Goal: Task Accomplishment & Management: Manage account settings

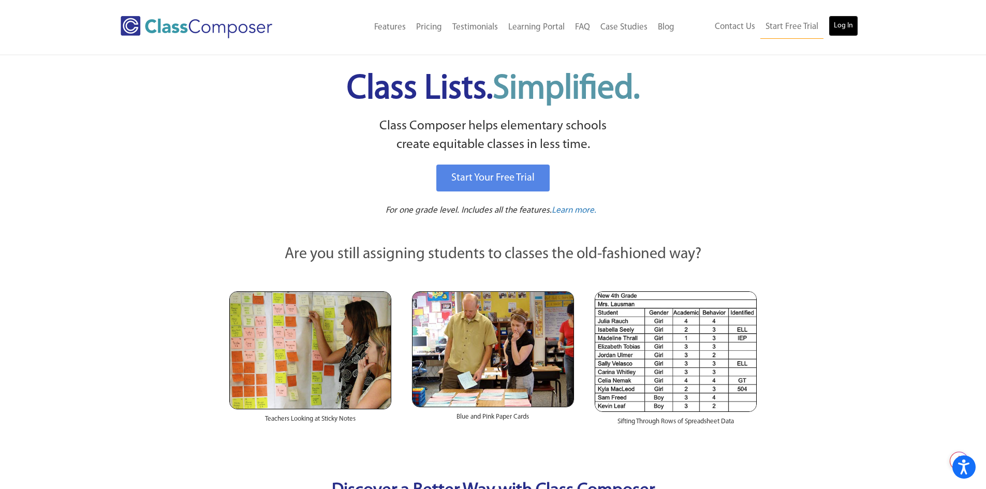
click at [845, 22] on link "Log In" at bounding box center [844, 26] width 30 height 21
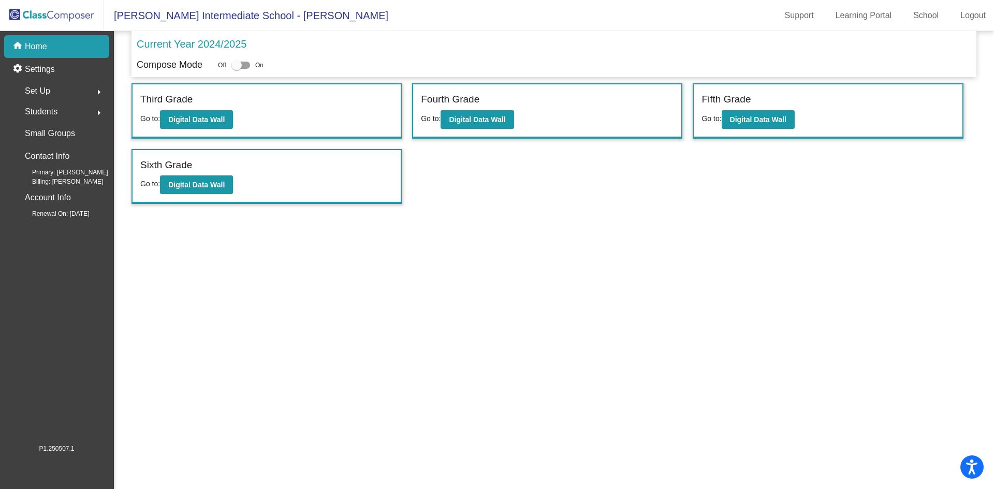
click at [250, 65] on div "Off On" at bounding box center [241, 65] width 46 height 12
click at [248, 65] on div at bounding box center [240, 65] width 19 height 7
click at [237, 69] on input "checkbox" at bounding box center [236, 69] width 1 height 1
checkbox input "true"
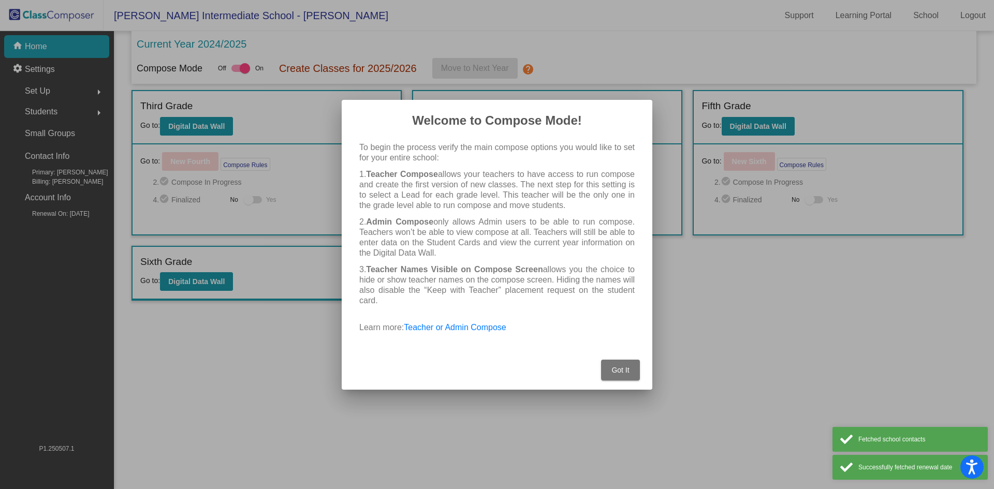
click at [621, 364] on button "Got It" at bounding box center [620, 370] width 39 height 21
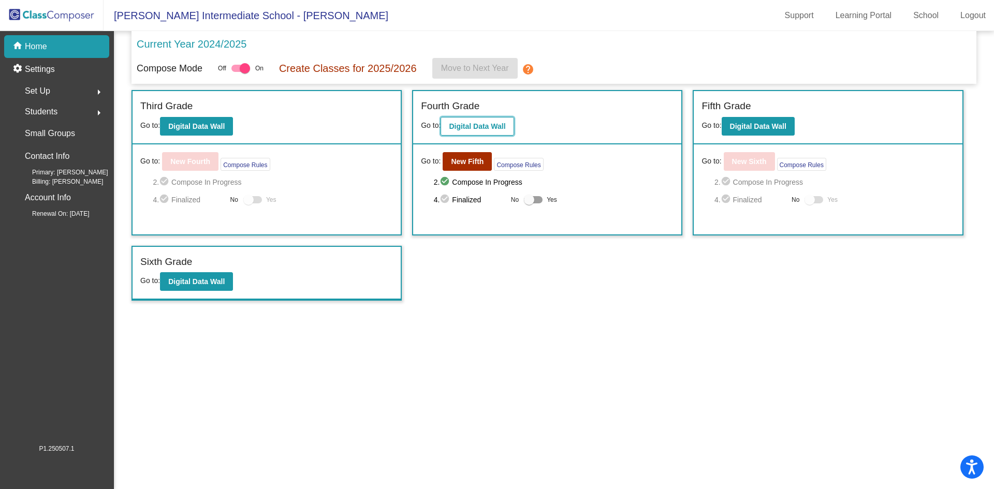
click at [485, 123] on b "Digital Data Wall" at bounding box center [477, 126] width 56 height 8
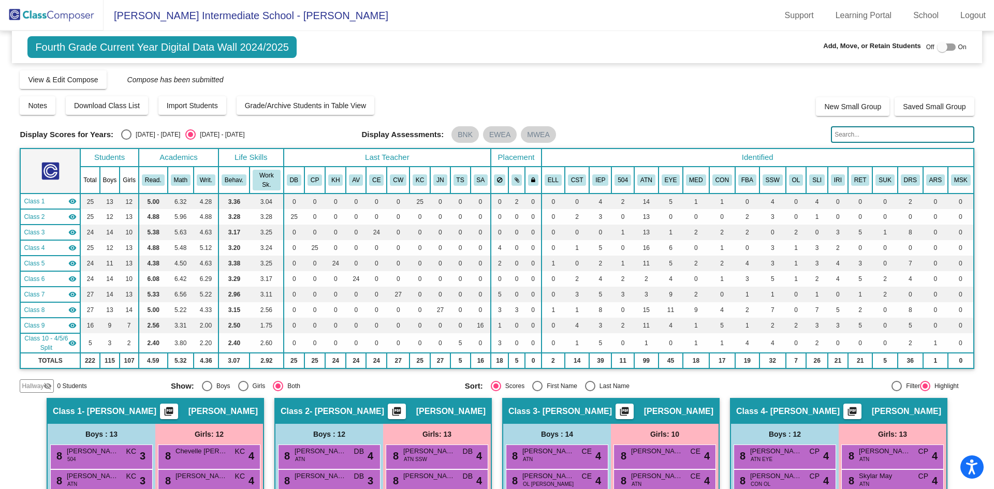
click at [212, 50] on span "Fourth Grade Current Year Digital Data Wall 2024/2025" at bounding box center [161, 47] width 269 height 22
click at [97, 84] on span "View & Edit Compose" at bounding box center [63, 80] width 70 height 8
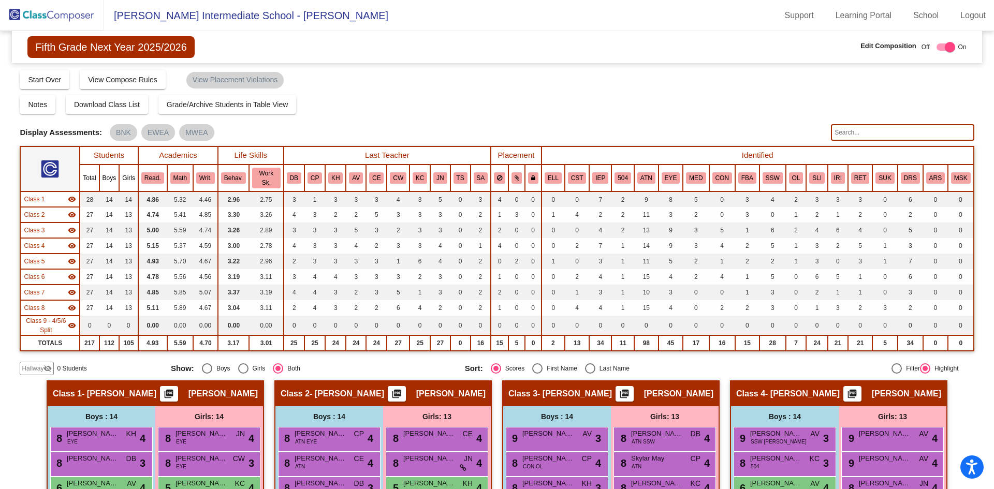
click at [158, 394] on div "Class 1 - Stevenson picture_as_pdf Erin Stevenson" at bounding box center [155, 394] width 215 height 25
click at [156, 395] on div "Class 1 - Stevenson picture_as_pdf Erin Stevenson" at bounding box center [155, 394] width 215 height 25
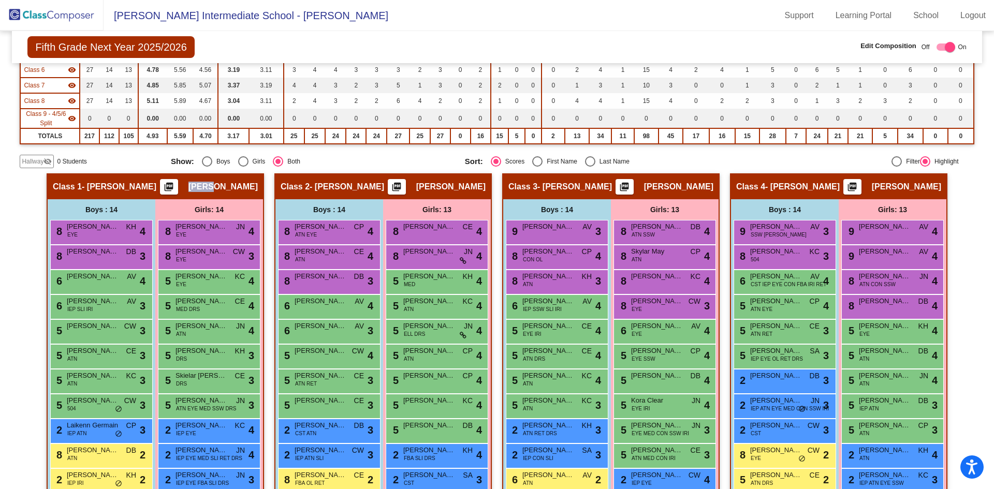
scroll to position [52, 0]
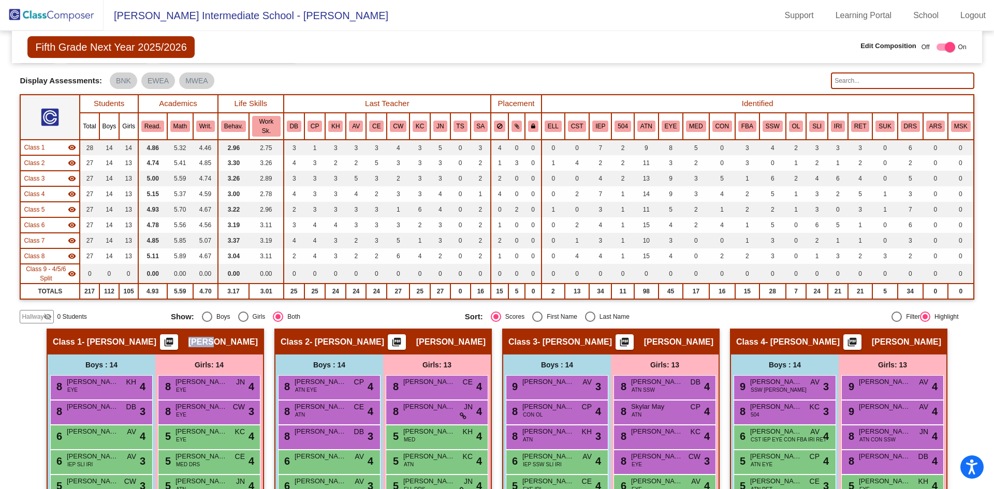
click at [175, 348] on mat-icon "picture_as_pdf" at bounding box center [169, 344] width 12 height 14
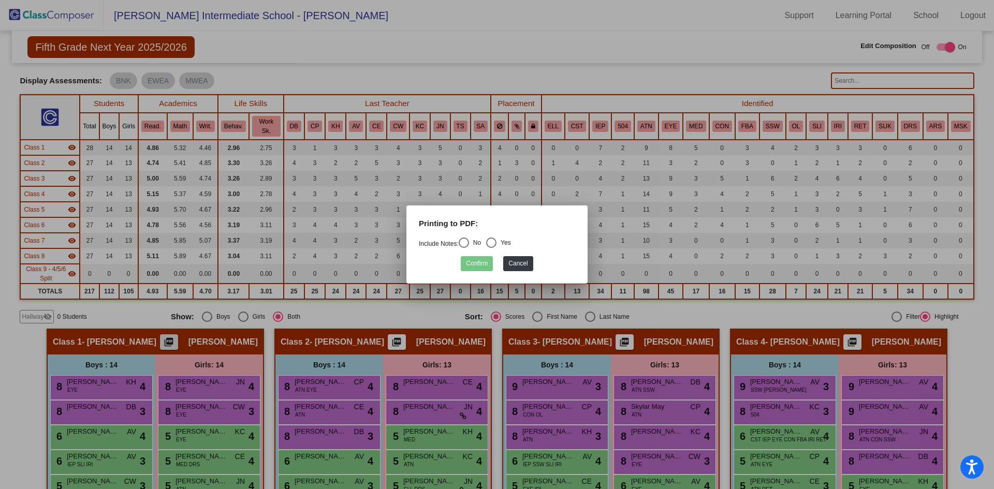
click at [176, 346] on div at bounding box center [497, 244] width 994 height 489
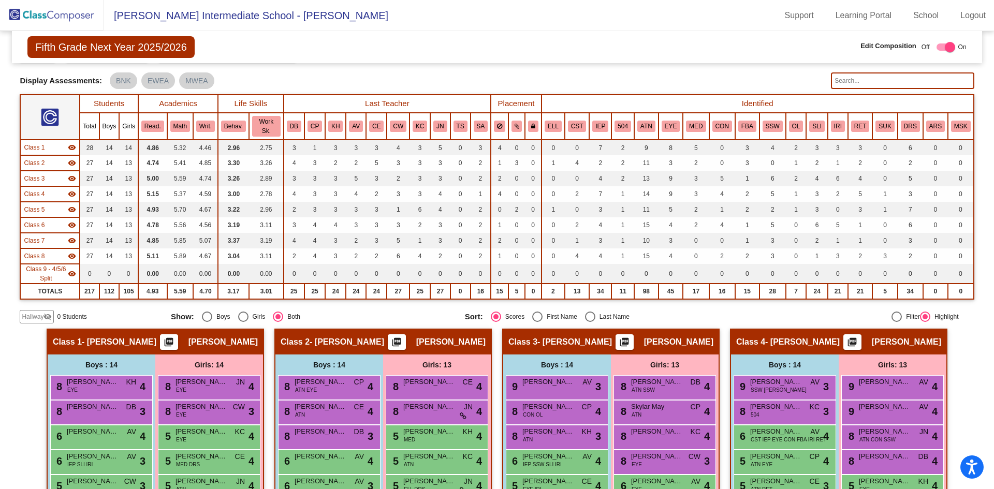
click at [175, 345] on mat-icon "picture_as_pdf" at bounding box center [169, 344] width 12 height 14
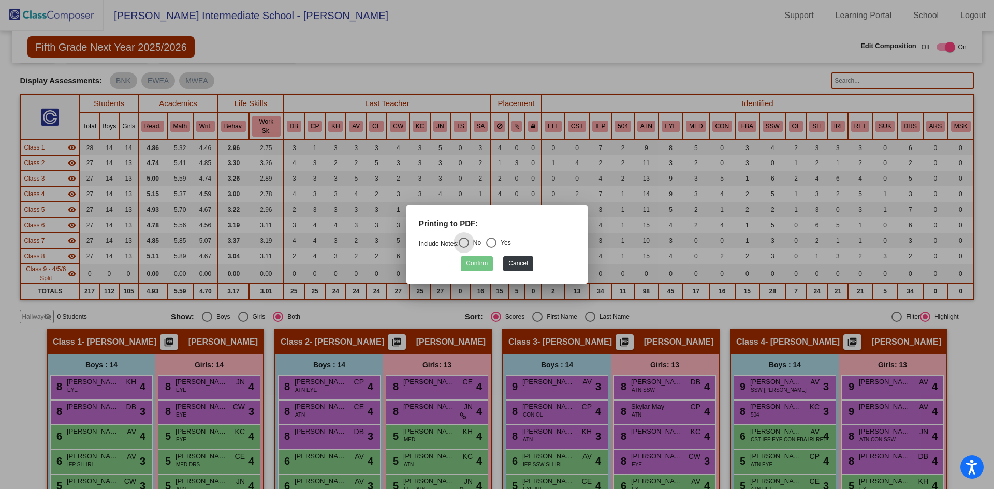
click at [244, 328] on div at bounding box center [497, 244] width 994 height 489
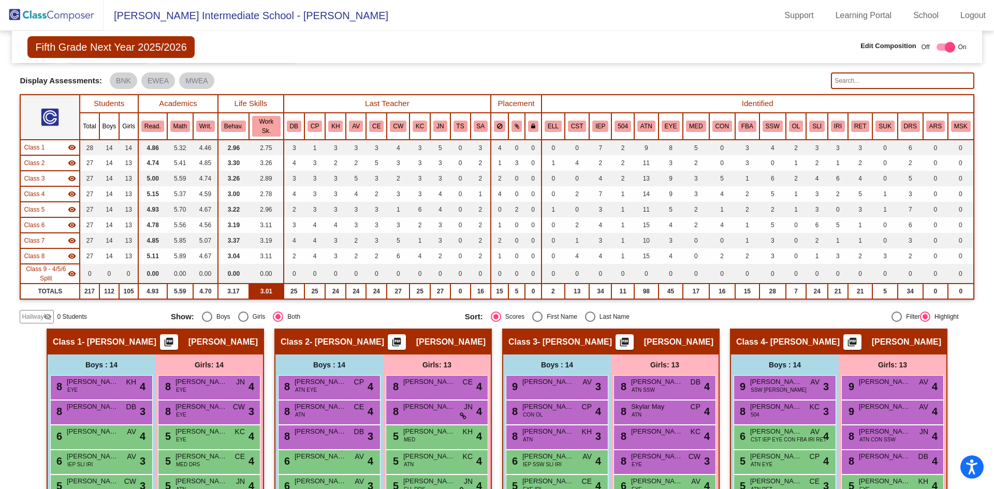
scroll to position [0, 0]
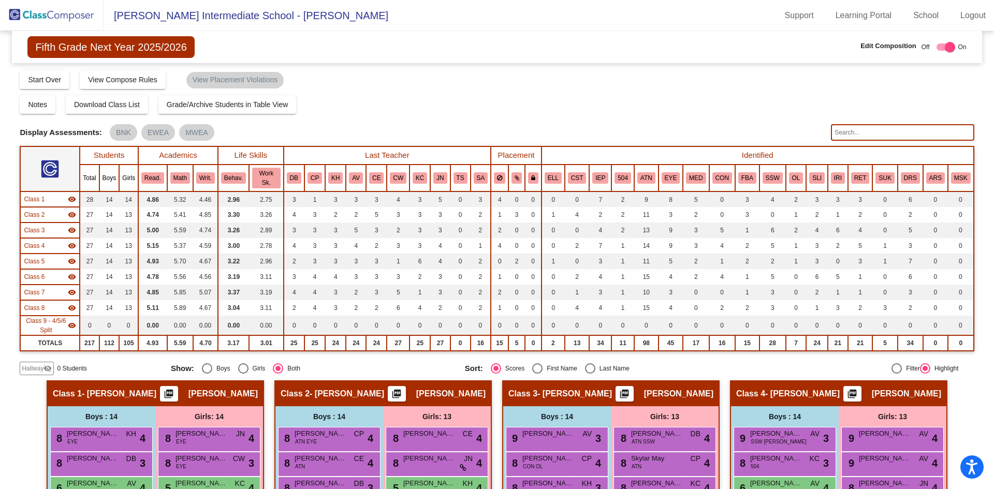
click at [123, 46] on span "Fifth Grade Next Year 2025/2026" at bounding box center [110, 47] width 167 height 22
click at [123, 47] on span "Fifth Grade Next Year 2025/2026" at bounding box center [110, 47] width 167 height 22
click at [41, 197] on span "Class 1" at bounding box center [34, 199] width 21 height 9
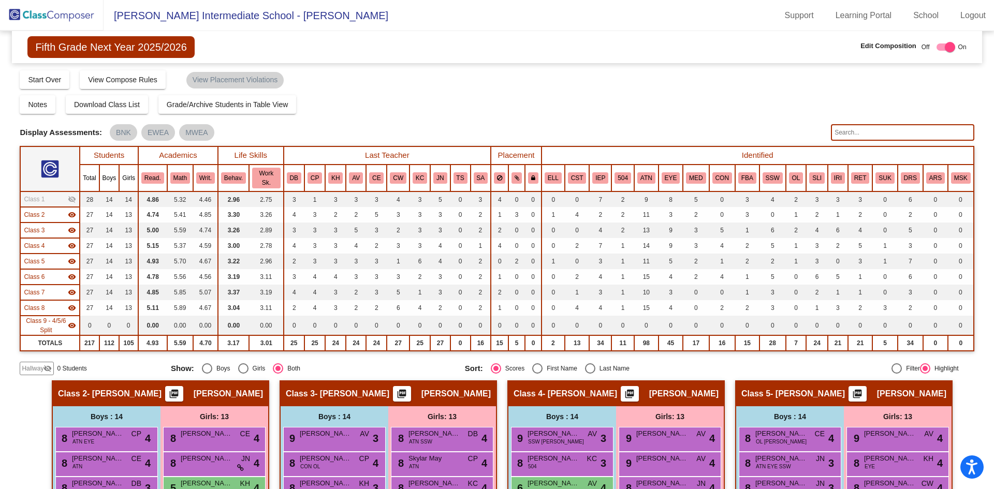
click at [40, 216] on span "Class 2" at bounding box center [34, 214] width 21 height 9
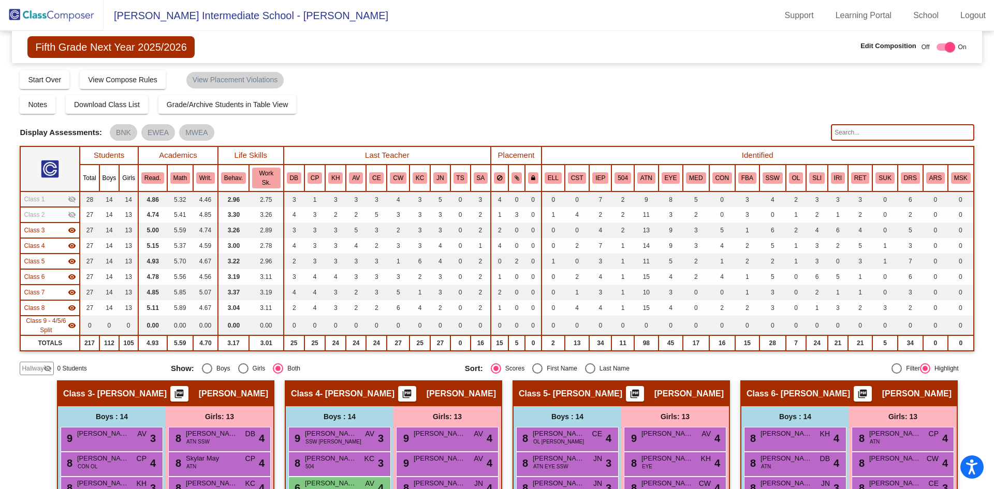
click at [70, 215] on mat-icon "visibility_off" at bounding box center [72, 215] width 8 height 8
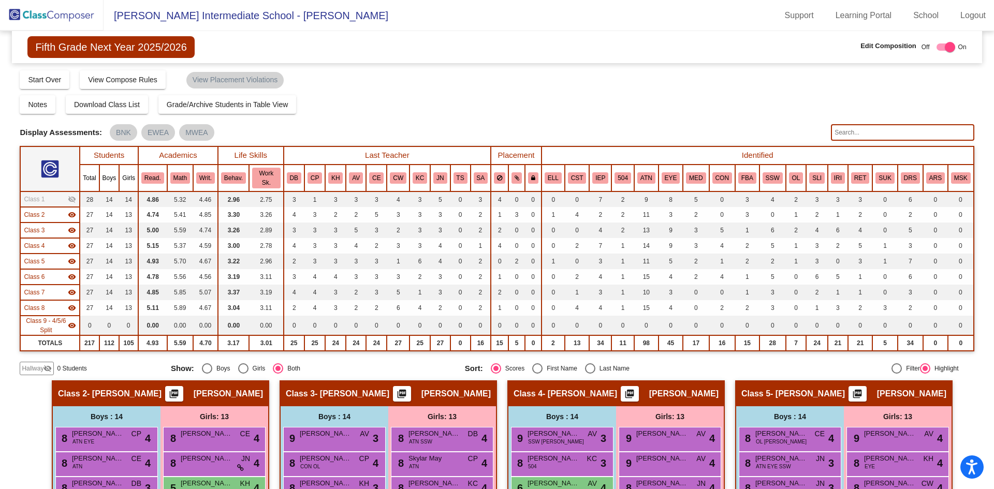
click at [70, 201] on mat-icon "visibility_off" at bounding box center [72, 199] width 8 height 8
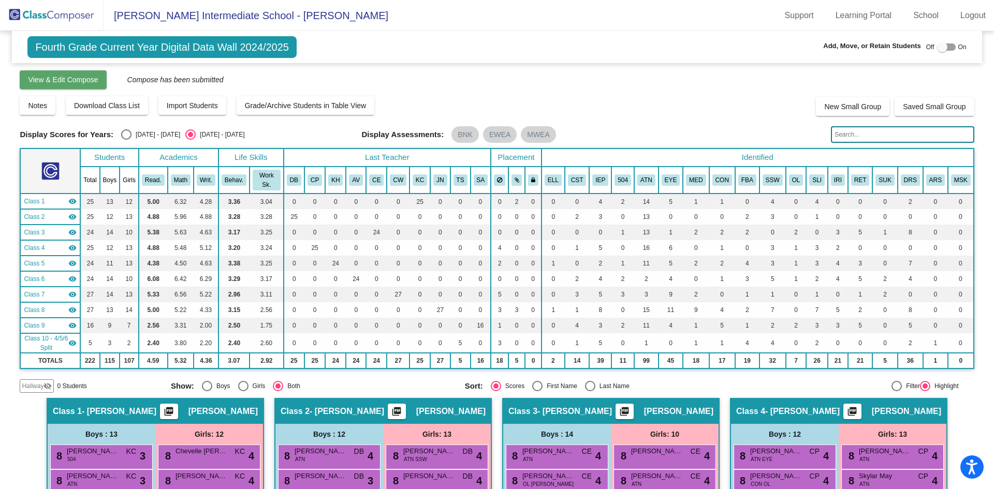
click at [83, 78] on span "View & Edit Compose" at bounding box center [63, 80] width 70 height 8
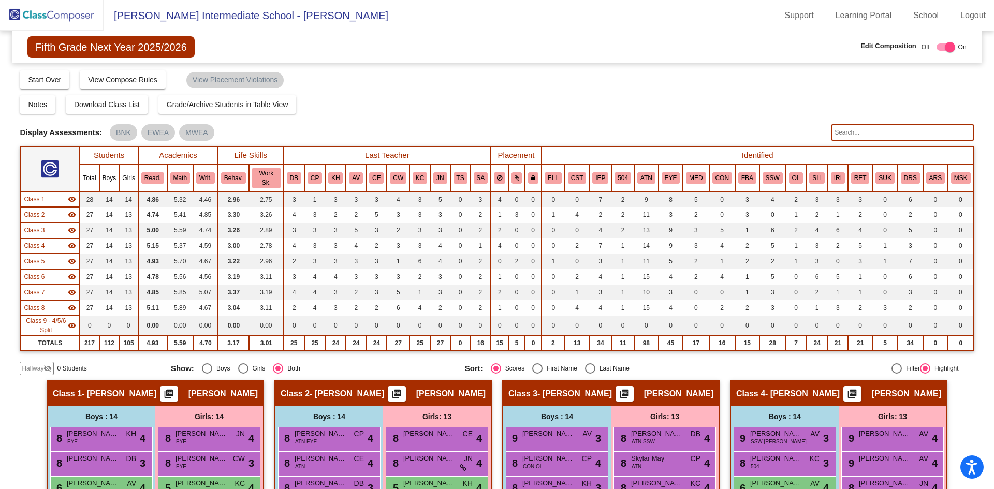
scroll to position [104, 0]
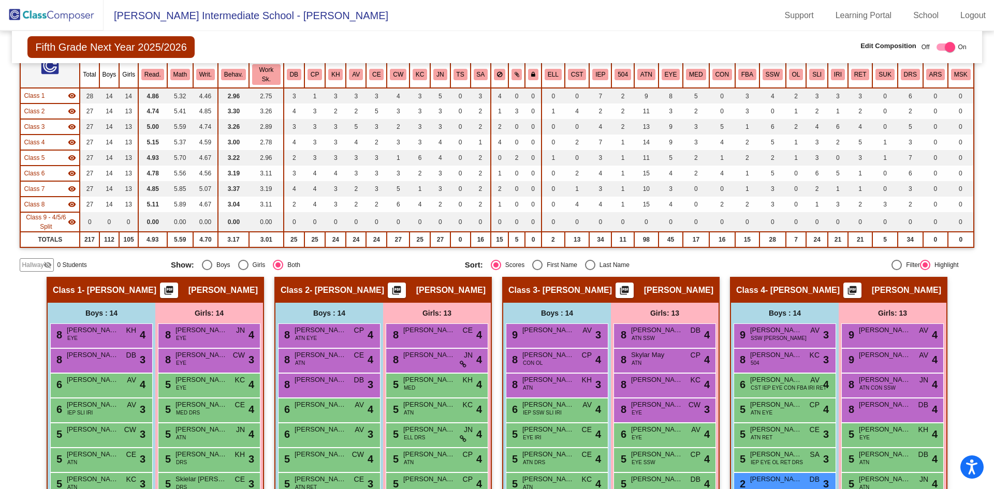
click at [216, 290] on span "Erin Stevenson" at bounding box center [222, 290] width 69 height 10
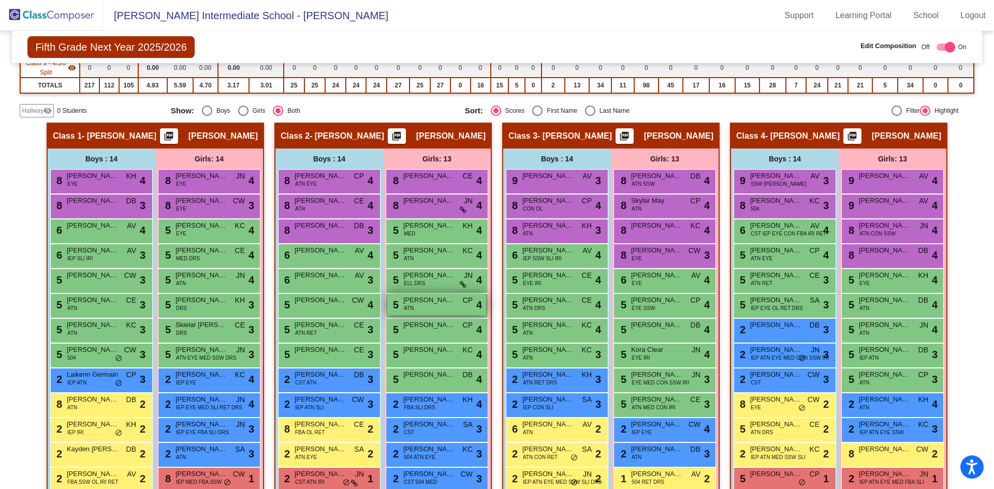
scroll to position [0, 0]
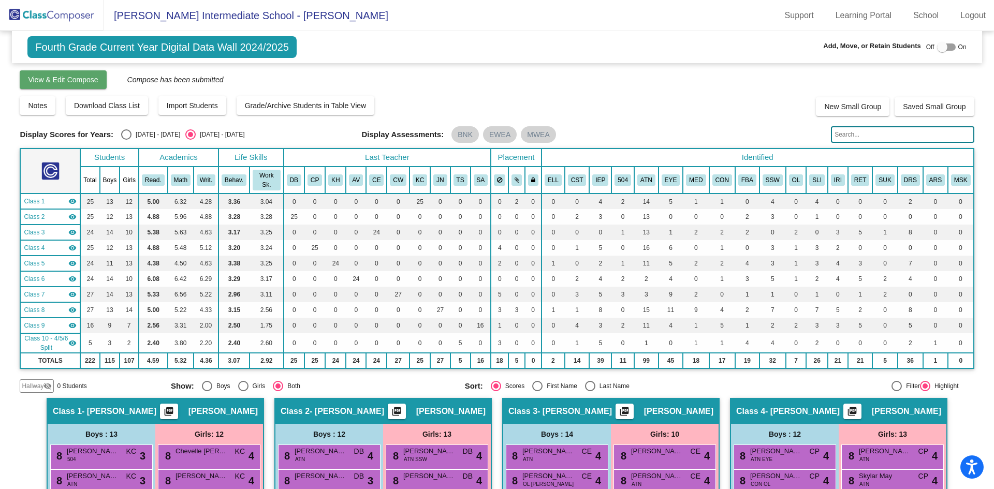
click at [85, 80] on span "View & Edit Compose" at bounding box center [63, 80] width 70 height 8
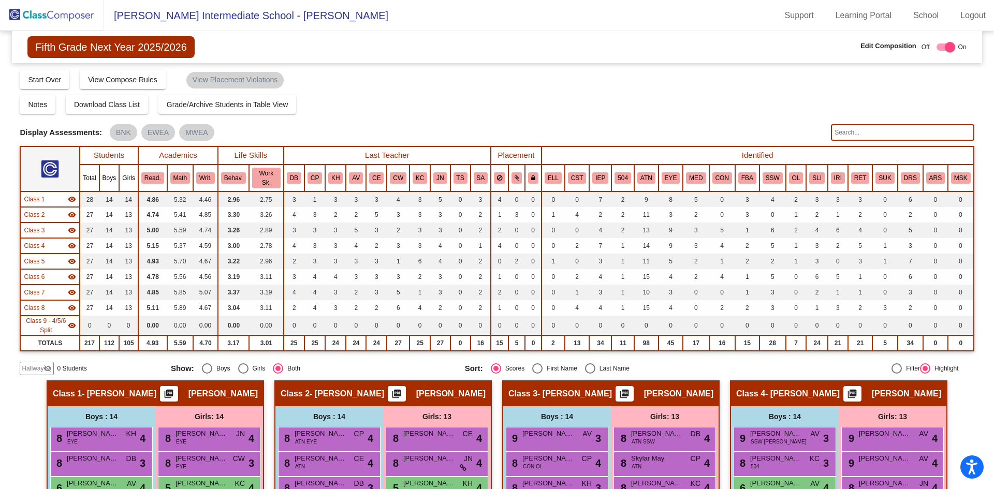
click at [915, 391] on span "Brady Wright" at bounding box center [906, 394] width 69 height 10
click at [42, 14] on img at bounding box center [52, 15] width 104 height 31
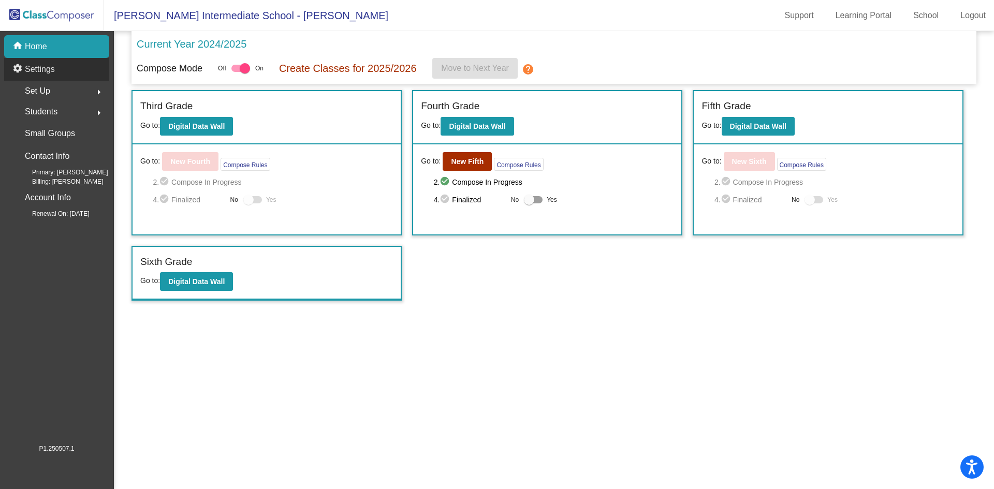
click at [66, 69] on div "settings Settings" at bounding box center [56, 69] width 105 height 23
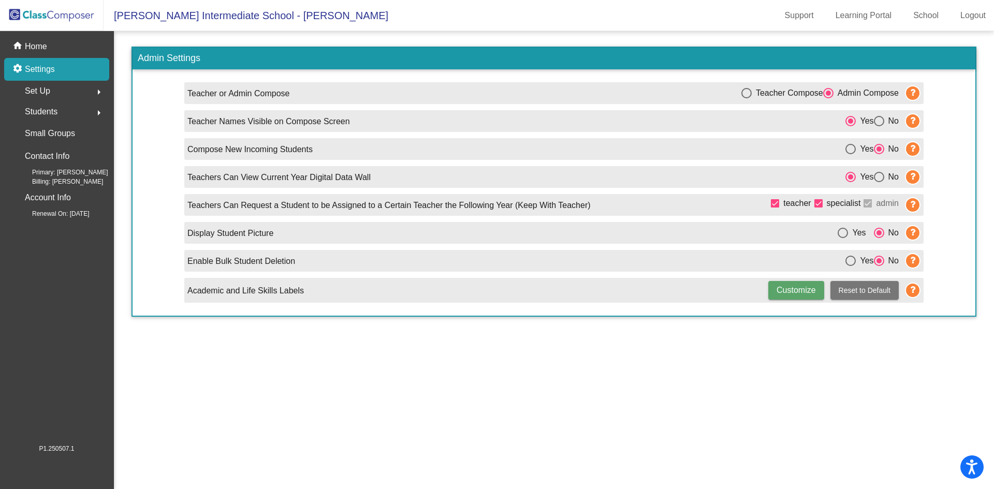
click at [80, 89] on div "Set Up arrow_right" at bounding box center [59, 91] width 99 height 21
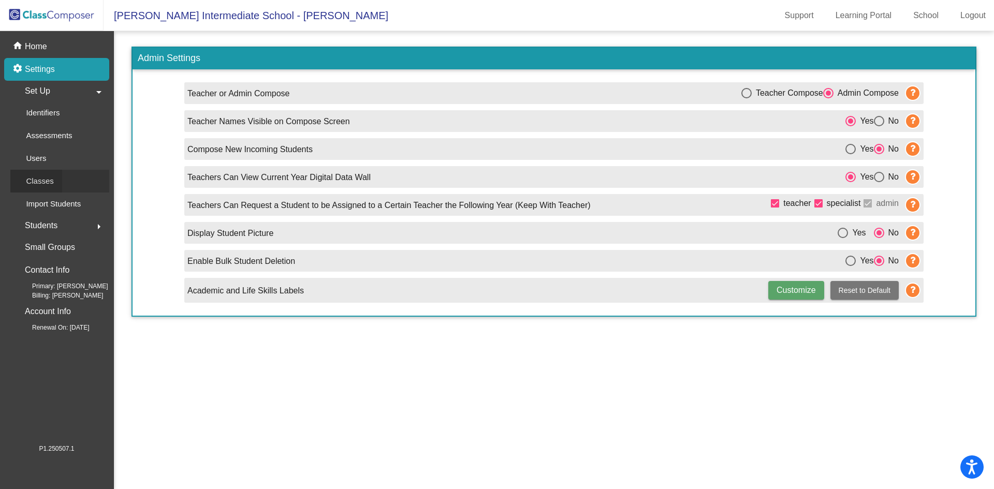
click at [64, 177] on link "Classes" at bounding box center [59, 181] width 99 height 23
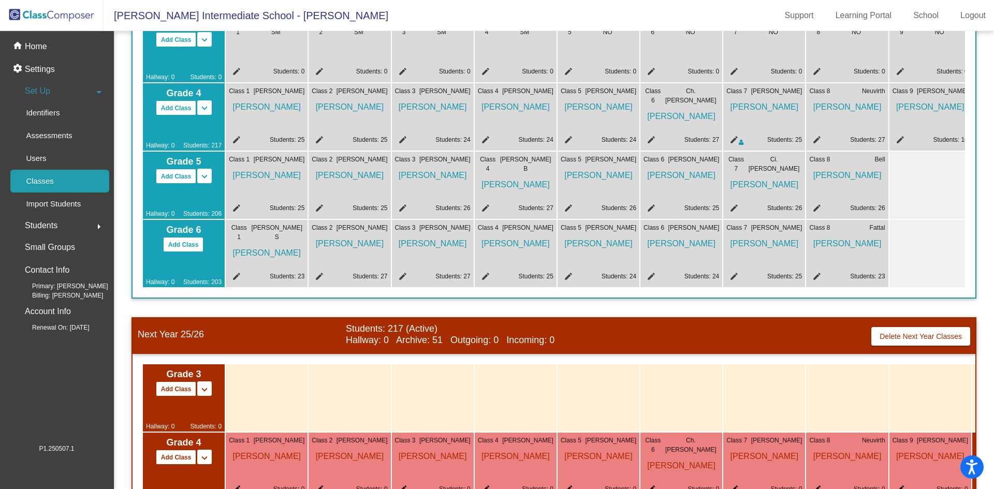
scroll to position [269, 0]
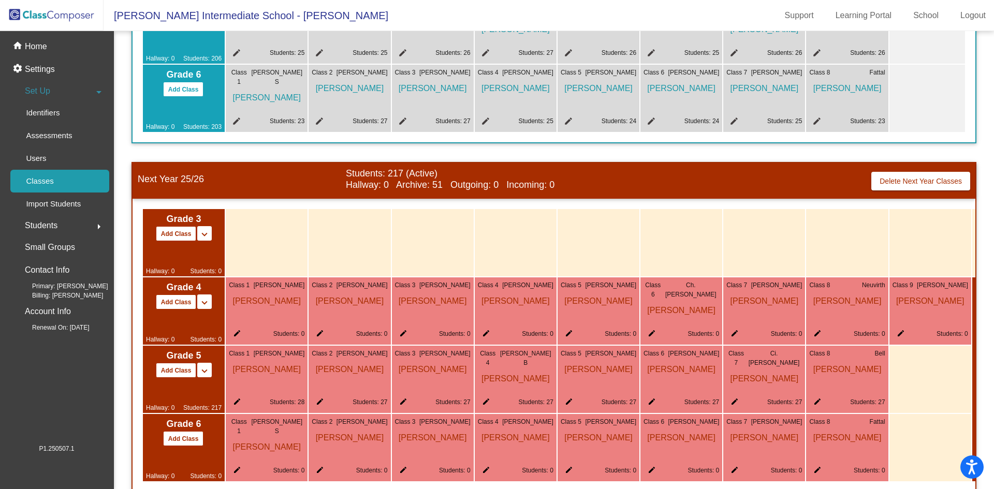
click at [321, 339] on mat-icon "edit" at bounding box center [318, 335] width 12 height 12
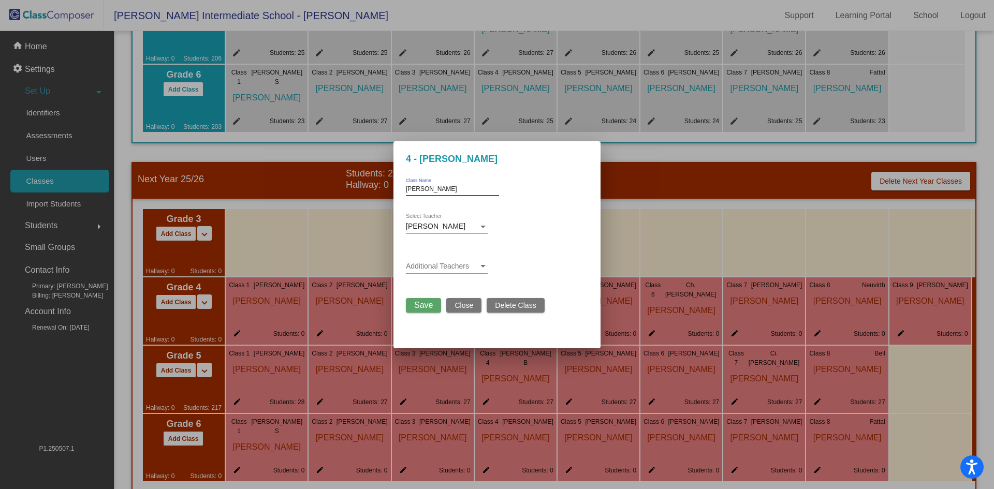
drag, startPoint x: 436, startPoint y: 192, endPoint x: 396, endPoint y: 195, distance: 39.9
click at [396, 195] on mat-dialog-container "4 - Palmer Palmer Class Name Chris Palmer Select Teacher Additional Teachers Sa…" at bounding box center [496, 244] width 207 height 207
type input "Weiss/Brown"
click at [436, 226] on span "Chris Palmer" at bounding box center [436, 226] width 60 height 8
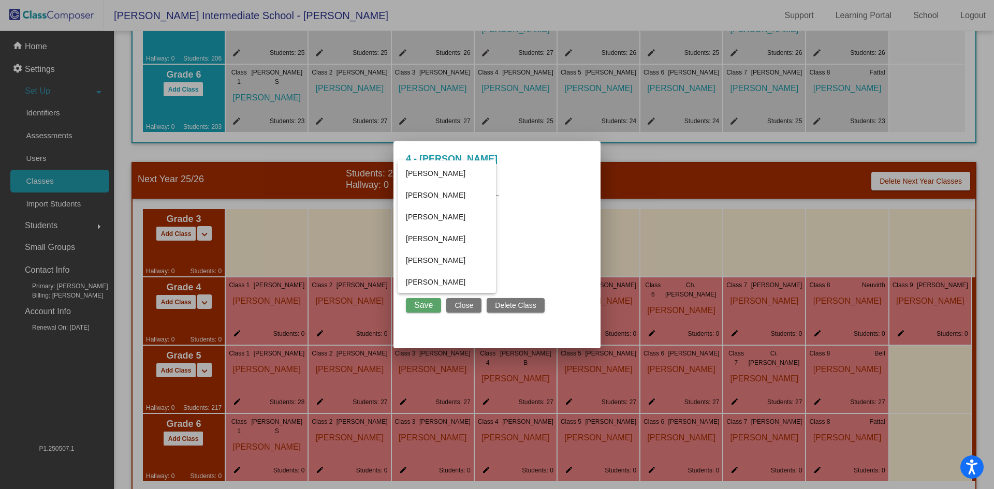
click at [530, 253] on div at bounding box center [497, 244] width 994 height 489
click at [430, 306] on span "Save" at bounding box center [423, 305] width 19 height 9
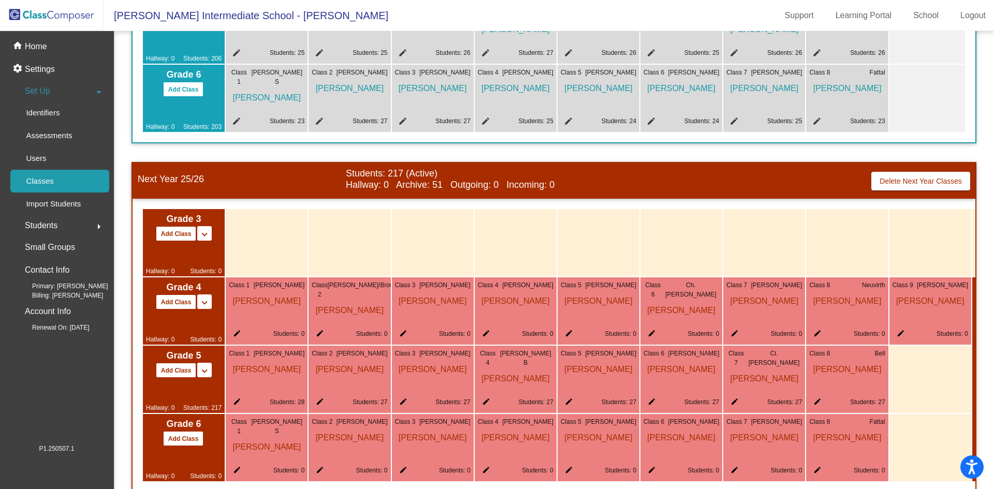
click at [817, 341] on mat-icon "edit" at bounding box center [815, 335] width 12 height 12
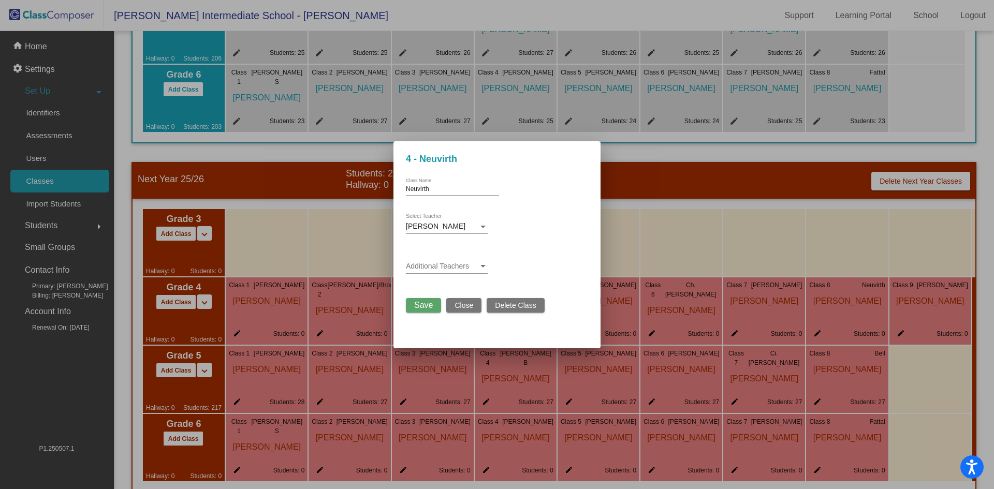
click at [435, 187] on input "Neuvirth" at bounding box center [452, 189] width 93 height 7
drag, startPoint x: 435, startPoint y: 187, endPoint x: 388, endPoint y: 193, distance: 48.0
click at [388, 193] on div "4 - Neuvirth Neuvirth Class Name Julia Neuvirth Select Teacher Additional Teach…" at bounding box center [497, 244] width 994 height 489
type input "New Teacher"
click at [439, 266] on span at bounding box center [442, 266] width 72 height 8
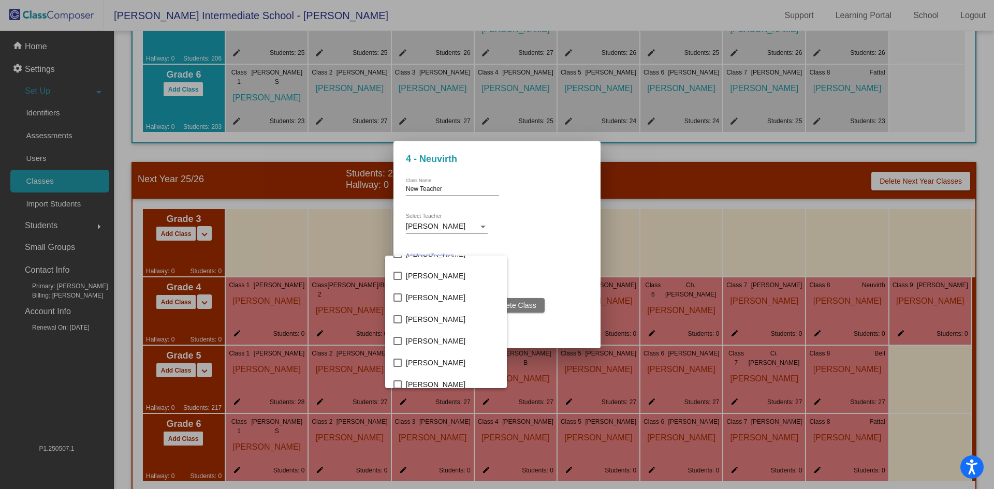
scroll to position [802, 0]
click at [573, 297] on div at bounding box center [497, 244] width 994 height 489
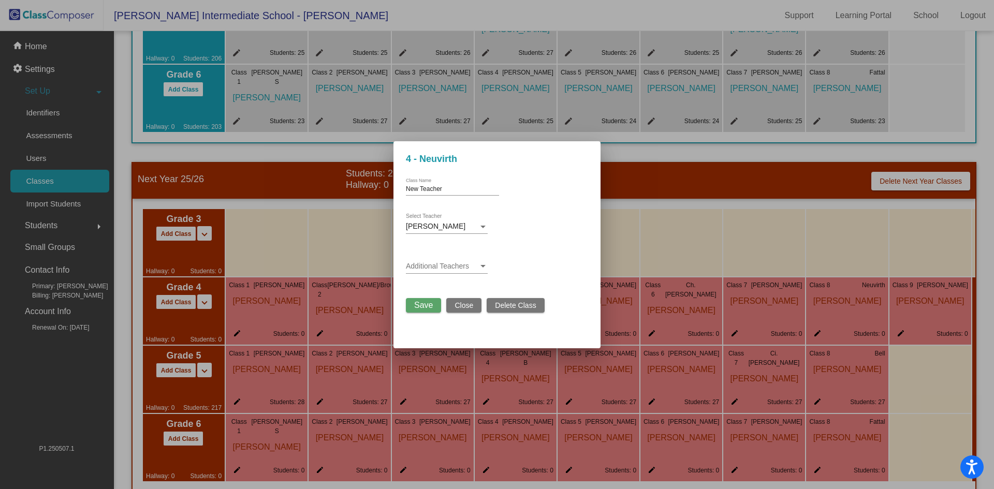
click at [459, 302] on span "Close" at bounding box center [463, 305] width 19 height 8
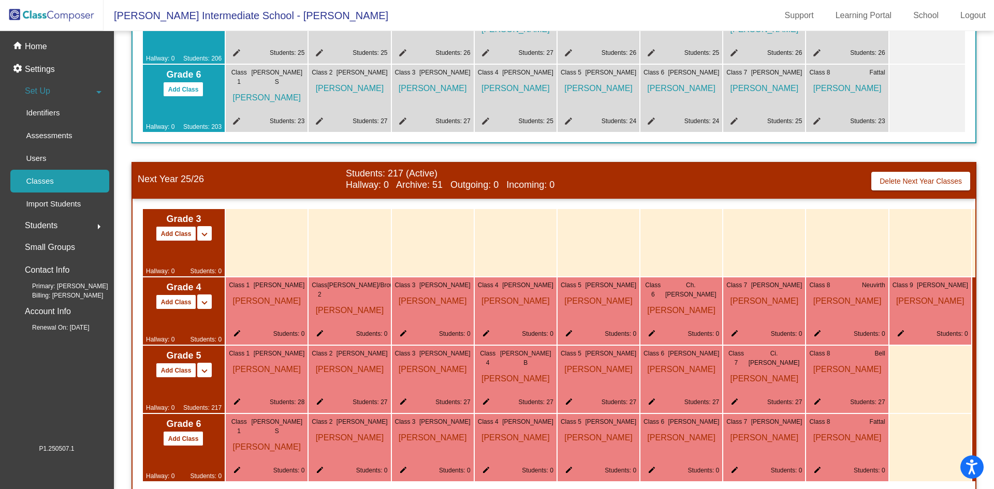
click at [26, 16] on img at bounding box center [52, 15] width 104 height 31
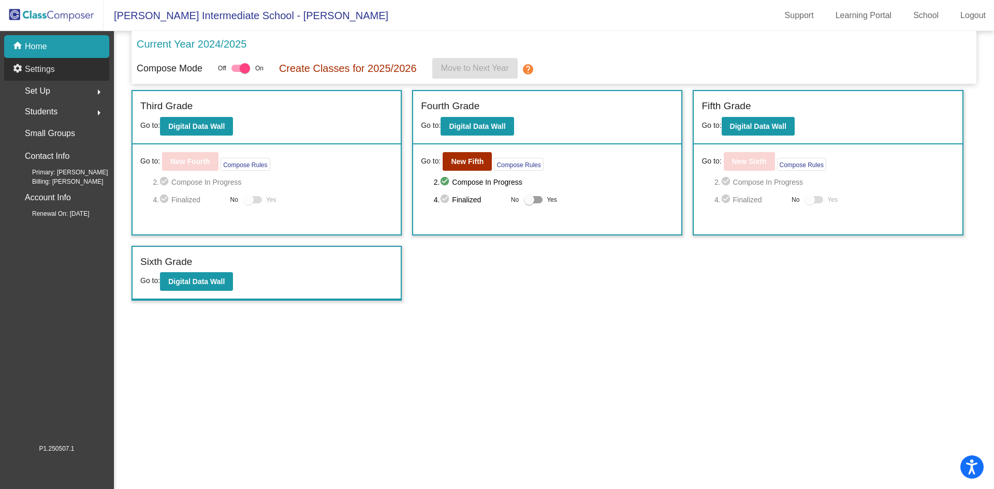
click at [28, 71] on p "Settings" at bounding box center [40, 69] width 30 height 12
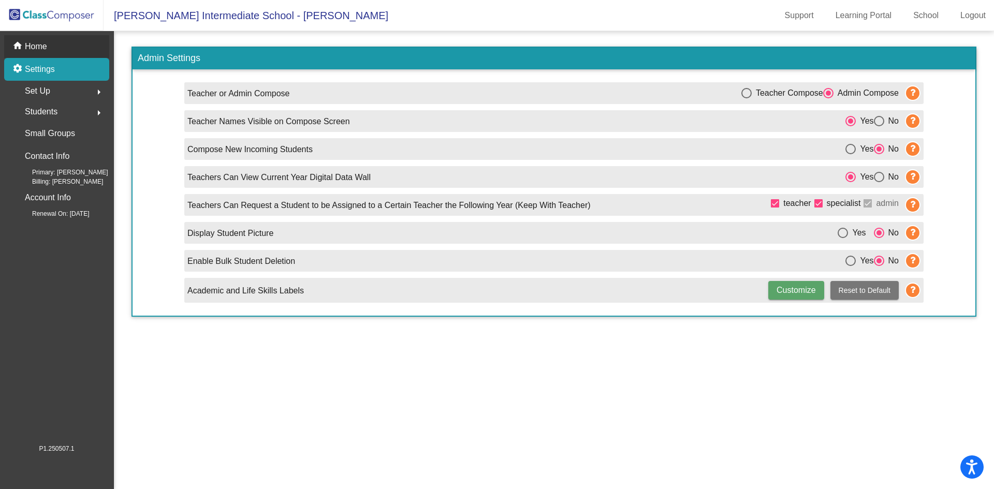
click at [27, 40] on p "Home" at bounding box center [36, 46] width 22 height 12
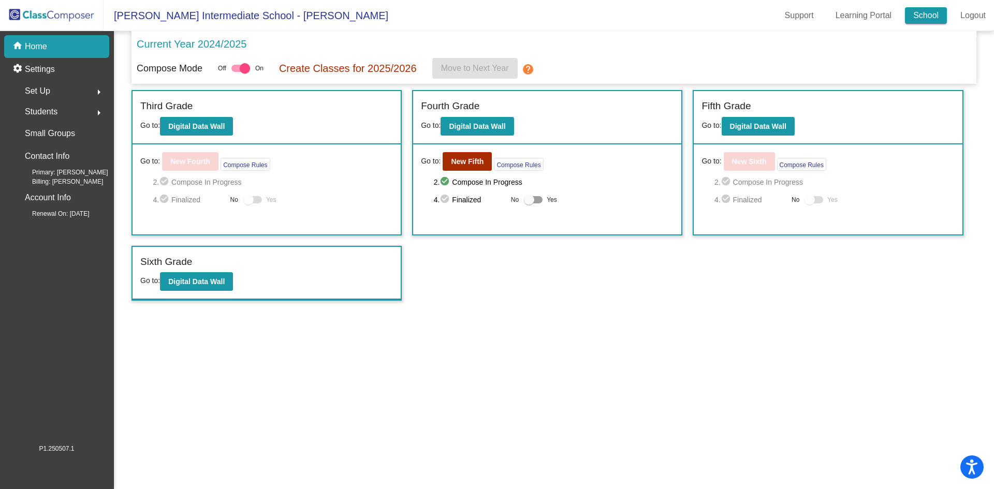
click at [946, 17] on link "School" at bounding box center [926, 15] width 42 height 17
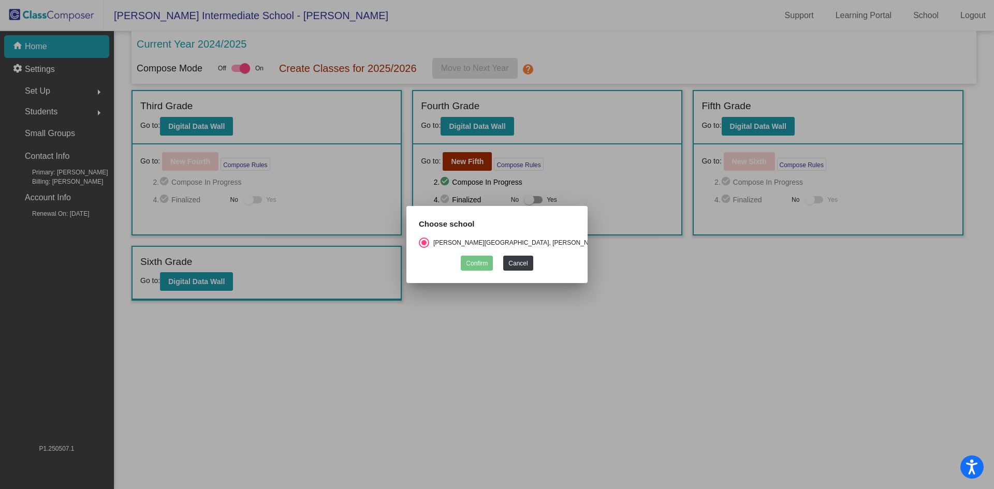
drag, startPoint x: 583, startPoint y: 370, endPoint x: 574, endPoint y: 379, distance: 13.5
click at [581, 372] on div at bounding box center [497, 244] width 994 height 489
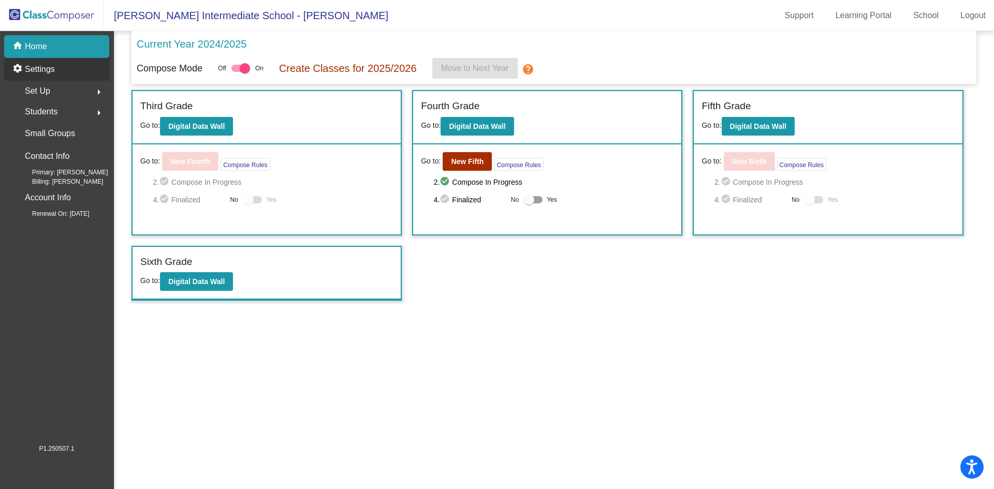
click at [28, 65] on p "Settings" at bounding box center [40, 69] width 30 height 12
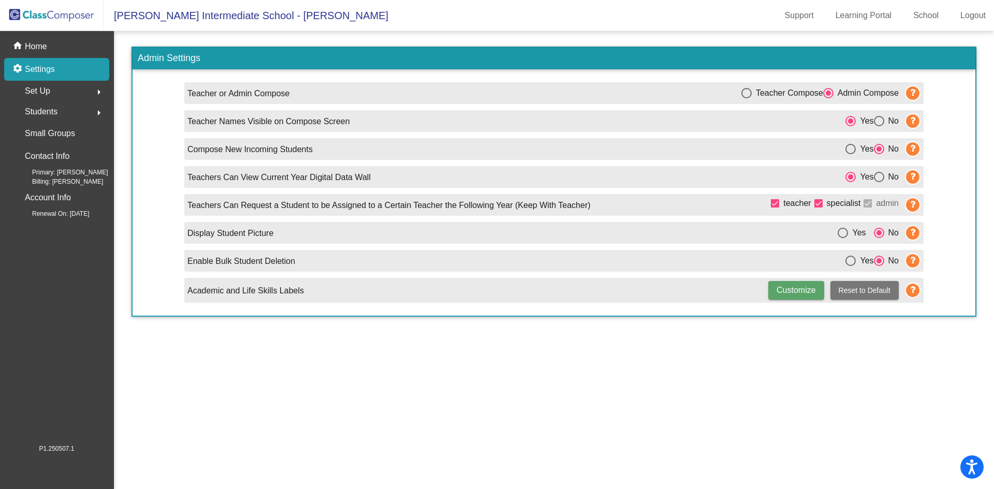
click at [45, 88] on span "Set Up" at bounding box center [37, 91] width 25 height 14
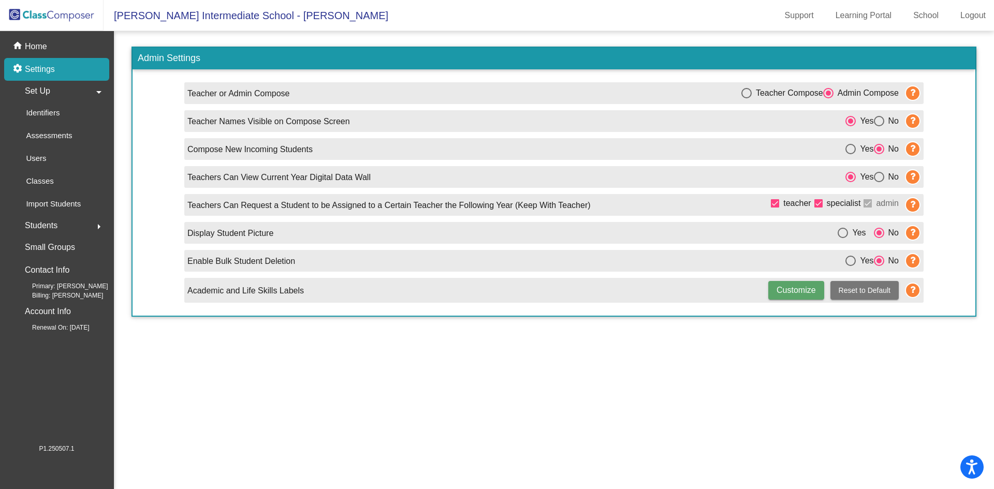
click at [48, 16] on img at bounding box center [52, 15] width 104 height 31
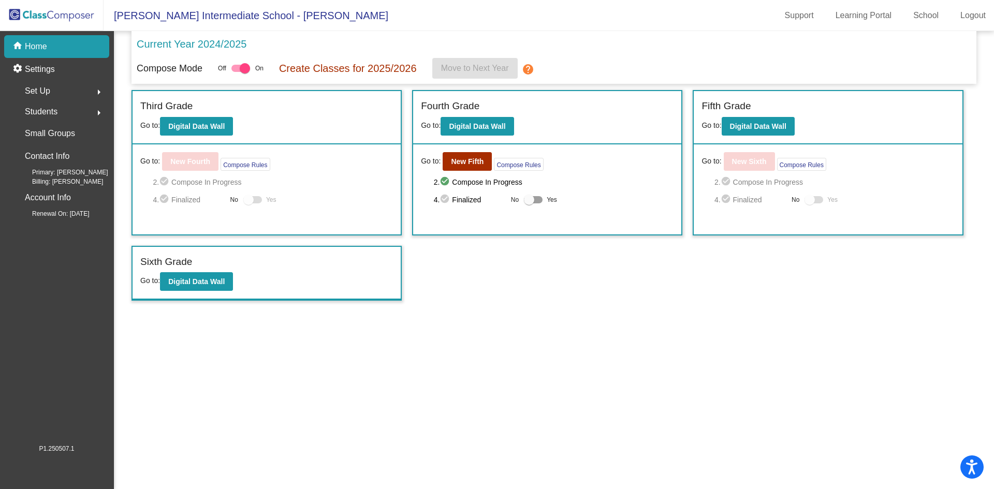
click at [48, 16] on img at bounding box center [52, 15] width 104 height 31
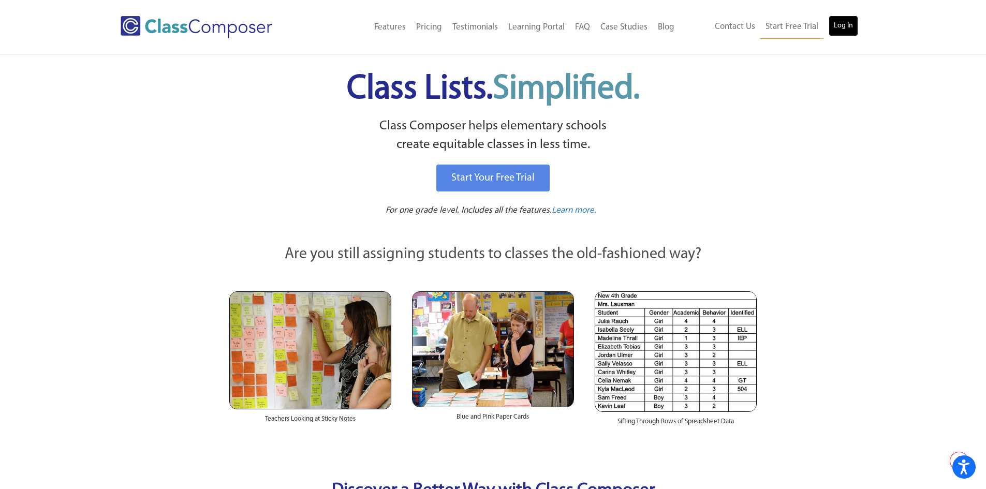
click at [837, 31] on link "Log In" at bounding box center [844, 26] width 30 height 21
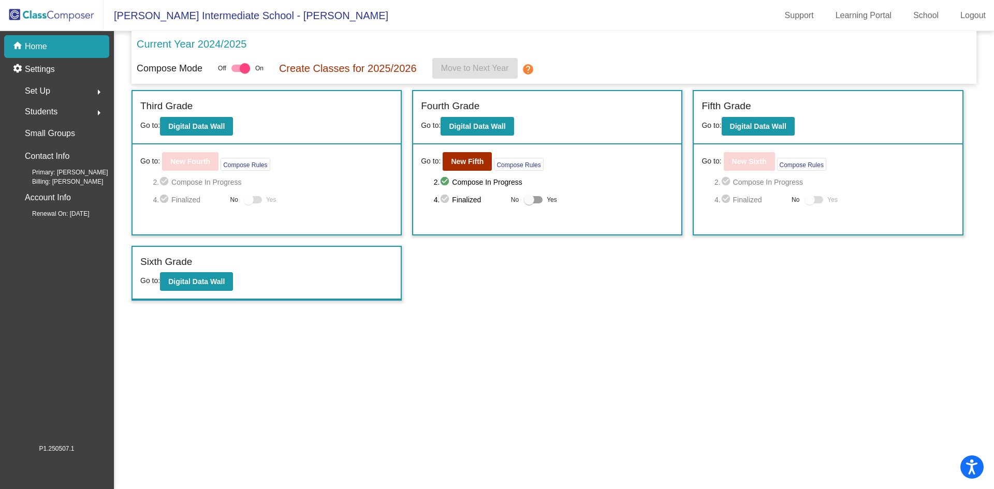
click at [51, 85] on div "Set Up arrow_right" at bounding box center [59, 91] width 99 height 21
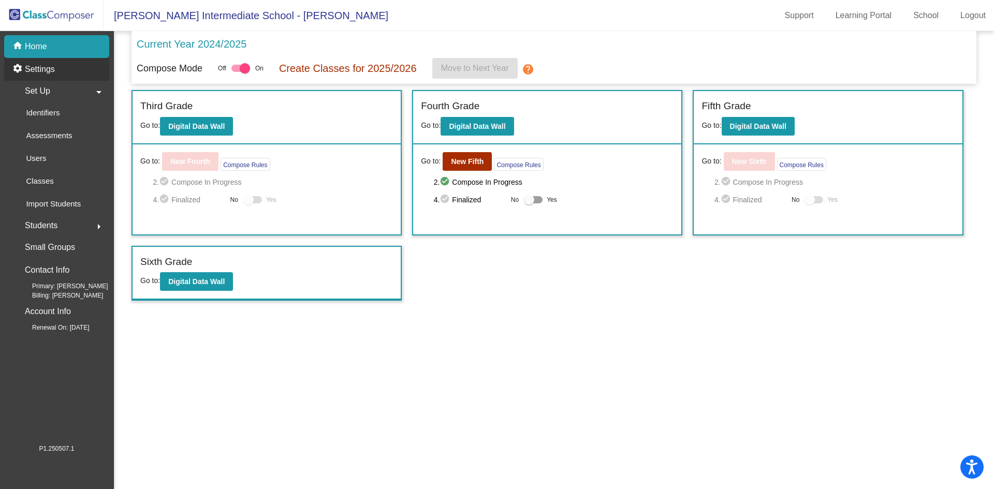
click at [51, 74] on p "Settings" at bounding box center [40, 69] width 30 height 12
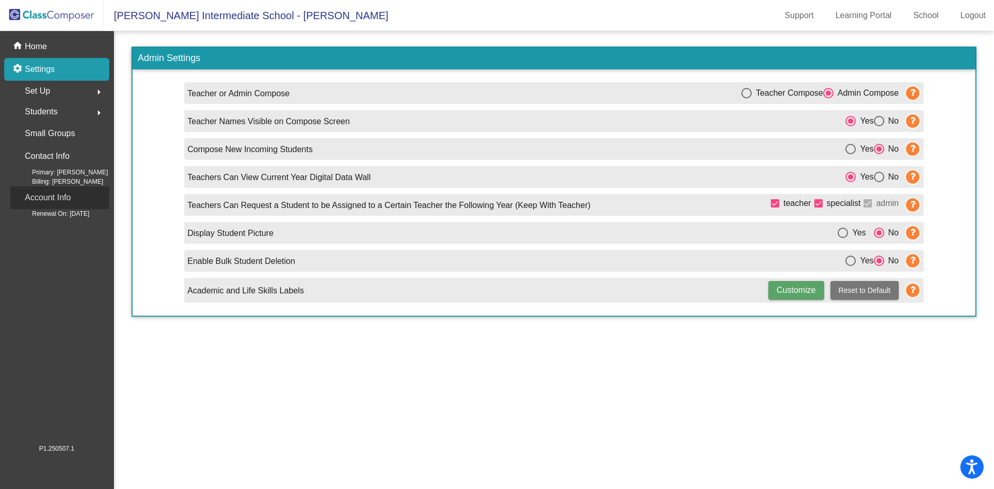
click at [60, 199] on p "Account Info" at bounding box center [48, 197] width 46 height 14
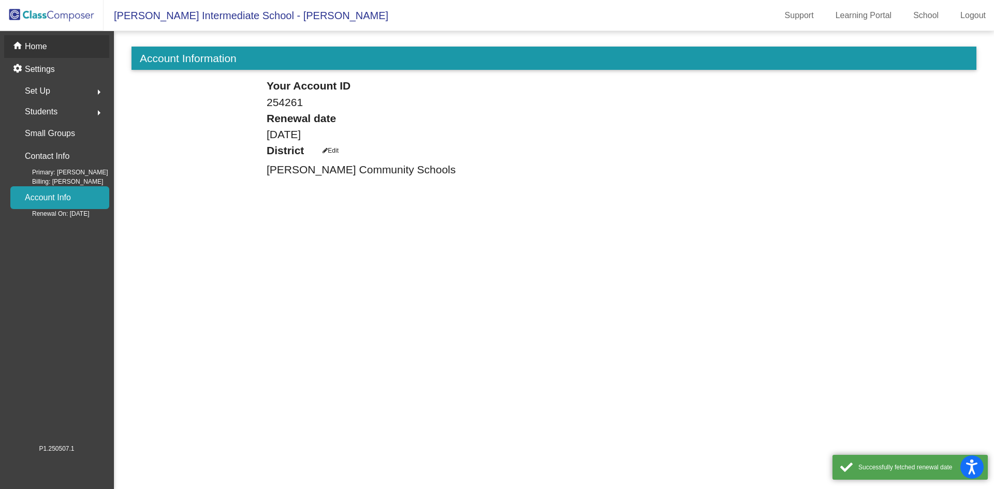
click at [55, 52] on div "home Home" at bounding box center [56, 46] width 105 height 23
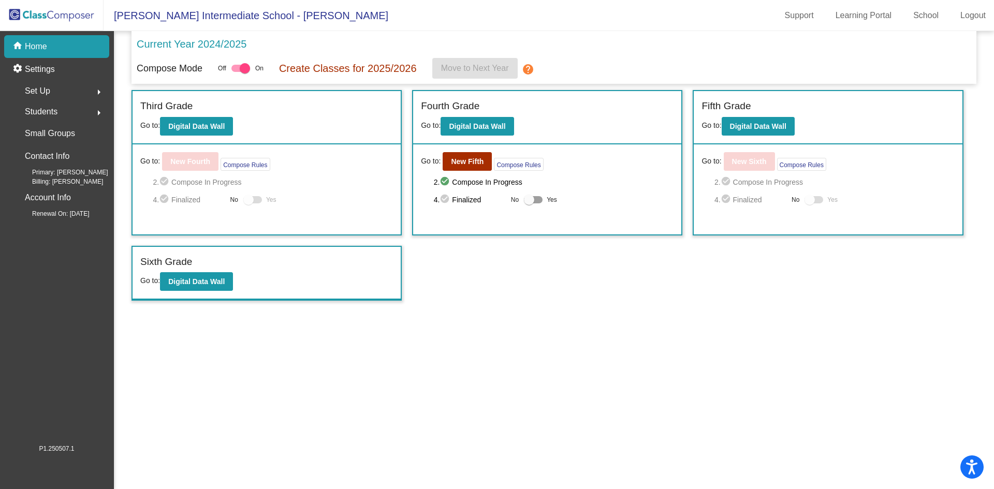
click at [232, 17] on span "[PERSON_NAME] Intermediate School - [PERSON_NAME]" at bounding box center [246, 15] width 285 height 17
click at [43, 19] on img at bounding box center [52, 15] width 104 height 31
click at [62, 85] on div "Set Up arrow_right" at bounding box center [59, 91] width 99 height 21
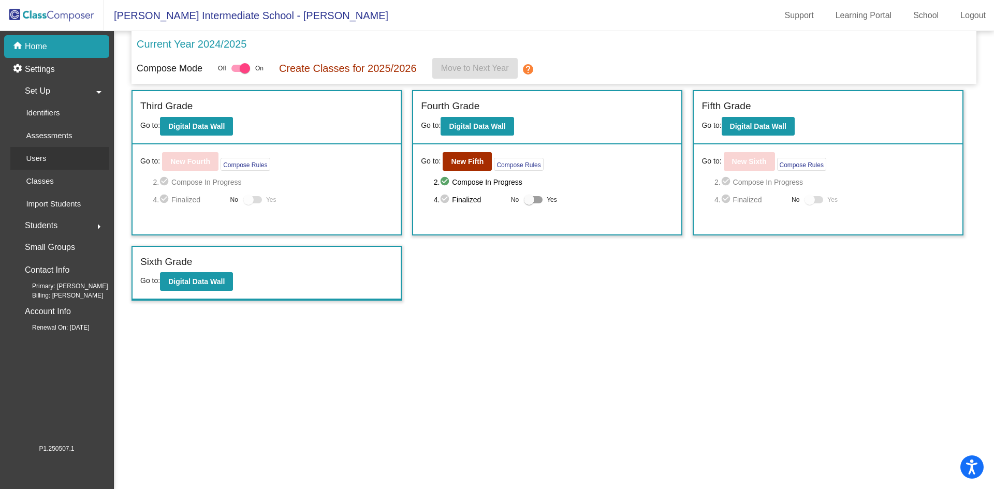
click at [52, 156] on div "Users" at bounding box center [32, 158] width 45 height 23
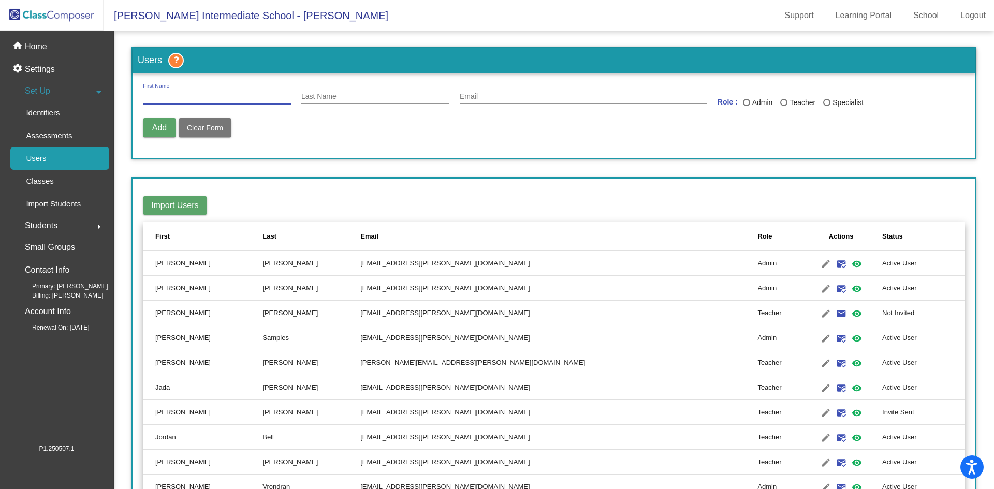
click at [216, 94] on input "First Name" at bounding box center [217, 97] width 148 height 8
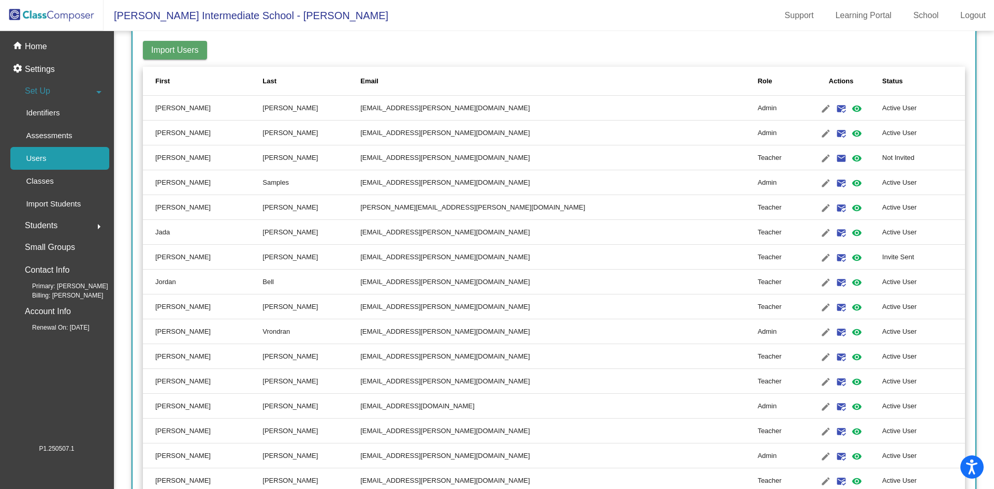
scroll to position [207, 0]
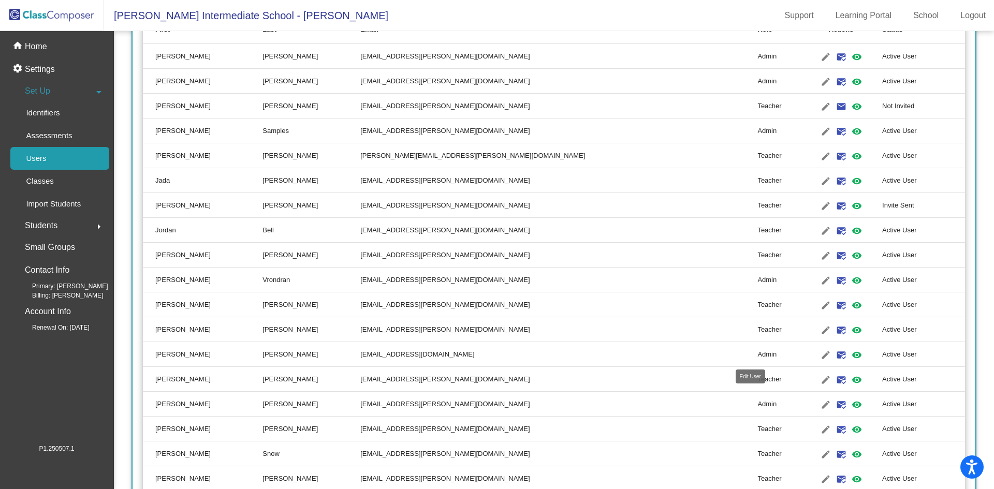
click at [819, 353] on mat-icon "edit" at bounding box center [825, 355] width 12 height 12
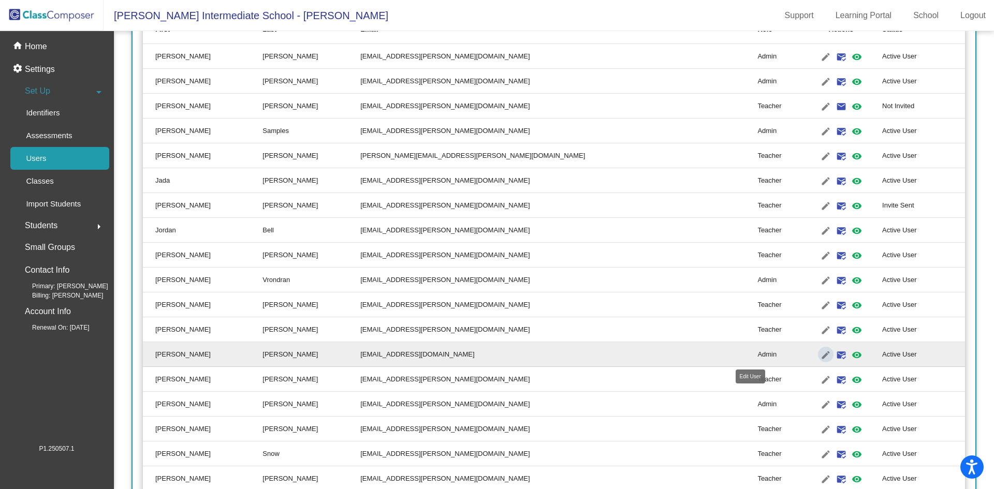
type input "Julie"
type input "Dewyer"
type input "jdewyer@chartertech.net"
radio input "true"
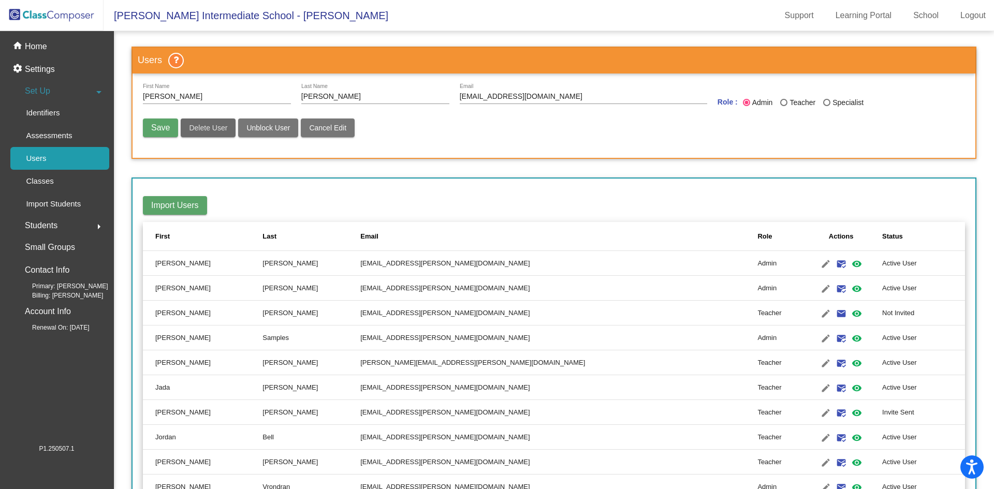
click at [191, 123] on button "Delete User" at bounding box center [208, 128] width 55 height 19
radio input "false"
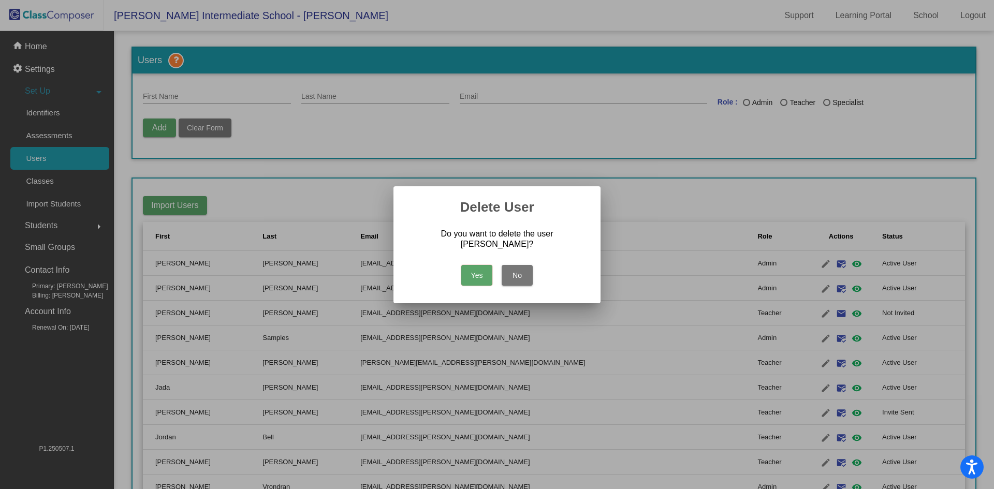
click at [479, 272] on button "Yes" at bounding box center [476, 275] width 31 height 21
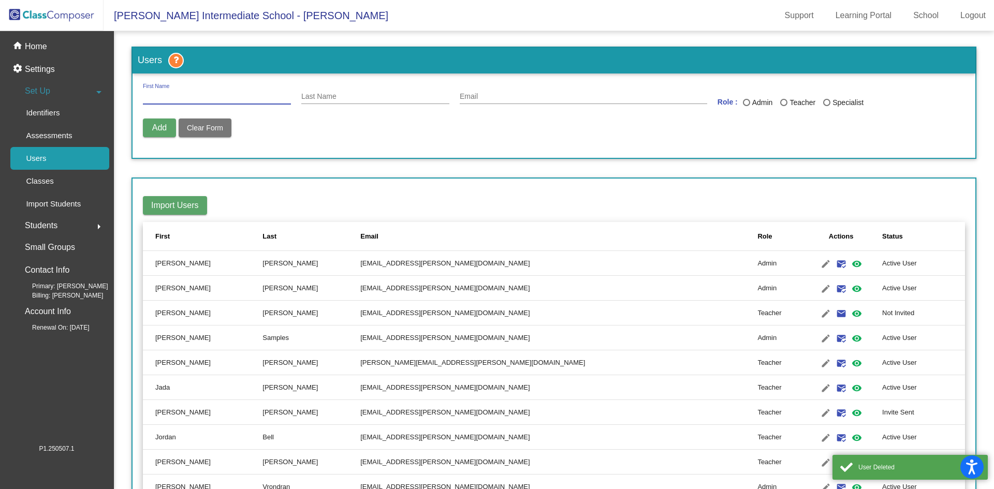
click at [170, 96] on input "First Name" at bounding box center [217, 97] width 148 height 8
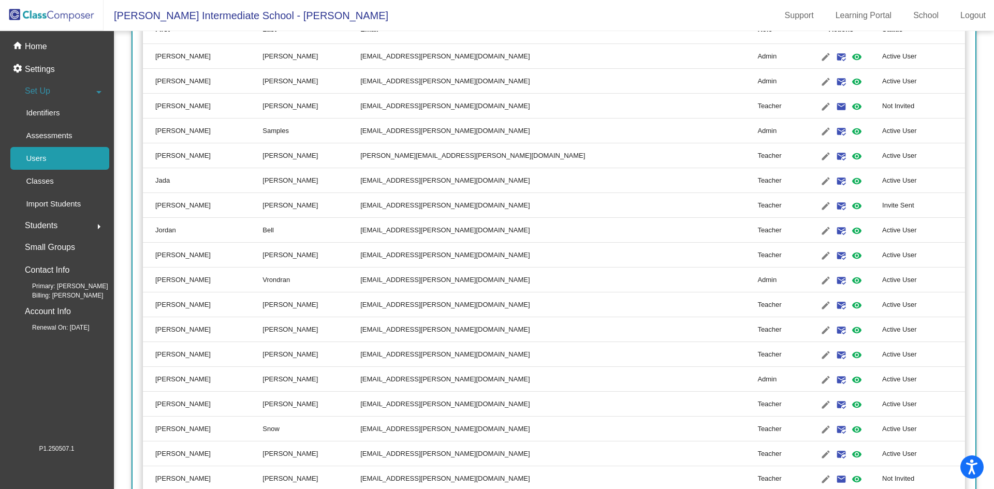
scroll to position [155, 0]
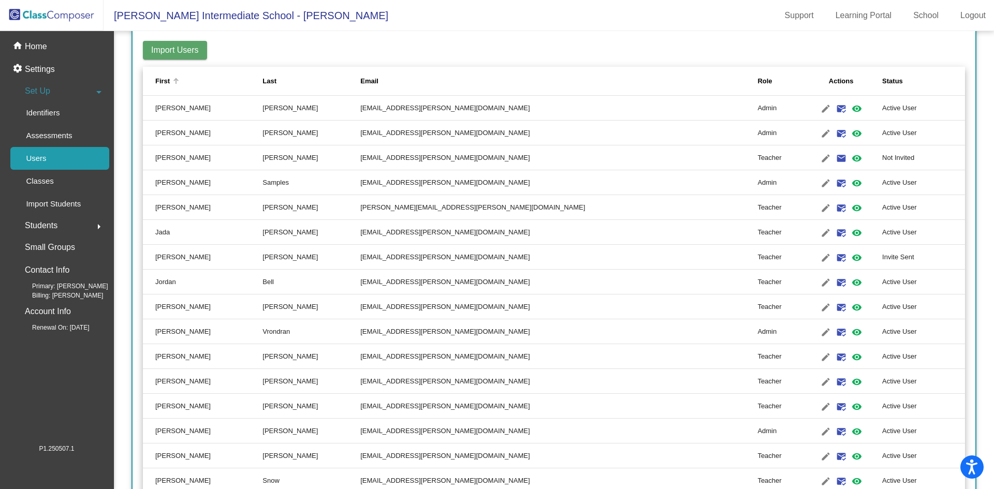
click at [257, 80] on div "First" at bounding box center [208, 81] width 107 height 10
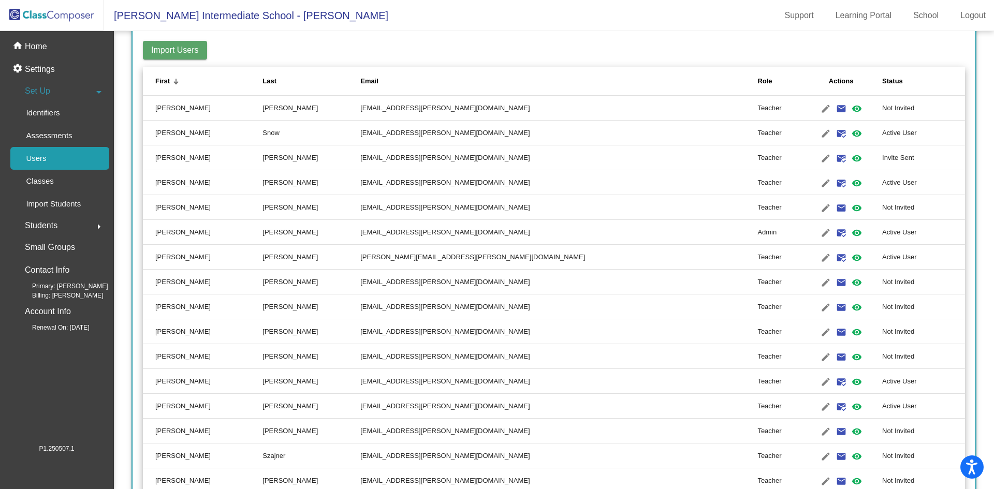
click at [171, 83] on div "First" at bounding box center [208, 81] width 107 height 10
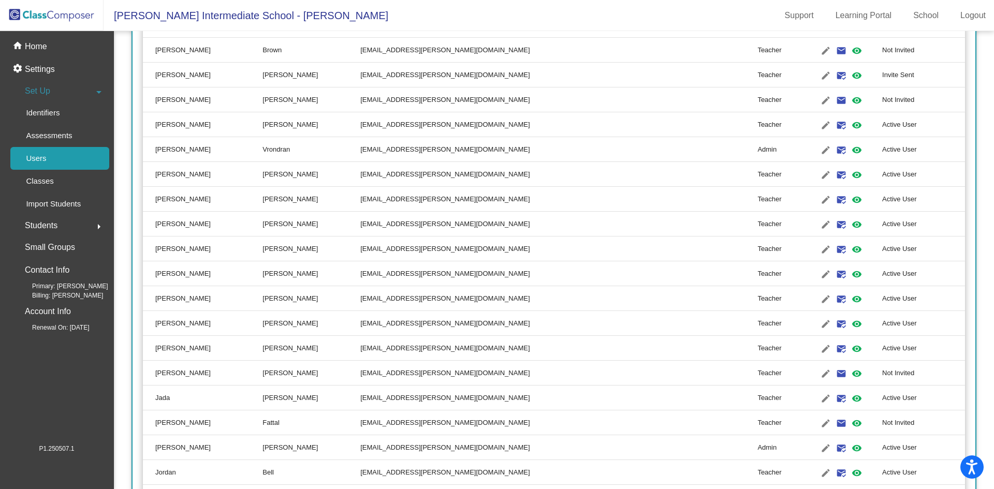
scroll to position [518, 0]
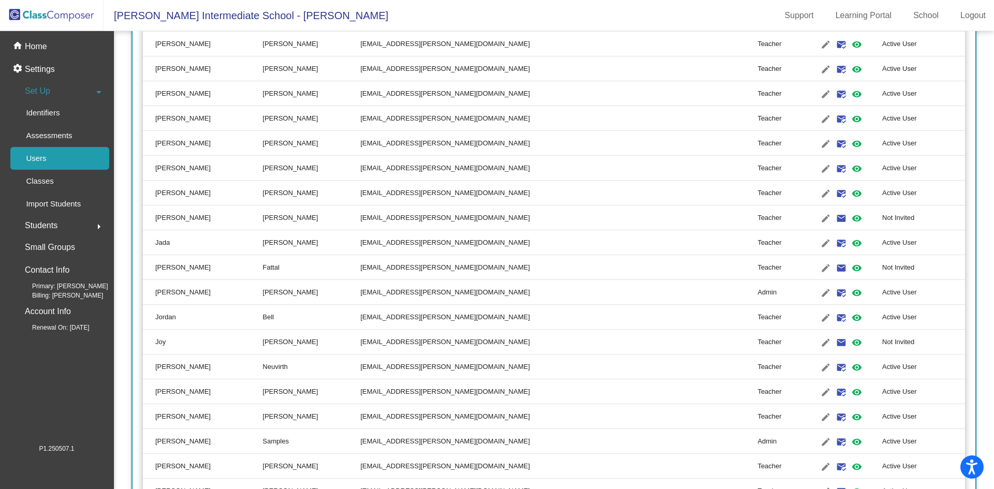
click at [52, 163] on div "Users" at bounding box center [32, 158] width 45 height 23
click at [819, 365] on mat-icon "edit" at bounding box center [825, 367] width 12 height 12
type input "Julia"
type input "Neuvirth"
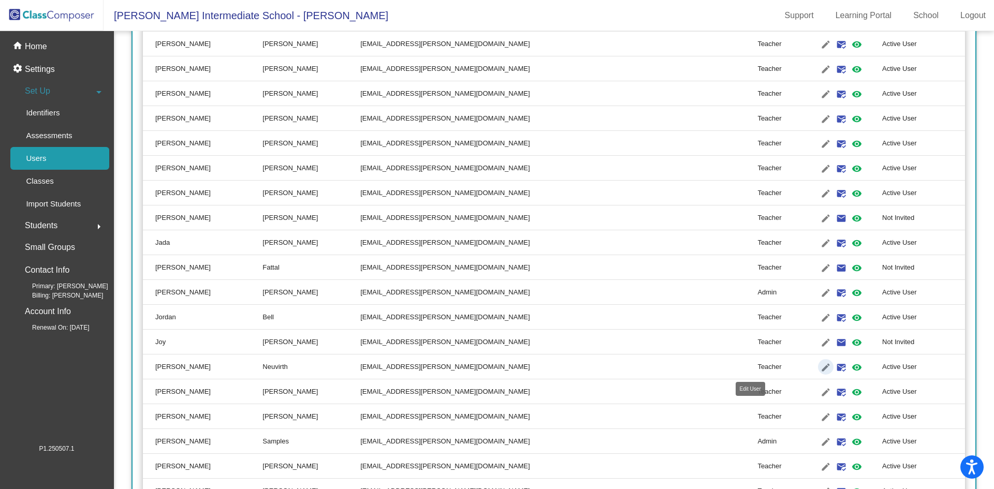
type input "neuvirthj@gaylord.k12.mi.us"
radio input "true"
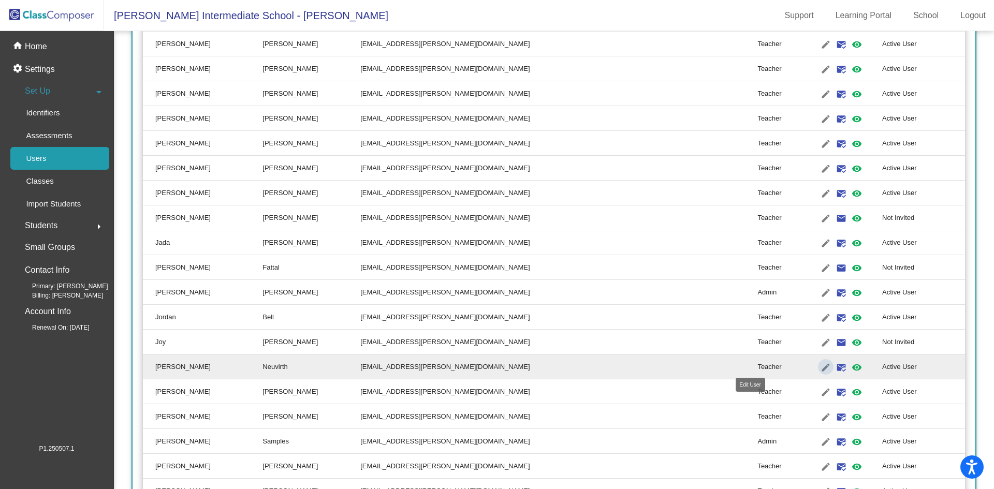
scroll to position [0, 0]
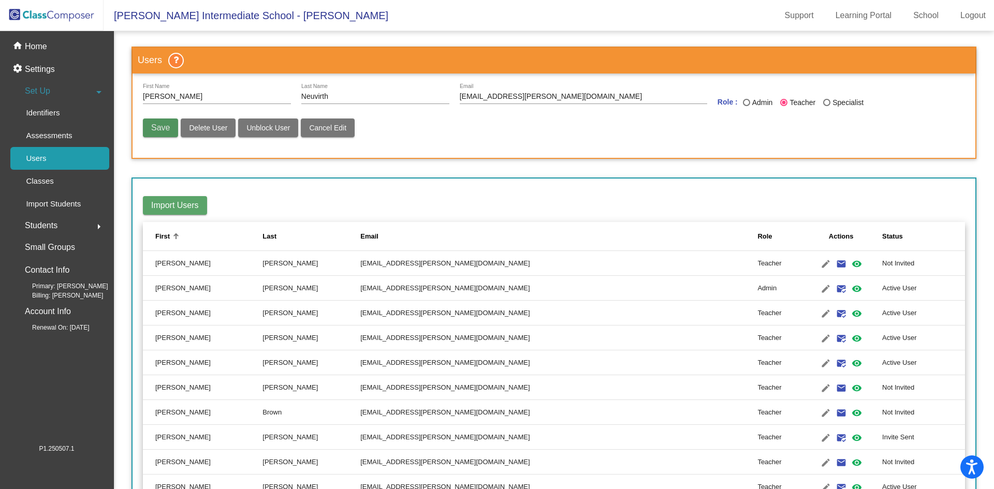
click at [150, 131] on button "Save" at bounding box center [160, 128] width 35 height 19
radio input "false"
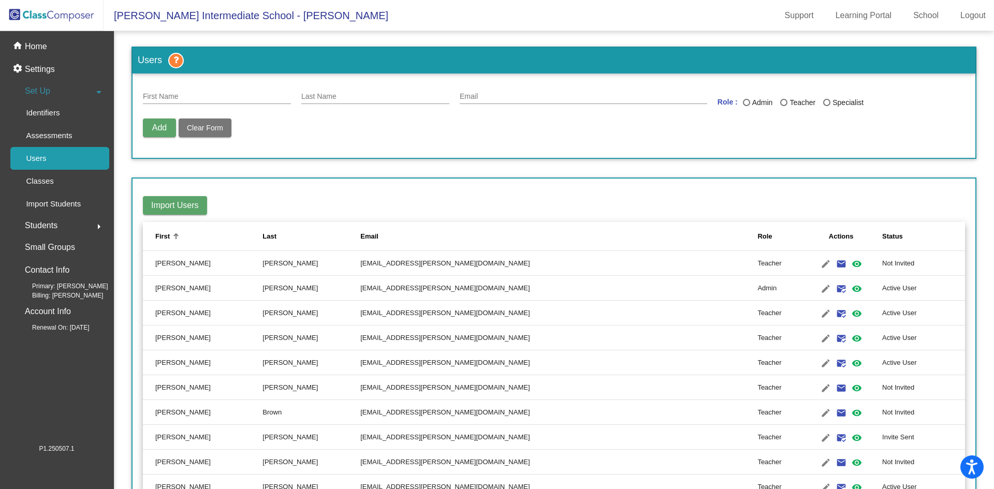
click at [199, 92] on div "First Name" at bounding box center [217, 94] width 148 height 20
type input "Kaleigh"
type input "Habel"
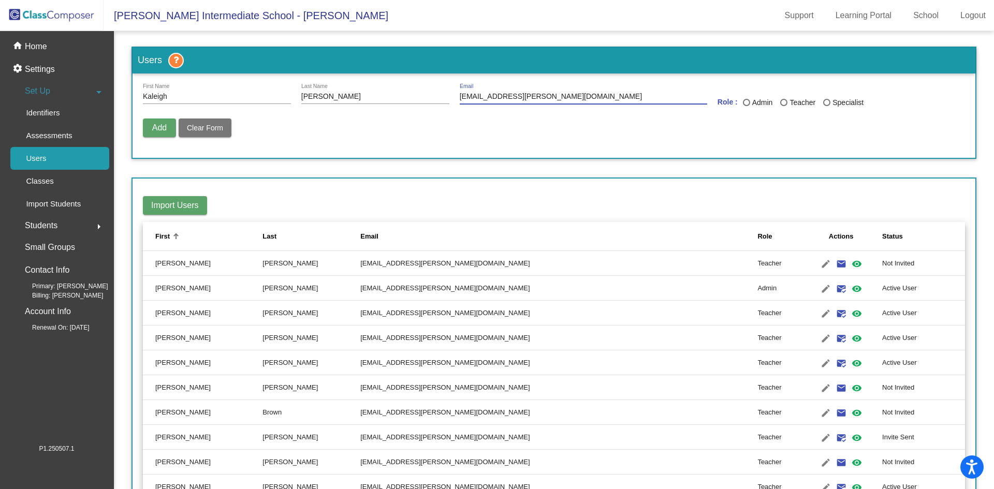
type input "habelk@gaylord.k12.mi.us"
click at [784, 102] on div "Last Name" at bounding box center [783, 102] width 7 height 7
click at [784, 106] on input "Teacher" at bounding box center [783, 106] width 1 height 1
radio input "true"
click at [156, 129] on span "Add" at bounding box center [159, 127] width 14 height 9
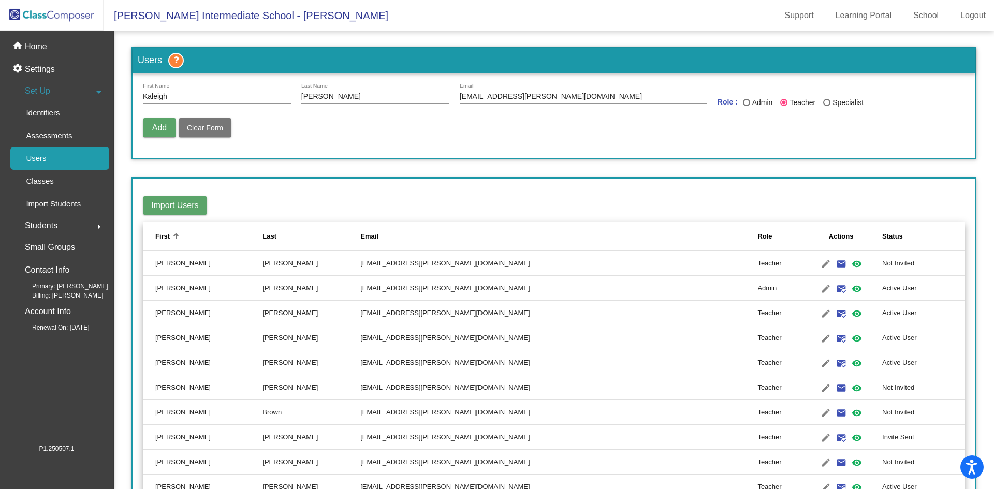
radio input "false"
click at [198, 98] on input "First Name" at bounding box center [217, 97] width 148 height 8
type input "Linda"
type input "Weiss"
type input "weissl@gaylord.k12.mi.us"
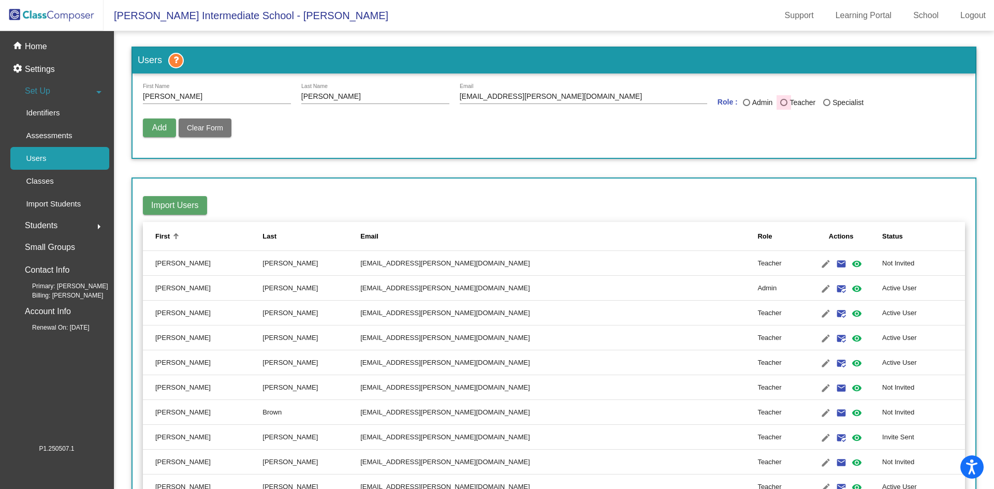
click at [780, 102] on div "Last Name" at bounding box center [783, 102] width 7 height 7
click at [783, 106] on input "Teacher" at bounding box center [783, 106] width 1 height 1
radio input "true"
click at [166, 125] on span "Add" at bounding box center [159, 127] width 14 height 9
drag, startPoint x: 190, startPoint y: 100, endPoint x: 78, endPoint y: 88, distance: 112.5
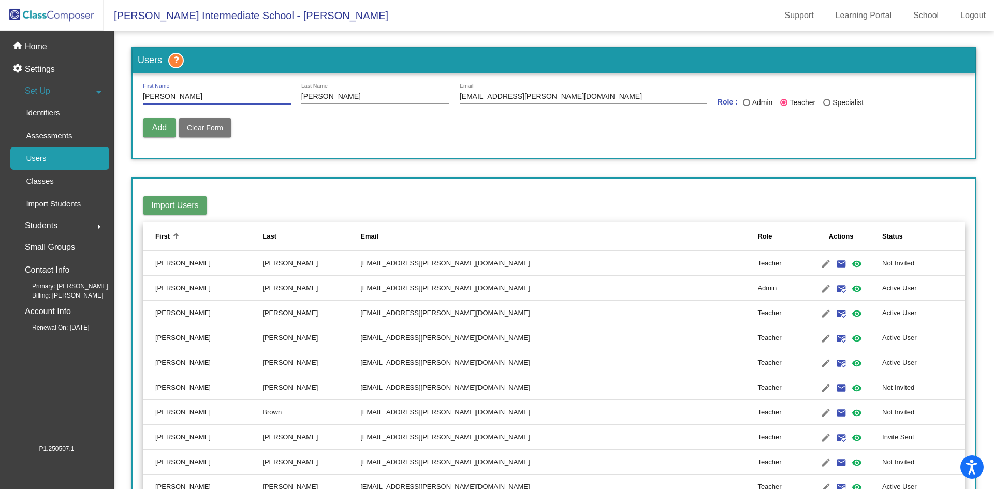
click at [78, 88] on mat-sidenav-container "home Home settings Settings Set Up arrow_drop_down Identifiers Assessments User…" at bounding box center [497, 260] width 994 height 458
type input "brown"
type input "Cindy"
drag, startPoint x: 548, startPoint y: 98, endPoint x: 384, endPoint y: 83, distance: 165.3
click at [384, 83] on form "brown First Name Cindy Last Name weissl@gaylord.k12.mi.us Email Role : Admin Te…" at bounding box center [554, 116] width 843 height 84
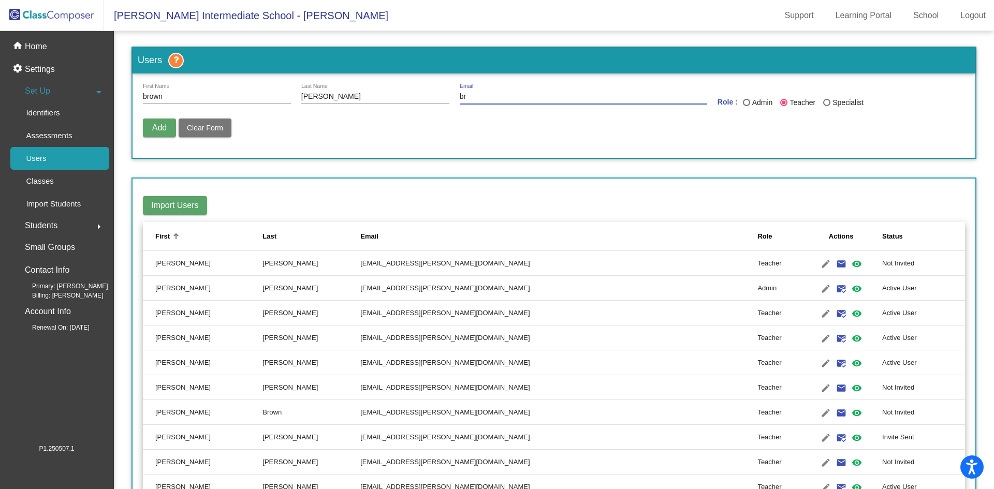
type input "b"
type input "brownc@gaylord.k12.mi.us"
click at [161, 131] on span "Add" at bounding box center [159, 127] width 14 height 9
radio input "false"
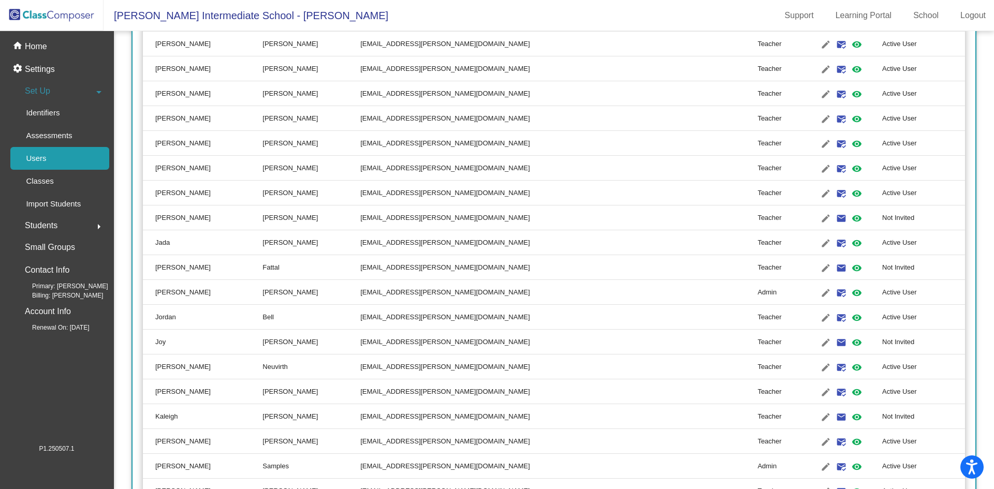
scroll to position [725, 0]
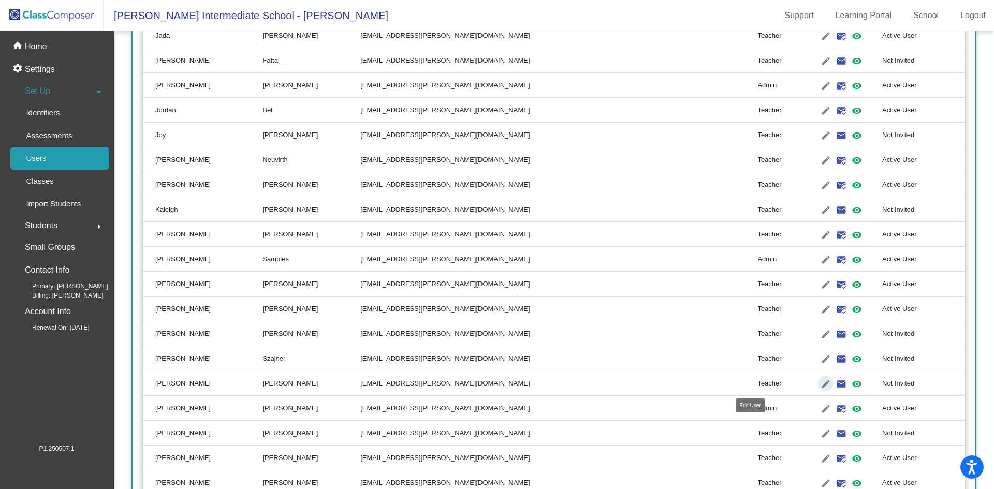
click at [819, 382] on mat-icon "edit" at bounding box center [825, 384] width 12 height 12
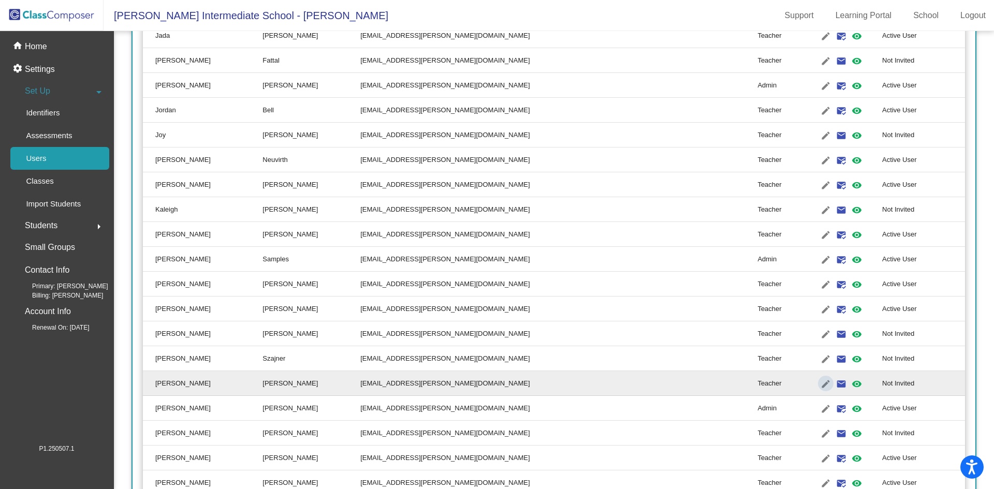
type input "Lisa"
type input "Dreyer"
type input "dreyerl@gaylord.k12.mi.us"
radio input "true"
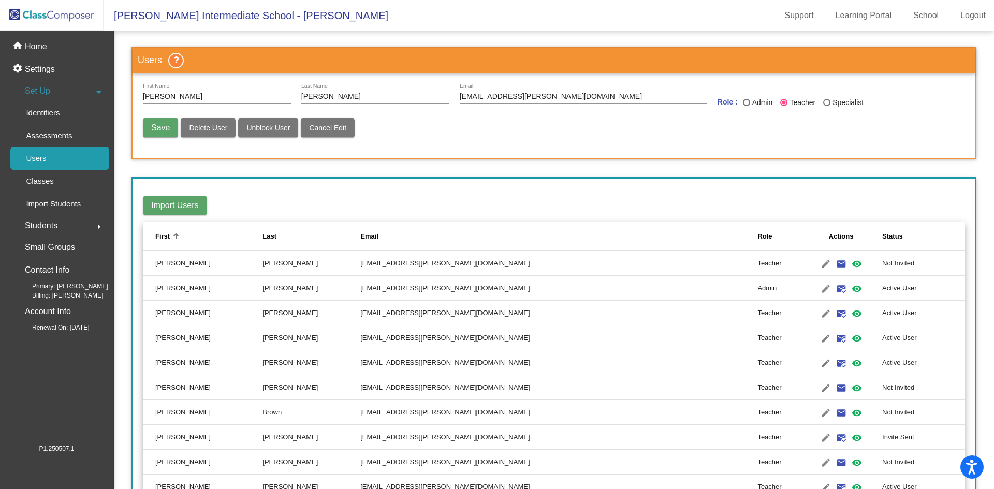
click at [409, 130] on div "Save Delete User Unblock User Cancel Edit" at bounding box center [554, 133] width 822 height 29
click at [196, 126] on span "Delete User" at bounding box center [208, 128] width 38 height 8
radio input "false"
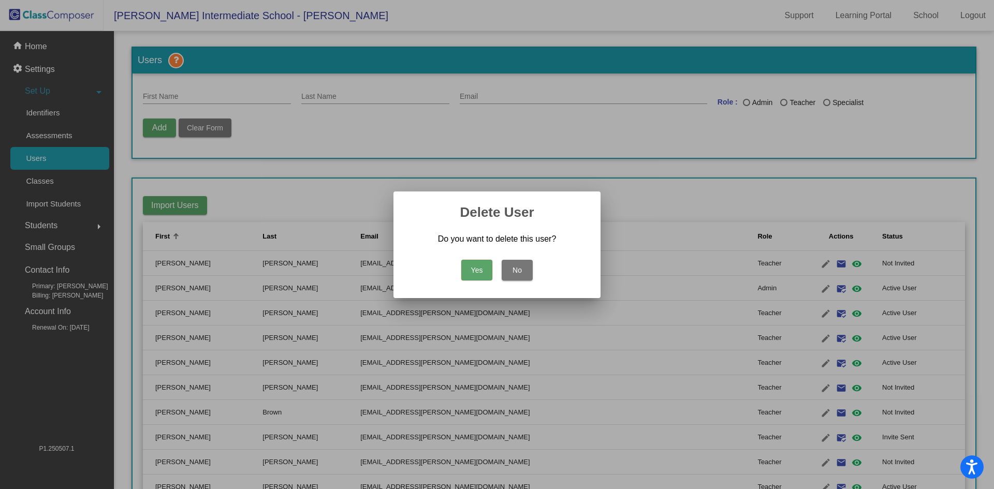
click at [483, 271] on button "Yes" at bounding box center [476, 270] width 31 height 21
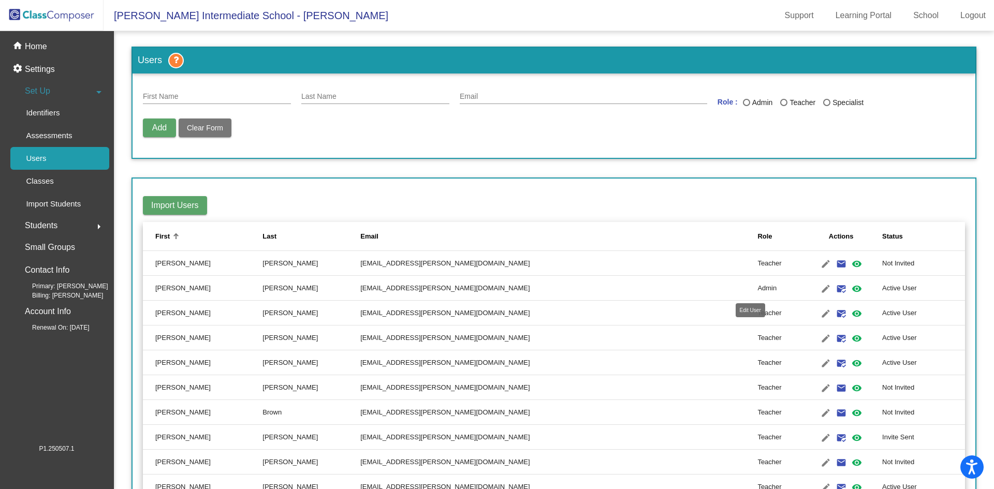
click at [819, 291] on mat-icon "edit" at bounding box center [825, 289] width 12 height 12
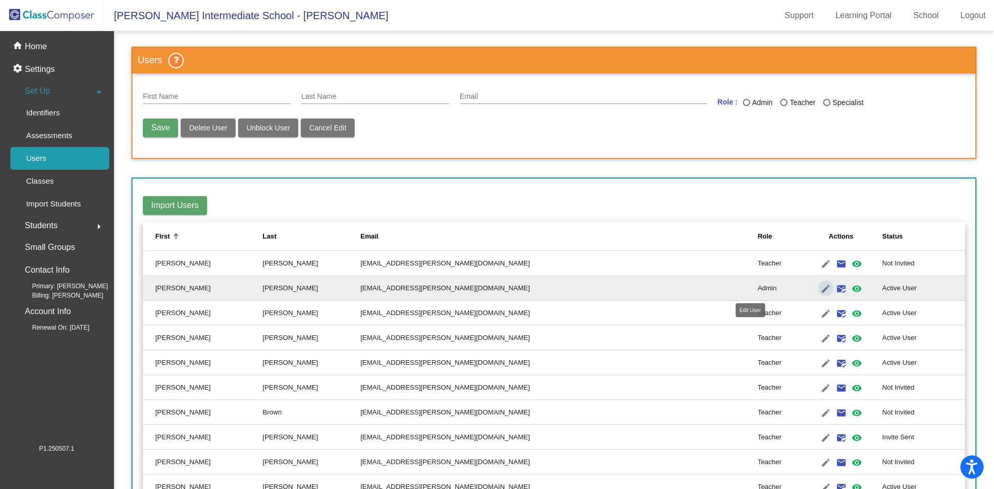
type input "Alan"
type input "[PERSON_NAME]"
type input "dawea@gaylord.k12.mi.us"
radio input "true"
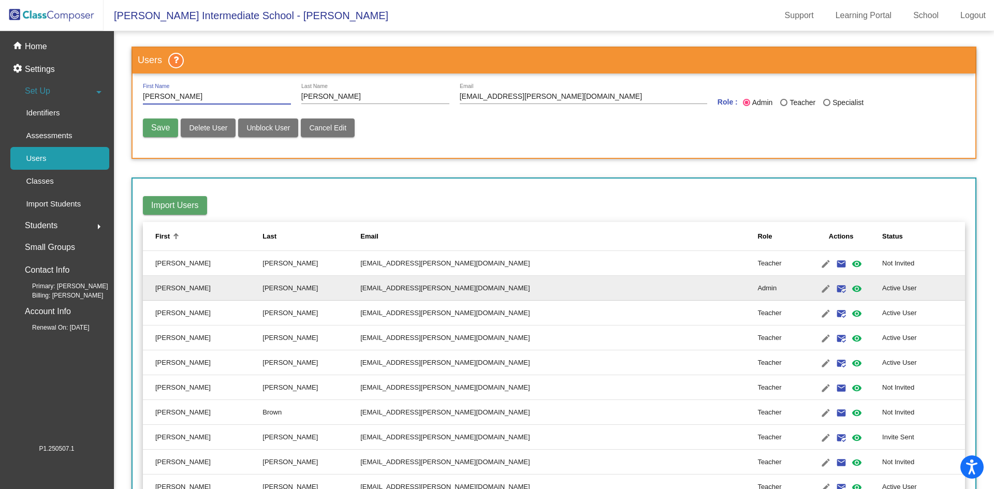
click at [216, 126] on span "Delete User" at bounding box center [208, 128] width 38 height 8
radio input "false"
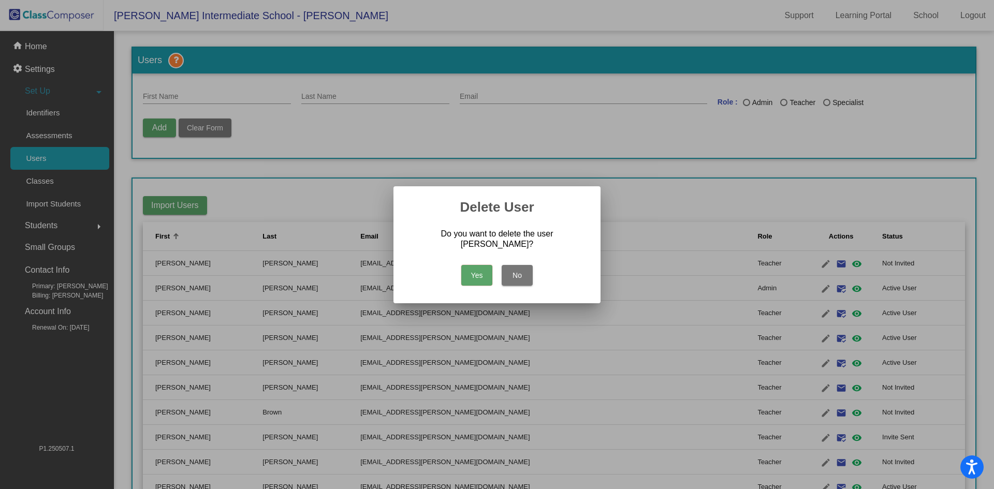
click at [475, 266] on button "Yes" at bounding box center [476, 275] width 31 height 21
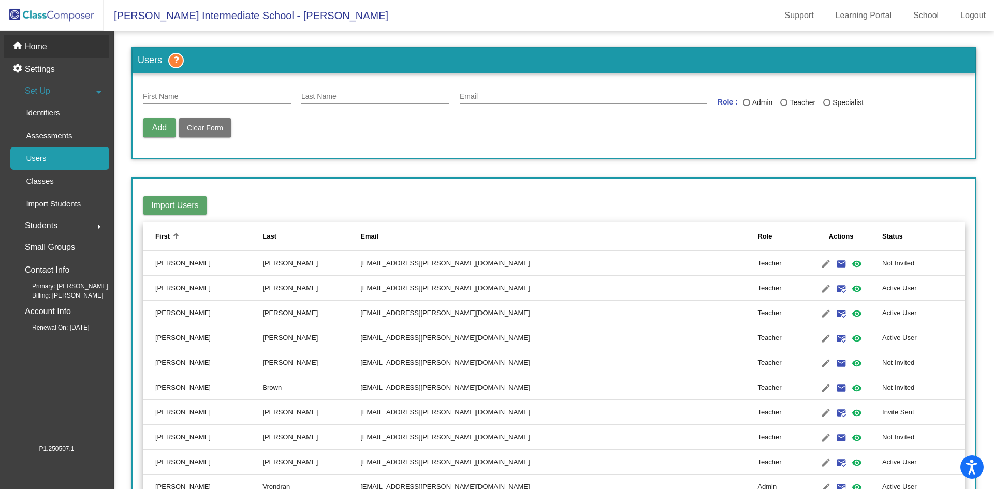
click at [68, 43] on div "home Home" at bounding box center [56, 46] width 105 height 23
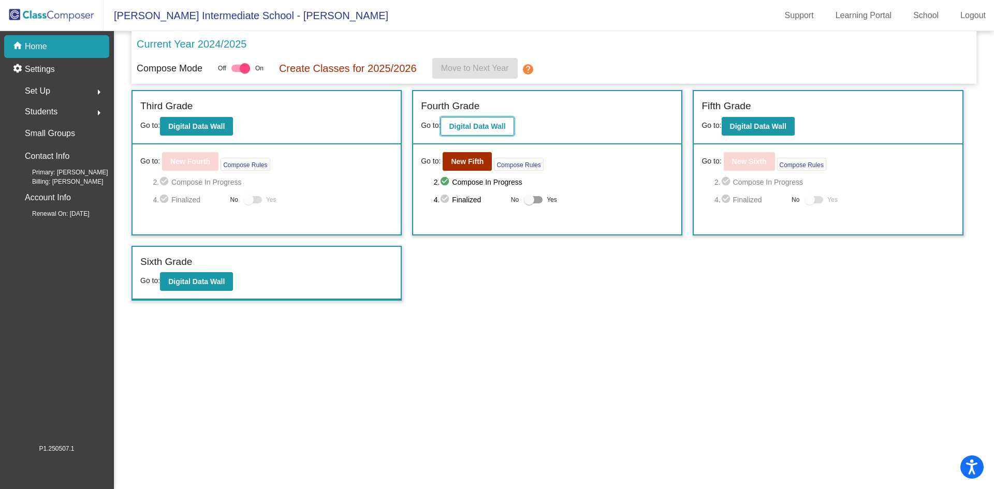
click at [490, 129] on b "Digital Data Wall" at bounding box center [477, 126] width 56 height 8
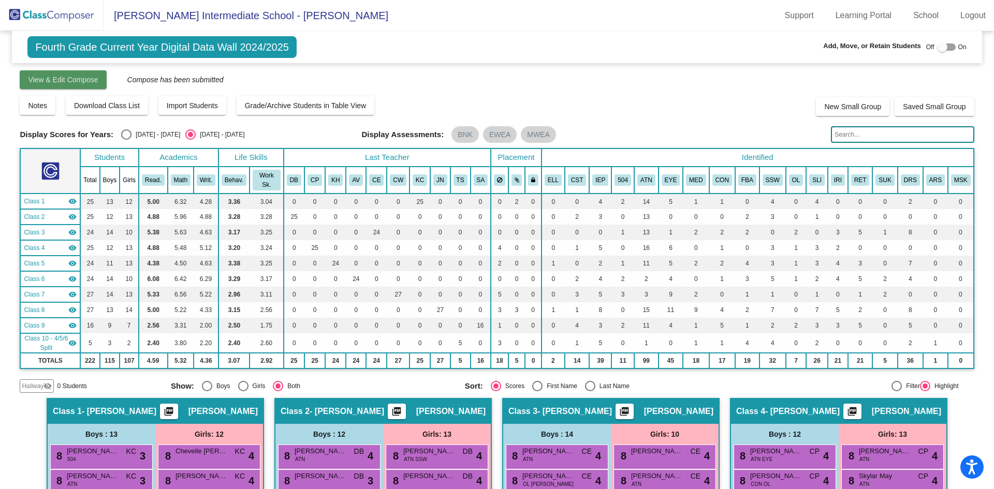
click at [57, 82] on span "View & Edit Compose" at bounding box center [63, 80] width 70 height 8
click at [68, 20] on img at bounding box center [52, 15] width 104 height 31
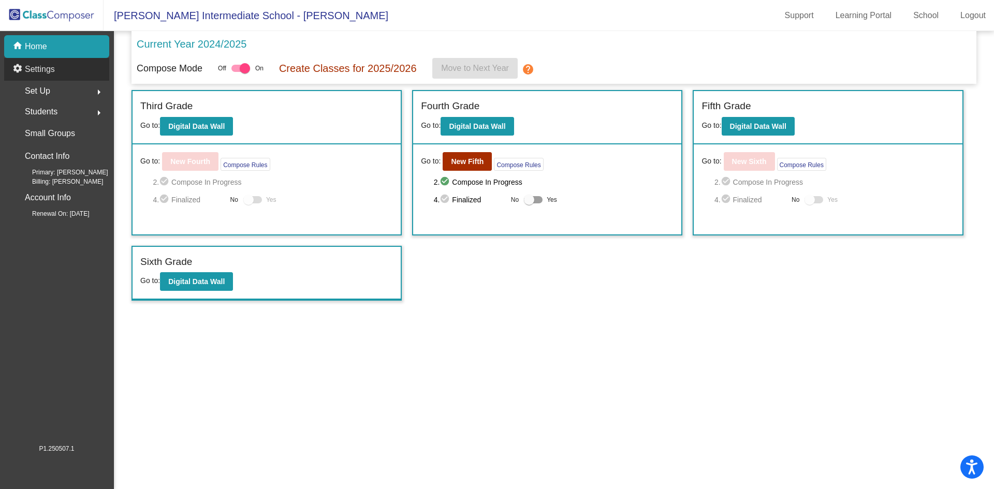
click at [66, 70] on div "settings Settings" at bounding box center [56, 69] width 105 height 23
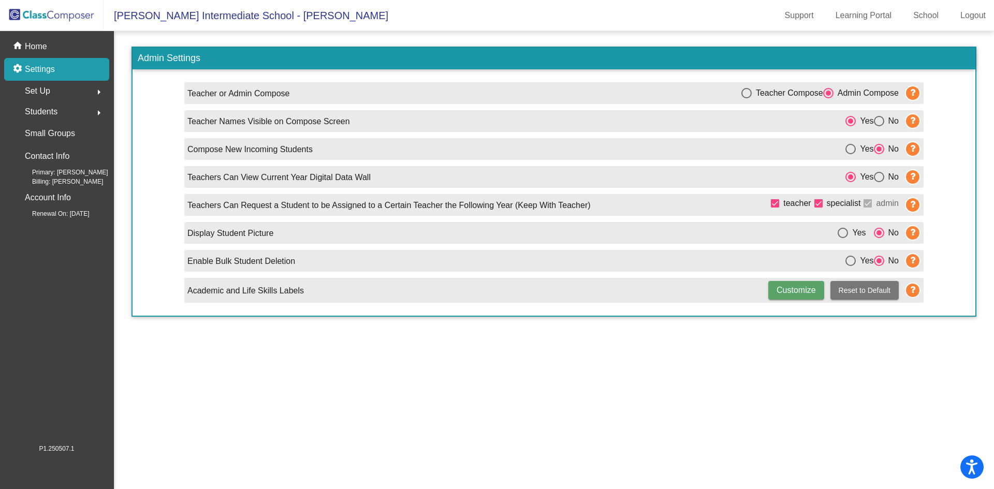
click at [90, 92] on button "arrow_right" at bounding box center [99, 91] width 21 height 21
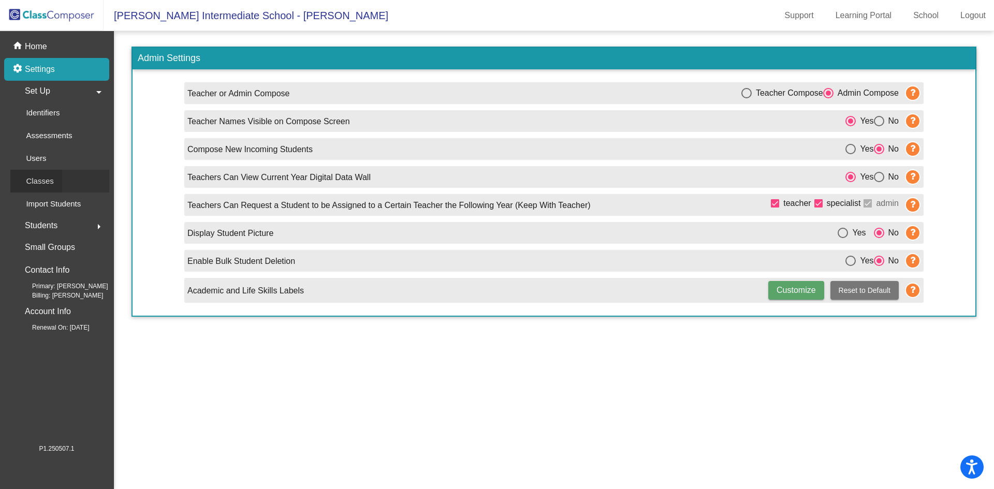
click at [52, 176] on p "Classes" at bounding box center [39, 181] width 27 height 12
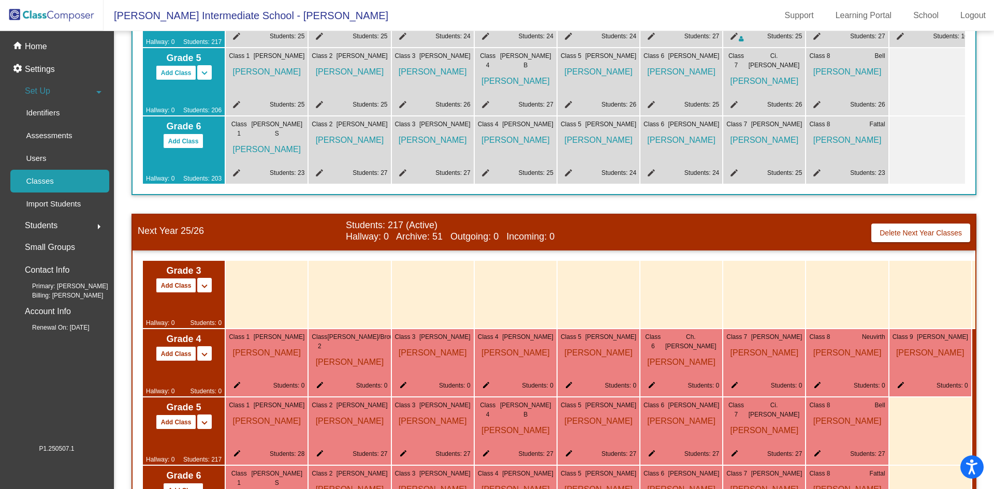
scroll to position [301, 0]
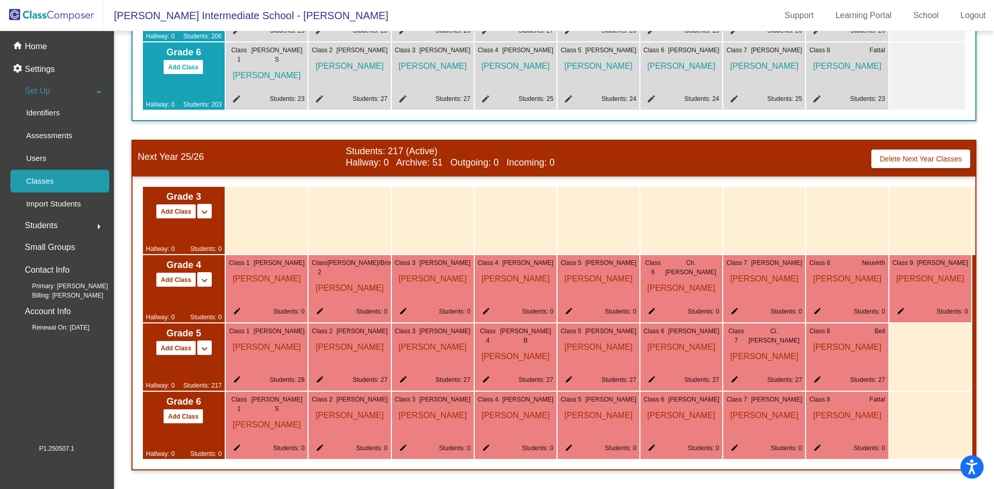
click at [316, 307] on mat-icon "edit" at bounding box center [318, 313] width 12 height 12
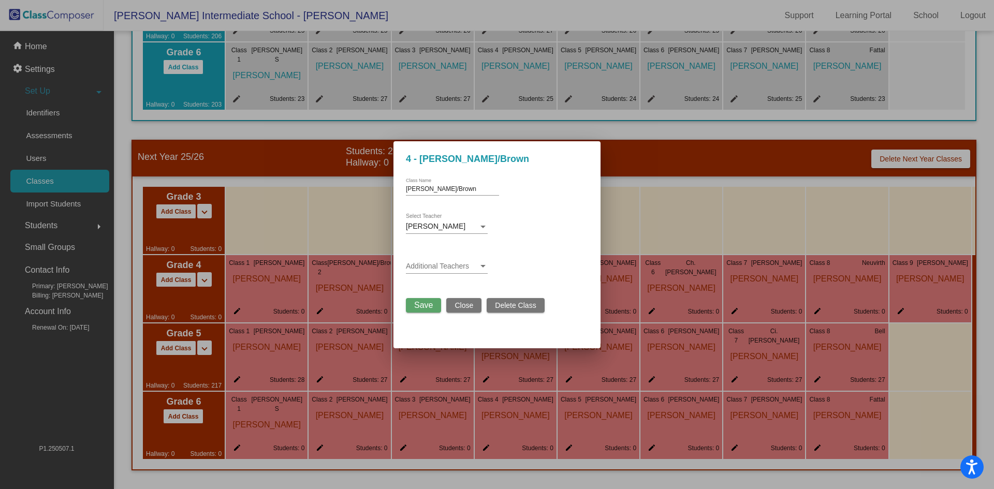
click at [482, 223] on div at bounding box center [482, 227] width 9 height 8
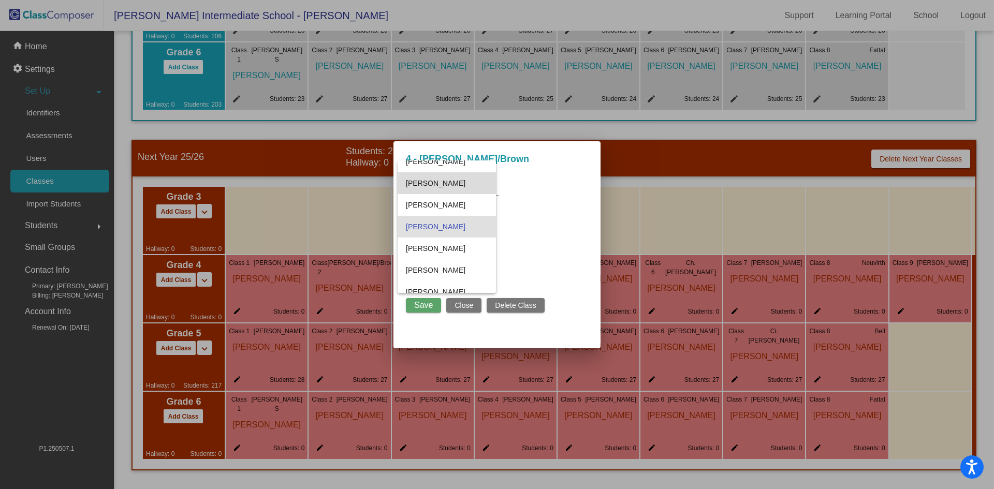
click at [474, 186] on span "brown Cindy" at bounding box center [447, 183] width 82 height 22
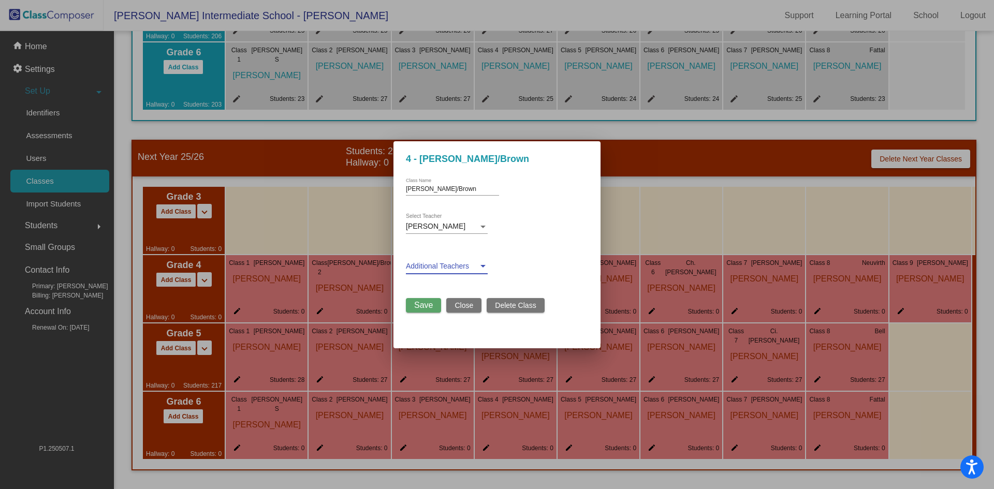
click at [485, 266] on div at bounding box center [482, 266] width 5 height 3
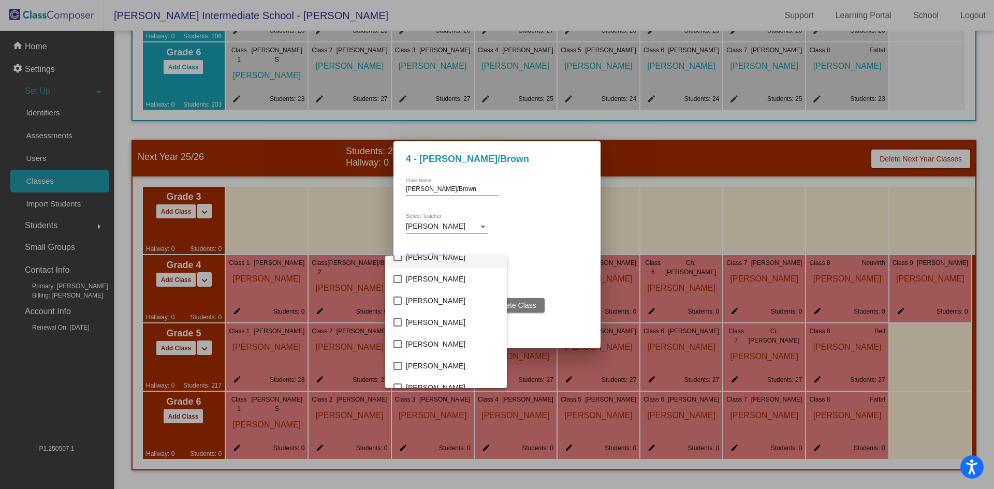
scroll to position [518, 0]
click at [399, 379] on mat-pseudo-checkbox at bounding box center [397, 379] width 8 height 8
click at [556, 294] on div at bounding box center [497, 244] width 994 height 489
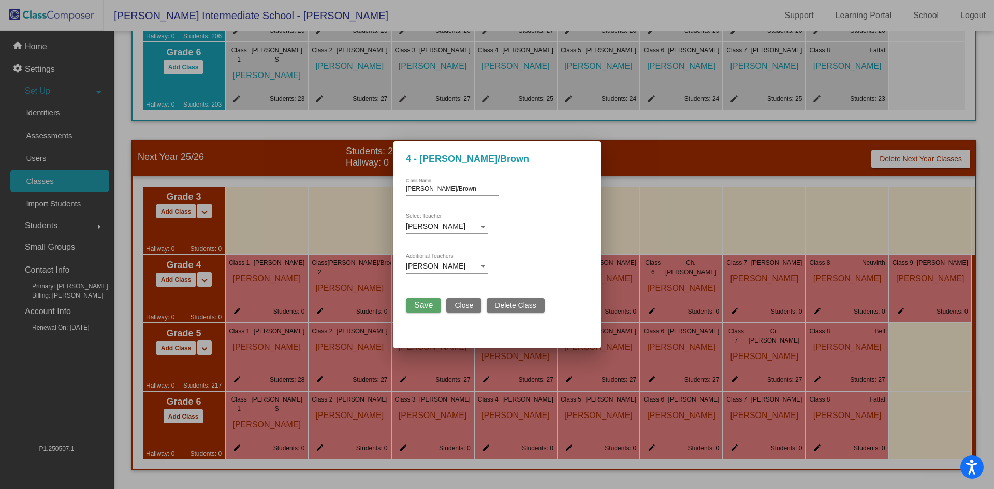
click at [430, 309] on span "Save" at bounding box center [423, 305] width 19 height 9
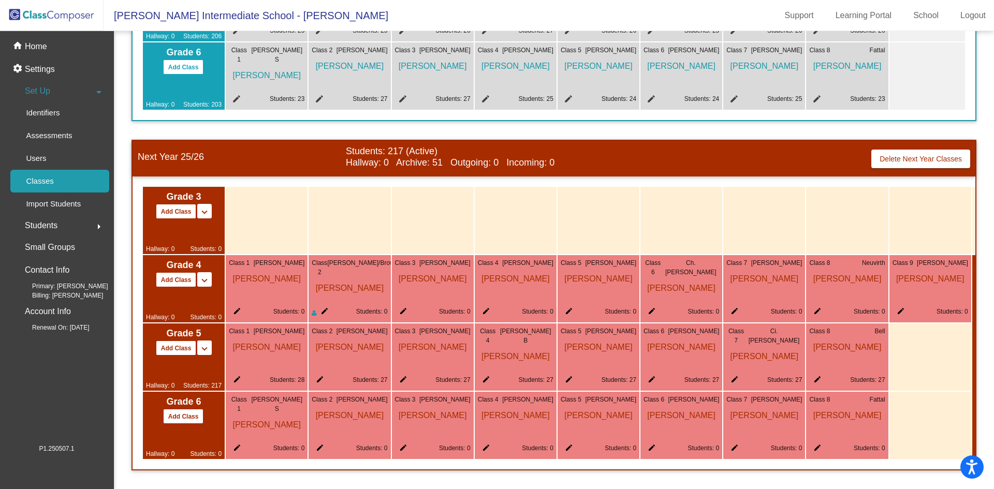
click at [327, 307] on mat-icon "edit" at bounding box center [322, 313] width 12 height 12
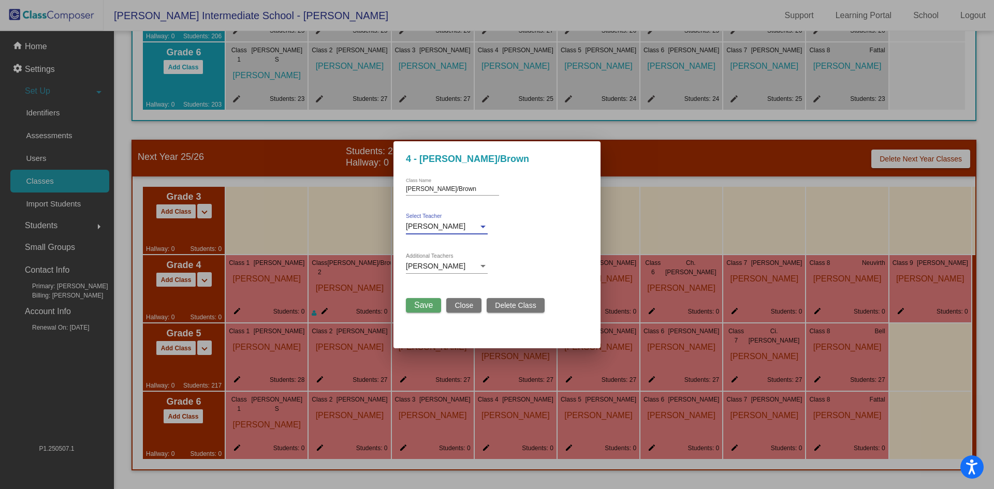
click at [442, 229] on span "brown Cindy" at bounding box center [436, 226] width 60 height 8
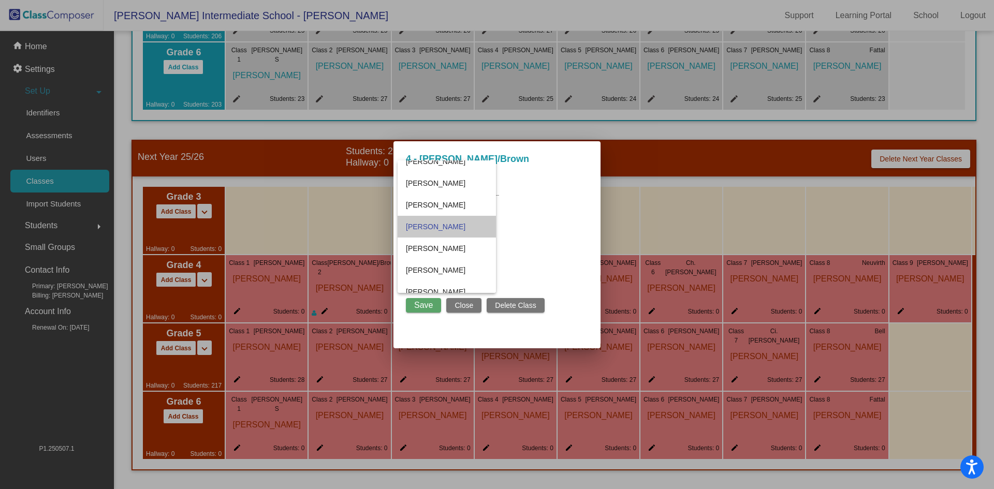
click at [442, 229] on span "brown Cindy" at bounding box center [447, 227] width 82 height 22
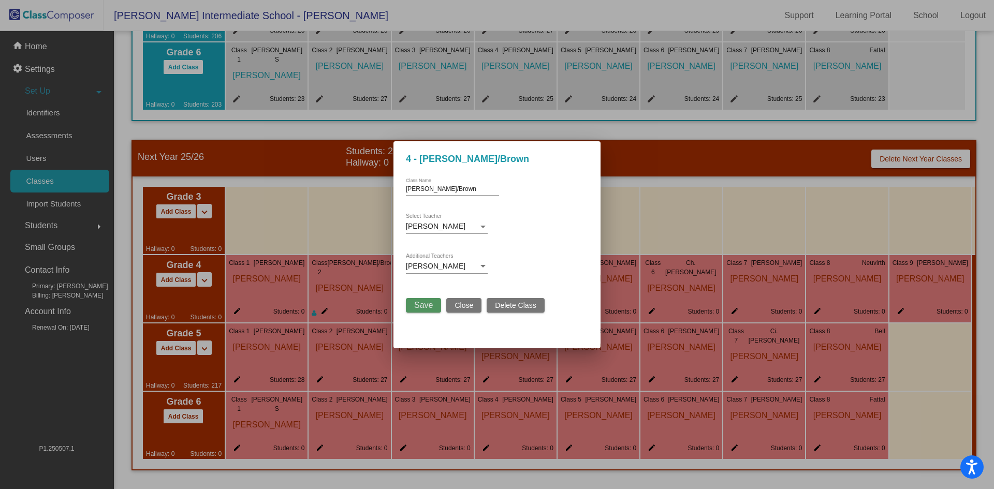
click at [424, 307] on span "Save" at bounding box center [423, 305] width 19 height 9
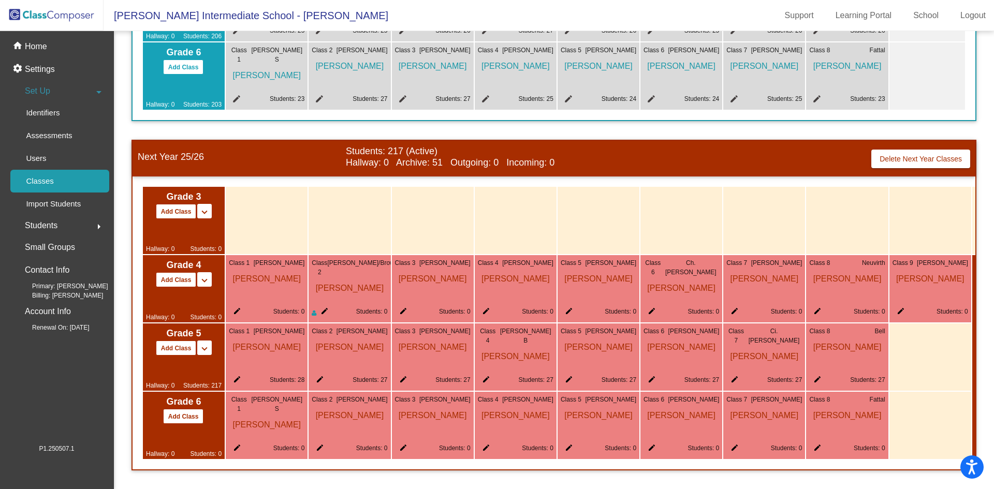
click at [813, 307] on mat-icon "edit" at bounding box center [815, 313] width 12 height 12
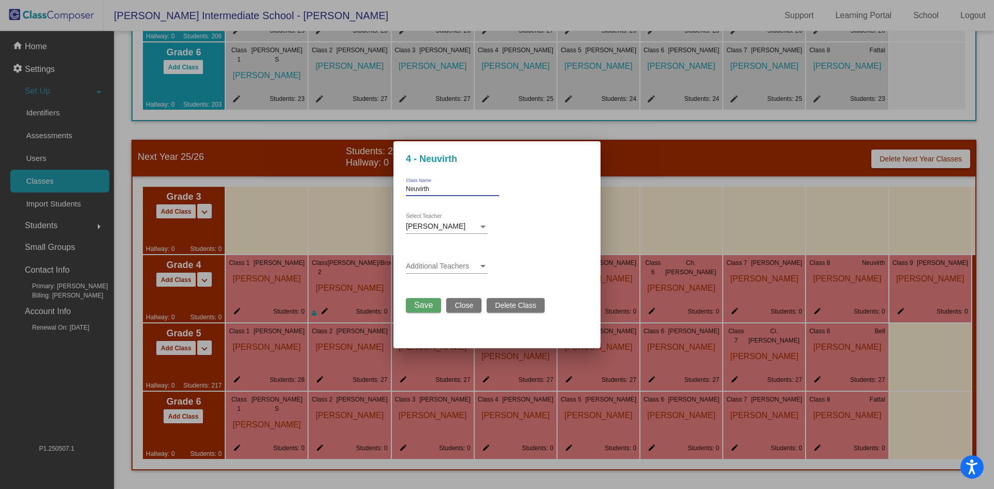
click at [451, 190] on input "Neuvirth" at bounding box center [452, 189] width 93 height 7
click at [434, 303] on button "Save" at bounding box center [423, 305] width 35 height 14
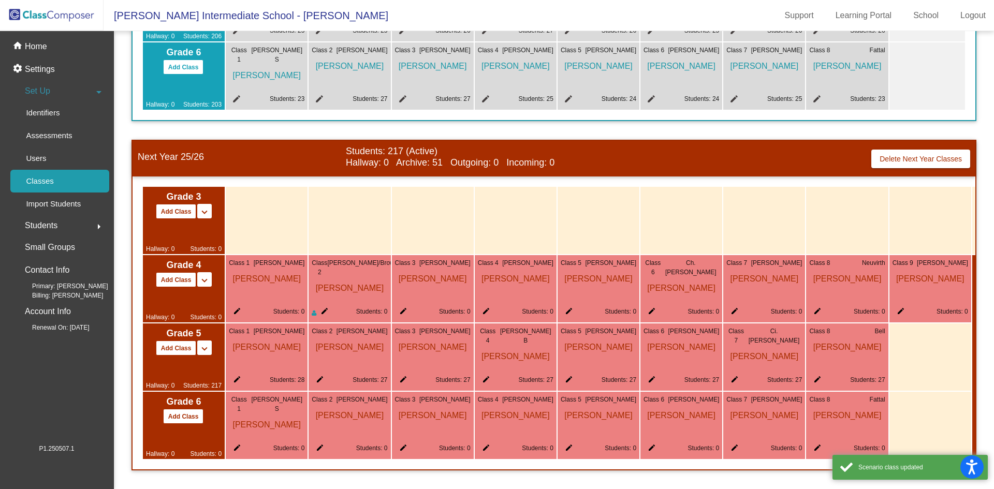
click at [842, 272] on span "Julia Neuvirth" at bounding box center [847, 277] width 76 height 18
click at [819, 307] on mat-icon "edit" at bounding box center [815, 313] width 12 height 12
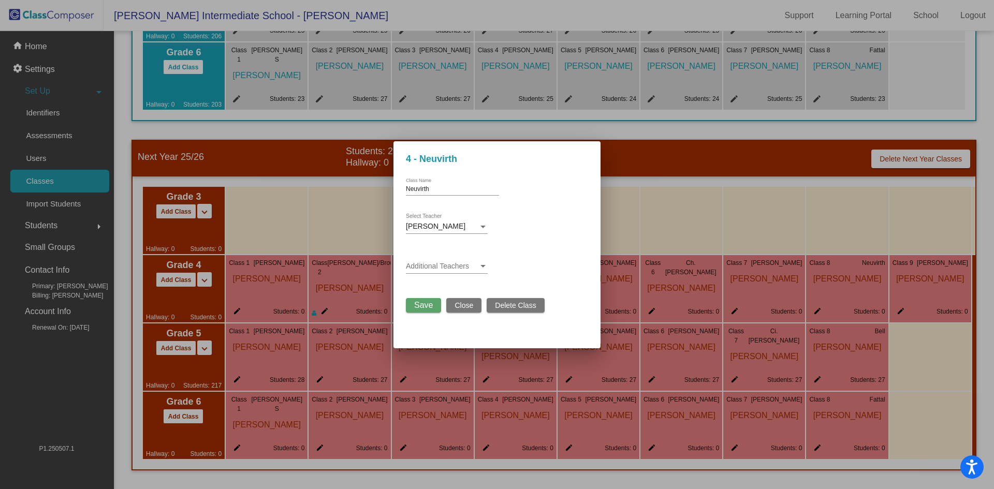
click at [486, 229] on div at bounding box center [482, 227] width 9 height 8
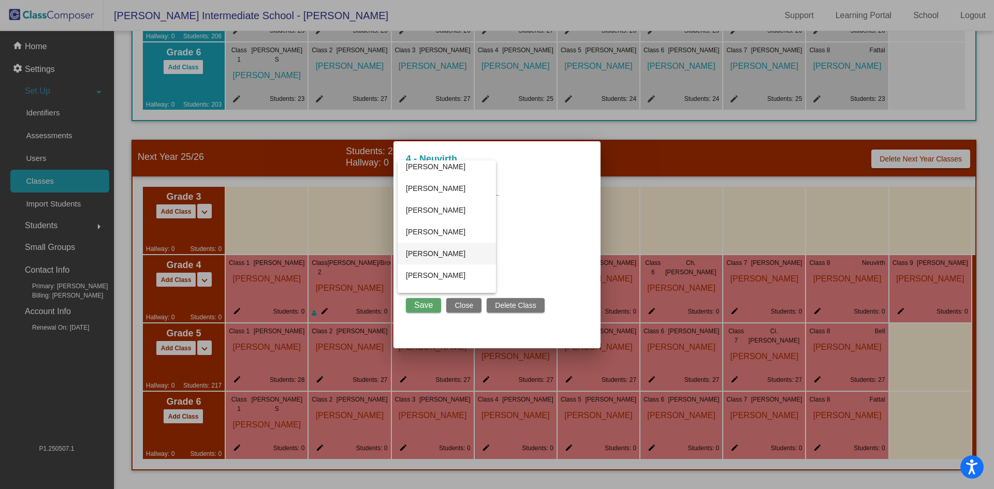
scroll to position [622, 0]
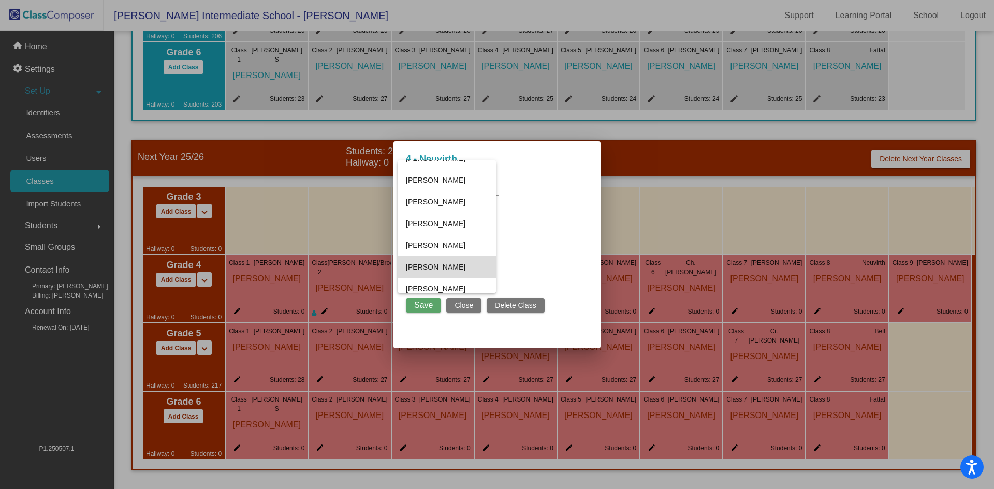
click at [474, 270] on span "Mary Parker" at bounding box center [447, 267] width 82 height 22
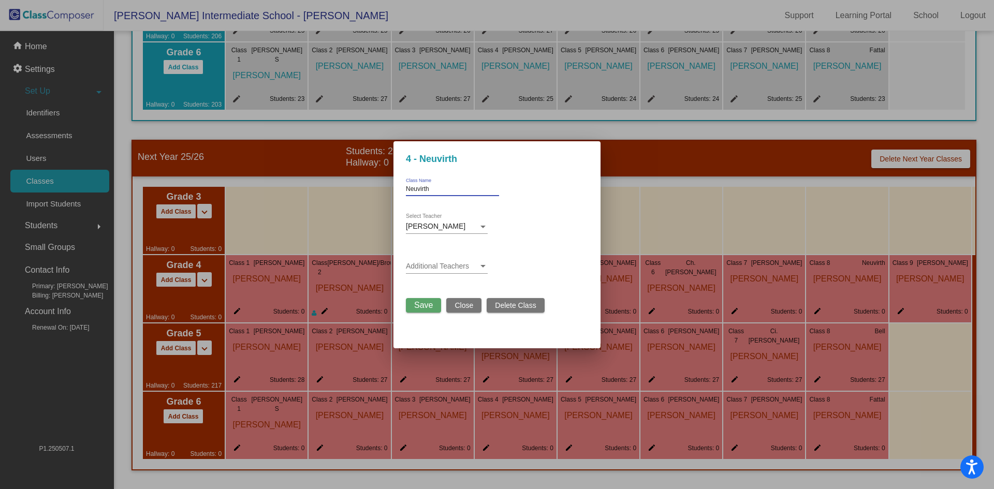
click at [442, 190] on input "Neuvirth" at bounding box center [452, 189] width 93 height 7
drag, startPoint x: 442, startPoint y: 190, endPoint x: 401, endPoint y: 192, distance: 40.4
click at [401, 192] on mat-dialog-container "4 - Neuvirth Neuvirth Class Name Mary Parker Select Teacher Additional Teachers…" at bounding box center [496, 244] width 207 height 207
type input "New Teacher"
click at [426, 309] on span "Save" at bounding box center [423, 305] width 19 height 9
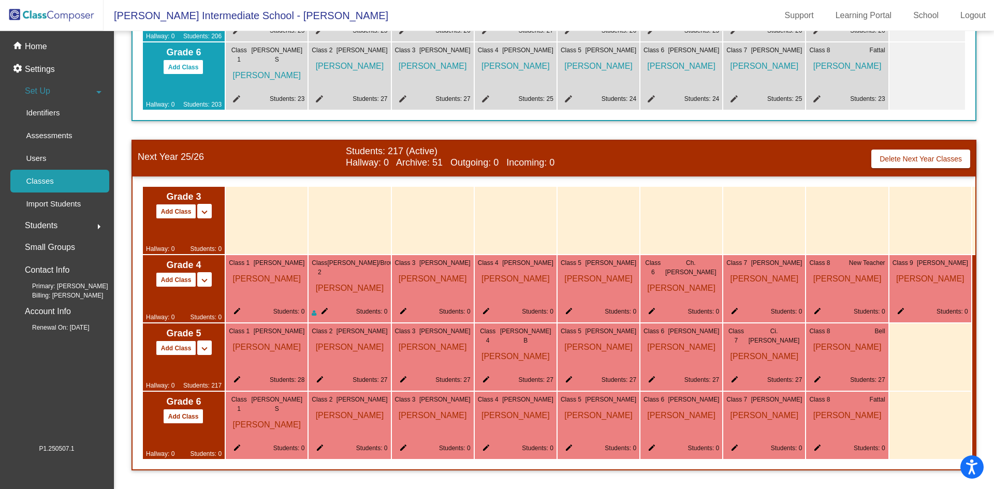
click at [236, 375] on mat-icon "edit" at bounding box center [235, 381] width 12 height 12
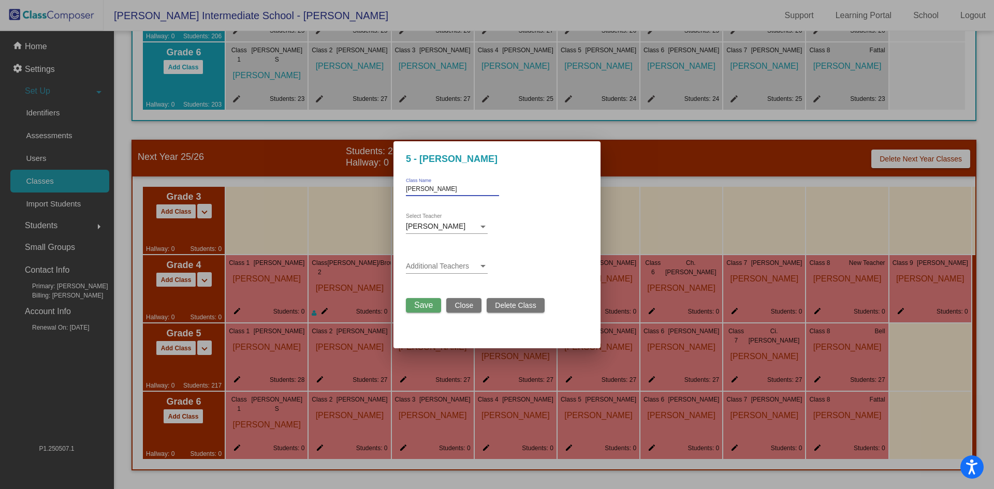
drag, startPoint x: 437, startPoint y: 191, endPoint x: 378, endPoint y: 199, distance: 59.6
click at [378, 199] on div "5 - Stevenson Stevenson Class Name Erin Stevenson Select Teacher Additional Tea…" at bounding box center [497, 244] width 994 height 489
type input "S"
type input "Krajniak"
click at [429, 225] on span "[PERSON_NAME]" at bounding box center [436, 226] width 60 height 8
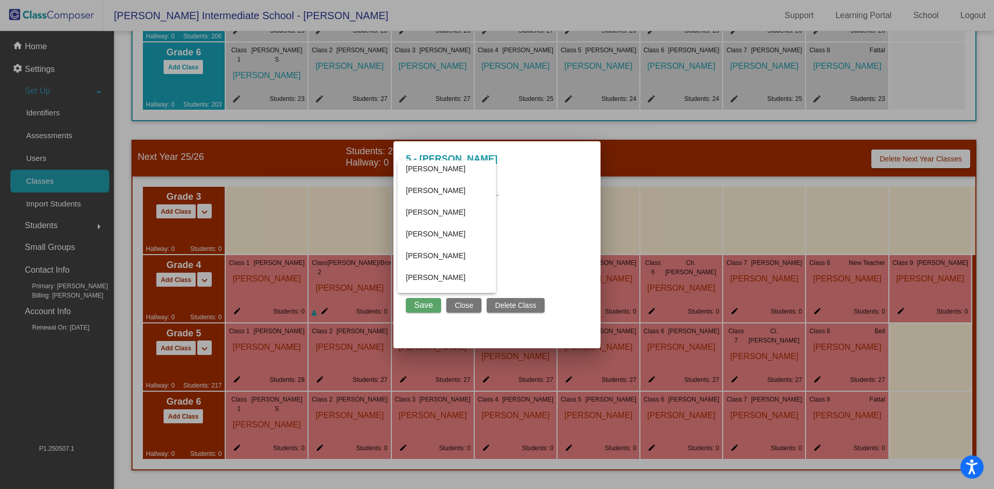
scroll to position [846, 0]
click at [447, 190] on span "Shannon Krajniak" at bounding box center [447, 195] width 82 height 22
click at [429, 304] on span "Save" at bounding box center [423, 305] width 19 height 9
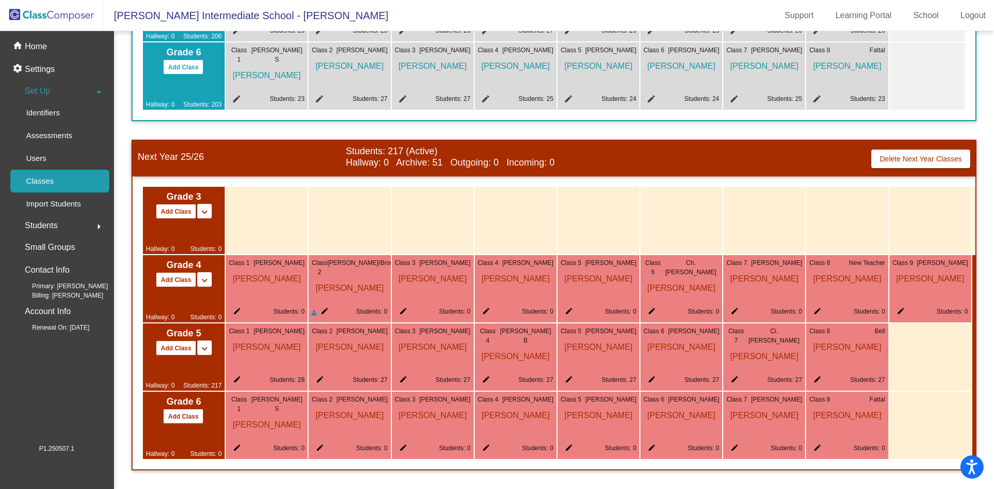
click at [405, 375] on mat-icon "edit" at bounding box center [401, 381] width 12 height 12
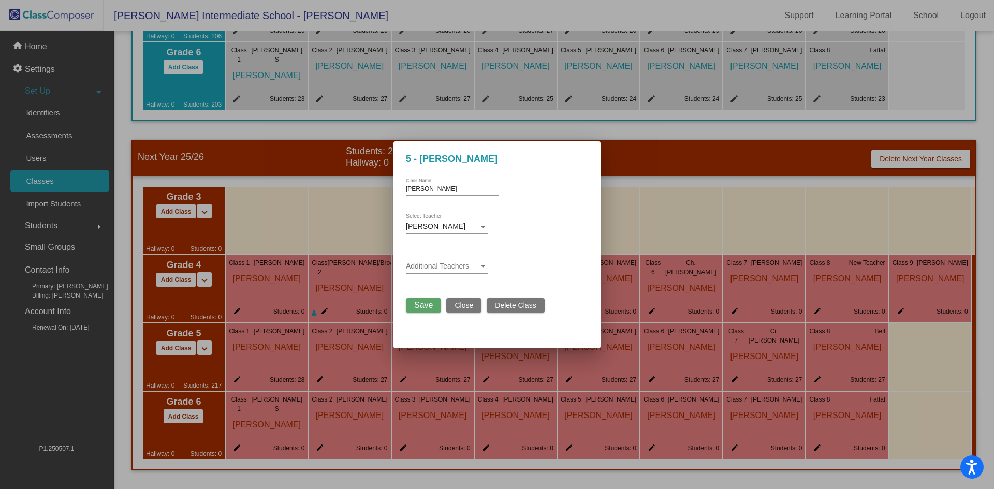
click at [480, 227] on div at bounding box center [482, 227] width 5 height 3
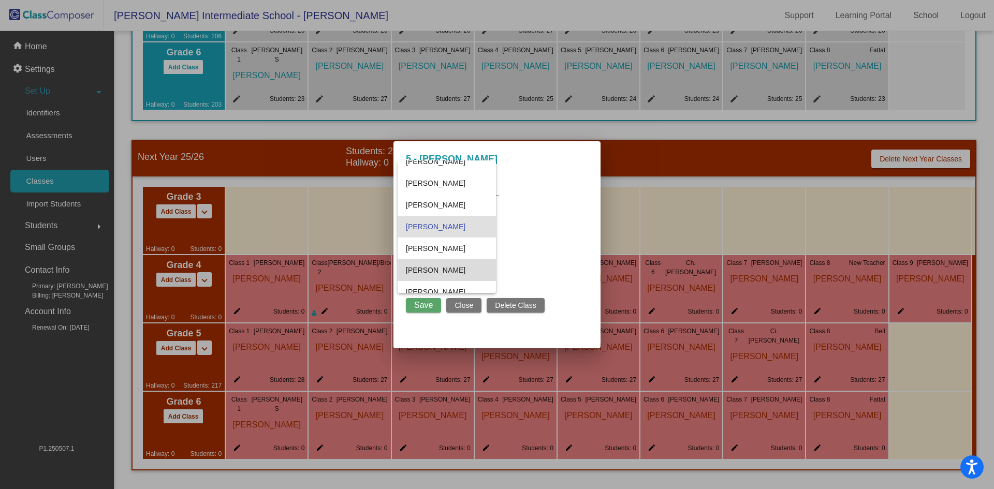
click at [467, 267] on span "Greg Frey" at bounding box center [447, 270] width 82 height 22
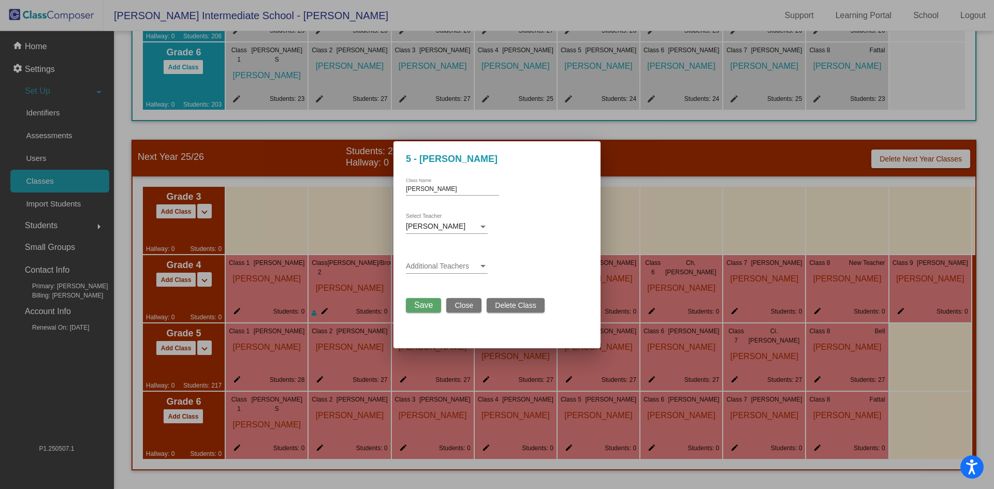
drag, startPoint x: 434, startPoint y: 185, endPoint x: 424, endPoint y: 189, distance: 10.9
click at [424, 189] on div "Reynolds Class Name" at bounding box center [452, 187] width 93 height 18
drag, startPoint x: 434, startPoint y: 189, endPoint x: 386, endPoint y: 193, distance: 48.3
click at [386, 193] on div "5 - Reynolds Reynolds Class Name Greg Frey Select Teacher Additional Teachers S…" at bounding box center [497, 244] width 994 height 489
type input "New Teacher"
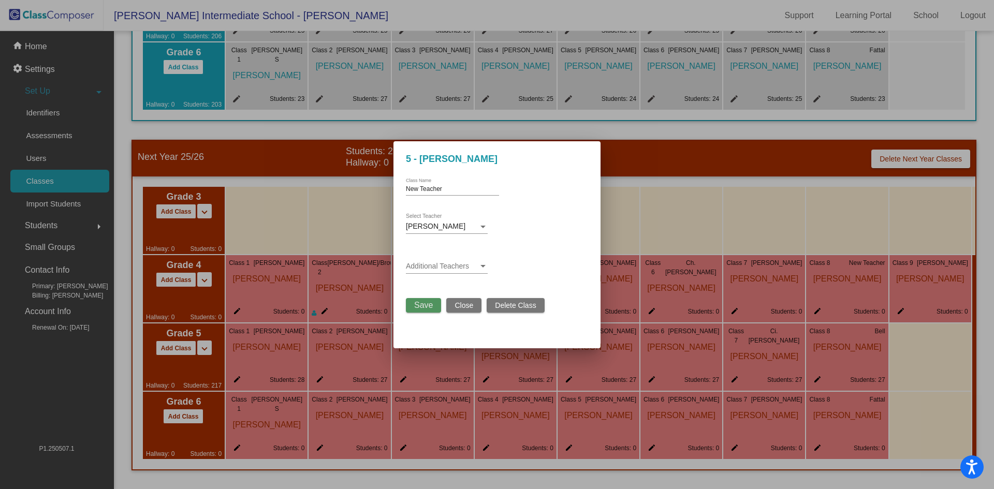
click at [409, 301] on button "Save" at bounding box center [423, 305] width 35 height 14
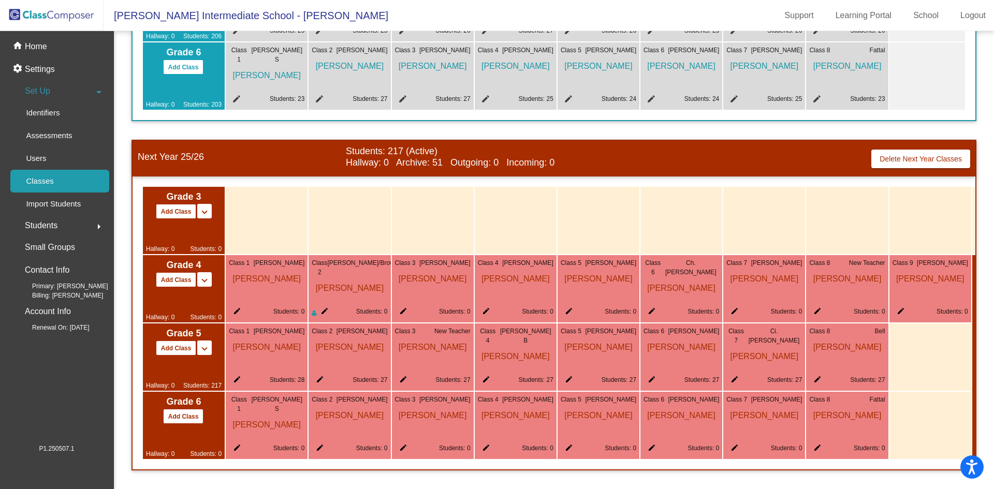
click at [937, 352] on div at bounding box center [930, 357] width 82 height 67
click at [180, 347] on button "Add Class" at bounding box center [176, 348] width 41 height 15
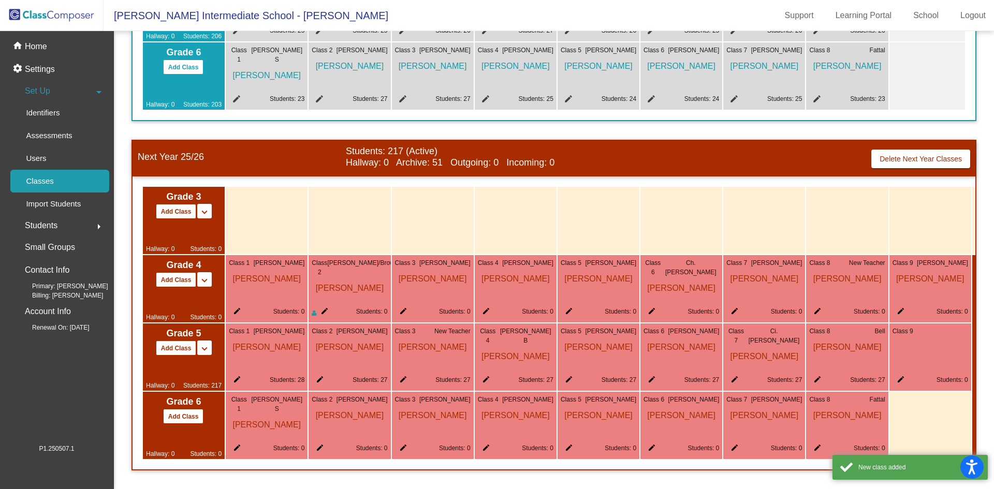
click at [902, 375] on mat-icon "edit" at bounding box center [898, 381] width 12 height 12
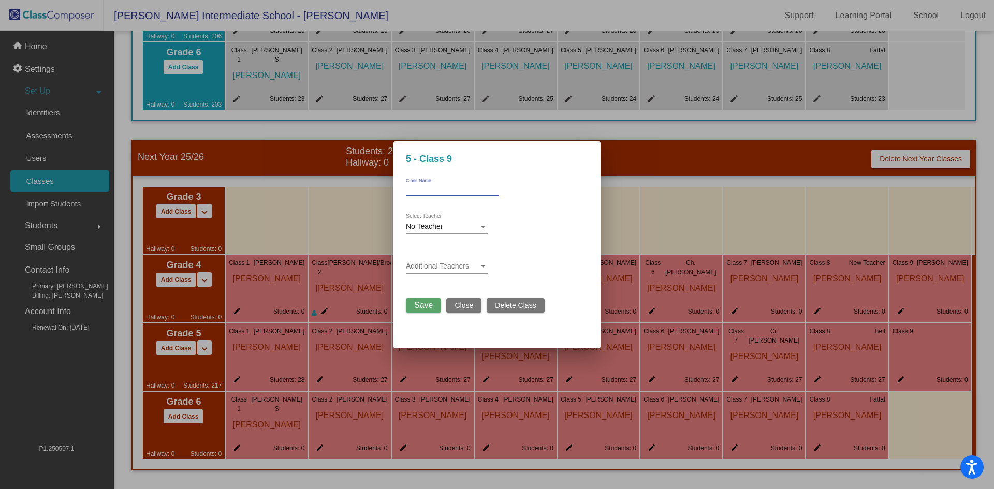
click at [465, 188] on input "Class Name" at bounding box center [452, 189] width 93 height 7
type input "Neuvirth"
click at [441, 225] on span "No Teacher" at bounding box center [424, 226] width 37 height 8
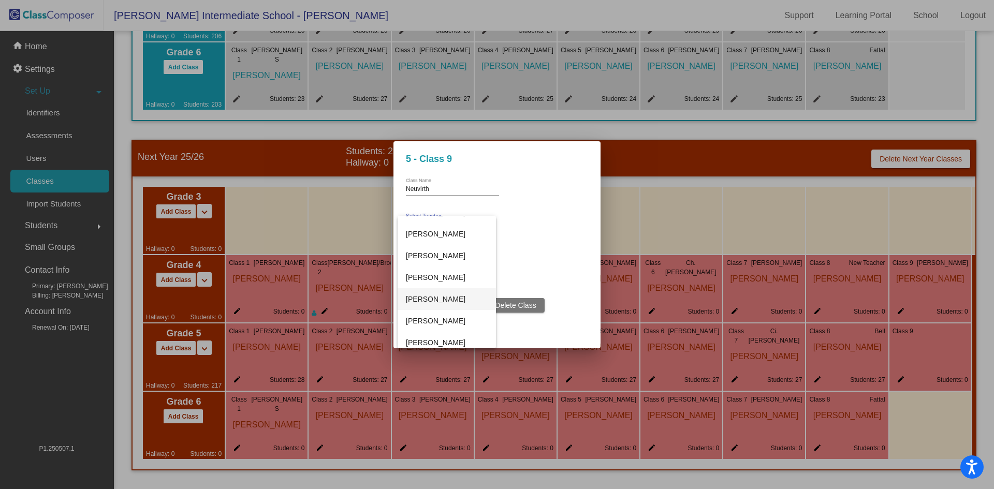
scroll to position [414, 0]
click at [456, 329] on span "Julia Neuvirth" at bounding box center [447, 335] width 82 height 22
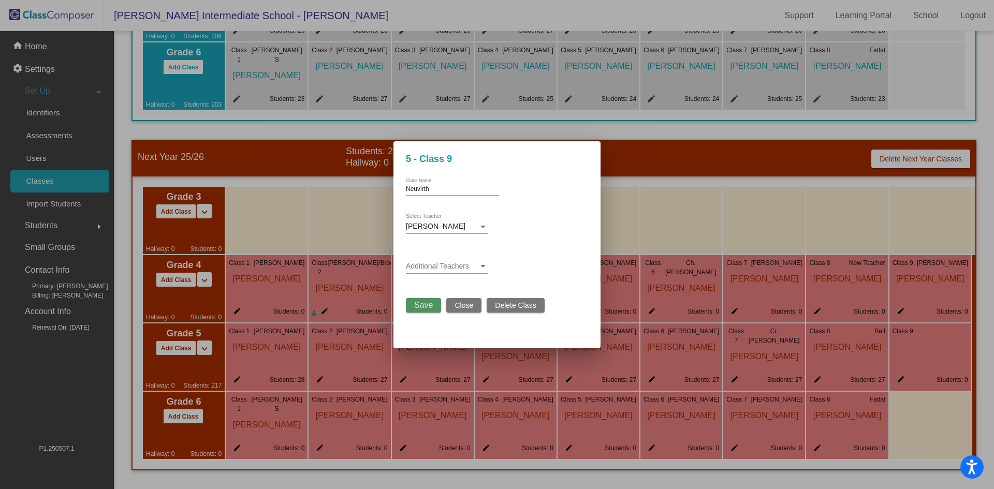
click at [425, 309] on span "Save" at bounding box center [423, 305] width 19 height 9
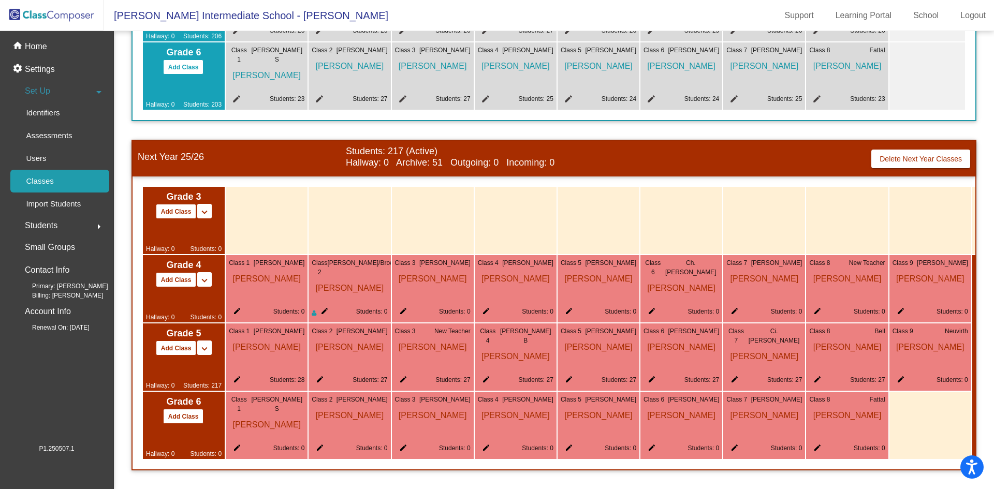
click at [237, 444] on mat-icon "edit" at bounding box center [235, 450] width 12 height 12
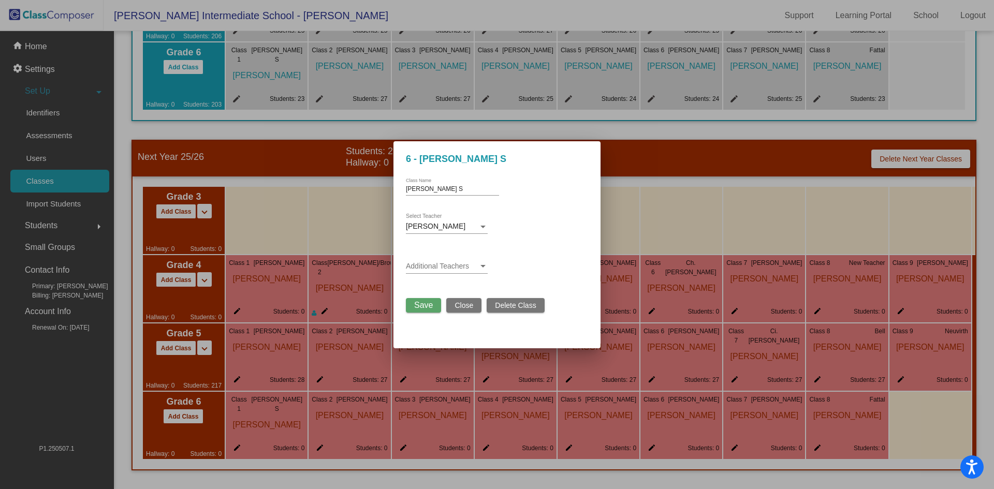
click at [431, 191] on input "Wright S" at bounding box center [452, 189] width 93 height 7
drag, startPoint x: 433, startPoint y: 190, endPoint x: 382, endPoint y: 185, distance: 51.0
click at [382, 185] on div "6 - Wright S Wright S Class Name Michael Reichard Select Teacher Additional Tea…" at bounding box center [497, 244] width 994 height 489
type input "Stevenson"
click at [436, 223] on span "Michael Reichard" at bounding box center [436, 226] width 60 height 8
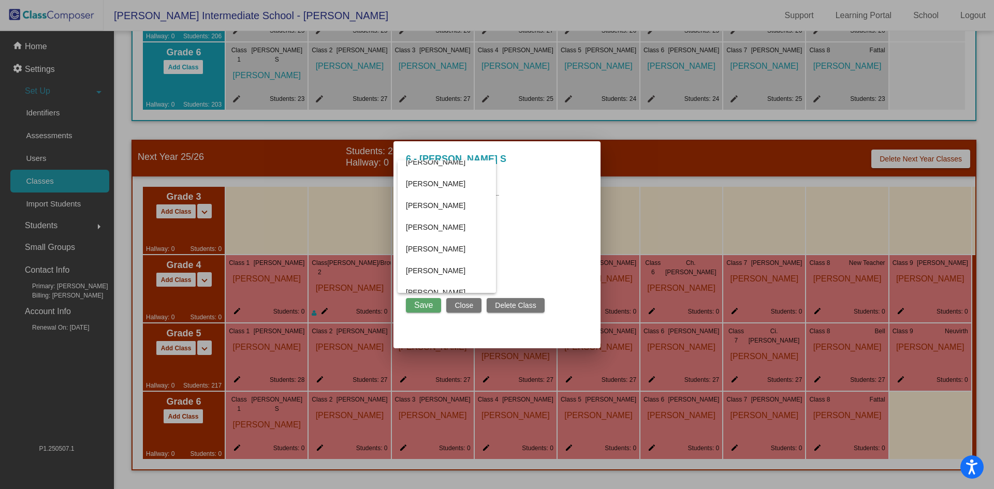
scroll to position [362, 0]
click at [452, 202] on span "[PERSON_NAME]" at bounding box center [447, 200] width 82 height 22
click at [428, 302] on span "Save" at bounding box center [423, 305] width 19 height 9
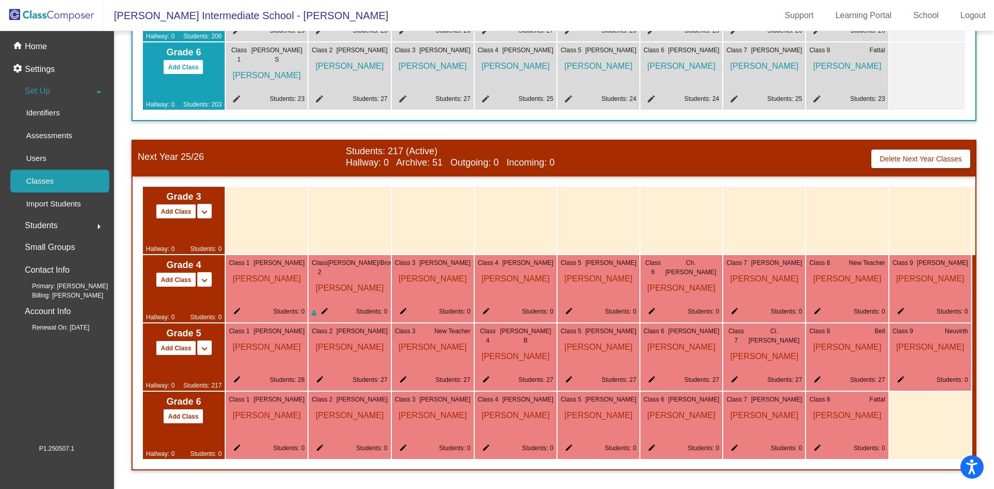
click at [322, 444] on mat-icon "edit" at bounding box center [318, 450] width 12 height 12
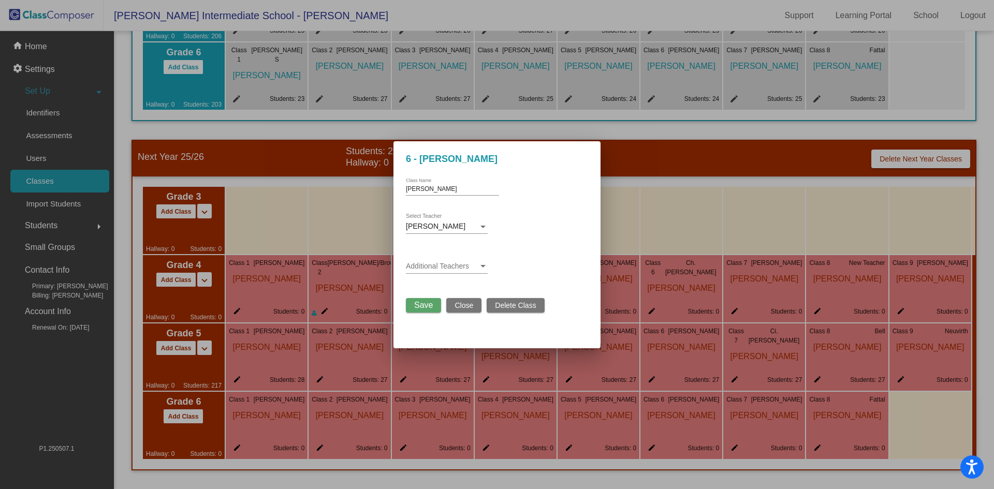
click at [418, 192] on input "Frey" at bounding box center [452, 189] width 93 height 7
type input "F"
type input "Szajner"
click at [455, 231] on div "Greg Frey Select Teacher" at bounding box center [447, 224] width 82 height 20
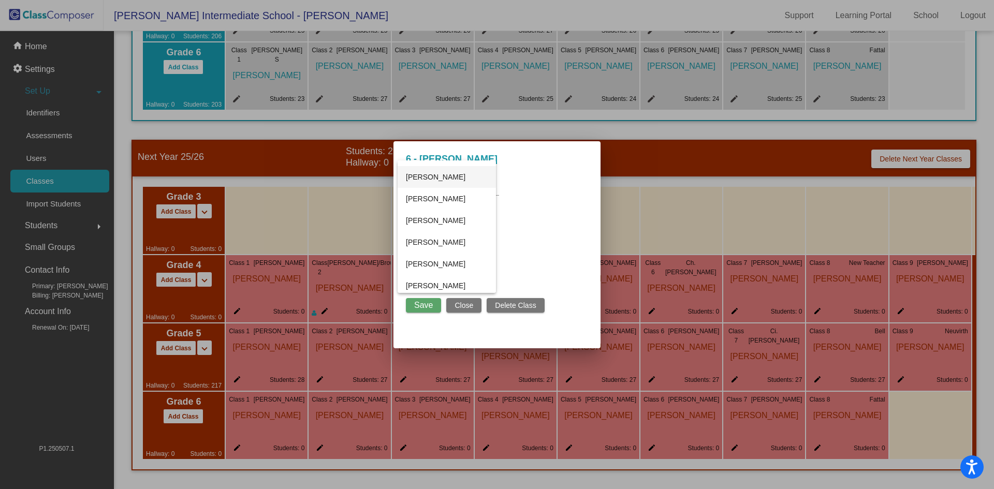
click at [454, 179] on span "Lisa Szajner" at bounding box center [447, 177] width 82 height 22
click at [421, 303] on span "Save" at bounding box center [423, 305] width 19 height 9
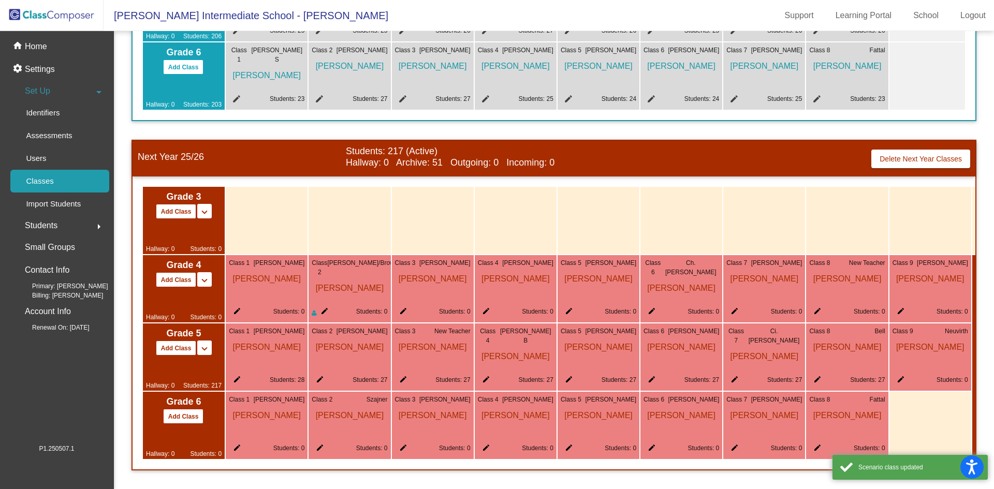
click at [398, 444] on mat-icon "edit" at bounding box center [401, 450] width 12 height 12
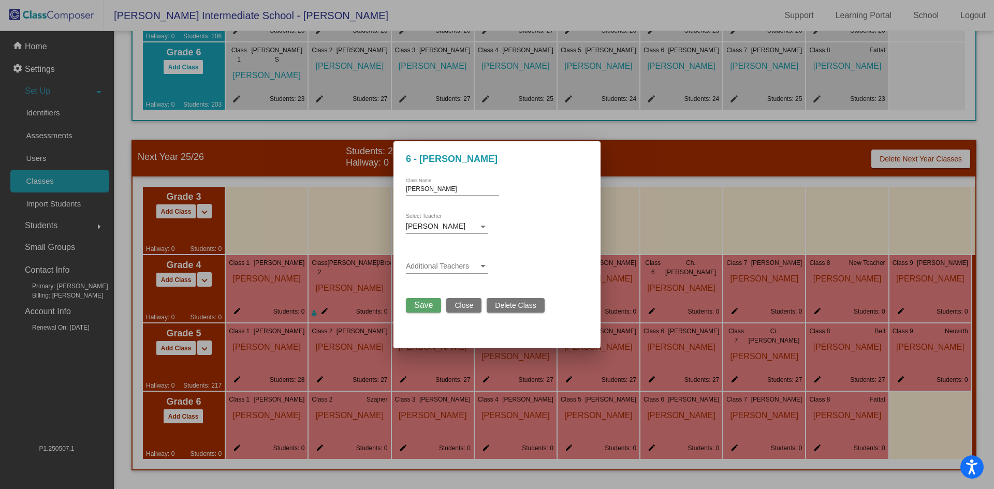
click at [453, 230] on span "Melissa Jorgenson" at bounding box center [436, 226] width 60 height 8
click at [453, 246] on span "[PERSON_NAME]" at bounding box center [447, 250] width 82 height 22
drag, startPoint x: 438, startPoint y: 185, endPoint x: 434, endPoint y: 191, distance: 7.0
click at [435, 190] on div "Jorgenson Class Name" at bounding box center [452, 187] width 93 height 18
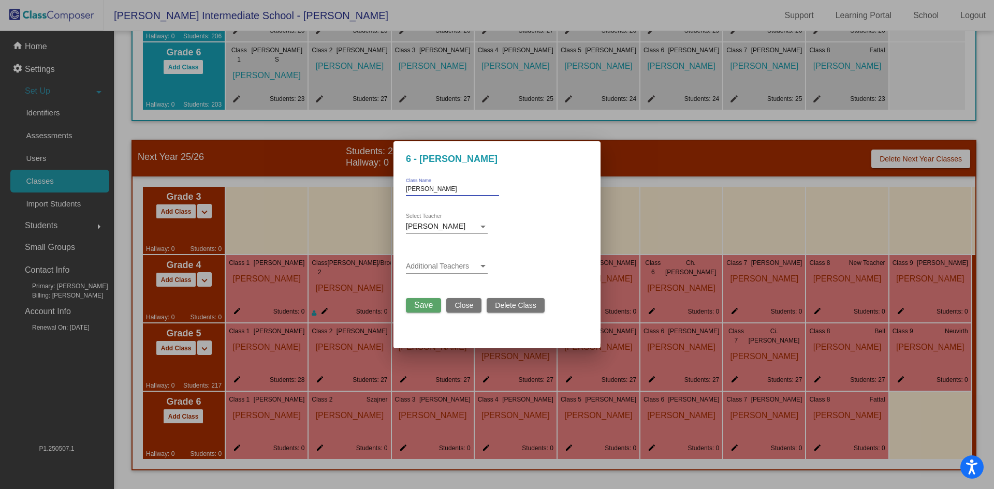
drag, startPoint x: 438, startPoint y: 191, endPoint x: 370, endPoint y: 195, distance: 68.5
click at [402, 195] on mat-dialog-container "6 - Jorgenson Jorgenson Class Name Elizabeth Reynolds Select Teacher Additional…" at bounding box center [496, 244] width 207 height 207
type input "Reynolds"
click at [429, 307] on span "Save" at bounding box center [423, 305] width 19 height 9
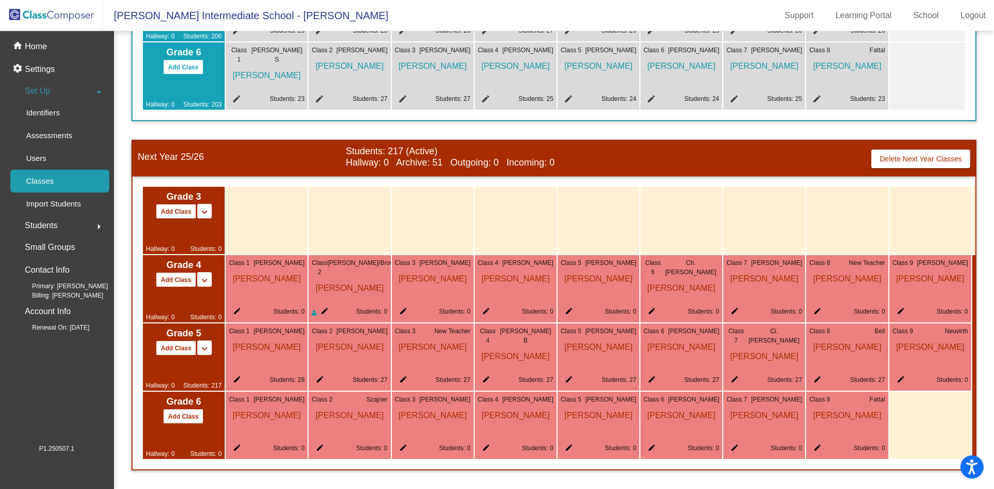
click at [729, 444] on mat-icon "edit" at bounding box center [732, 450] width 12 height 12
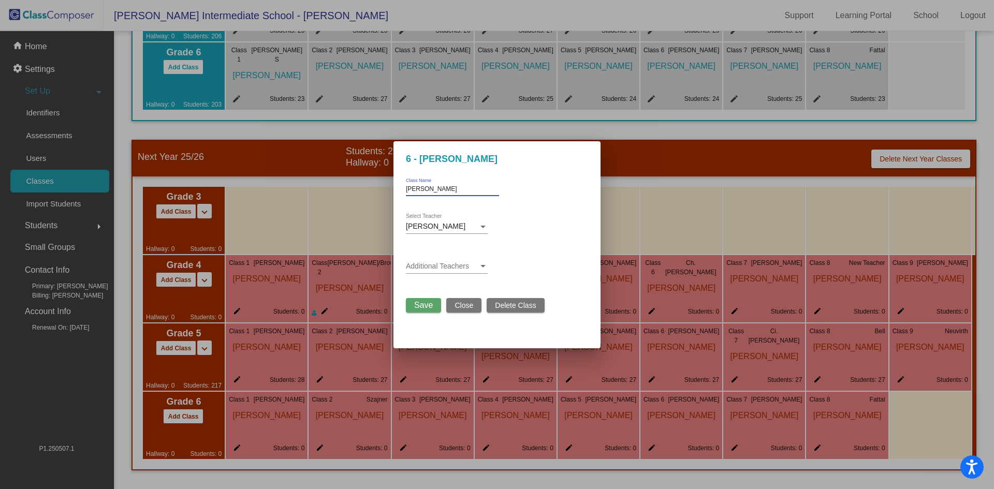
drag, startPoint x: 439, startPoint y: 192, endPoint x: 386, endPoint y: 192, distance: 53.3
click at [386, 192] on div "6 - Preidis Preidis Class Name Ann Preidis Select Teacher Additional Teachers S…" at bounding box center [497, 244] width 994 height 489
type input "Habel"
click at [424, 225] on span "Ann Preidis" at bounding box center [436, 226] width 60 height 8
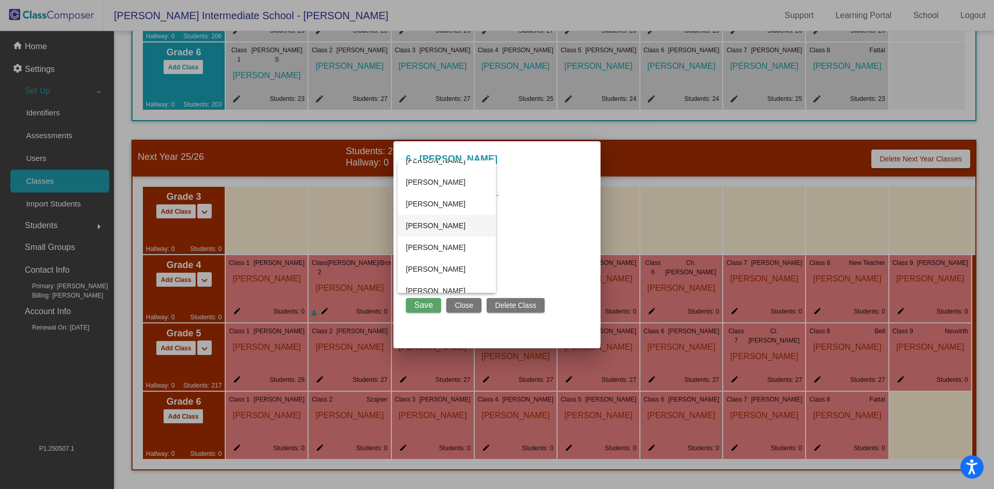
click at [434, 223] on span "Kaleigh Habel" at bounding box center [447, 226] width 82 height 22
click at [427, 299] on button "Save" at bounding box center [423, 305] width 35 height 14
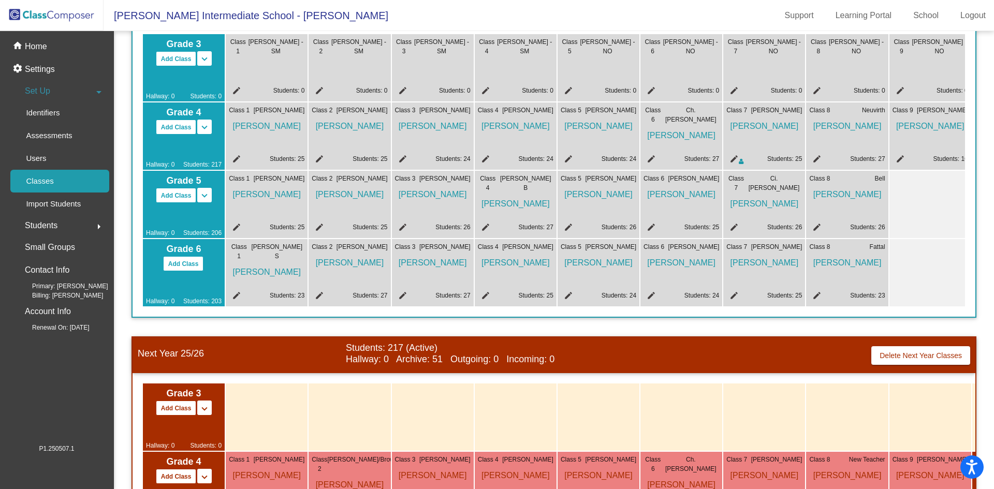
scroll to position [0, 0]
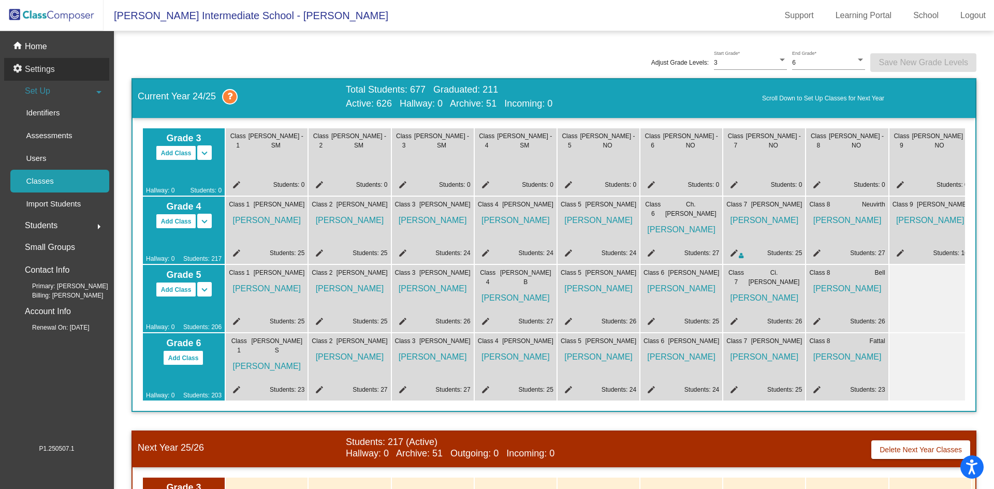
click at [61, 72] on div "settings Settings" at bounding box center [56, 69] width 105 height 23
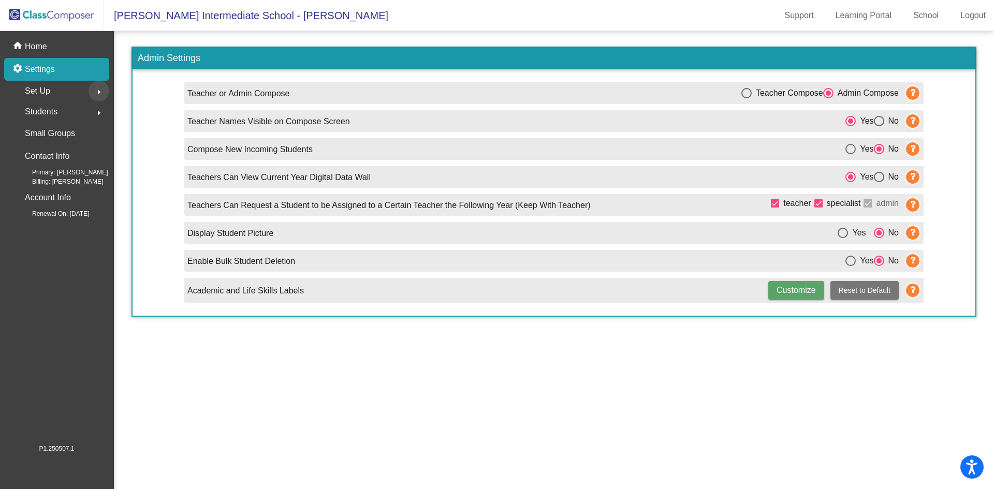
click at [91, 90] on button "arrow_right" at bounding box center [99, 91] width 21 height 21
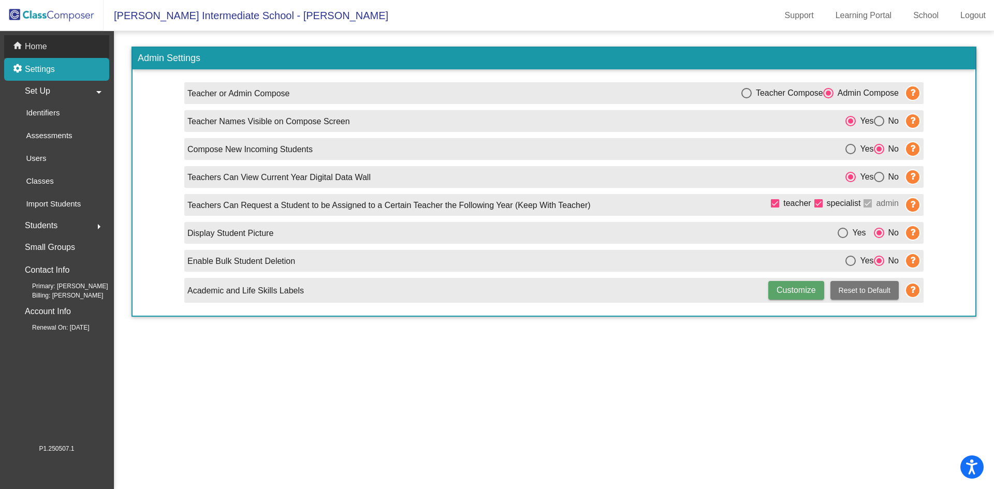
click at [50, 47] on div "home Home" at bounding box center [56, 46] width 105 height 23
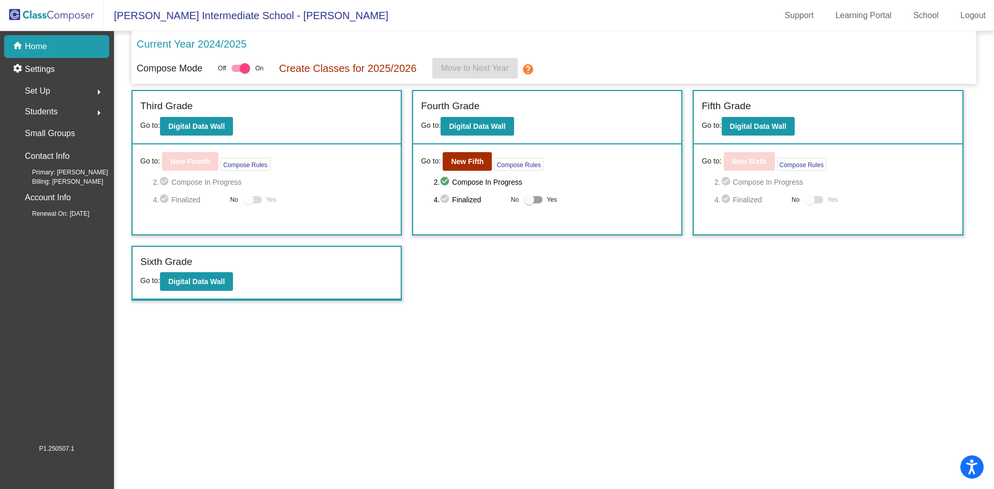
click at [54, 21] on img at bounding box center [52, 15] width 104 height 31
click at [58, 16] on img at bounding box center [52, 15] width 104 height 31
click at [59, 71] on div "settings Settings" at bounding box center [56, 69] width 105 height 23
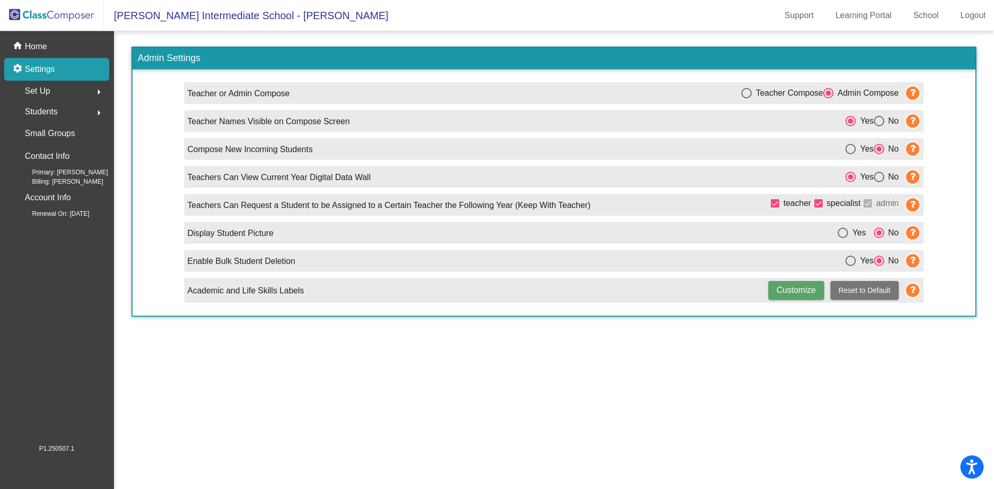
click at [55, 89] on div "Set Up arrow_right" at bounding box center [59, 91] width 99 height 21
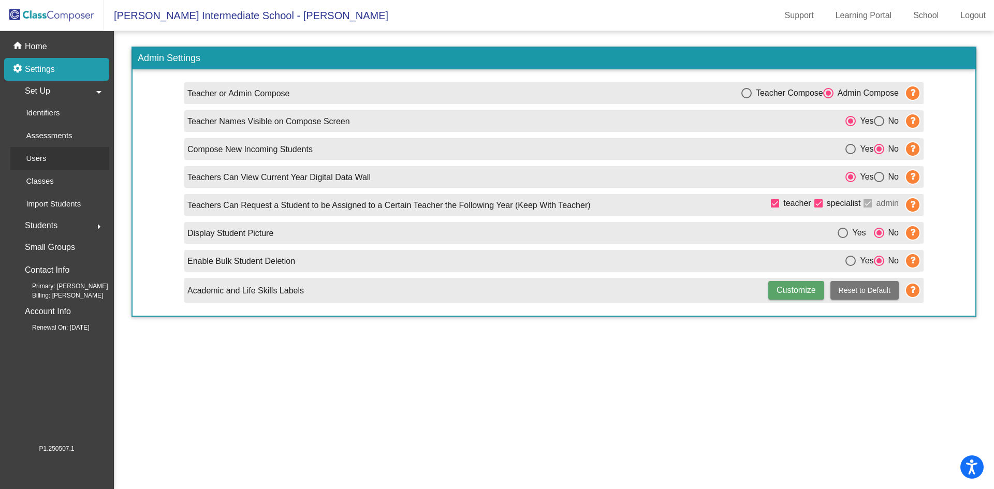
click at [58, 163] on link "Users" at bounding box center [59, 158] width 99 height 23
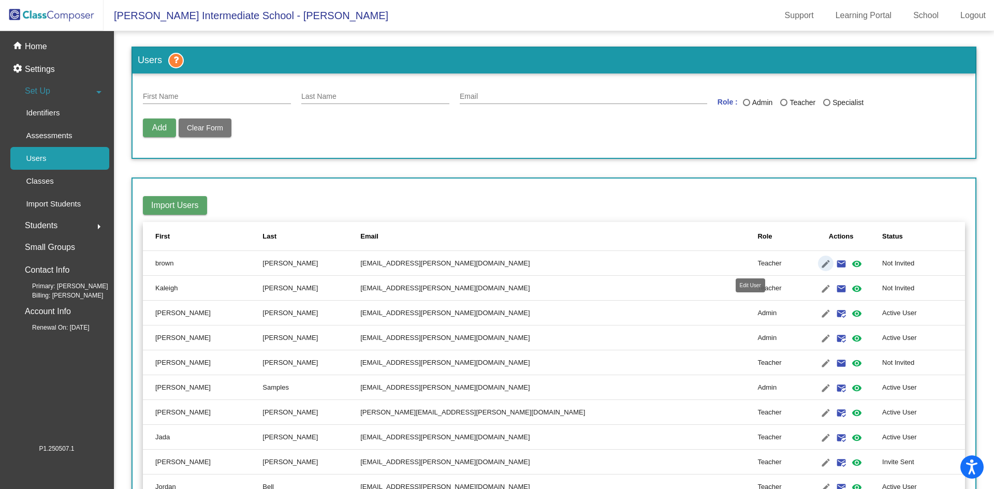
click at [819, 267] on mat-icon "edit" at bounding box center [825, 264] width 12 height 12
type input "brown"
type input "Cindy"
type input "brownc@gaylord.k12.mi.us"
radio input "true"
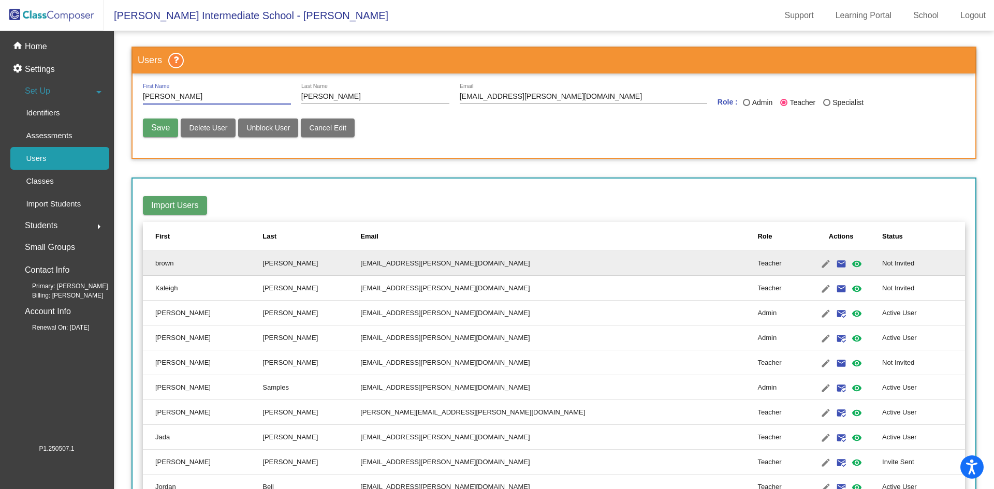
type input "Cindy"
click at [317, 98] on input "Cindy" at bounding box center [375, 97] width 148 height 8
drag, startPoint x: 317, startPoint y: 98, endPoint x: 298, endPoint y: 96, distance: 18.7
click at [298, 96] on div "Cindy First Name Cindy Last Name brownc@gaylord.k12.mi.us Email Role : Admin Te…" at bounding box center [554, 99] width 822 height 30
type input "Brown"
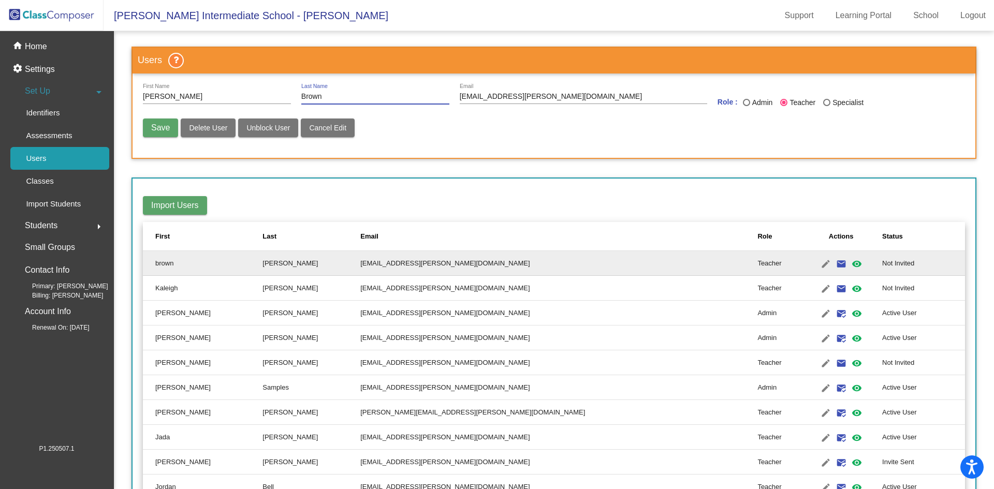
click at [159, 125] on span "Save" at bounding box center [160, 127] width 19 height 9
radio input "false"
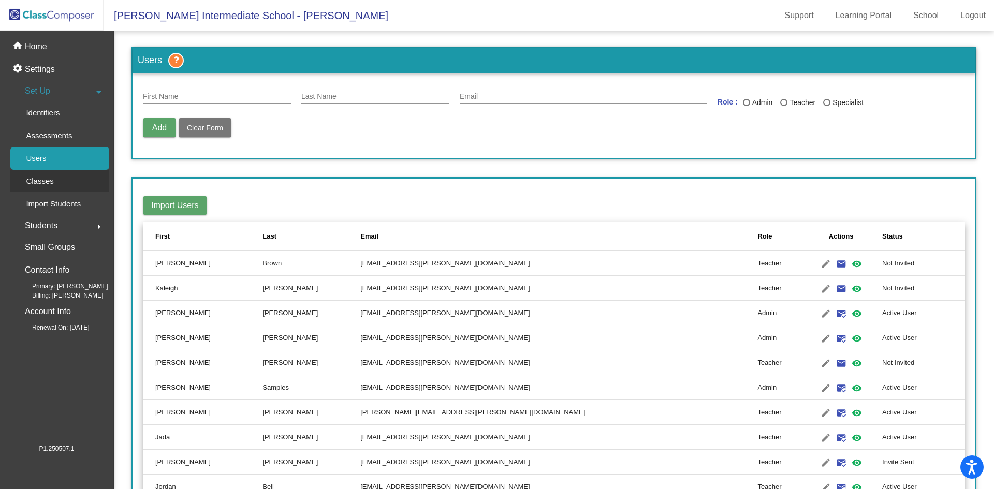
click at [62, 189] on div "Classes" at bounding box center [36, 181] width 52 height 23
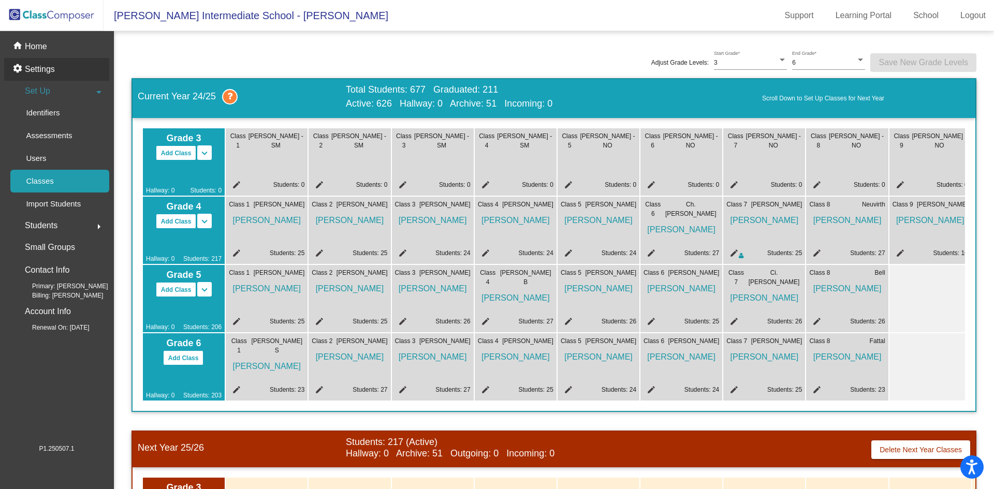
click at [52, 69] on p "Settings" at bounding box center [40, 69] width 30 height 12
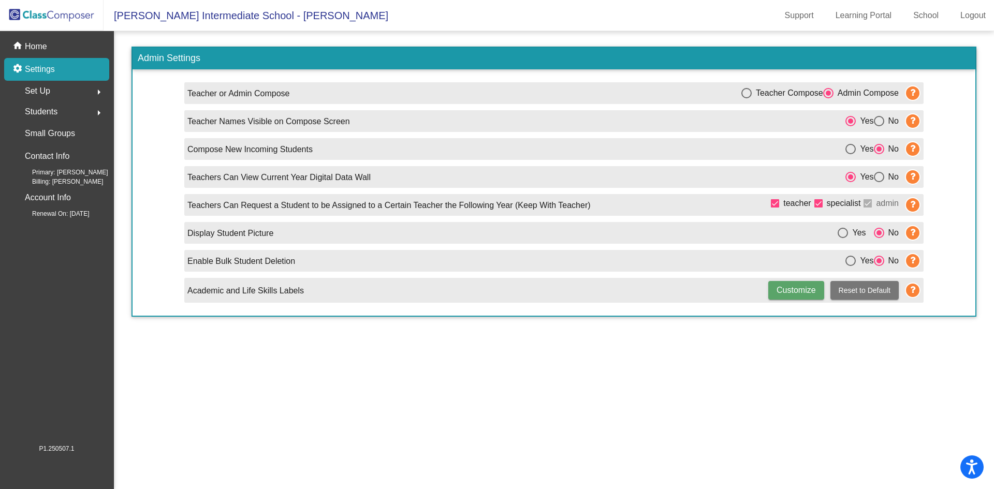
click at [50, 94] on span "Set Up" at bounding box center [37, 91] width 25 height 14
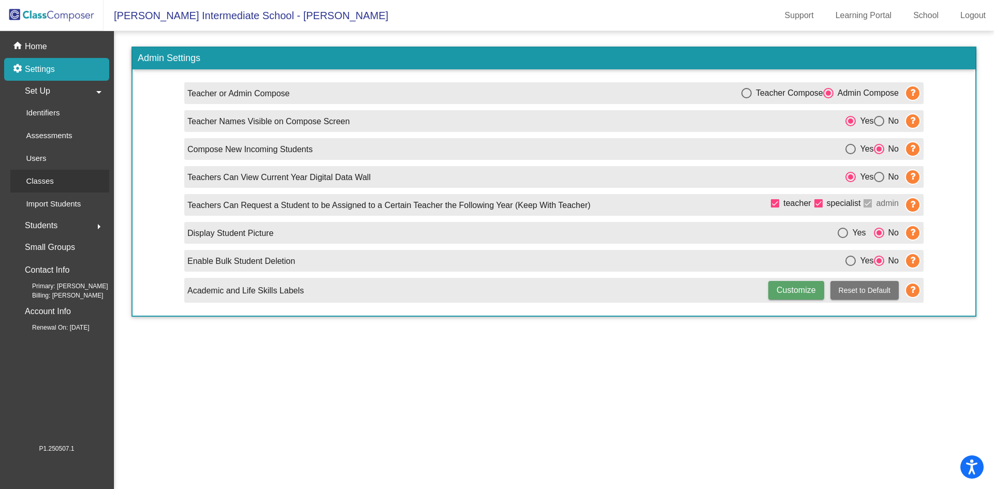
click at [53, 176] on p "Classes" at bounding box center [39, 181] width 27 height 12
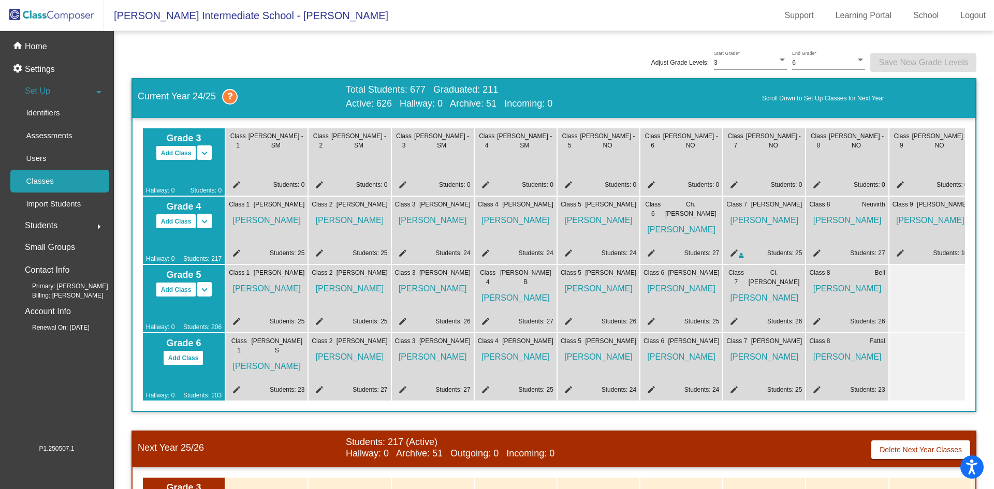
scroll to position [165, 0]
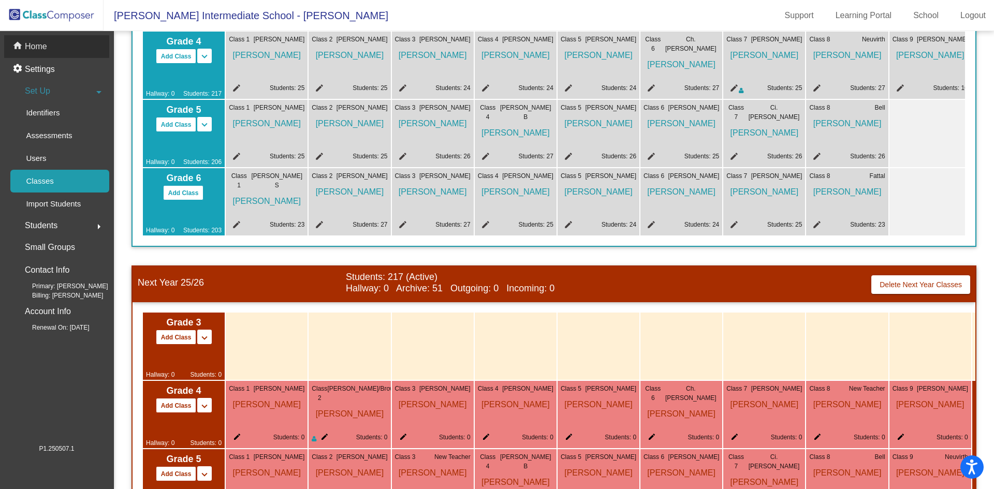
click at [56, 38] on div "home Home" at bounding box center [56, 46] width 105 height 23
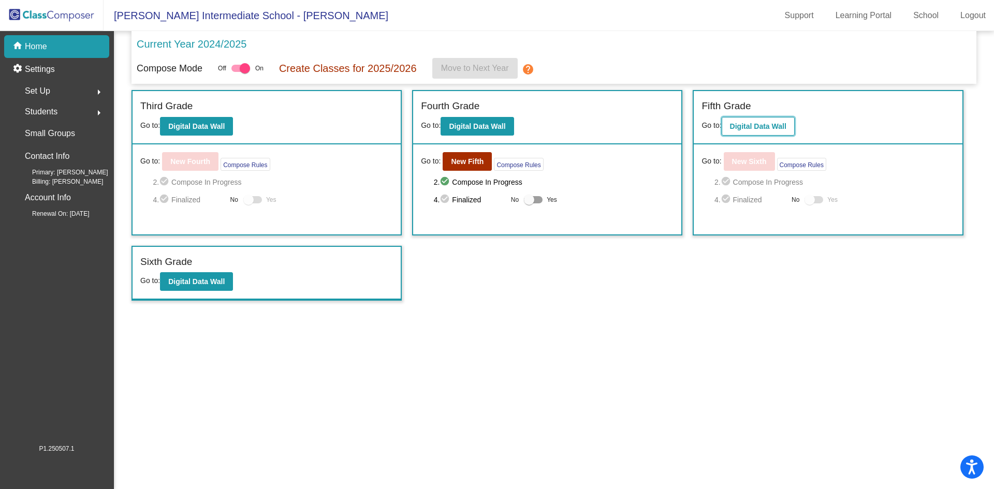
click at [764, 127] on b "Digital Data Wall" at bounding box center [758, 126] width 56 height 8
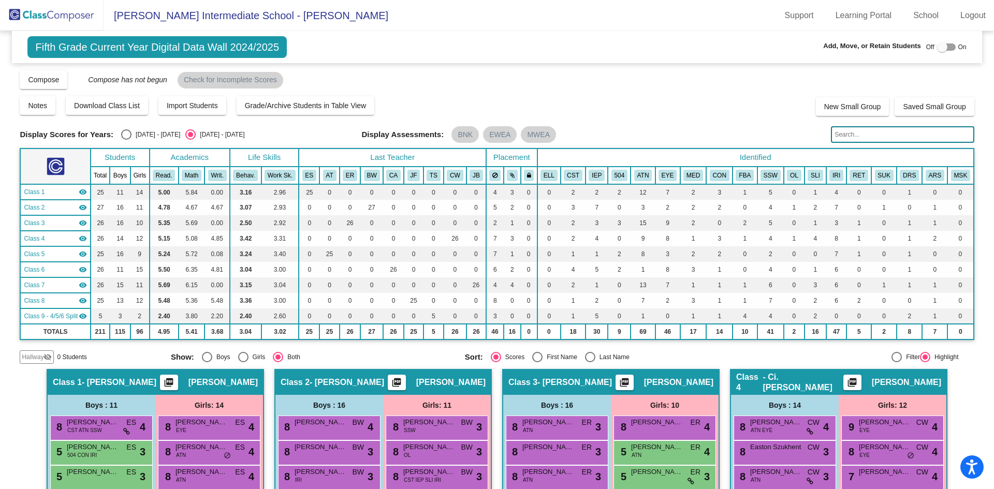
click at [177, 47] on span "Fifth Grade Current Year Digital Data Wall 2024/2025" at bounding box center [156, 47] width 259 height 22
click at [21, 21] on img at bounding box center [52, 15] width 104 height 31
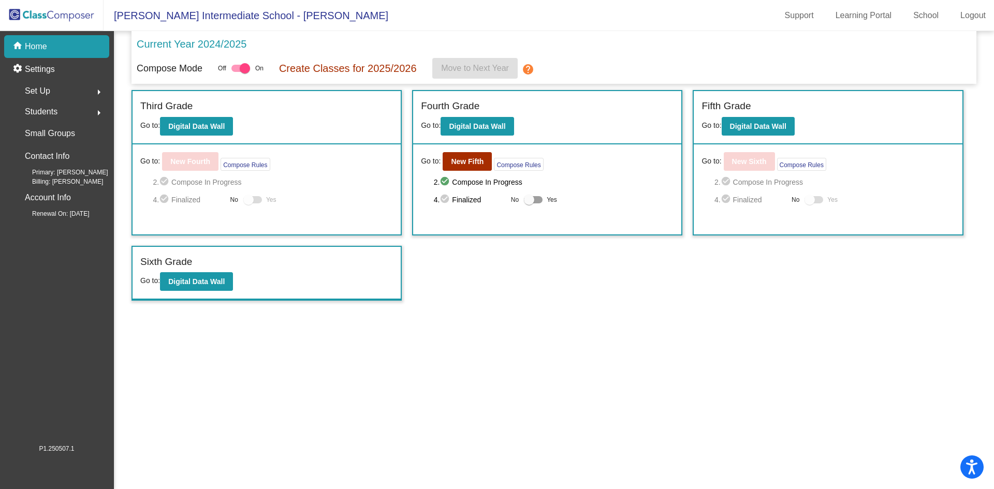
click at [75, 92] on div "Set Up arrow_right" at bounding box center [59, 91] width 99 height 21
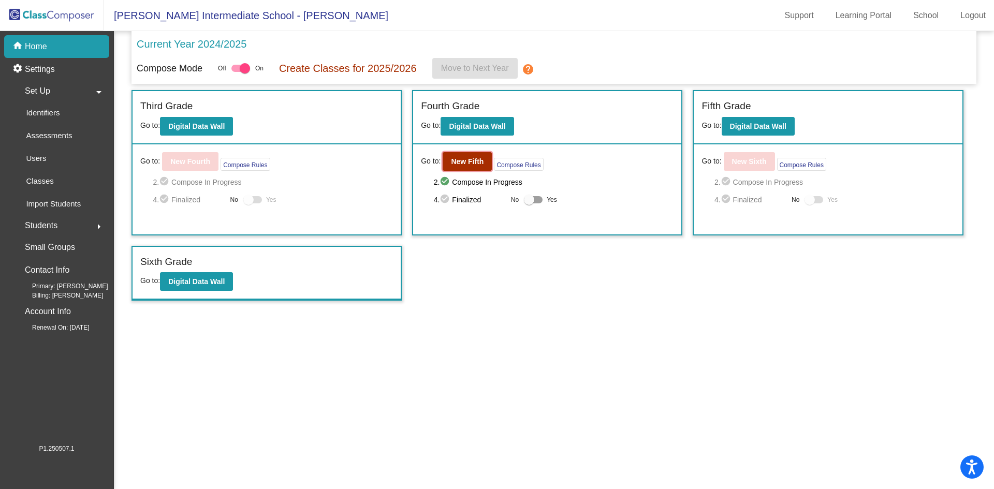
drag, startPoint x: 482, startPoint y: 163, endPoint x: 500, endPoint y: 225, distance: 64.2
click at [500, 225] on div "Go to: New Fifth Compose Rules 2. check_circle Compose In Progress 4. check_cir…" at bounding box center [547, 189] width 268 height 90
click at [522, 162] on button "Compose Rules" at bounding box center [518, 164] width 49 height 13
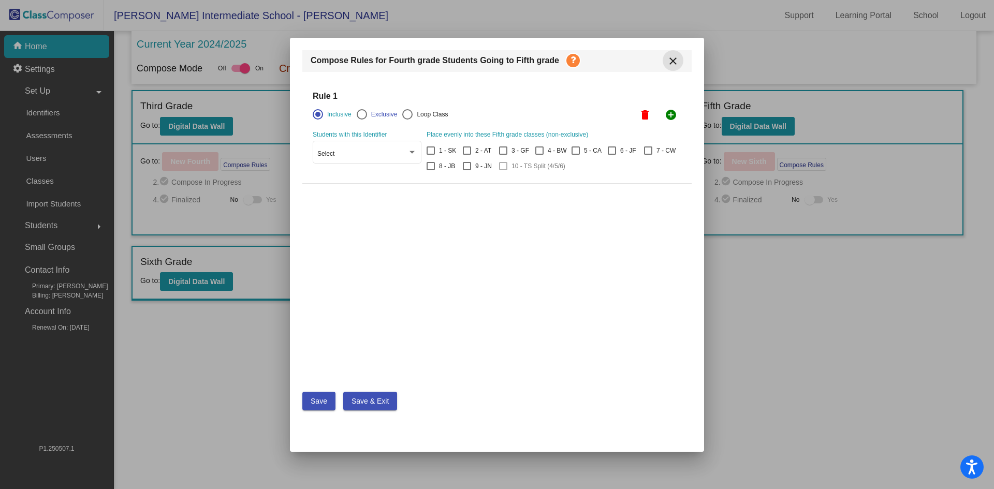
click at [670, 61] on mat-icon "close" at bounding box center [673, 61] width 12 height 12
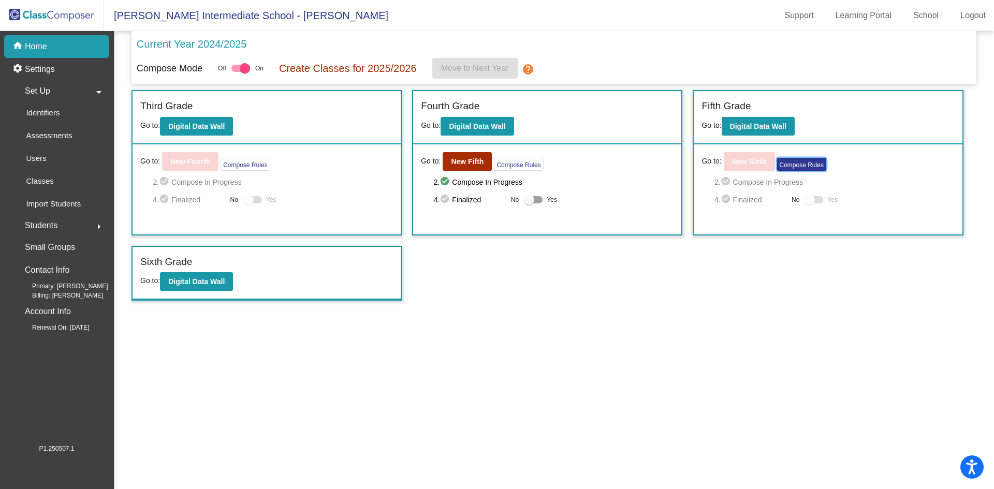
click at [800, 162] on button "Compose Rules" at bounding box center [801, 164] width 49 height 13
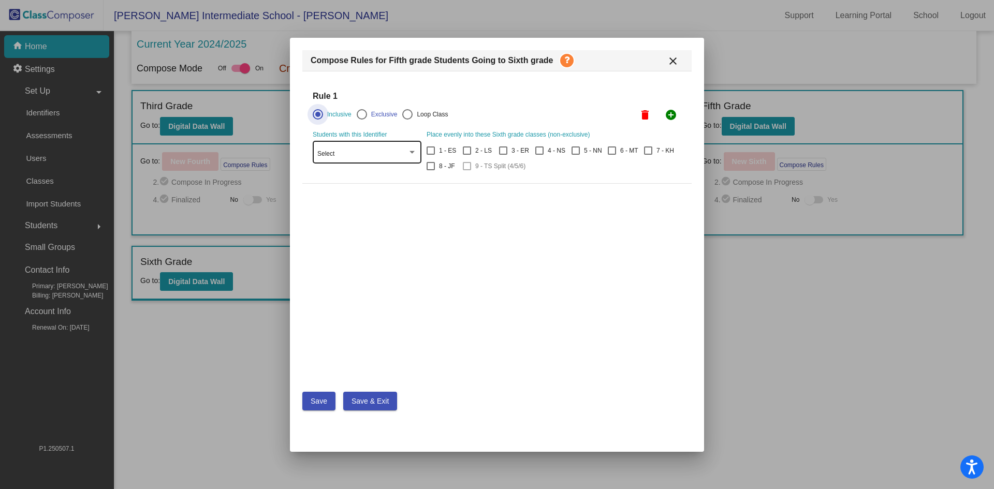
click at [415, 149] on div at bounding box center [411, 152] width 9 height 7
click at [573, 256] on div at bounding box center [497, 244] width 994 height 489
click at [404, 116] on div at bounding box center [407, 114] width 10 height 10
click at [407, 120] on input "Loop Class" at bounding box center [407, 120] width 1 height 1
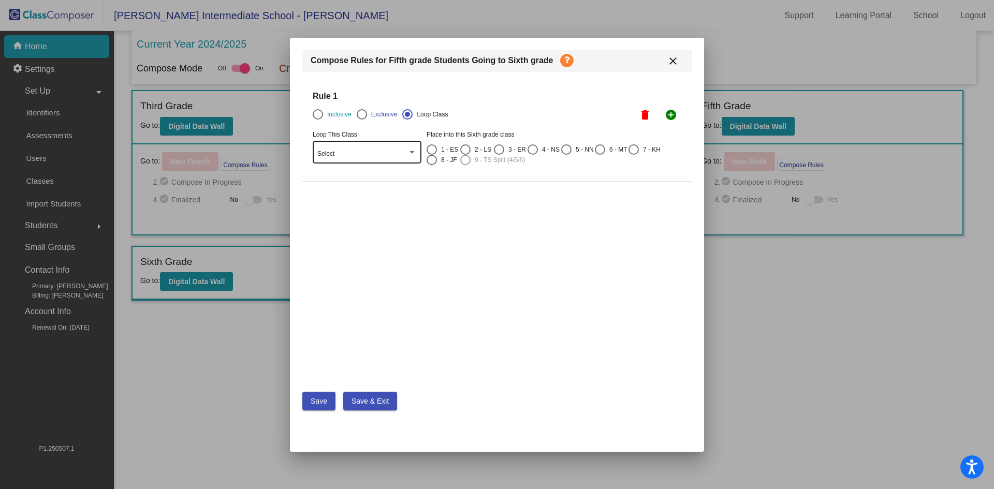
click at [402, 150] on div "Select" at bounding box center [366, 151] width 99 height 25
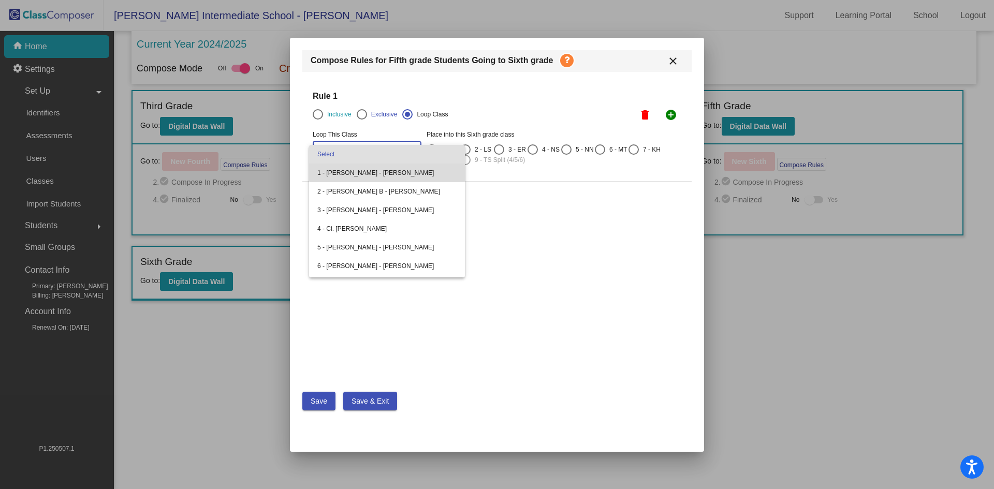
click at [397, 171] on span "1 - Stevenson - Erin Stevenson" at bounding box center [386, 173] width 139 height 19
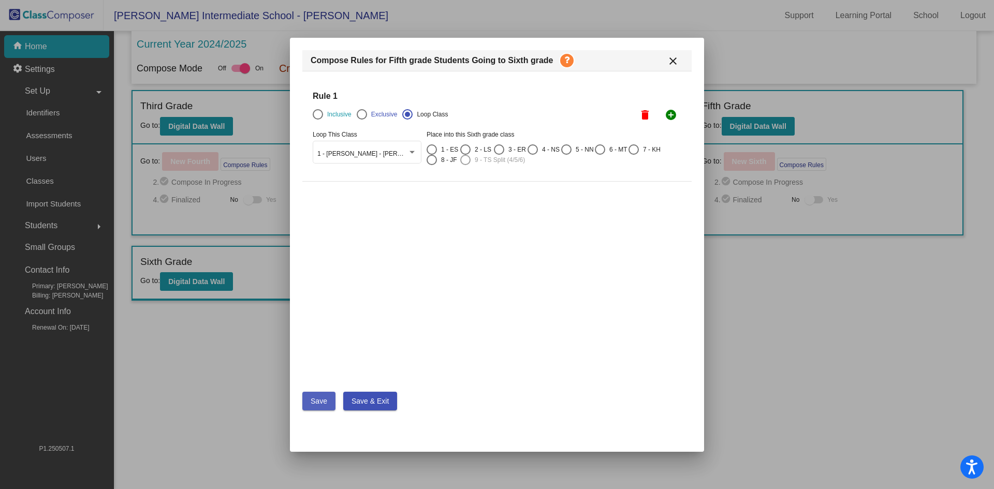
click at [319, 404] on button "Save" at bounding box center [318, 401] width 33 height 19
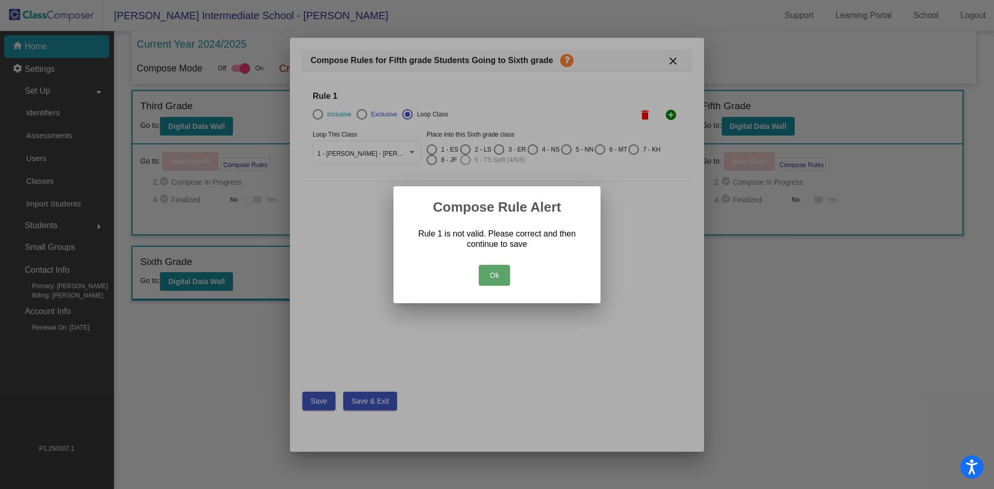
click at [502, 278] on button "Ok" at bounding box center [494, 275] width 31 height 21
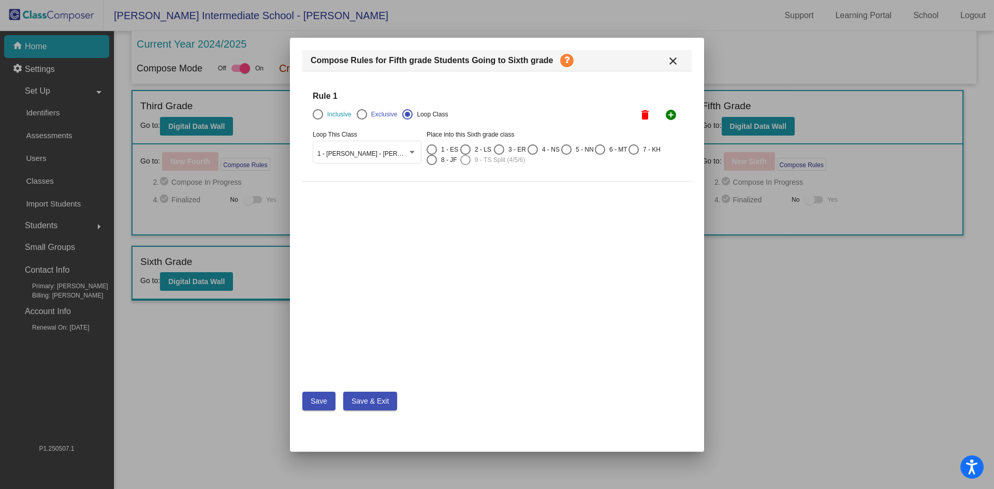
click at [432, 149] on div at bounding box center [432, 149] width 10 height 10
click at [432, 155] on input "1 - ES" at bounding box center [431, 155] width 1 height 1
radio input "true"
click at [330, 403] on button "Save" at bounding box center [318, 401] width 33 height 19
click at [372, 393] on button "Save & Exit" at bounding box center [370, 401] width 54 height 19
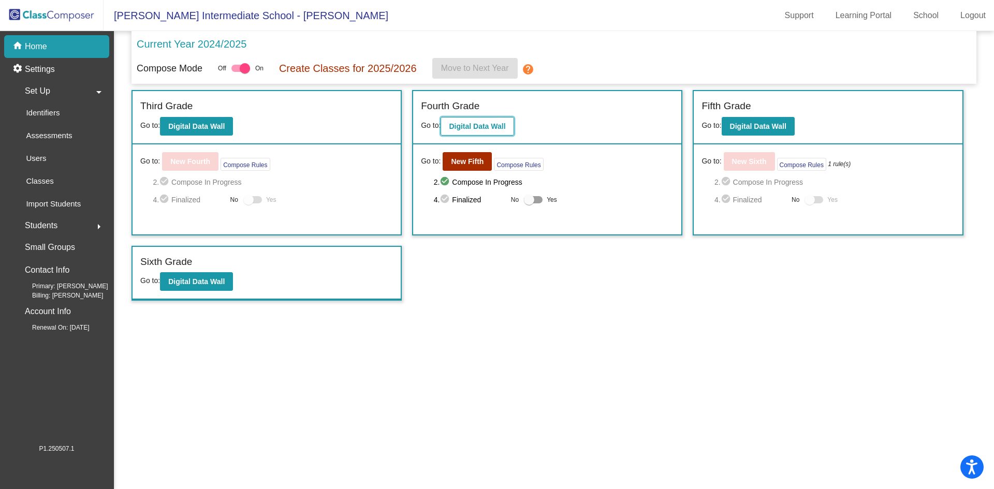
click at [488, 122] on b "Digital Data Wall" at bounding box center [477, 126] width 56 height 8
click at [507, 163] on button "Compose Rules" at bounding box center [518, 164] width 49 height 13
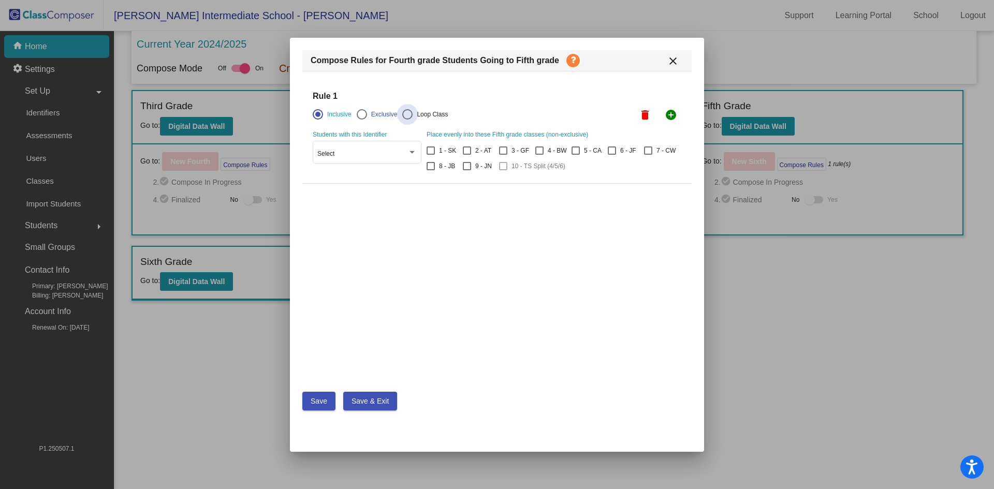
click at [409, 116] on div at bounding box center [407, 114] width 10 height 10
click at [407, 120] on input "Loop Class" at bounding box center [407, 120] width 1 height 1
click at [389, 156] on div "Select" at bounding box center [362, 154] width 90 height 7
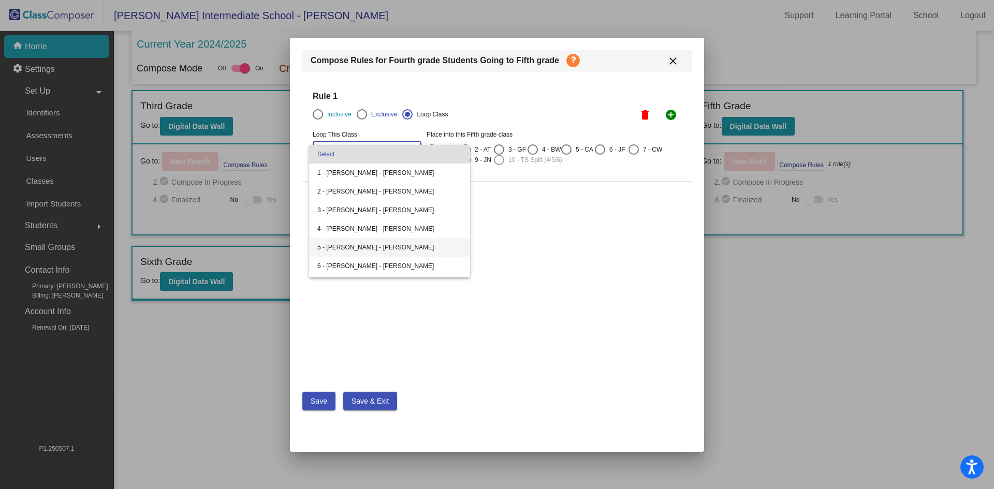
scroll to position [72, 0]
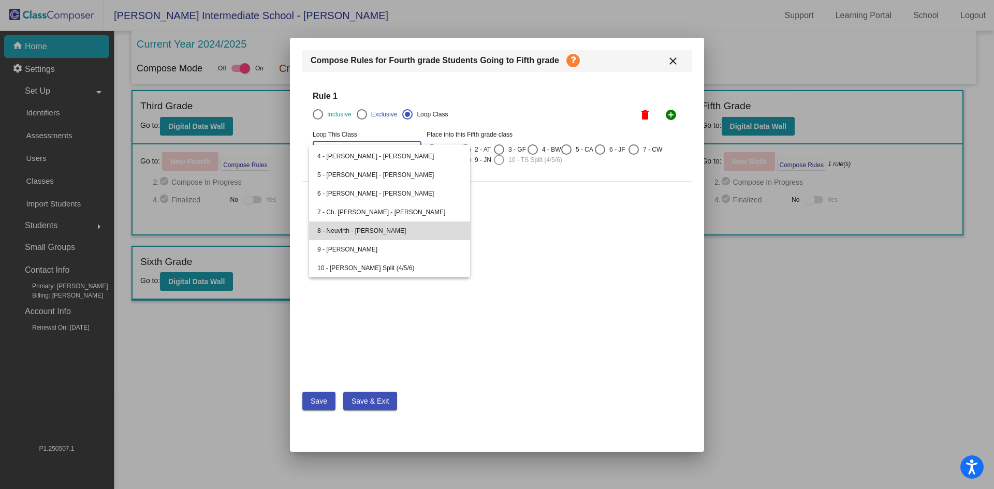
click at [391, 228] on span "8 - Neuvirth - Julia Neuvirth" at bounding box center [389, 231] width 144 height 19
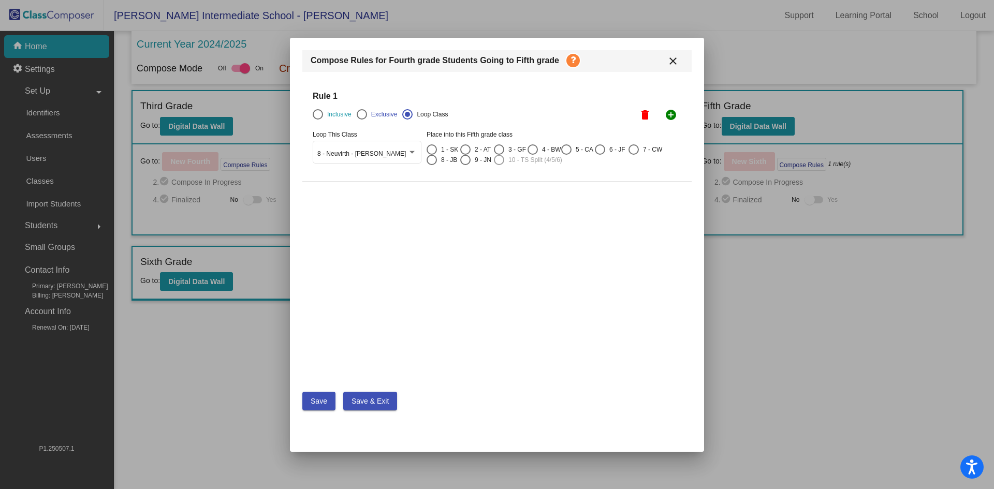
click at [497, 161] on div at bounding box center [499, 160] width 10 height 10
click at [501, 156] on div at bounding box center [499, 160] width 10 height 10
click at [501, 162] on div at bounding box center [499, 160] width 10 height 10
click at [465, 161] on div at bounding box center [465, 160] width 10 height 10
click at [465, 165] on input "9 - JN" at bounding box center [465, 165] width 1 height 1
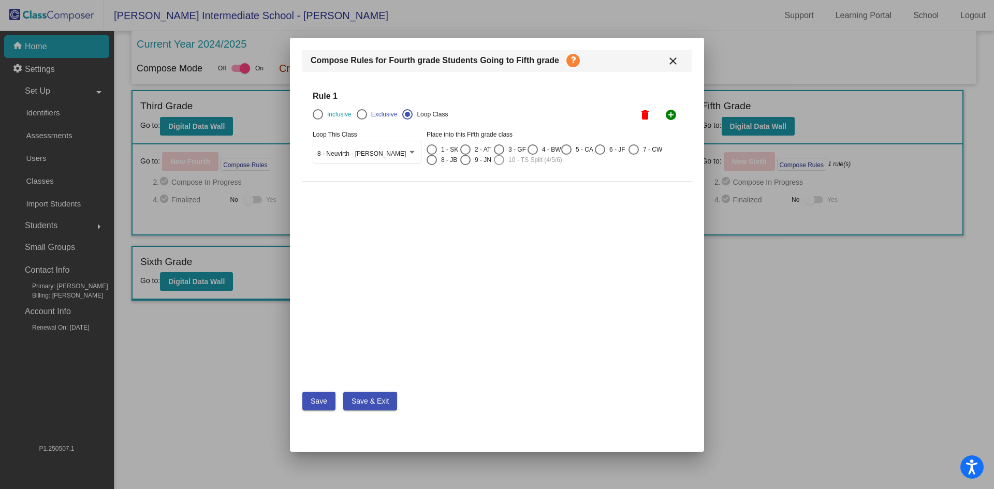
radio input "true"
click at [364, 395] on button "Save & Exit" at bounding box center [370, 401] width 54 height 19
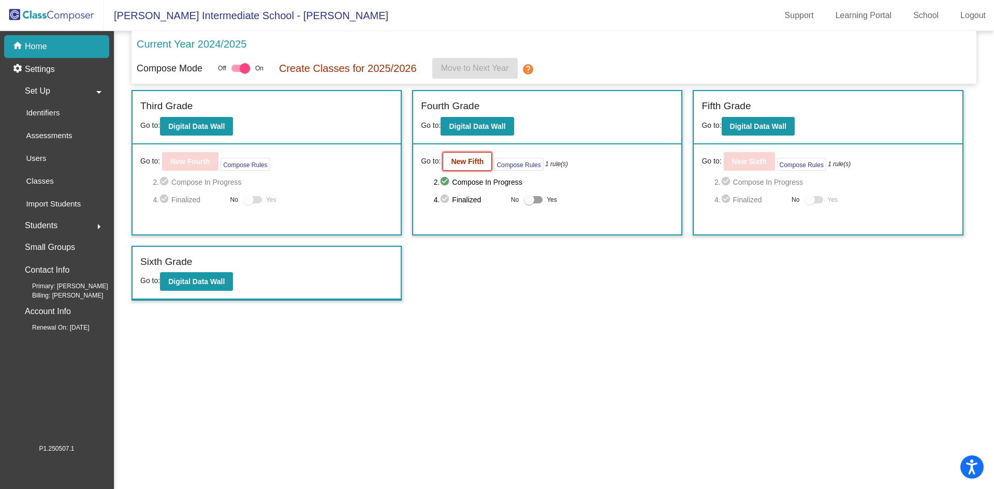
click at [457, 160] on b "New Fifth" at bounding box center [467, 161] width 33 height 8
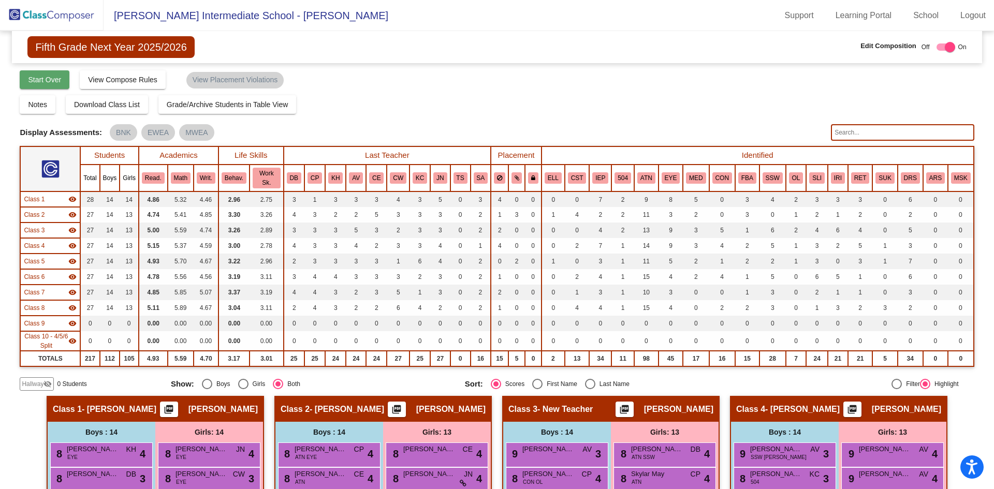
click at [47, 82] on span "Start Over" at bounding box center [44, 80] width 33 height 8
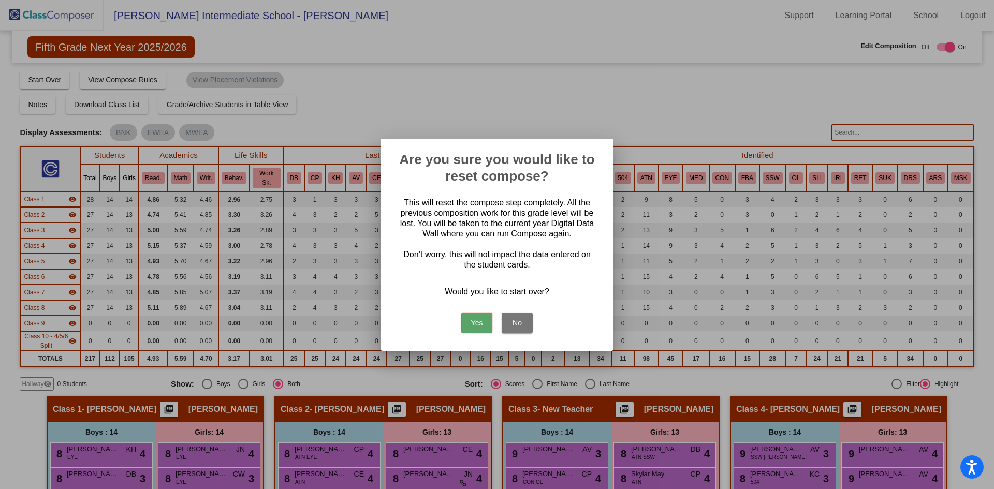
click at [479, 327] on button "Yes" at bounding box center [476, 323] width 31 height 21
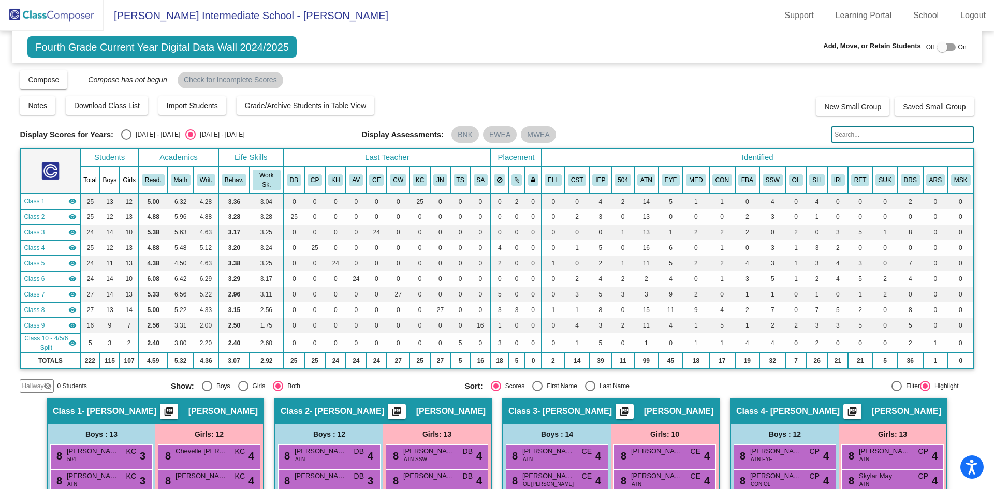
click at [255, 45] on span "Fourth Grade Current Year Digital Data Wall 2024/2025" at bounding box center [161, 47] width 269 height 22
click at [288, 45] on span "Fourth Grade Current Year Digital Data Wall 2024/2025" at bounding box center [161, 47] width 269 height 22
click at [948, 45] on div at bounding box center [946, 46] width 19 height 7
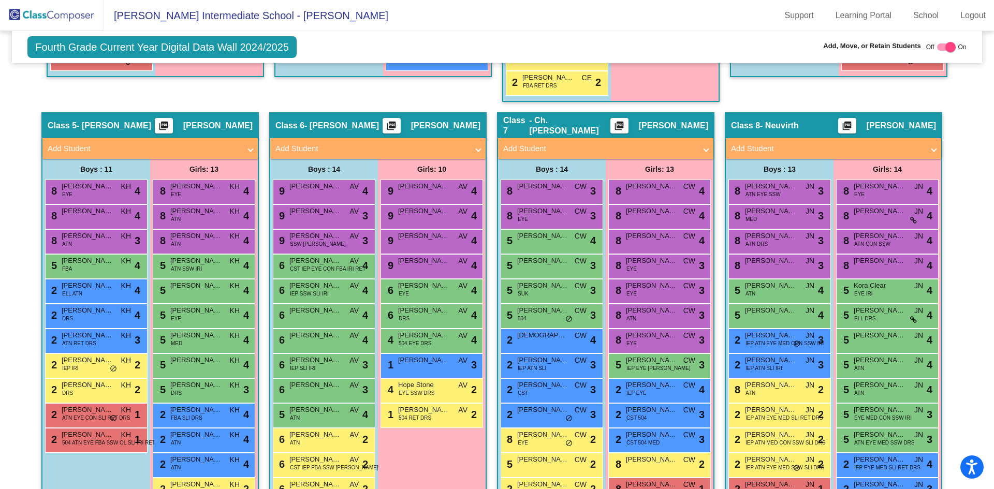
scroll to position [355, 0]
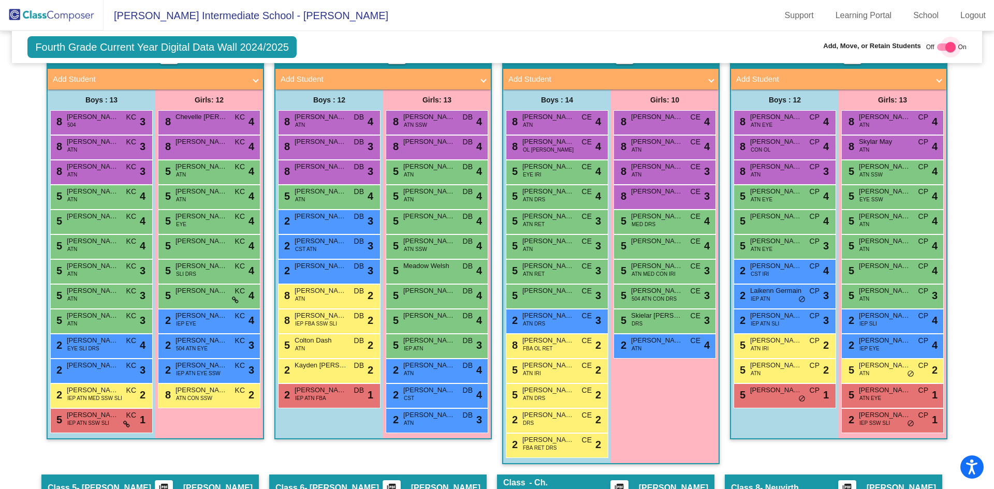
click at [937, 47] on div at bounding box center [946, 46] width 19 height 7
checkbox input "false"
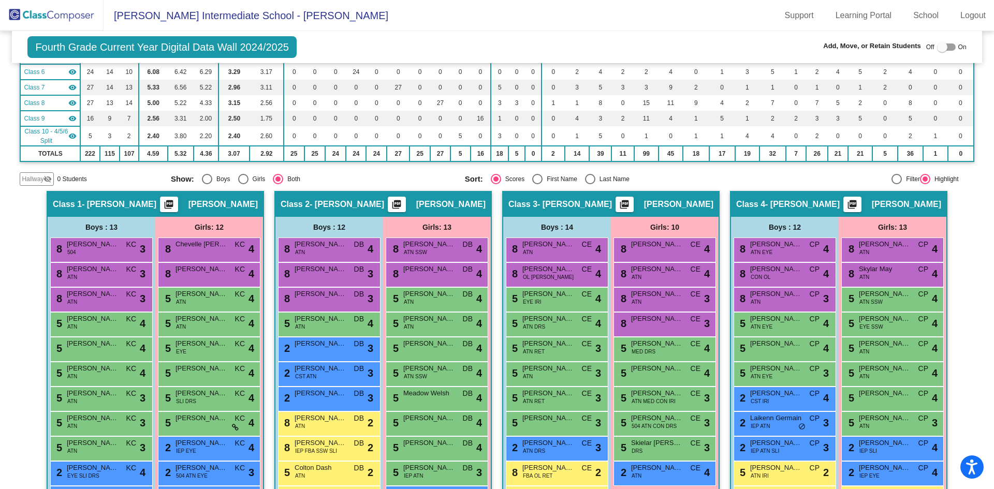
scroll to position [0, 0]
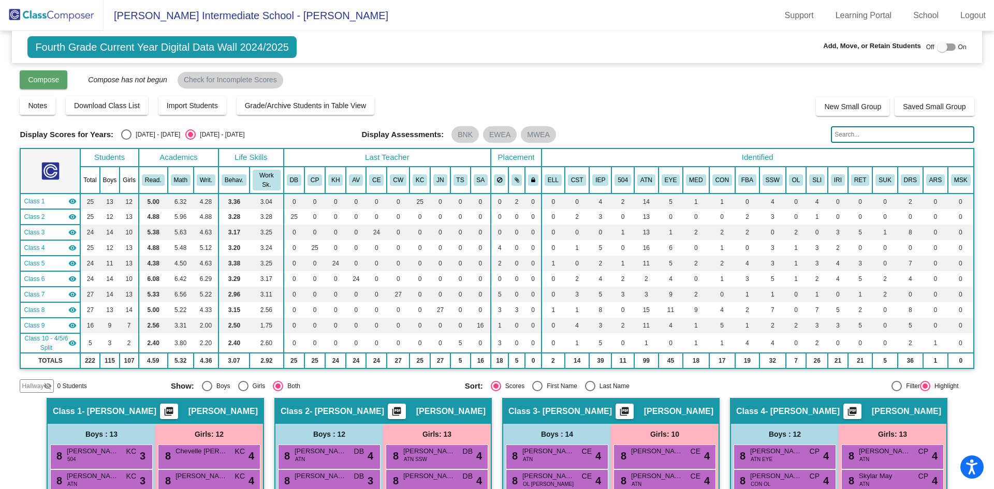
click at [48, 84] on button "Compose" at bounding box center [44, 79] width 48 height 19
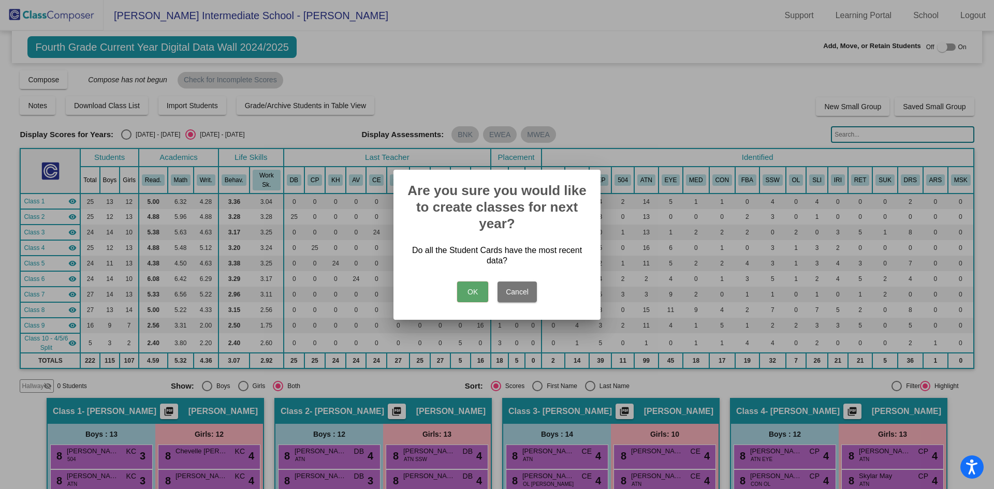
click at [484, 295] on button "OK" at bounding box center [472, 292] width 31 height 21
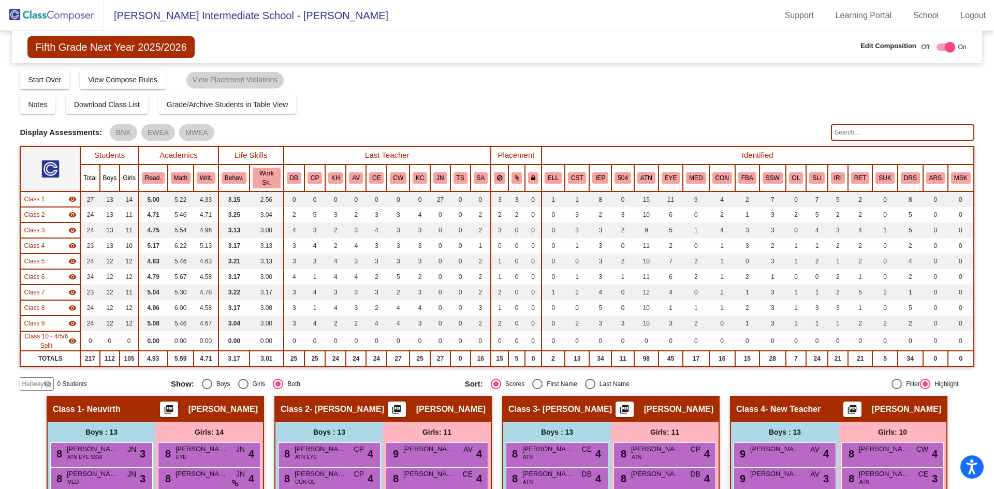
click at [173, 49] on span "Fifth Grade Next Year 2025/2026" at bounding box center [110, 47] width 167 height 22
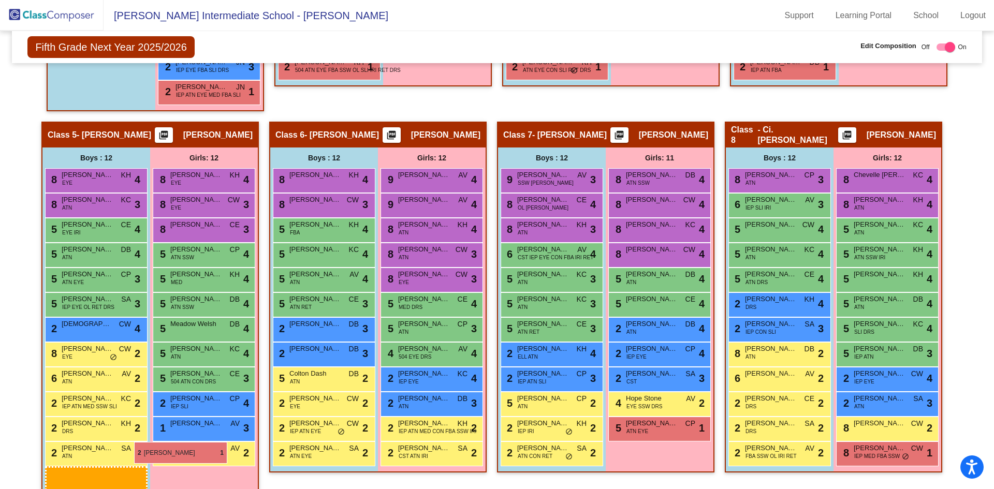
scroll to position [737, 0]
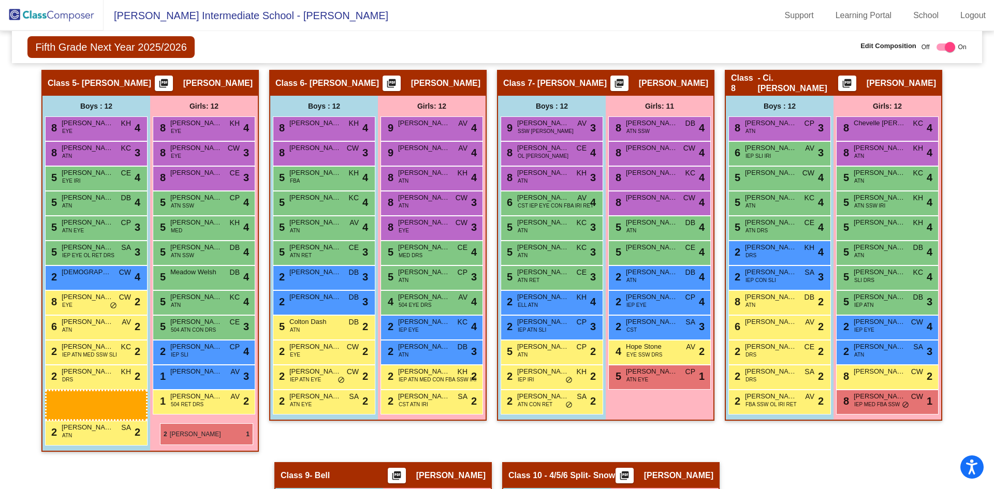
drag, startPoint x: 105, startPoint y: 239, endPoint x: 160, endPoint y: 423, distance: 192.6
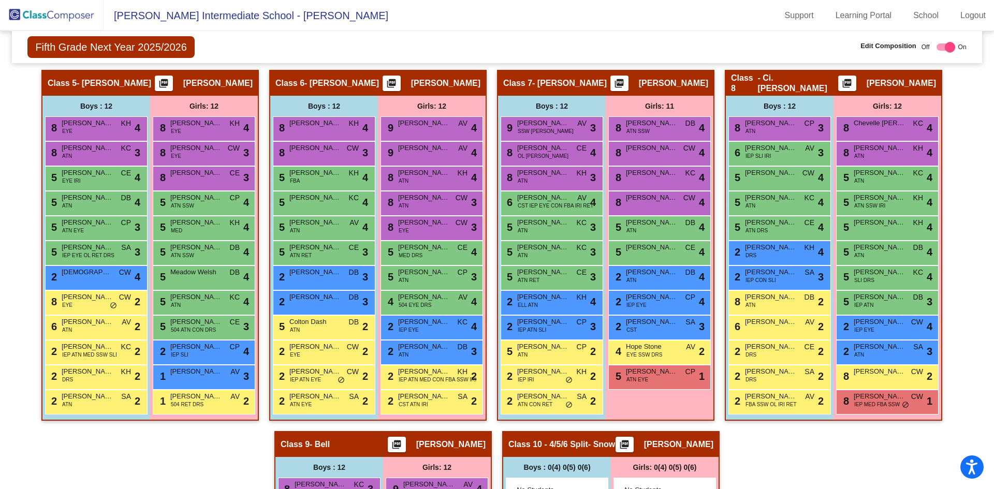
scroll to position [582, 0]
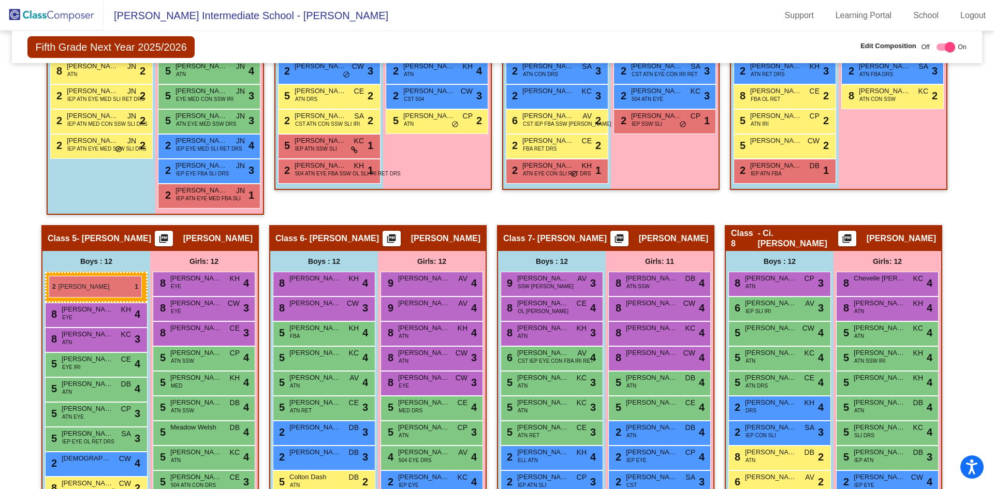
drag, startPoint x: 110, startPoint y: 169, endPoint x: 49, endPoint y: 276, distance: 123.3
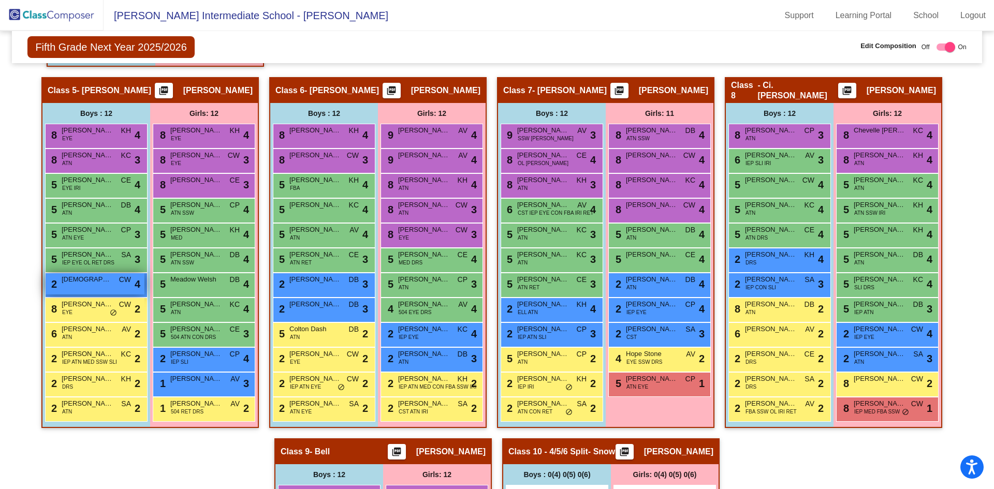
scroll to position [523, 0]
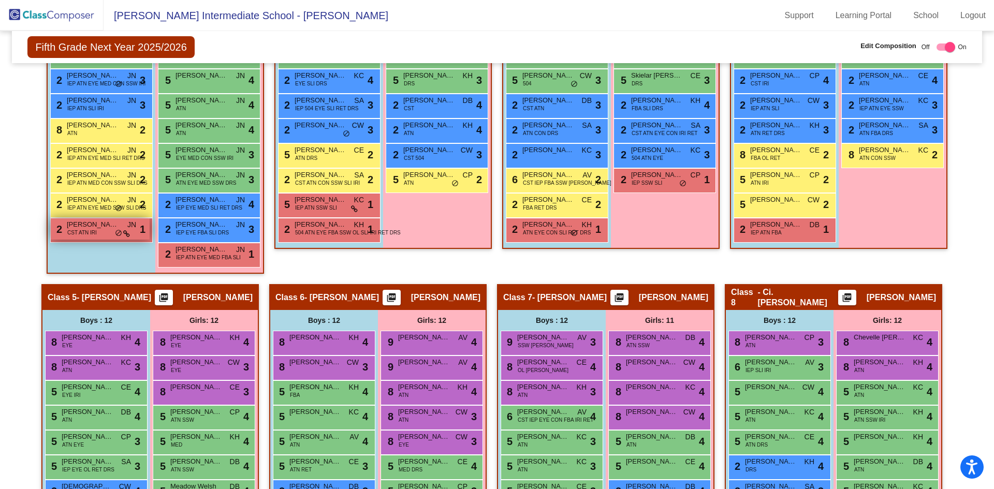
click at [94, 234] on div "2 Zander Mellinger CST ATN IRI JN lock do_not_disturb_alt 1" at bounding box center [100, 228] width 99 height 21
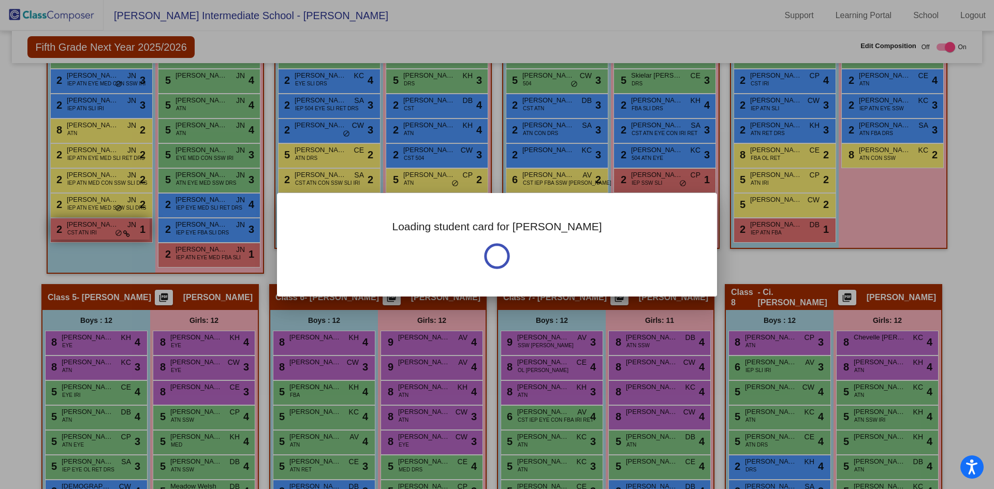
click at [94, 234] on div at bounding box center [497, 244] width 994 height 489
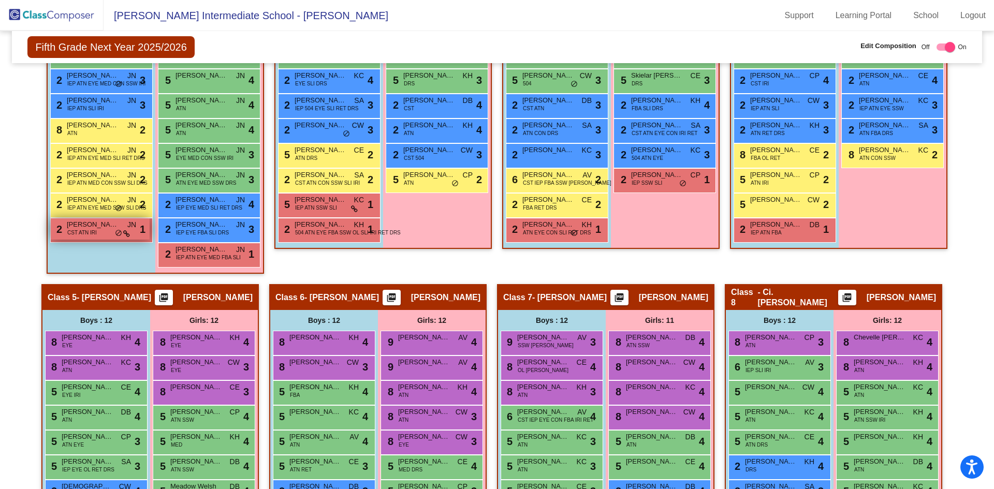
click at [94, 234] on div "2 Zander Mellinger CST ATN IRI JN lock do_not_disturb_alt 1" at bounding box center [100, 228] width 99 height 21
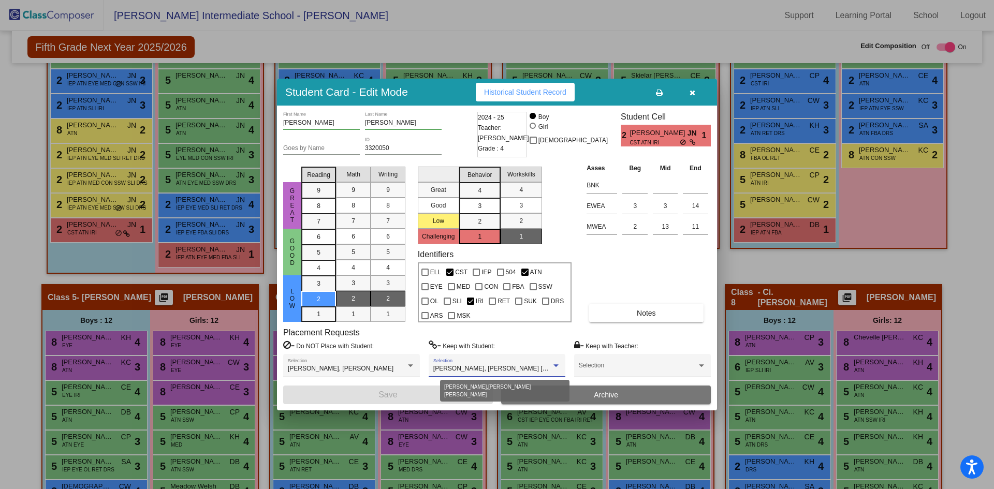
click at [552, 362] on div at bounding box center [555, 365] width 9 height 7
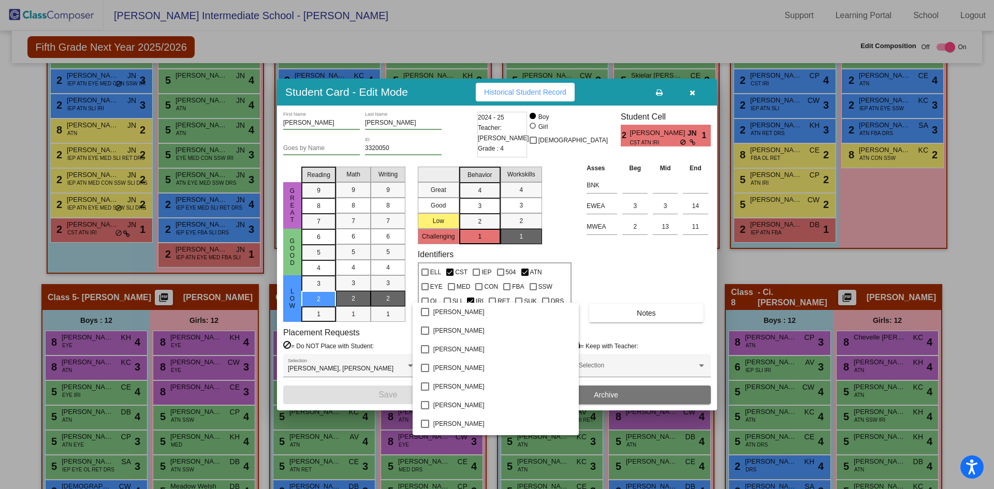
scroll to position [185, 0]
click at [426, 349] on mat-pseudo-checkbox at bounding box center [425, 350] width 8 height 8
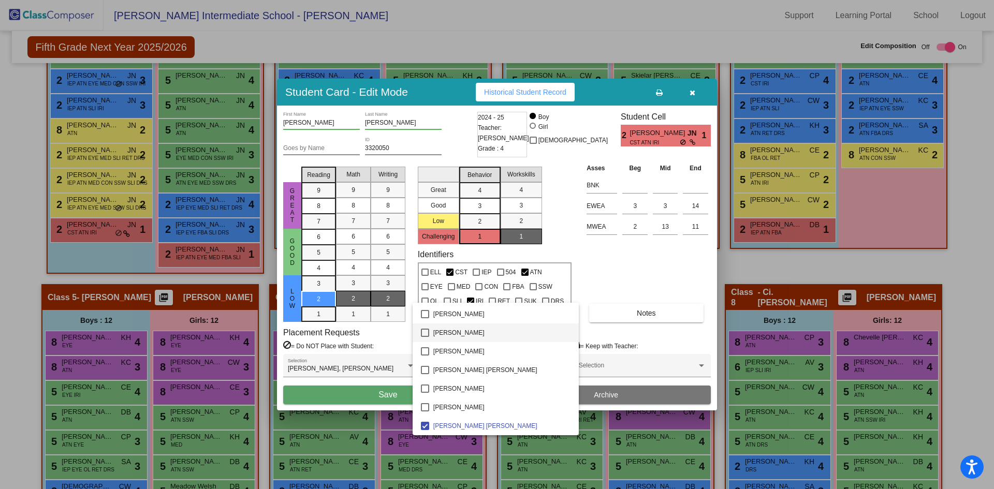
scroll to position [3572, 0]
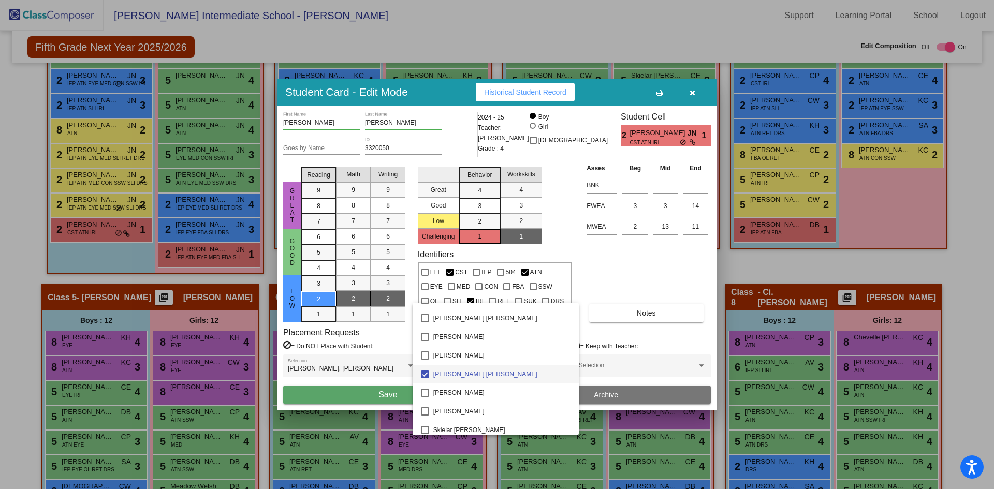
click at [425, 371] on mat-pseudo-checkbox at bounding box center [425, 374] width 8 height 8
click at [609, 338] on div at bounding box center [497, 244] width 994 height 489
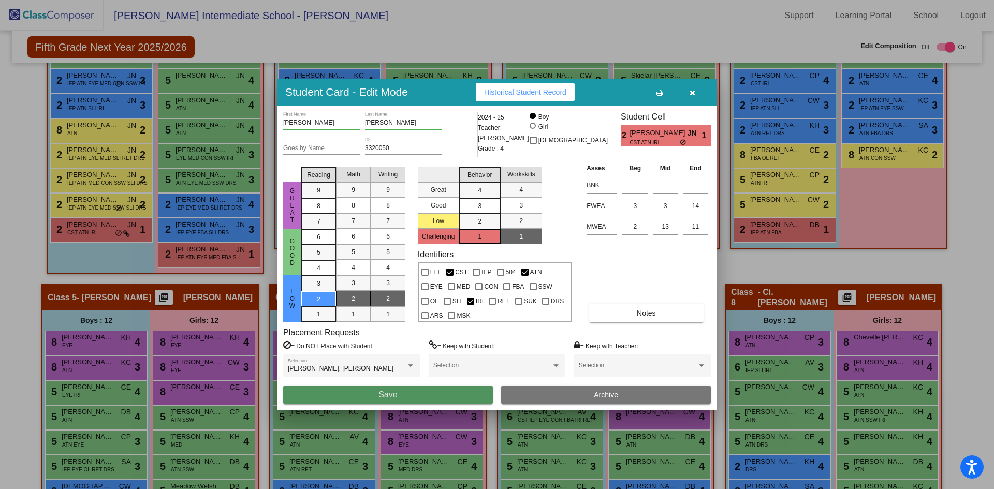
click at [429, 388] on button "Save" at bounding box center [388, 395] width 210 height 19
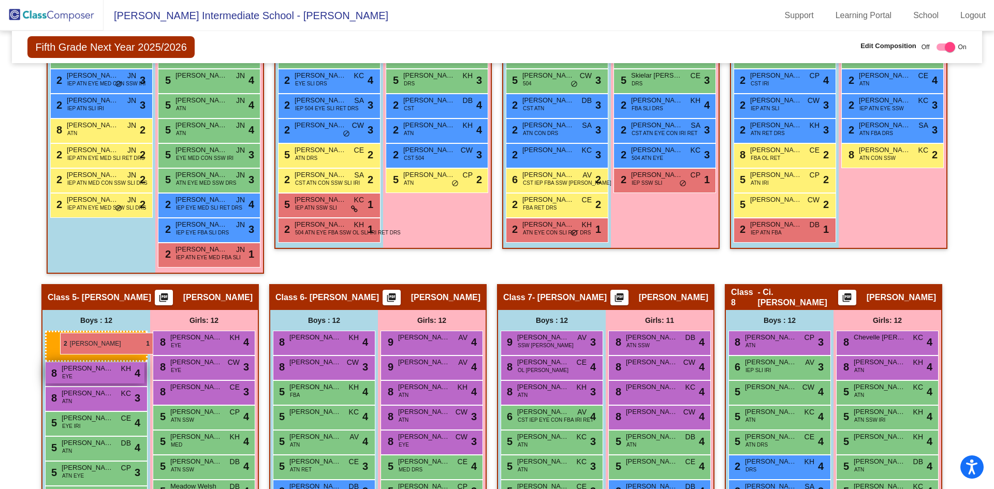
drag, startPoint x: 109, startPoint y: 231, endPoint x: 59, endPoint y: 333, distance: 114.1
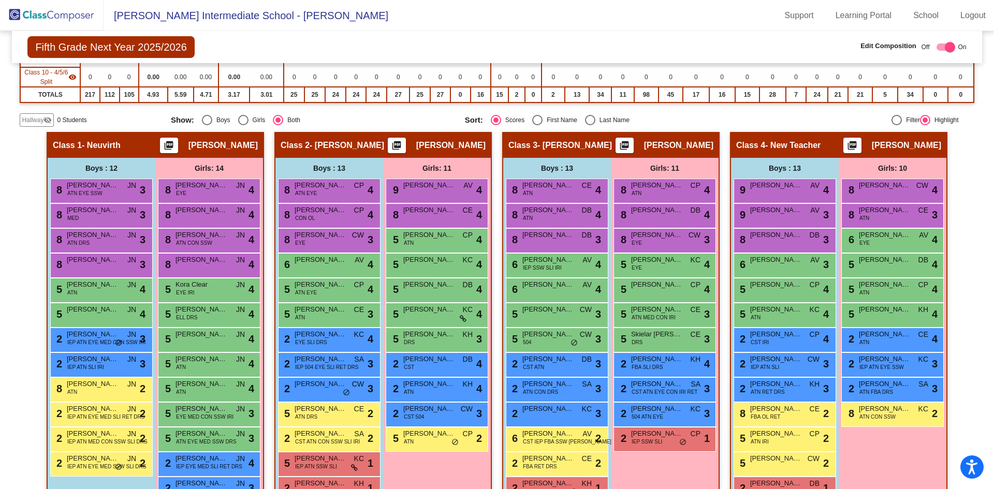
scroll to position [57, 0]
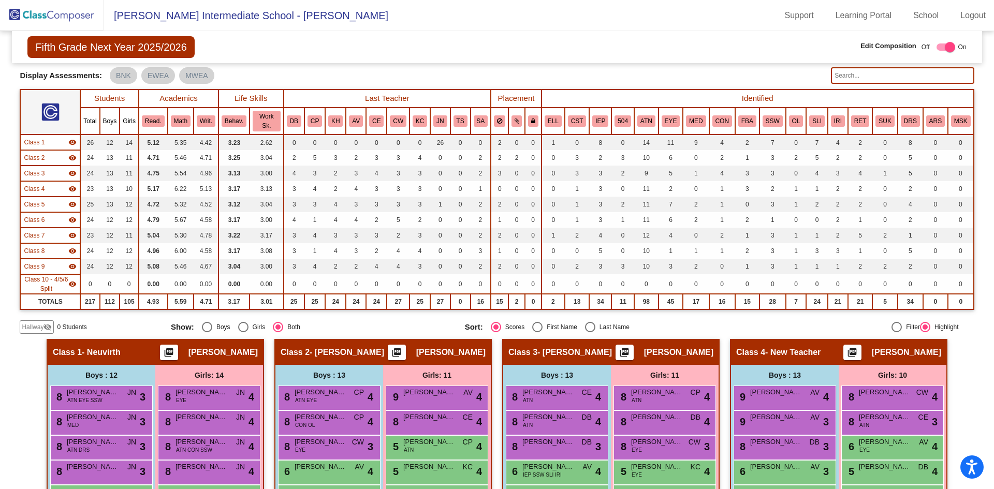
click at [855, 76] on input "text" at bounding box center [902, 75] width 143 height 17
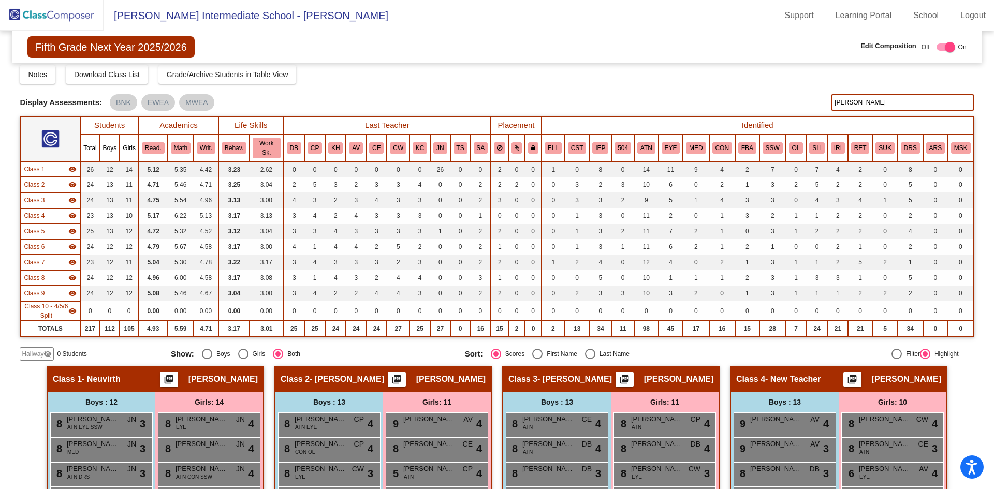
scroll to position [0, 0]
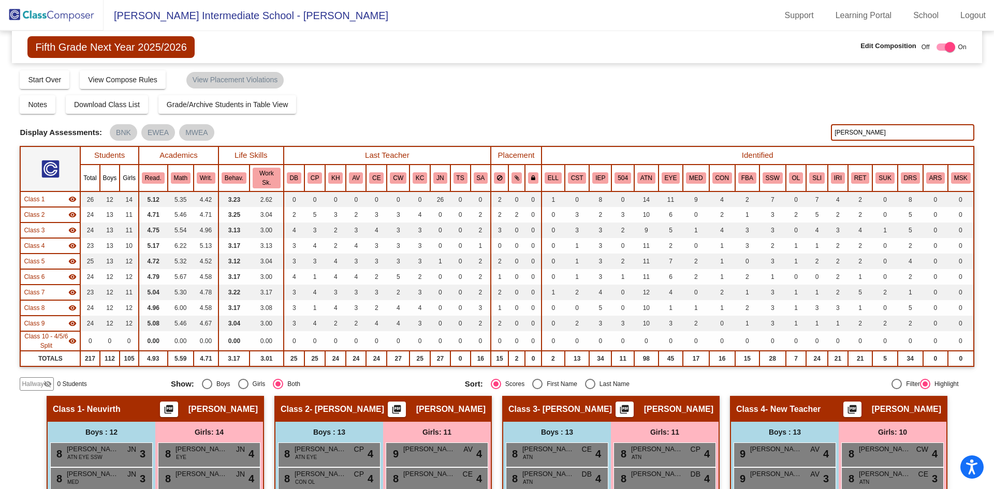
drag, startPoint x: 849, startPoint y: 133, endPoint x: 806, endPoint y: 128, distance: 42.7
click at [832, 136] on input "tober" at bounding box center [902, 132] width 143 height 17
type input "t"
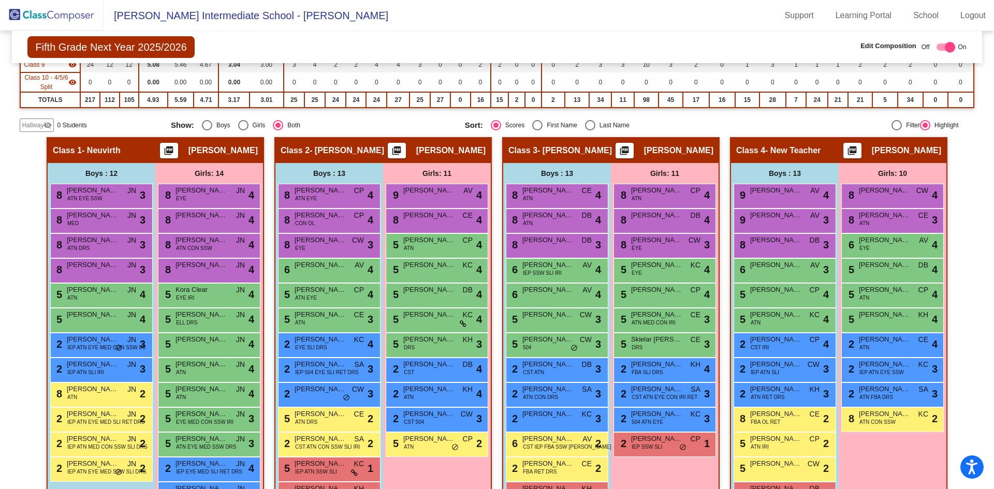
scroll to position [52, 0]
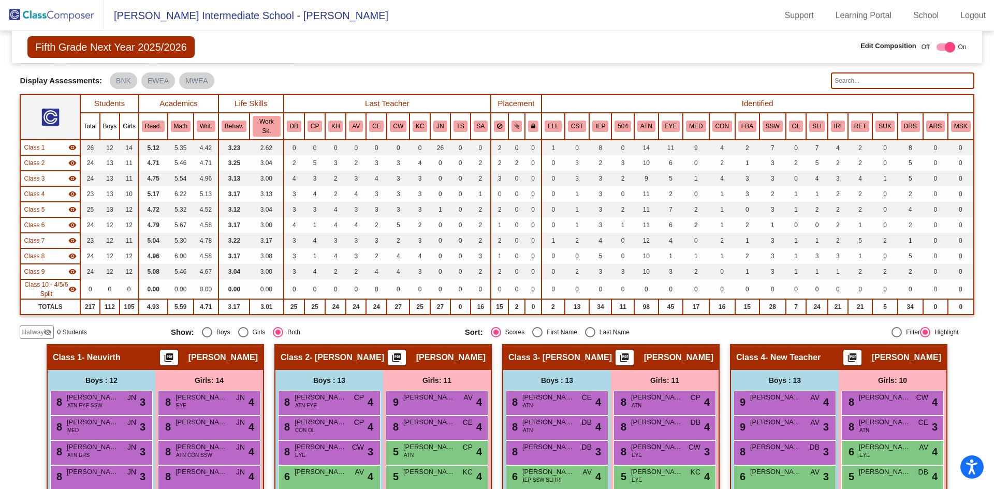
click at [861, 79] on input "text" at bounding box center [902, 80] width 143 height 17
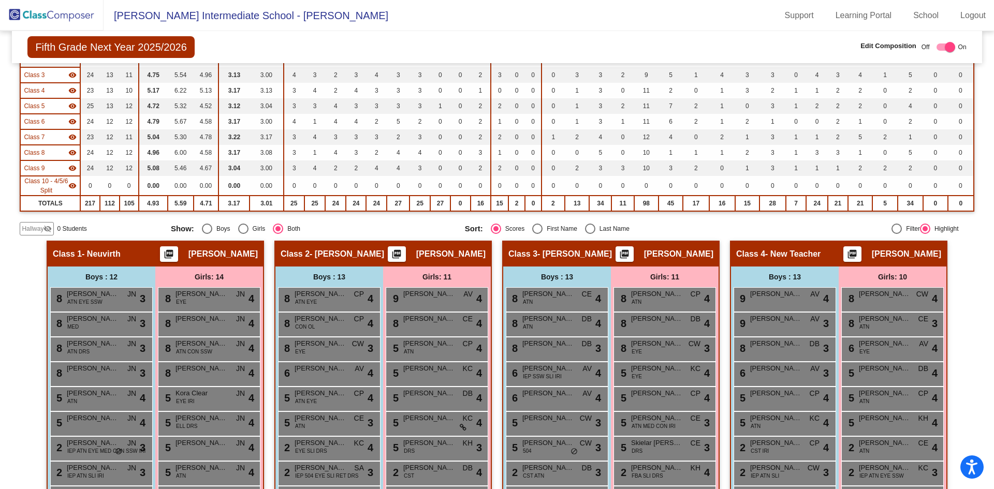
scroll to position [0, 0]
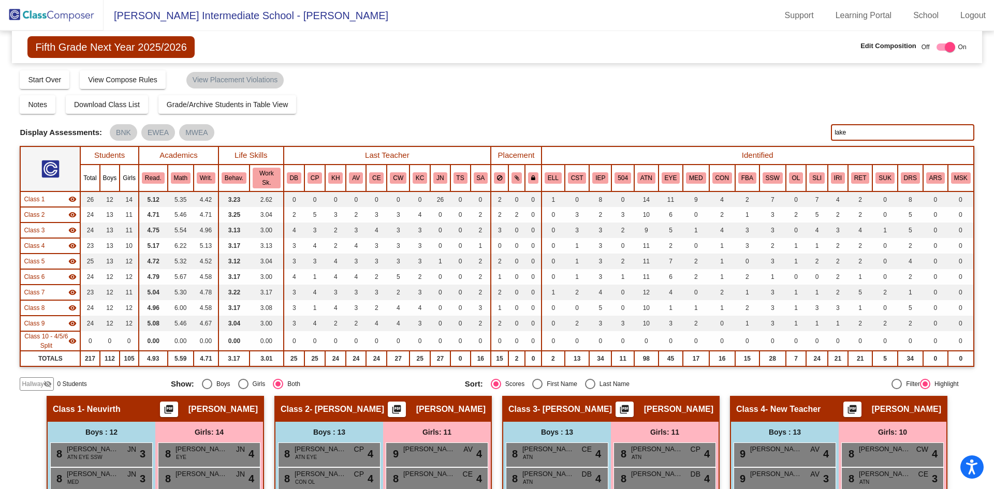
drag, startPoint x: 859, startPoint y: 129, endPoint x: 806, endPoint y: 131, distance: 52.8
click at [806, 131] on div "Display Scores for Years: 2023 - 2024 2024 - 2025 Display Assessments: BNK EWEA…" at bounding box center [497, 132] width 954 height 17
drag, startPoint x: 858, startPoint y: 134, endPoint x: 791, endPoint y: 140, distance: 66.6
click at [791, 140] on div "Display Scores for Years: 2023 - 2024 2024 - 2025 Display Assessments: BNK EWEA…" at bounding box center [497, 132] width 954 height 17
drag, startPoint x: 863, startPoint y: 133, endPoint x: 791, endPoint y: 131, distance: 72.0
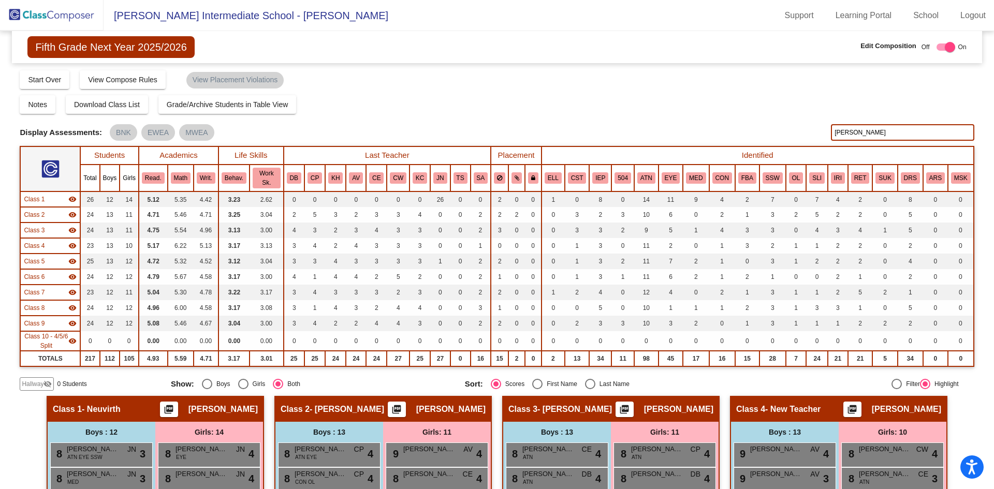
click at [791, 131] on div "Display Scores for Years: 2023 - 2024 2024 - 2025 Display Assessments: BNK EWEA…" at bounding box center [497, 132] width 954 height 17
drag, startPoint x: 888, startPoint y: 132, endPoint x: 797, endPoint y: 27, distance: 139.1
click at [722, 94] on div "Display Scores for Years: 2023 - 2024 2024 - 2025 Grade/Archive Students in Tab…" at bounding box center [497, 229] width 954 height 321
drag, startPoint x: 860, startPoint y: 136, endPoint x: 797, endPoint y: 119, distance: 64.9
click at [801, 124] on div "Display Scores for Years: 2023 - 2024 2024 - 2025 Display Assessments: BNK EWEA…" at bounding box center [497, 132] width 954 height 17
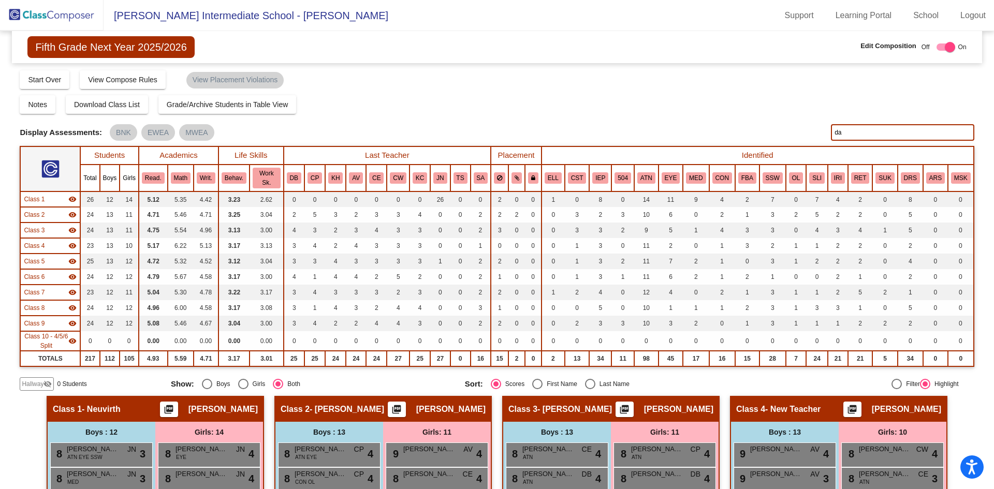
type input "d"
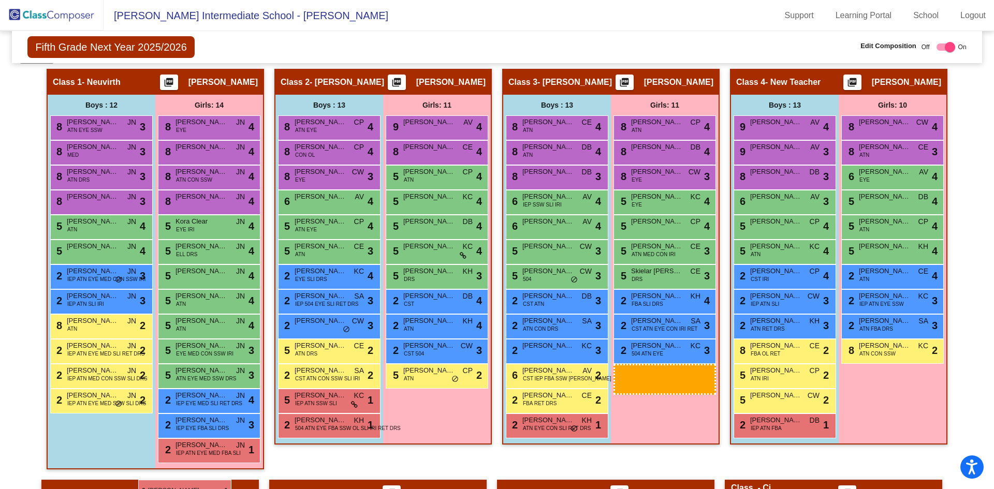
scroll to position [350, 0]
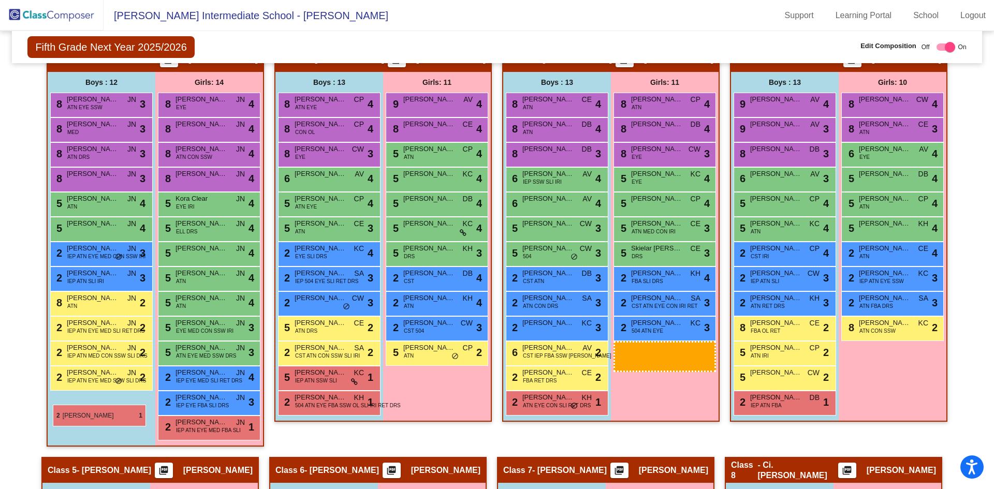
drag, startPoint x: 680, startPoint y: 396, endPoint x: 52, endPoint y: 405, distance: 627.4
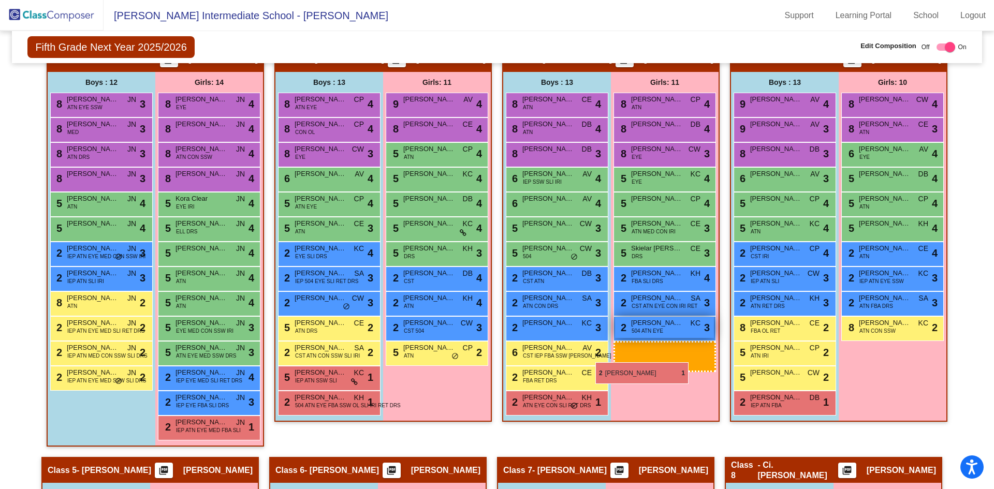
drag, startPoint x: 664, startPoint y: 345, endPoint x: 639, endPoint y: 336, distance: 25.7
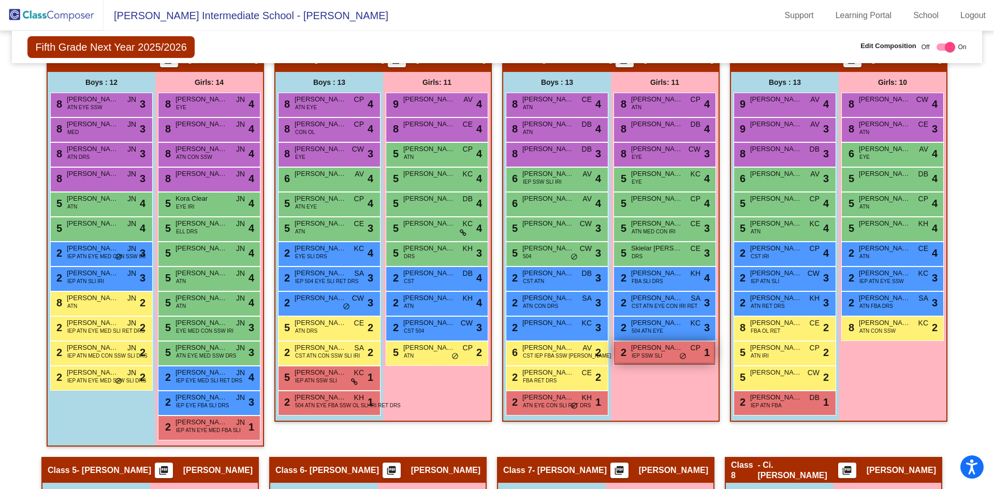
click at [642, 350] on span "Lilly Davis" at bounding box center [657, 348] width 52 height 10
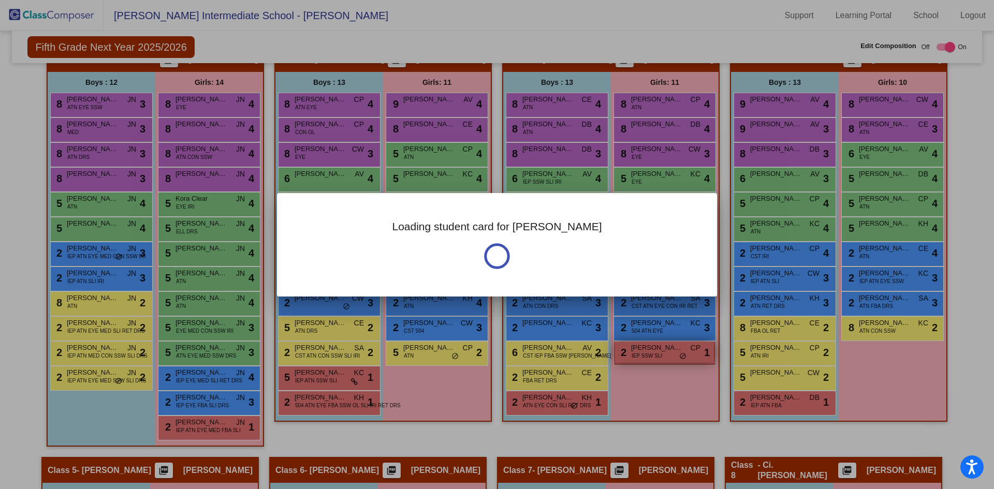
click at [642, 350] on div at bounding box center [497, 244] width 994 height 489
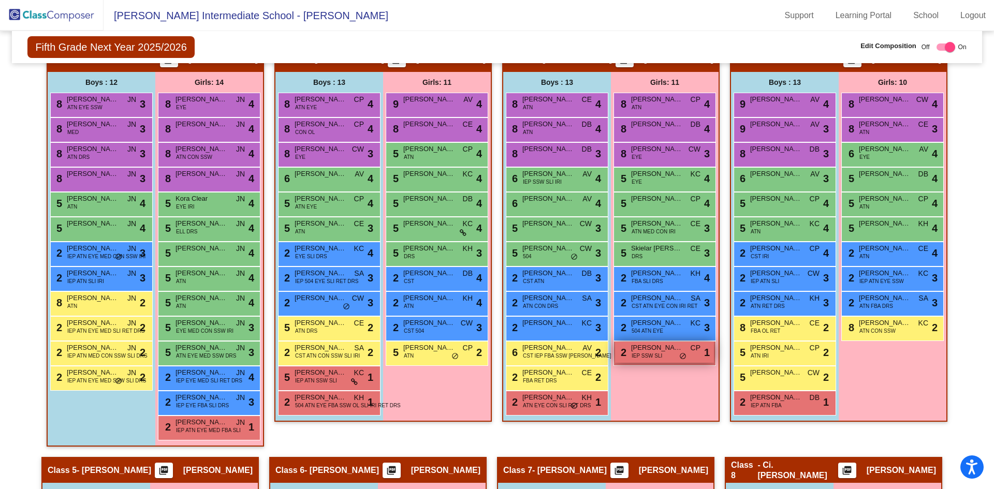
click at [642, 350] on span "Lilly Davis" at bounding box center [657, 348] width 52 height 10
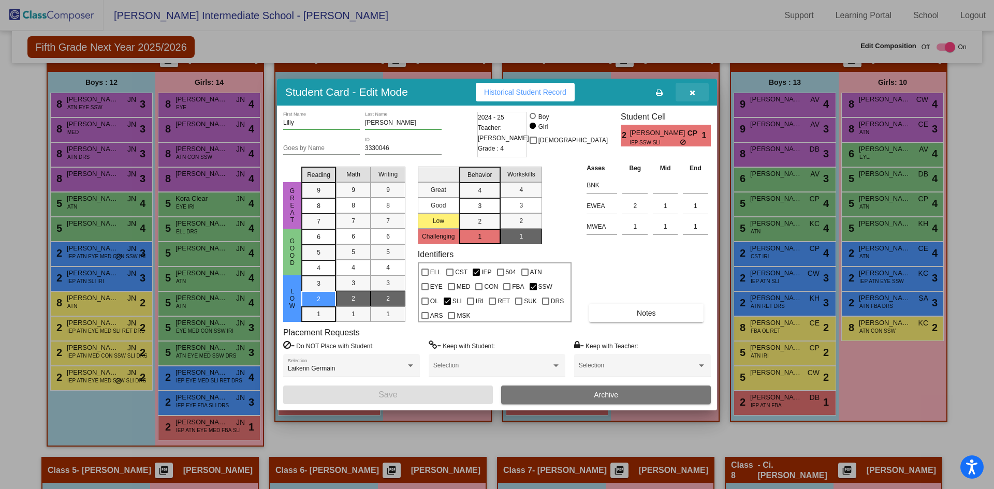
click at [698, 94] on button "button" at bounding box center [692, 92] width 33 height 19
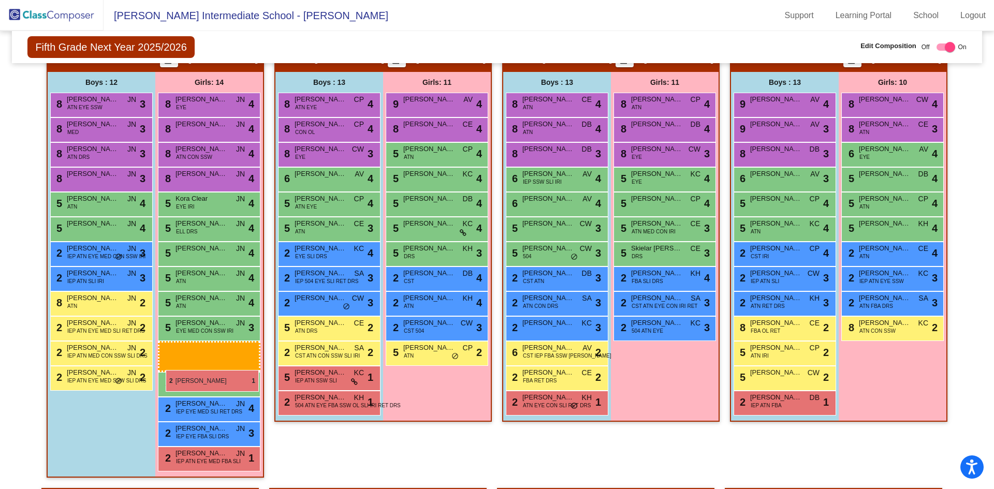
drag, startPoint x: 658, startPoint y: 350, endPoint x: 165, endPoint y: 370, distance: 493.2
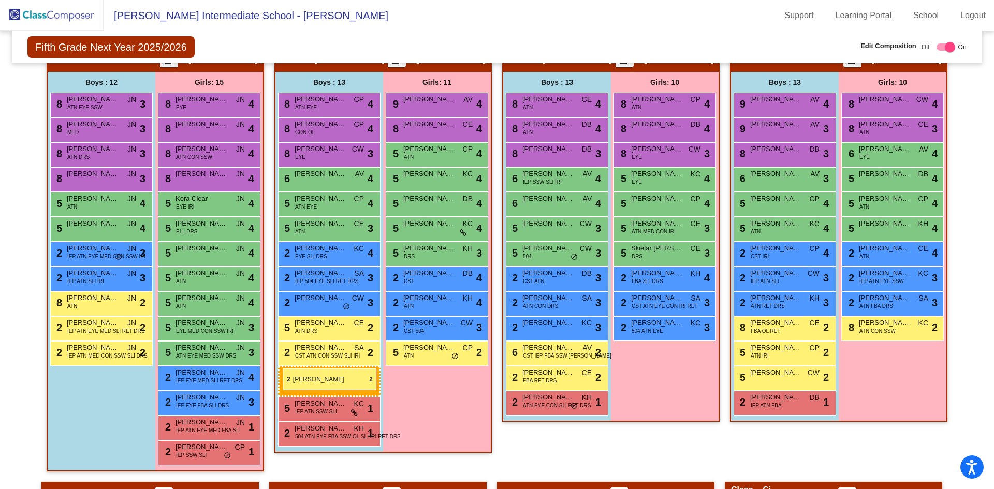
drag, startPoint x: 81, startPoint y: 381, endPoint x: 279, endPoint y: 372, distance: 197.9
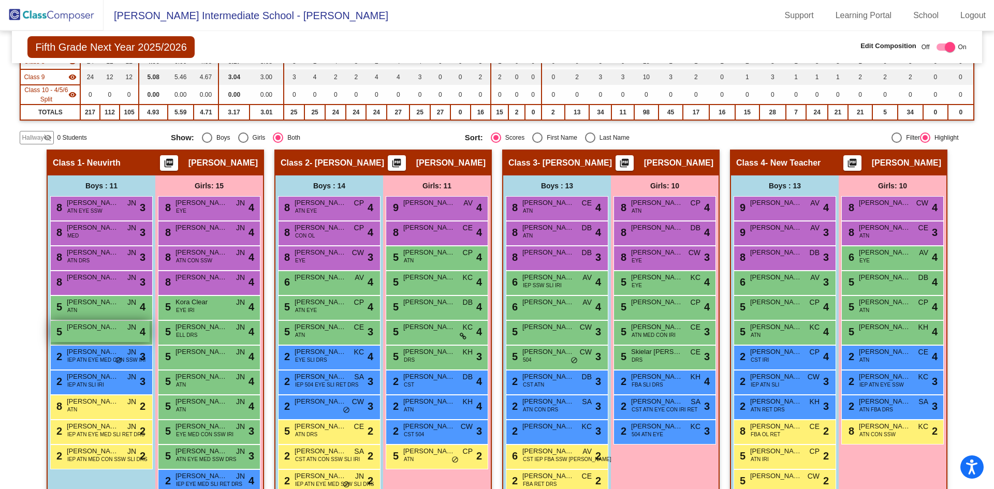
scroll to position [298, 0]
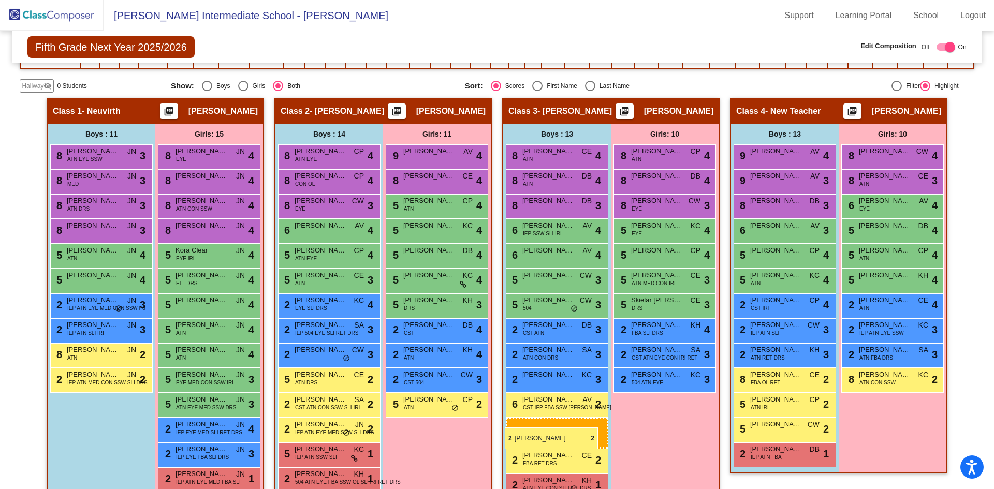
drag, startPoint x: 107, startPoint y: 382, endPoint x: 505, endPoint y: 428, distance: 400.7
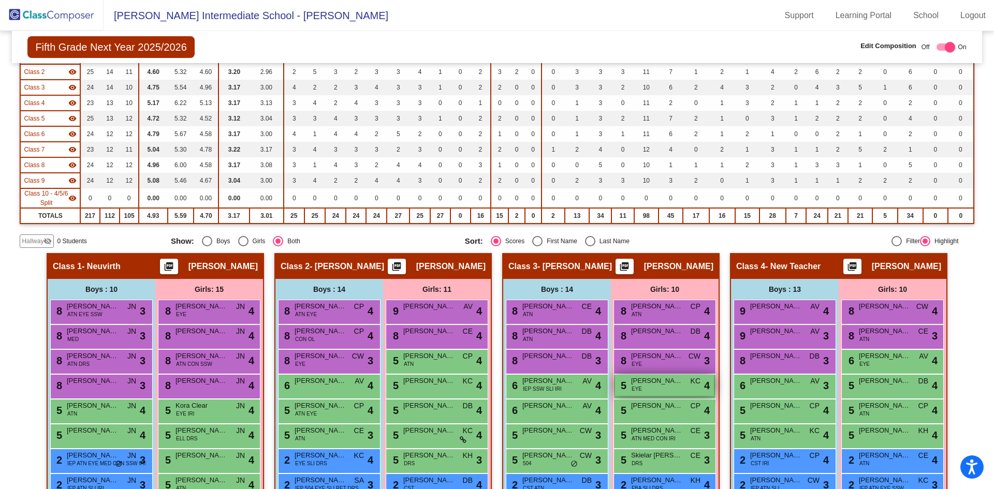
scroll to position [0, 0]
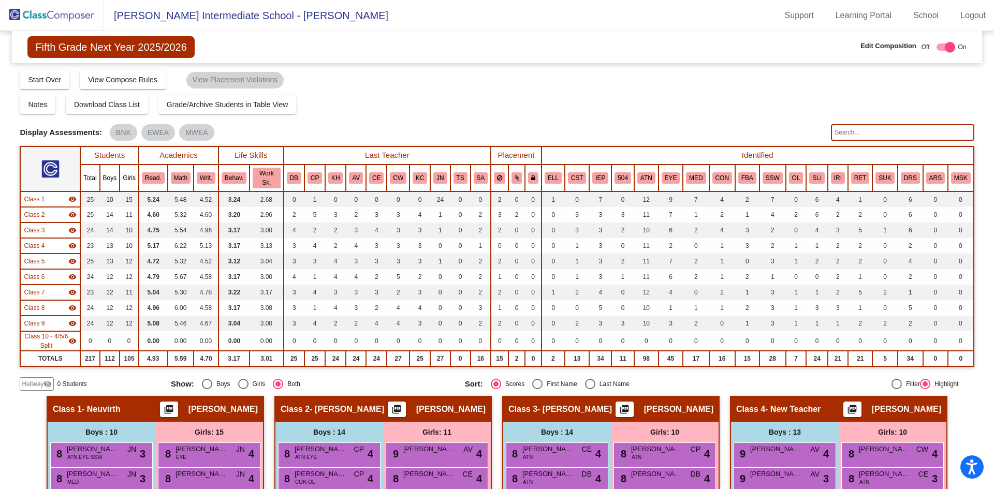
click at [856, 126] on input "text" at bounding box center [902, 132] width 143 height 17
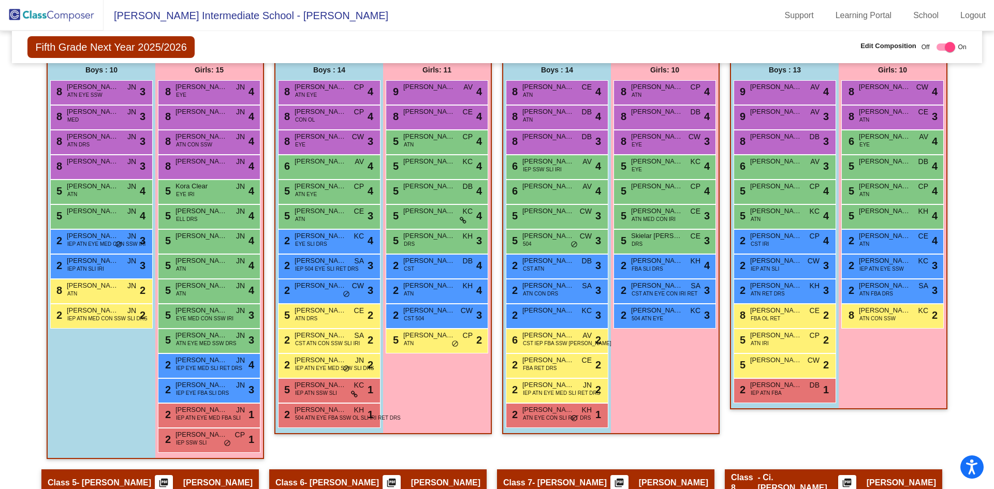
scroll to position [259, 0]
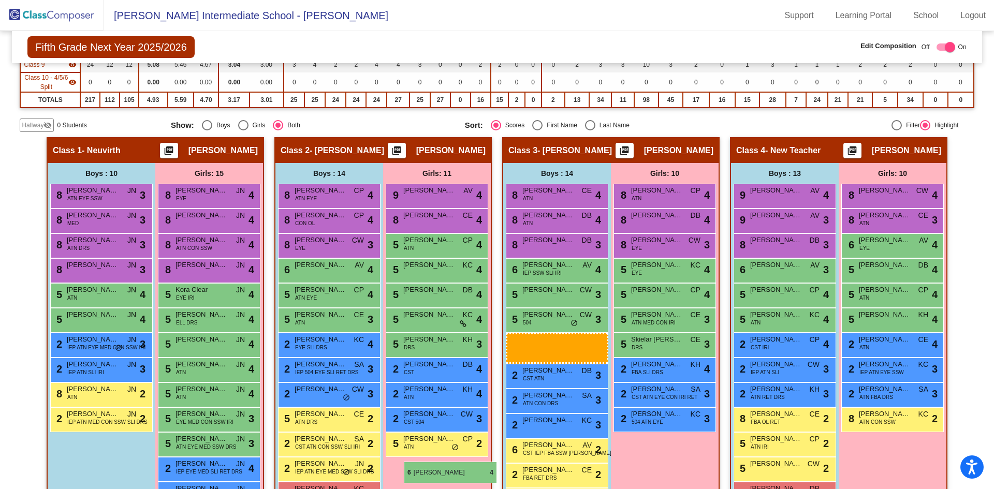
drag, startPoint x: 566, startPoint y: 294, endPoint x: 404, endPoint y: 462, distance: 233.9
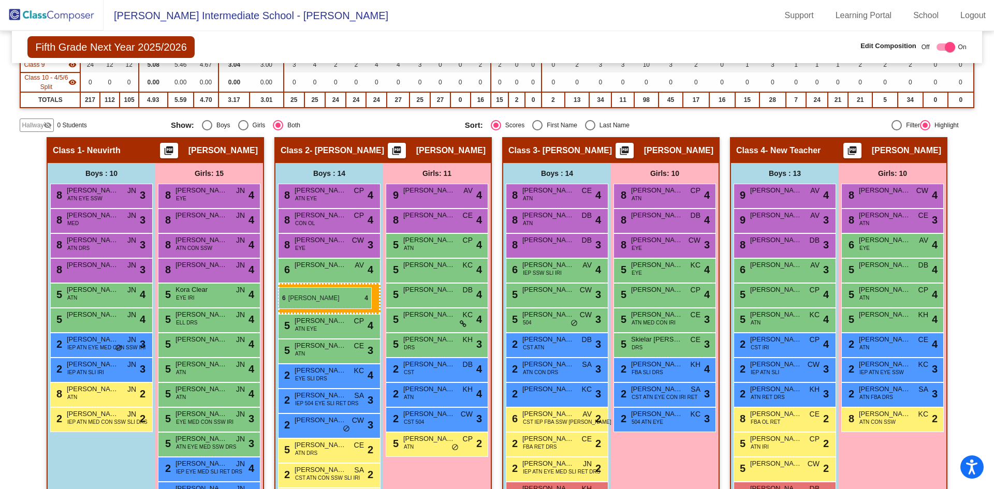
drag, startPoint x: 550, startPoint y: 296, endPoint x: 278, endPoint y: 287, distance: 271.4
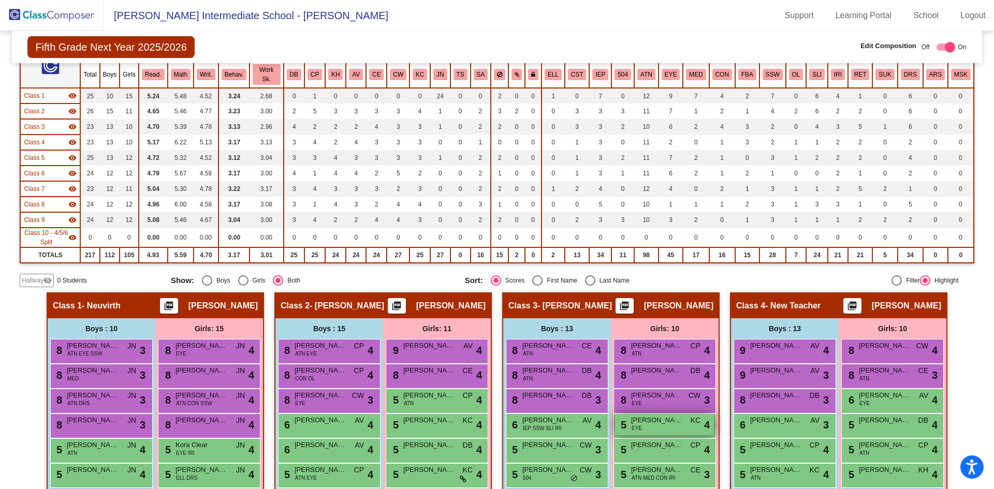
scroll to position [0, 0]
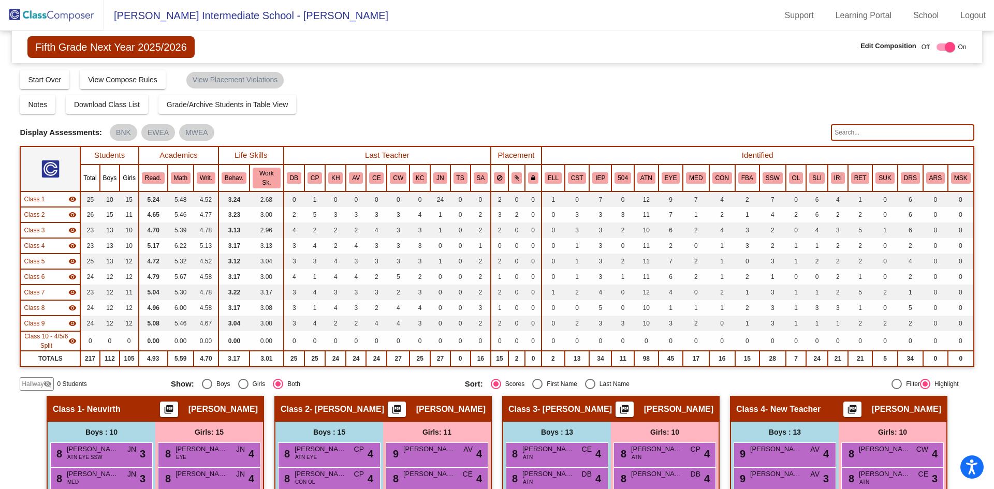
click at [872, 126] on input "text" at bounding box center [902, 132] width 143 height 17
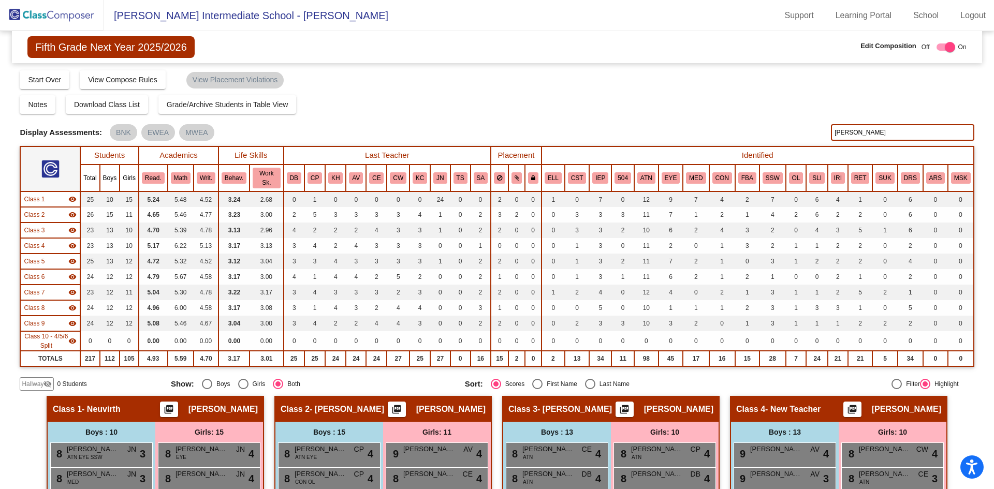
type input "tinsley"
drag, startPoint x: 859, startPoint y: 137, endPoint x: 815, endPoint y: 138, distance: 44.5
click at [819, 137] on div "Display Scores for Years: 2023 - 2024 2024 - 2025 Display Assessments: BNK EWEA…" at bounding box center [497, 132] width 954 height 17
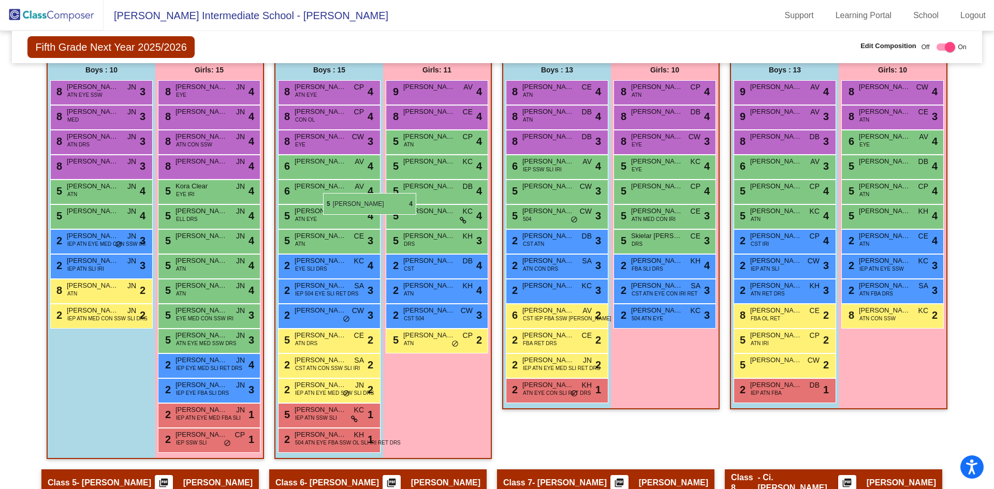
scroll to position [259, 0]
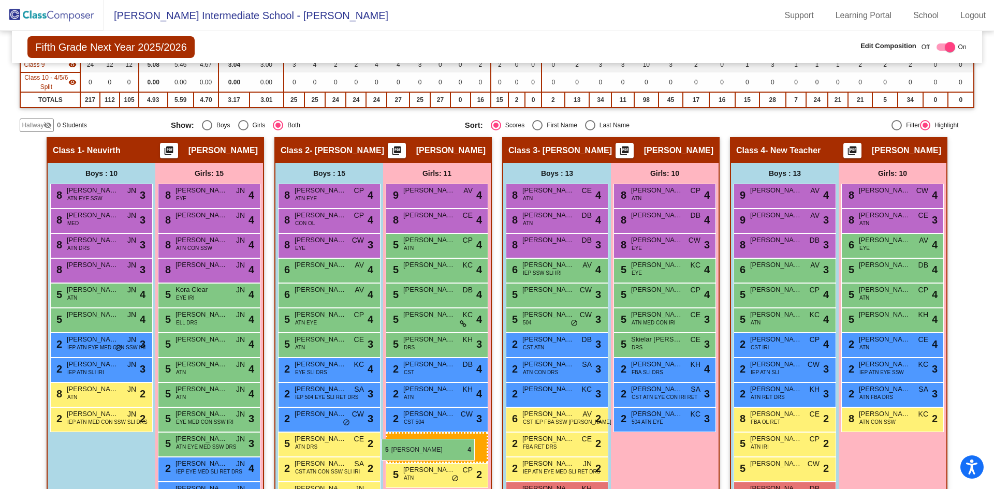
drag, startPoint x: 211, startPoint y: 239, endPoint x: 382, endPoint y: 439, distance: 262.9
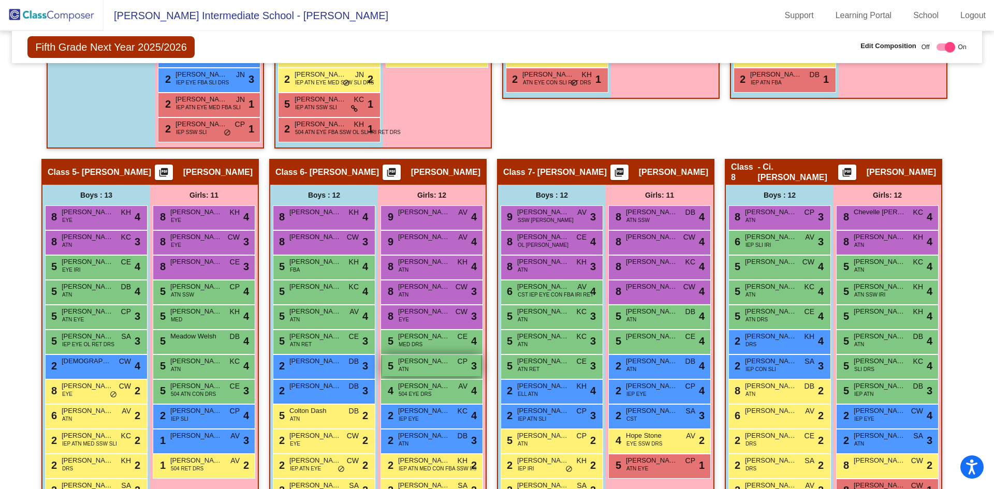
scroll to position [725, 0]
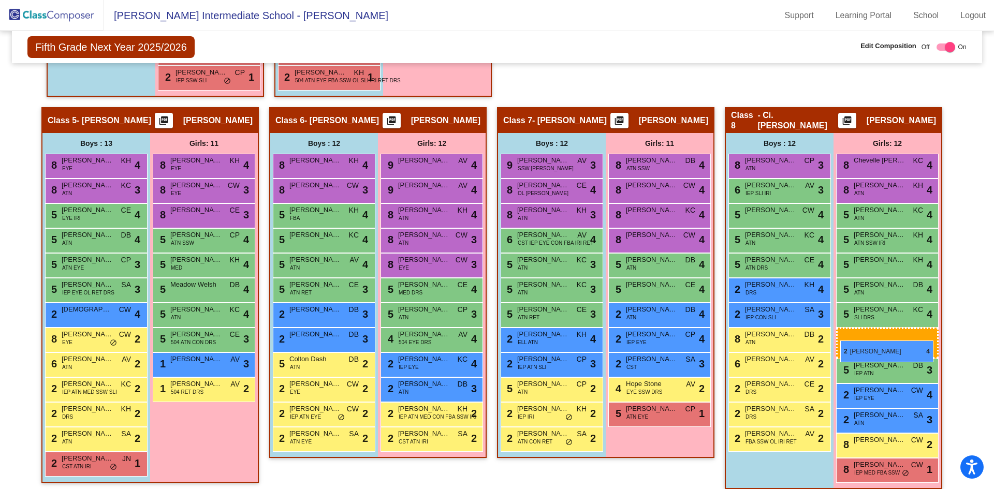
drag, startPoint x: 198, startPoint y: 362, endPoint x: 840, endPoint y: 341, distance: 642.7
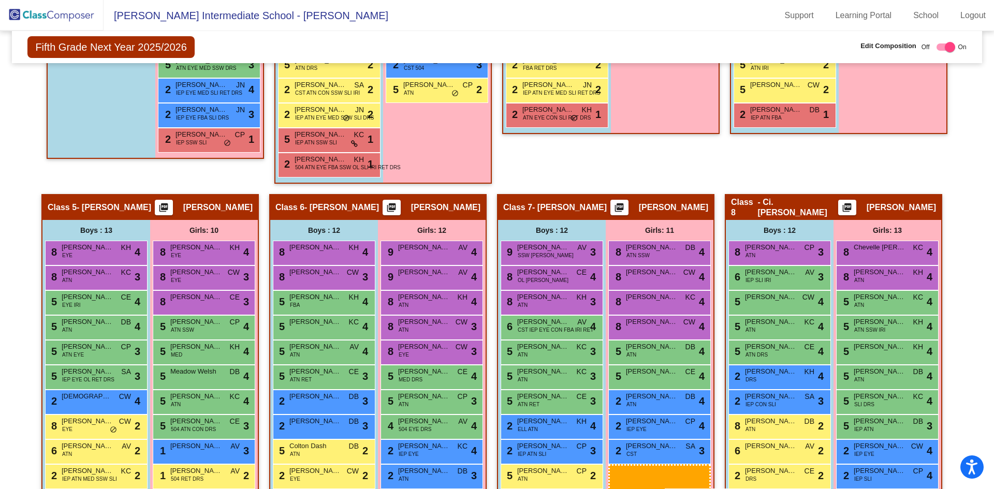
scroll to position [648, 0]
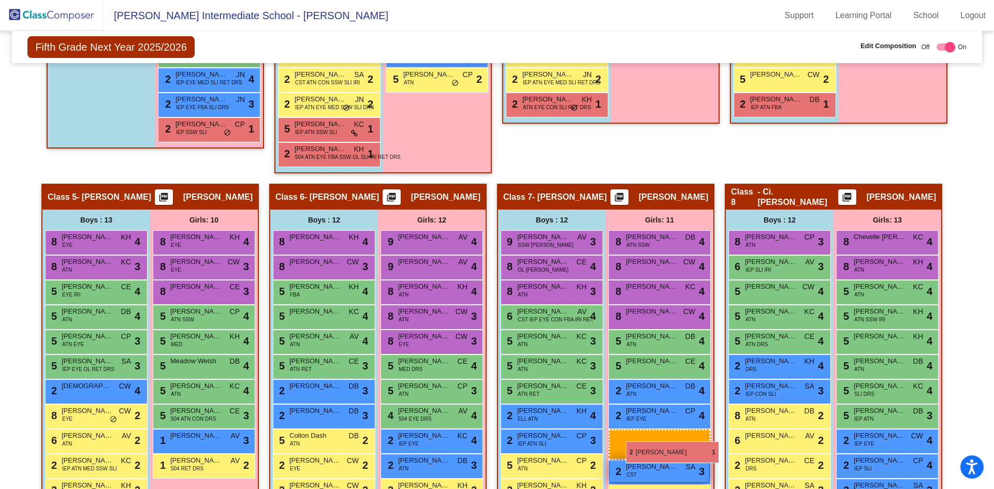
drag, startPoint x: 193, startPoint y: 153, endPoint x: 618, endPoint y: 443, distance: 515.2
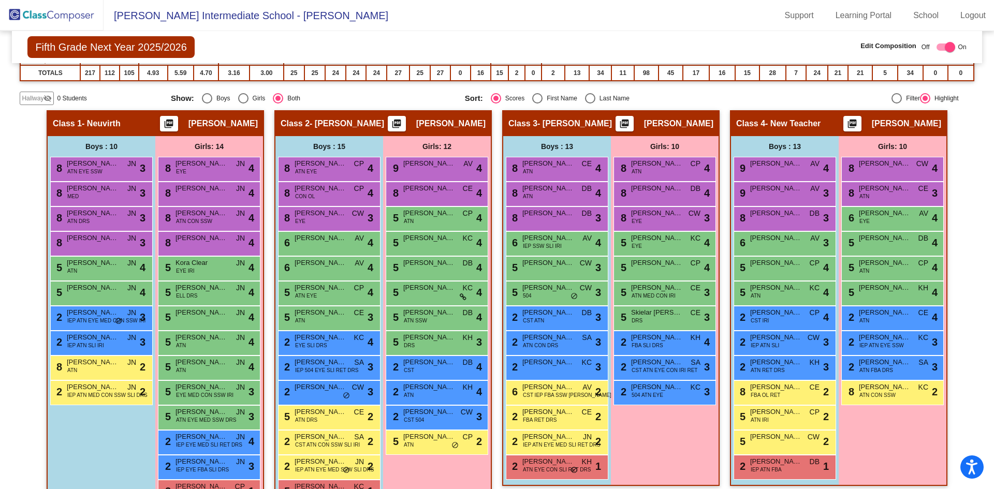
scroll to position [338, 0]
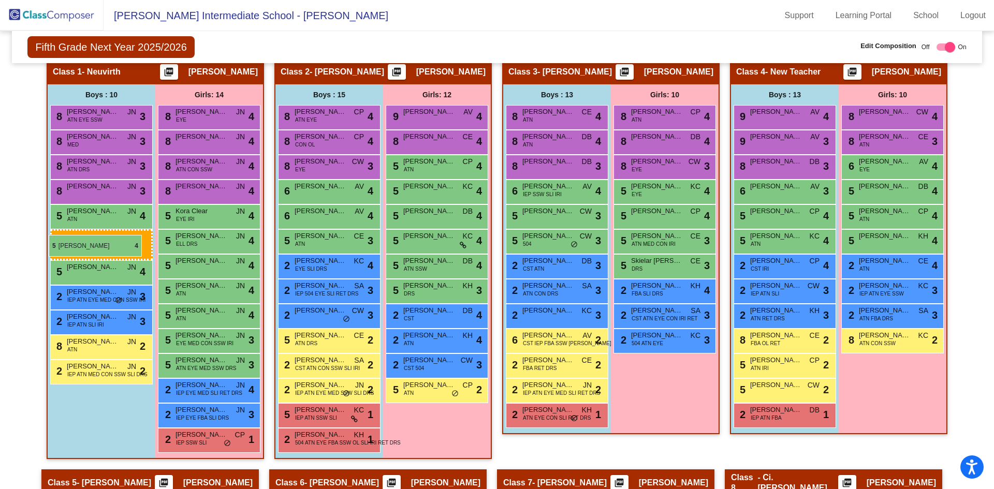
drag, startPoint x: 337, startPoint y: 238, endPoint x: 49, endPoint y: 235, distance: 288.3
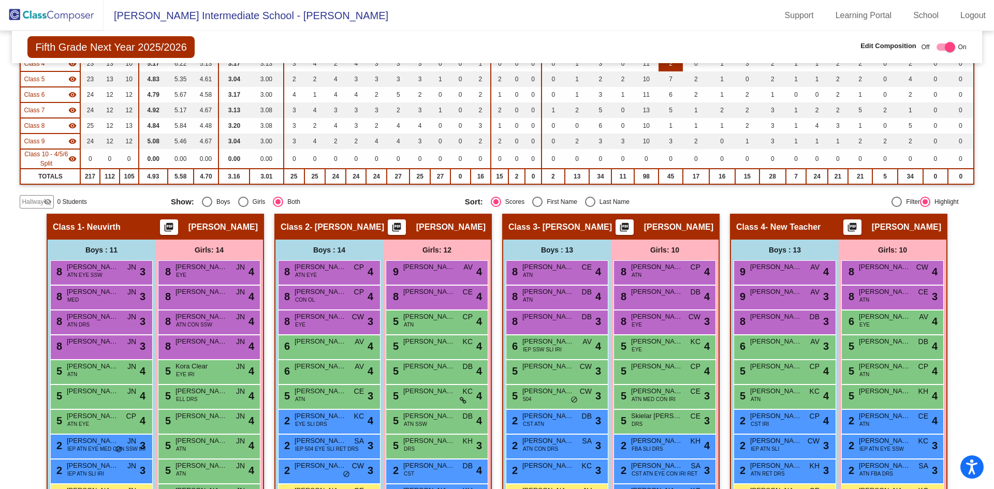
scroll to position [0, 0]
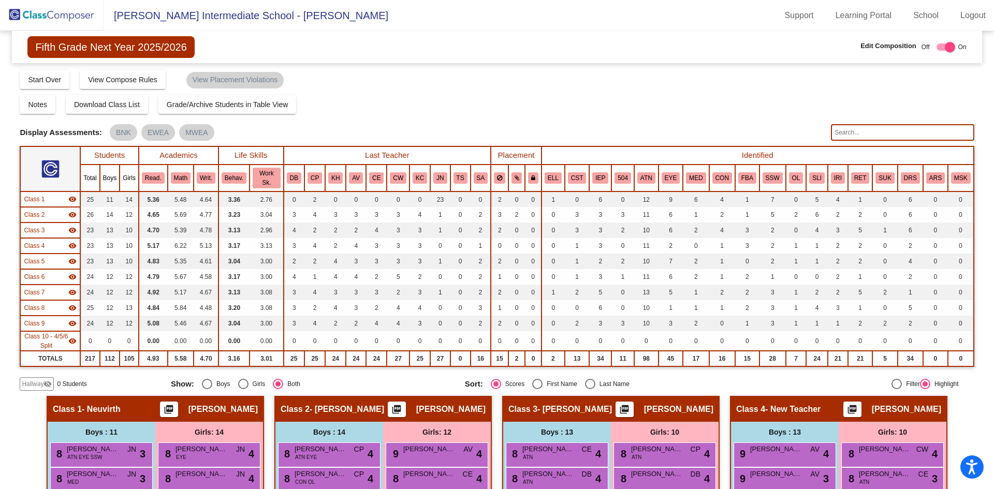
click at [851, 134] on input "text" at bounding box center [902, 132] width 143 height 17
drag, startPoint x: 841, startPoint y: 133, endPoint x: 831, endPoint y: 133, distance: 9.8
click at [841, 133] on input "text" at bounding box center [902, 132] width 143 height 17
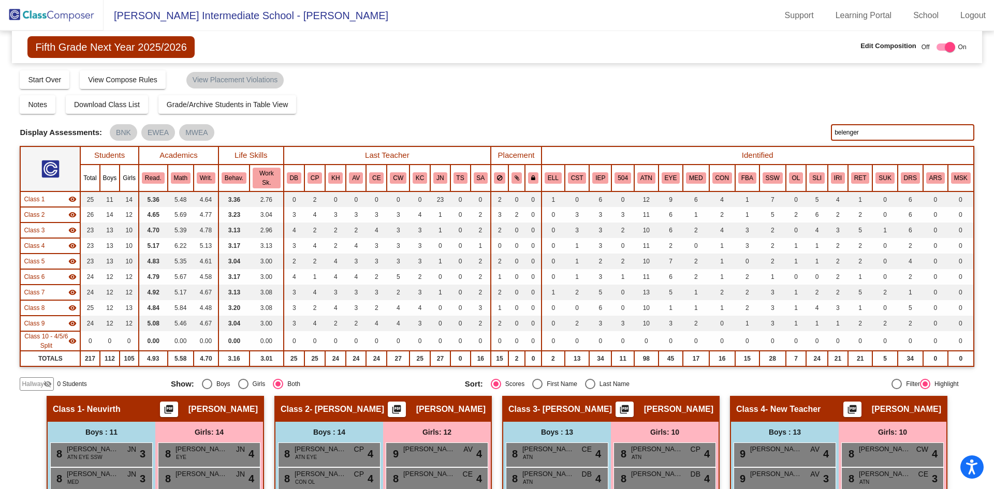
drag, startPoint x: 857, startPoint y: 129, endPoint x: 632, endPoint y: 62, distance: 235.0
click at [739, 93] on div "Display Scores for Years: 2023 - 2024 2024 - 2025 Grade/Archive Students in Tab…" at bounding box center [497, 229] width 954 height 321
type input "belanger"
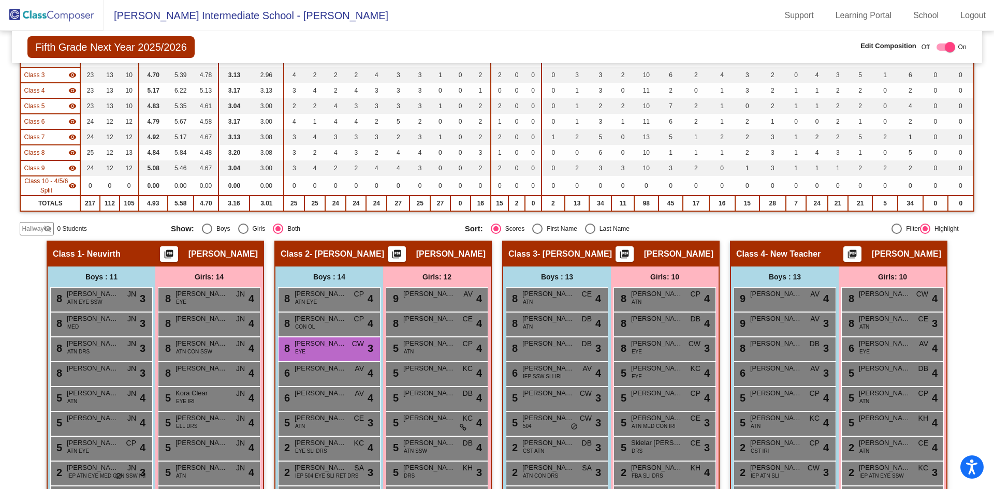
scroll to position [207, 0]
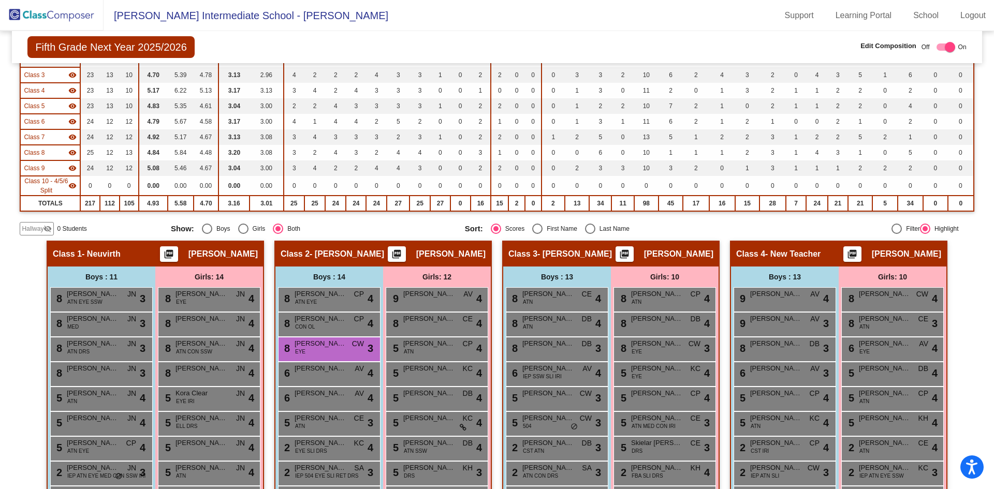
scroll to position [0, 0]
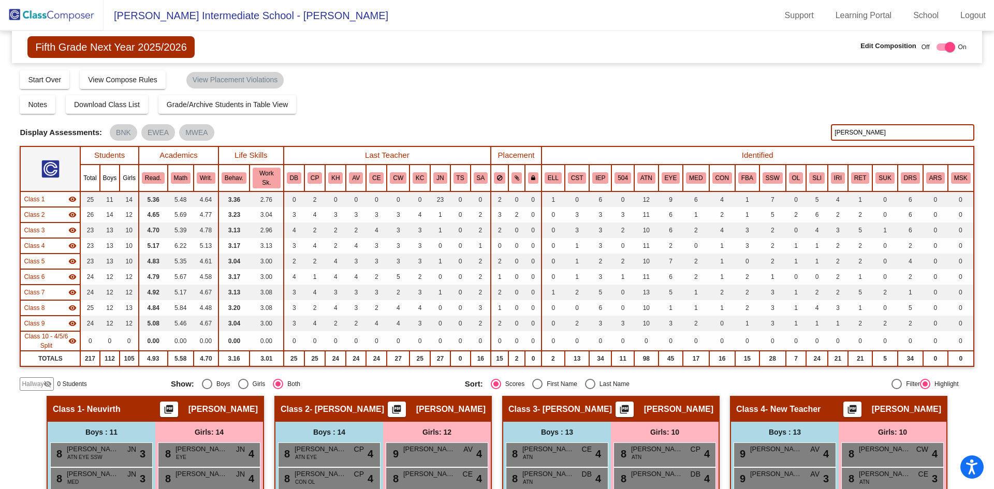
drag, startPoint x: 862, startPoint y: 133, endPoint x: 758, endPoint y: 138, distance: 104.2
click at [759, 126] on div "Display Scores for Years: 2023 - 2024 2024 - 2025 Display Assessments: BNK EWEA…" at bounding box center [497, 132] width 954 height 17
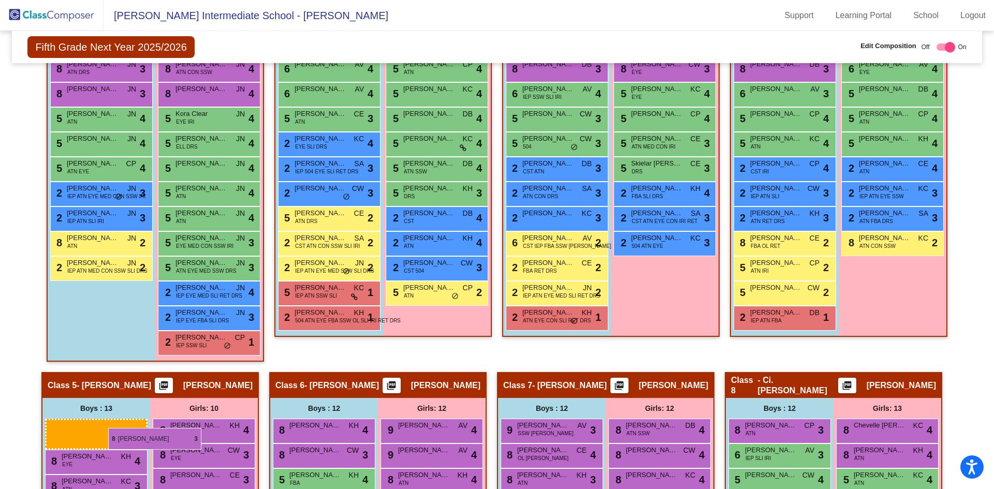
scroll to position [487, 0]
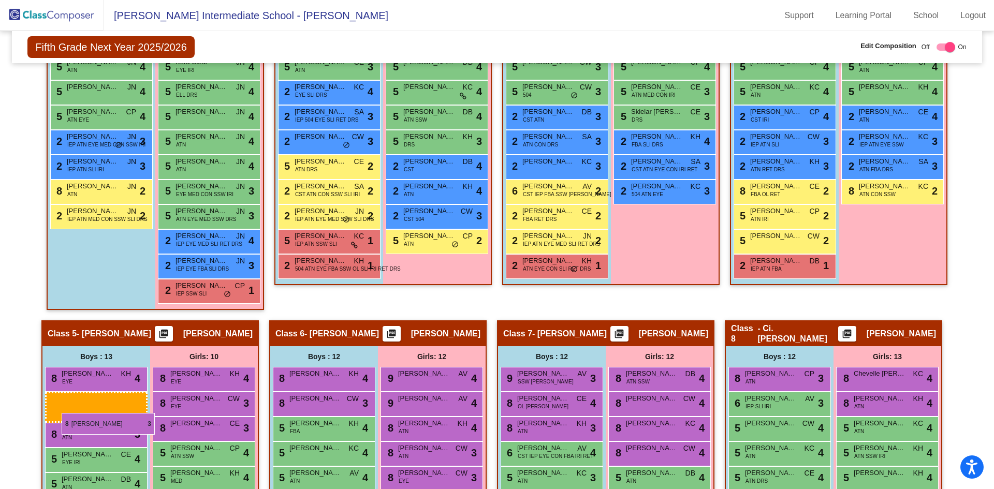
drag, startPoint x: 338, startPoint y: 298, endPoint x: 62, endPoint y: 413, distance: 299.6
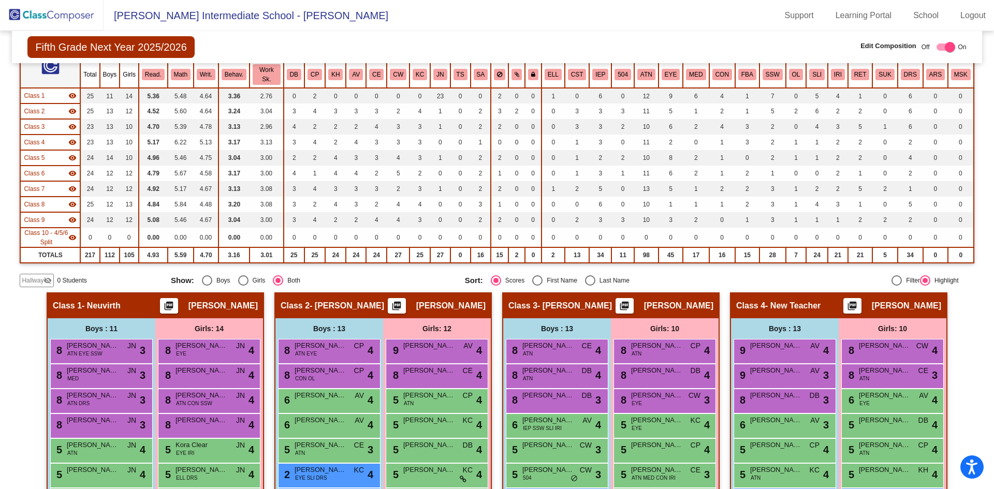
scroll to position [0, 0]
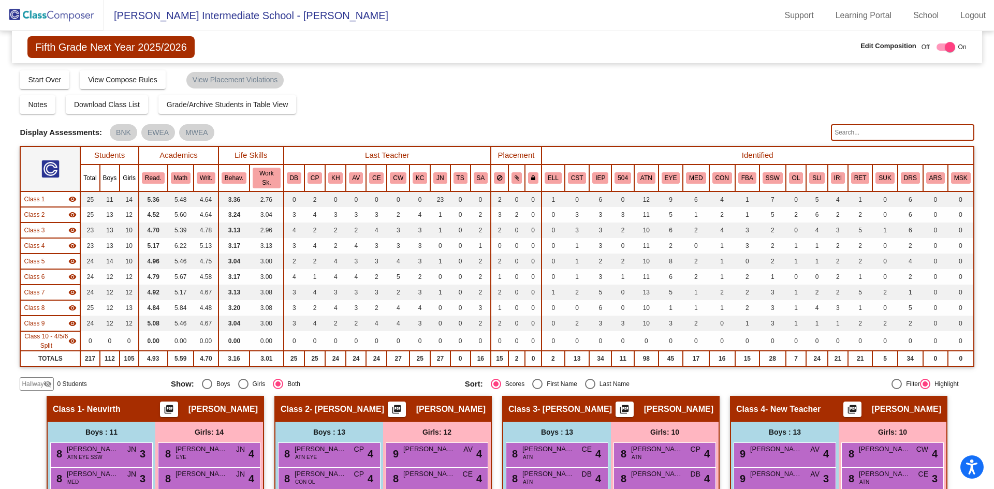
drag, startPoint x: 859, startPoint y: 137, endPoint x: 854, endPoint y: 132, distance: 7.0
click at [858, 137] on input "text" at bounding box center [902, 132] width 143 height 17
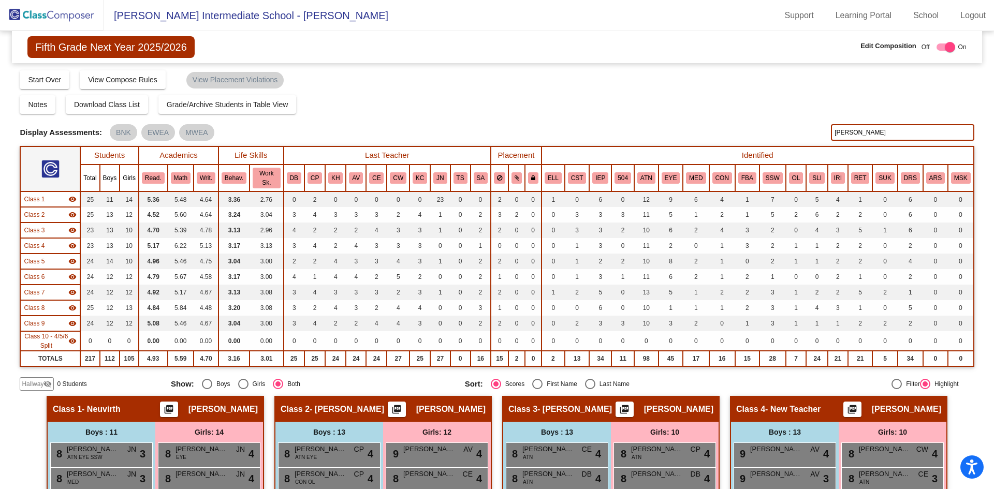
drag, startPoint x: 814, startPoint y: 131, endPoint x: 797, endPoint y: 129, distance: 17.8
click at [797, 129] on div "Display Scores for Years: 2023 - 2024 2024 - 2025 Display Assessments: BNK EWEA…" at bounding box center [497, 132] width 954 height 17
type input "howe"
drag, startPoint x: 847, startPoint y: 136, endPoint x: 808, endPoint y: 139, distance: 39.5
click at [814, 139] on div "Display Scores for Years: 2023 - 2024 2024 - 2025 Display Assessments: BNK EWEA…" at bounding box center [497, 132] width 954 height 17
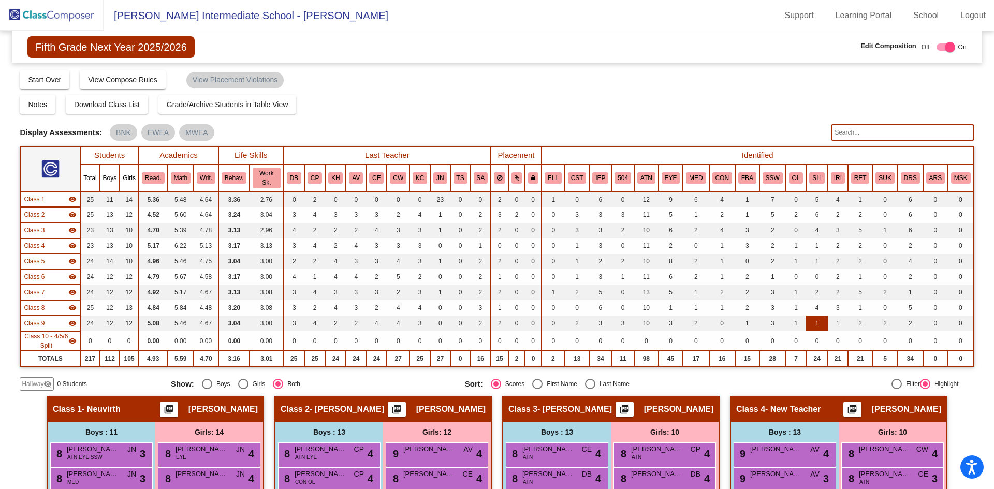
scroll to position [207, 0]
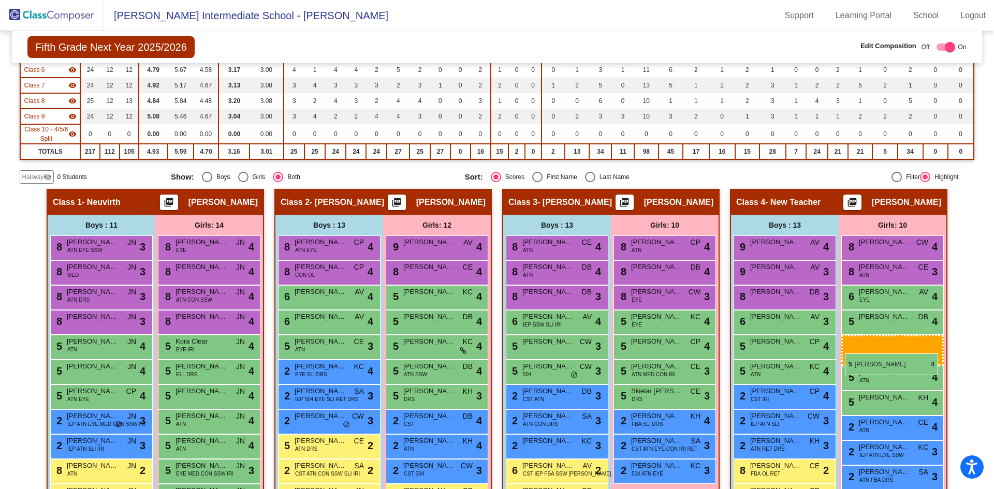
drag, startPoint x: 430, startPoint y: 296, endPoint x: 845, endPoint y: 354, distance: 419.2
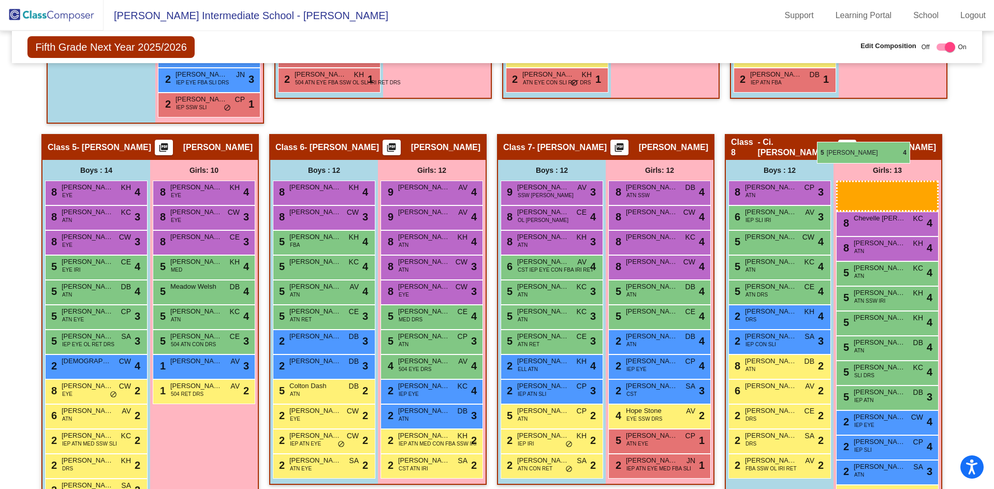
scroll to position [569, 0]
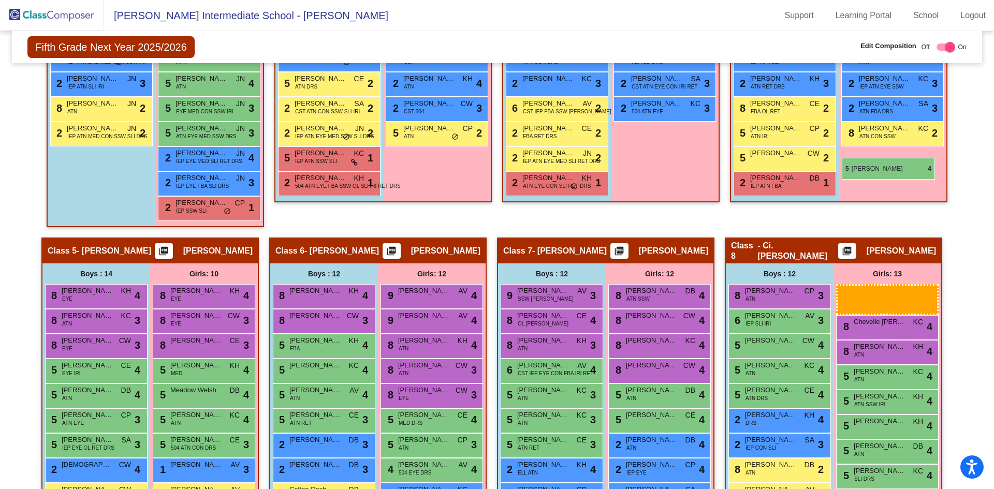
drag, startPoint x: 215, startPoint y: 209, endPoint x: 842, endPoint y: 149, distance: 630.3
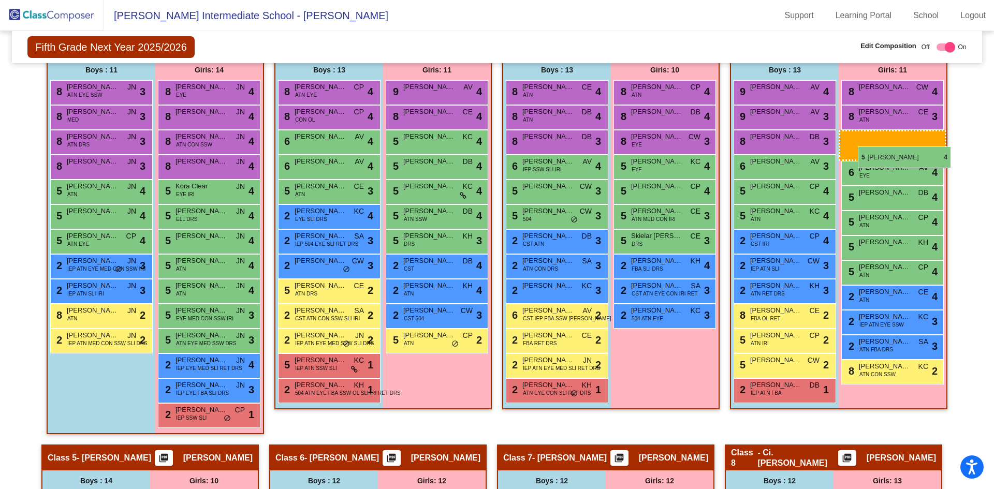
scroll to position [311, 0]
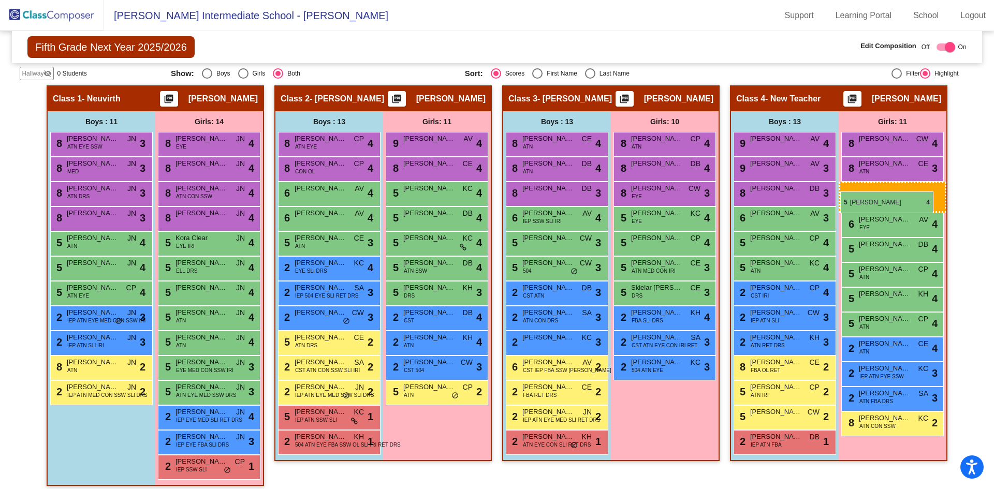
drag, startPoint x: 185, startPoint y: 109, endPoint x: 840, endPoint y: 192, distance: 660.5
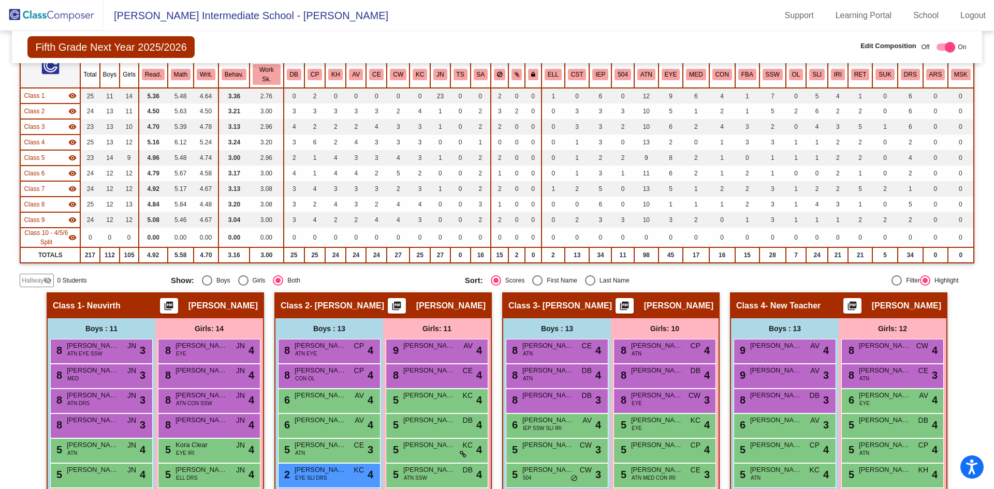
scroll to position [0, 0]
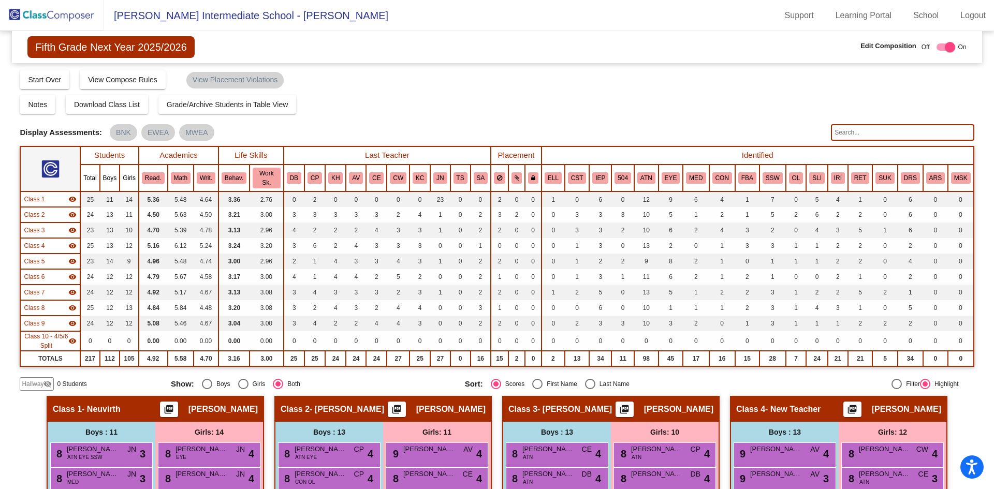
click at [864, 130] on input "text" at bounding box center [902, 132] width 143 height 17
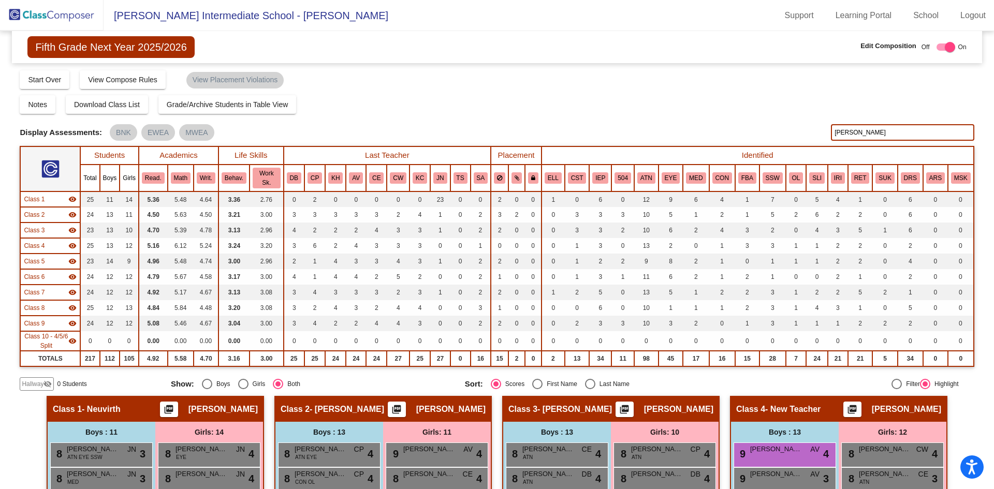
drag, startPoint x: 864, startPoint y: 131, endPoint x: 732, endPoint y: 98, distance: 136.1
click at [732, 98] on div "Display Scores for Years: 2023 - 2024 2024 - 2025 Grade/Archive Students in Tab…" at bounding box center [497, 229] width 954 height 321
drag, startPoint x: 860, startPoint y: 134, endPoint x: 687, endPoint y: 102, distance: 175.8
click at [697, 107] on div "Display Scores for Years: 2023 - 2024 2024 - 2025 Grade/Archive Students in Tab…" at bounding box center [497, 229] width 954 height 321
type input "chapman"
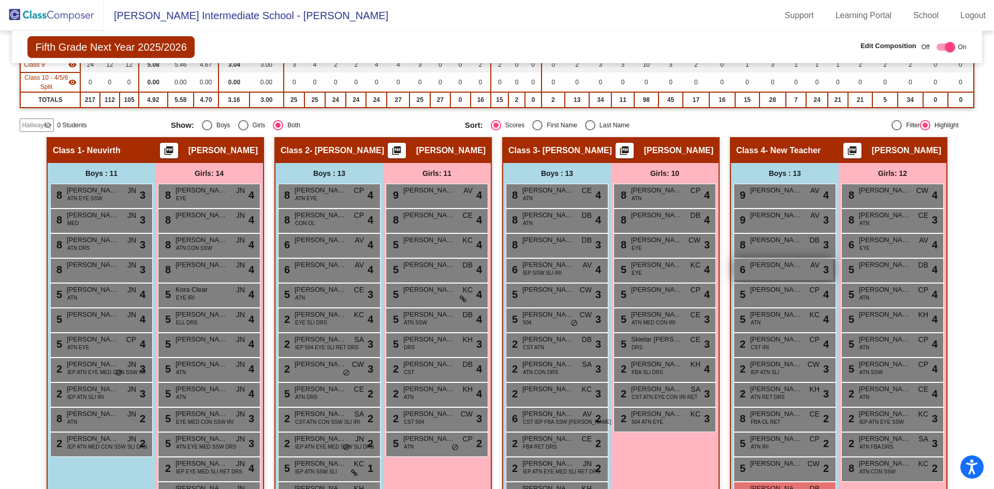
scroll to position [518, 0]
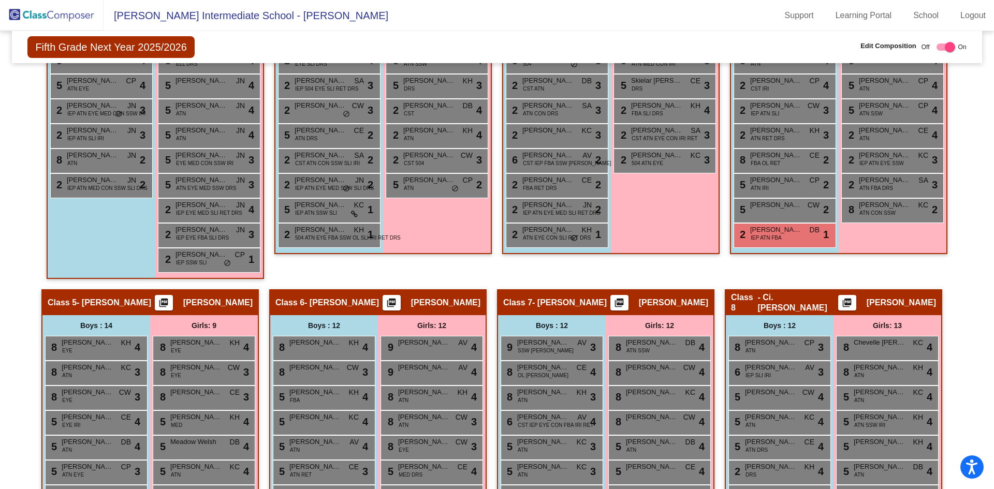
click at [762, 260] on app-classroom "Class 4 - New Teacher picture_as_pdf Greg Frey Add Student First Name Last Name…" at bounding box center [838, 71] width 217 height 386
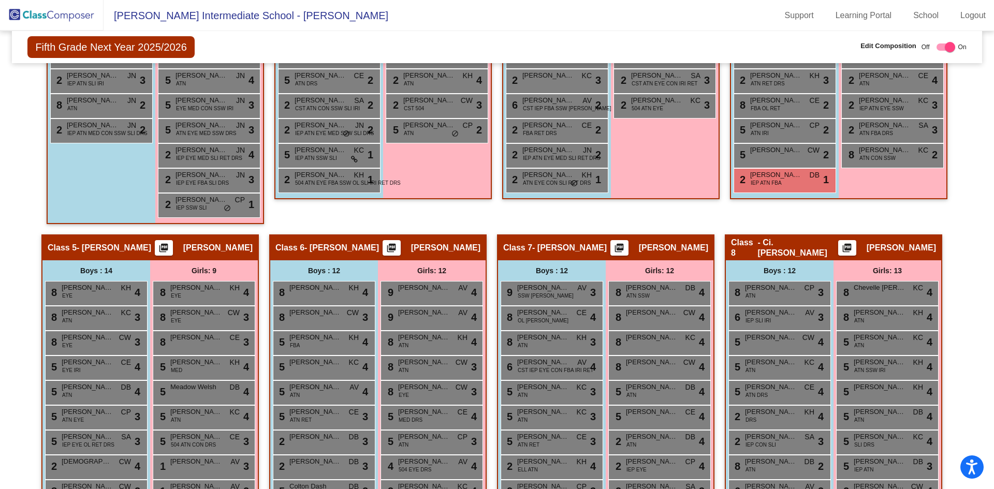
scroll to position [469, 0]
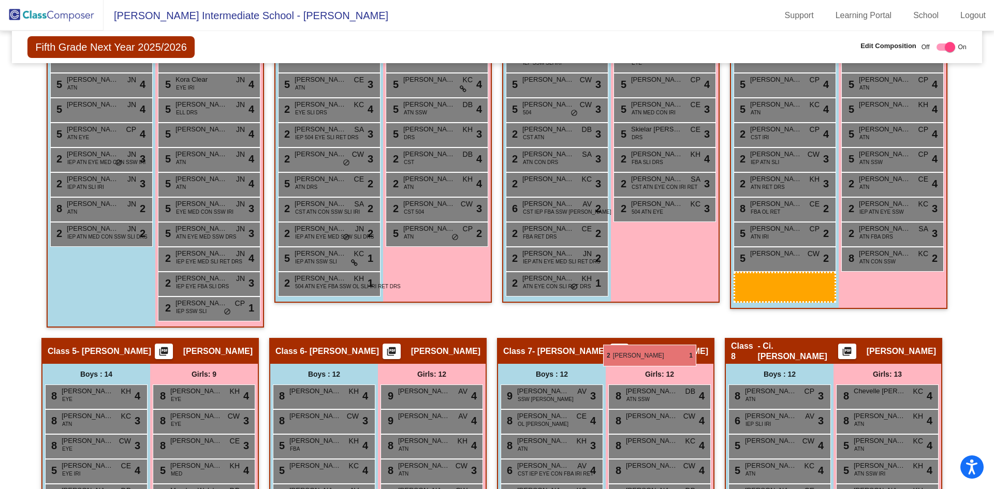
drag, startPoint x: 756, startPoint y: 287, endPoint x: 603, endPoint y: 345, distance: 163.2
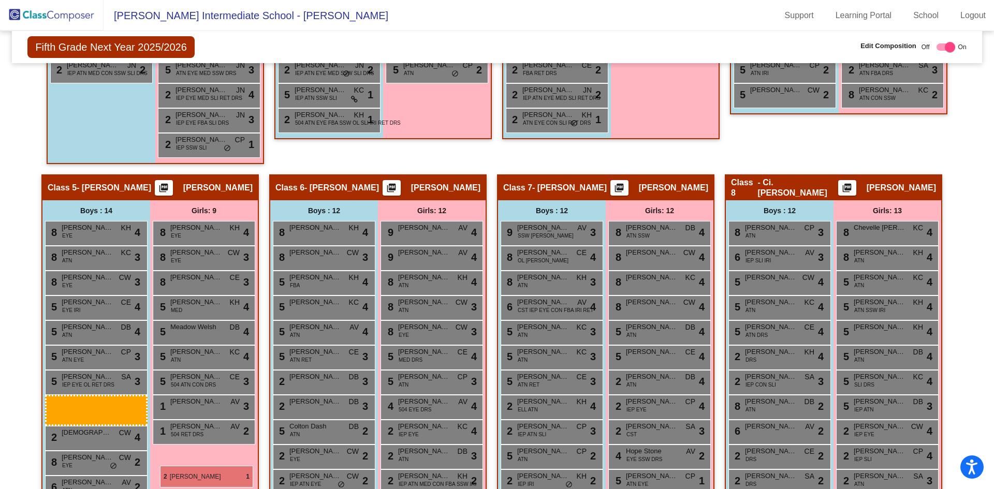
scroll to position [637, 0]
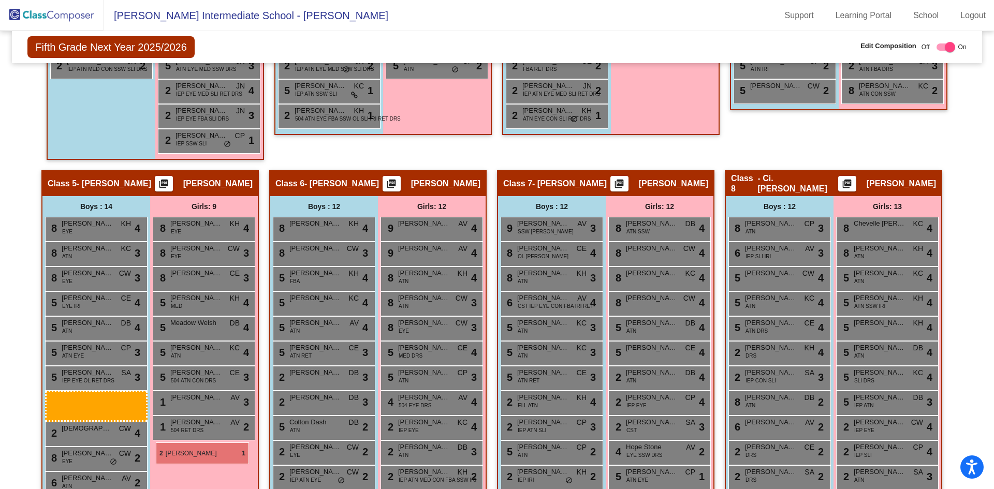
drag, startPoint x: 788, startPoint y: 231, endPoint x: 156, endPoint y: 443, distance: 666.9
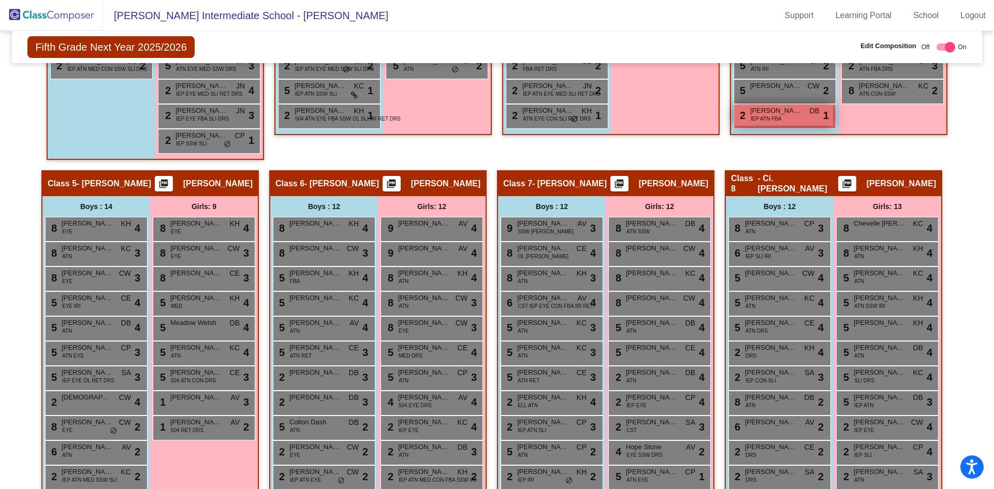
click at [805, 114] on div "2 Landyn Chapman IEP ATN FBA DB lock do_not_disturb_alt 1" at bounding box center [783, 115] width 99 height 21
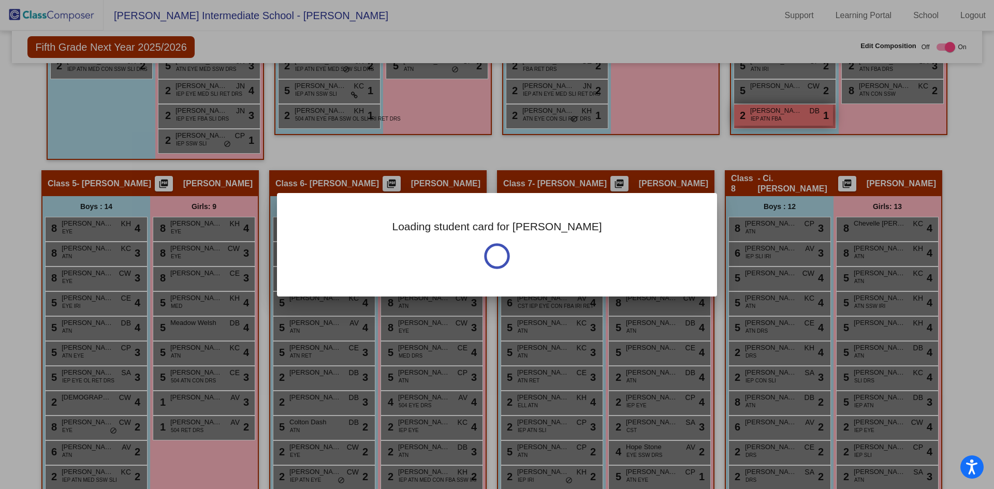
click at [804, 114] on div at bounding box center [497, 244] width 994 height 489
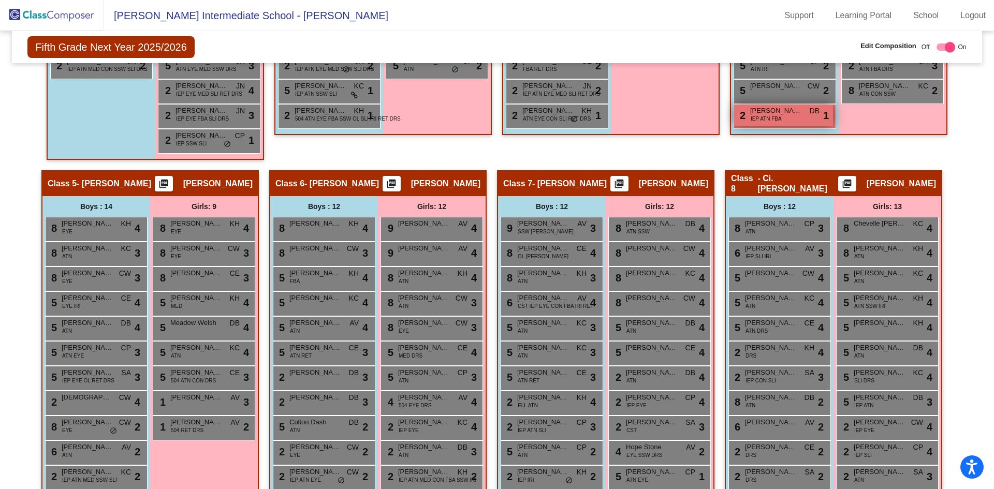
click at [804, 114] on div "2 Landyn Chapman IEP ATN FBA DB lock do_not_disturb_alt 1" at bounding box center [783, 115] width 99 height 21
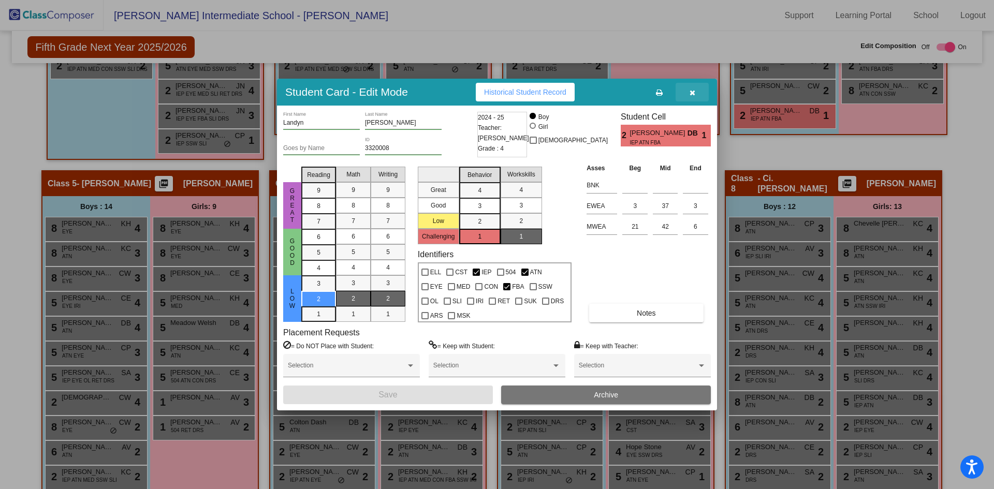
click at [696, 96] on button "button" at bounding box center [692, 92] width 33 height 19
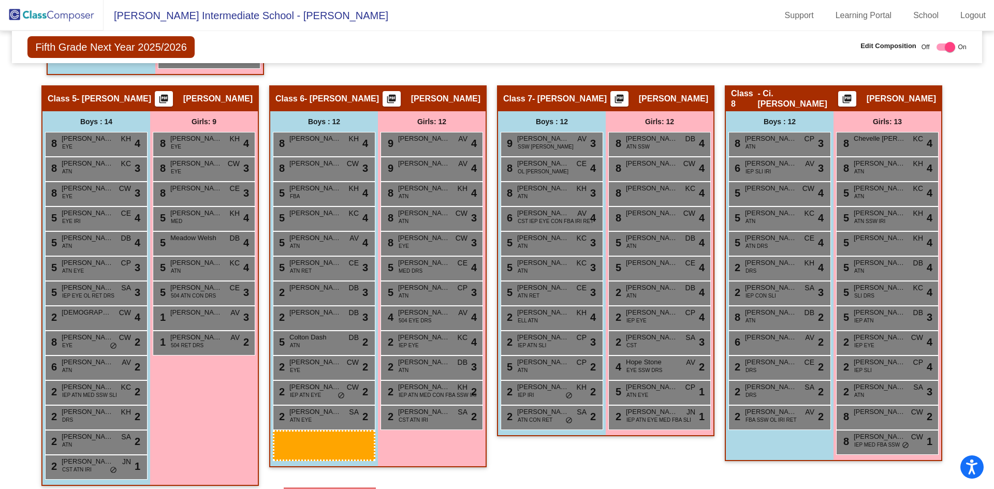
scroll to position [724, 0]
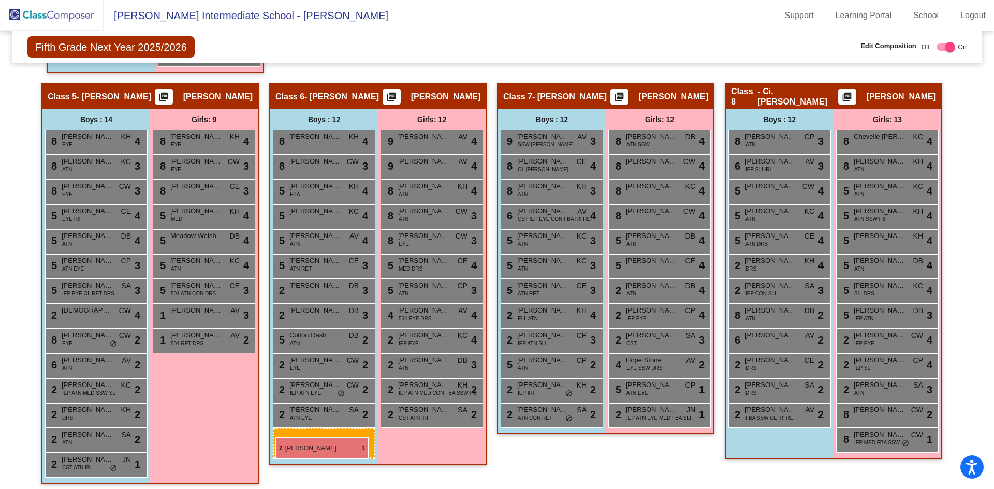
drag, startPoint x: 801, startPoint y: 116, endPoint x: 275, endPoint y: 437, distance: 616.4
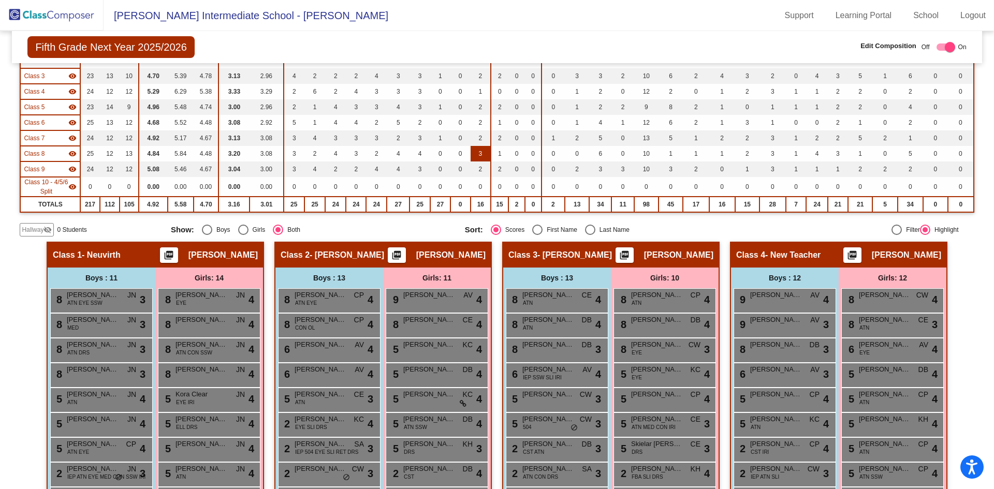
scroll to position [0, 0]
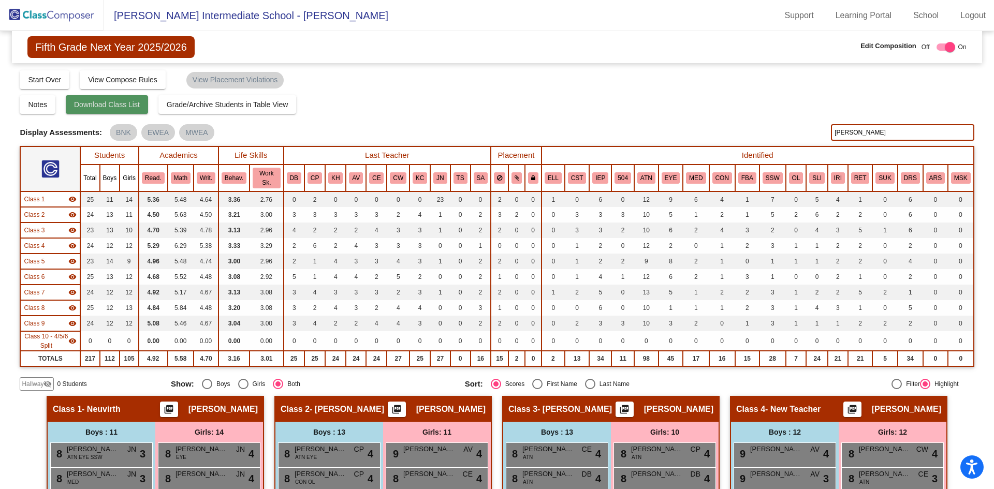
click at [111, 110] on button "Download Class List" at bounding box center [107, 104] width 82 height 19
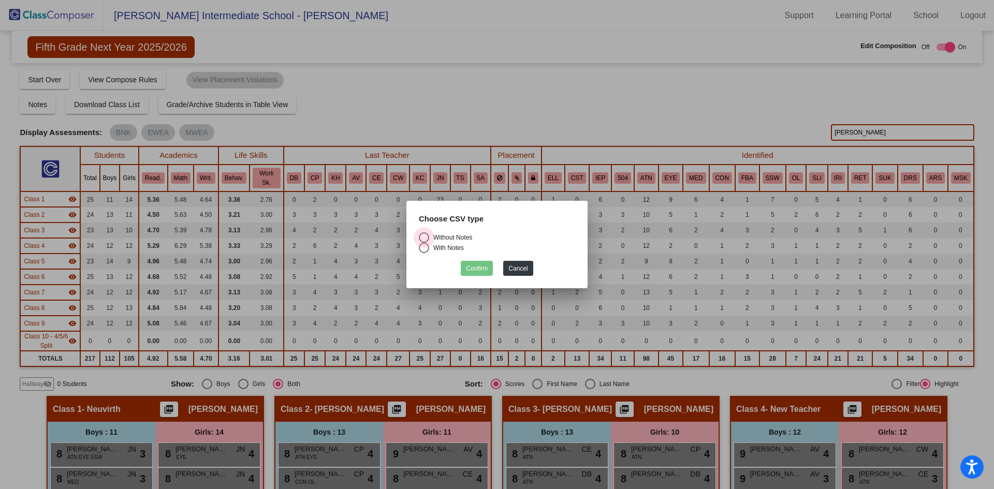
click at [428, 240] on div "Select an option" at bounding box center [424, 237] width 10 height 10
click at [424, 243] on input "Without Notes" at bounding box center [423, 243] width 1 height 1
radio input "true"
click at [477, 267] on button "Confirm" at bounding box center [477, 268] width 32 height 15
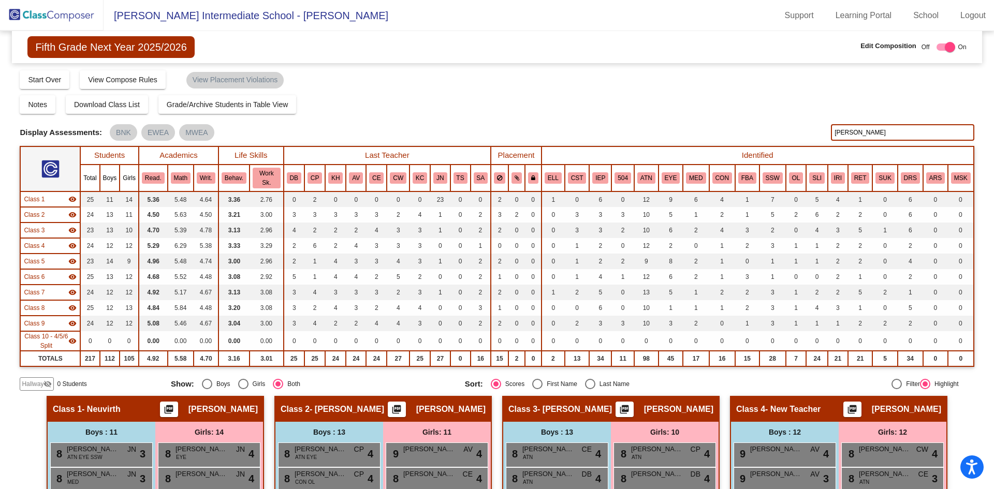
drag, startPoint x: 859, startPoint y: 128, endPoint x: 832, endPoint y: 129, distance: 26.9
click at [832, 129] on input "chapman" at bounding box center [902, 132] width 143 height 17
type input "c"
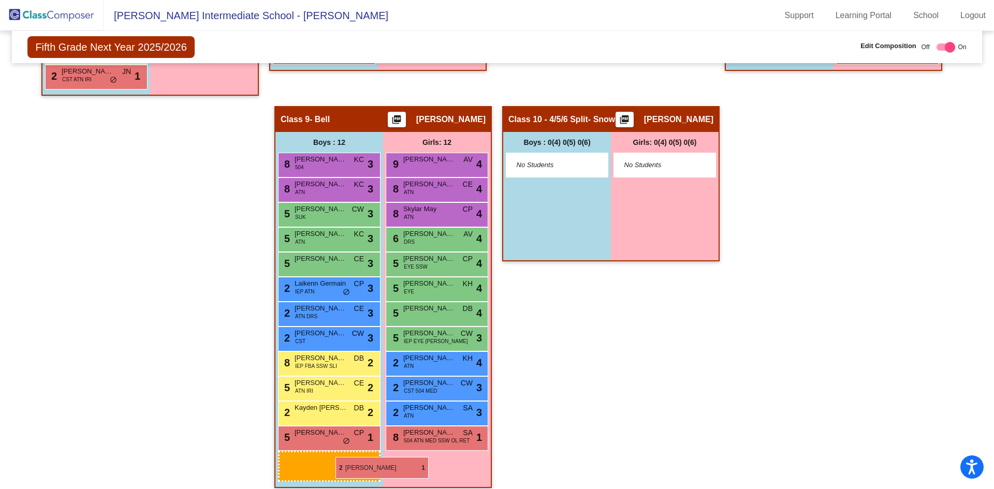
scroll to position [1121, 0]
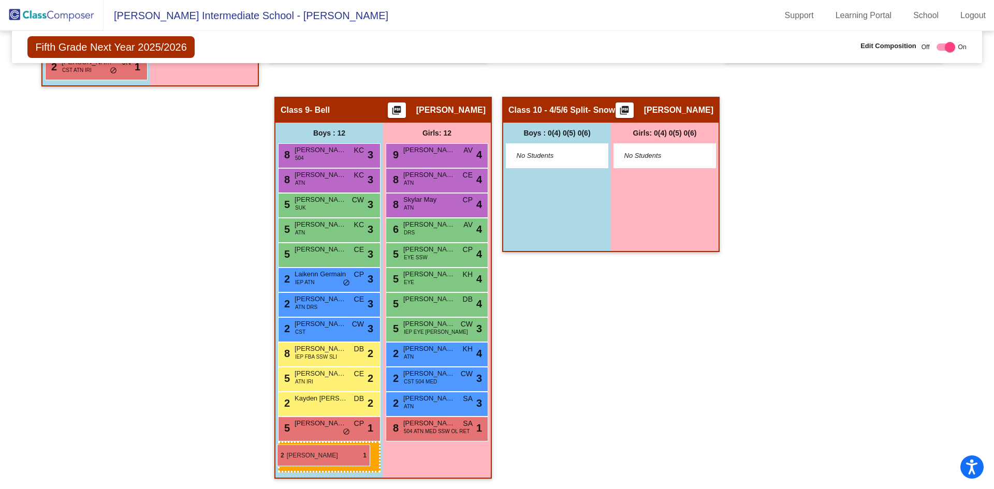
drag, startPoint x: 539, startPoint y: 439, endPoint x: 277, endPoint y: 445, distance: 262.5
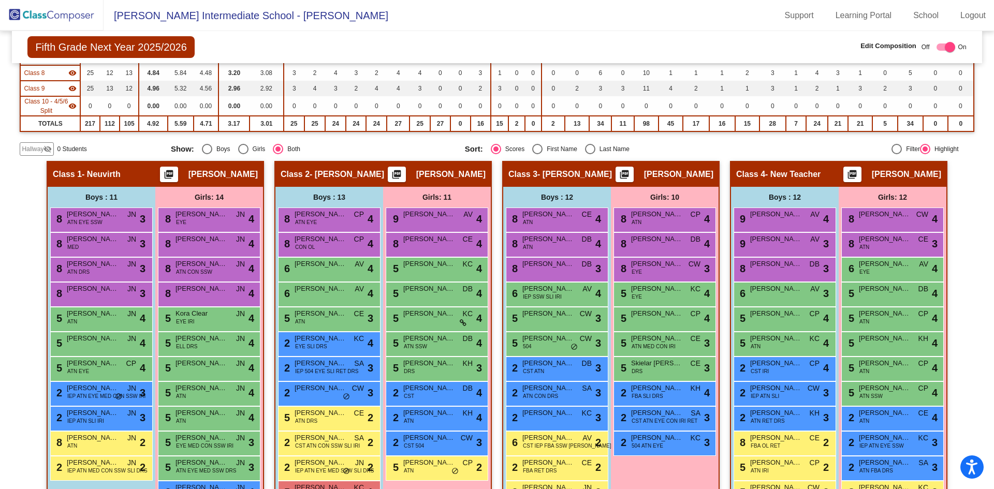
scroll to position [339, 0]
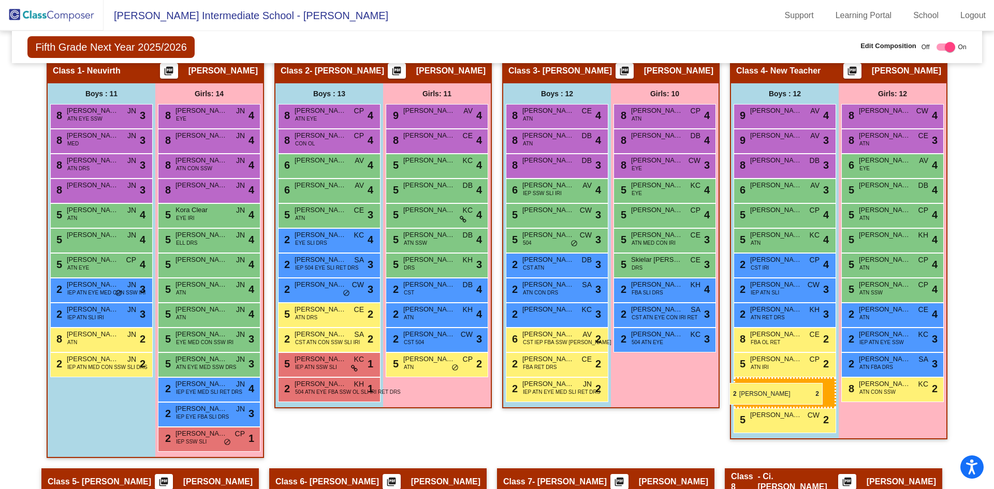
drag, startPoint x: 330, startPoint y: 366, endPoint x: 729, endPoint y: 383, distance: 400.0
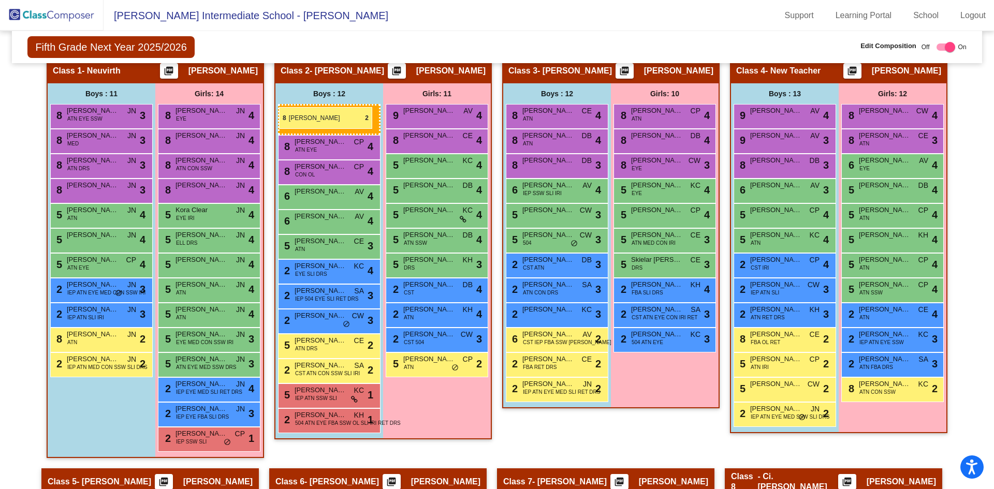
drag, startPoint x: 356, startPoint y: 363, endPoint x: 279, endPoint y: 107, distance: 266.9
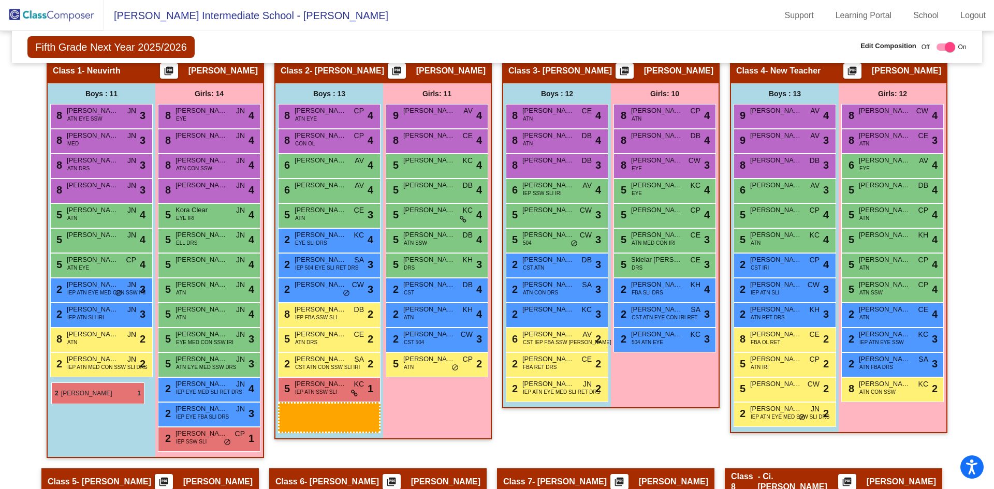
drag, startPoint x: 332, startPoint y: 418, endPoint x: 51, endPoint y: 383, distance: 283.3
drag, startPoint x: 354, startPoint y: 416, endPoint x: 50, endPoint y: 378, distance: 306.2
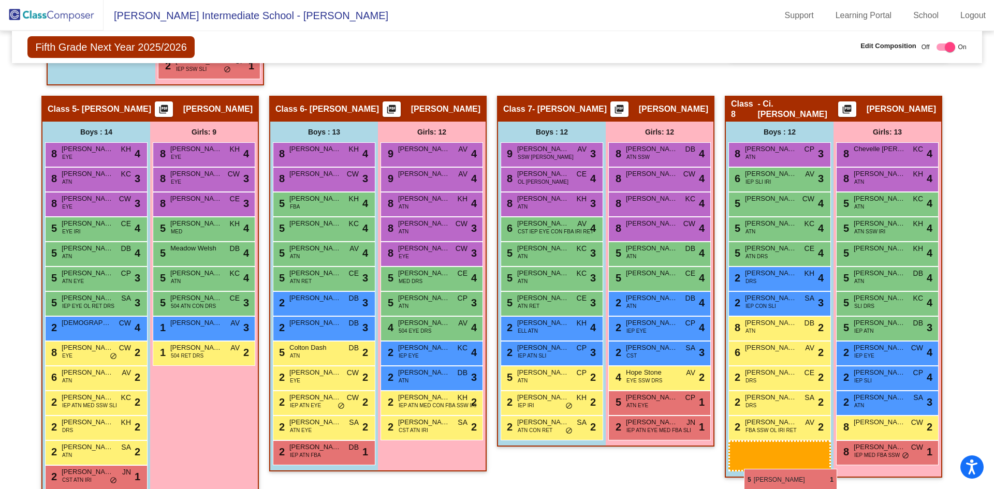
scroll to position [724, 0]
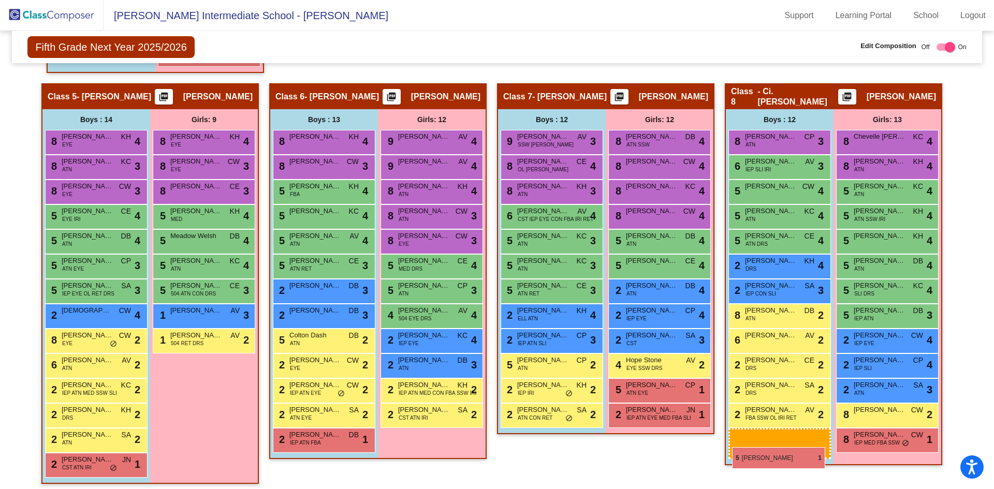
drag, startPoint x: 301, startPoint y: 155, endPoint x: 732, endPoint y: 444, distance: 518.6
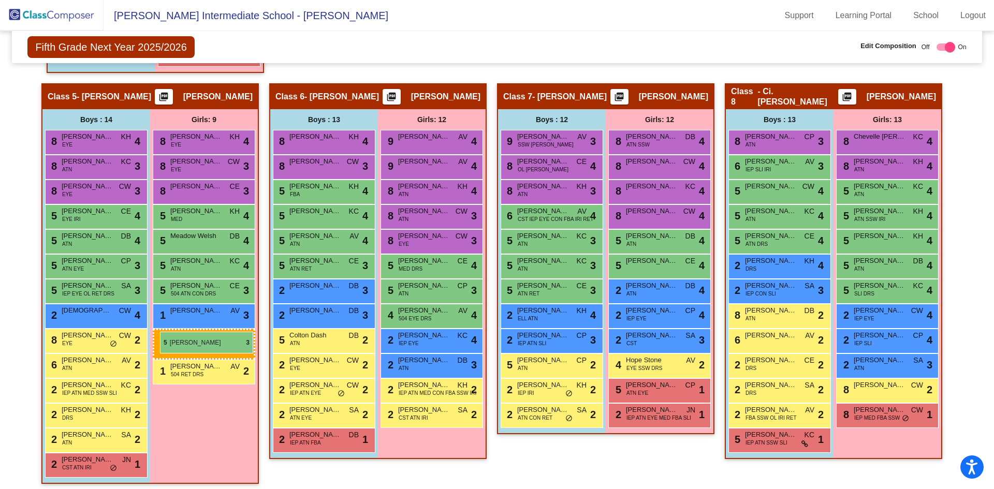
drag, startPoint x: 887, startPoint y: 319, endPoint x: 160, endPoint y: 332, distance: 727.4
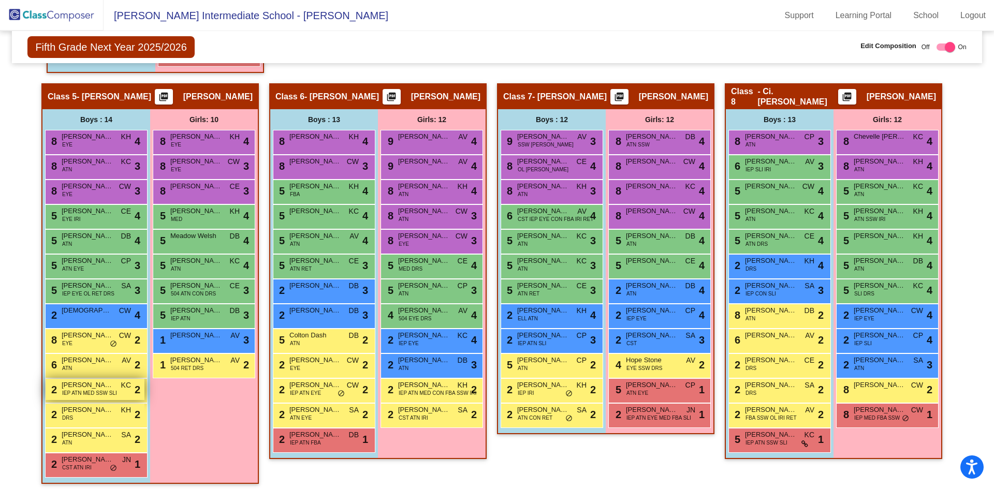
click at [115, 389] on div "2 Oliver Carey IEP ATN MED SSW SLI KC lock do_not_disturb_alt 2" at bounding box center [95, 389] width 99 height 21
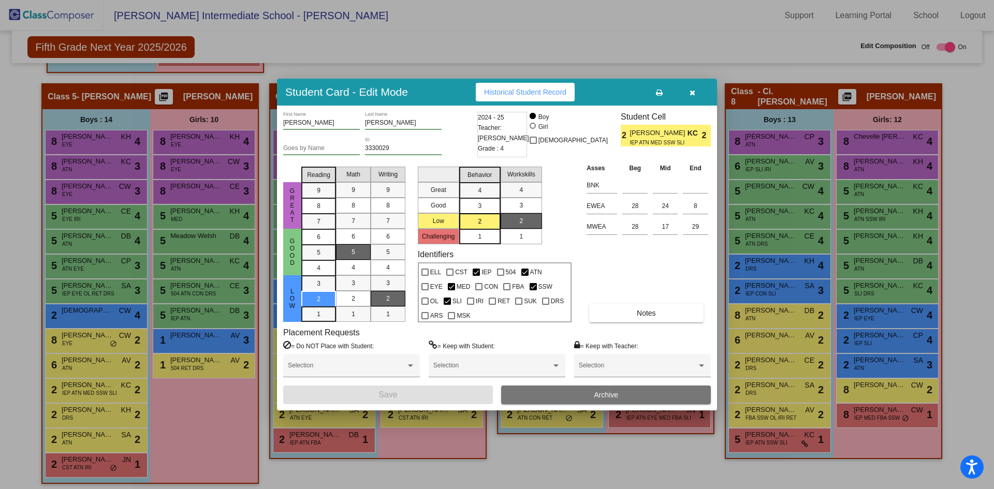
click at [209, 470] on div at bounding box center [497, 244] width 994 height 489
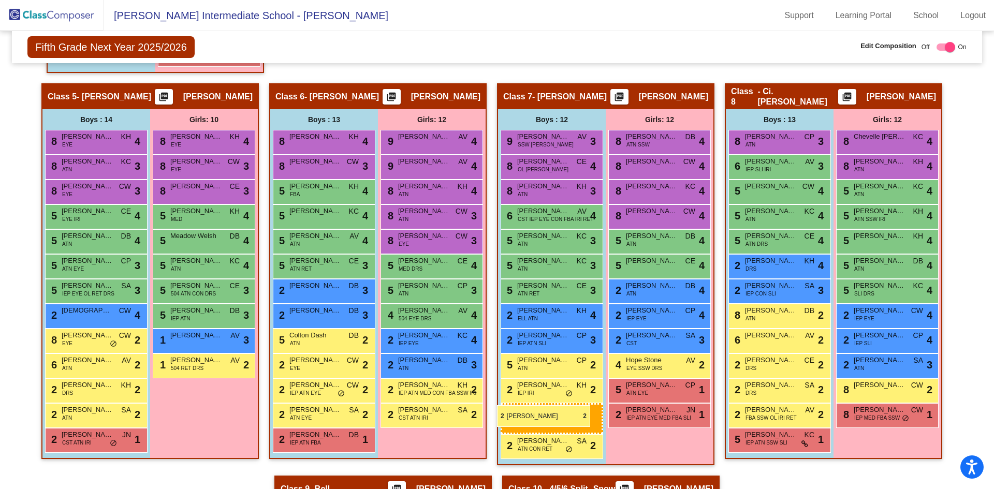
drag, startPoint x: 110, startPoint y: 392, endPoint x: 497, endPoint y: 405, distance: 386.9
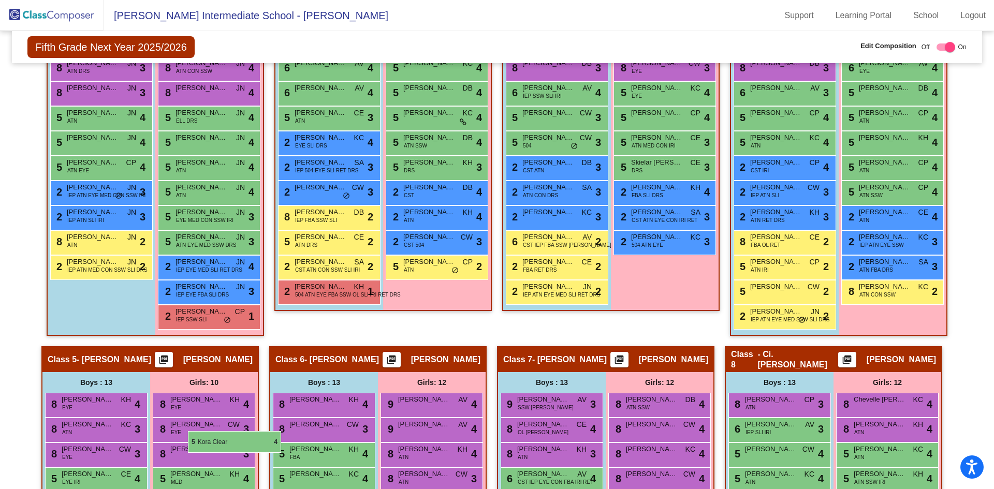
scroll to position [643, 0]
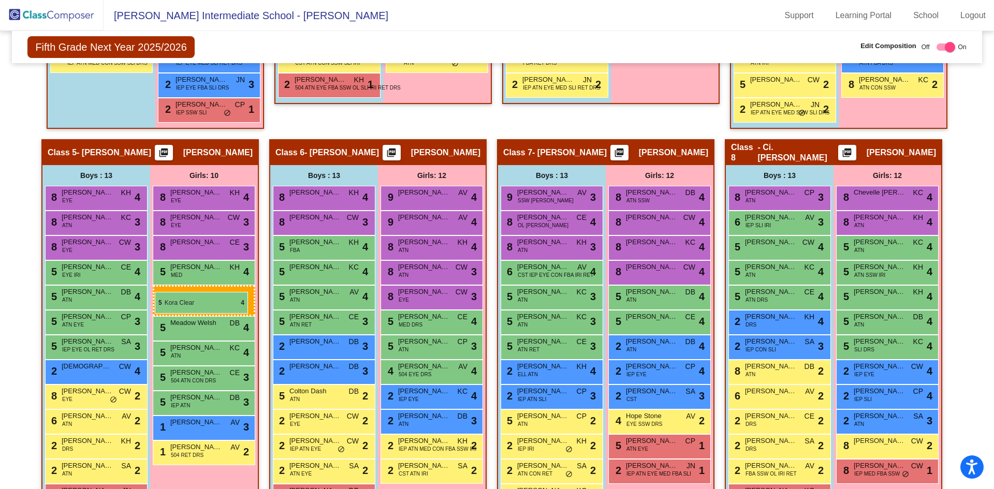
drag, startPoint x: 193, startPoint y: 295, endPoint x: 155, endPoint y: 292, distance: 38.4
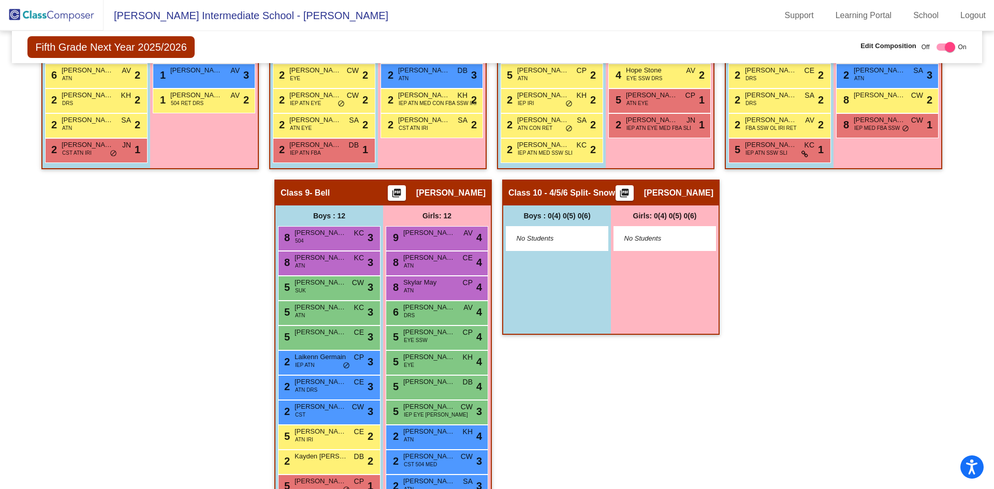
scroll to position [1040, 0]
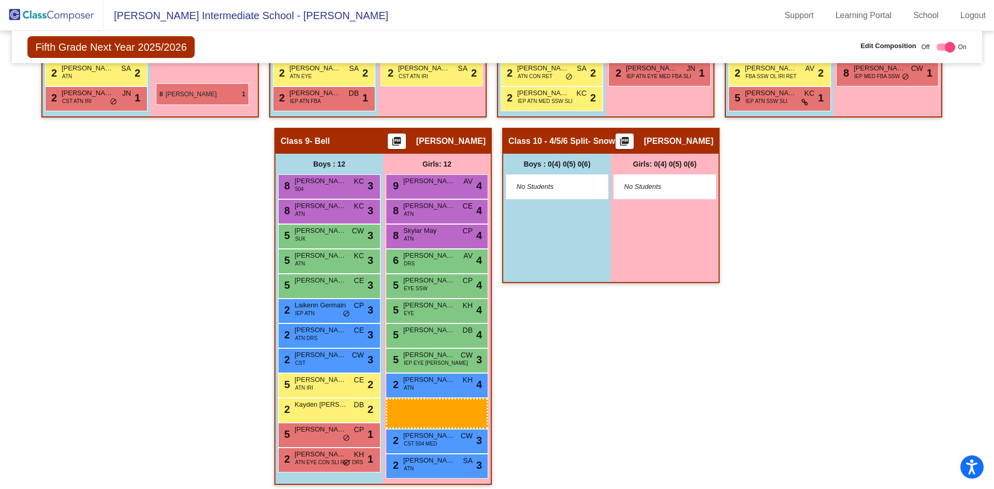
drag, startPoint x: 443, startPoint y: 460, endPoint x: 156, endPoint y: 83, distance: 473.1
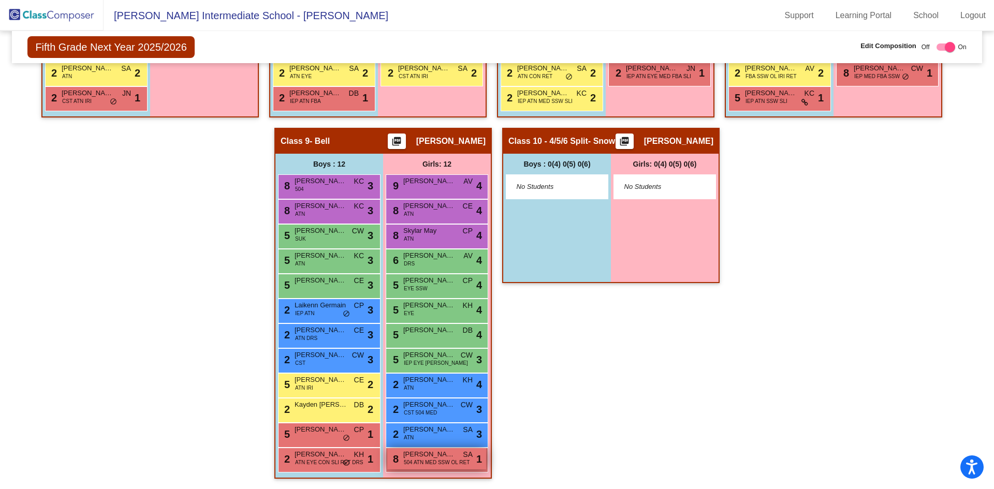
click at [448, 461] on span "504 ATN MED SSW OL RET" at bounding box center [437, 463] width 66 height 8
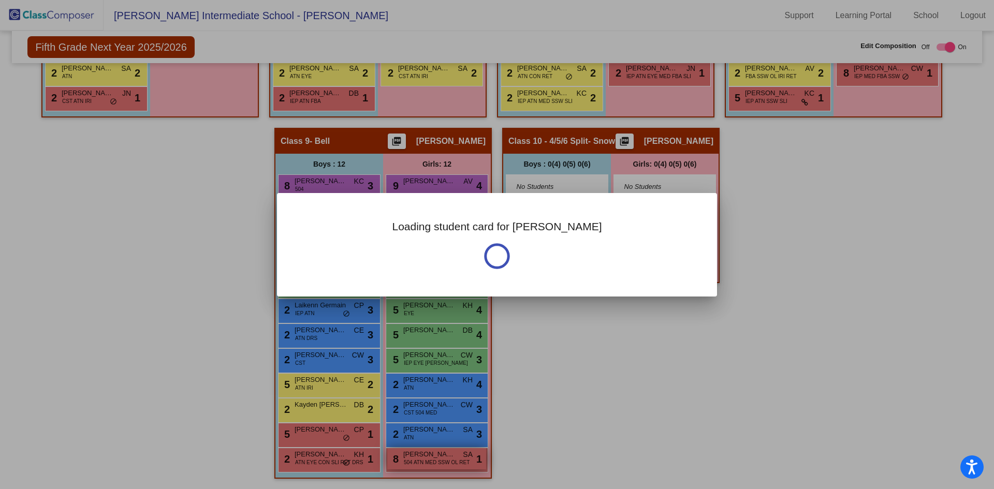
click at [448, 461] on div at bounding box center [497, 244] width 994 height 489
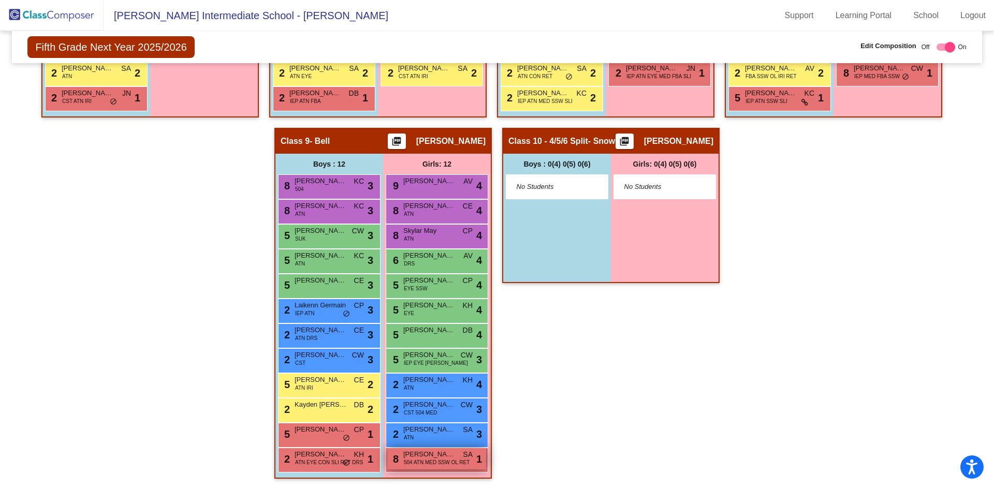
click at [448, 461] on span "504 ATN MED SSW OL RET" at bounding box center [437, 463] width 66 height 8
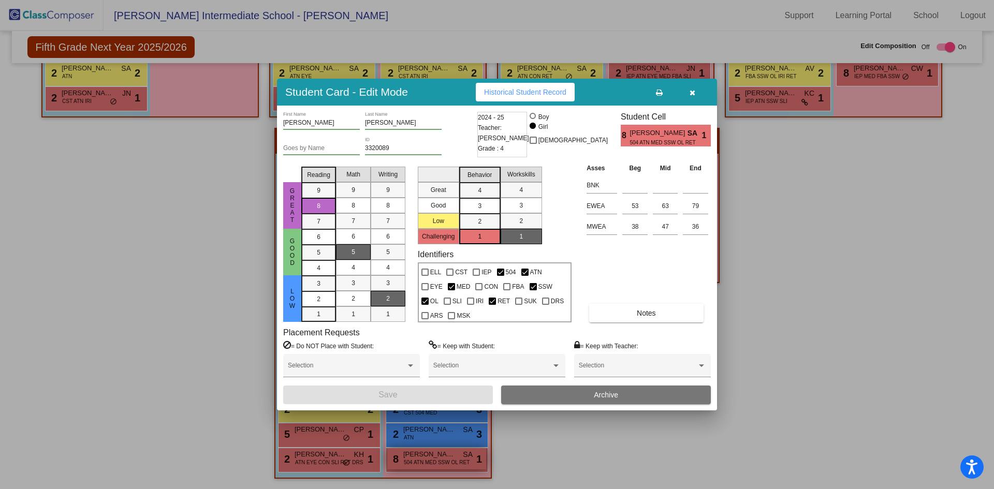
click at [448, 461] on div at bounding box center [497, 244] width 994 height 489
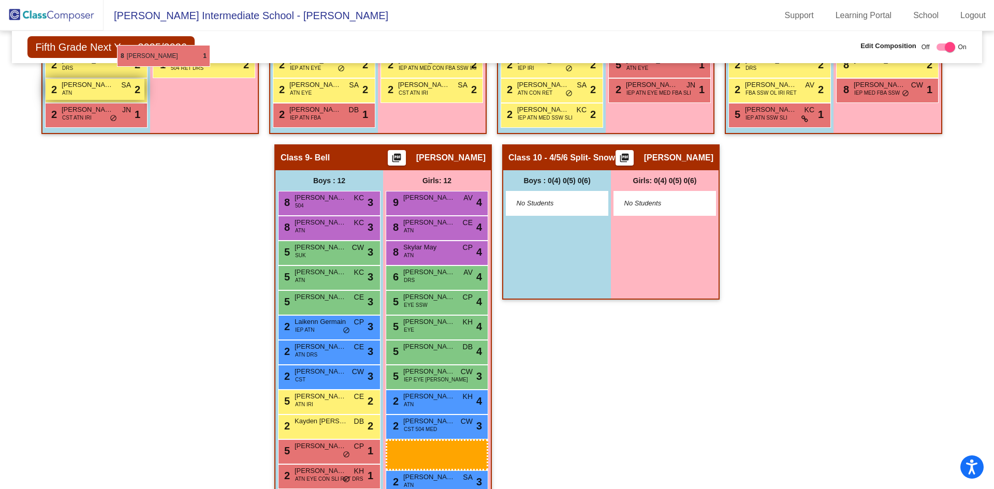
scroll to position [1009, 0]
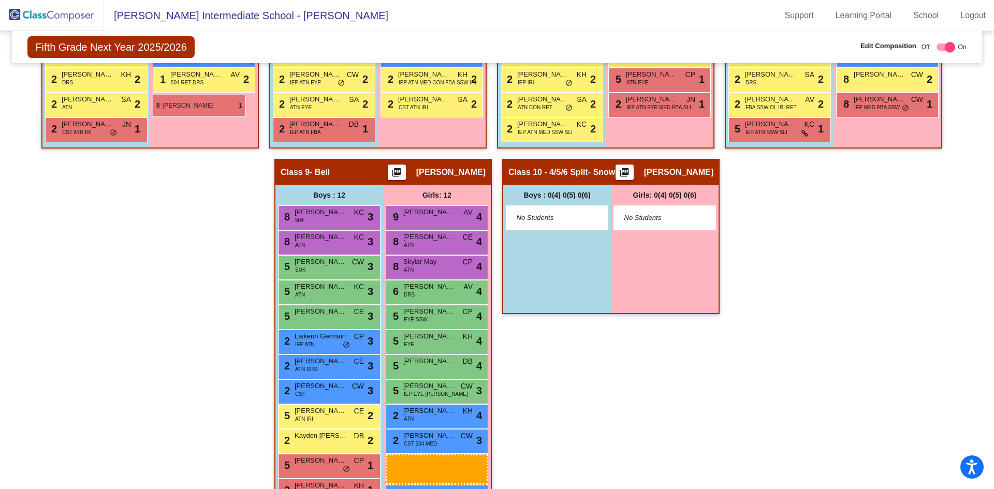
drag, startPoint x: 448, startPoint y: 461, endPoint x: 153, endPoint y: 95, distance: 470.8
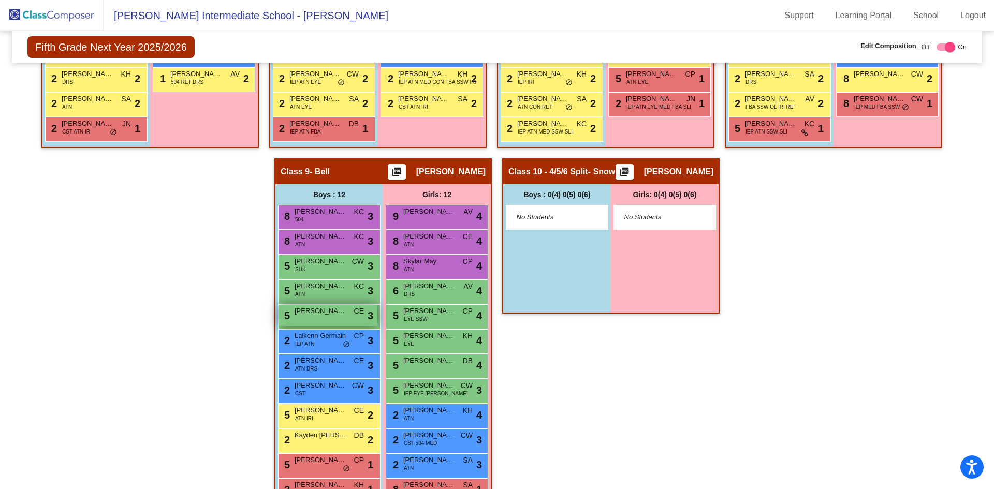
scroll to position [1040, 0]
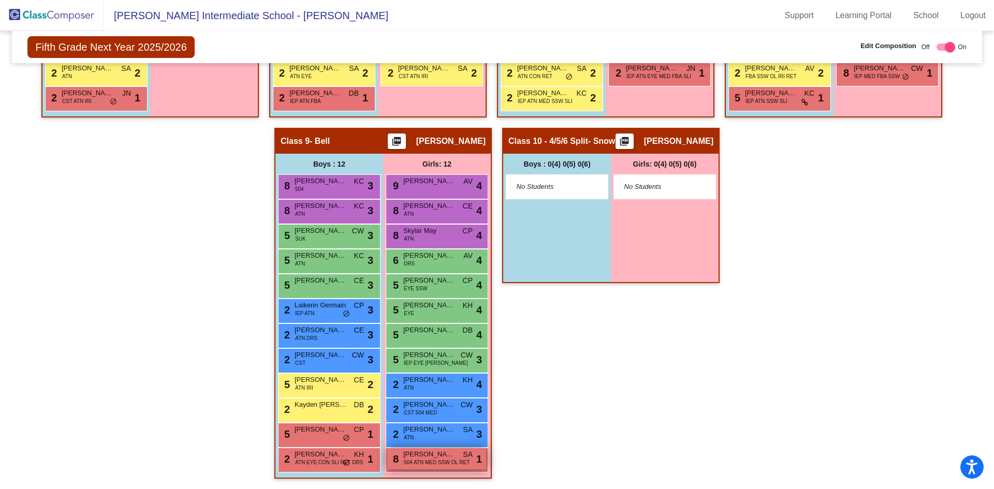
click at [444, 460] on span "504 ATN MED SSW OL RET" at bounding box center [437, 463] width 66 height 8
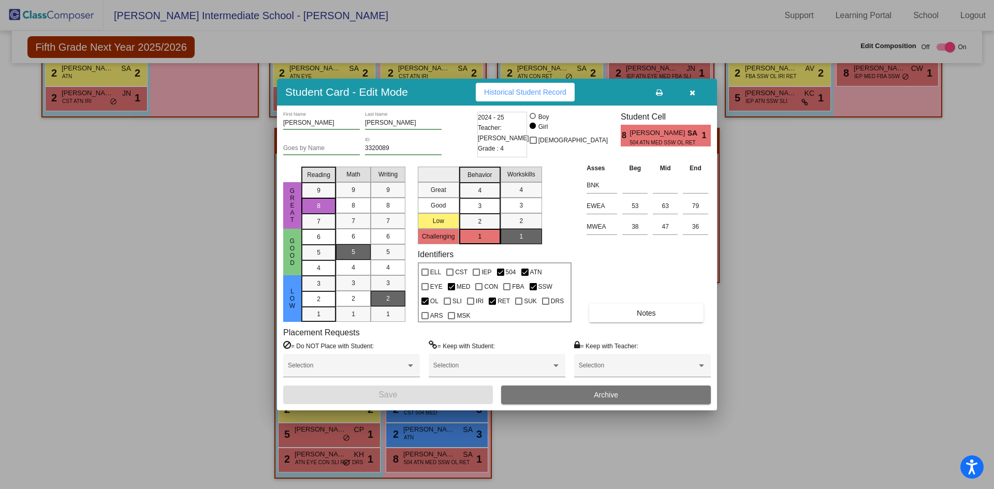
drag, startPoint x: 545, startPoint y: 449, endPoint x: 539, endPoint y: 449, distance: 6.2
click at [540, 449] on div at bounding box center [497, 244] width 994 height 489
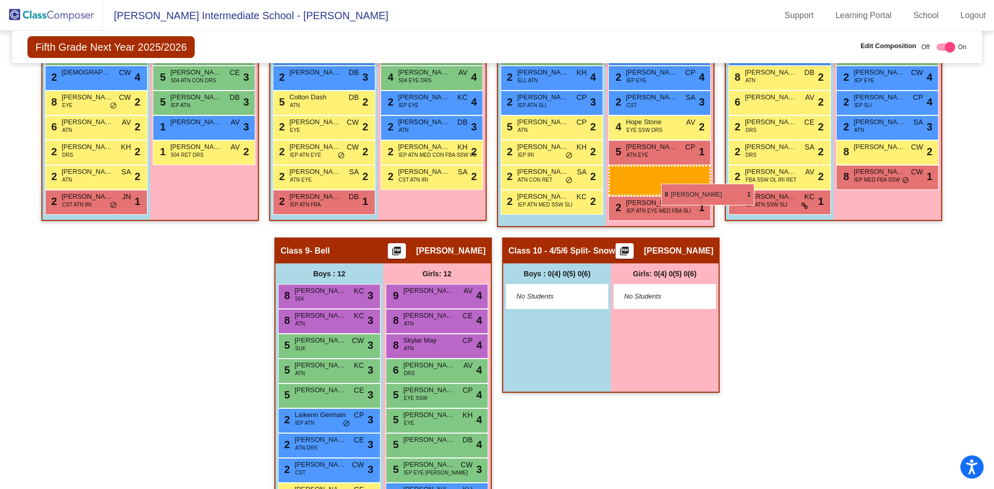
scroll to position [833, 0]
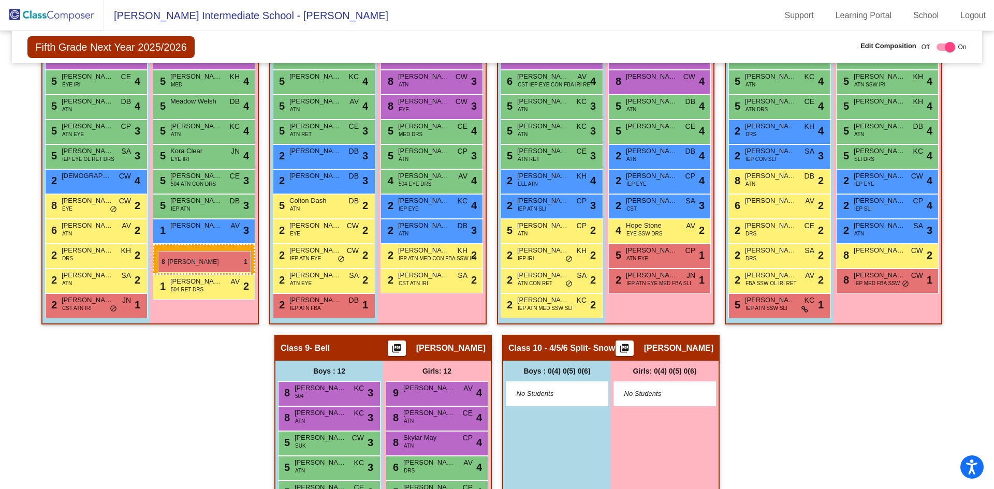
drag, startPoint x: 449, startPoint y: 462, endPoint x: 158, endPoint y: 251, distance: 359.5
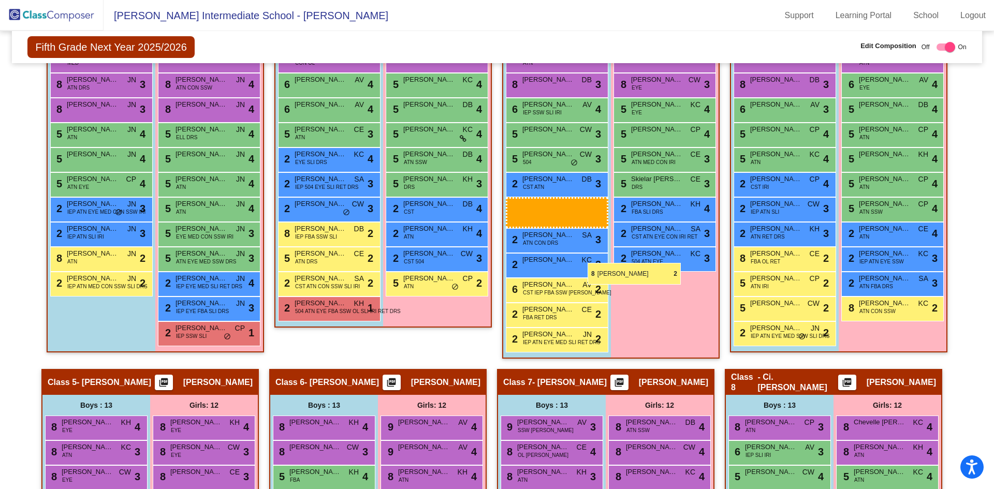
scroll to position [316, 0]
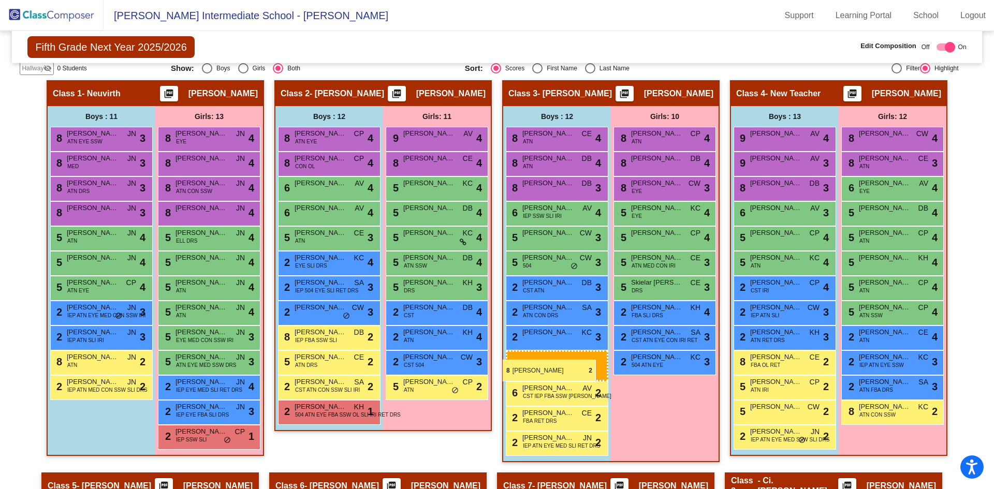
drag, startPoint x: 764, startPoint y: 337, endPoint x: 503, endPoint y: 360, distance: 261.9
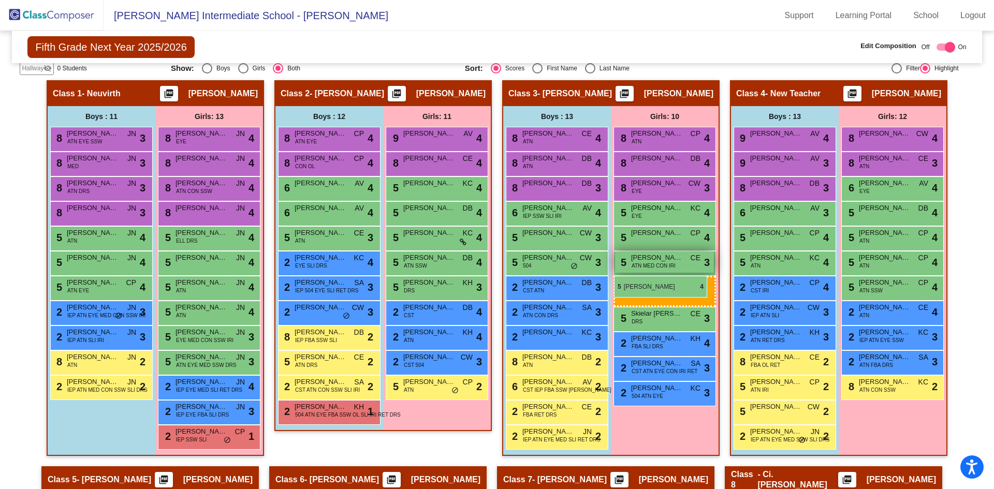
drag, startPoint x: 858, startPoint y: 261, endPoint x: 633, endPoint y: 292, distance: 226.8
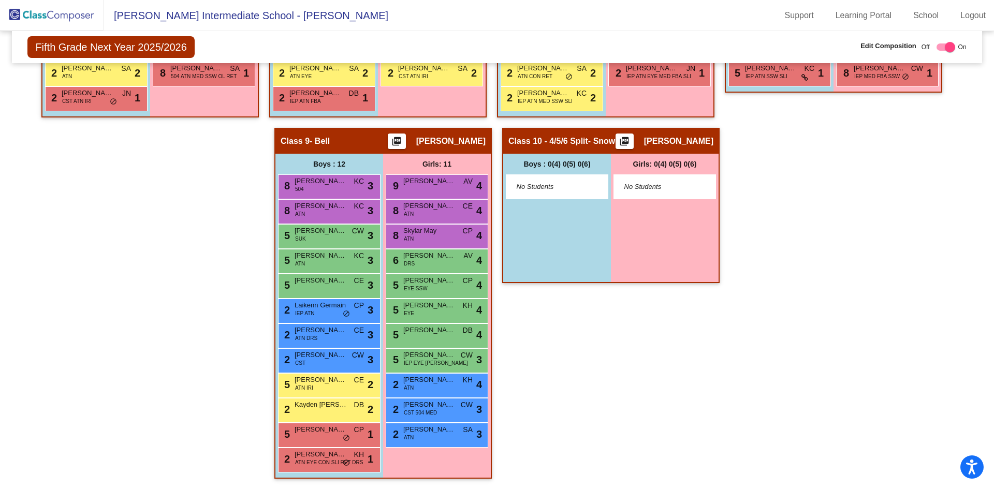
scroll to position [782, 0]
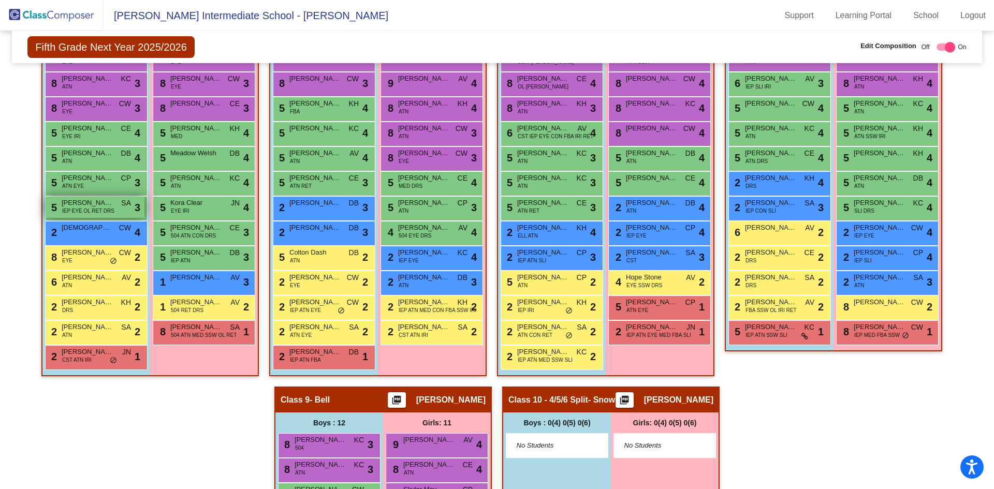
click at [87, 203] on span "Michael Marx" at bounding box center [88, 203] width 52 height 10
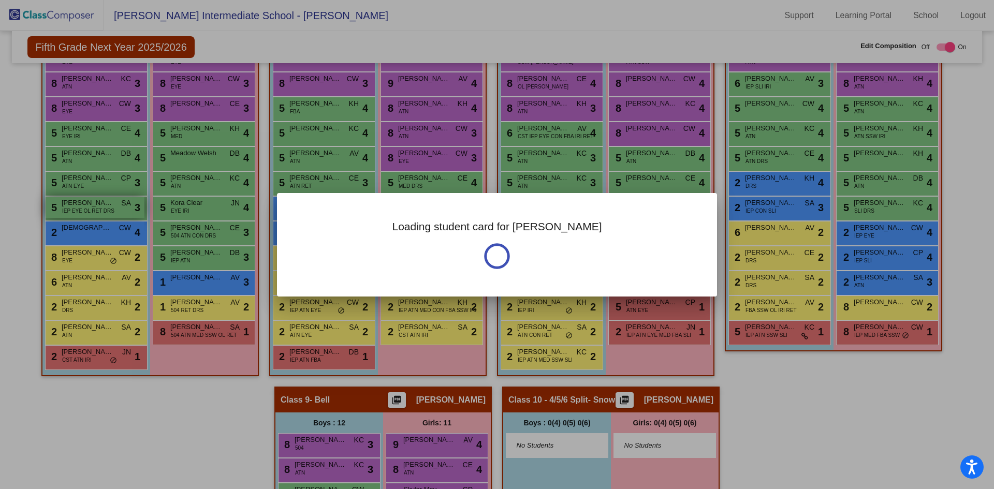
click at [87, 203] on div at bounding box center [497, 244] width 994 height 489
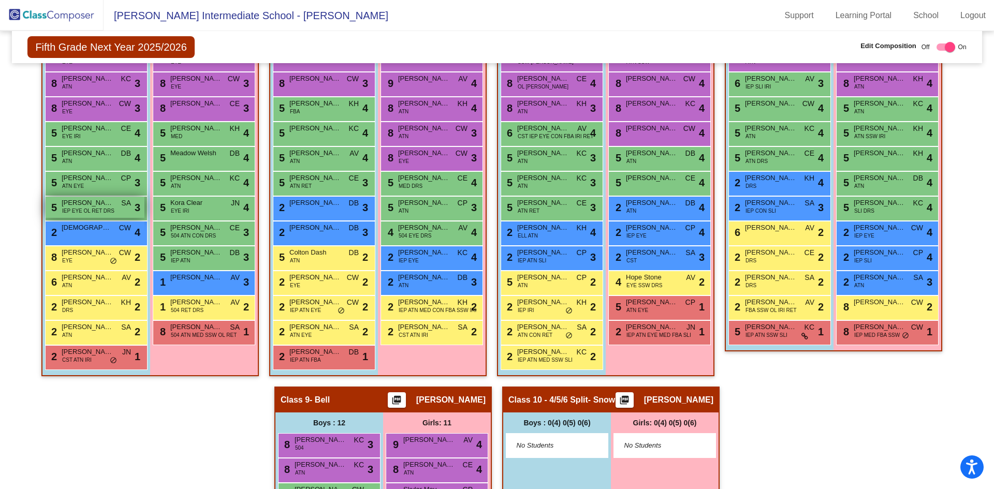
click at [87, 203] on span "Michael Marx" at bounding box center [88, 203] width 52 height 10
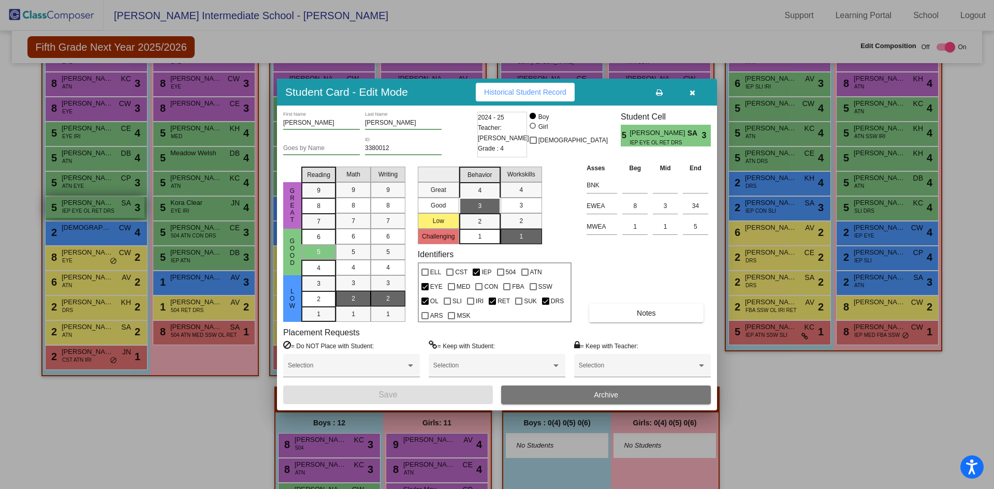
click at [87, 203] on div at bounding box center [497, 244] width 994 height 489
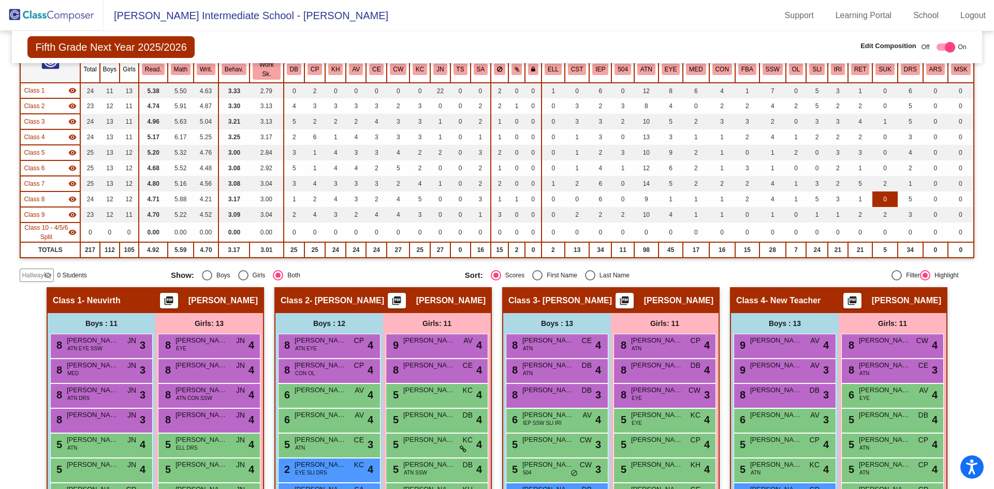
scroll to position [0, 0]
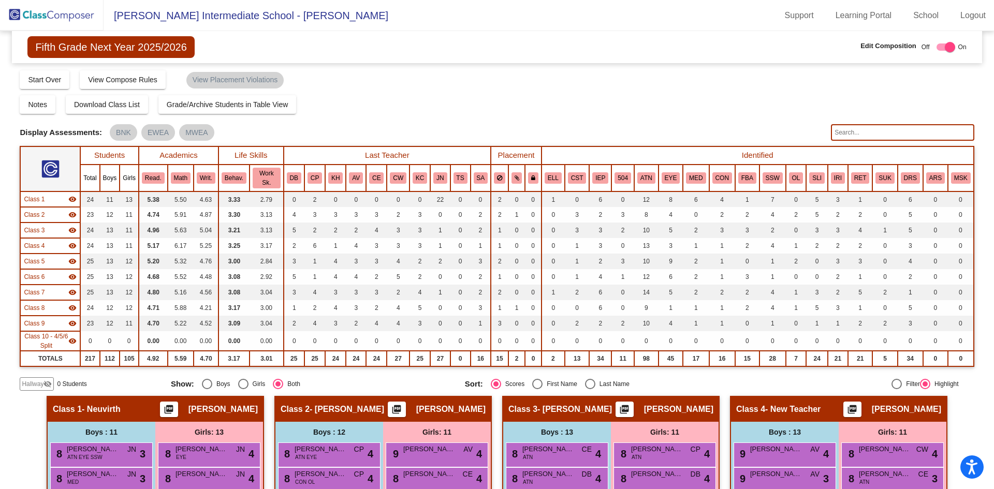
click at [906, 137] on input "text" at bounding box center [902, 132] width 143 height 17
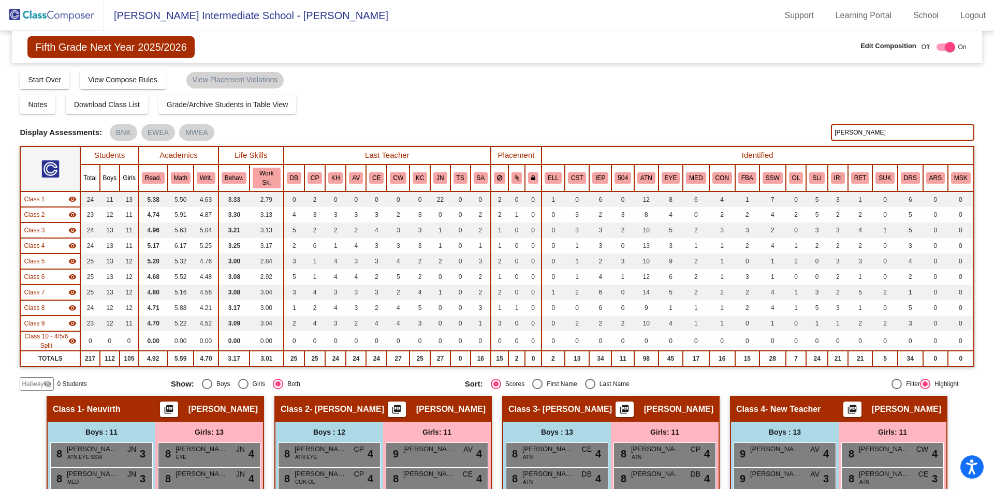
type input "brege"
drag, startPoint x: 822, startPoint y: 122, endPoint x: 769, endPoint y: 102, distance: 56.3
click at [765, 109] on div "Display Scores for Years: 2023 - 2024 2024 - 2025 Grade/Archive Students in Tab…" at bounding box center [497, 229] width 954 height 321
type input "cook"
click at [86, 18] on img at bounding box center [52, 15] width 104 height 31
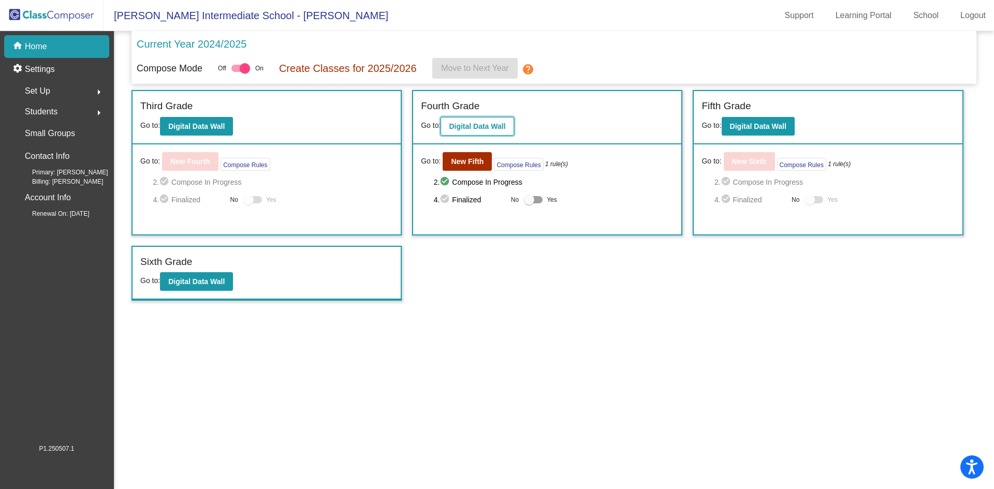
click at [480, 125] on b "Digital Data Wall" at bounding box center [477, 126] width 56 height 8
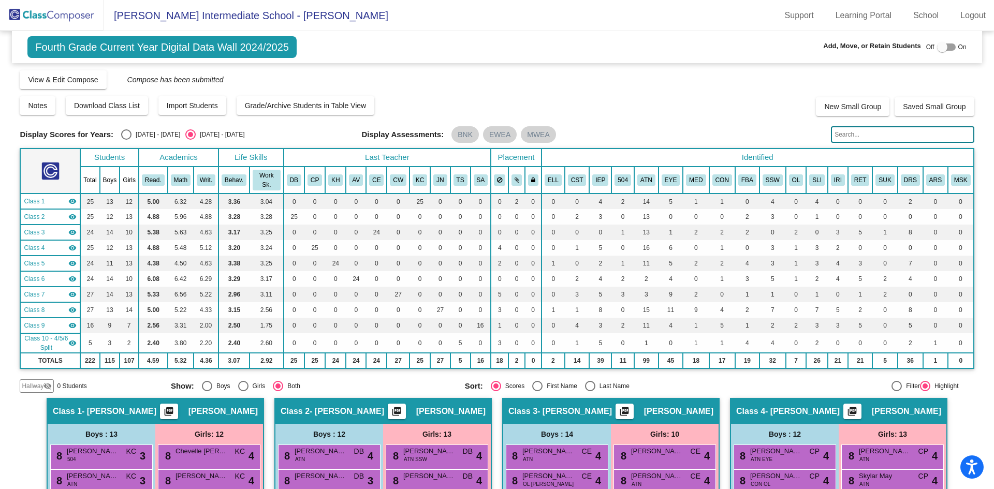
click at [88, 12] on img at bounding box center [52, 15] width 104 height 31
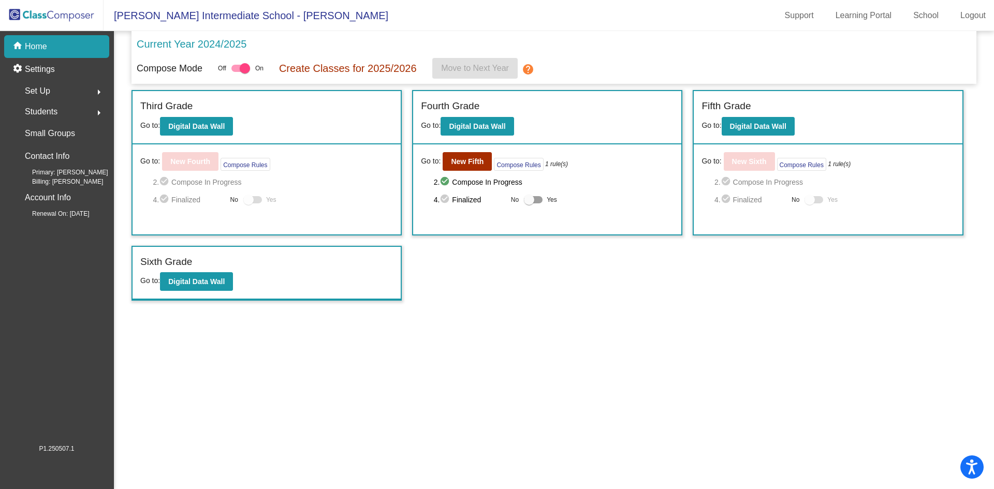
click at [225, 173] on div "Go to: New Fourth Compose Rules 2. check_circle Compose In Progress 4. check_ci…" at bounding box center [267, 189] width 268 height 90
click at [224, 173] on div "Go to: New Fourth Compose Rules 2. check_circle Compose In Progress 4. check_ci…" at bounding box center [267, 189] width 268 height 90
click at [457, 159] on b "New Fifth" at bounding box center [467, 161] width 33 height 8
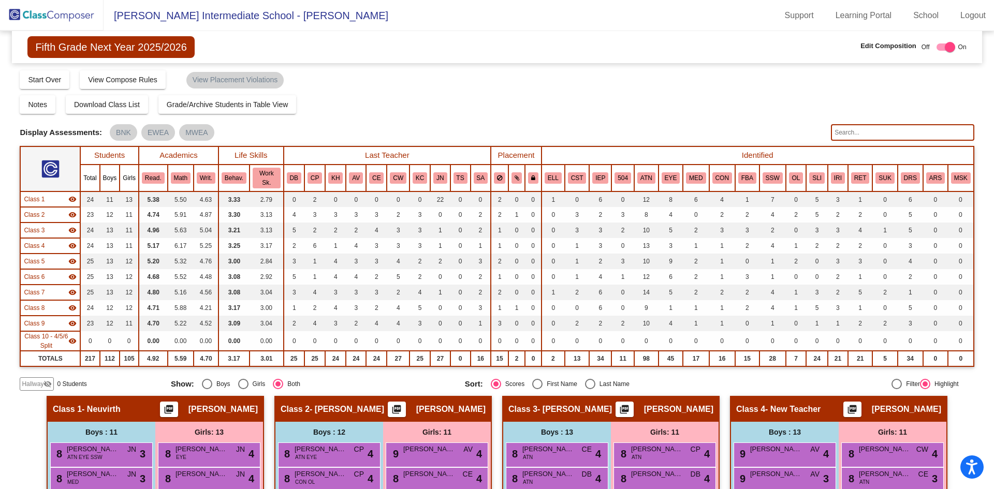
click at [52, 20] on img at bounding box center [52, 15] width 104 height 31
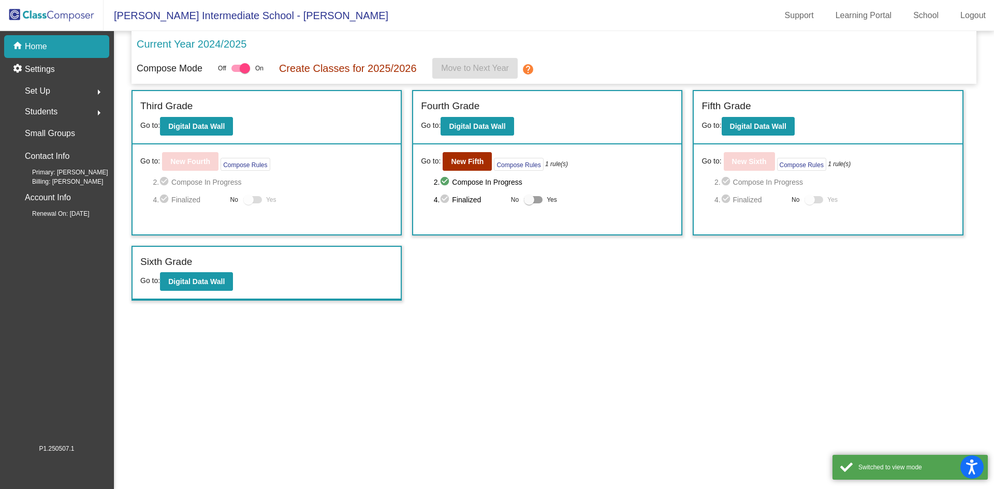
click at [71, 96] on div "Set Up arrow_right" at bounding box center [59, 91] width 99 height 21
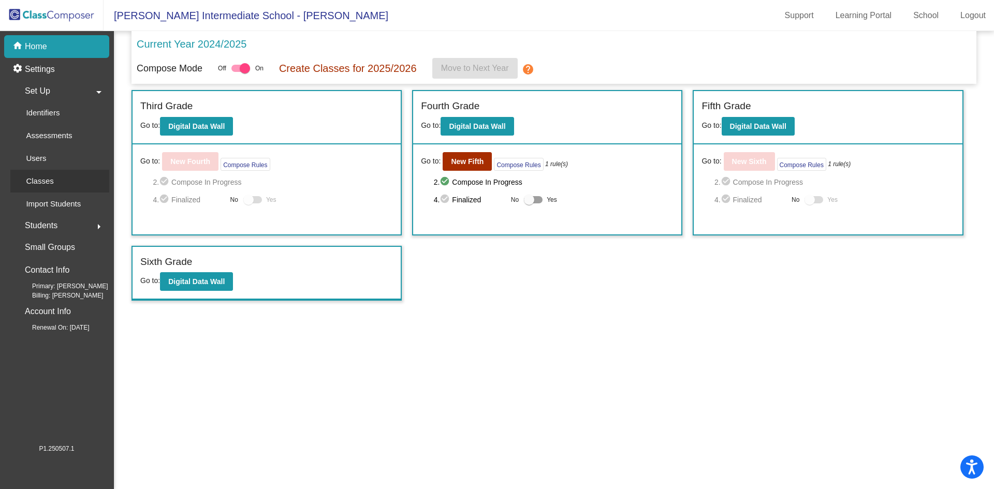
click at [66, 180] on link "Classes" at bounding box center [59, 181] width 99 height 23
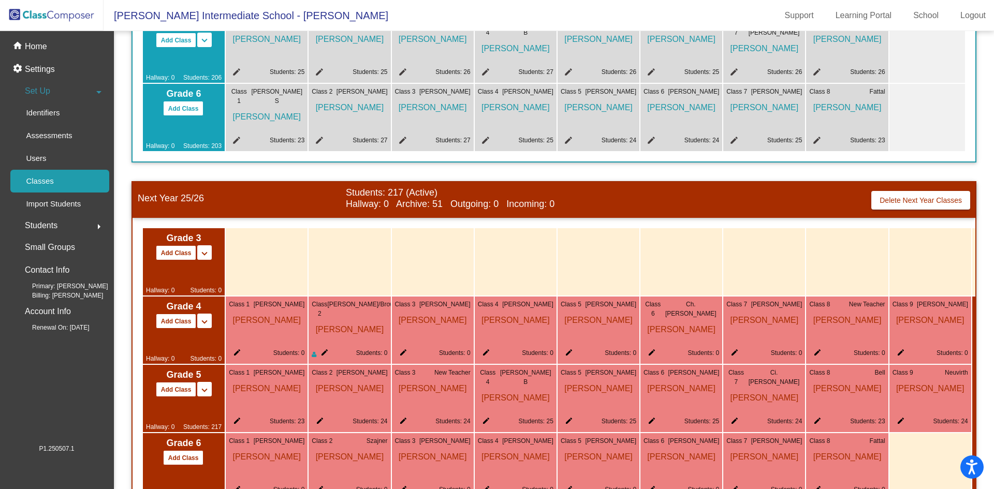
scroll to position [301, 0]
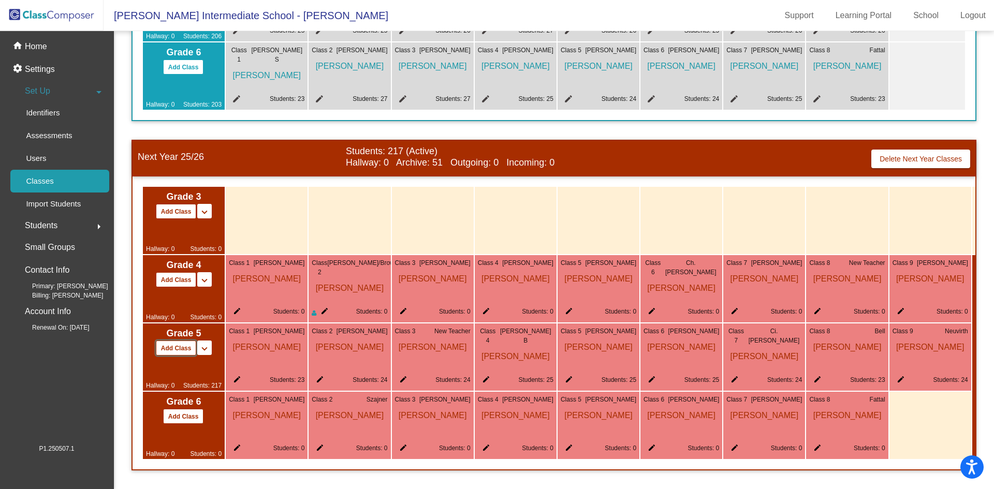
click at [164, 341] on button "Add Class" at bounding box center [176, 348] width 41 height 15
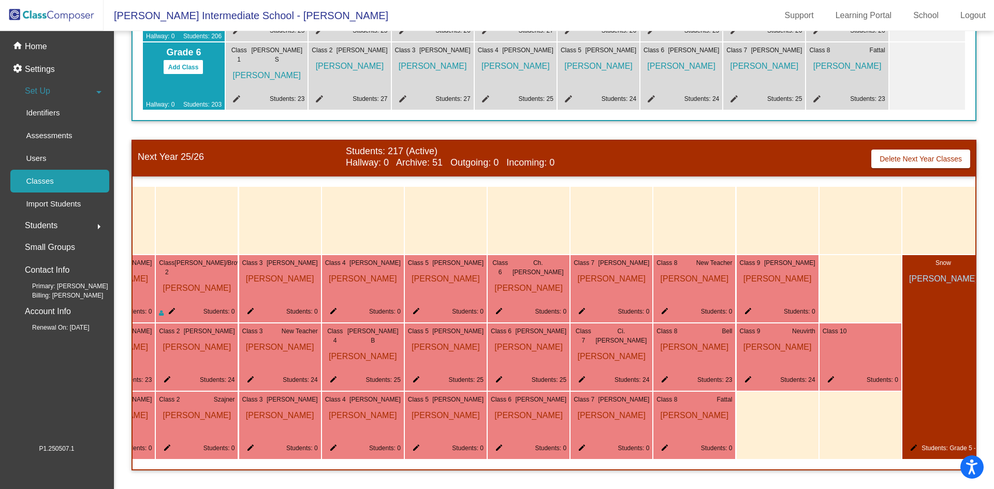
scroll to position [0, 168]
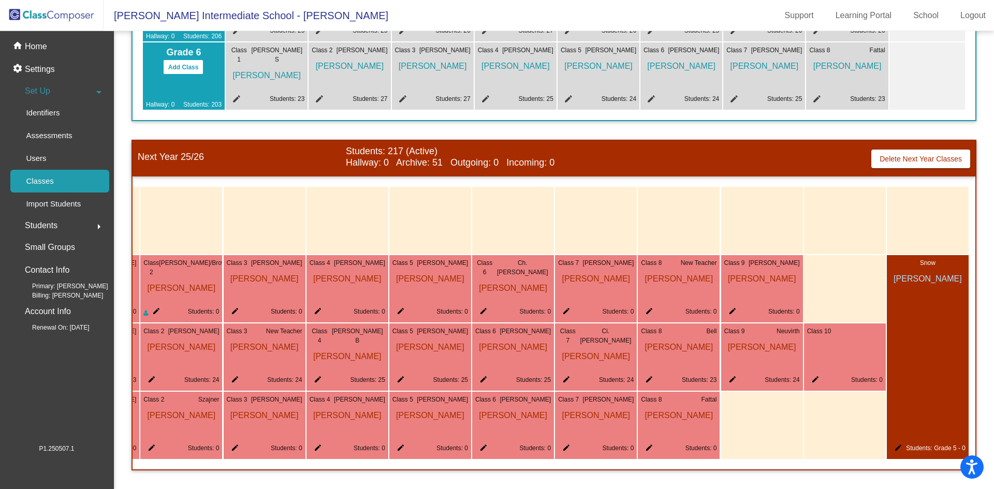
click at [813, 376] on mat-icon "edit" at bounding box center [813, 381] width 12 height 12
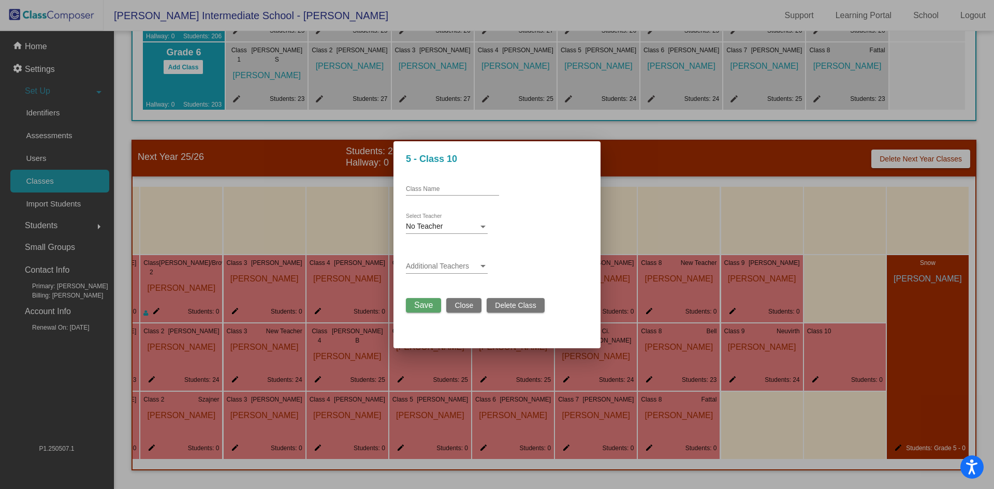
click at [813, 376] on div at bounding box center [497, 244] width 994 height 489
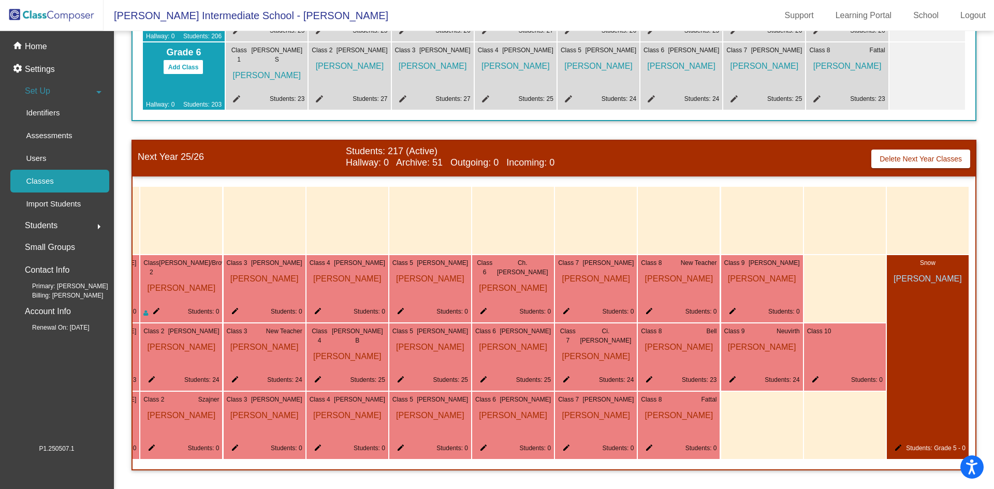
click at [809, 375] on mat-icon "edit" at bounding box center [813, 381] width 12 height 12
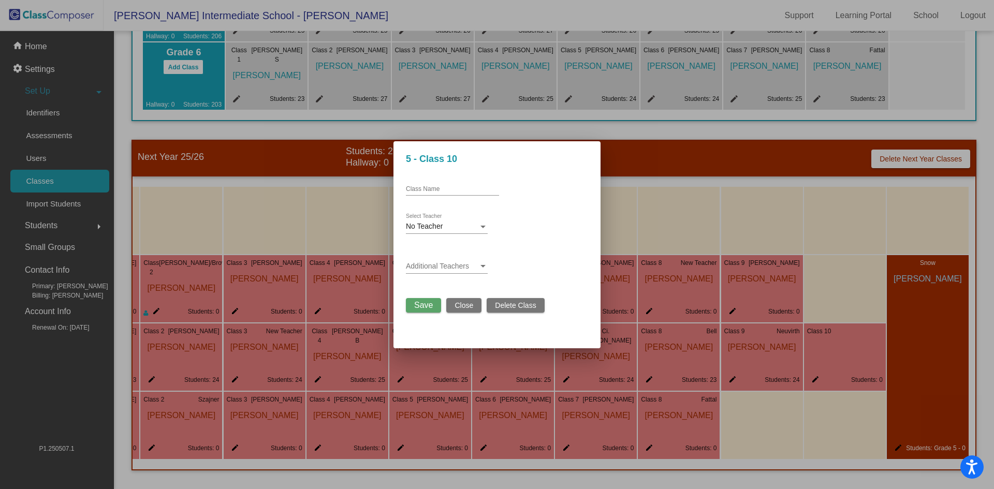
click at [511, 300] on button "Delete Class" at bounding box center [515, 305] width 57 height 14
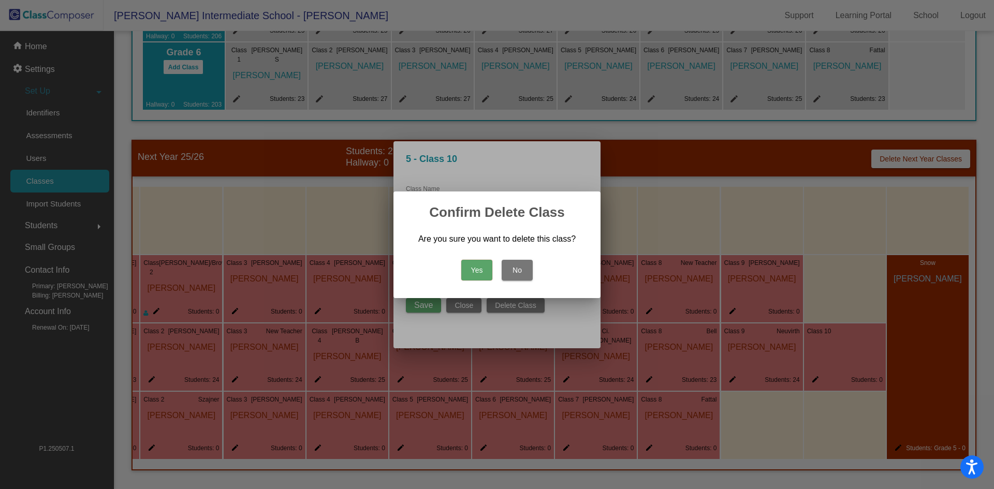
click at [480, 271] on button "Yes" at bounding box center [476, 270] width 31 height 21
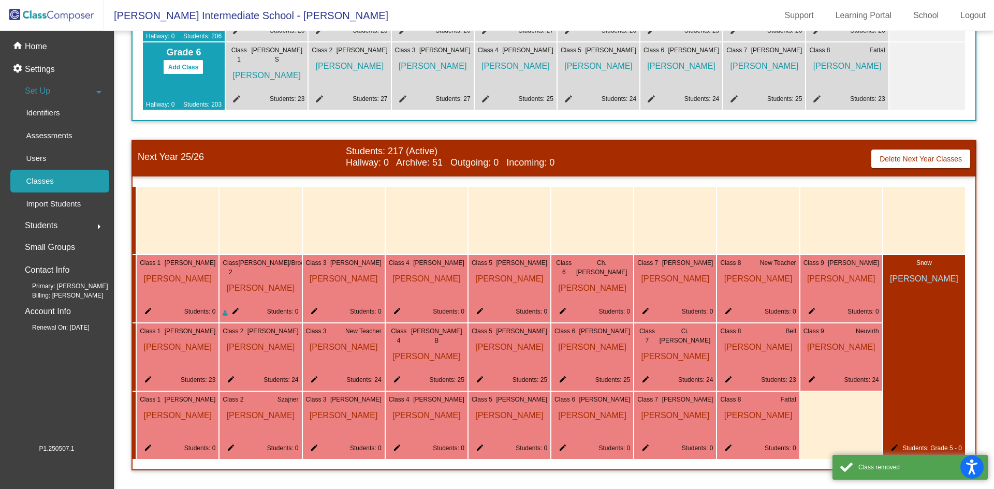
scroll to position [0, 94]
click at [911, 362] on div "Snow Taylor Snow edit Students: Grade 5 - 0" at bounding box center [924, 357] width 82 height 204
click at [910, 362] on div "Snow Taylor Snow edit Students: Grade 5 - 0" at bounding box center [924, 357] width 82 height 204
click at [906, 362] on div "Snow Taylor Snow edit Students: Grade 5 - 0" at bounding box center [924, 357] width 82 height 204
click at [927, 445] on link "Students: Grade 5 - 0" at bounding box center [932, 448] width 60 height 7
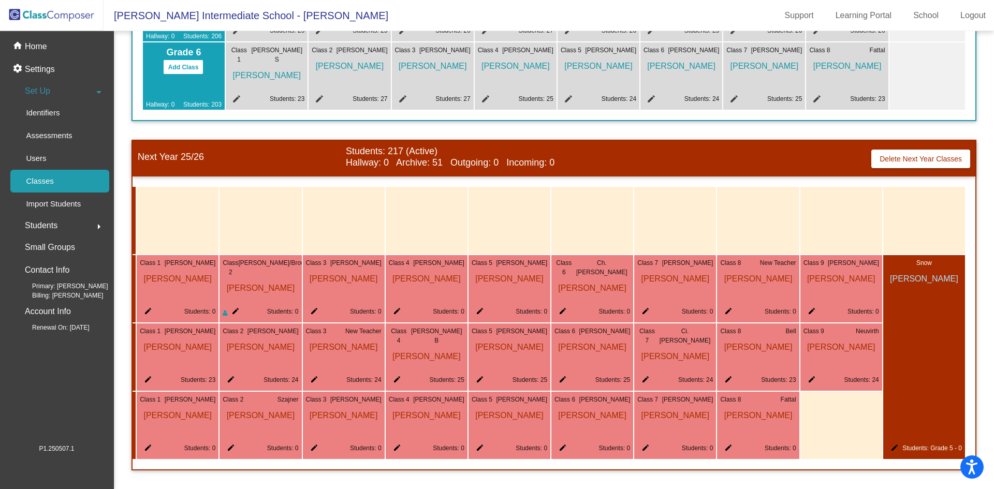
click at [927, 445] on link "Students: Grade 5 - 0" at bounding box center [932, 448] width 60 height 7
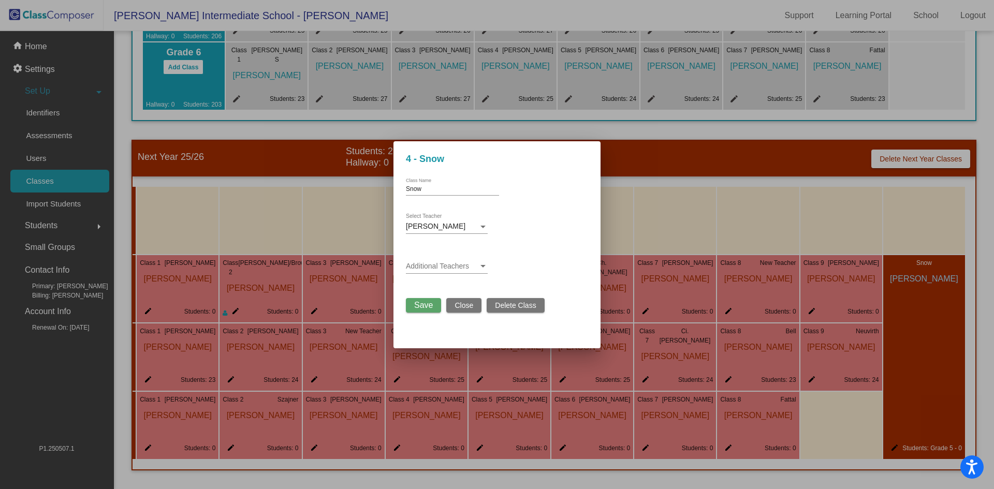
click at [424, 306] on span "Save" at bounding box center [423, 305] width 19 height 9
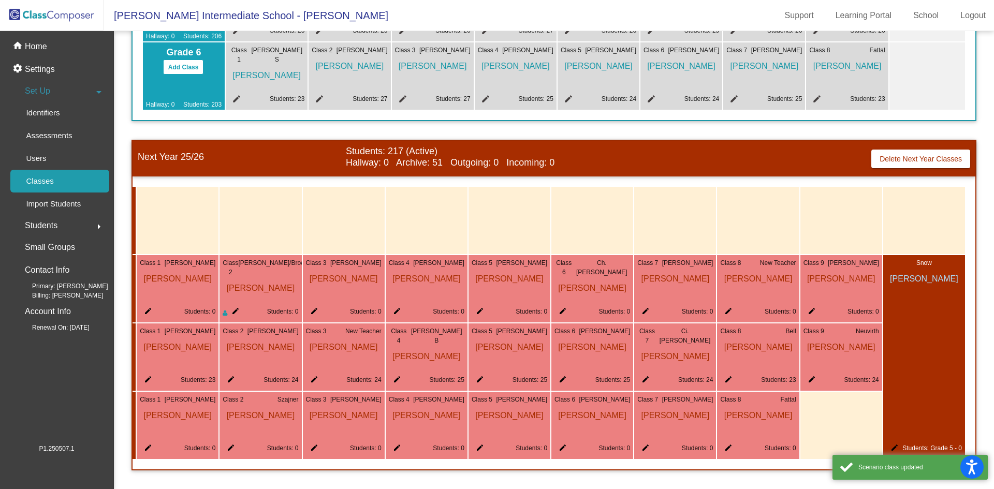
click at [889, 444] on mat-icon "edit" at bounding box center [892, 450] width 12 height 12
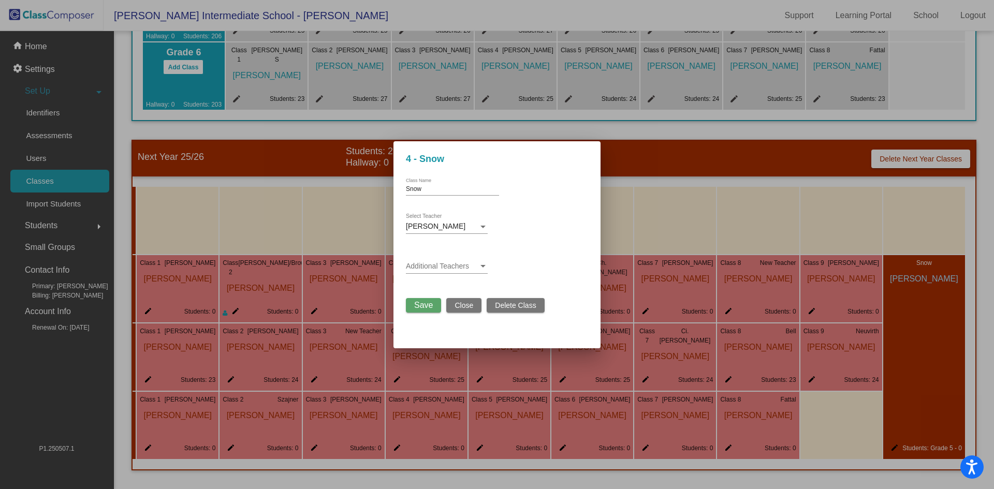
click at [889, 441] on div at bounding box center [497, 244] width 994 height 489
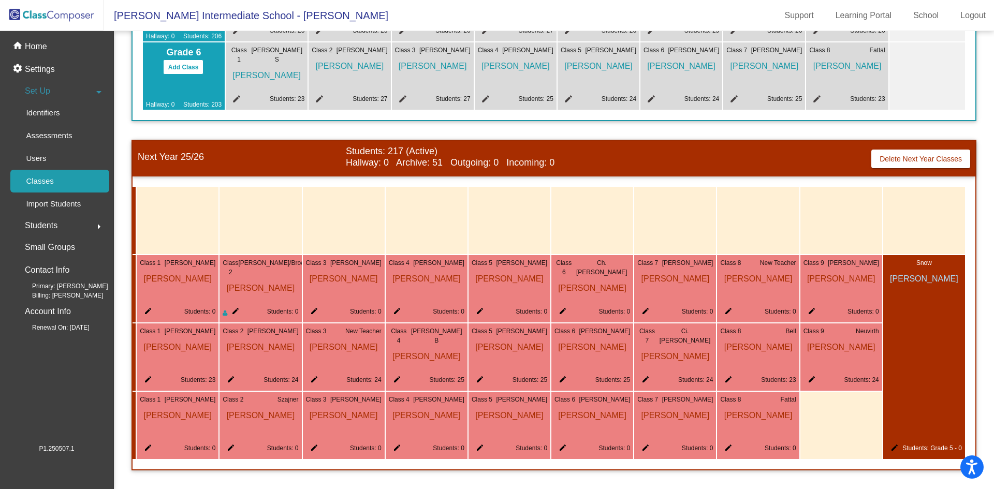
click at [888, 444] on mat-icon "edit" at bounding box center [892, 450] width 12 height 12
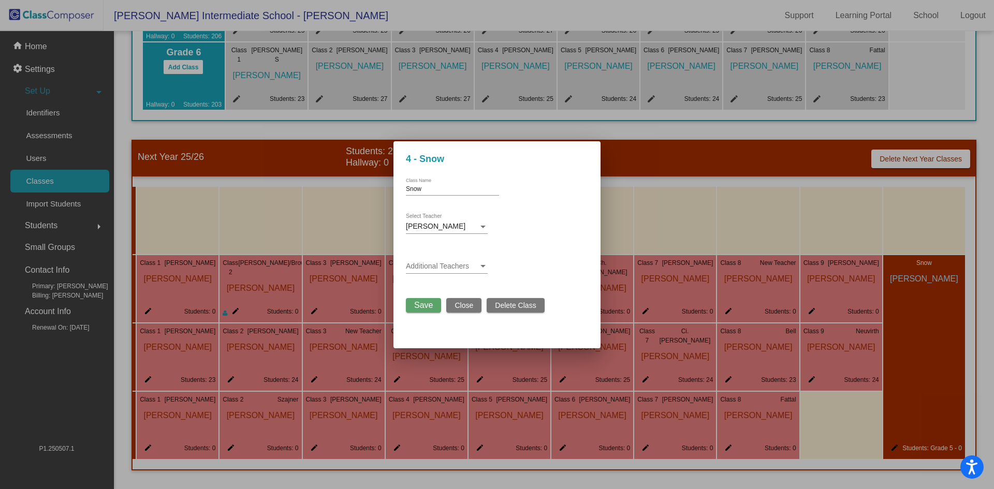
click at [815, 435] on div at bounding box center [497, 244] width 994 height 489
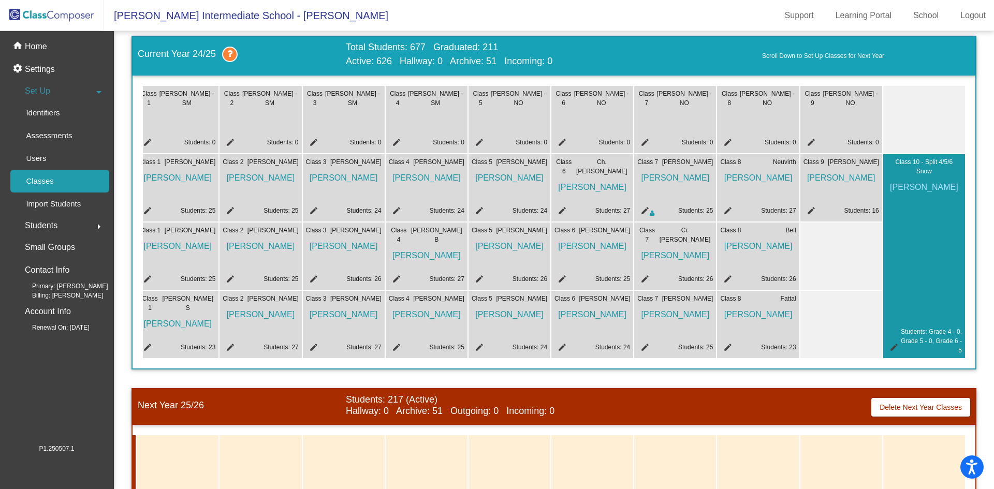
click at [889, 346] on mat-icon "edit" at bounding box center [892, 349] width 12 height 12
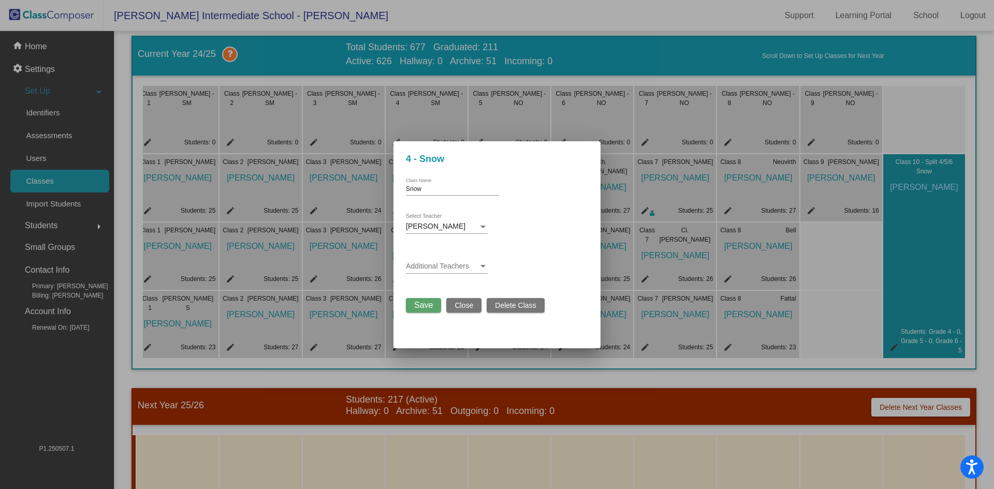
click at [889, 346] on div at bounding box center [497, 244] width 994 height 489
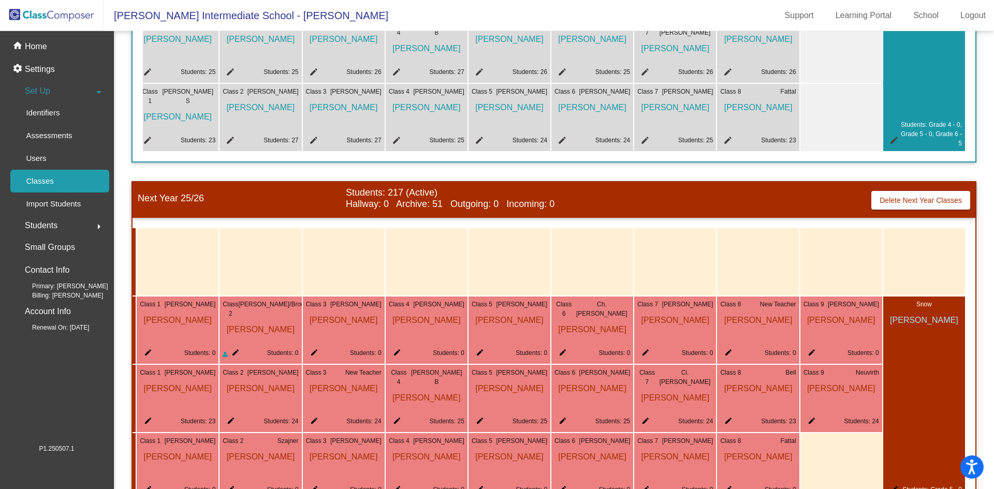
scroll to position [301, 0]
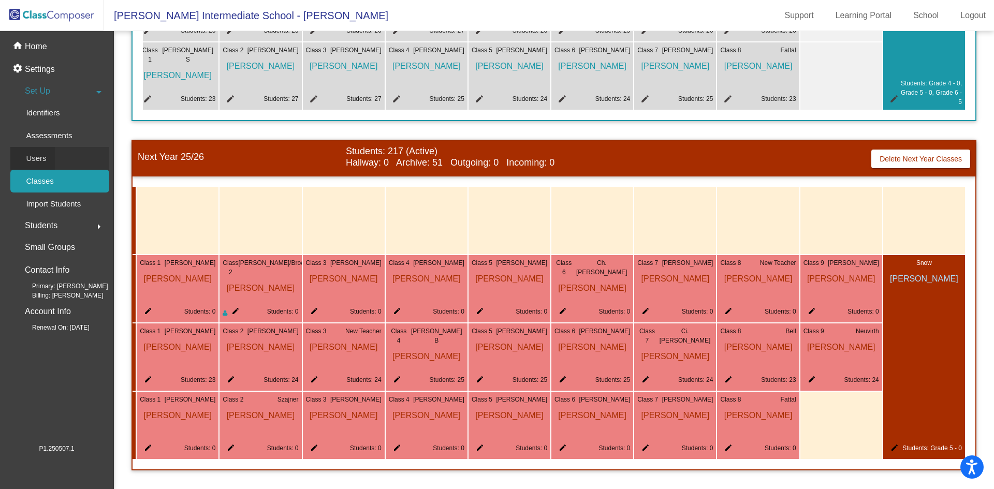
click at [49, 155] on div "Users" at bounding box center [32, 158] width 45 height 23
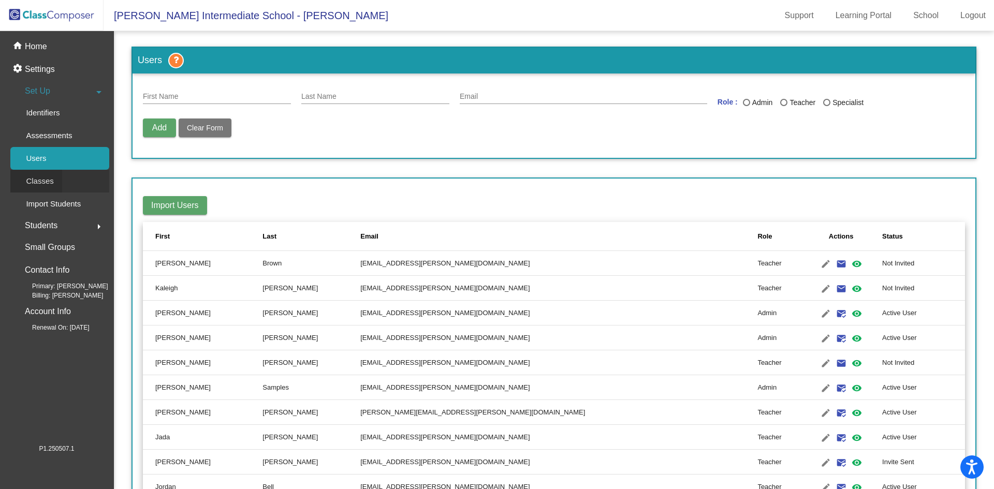
click at [65, 187] on link "Classes" at bounding box center [59, 181] width 99 height 23
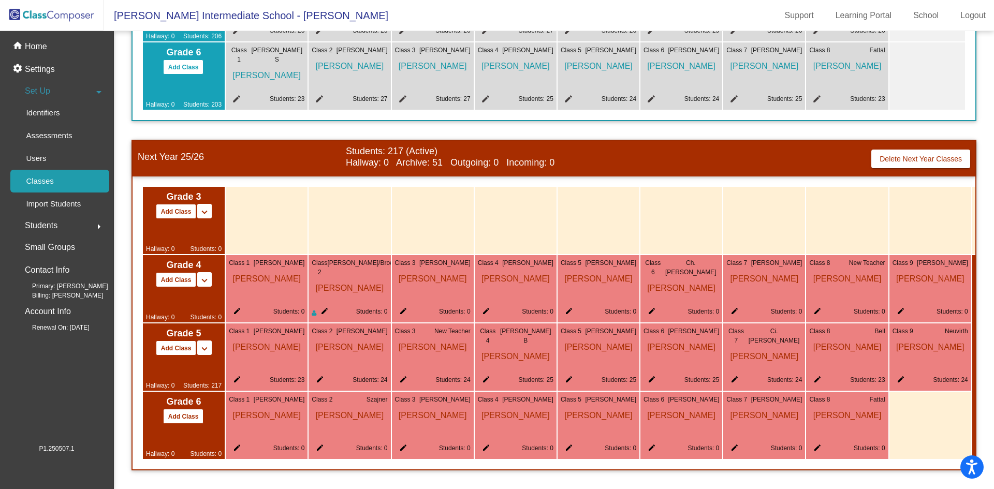
scroll to position [0, 94]
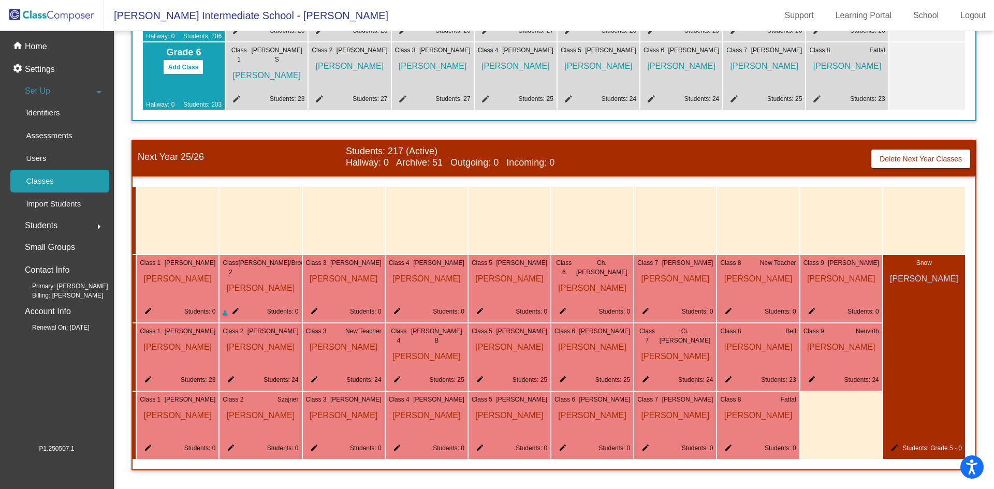
click at [890, 444] on mat-icon "edit" at bounding box center [892, 450] width 12 height 12
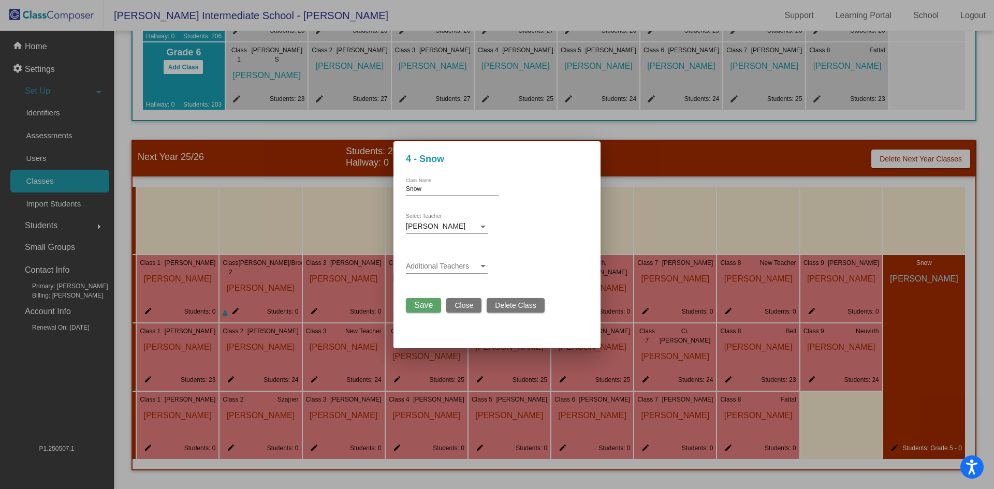
click at [890, 443] on div at bounding box center [497, 244] width 994 height 489
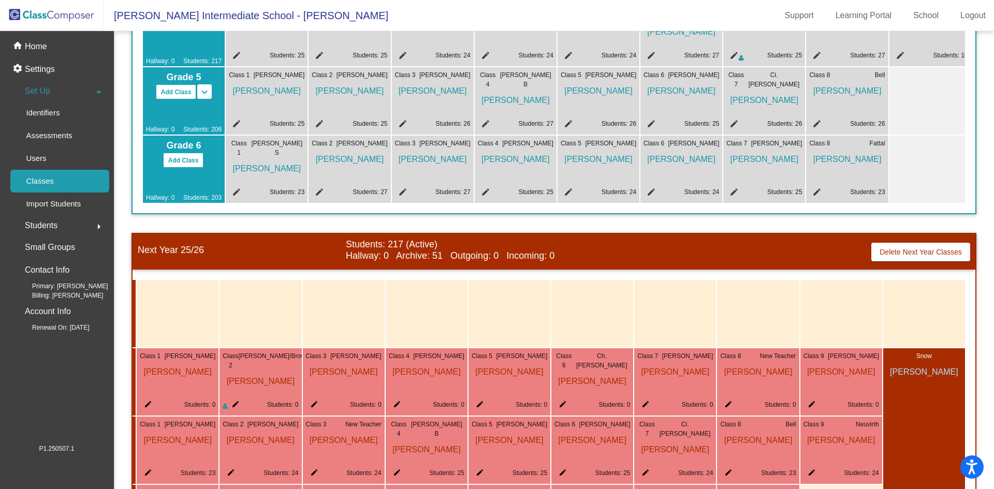
scroll to position [301, 0]
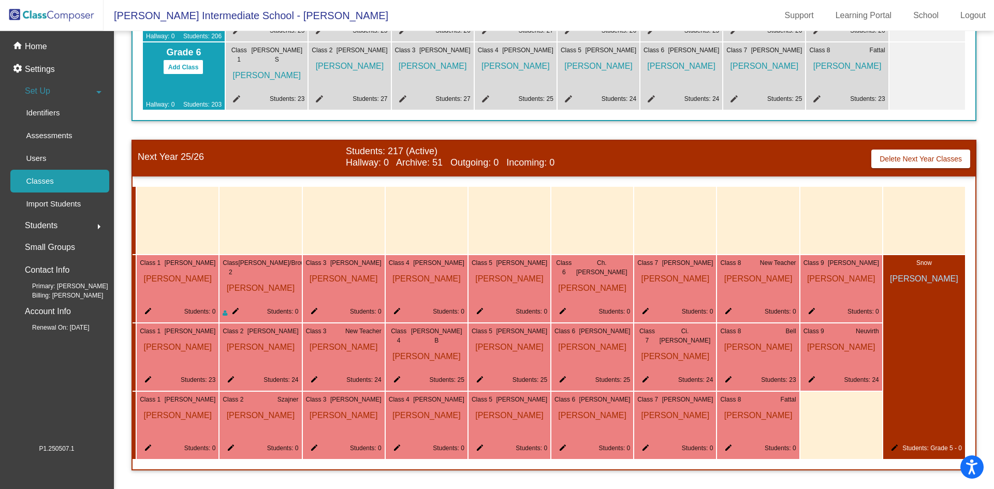
click at [64, 92] on div "Set Up arrow_drop_down" at bounding box center [59, 91] width 99 height 21
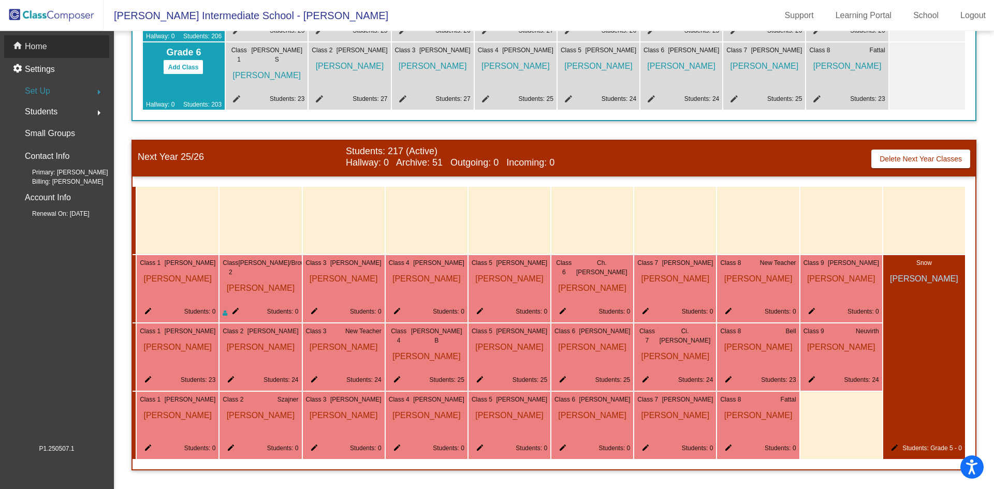
click at [52, 52] on div "home Home" at bounding box center [56, 46] width 105 height 23
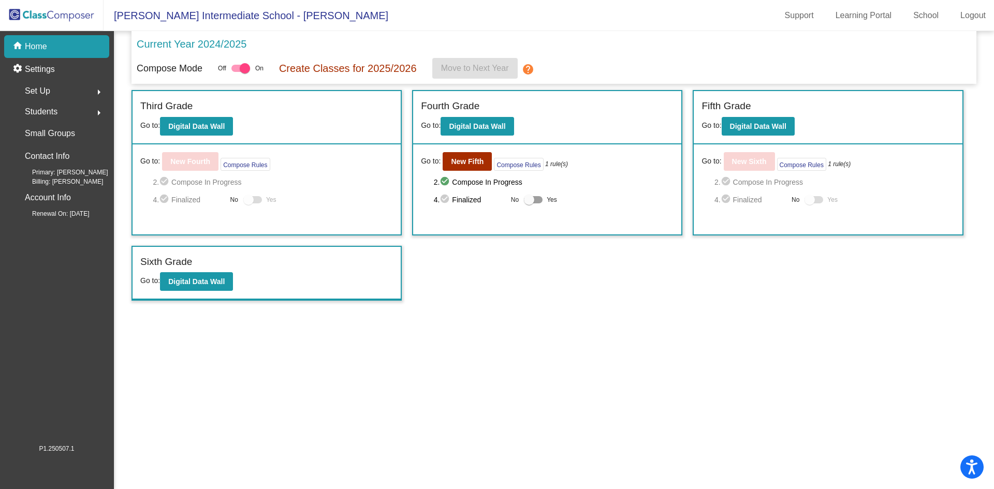
click at [83, 114] on div "Students arrow_right" at bounding box center [59, 111] width 99 height 21
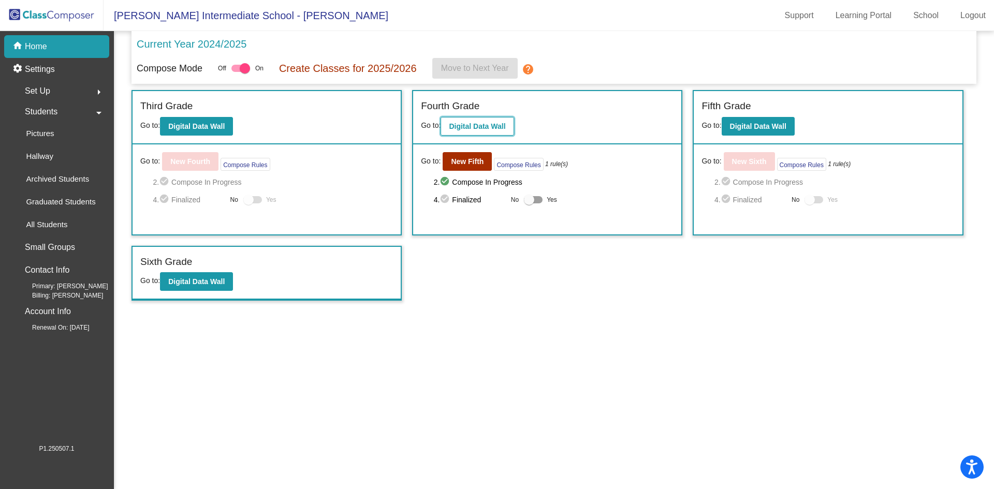
click at [481, 123] on b "Digital Data Wall" at bounding box center [477, 126] width 56 height 8
click at [786, 167] on button "Compose Rules" at bounding box center [801, 164] width 49 height 13
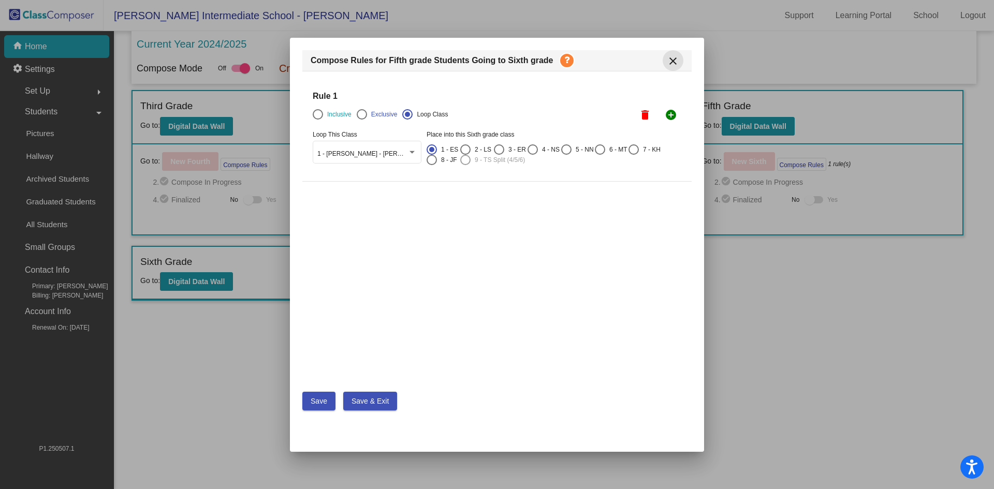
click at [673, 63] on mat-icon "close" at bounding box center [673, 61] width 12 height 12
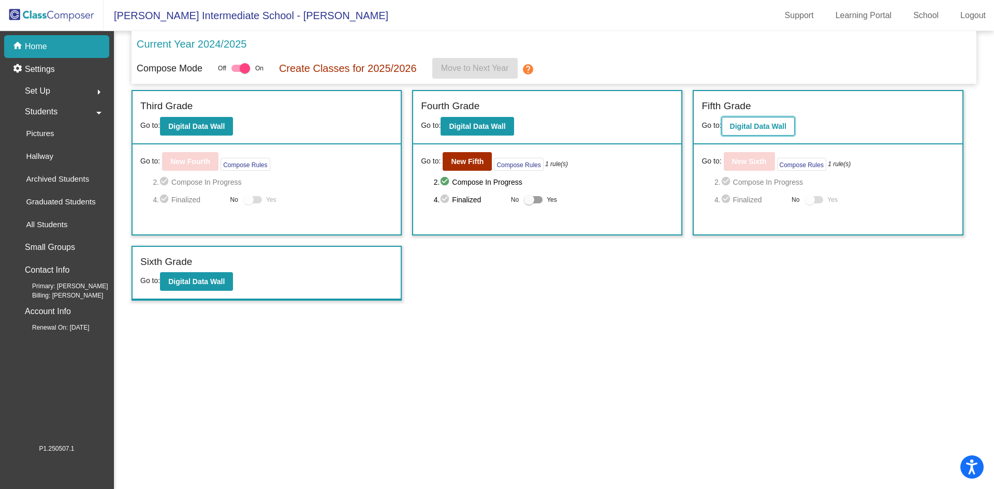
click at [771, 128] on b "Digital Data Wall" at bounding box center [758, 126] width 56 height 8
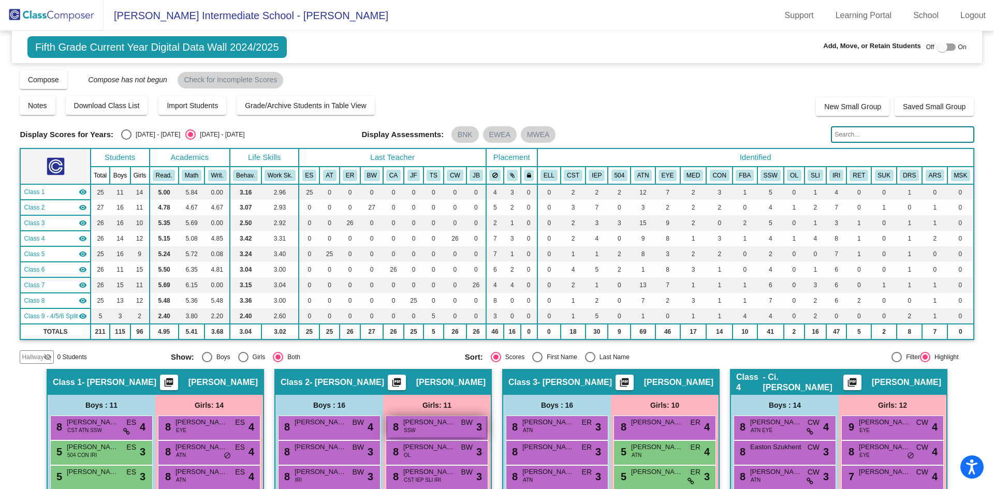
click at [456, 425] on div "8 Sayler Singleton SSW BW lock do_not_disturb_alt 3" at bounding box center [436, 426] width 99 height 21
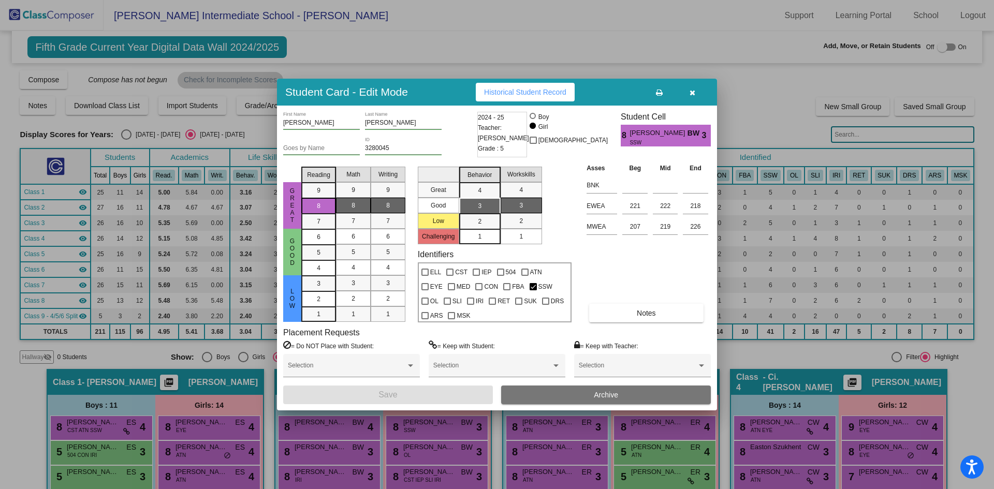
click at [808, 358] on div at bounding box center [497, 244] width 994 height 489
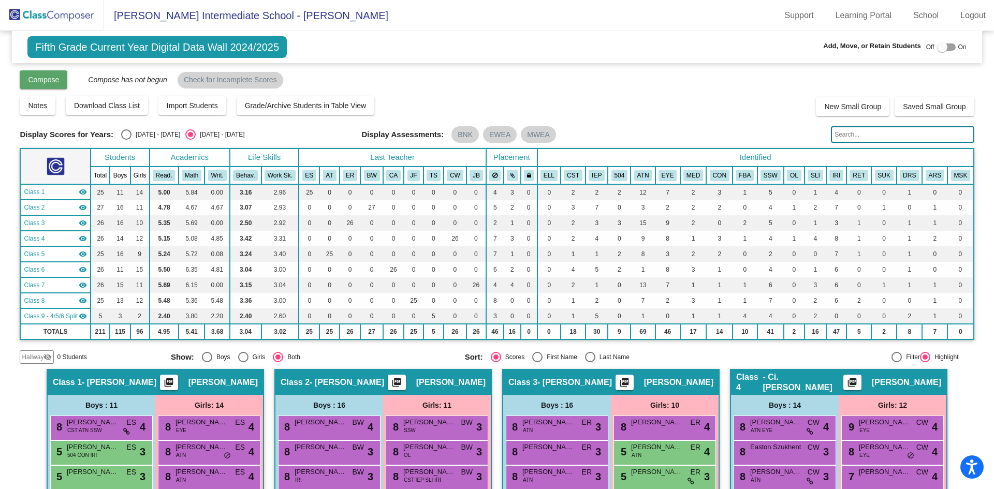
click at [28, 80] on span "Compose" at bounding box center [43, 80] width 31 height 8
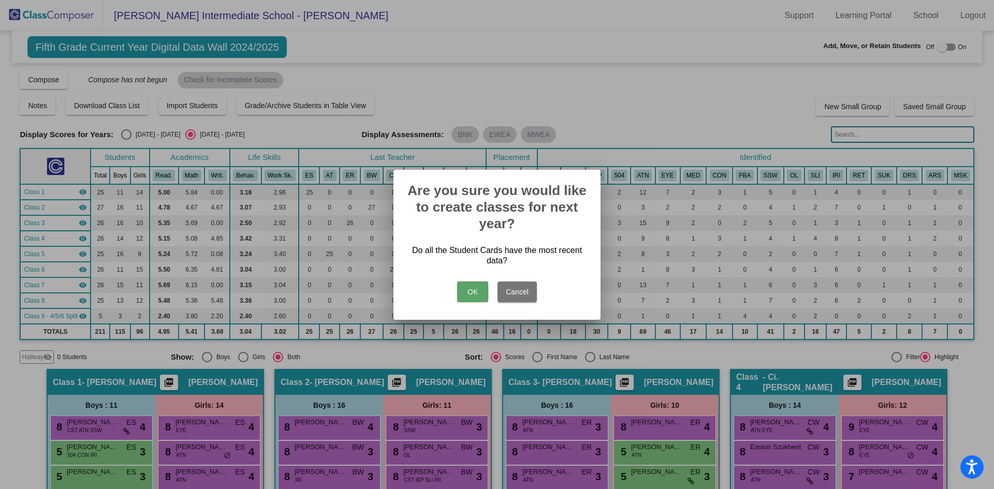
click at [477, 292] on button "OK" at bounding box center [472, 292] width 31 height 21
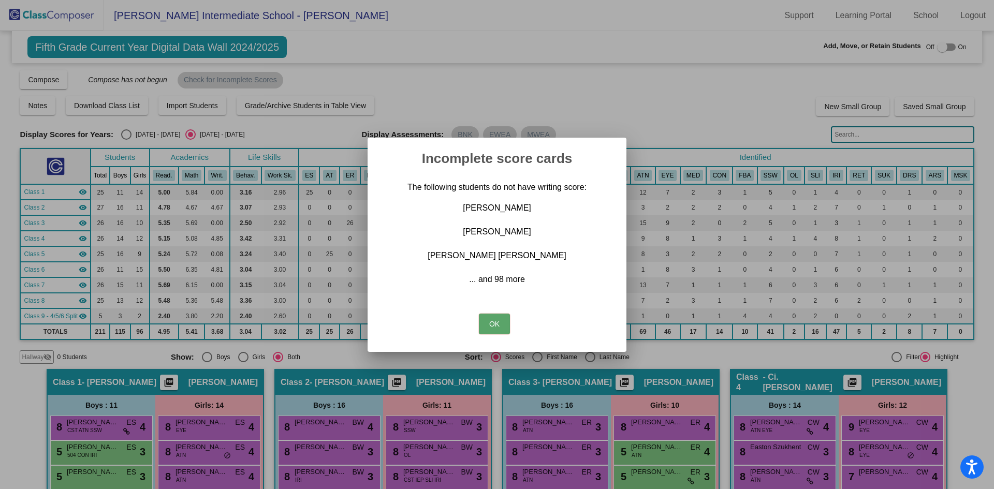
click at [488, 328] on button "OK" at bounding box center [494, 324] width 31 height 21
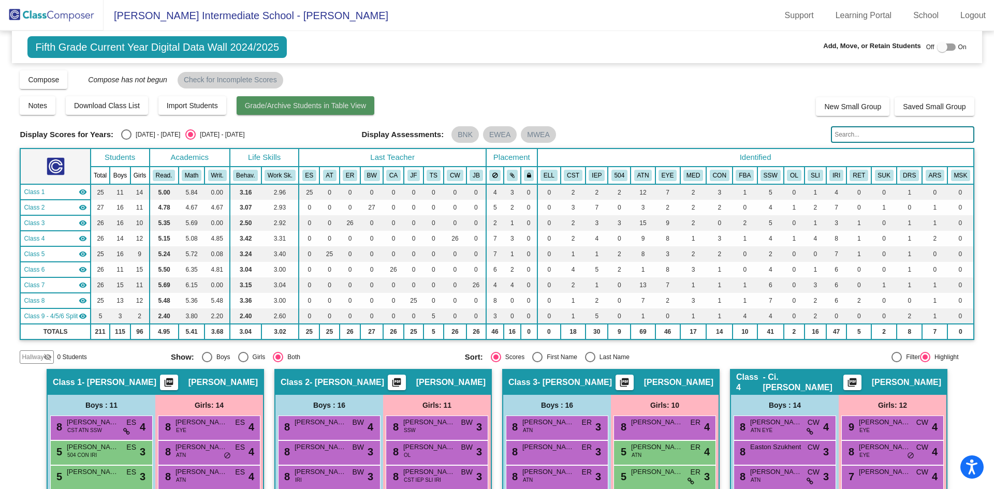
click at [336, 109] on span "Grade/Archive Students in Table View" at bounding box center [306, 105] width 122 height 8
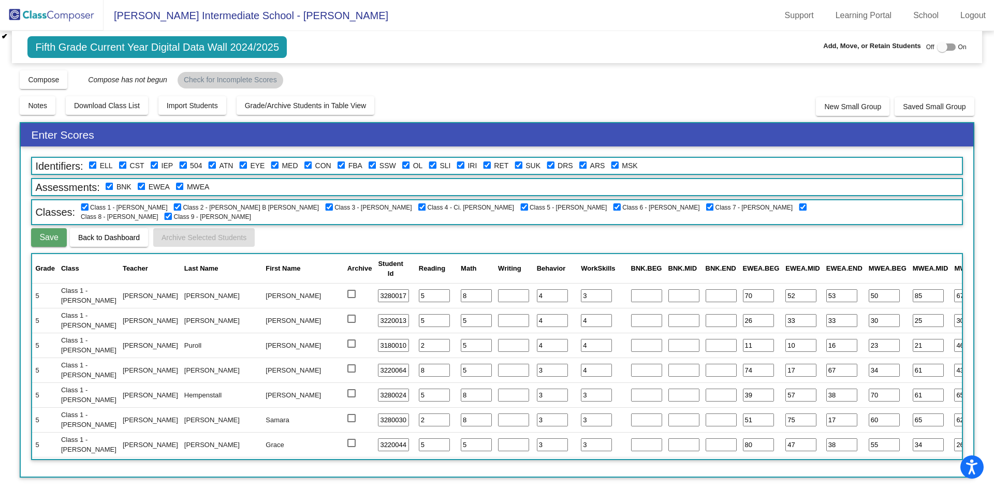
click at [498, 300] on input "number" at bounding box center [513, 295] width 31 height 13
type input "5"
click at [498, 321] on input "number" at bounding box center [513, 320] width 31 height 13
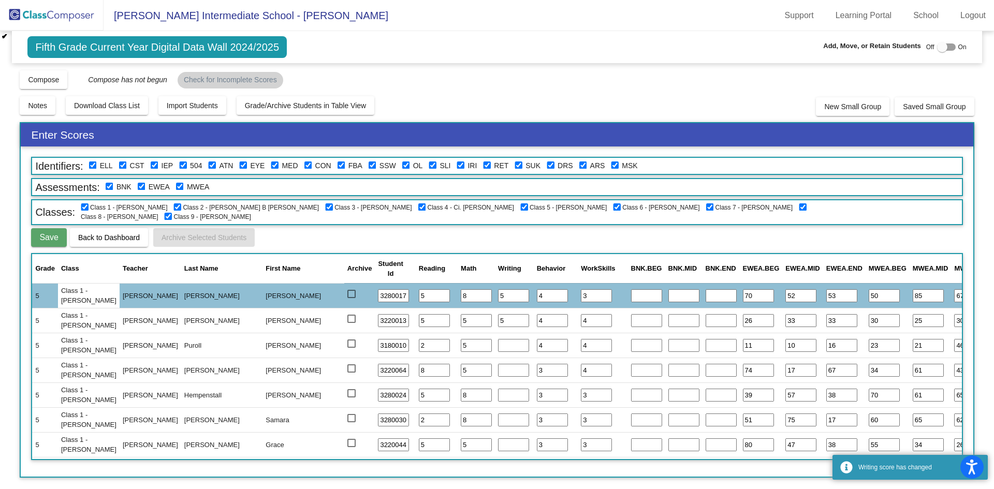
type input "5"
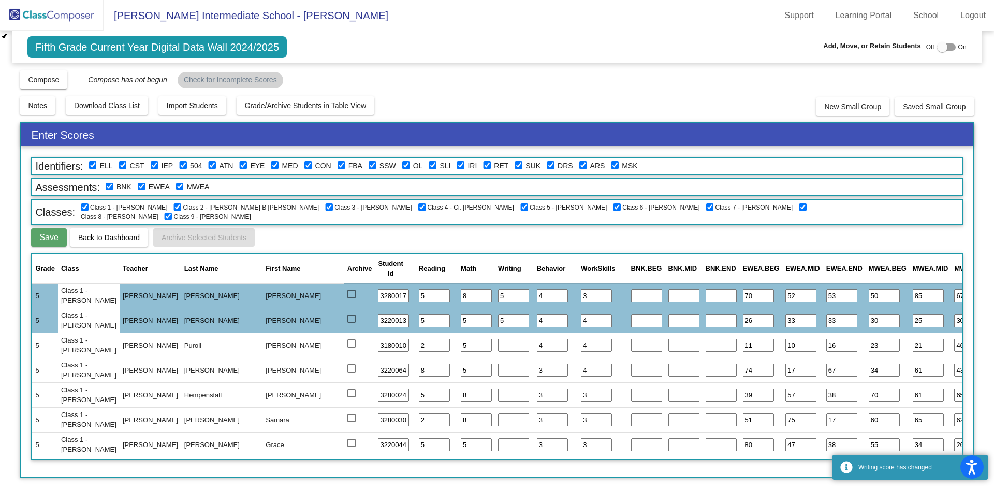
click at [498, 345] on input "number" at bounding box center [513, 345] width 31 height 13
type input "5"
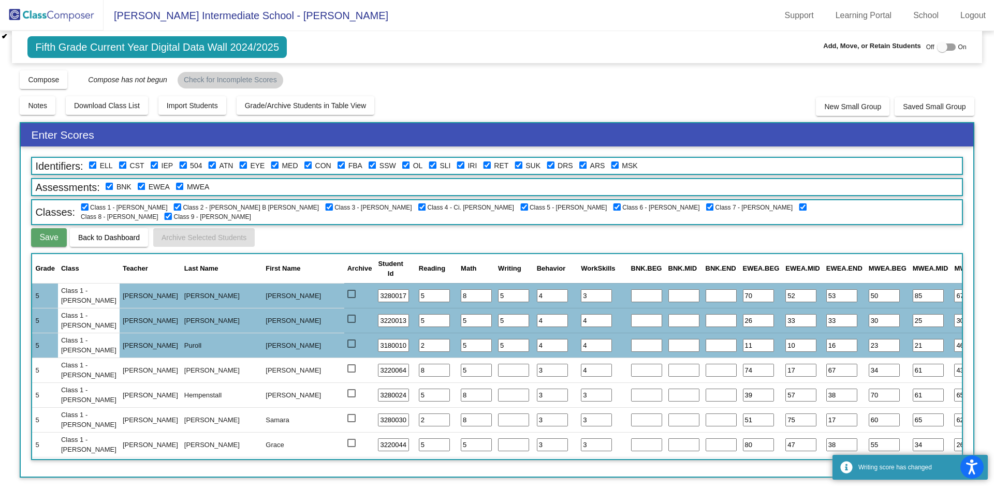
click at [498, 368] on input "number" at bounding box center [513, 370] width 31 height 13
type input "5"
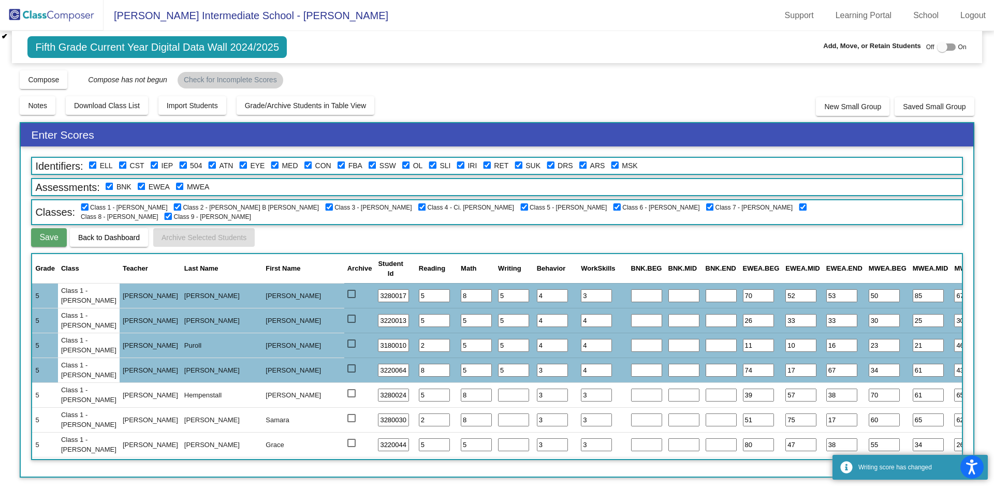
click at [498, 398] on input "number" at bounding box center [513, 395] width 31 height 13
type input "5"
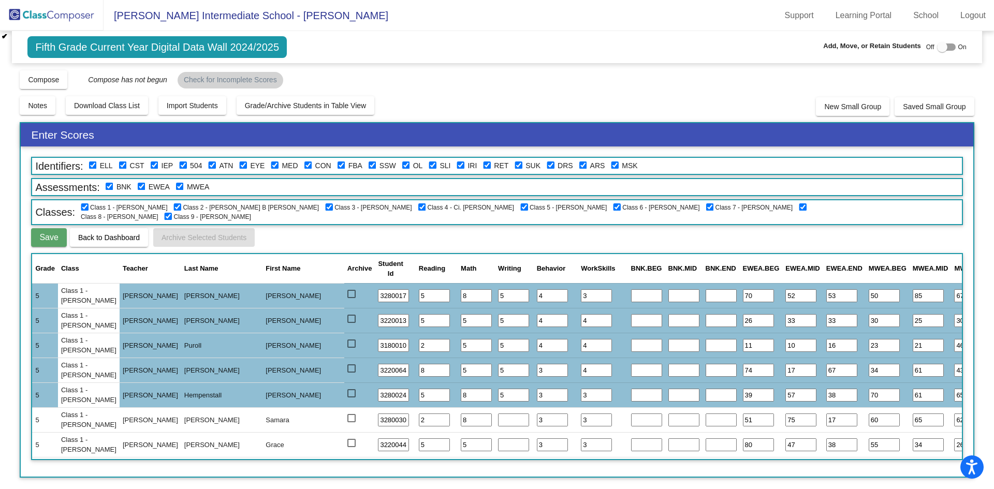
click at [498, 420] on input "number" at bounding box center [513, 420] width 31 height 13
type input "5"
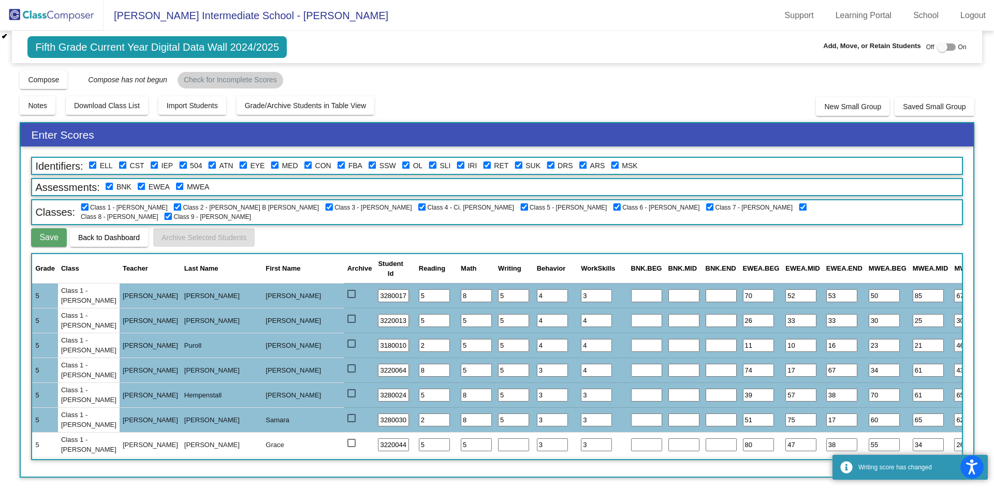
click at [498, 443] on input "number" at bounding box center [513, 444] width 31 height 13
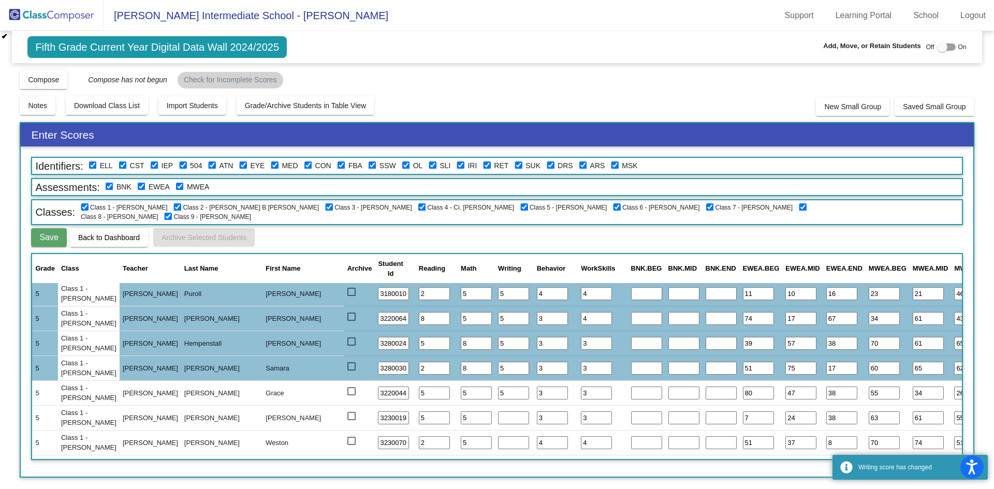
type input "5"
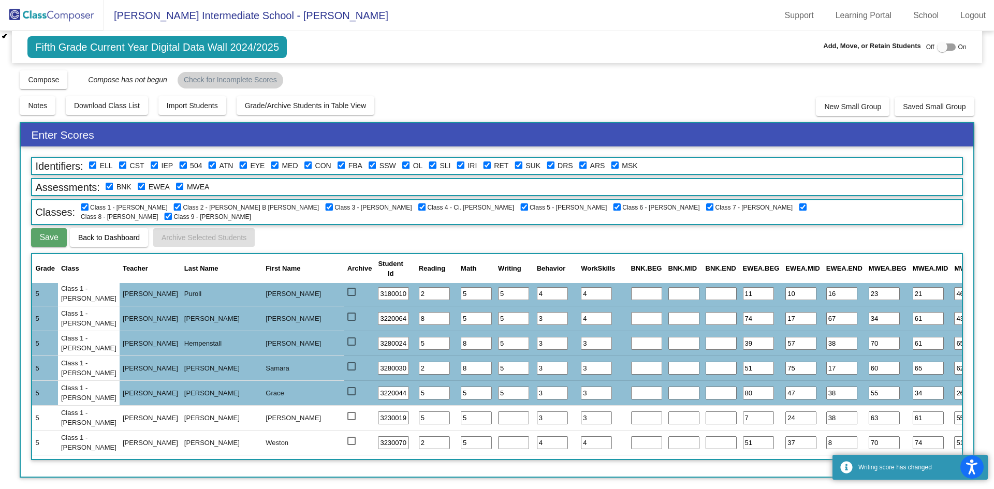
click at [498, 419] on input "number" at bounding box center [513, 418] width 31 height 13
type input "5"
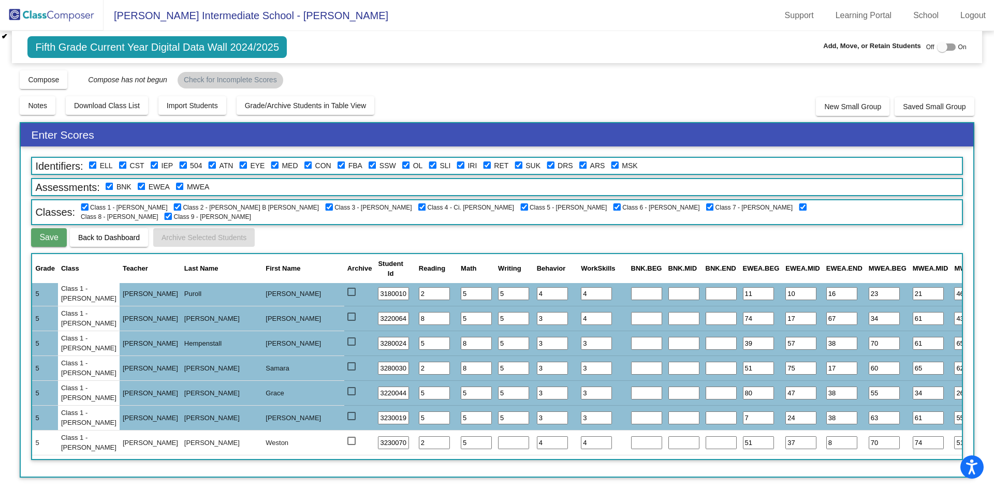
click at [498, 441] on input "number" at bounding box center [513, 442] width 31 height 13
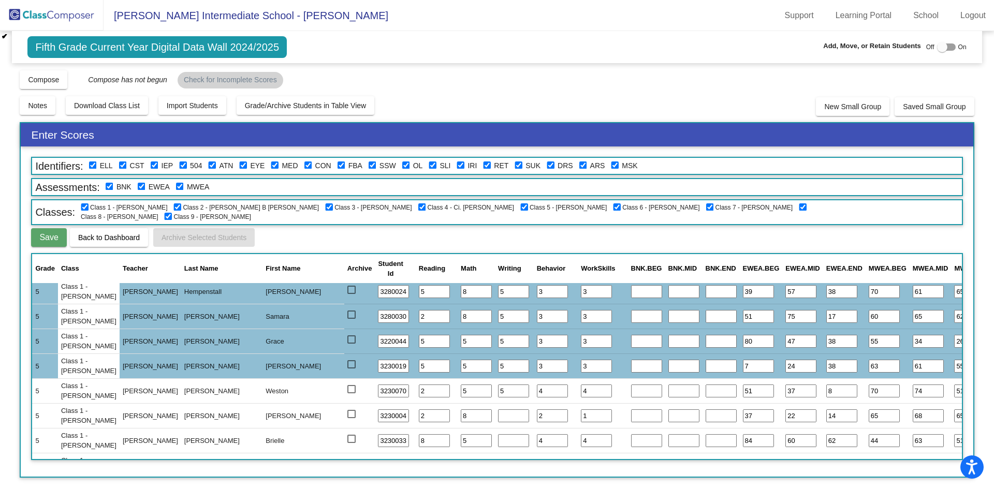
type input "5"
click at [498, 413] on input "number" at bounding box center [513, 415] width 31 height 13
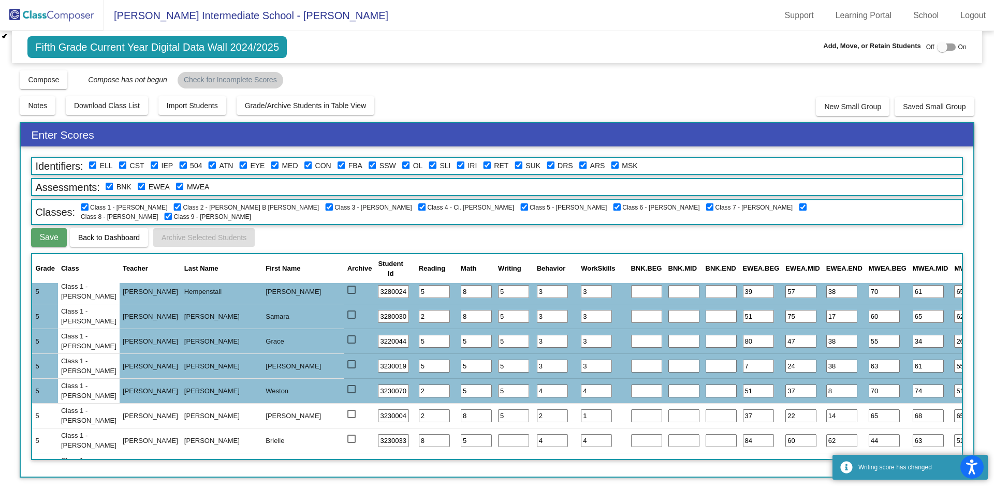
type input "5"
click at [498, 443] on input "number" at bounding box center [513, 440] width 31 height 13
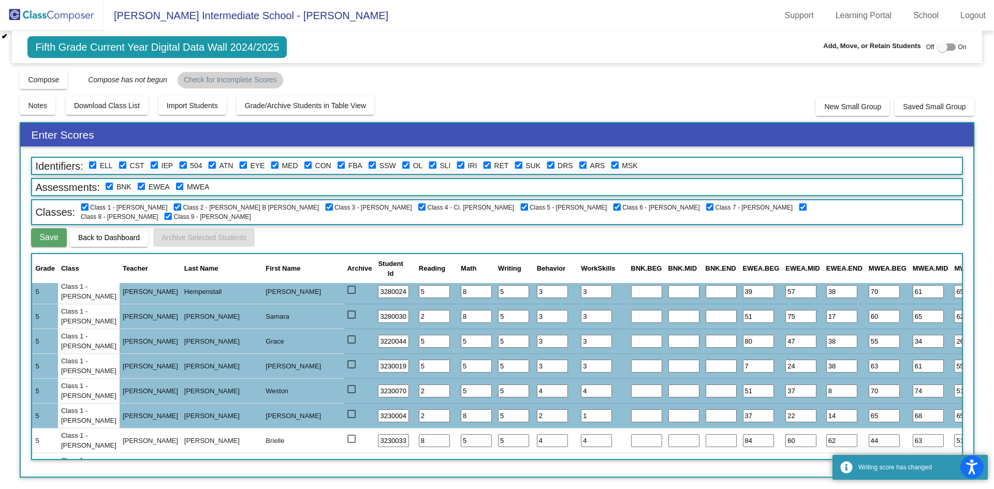
scroll to position [207, 0]
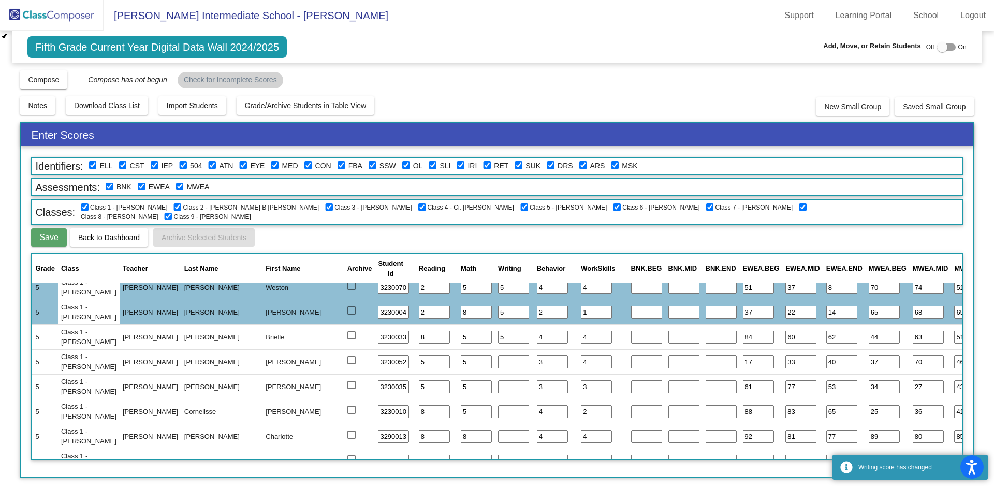
type input "5"
click at [498, 362] on input "number" at bounding box center [513, 362] width 31 height 13
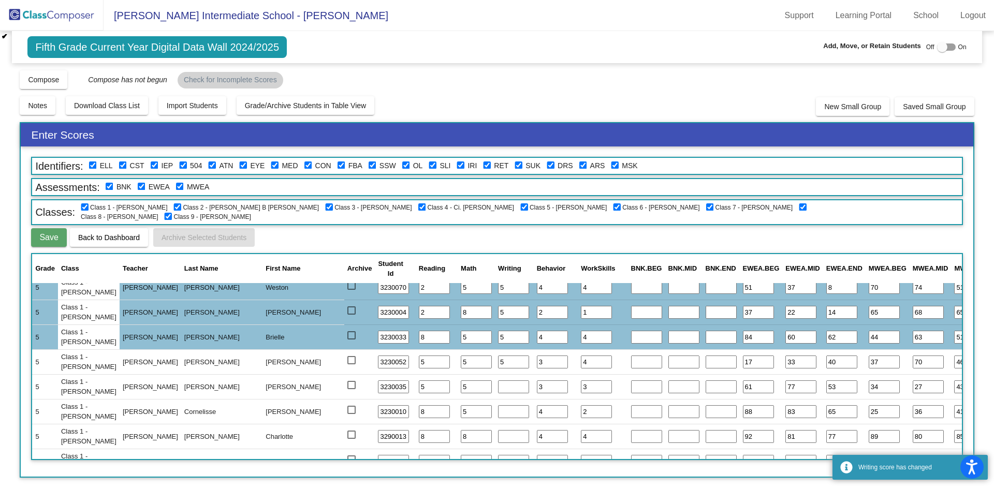
type input "5"
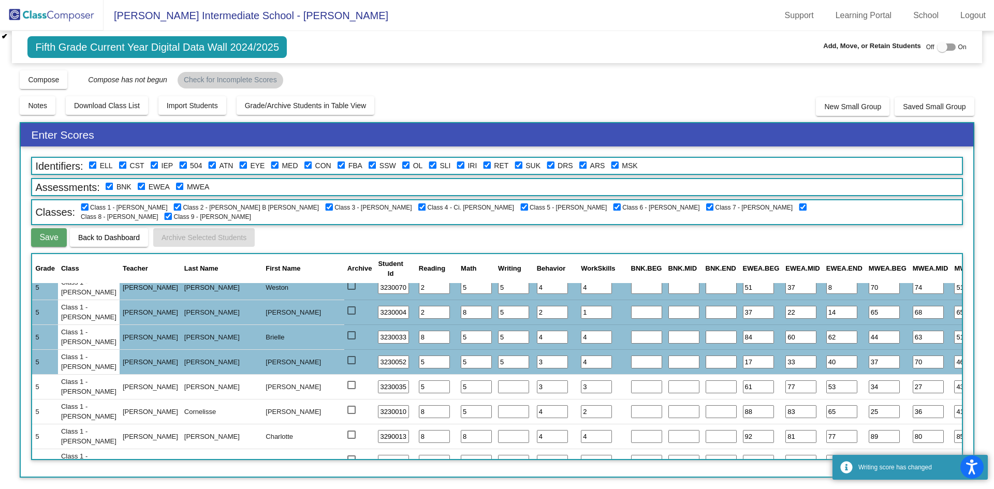
click at [498, 385] on input "number" at bounding box center [513, 386] width 31 height 13
type input "5"
click at [495, 402] on td at bounding box center [514, 411] width 39 height 25
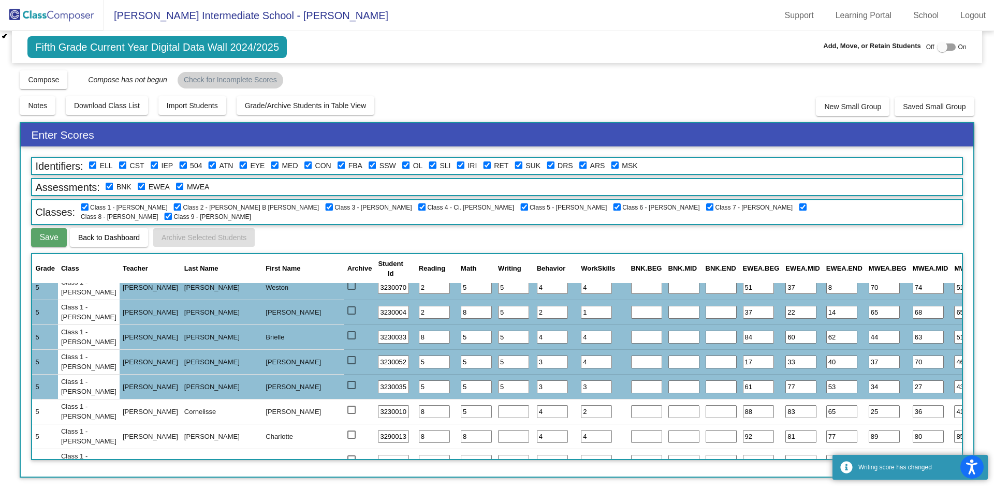
click at [498, 415] on input "number" at bounding box center [513, 411] width 31 height 13
type input "5"
click at [498, 438] on input "number" at bounding box center [513, 436] width 31 height 13
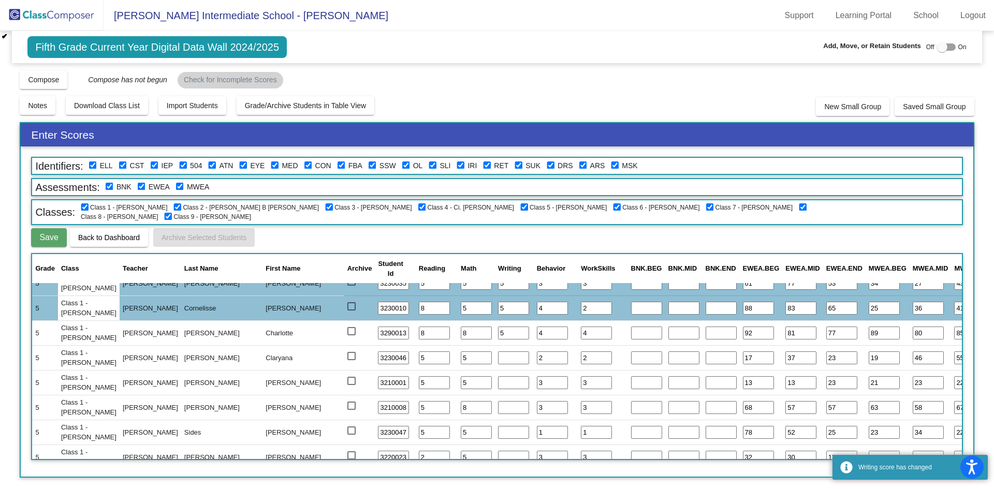
scroll to position [362, 0]
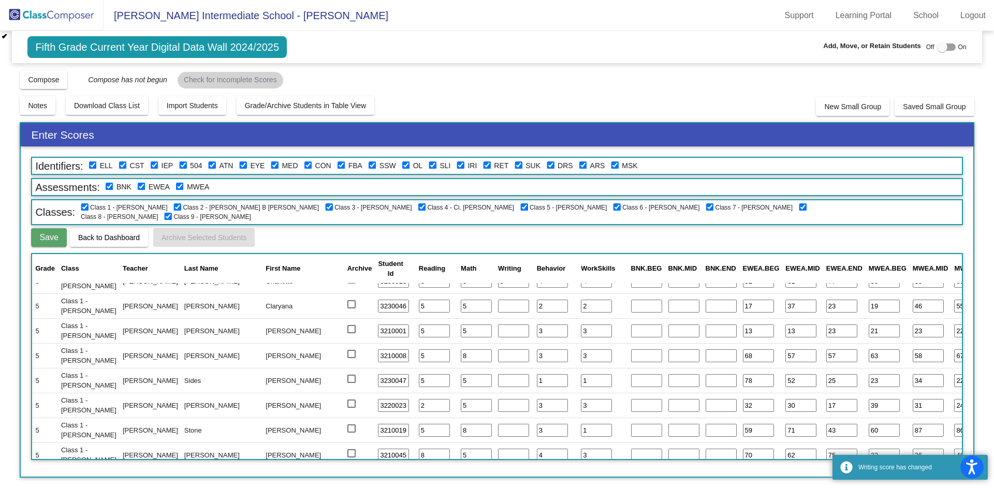
type input "5"
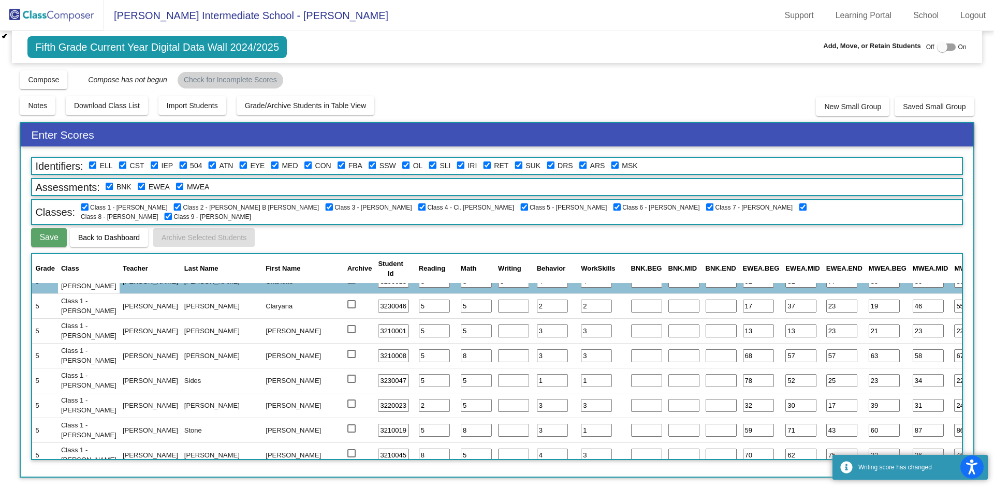
click at [498, 309] on input "number" at bounding box center [513, 306] width 31 height 13
type input "5"
click at [498, 330] on input "number" at bounding box center [513, 331] width 31 height 13
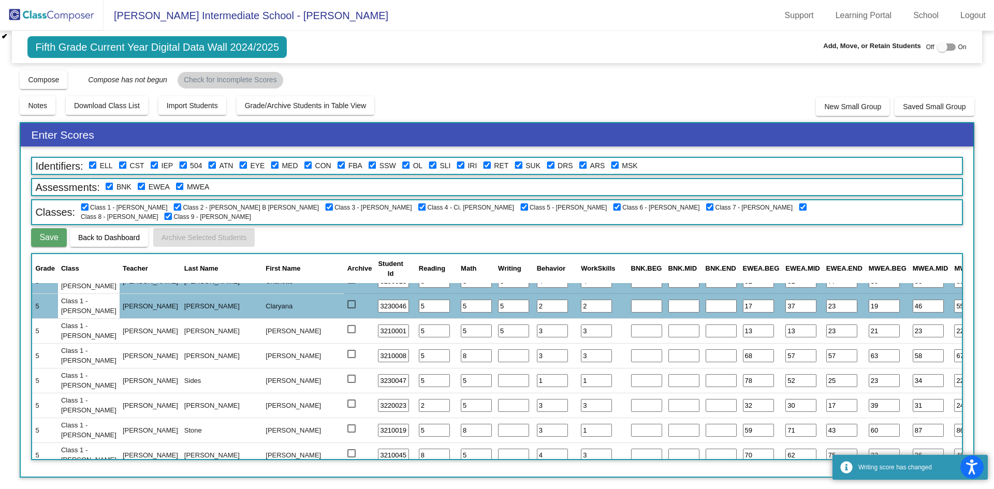
type input "5"
click at [498, 359] on input "number" at bounding box center [513, 355] width 31 height 13
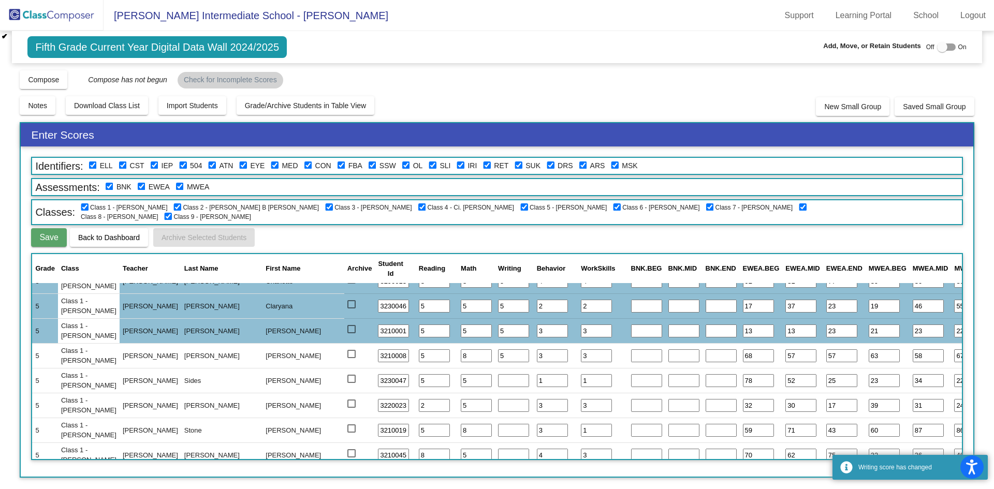
type input "5"
click at [495, 373] on td at bounding box center [514, 380] width 39 height 25
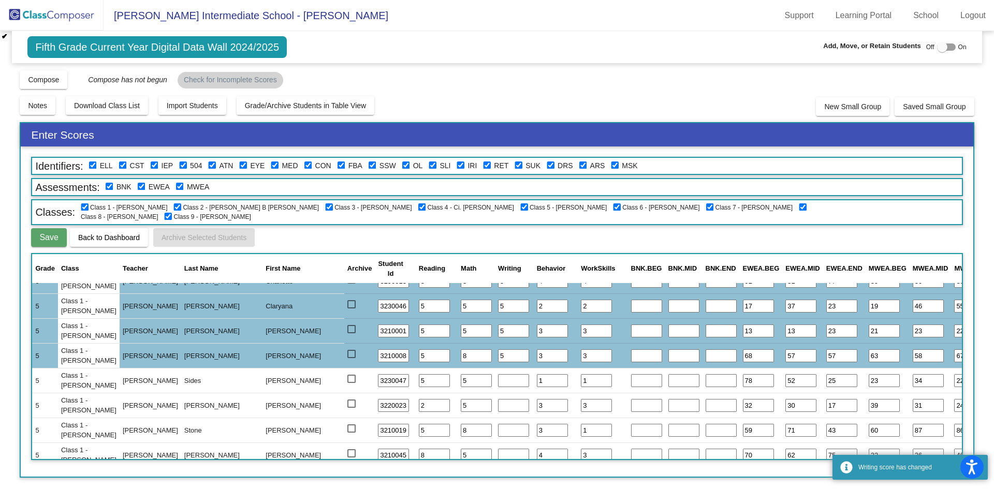
click at [498, 383] on input "number" at bounding box center [513, 380] width 31 height 13
type input "5"
click at [498, 402] on input "number" at bounding box center [513, 405] width 31 height 13
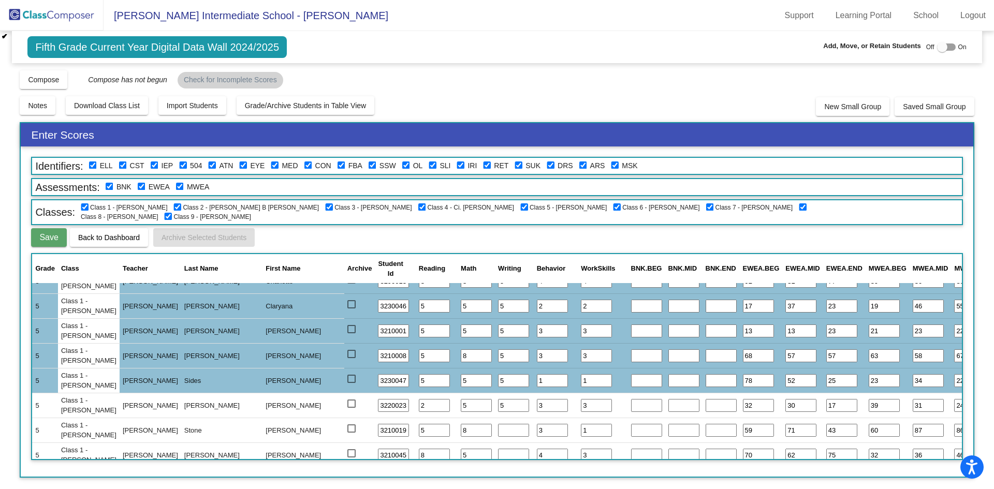
type input "5"
click at [498, 428] on input "number" at bounding box center [513, 430] width 31 height 13
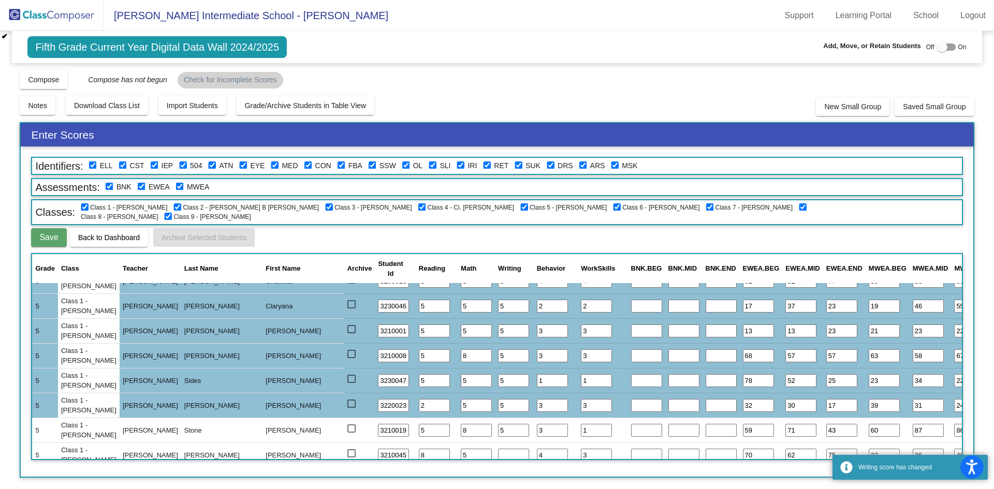
scroll to position [414, 0]
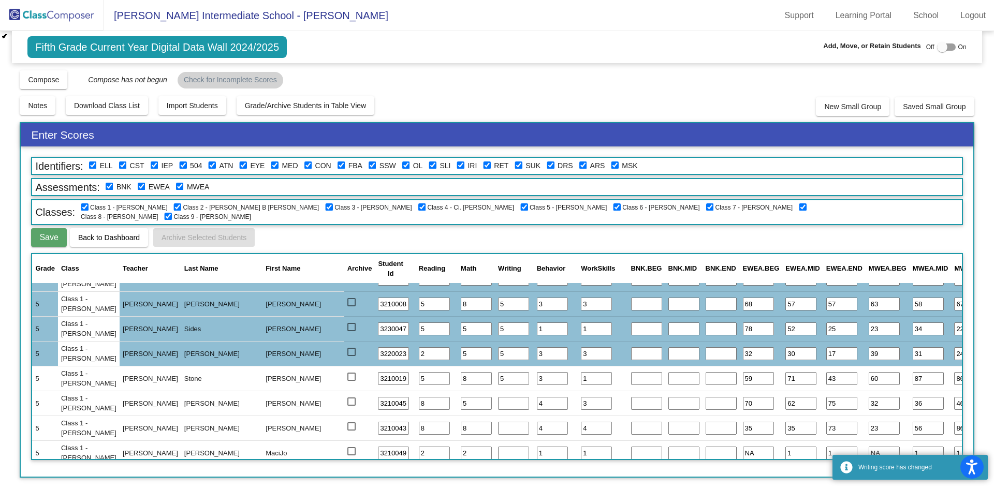
type input "5"
click at [498, 405] on input "number" at bounding box center [513, 403] width 31 height 13
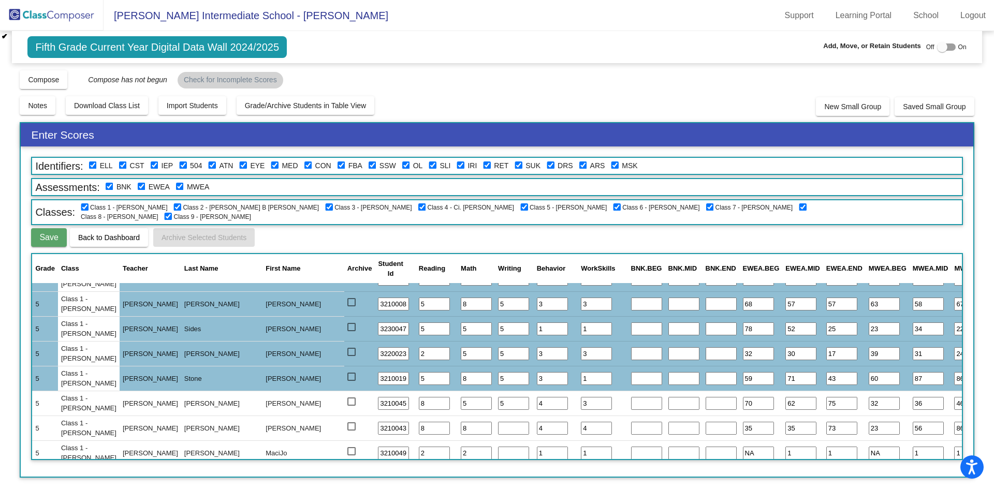
type input "5"
click at [498, 427] on input "number" at bounding box center [513, 428] width 31 height 13
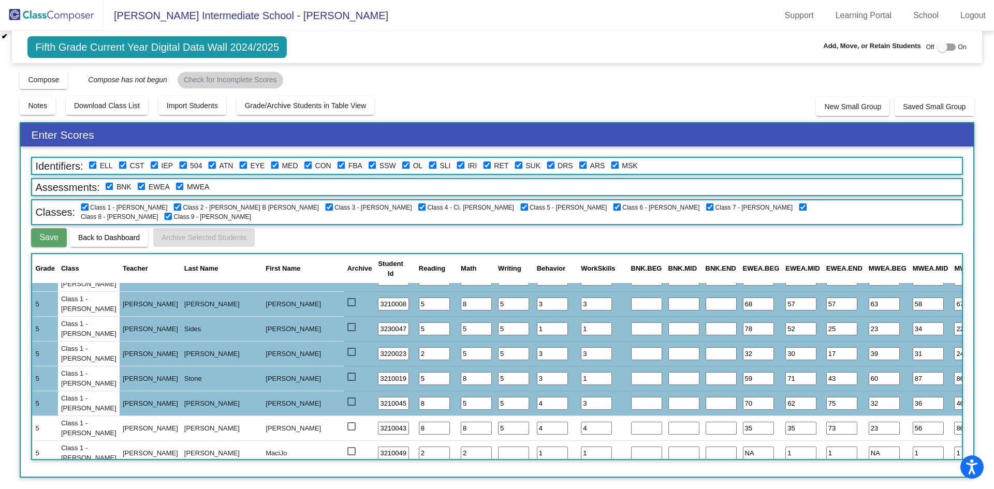
scroll to position [466, 0]
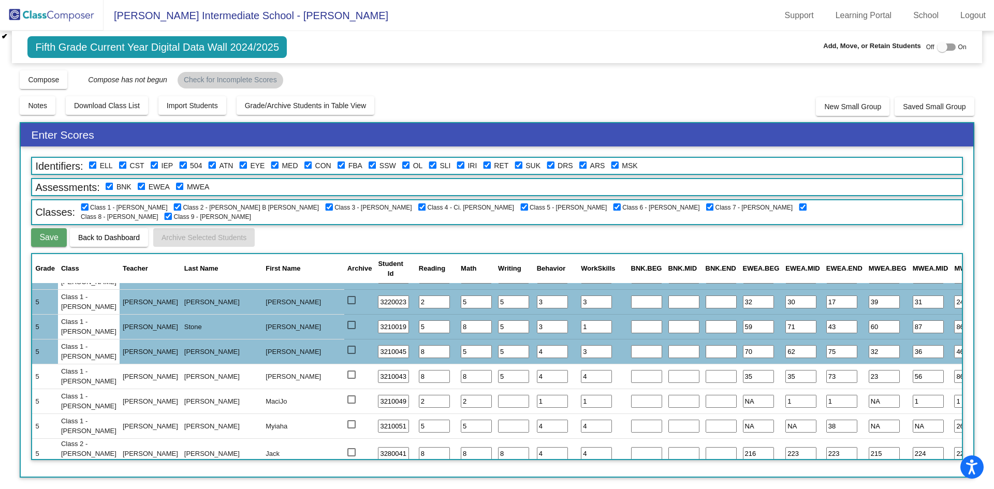
type input "5"
click at [498, 400] on input "number" at bounding box center [513, 401] width 31 height 13
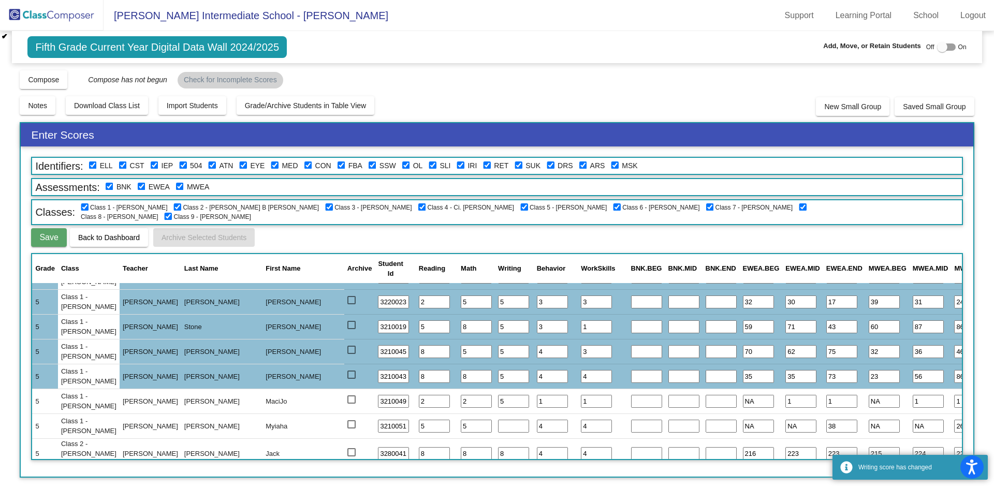
type input "5"
click at [498, 423] on input "number" at bounding box center [513, 426] width 31 height 13
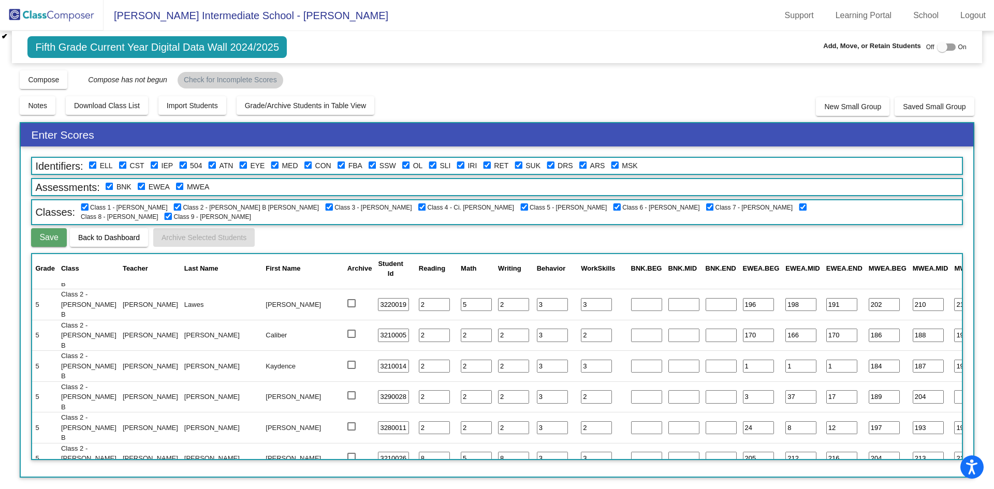
scroll to position [1191, 0]
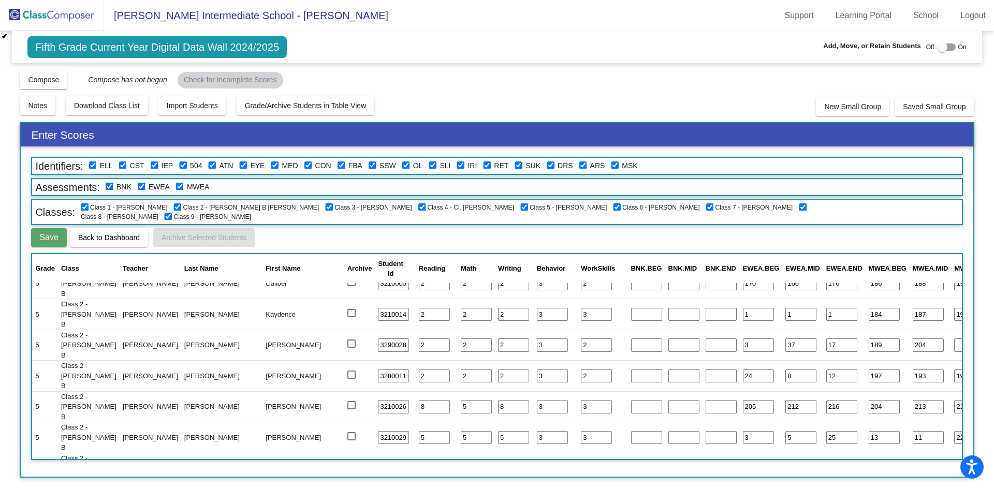
type input "5"
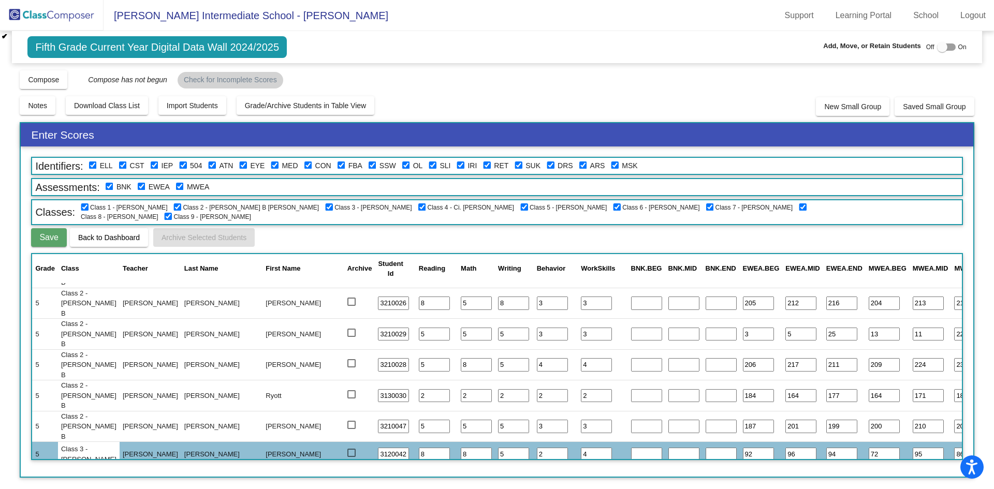
type input "5"
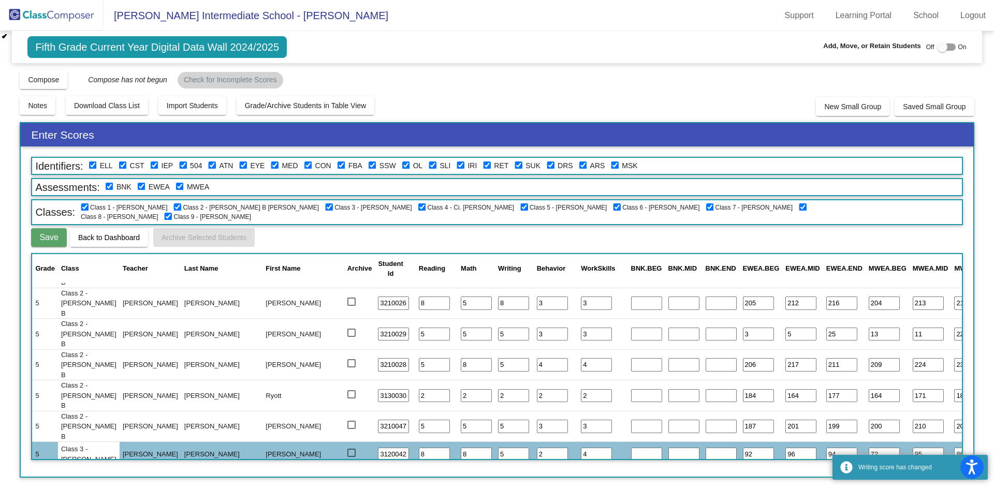
type input "5"
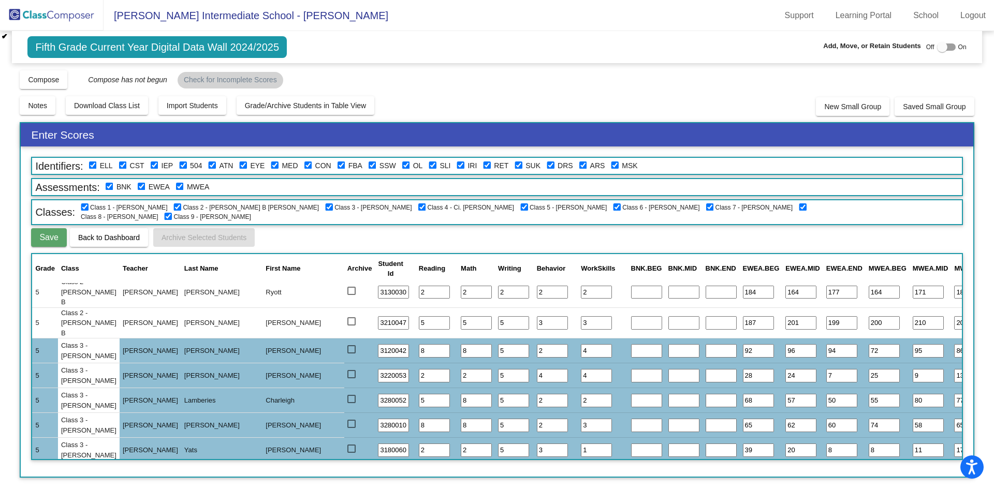
type input "5"
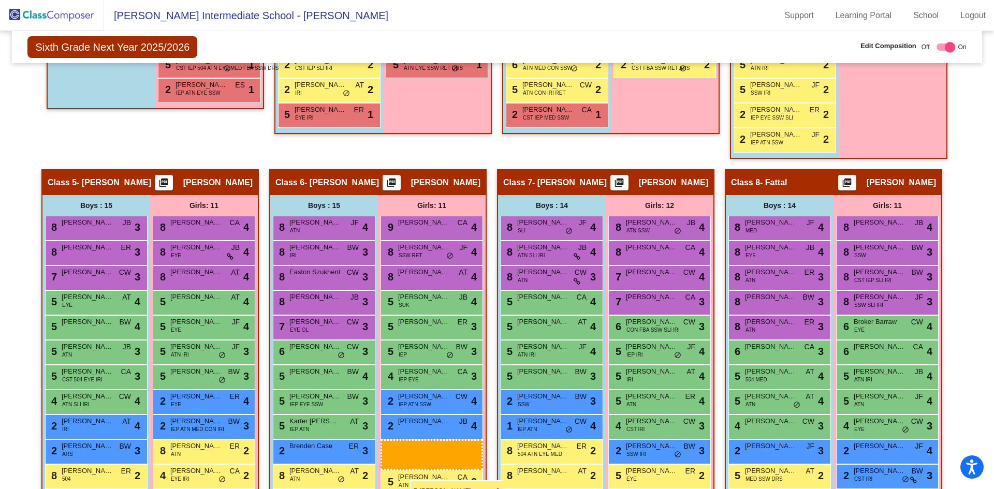
scroll to position [644, 0]
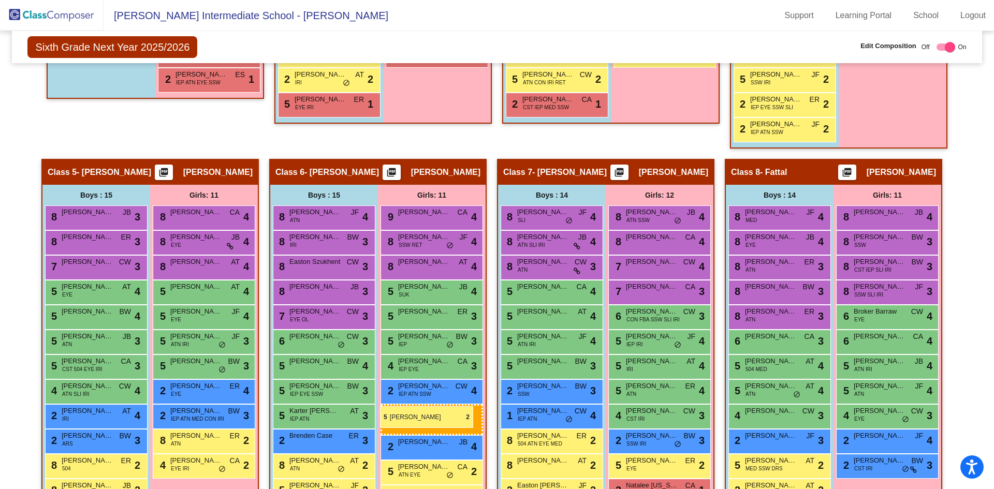
drag, startPoint x: 207, startPoint y: 402, endPoint x: 380, endPoint y: 406, distance: 172.9
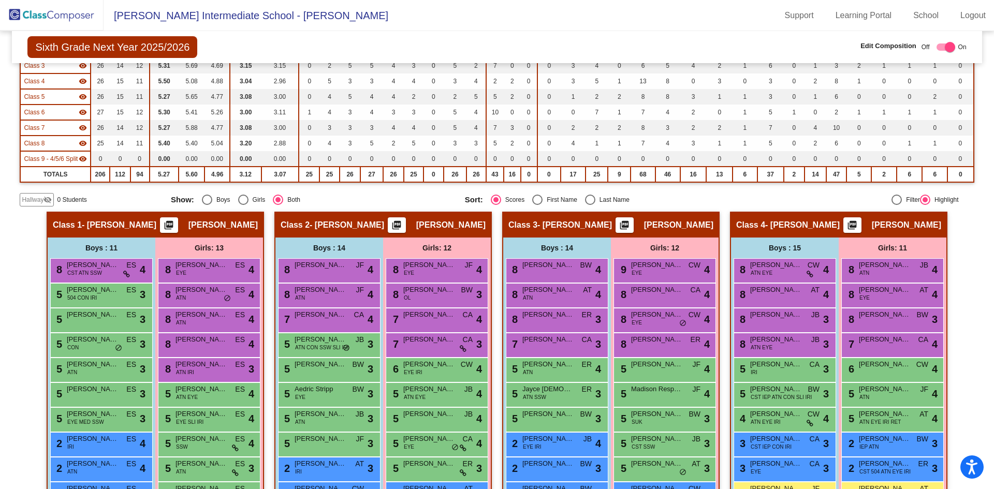
scroll to position [0, 0]
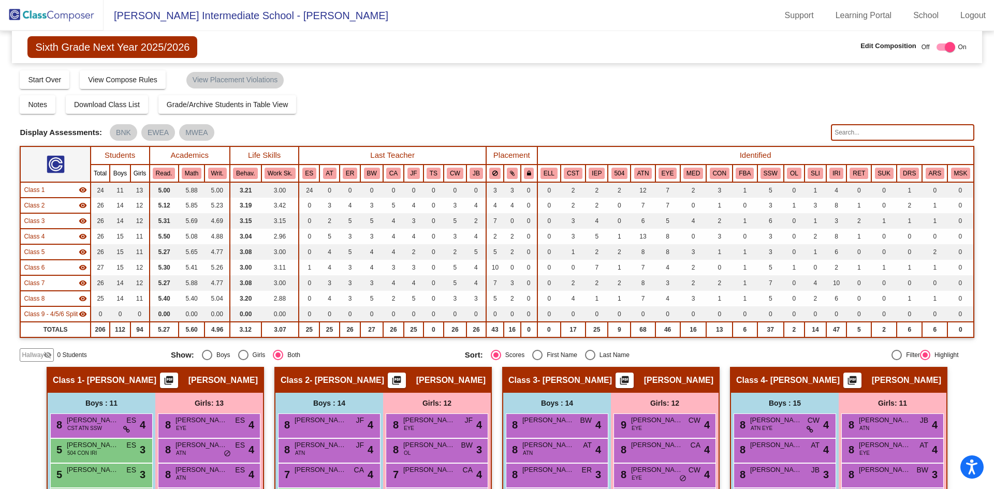
click at [862, 130] on input "text" at bounding box center [902, 132] width 143 height 17
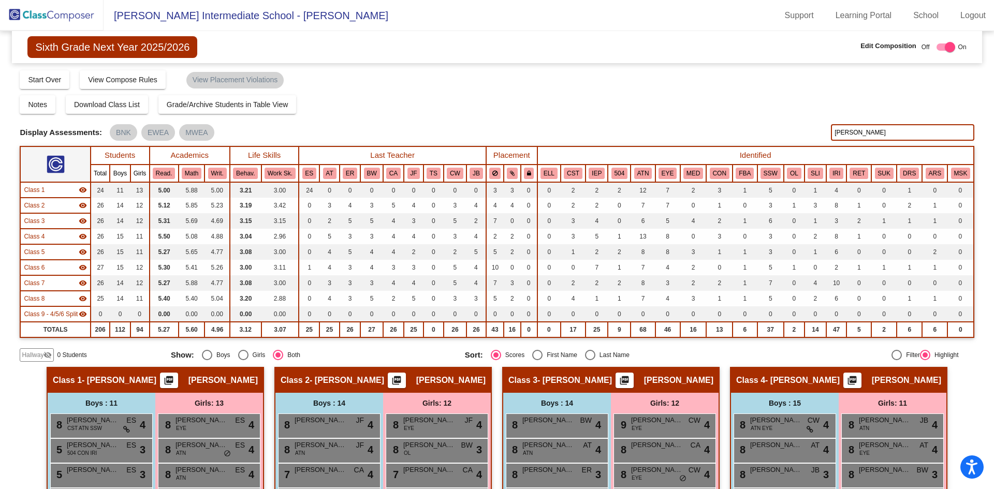
type input "folden"
drag, startPoint x: 864, startPoint y: 129, endPoint x: 805, endPoint y: 130, distance: 58.5
click at [805, 130] on div "Display Scores for Years: 2023 - 2024 2024 - 2025 Display Assessments: BNK EWEA…" at bounding box center [497, 132] width 954 height 17
drag, startPoint x: 870, startPoint y: 134, endPoint x: 848, endPoint y: 134, distance: 21.7
click at [848, 134] on input "aaron vord" at bounding box center [902, 132] width 143 height 17
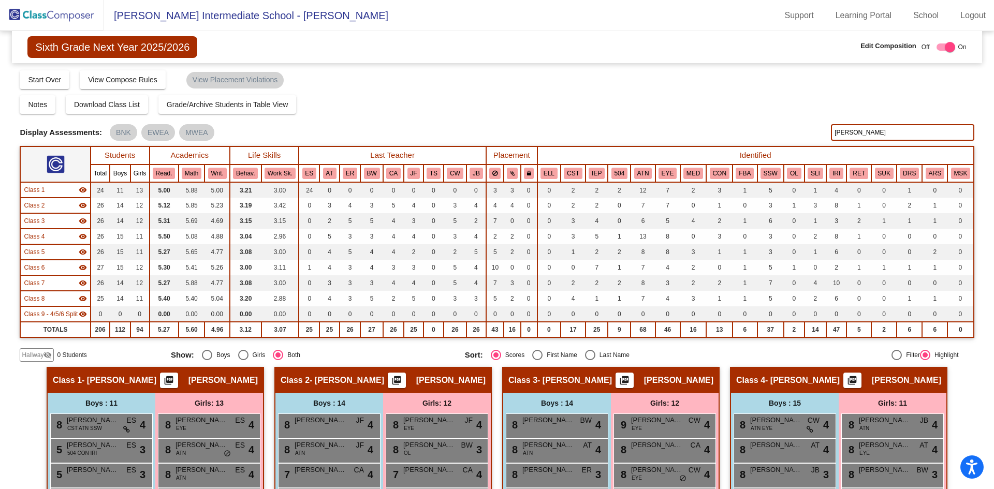
drag, startPoint x: 873, startPoint y: 132, endPoint x: 735, endPoint y: 112, distance: 139.1
click at [760, 119] on div "Display Scores for Years: 2023 - 2024 2024 - 2025 Grade/Archive Students in Tab…" at bounding box center [497, 215] width 954 height 292
drag, startPoint x: 865, startPoint y: 133, endPoint x: 799, endPoint y: 131, distance: 66.3
click at [813, 133] on div "Display Scores for Years: 2023 - 2024 2024 - 2025 Display Assessments: BNK EWEA…" at bounding box center [497, 132] width 954 height 17
type input "jayla"
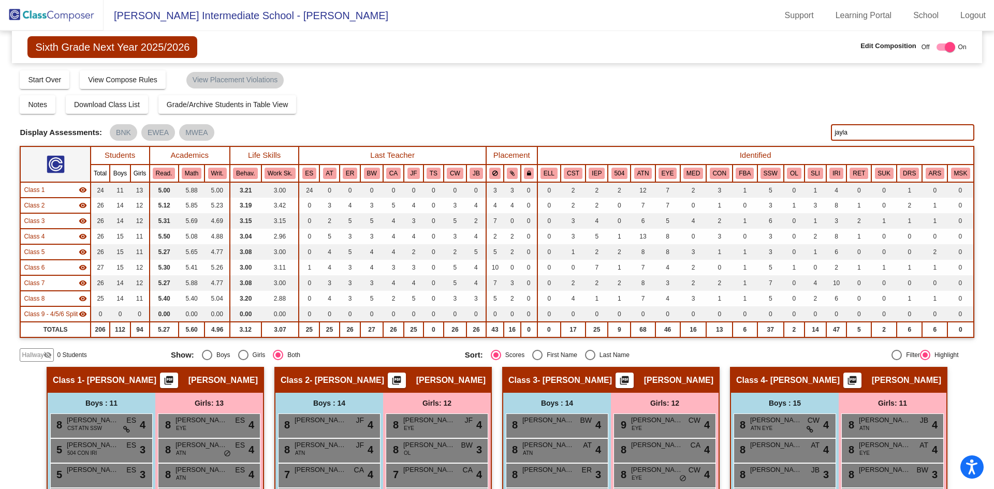
drag, startPoint x: 856, startPoint y: 132, endPoint x: 800, endPoint y: 128, distance: 56.6
click at [809, 129] on div "Display Scores for Years: 2023 - 2024 2024 - 2025 Display Assessments: BNK EWEA…" at bounding box center [497, 132] width 954 height 17
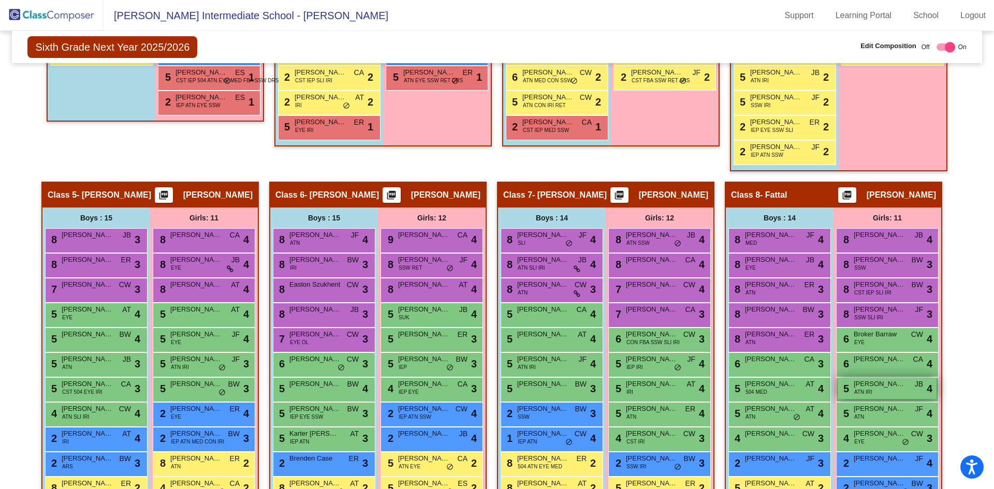
scroll to position [725, 0]
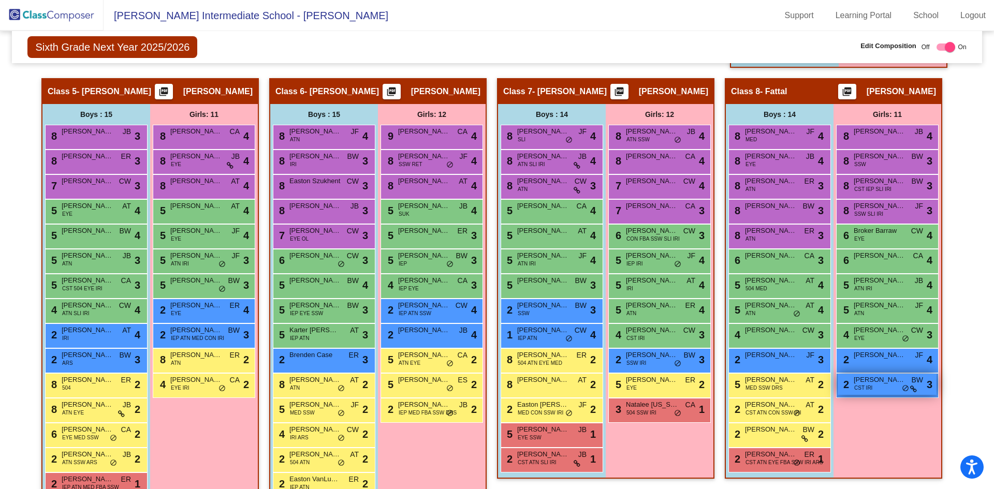
click at [871, 385] on span "[PERSON_NAME]" at bounding box center [880, 380] width 52 height 10
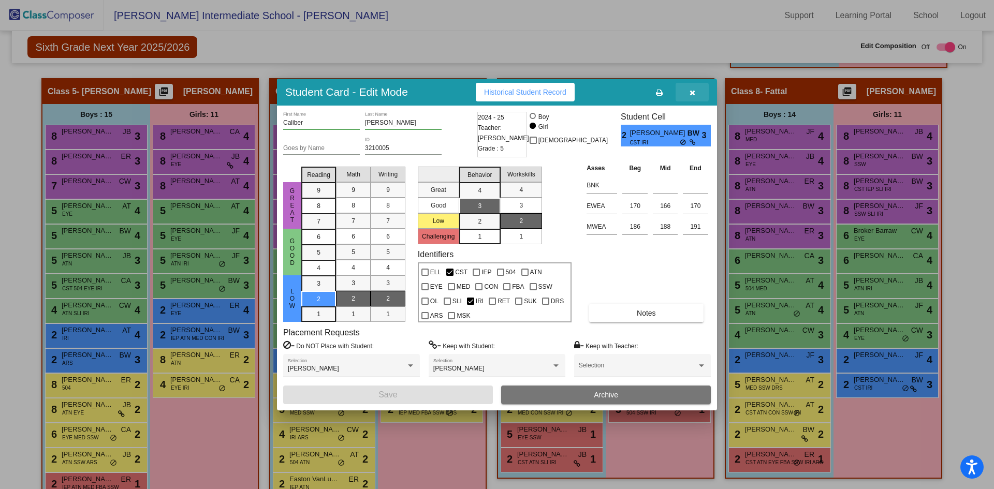
click at [695, 89] on button "button" at bounding box center [692, 92] width 33 height 19
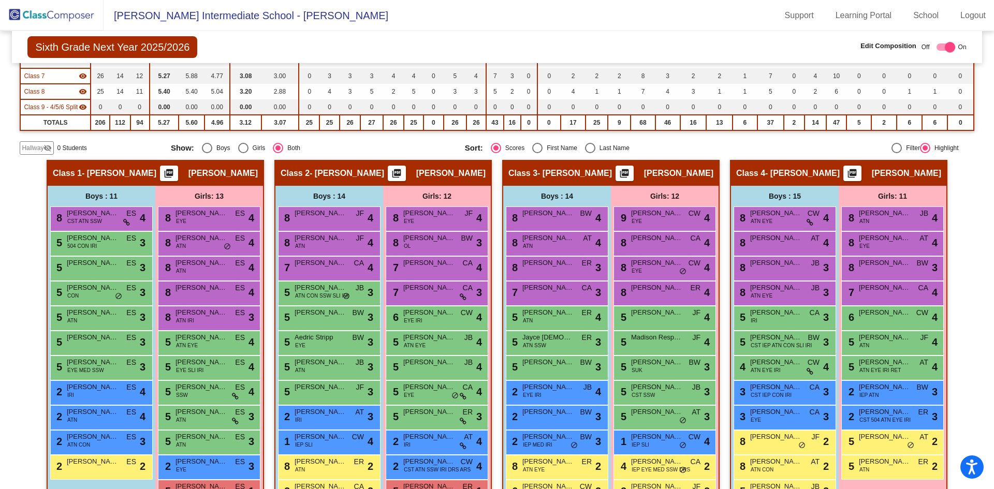
scroll to position [0, 0]
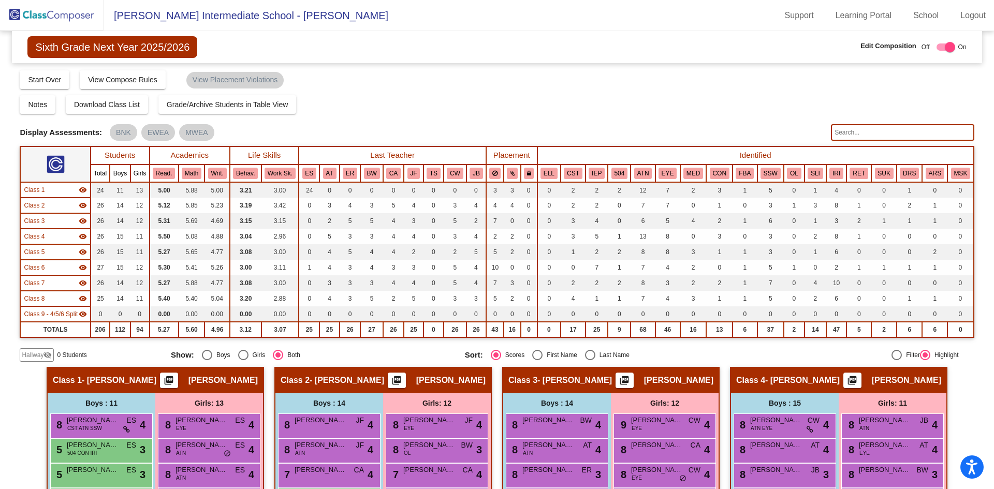
click at [859, 131] on input "text" at bounding box center [902, 132] width 143 height 17
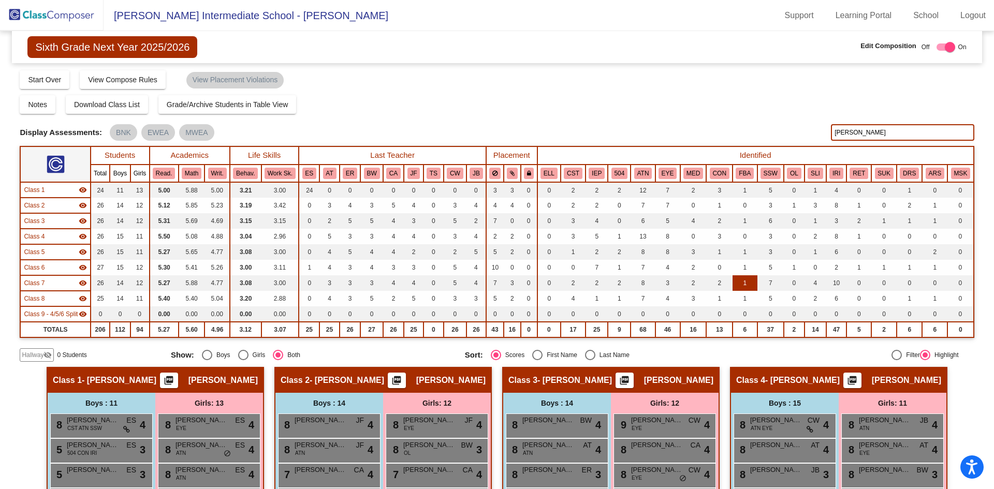
type input "foreit"
drag, startPoint x: 855, startPoint y: 130, endPoint x: 745, endPoint y: 104, distance: 112.8
click at [755, 108] on div "Display Scores for Years: 2023 - 2024 2024 - 2025 Grade/Archive Students in Tab…" at bounding box center [497, 215] width 954 height 292
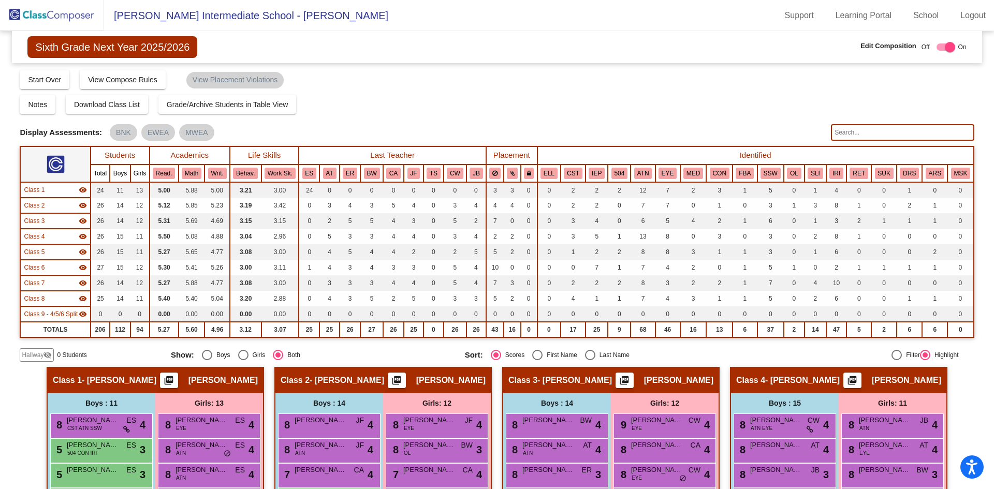
click at [877, 135] on input "text" at bounding box center [902, 132] width 143 height 17
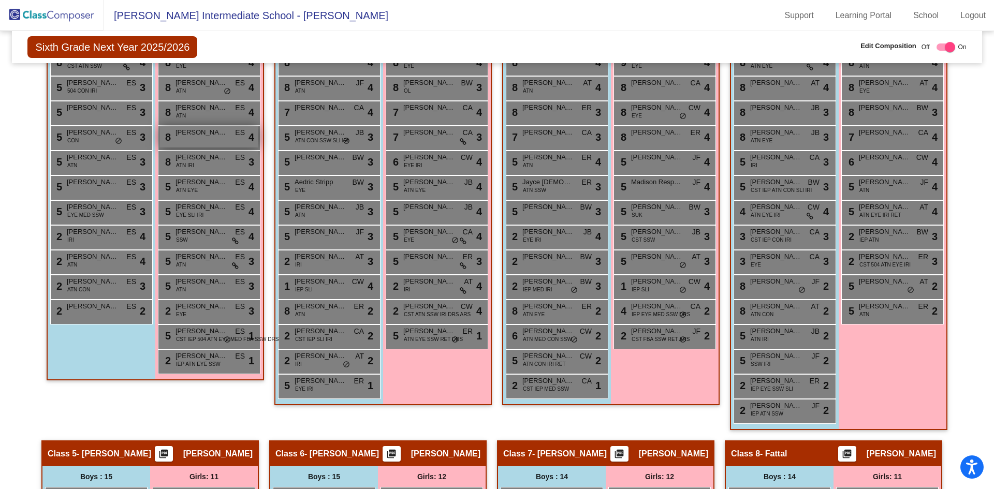
scroll to position [52, 0]
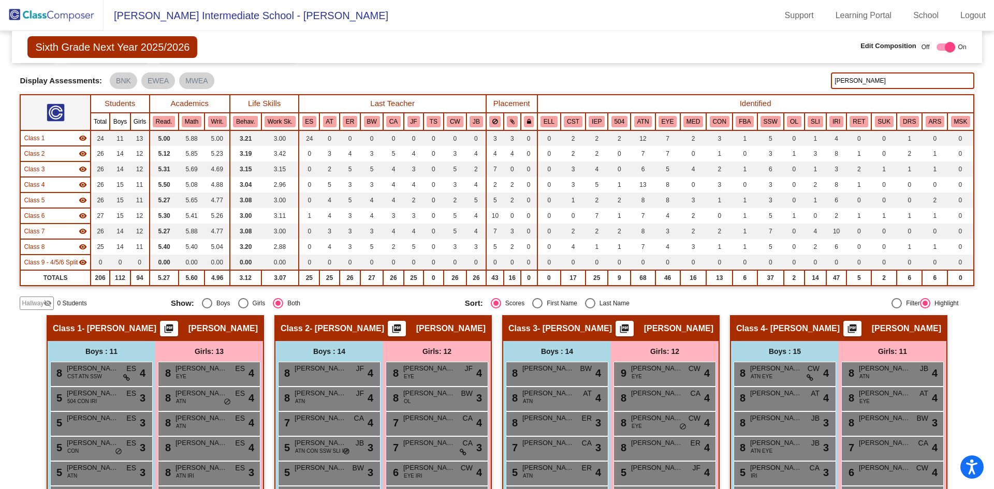
drag, startPoint x: 868, startPoint y: 79, endPoint x: 649, endPoint y: 0, distance: 232.8
drag, startPoint x: 844, startPoint y: 85, endPoint x: 801, endPoint y: 84, distance: 43.0
click at [802, 84] on div "Display Scores for Years: 2023 - 2024 2024 - 2025 Display Assessments: BNK EWEA…" at bounding box center [497, 80] width 954 height 17
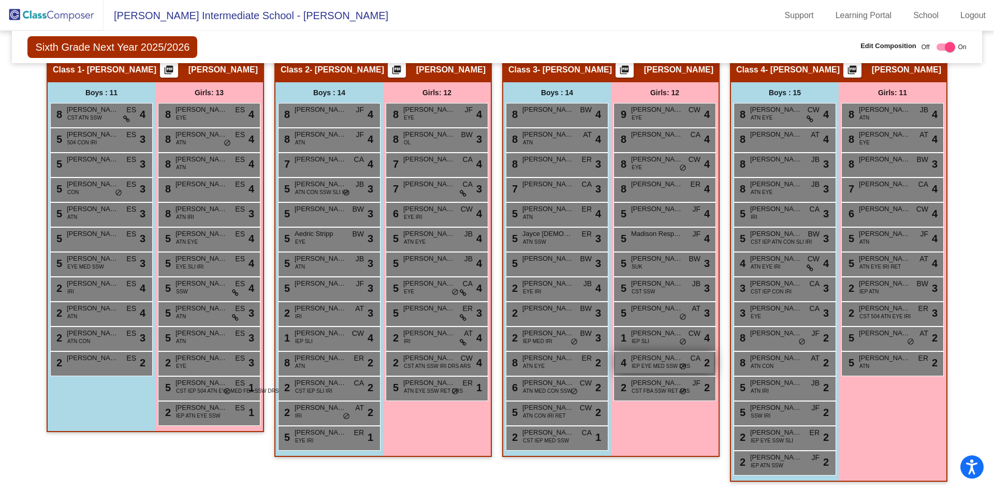
scroll to position [0, 0]
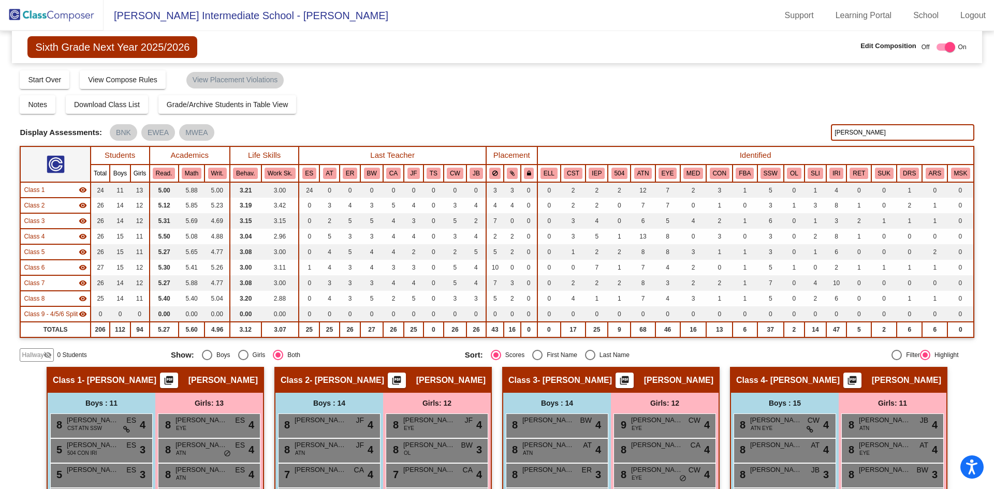
drag, startPoint x: 875, startPoint y: 132, endPoint x: 711, endPoint y: 101, distance: 166.5
click at [724, 104] on div "Display Scores for Years: 2023 - 2024 2024 - 2025 Grade/Archive Students in Tab…" at bounding box center [497, 215] width 954 height 292
type input "fay"
drag, startPoint x: 797, startPoint y: 121, endPoint x: 750, endPoint y: 124, distance: 47.7
click at [755, 118] on div "Display Scores for Years: 2023 - 2024 2024 - 2025 Grade/Archive Students in Tab…" at bounding box center [497, 215] width 954 height 292
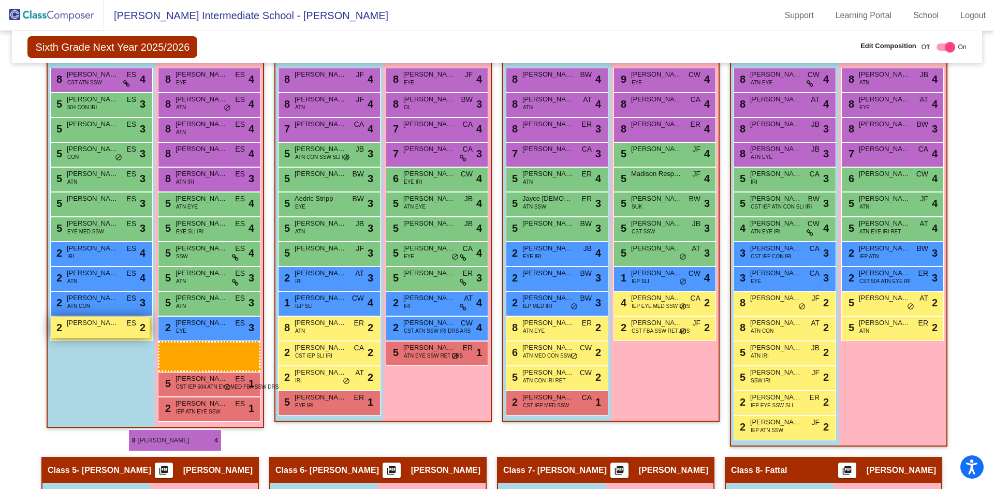
scroll to position [449, 0]
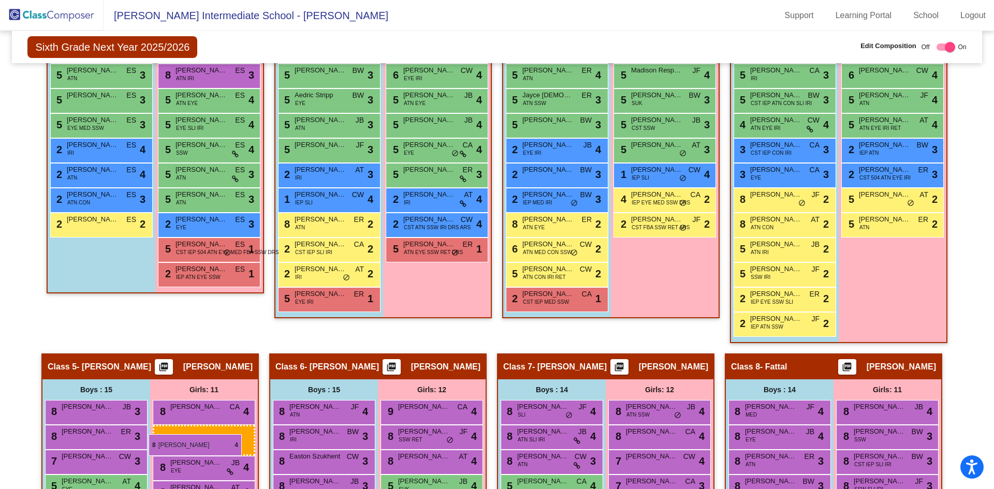
drag, startPoint x: 672, startPoint y: 265, endPoint x: 149, endPoint y: 434, distance: 550.0
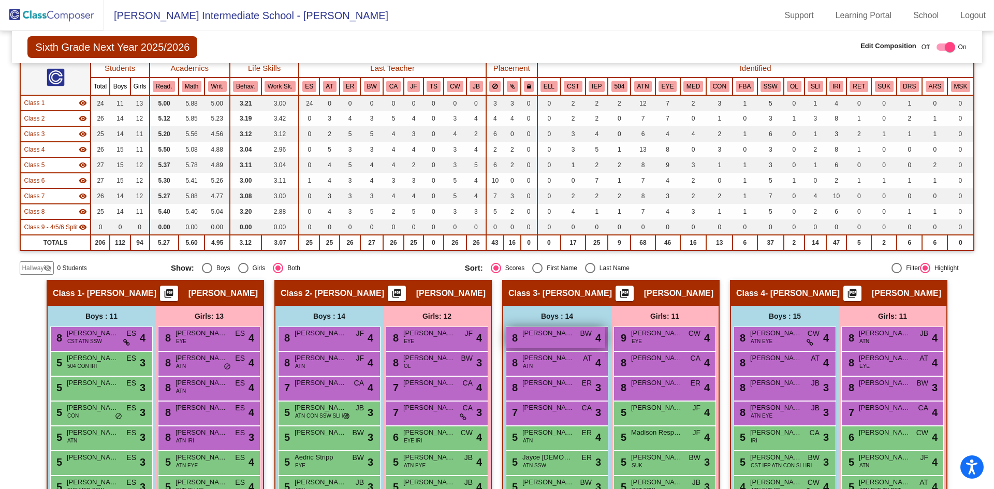
scroll to position [0, 0]
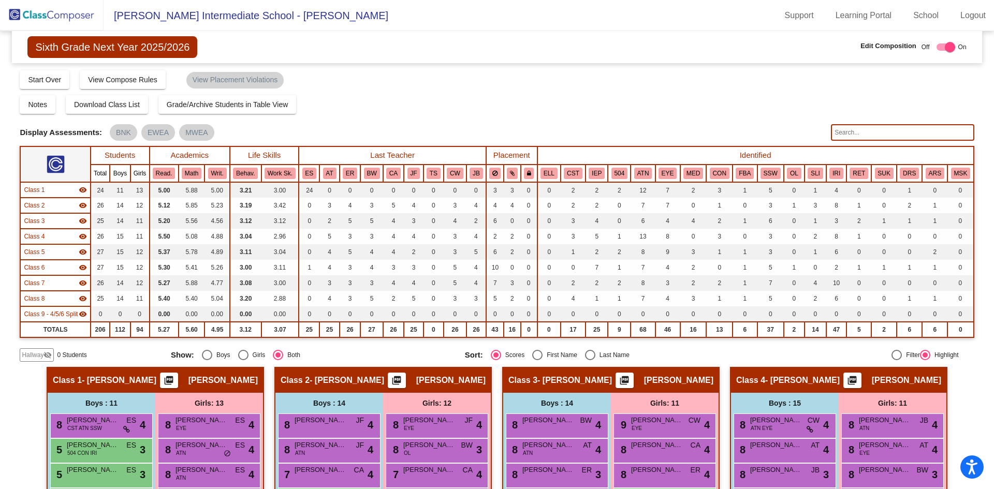
drag, startPoint x: 880, startPoint y: 133, endPoint x: 812, endPoint y: 71, distance: 91.7
click at [880, 133] on input "text" at bounding box center [902, 132] width 143 height 17
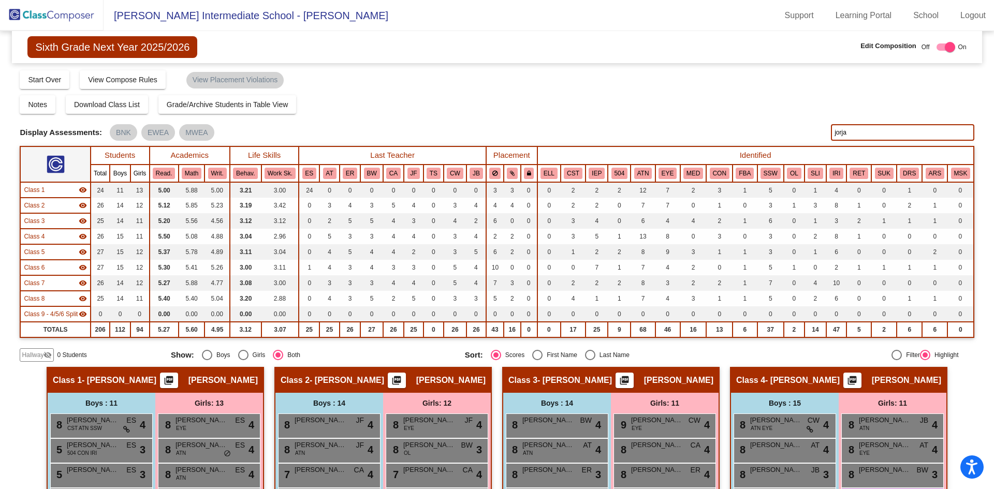
scroll to position [155, 0]
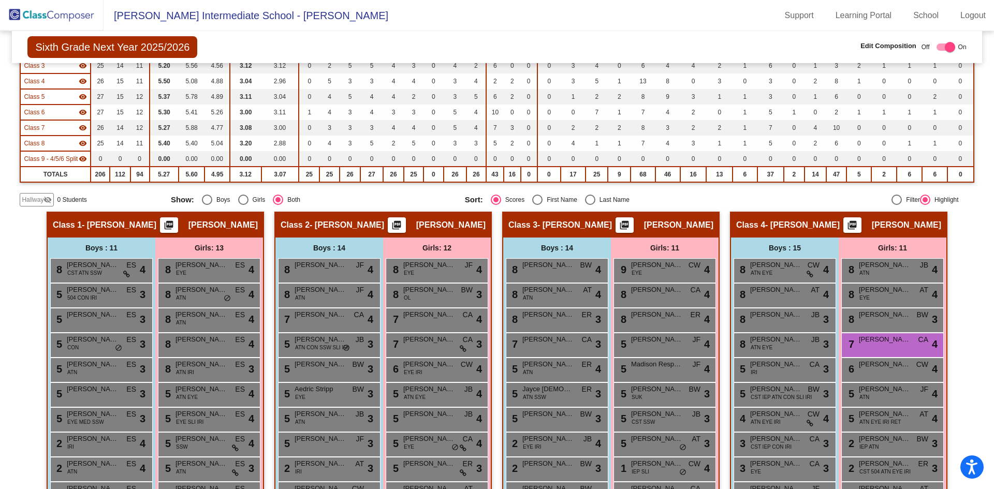
type input "jorja"
click at [970, 300] on mat-sidenav-content "Sixth Grade Next Year 2025/2026 Edit Composition Off On Incoming Digital Data W…" at bounding box center [497, 260] width 994 height 458
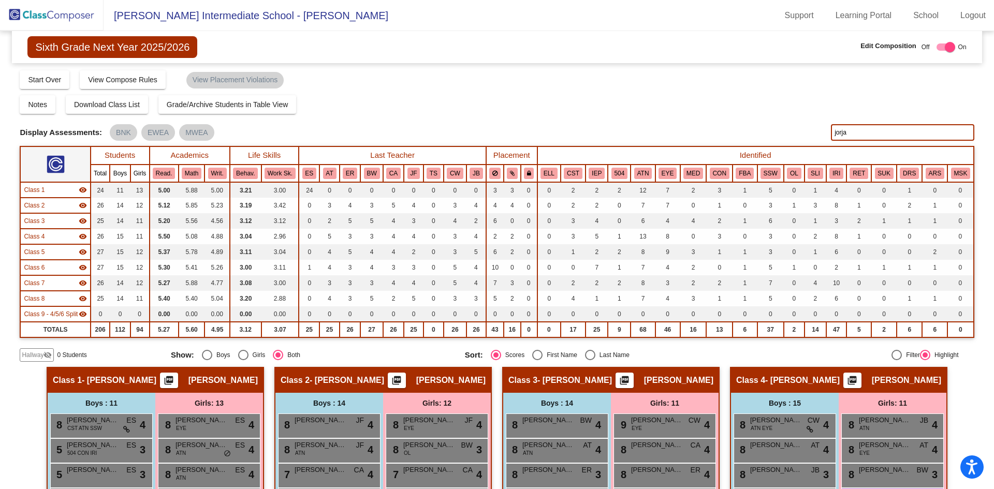
drag, startPoint x: 835, startPoint y: 139, endPoint x: 805, endPoint y: 140, distance: 30.6
click at [807, 140] on div "Display Scores for Years: 2023 - 2024 2024 - 2025 Display Assessments: BNK EWEA…" at bounding box center [497, 132] width 954 height 17
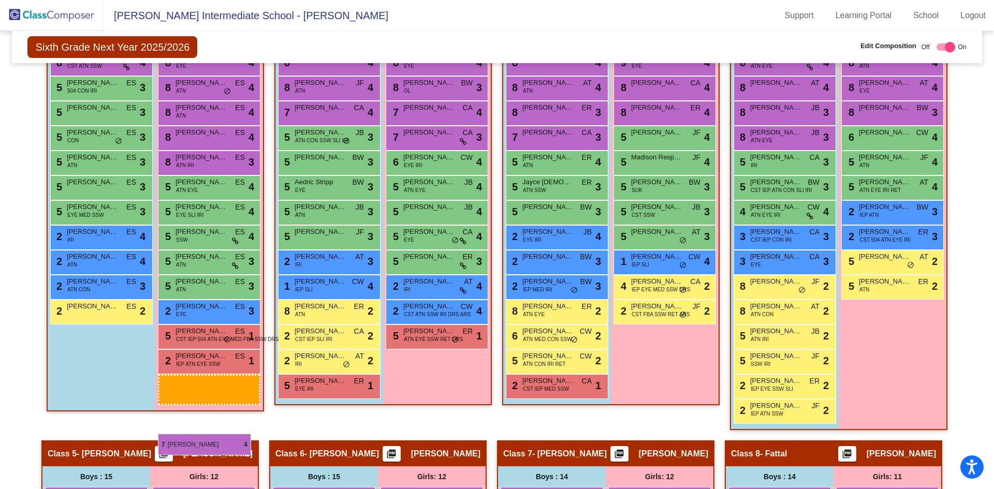
scroll to position [466, 0]
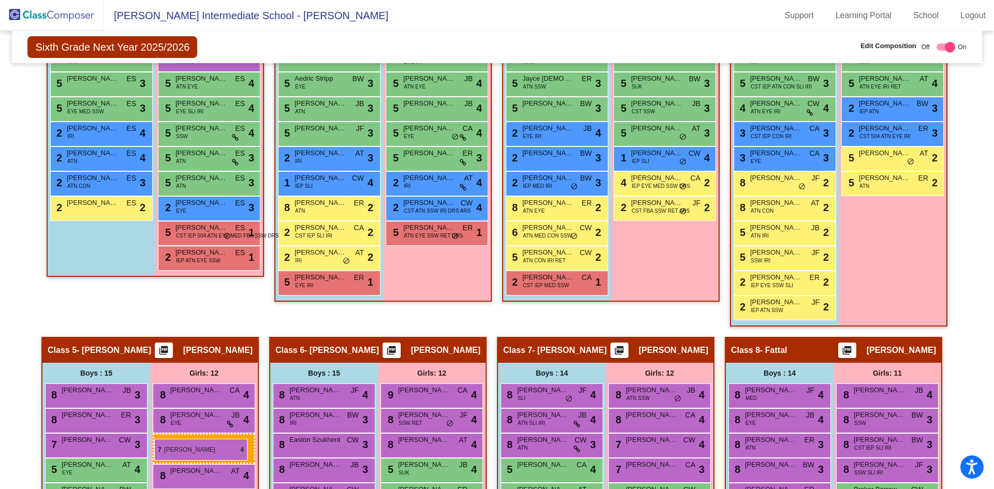
drag, startPoint x: 872, startPoint y: 296, endPoint x: 154, endPoint y: 439, distance: 732.1
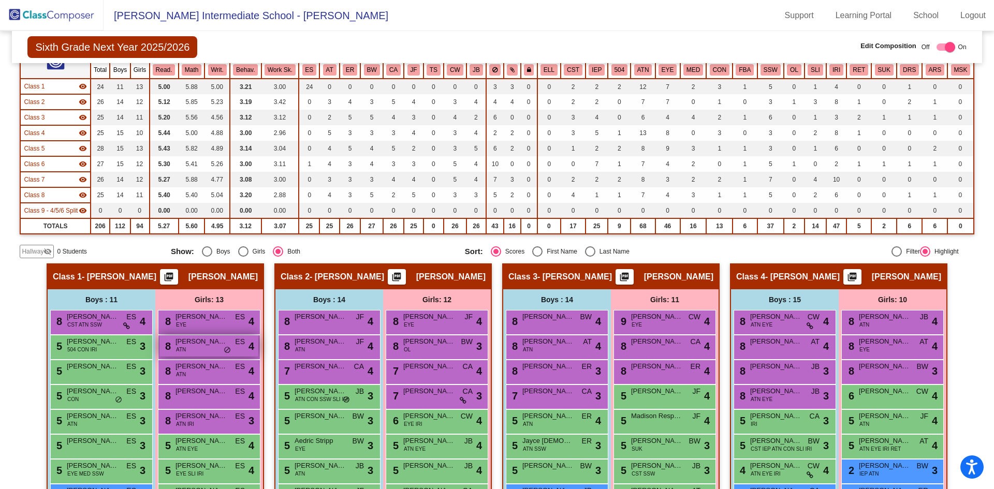
scroll to position [0, 0]
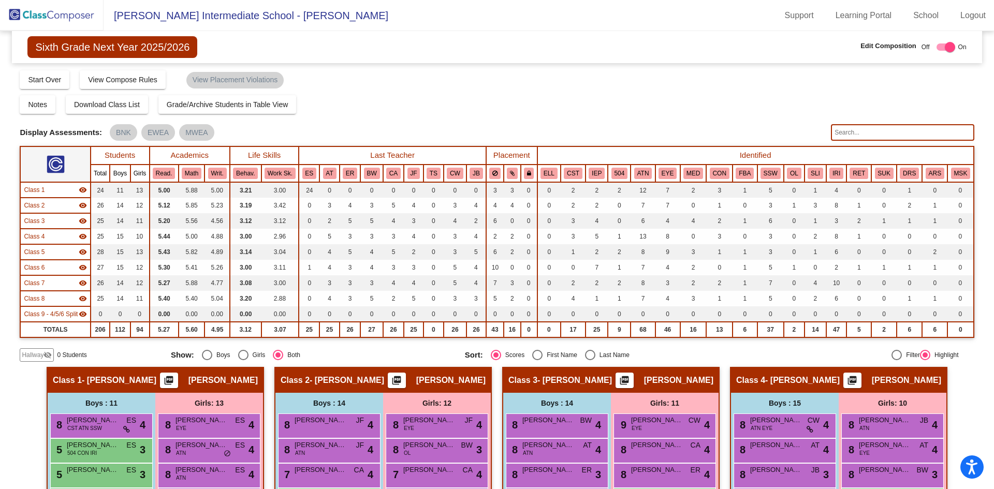
click at [906, 129] on input "text" at bounding box center [902, 132] width 143 height 17
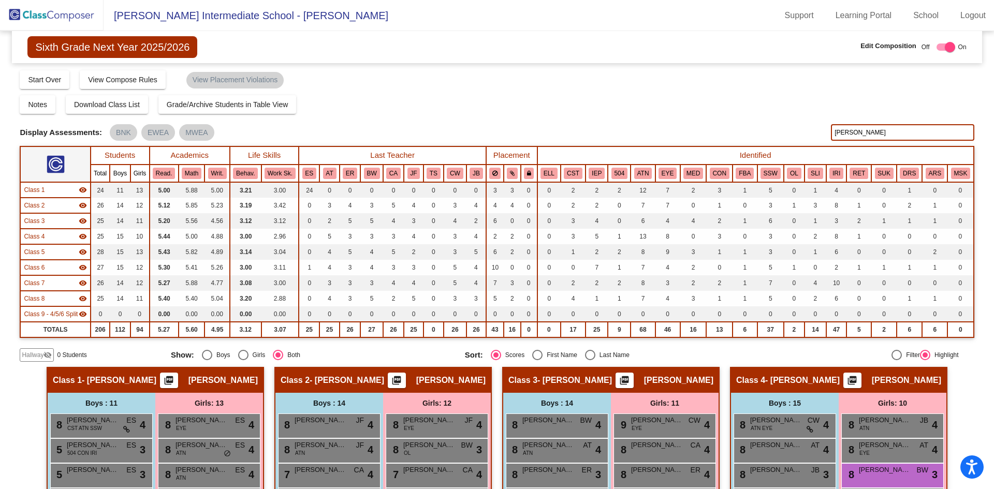
drag, startPoint x: 855, startPoint y: 135, endPoint x: 797, endPoint y: 124, distance: 59.1
click at [798, 124] on div "Display Scores for Years: 2023 - 2024 2024 - 2025 Display Assessments: BNK EWEA…" at bounding box center [497, 132] width 954 height 17
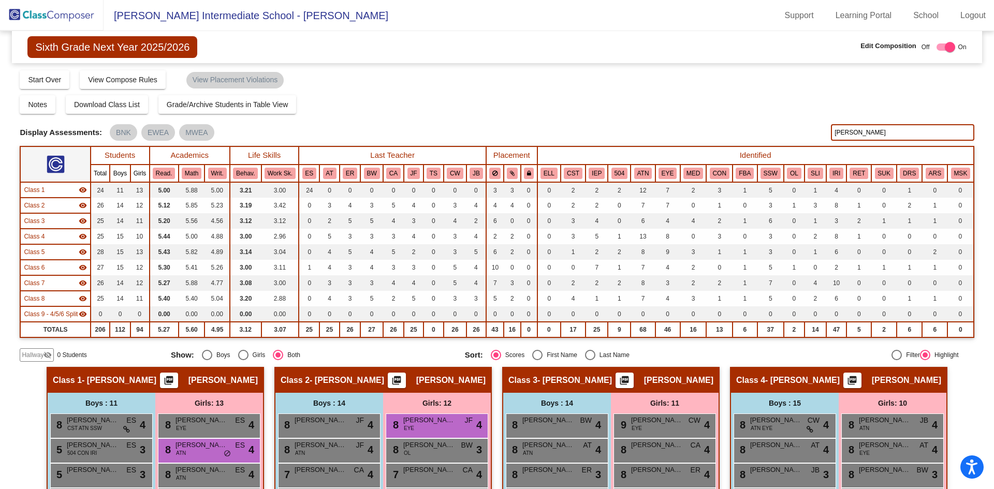
type input "hart"
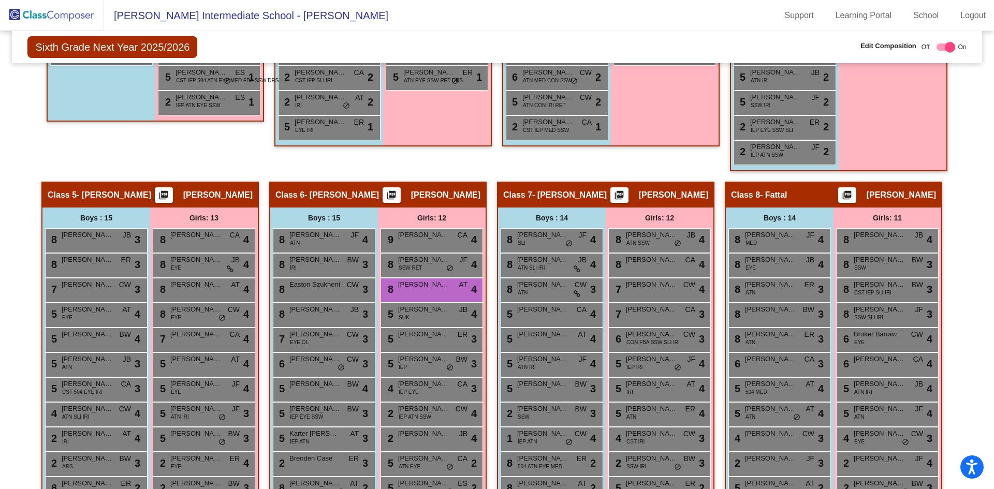
scroll to position [673, 0]
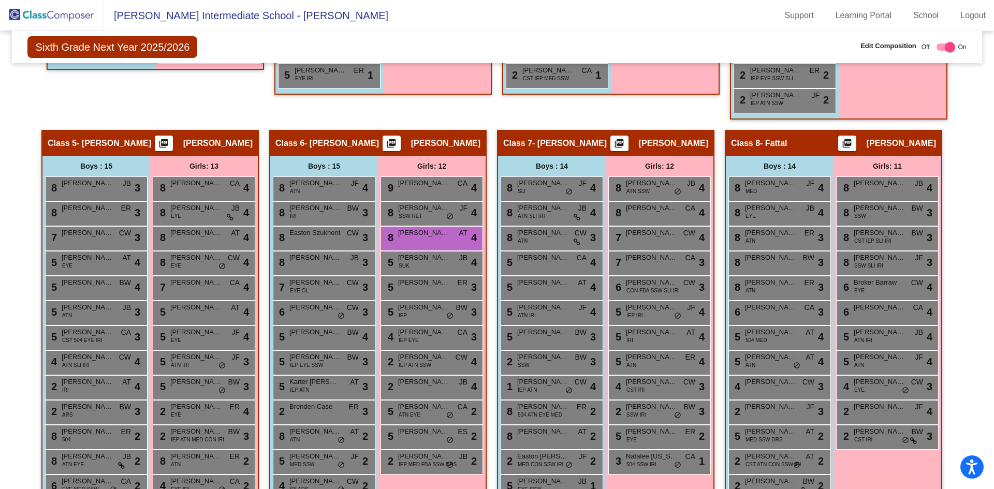
click at [0, 0] on div "Girls: 12 9 Ava Darner CA lock do_not_disturb_alt 4 8 Chloe Green SSW RET JF lo…" at bounding box center [0, 0] width 0 height 0
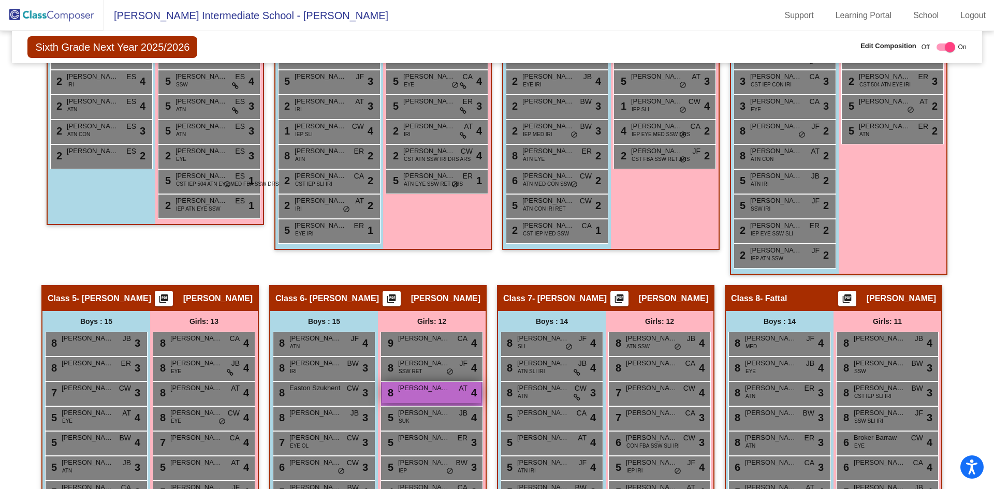
click at [435, 398] on div "8 Melanie Hart AT lock do_not_disturb_alt 4" at bounding box center [431, 392] width 99 height 21
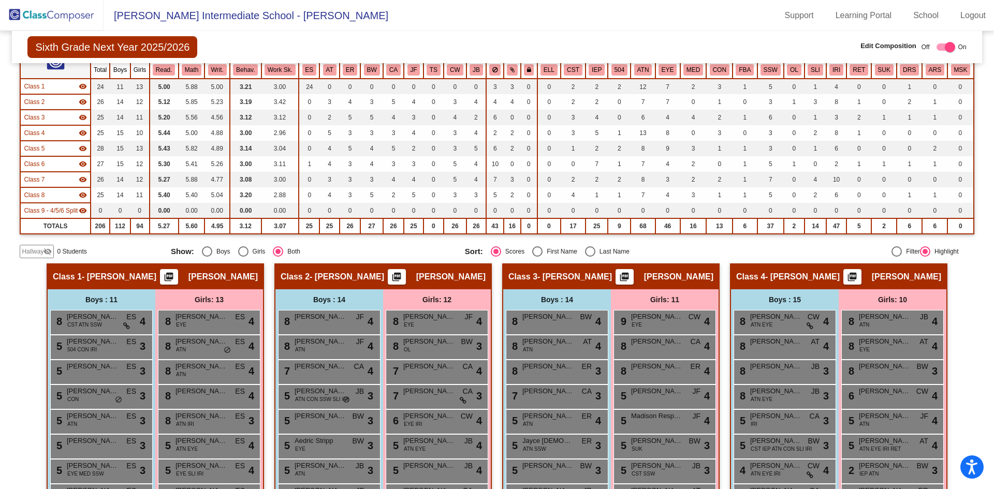
scroll to position [0, 0]
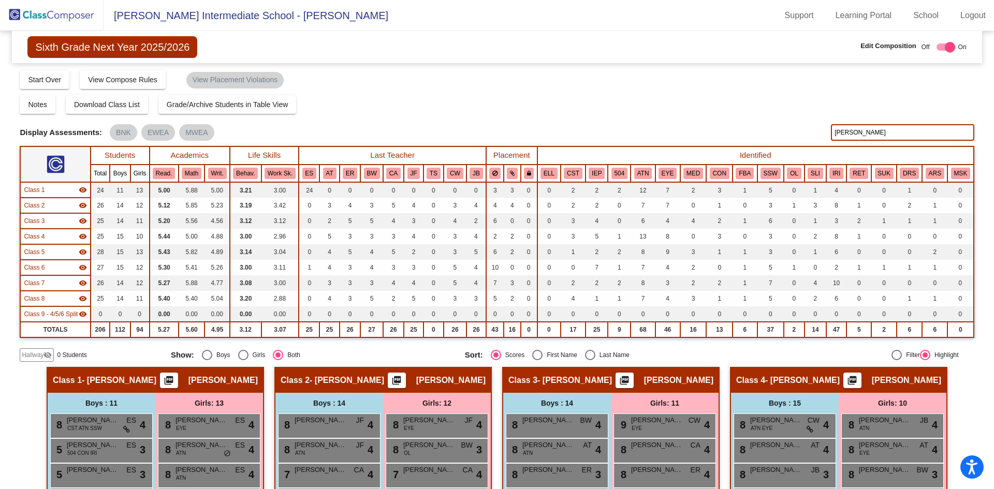
drag, startPoint x: 857, startPoint y: 135, endPoint x: 695, endPoint y: 92, distance: 168.0
click at [721, 93] on div "Display Scores for Years: 2023 - 2024 2024 - 2025 Grade/Archive Students in Tab…" at bounding box center [497, 215] width 954 height 292
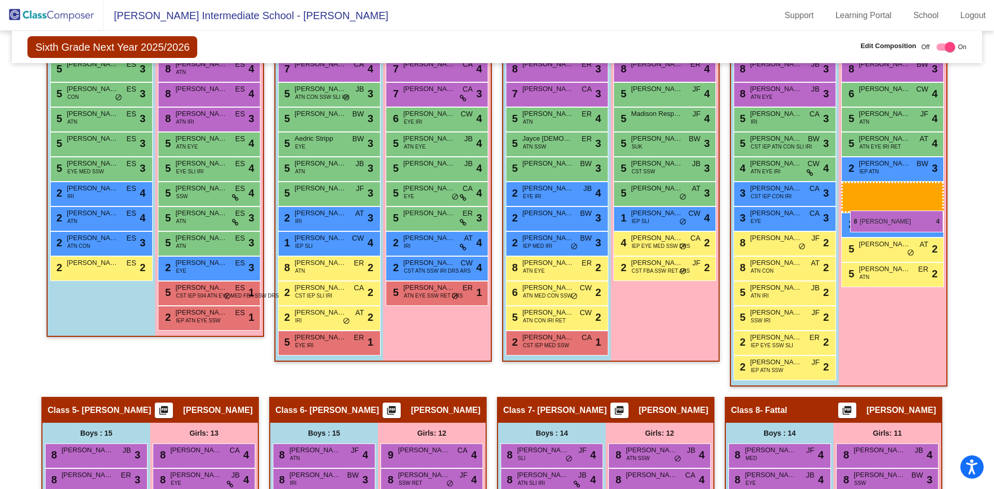
scroll to position [302, 0]
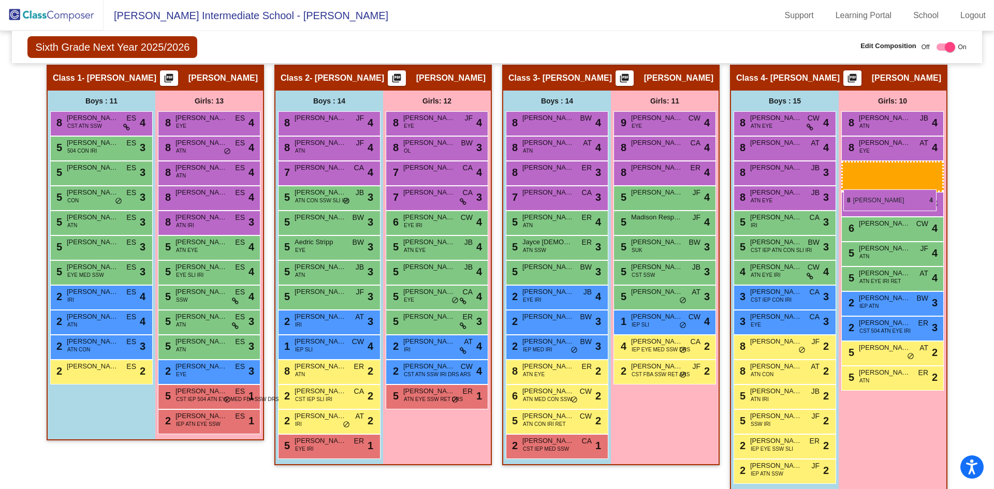
drag, startPoint x: 442, startPoint y: 393, endPoint x: 845, endPoint y: 175, distance: 458.6
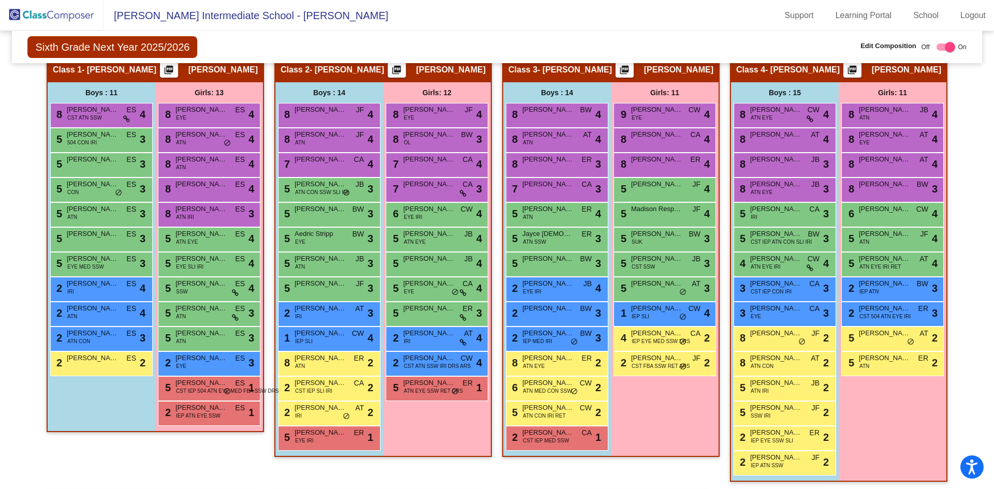
scroll to position [0, 0]
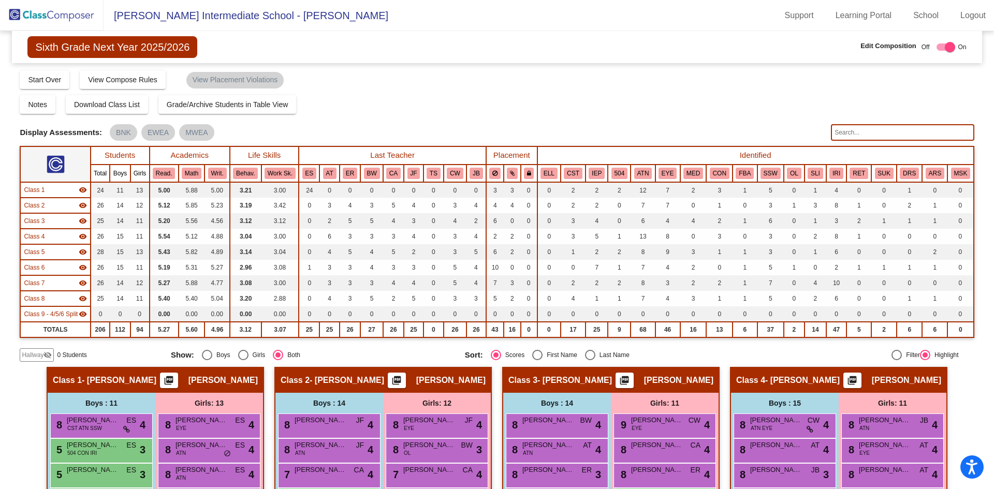
click at [868, 128] on input "text" at bounding box center [902, 132] width 143 height 17
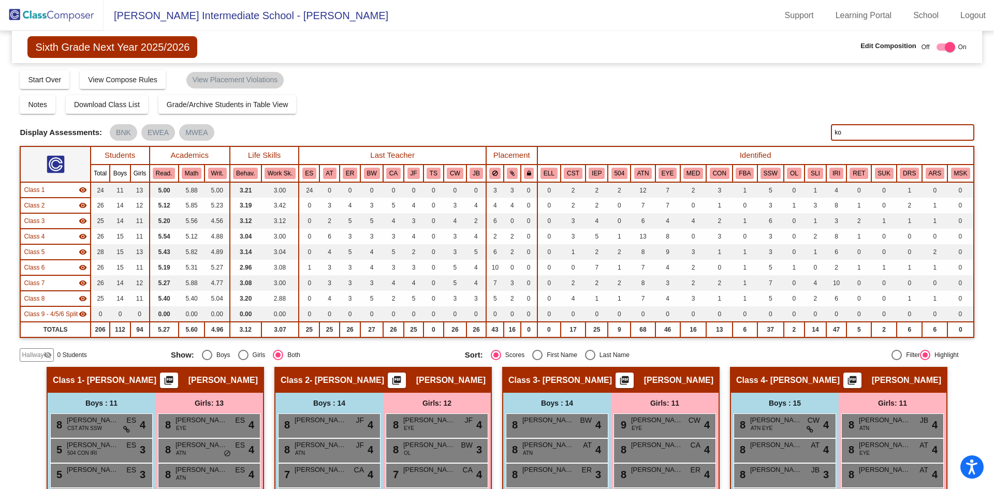
type input "k"
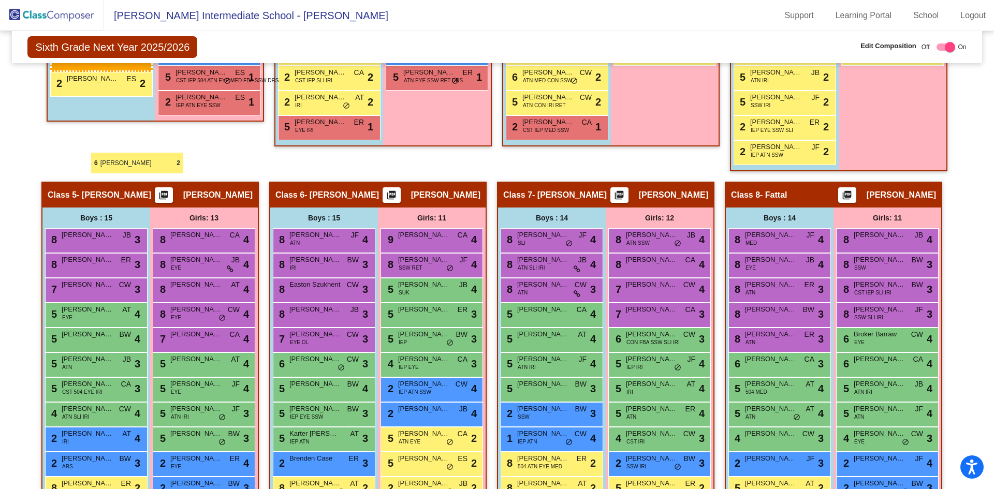
scroll to position [414, 0]
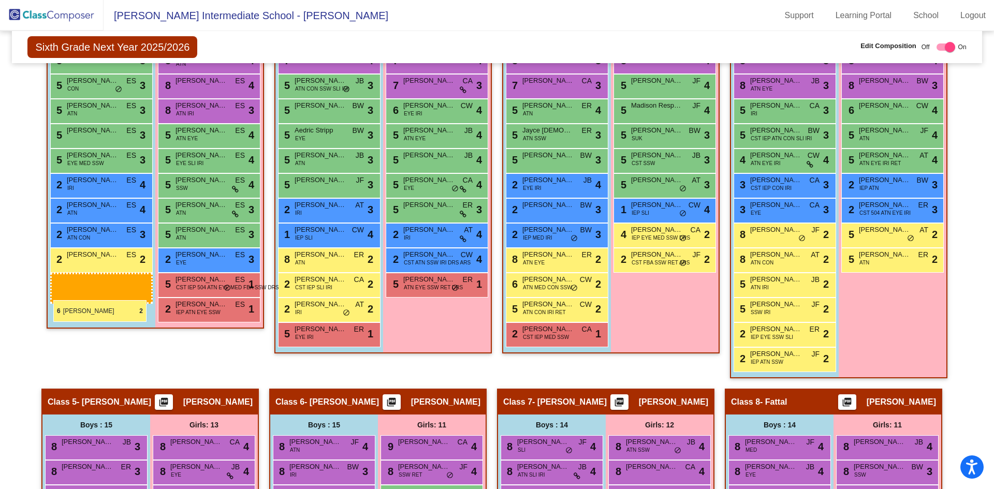
drag, startPoint x: 108, startPoint y: 431, endPoint x: 53, endPoint y: 300, distance: 142.0
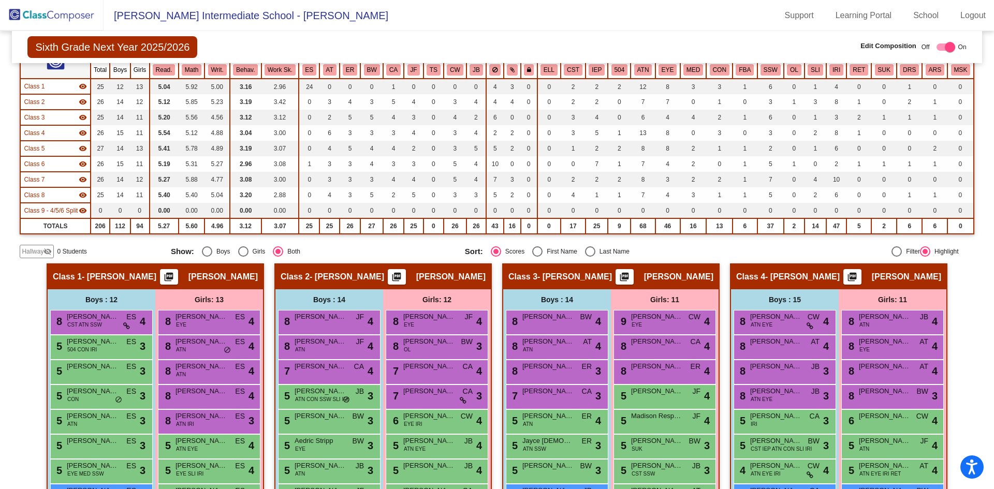
scroll to position [0, 0]
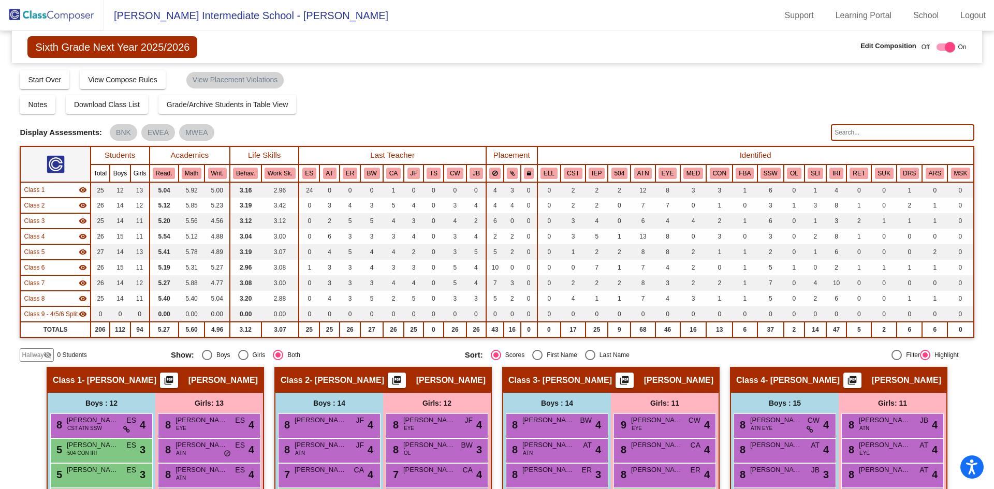
click at [856, 136] on input "text" at bounding box center [902, 132] width 143 height 17
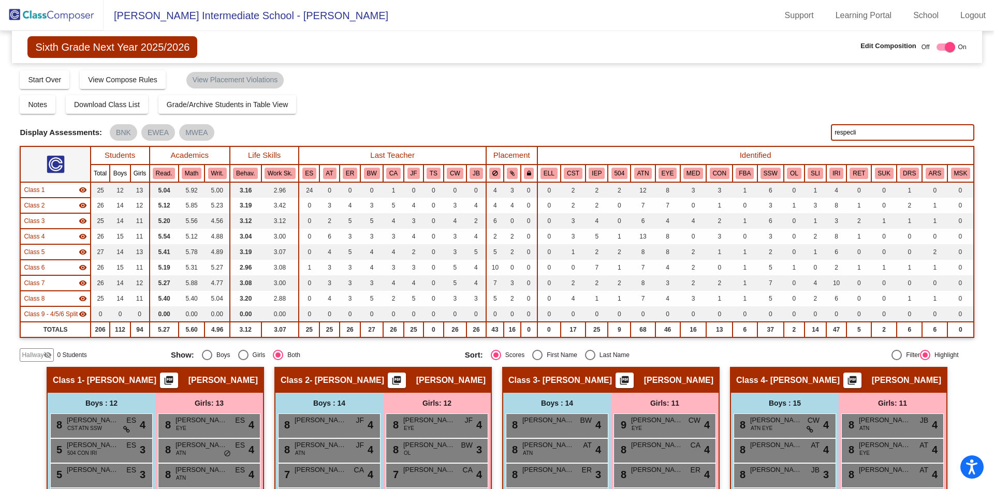
click at [863, 134] on input "respecli" at bounding box center [902, 132] width 143 height 17
drag, startPoint x: 848, startPoint y: 136, endPoint x: 824, endPoint y: 138, distance: 23.9
click at [826, 138] on div "Display Scores for Years: 2023 - 2024 2024 - 2025 Display Assessments: BNK EWEA…" at bounding box center [497, 132] width 954 height 17
type input "i"
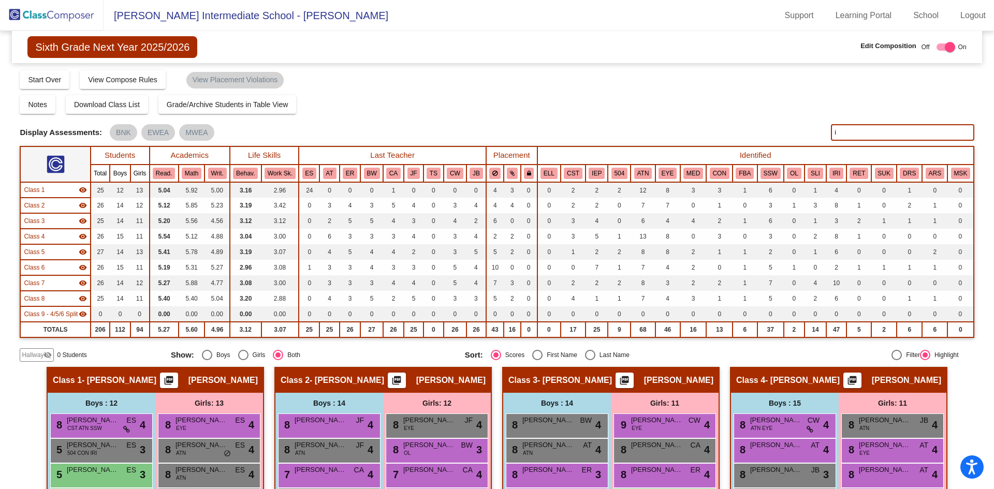
drag, startPoint x: 879, startPoint y: 129, endPoint x: 819, endPoint y: 124, distance: 60.3
click at [837, 127] on input "i" at bounding box center [902, 132] width 143 height 17
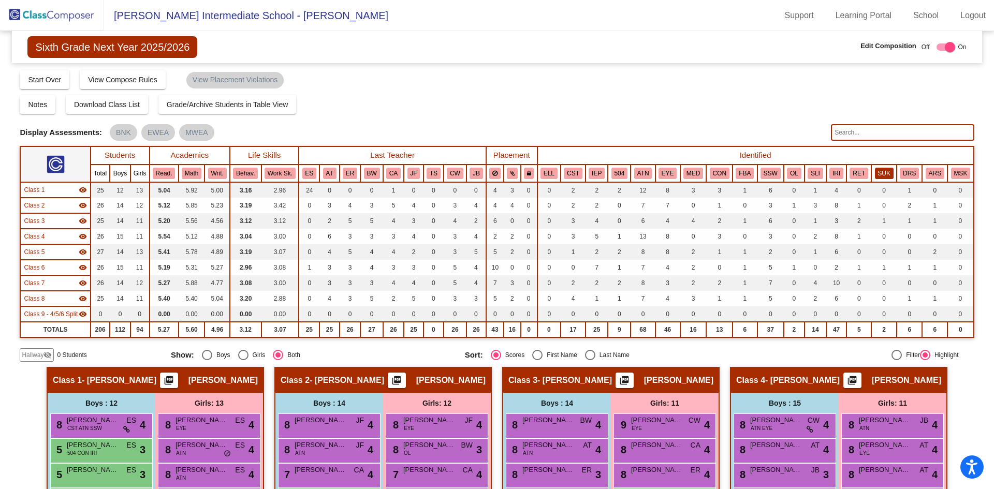
scroll to position [155, 0]
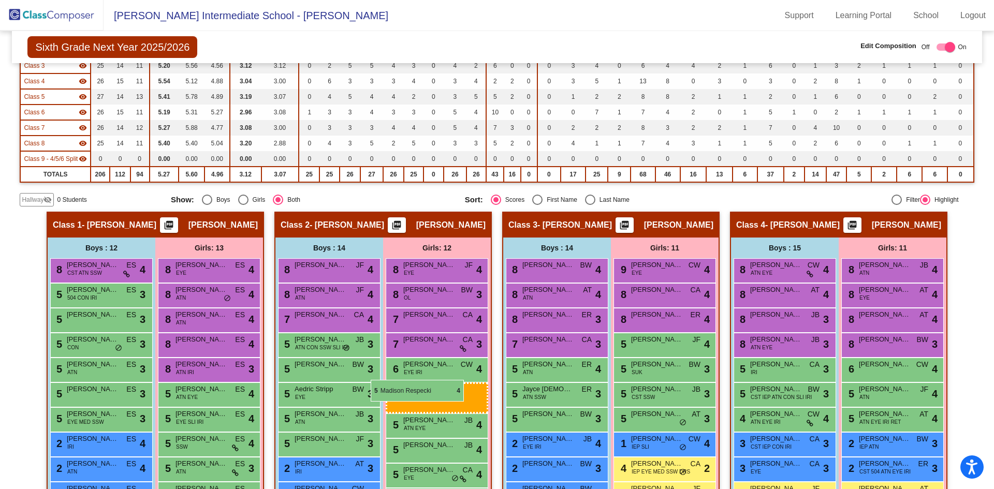
drag, startPoint x: 673, startPoint y: 373, endPoint x: 371, endPoint y: 380, distance: 302.9
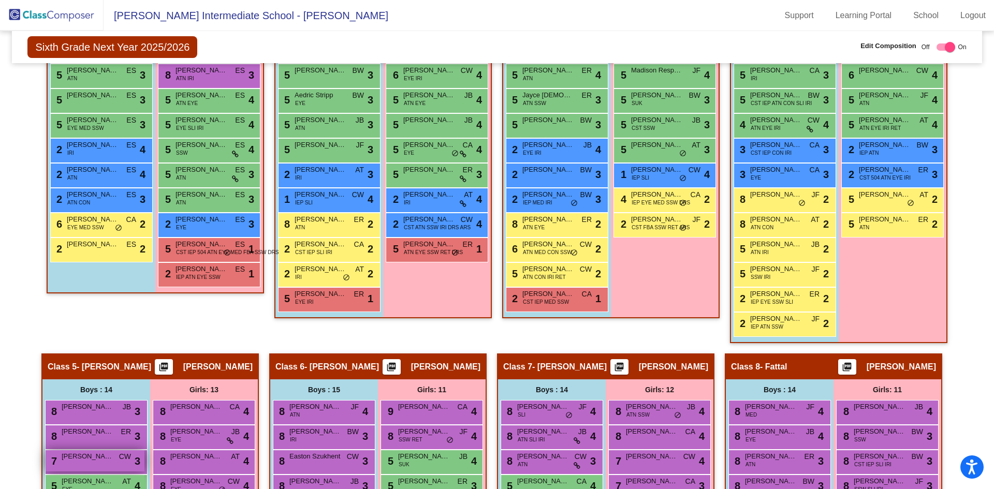
scroll to position [553, 0]
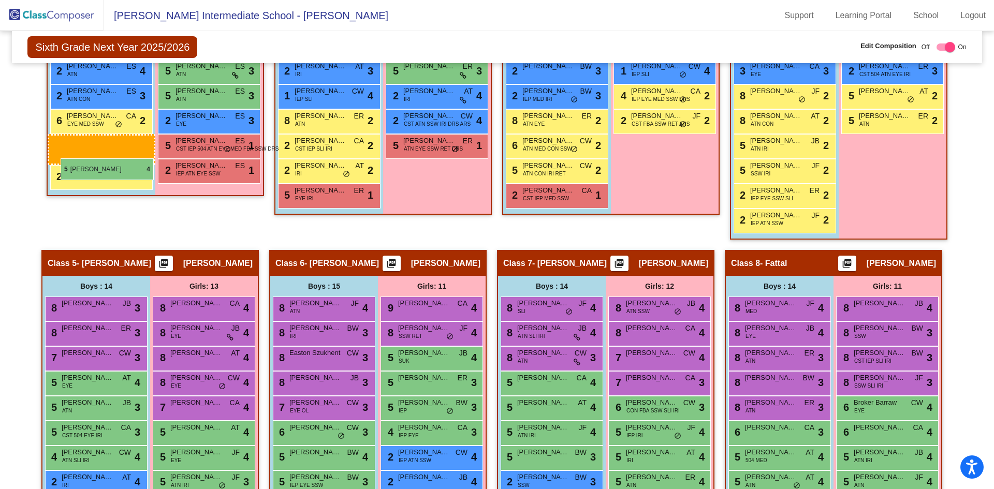
drag, startPoint x: 105, startPoint y: 413, endPoint x: 61, endPoint y: 158, distance: 258.5
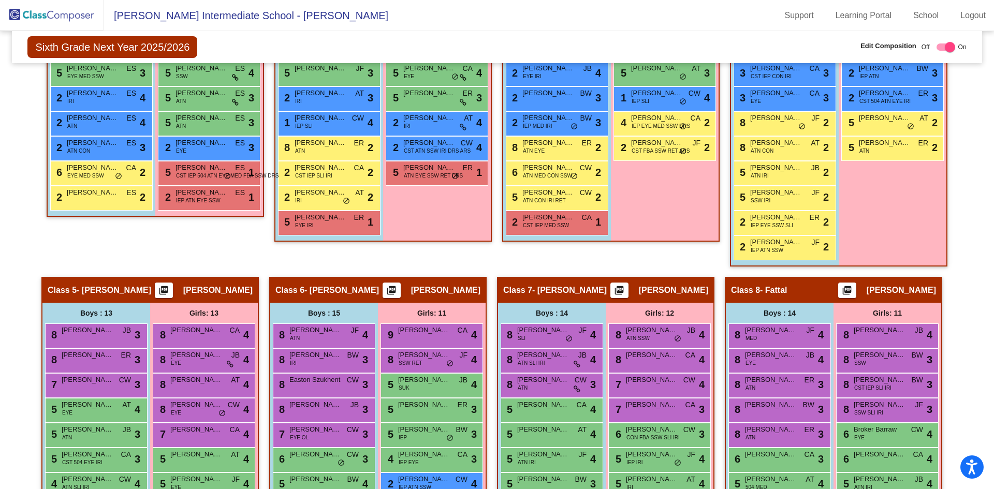
scroll to position [371, 0]
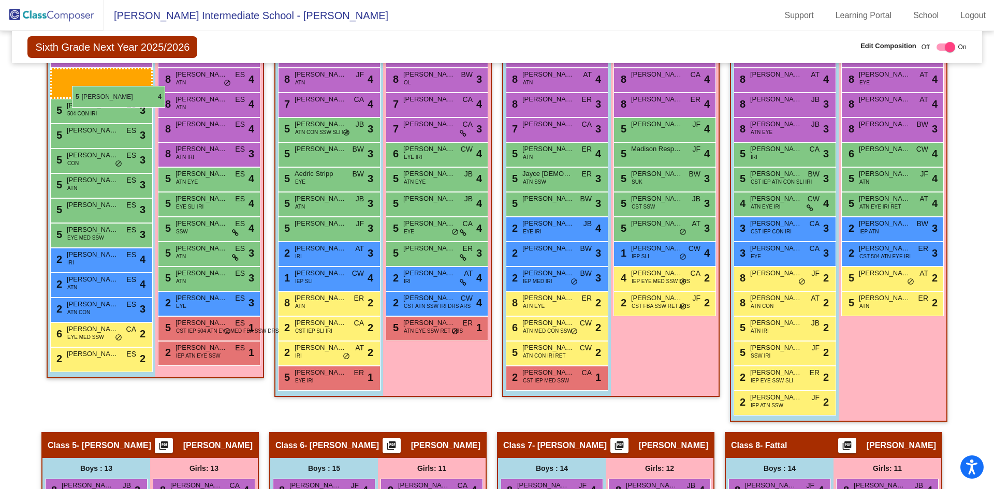
drag, startPoint x: 123, startPoint y: 80, endPoint x: 72, endPoint y: 86, distance: 51.6
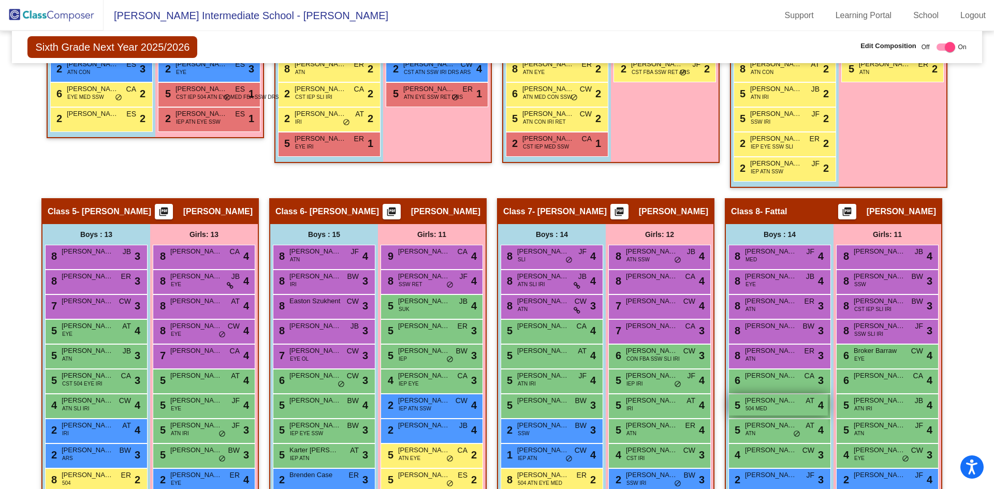
scroll to position [708, 0]
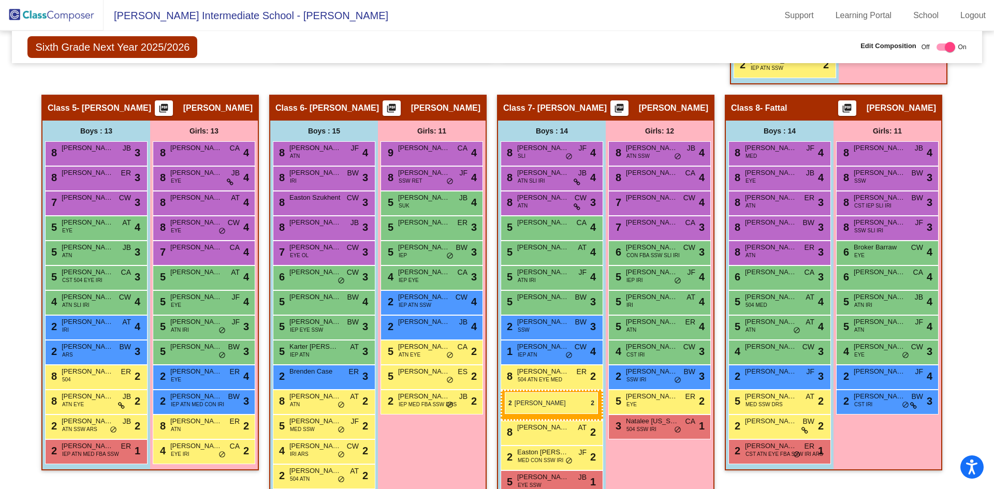
drag, startPoint x: 777, startPoint y: 426, endPoint x: 505, endPoint y: 392, distance: 274.4
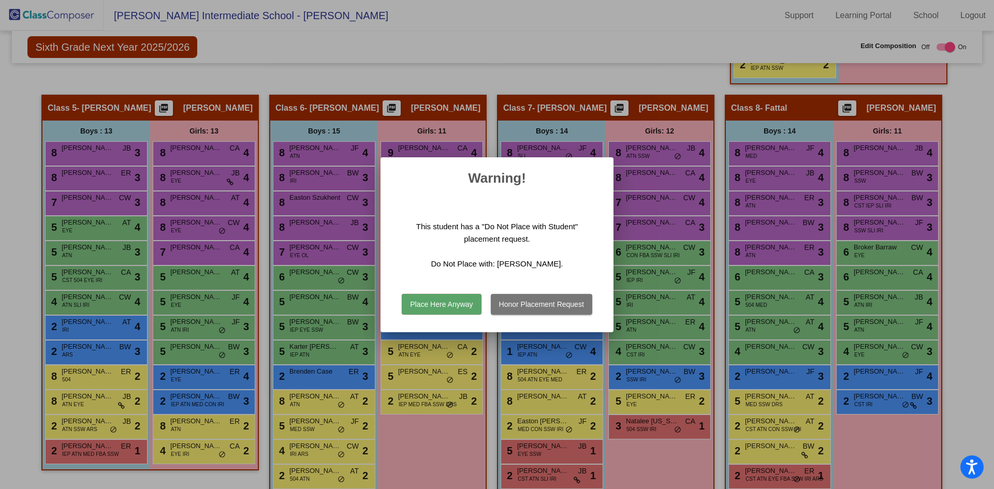
click at [534, 306] on button "Honor Placement Request" at bounding box center [541, 304] width 101 height 21
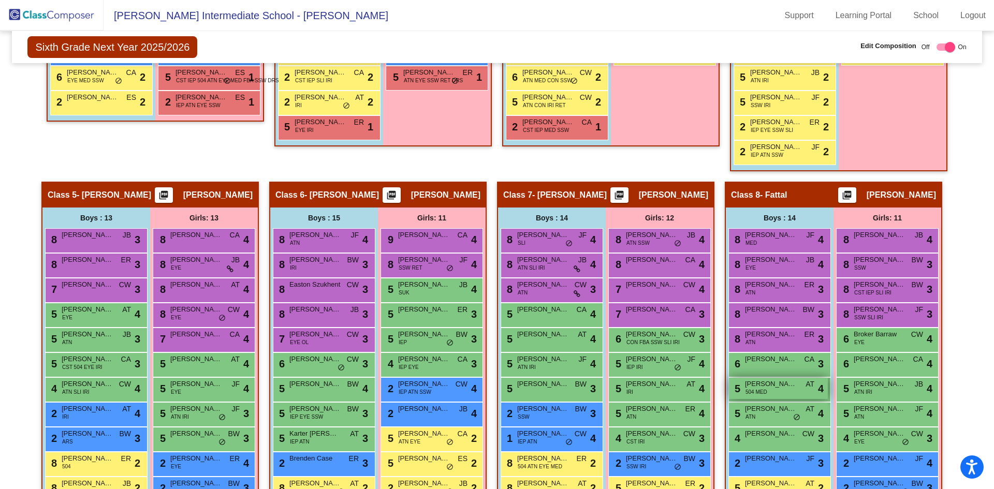
scroll to position [673, 0]
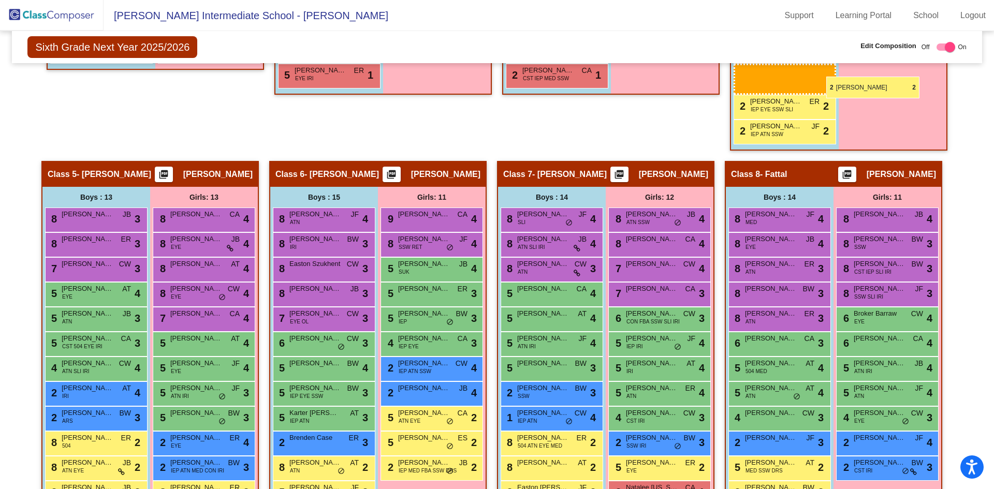
drag, startPoint x: 753, startPoint y: 462, endPoint x: 827, endPoint y: 77, distance: 392.8
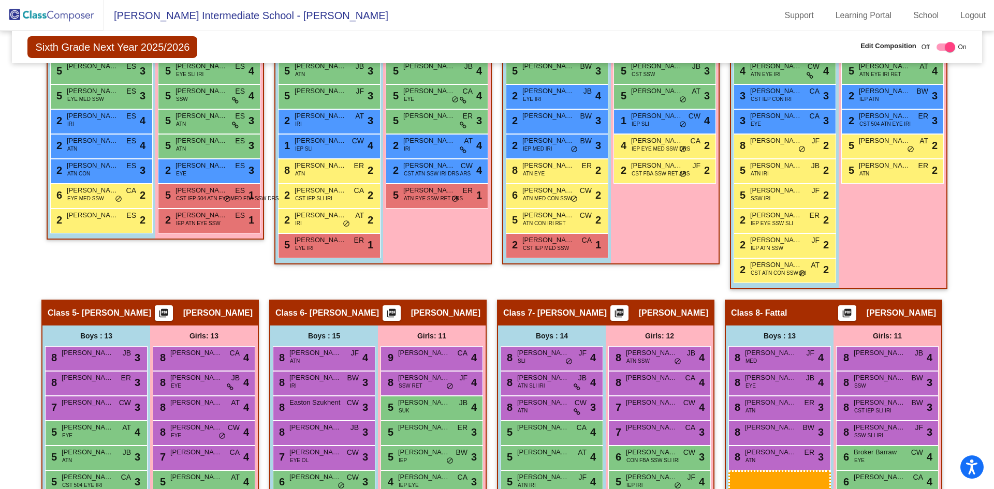
scroll to position [505, 0]
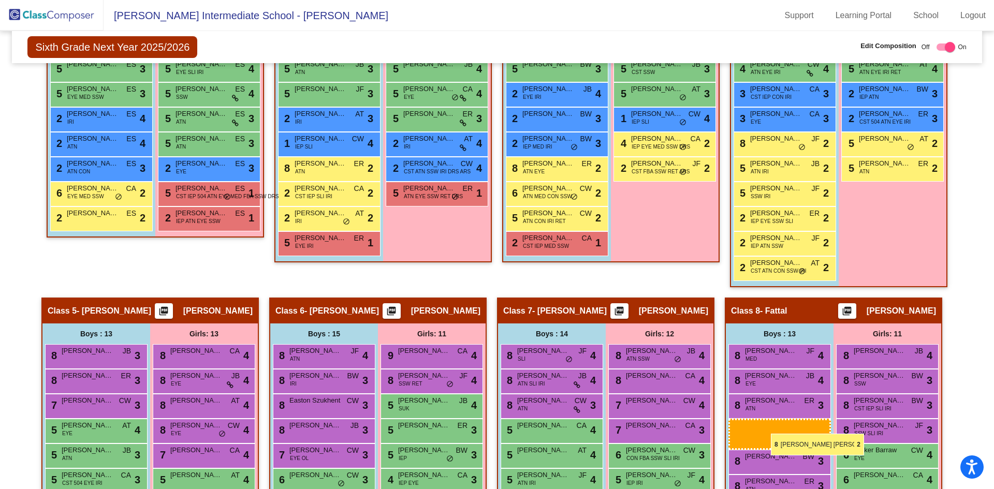
drag, startPoint x: 811, startPoint y: 253, endPoint x: 771, endPoint y: 434, distance: 185.1
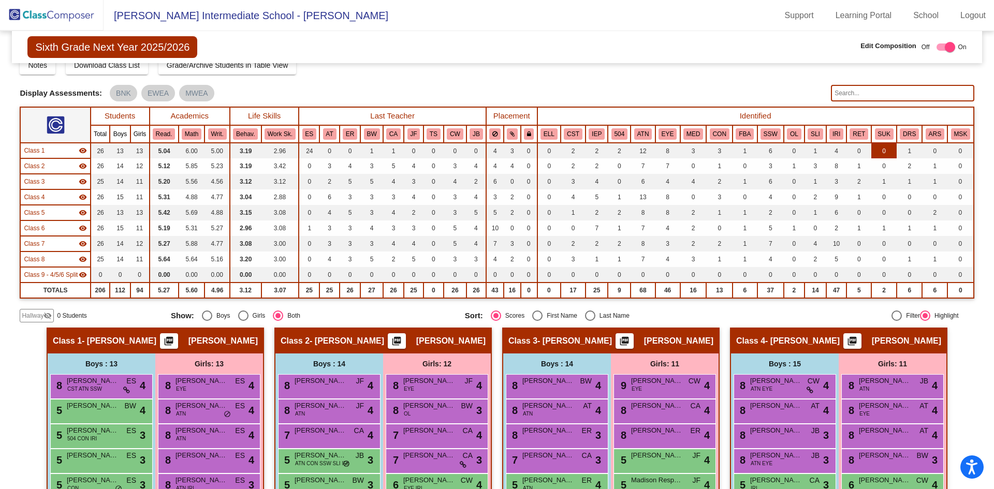
scroll to position [0, 0]
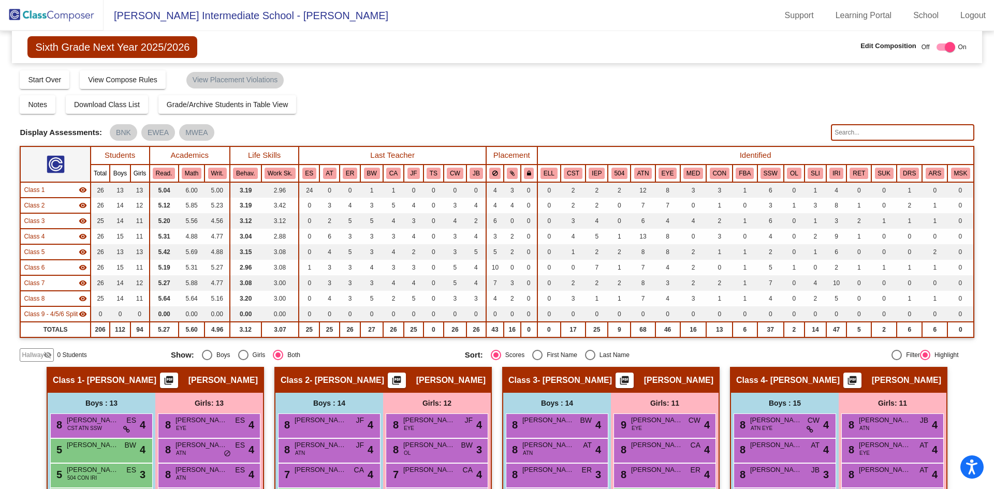
click at [861, 129] on input "text" at bounding box center [902, 132] width 143 height 17
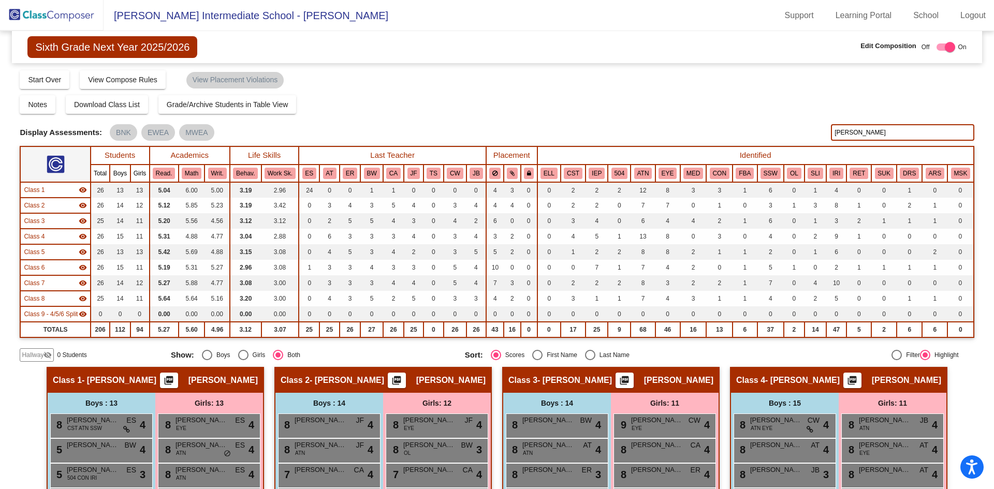
type input "graham"
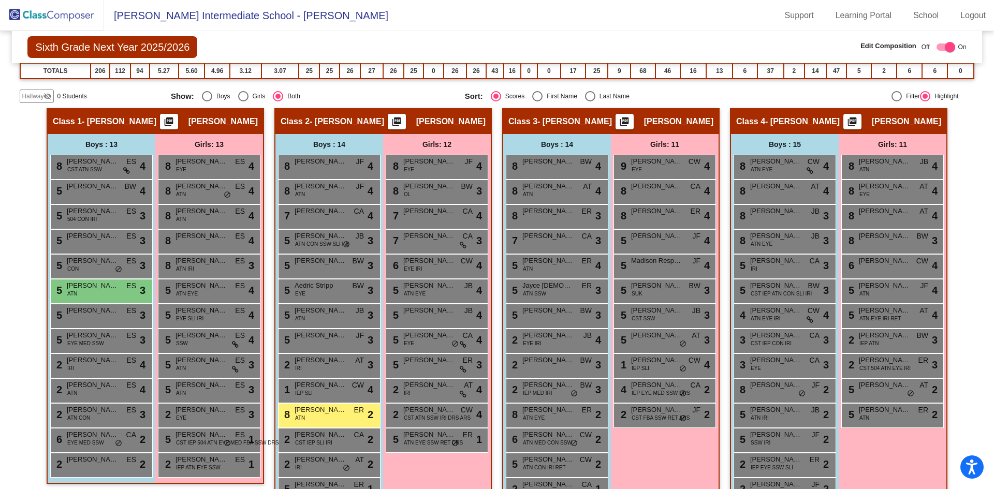
click at [0, 0] on div "Girls: 12 8 Charlee Pavloff EYE JF lock do_not_disturb_alt 4 8 Eliana Easter OL…" at bounding box center [0, 0] width 0 height 0
click at [0, 0] on div "Girls: 11 9 Carol Hicks EYE CW lock do_not_disturb_alt 4 8 Lennox Pagel CA lock…" at bounding box center [0, 0] width 0 height 0
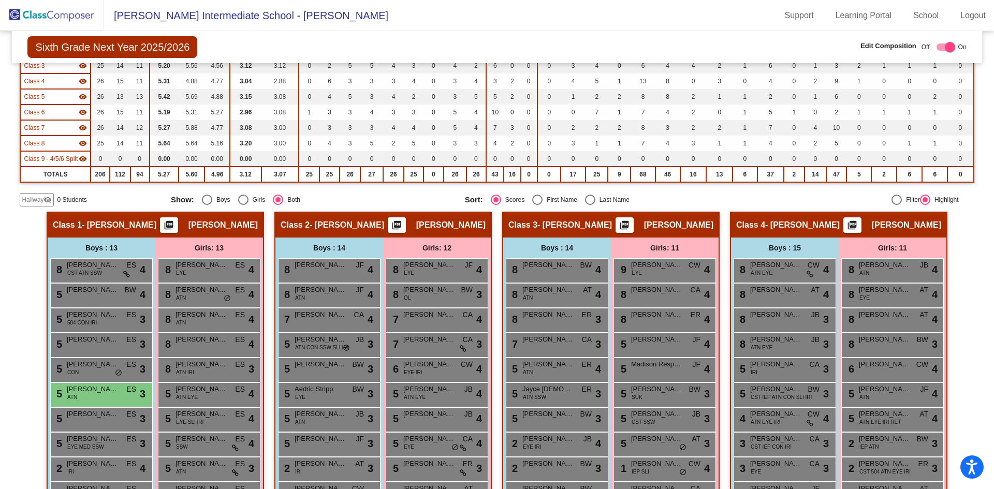
scroll to position [52, 0]
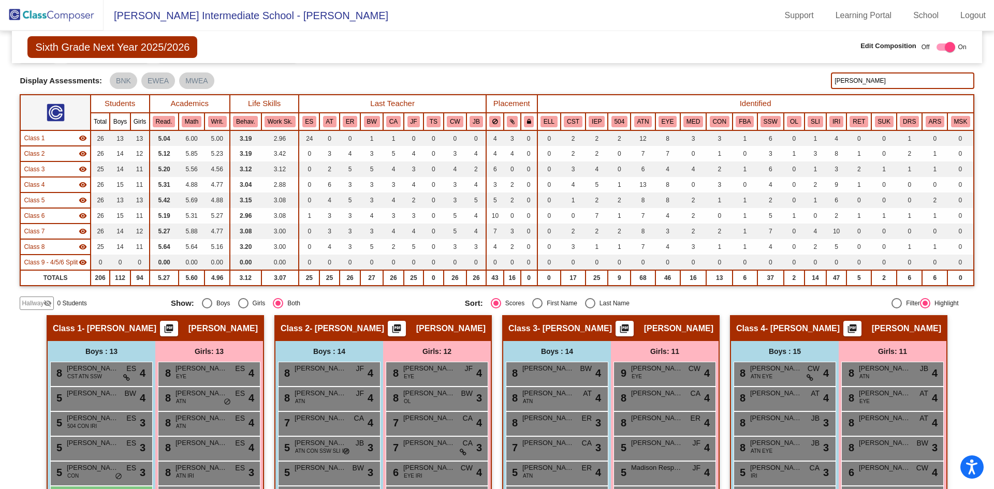
drag, startPoint x: 859, startPoint y: 75, endPoint x: 780, endPoint y: 75, distance: 79.2
click at [781, 75] on div "Display Scores for Years: 2023 - 2024 2024 - 2025 Display Assessments: BNK EWEA…" at bounding box center [497, 80] width 954 height 17
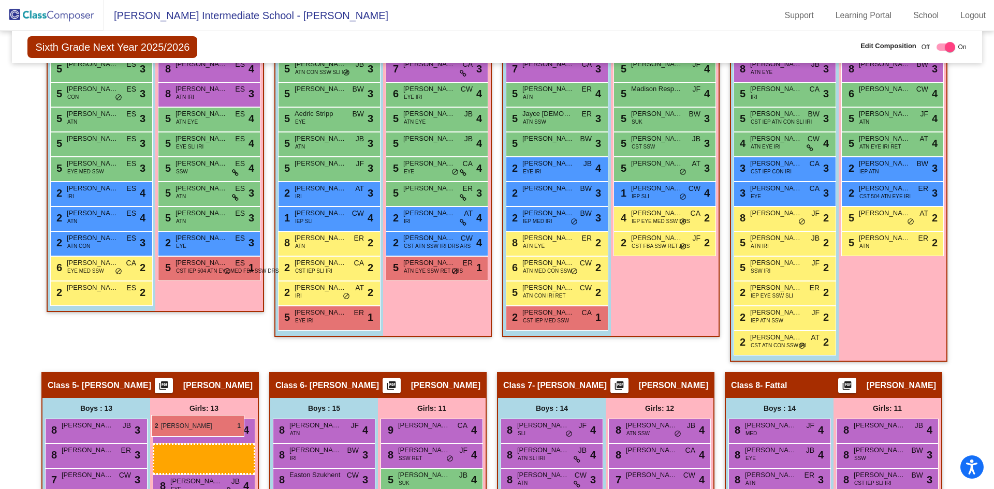
scroll to position [482, 0]
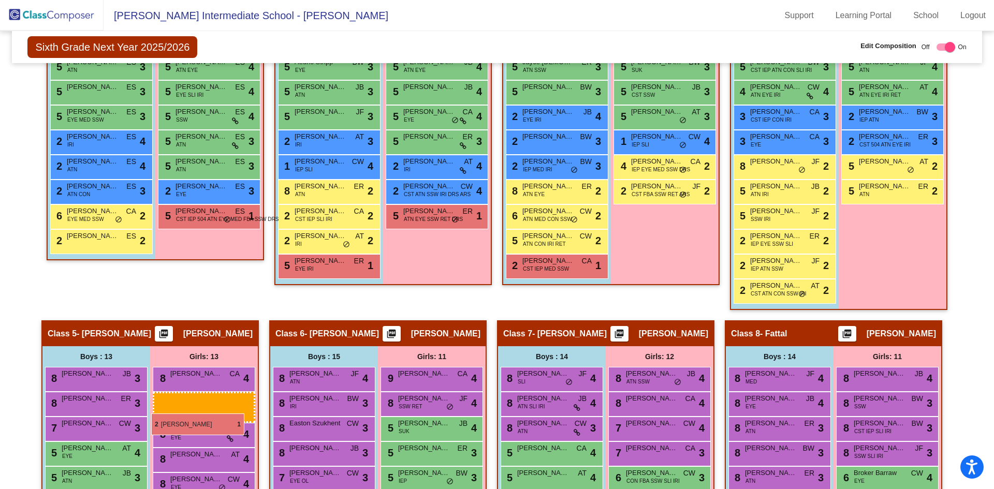
drag, startPoint x: 214, startPoint y: 409, endPoint x: 151, endPoint y: 414, distance: 62.8
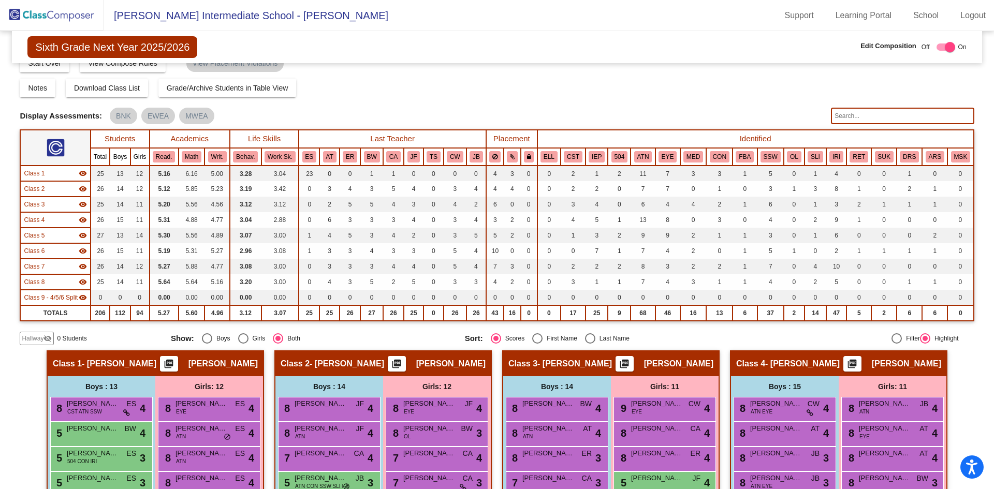
scroll to position [0, 0]
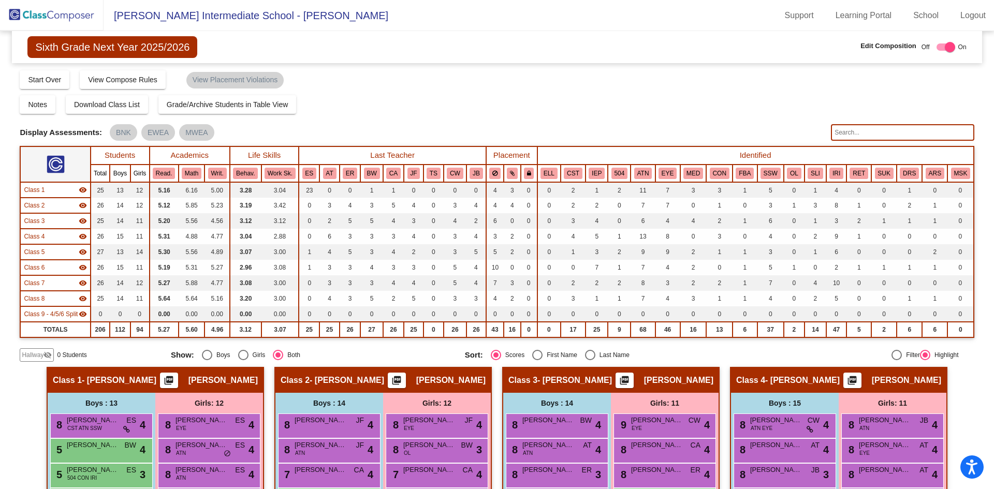
click at [888, 139] on input "text" at bounding box center [902, 132] width 143 height 17
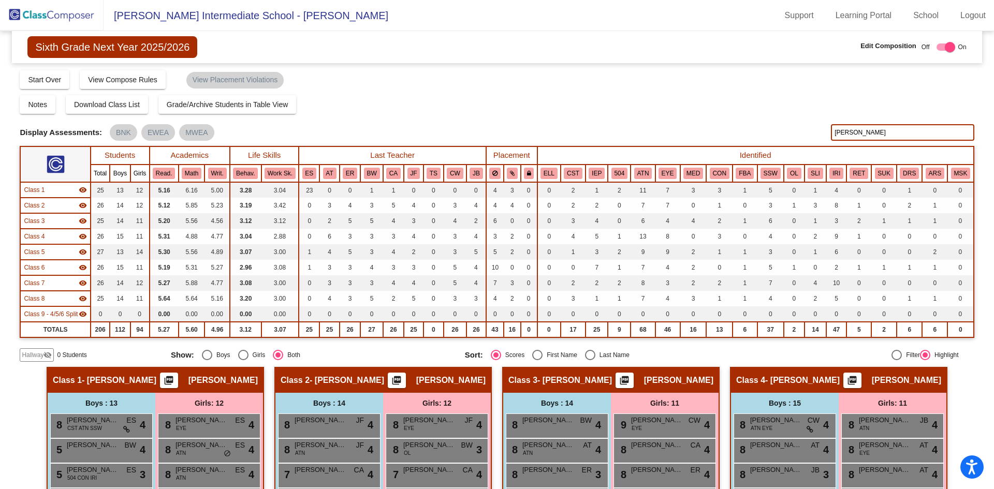
type input "calvin"
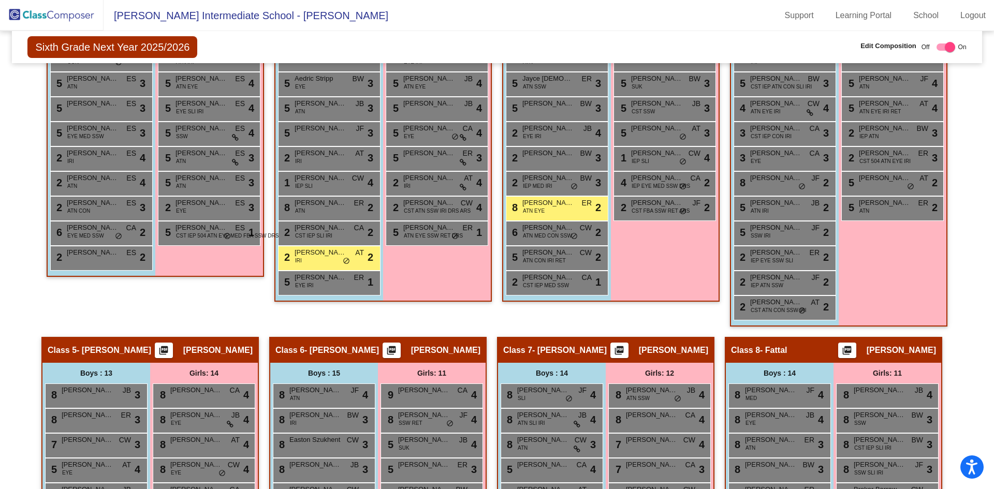
scroll to position [518, 0]
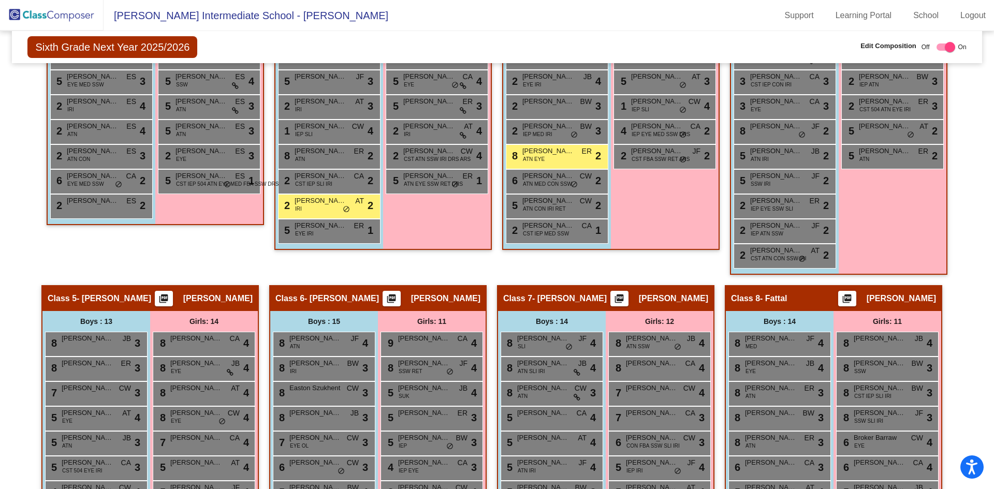
click at [0, 0] on div "Girls: 12 8 Charlee Pavloff EYE JF lock do_not_disturb_alt 4 8 Eliana Easter OL…" at bounding box center [0, 0] width 0 height 0
click at [421, 257] on app-classroom "Class 2 - Szajner picture_as_pdf Lisa Szajner Add Student First Name Last Name …" at bounding box center [382, 54] width 217 height 411
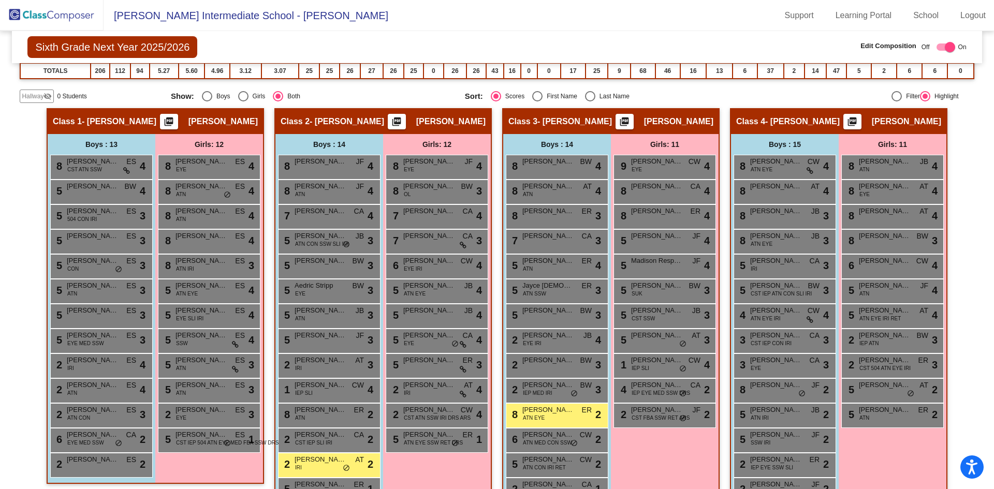
scroll to position [52, 0]
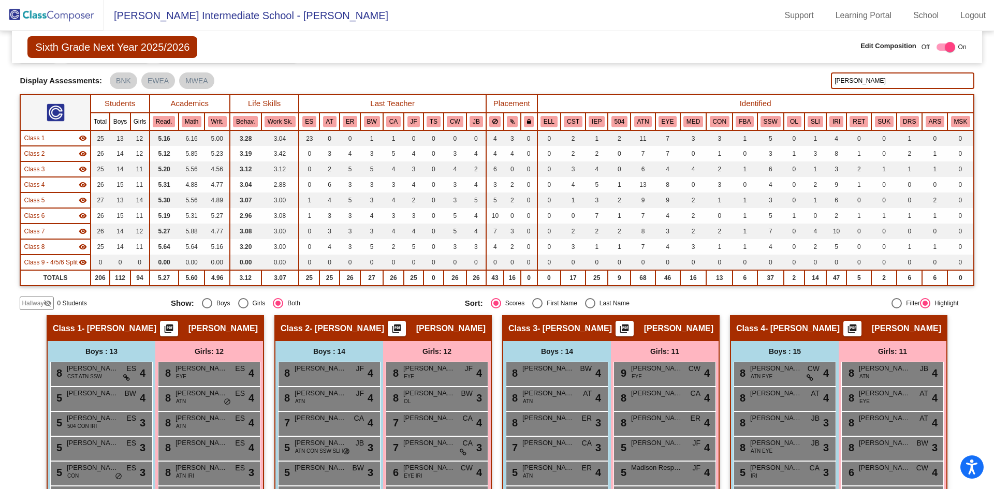
drag, startPoint x: 853, startPoint y: 77, endPoint x: 777, endPoint y: 79, distance: 75.6
click at [777, 79] on div "Display Scores for Years: 2023 - 2024 2024 - 2025 Display Assessments: BNK EWEA…" at bounding box center [497, 80] width 954 height 17
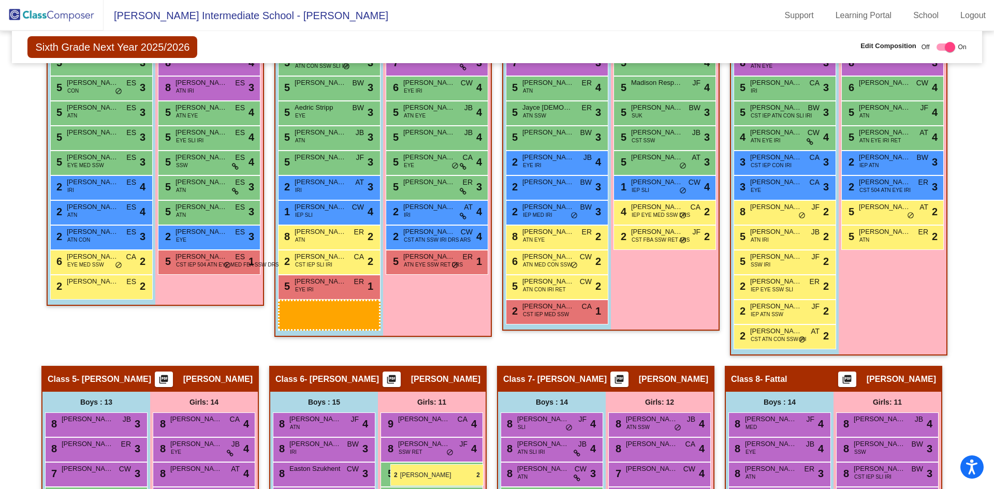
scroll to position [439, 0]
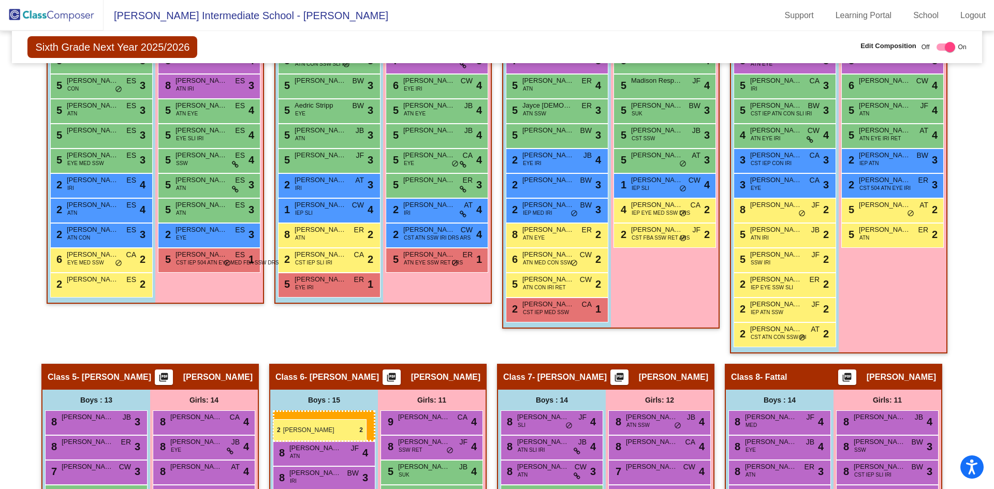
drag, startPoint x: 354, startPoint y: 355, endPoint x: 273, endPoint y: 419, distance: 103.2
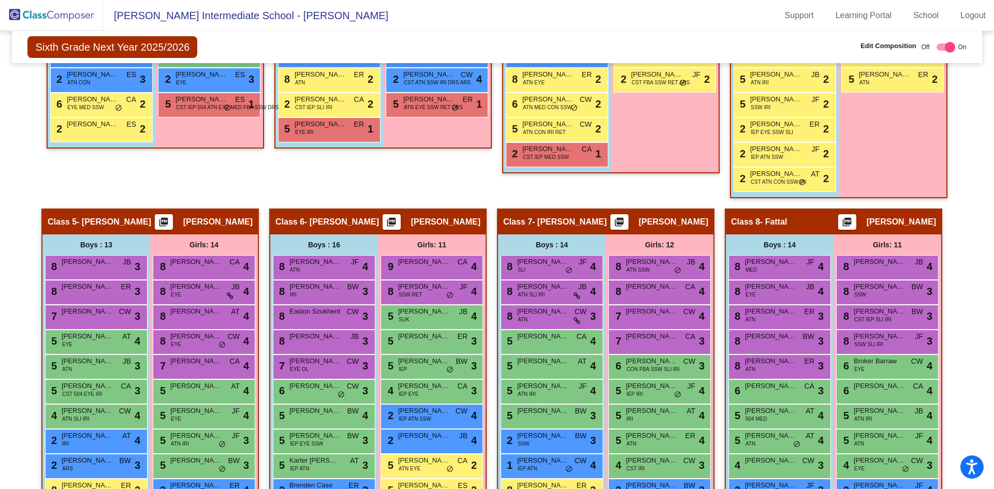
scroll to position [801, 0]
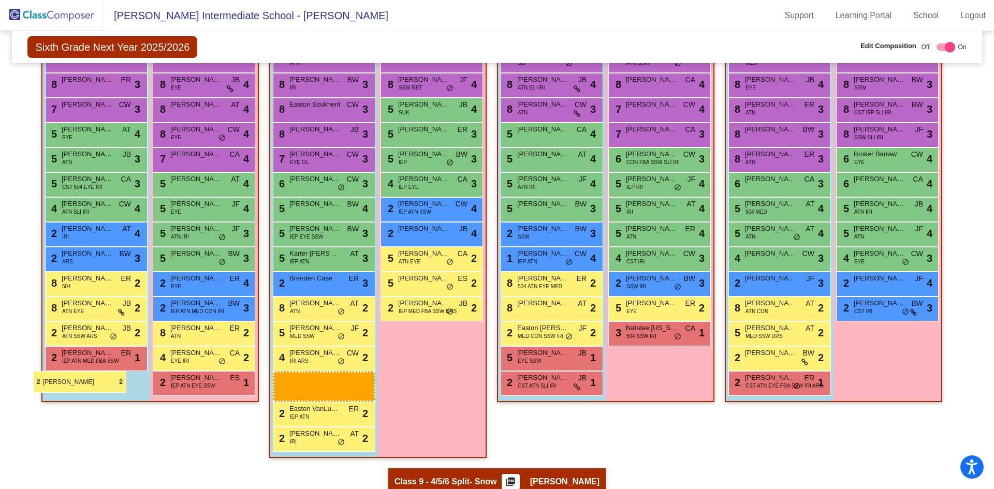
drag, startPoint x: 302, startPoint y: 381, endPoint x: 35, endPoint y: 371, distance: 267.3
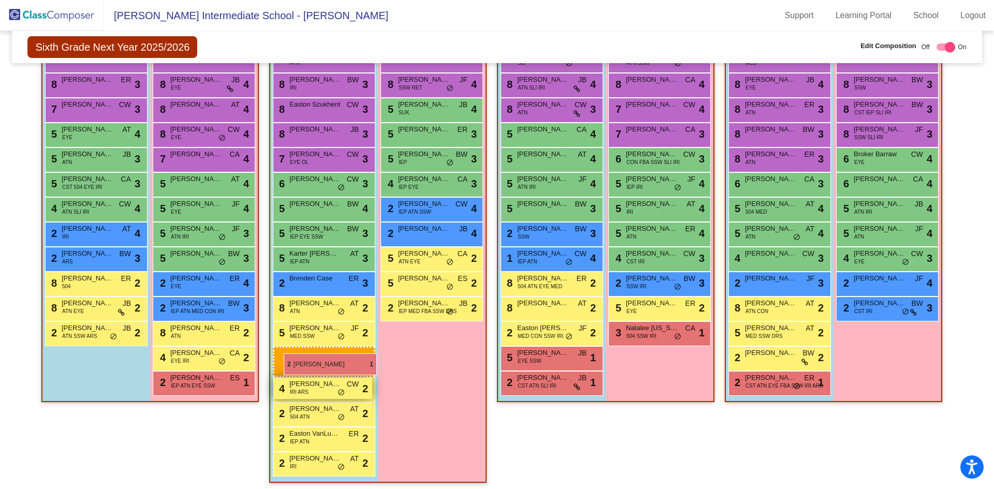
drag, startPoint x: 109, startPoint y: 353, endPoint x: 283, endPoint y: 354, distance: 174.4
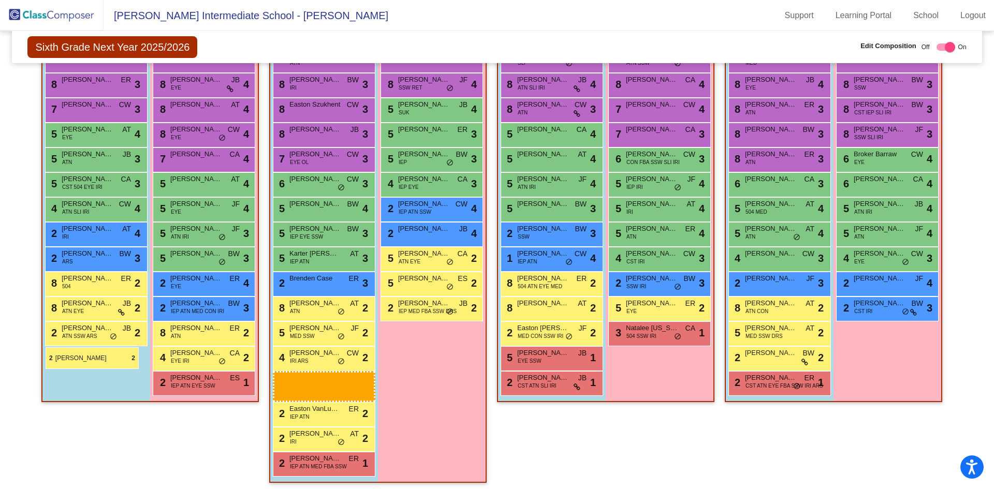
drag, startPoint x: 307, startPoint y: 381, endPoint x: 46, endPoint y: 347, distance: 263.6
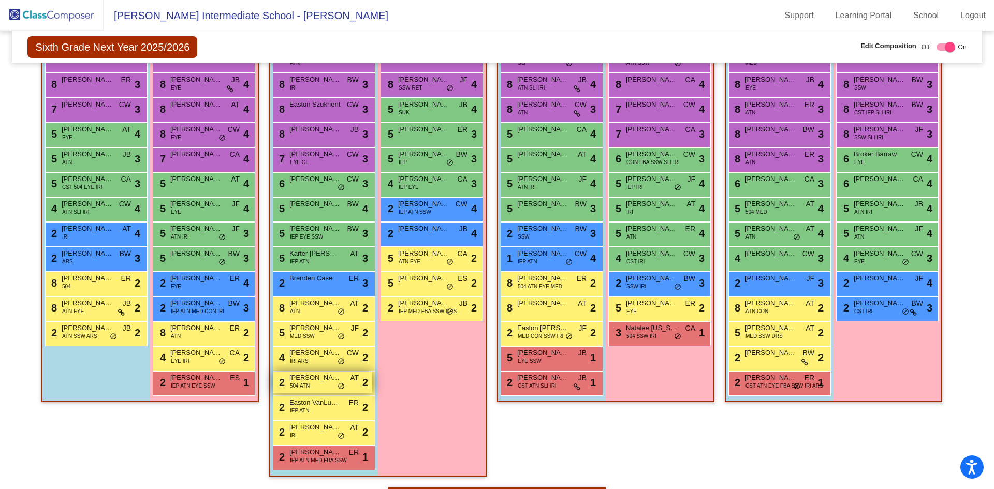
click at [338, 381] on span "[PERSON_NAME]" at bounding box center [315, 378] width 52 height 10
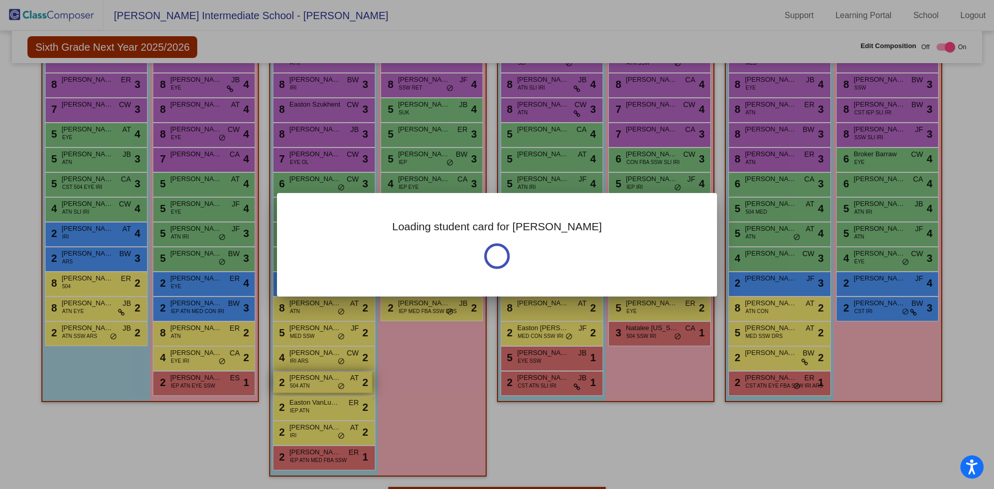
click at [338, 381] on div at bounding box center [497, 244] width 994 height 489
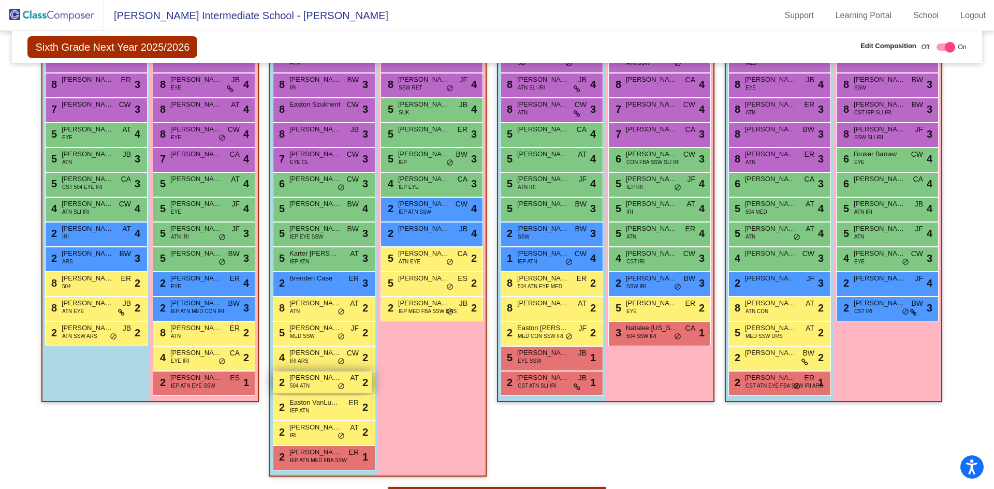
click at [338, 381] on span "[PERSON_NAME]" at bounding box center [315, 378] width 52 height 10
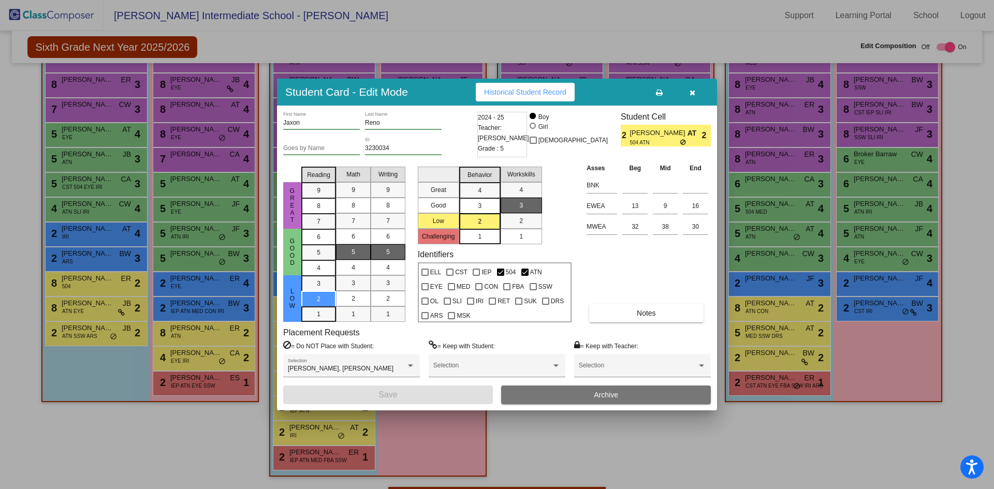
click at [697, 92] on button "button" at bounding box center [692, 92] width 33 height 19
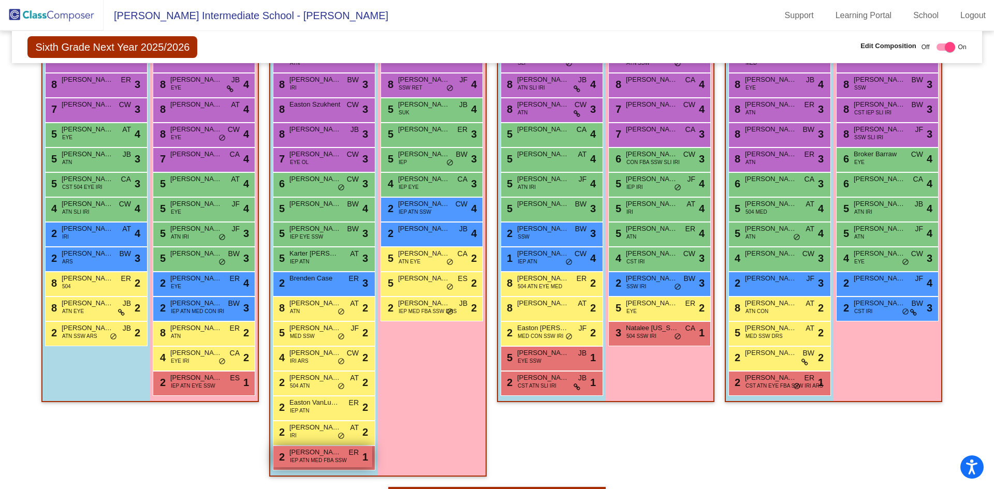
click at [317, 466] on div "2 Marcus Ostrom IEP ATN MED FBA SSW ER lock do_not_disturb_alt 1" at bounding box center [322, 456] width 99 height 21
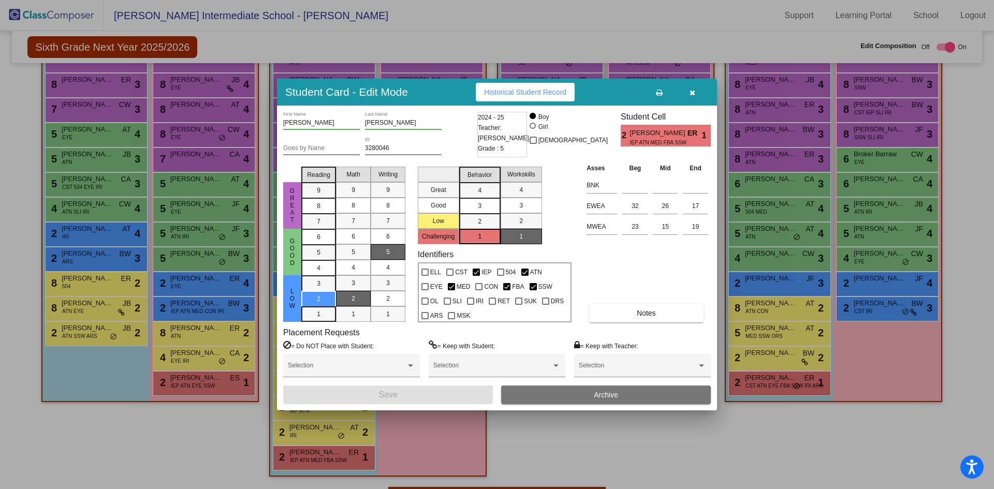
click at [655, 453] on div at bounding box center [497, 244] width 994 height 489
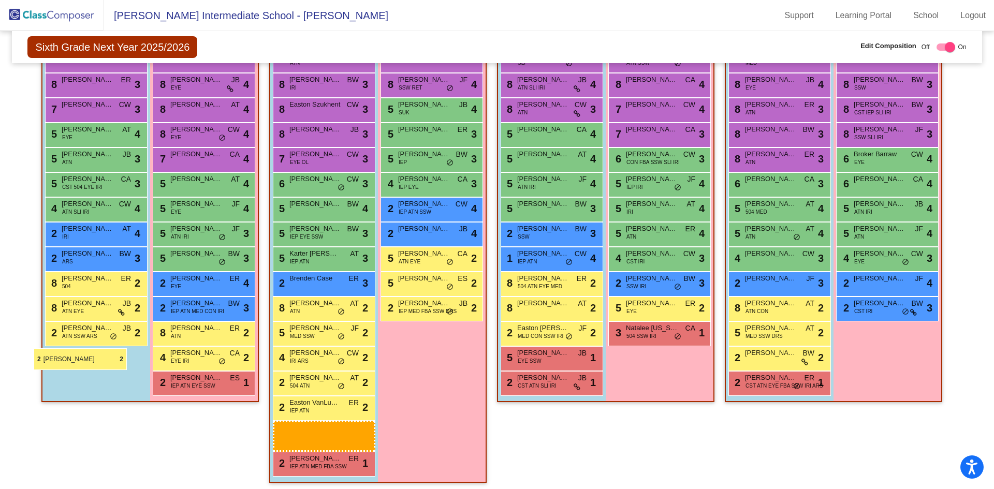
drag, startPoint x: 321, startPoint y: 435, endPoint x: 34, endPoint y: 348, distance: 300.2
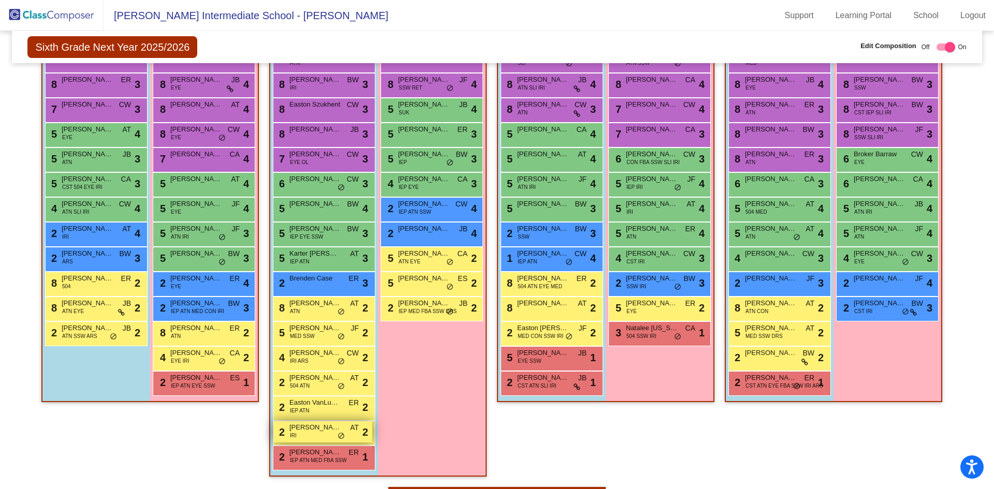
click at [305, 428] on span "[PERSON_NAME]" at bounding box center [315, 427] width 52 height 10
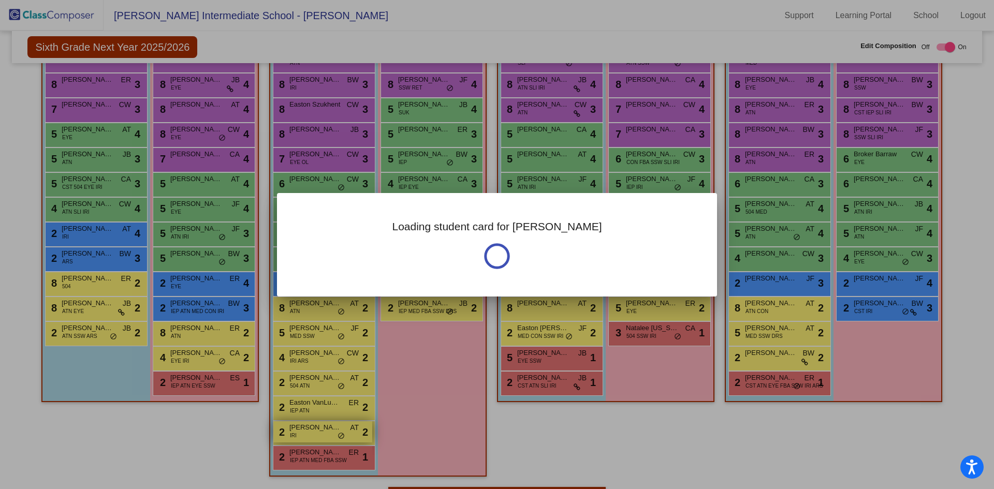
click at [305, 428] on div at bounding box center [497, 244] width 994 height 489
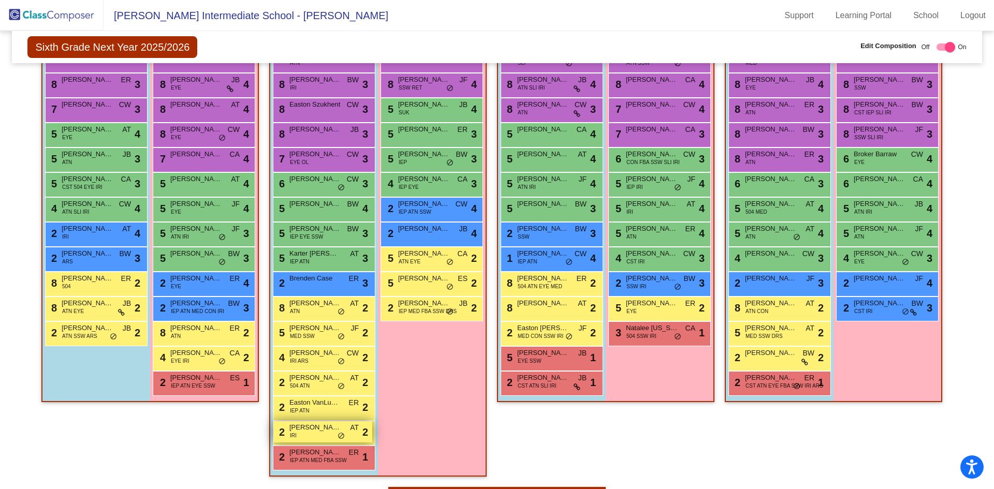
click at [305, 428] on span "[PERSON_NAME]" at bounding box center [315, 427] width 52 height 10
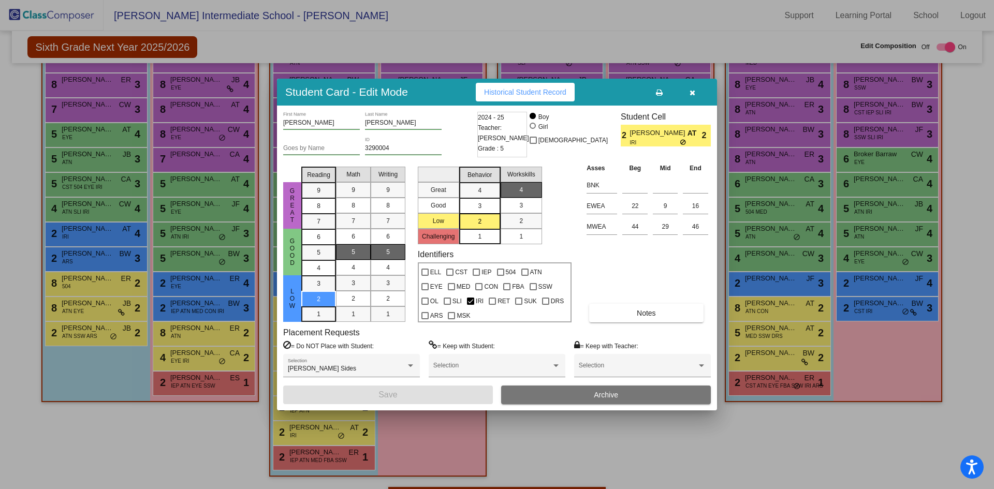
click at [693, 94] on icon "button" at bounding box center [693, 92] width 6 height 7
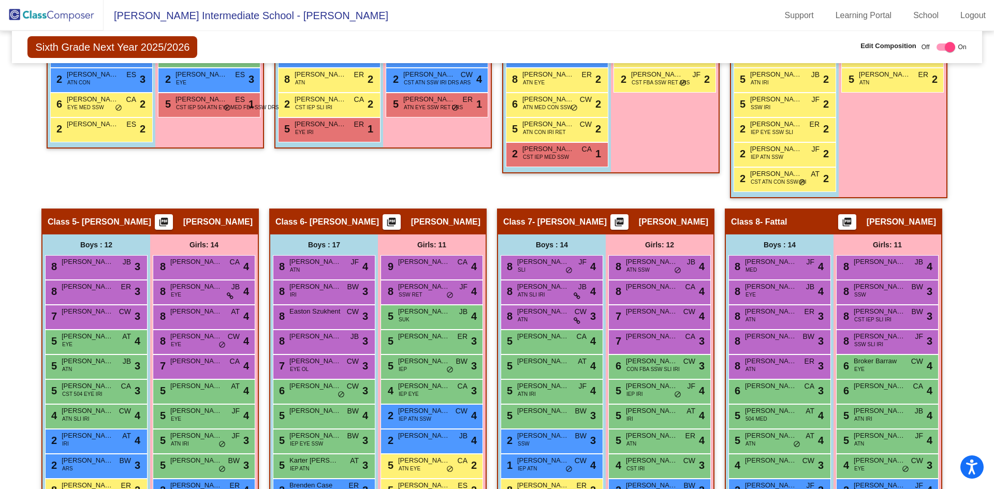
scroll to position [853, 0]
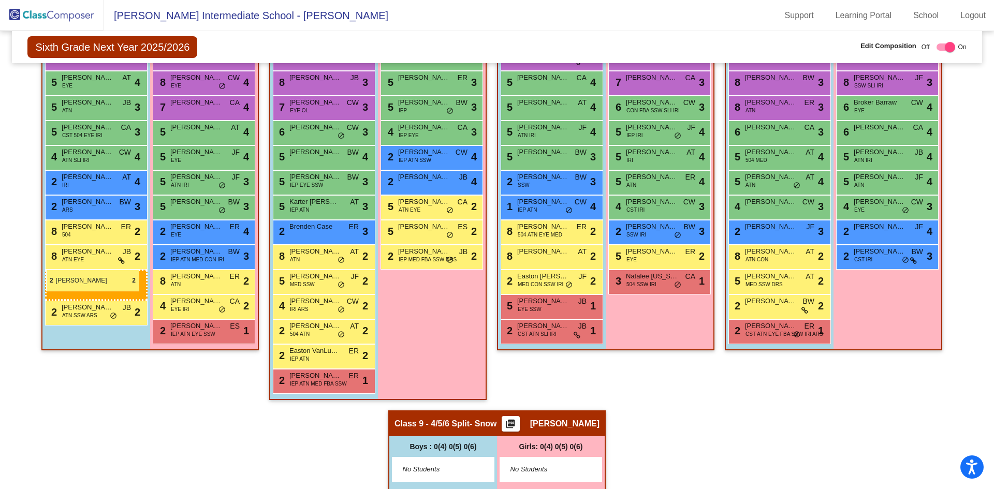
drag, startPoint x: 302, startPoint y: 378, endPoint x: 46, endPoint y: 270, distance: 277.9
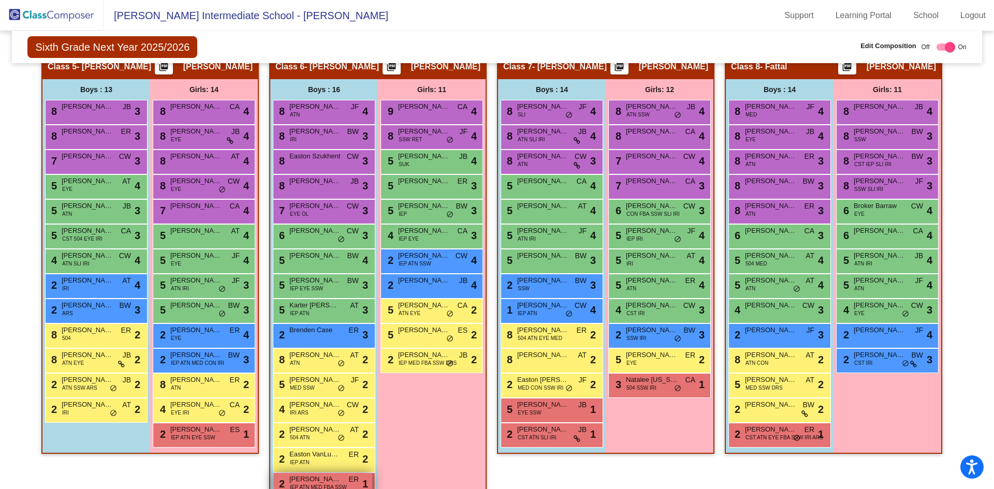
scroll to position [801, 0]
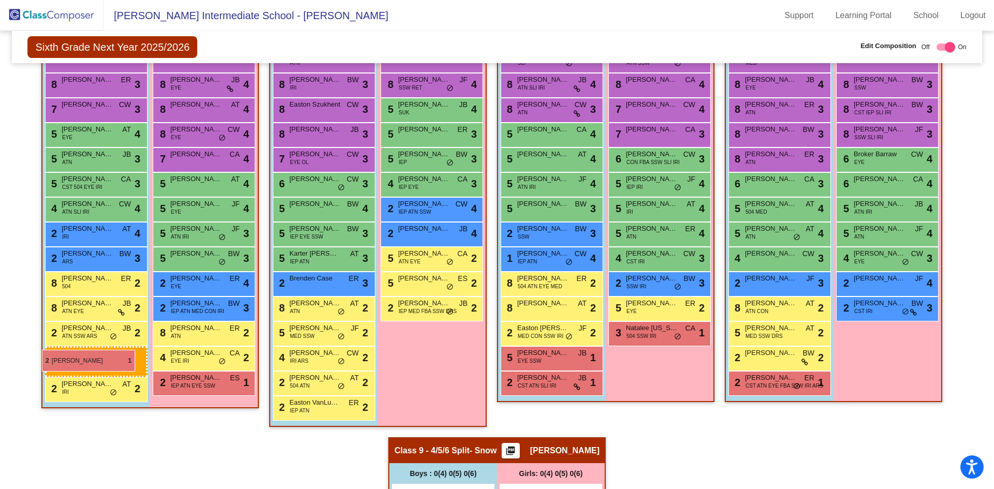
drag, startPoint x: 318, startPoint y: 433, endPoint x: 42, endPoint y: 350, distance: 288.6
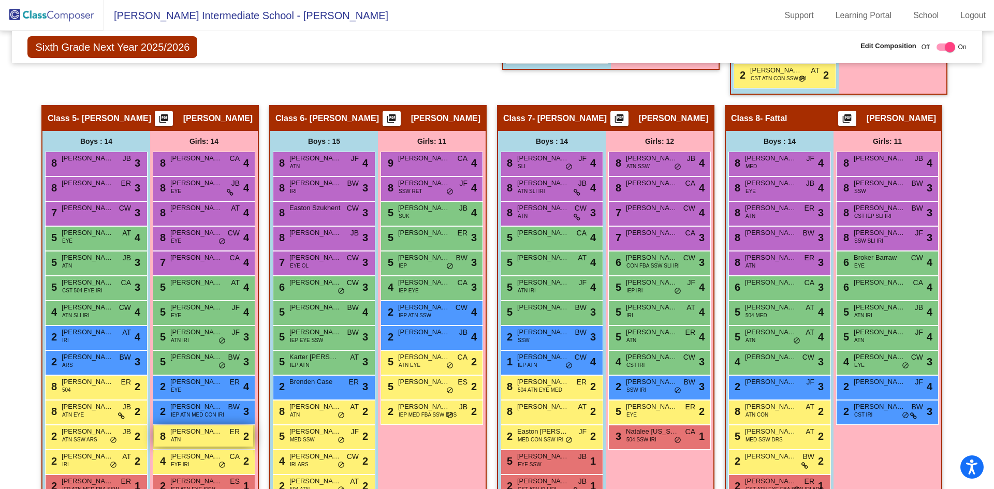
scroll to position [750, 0]
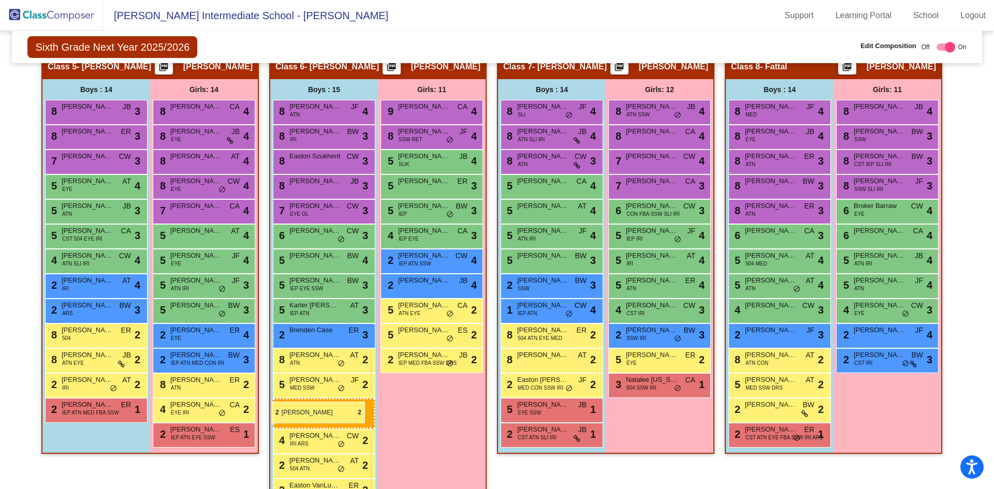
drag, startPoint x: 100, startPoint y: 383, endPoint x: 272, endPoint y: 402, distance: 172.9
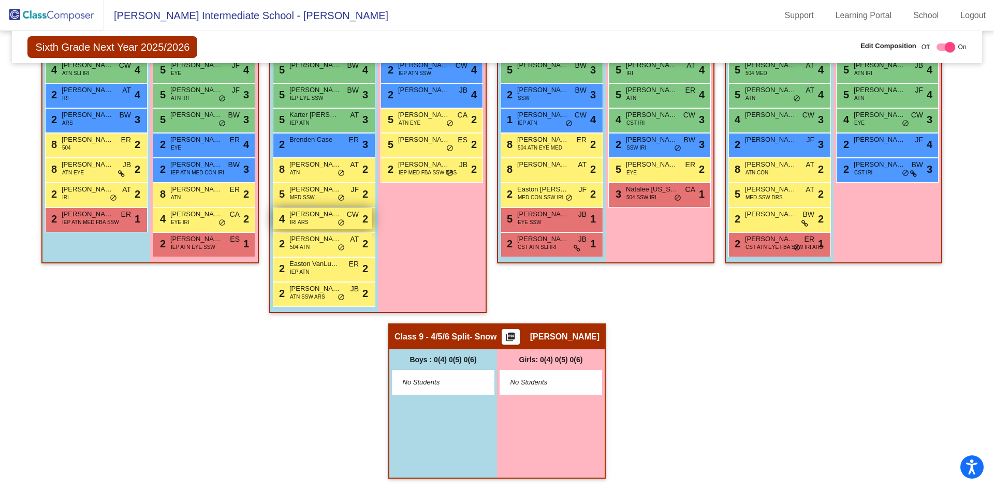
scroll to position [837, 0]
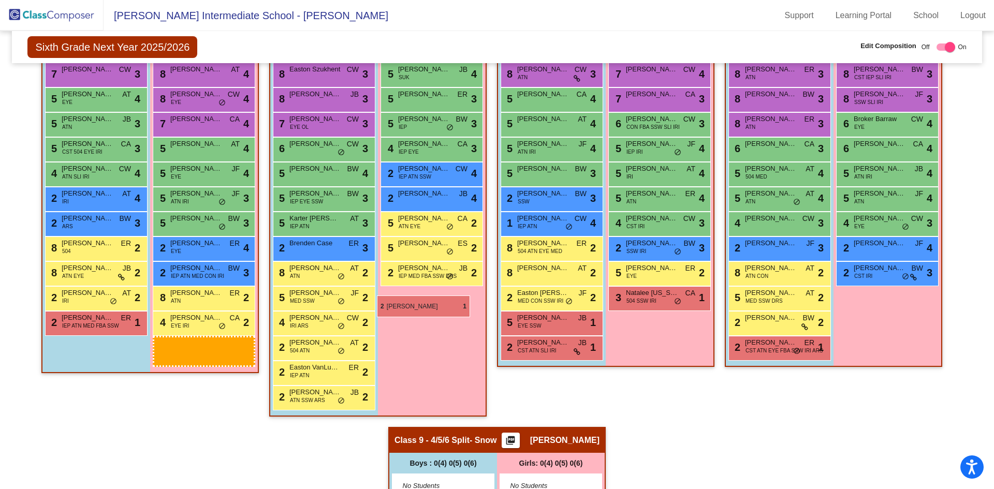
drag, startPoint x: 222, startPoint y: 342, endPoint x: 377, endPoint y: 296, distance: 162.1
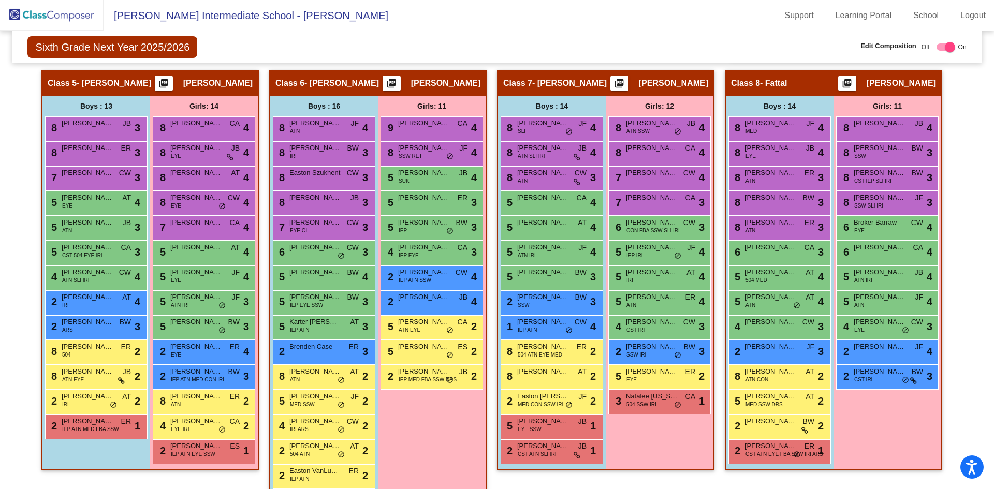
scroll to position [785, 0]
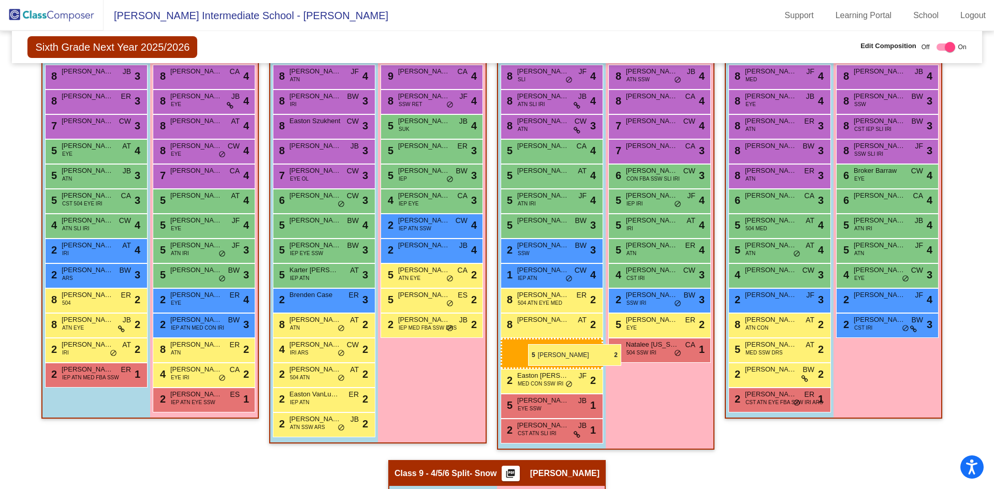
drag, startPoint x: 311, startPoint y: 352, endPoint x: 522, endPoint y: 346, distance: 211.3
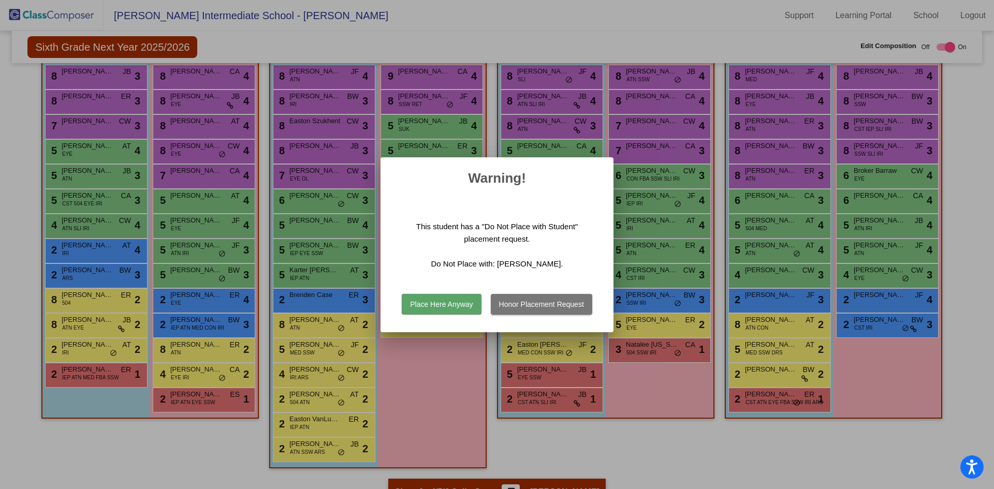
click at [507, 300] on button "Honor Placement Request" at bounding box center [541, 304] width 101 height 21
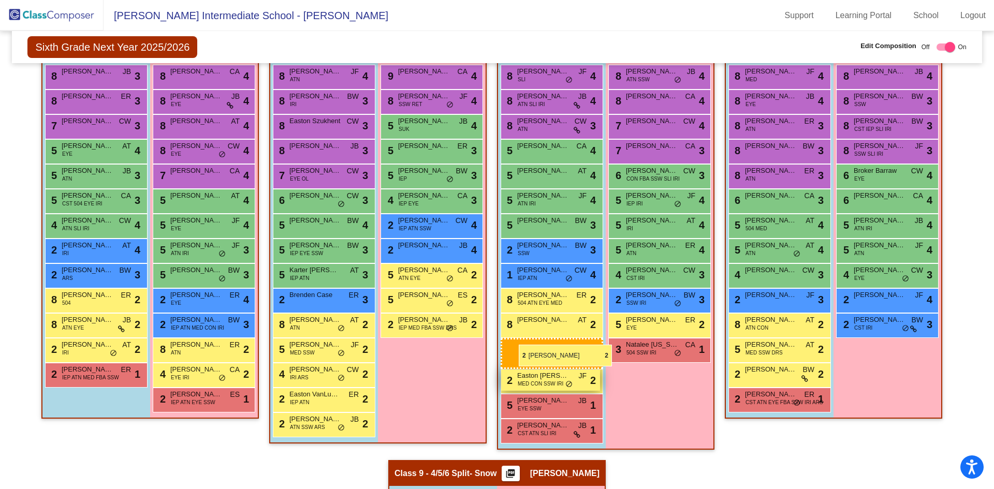
drag, startPoint x: 319, startPoint y: 401, endPoint x: 518, endPoint y: 344, distance: 207.4
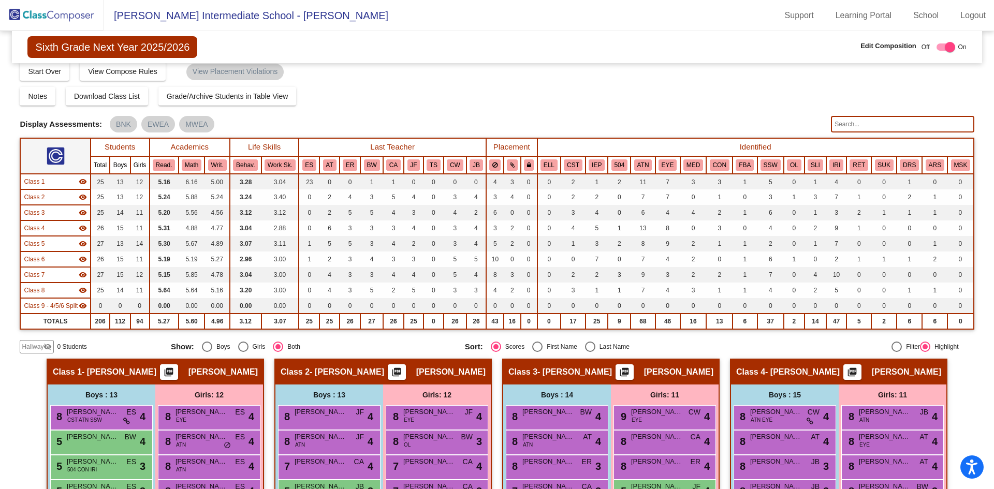
scroll to position [0, 0]
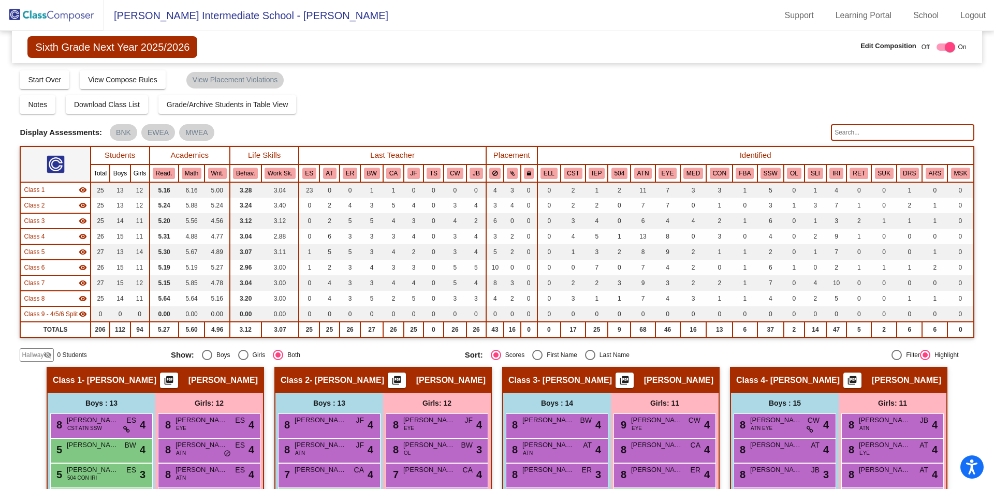
click at [867, 130] on input "text" at bounding box center [902, 132] width 143 height 17
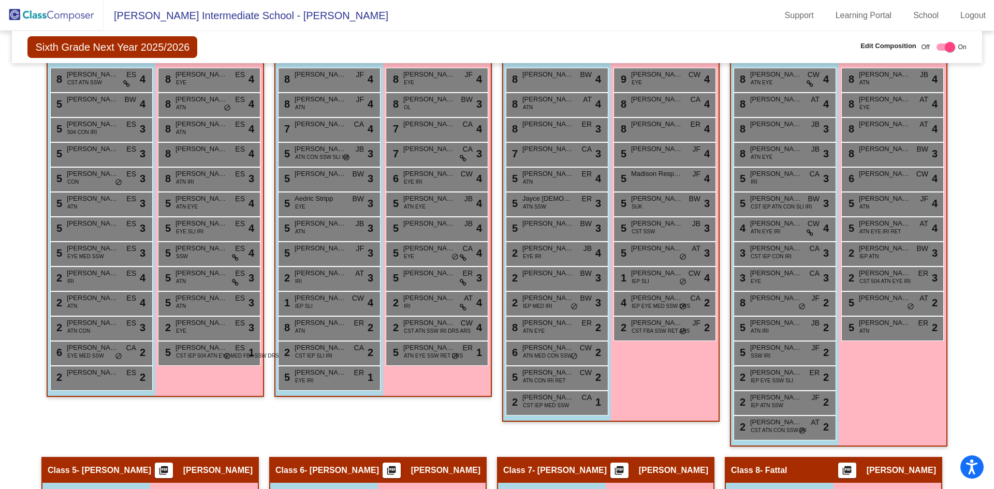
scroll to position [35, 0]
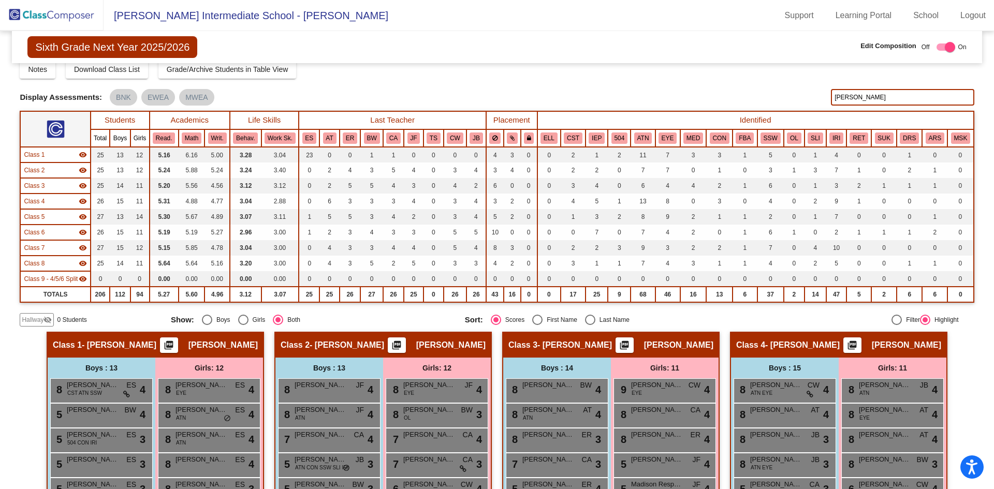
drag, startPoint x: 893, startPoint y: 93, endPoint x: 572, endPoint y: 69, distance: 322.3
click at [765, 91] on div "Display Scores for Years: 2023 - 2024 2024 - 2025 Display Assessments: BNK EWEA…" at bounding box center [497, 97] width 954 height 17
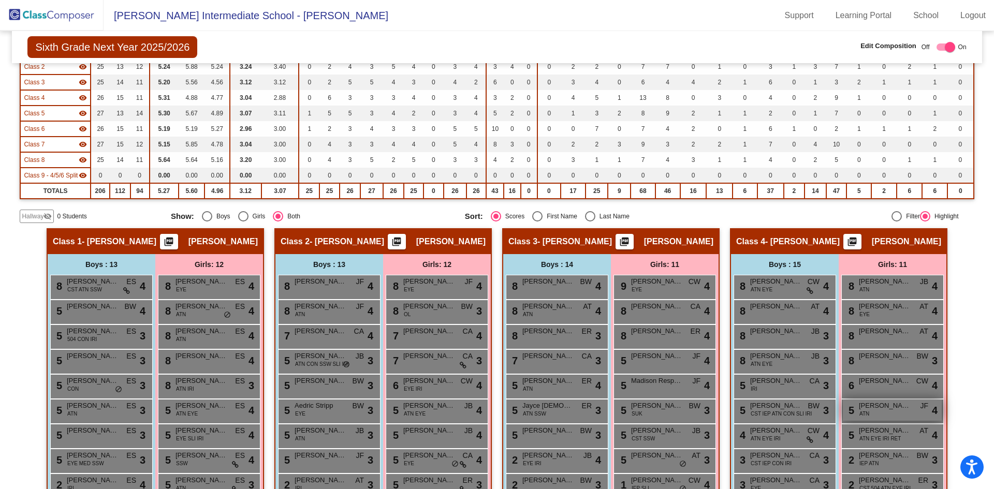
scroll to position [0, 0]
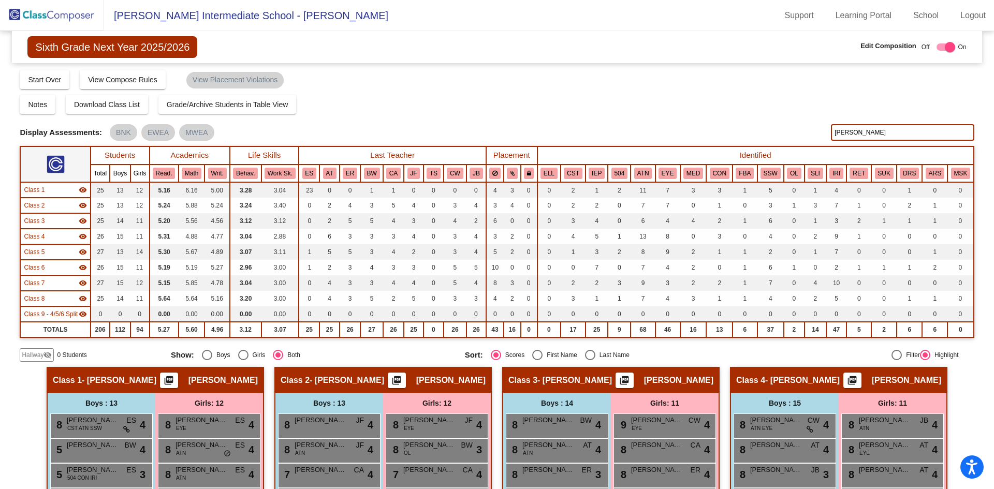
drag, startPoint x: 846, startPoint y: 129, endPoint x: 814, endPoint y: 134, distance: 32.4
click at [819, 134] on div "Display Scores for Years: 2023 - 2024 2024 - 2025 Display Assessments: BNK EWEA…" at bounding box center [497, 132] width 954 height 17
type input "boylan"
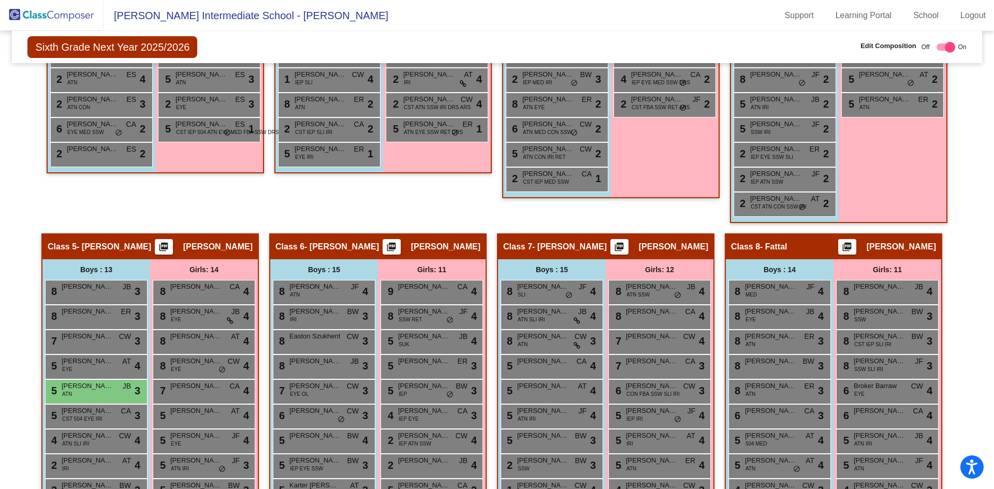
scroll to position [673, 0]
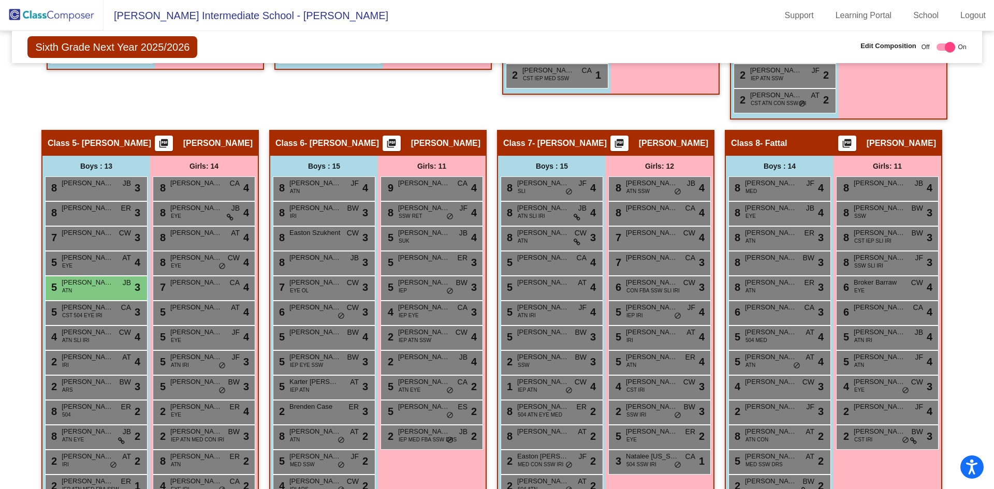
click at [0, 0] on div "Girls: 11 9 Ava Darner CA lock do_not_disturb_alt 4 8 Chloe Green SSW RET JF lo…" at bounding box center [0, 0] width 0 height 0
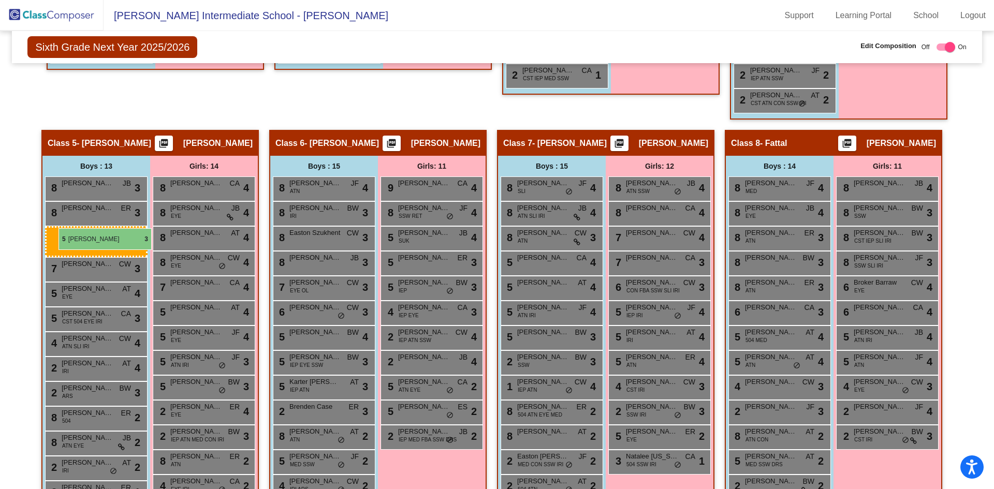
drag, startPoint x: 112, startPoint y: 283, endPoint x: 58, endPoint y: 226, distance: 78.3
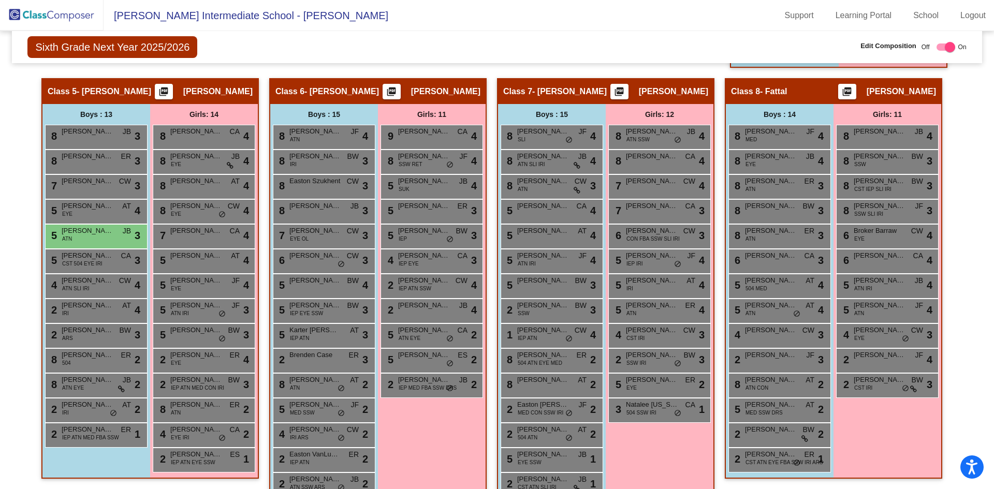
scroll to position [776, 0]
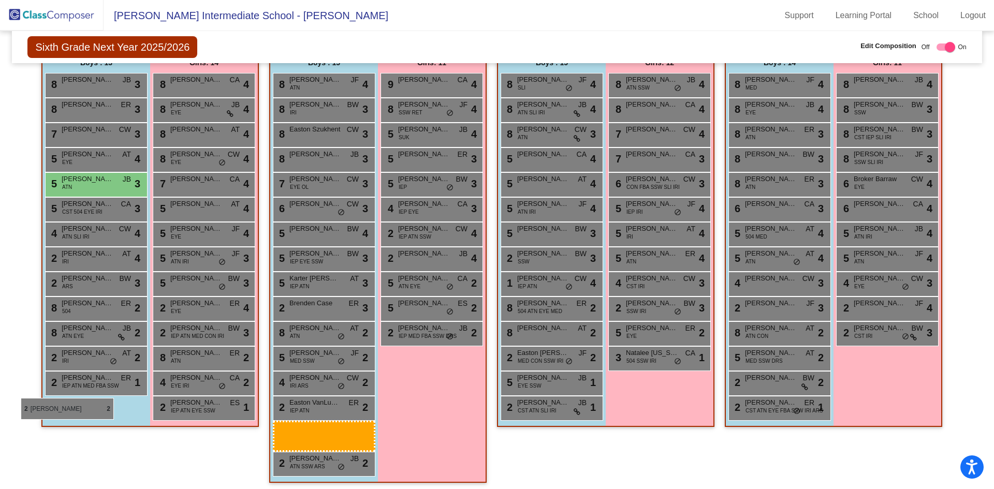
drag, startPoint x: 572, startPoint y: 383, endPoint x: 41, endPoint y: 396, distance: 530.7
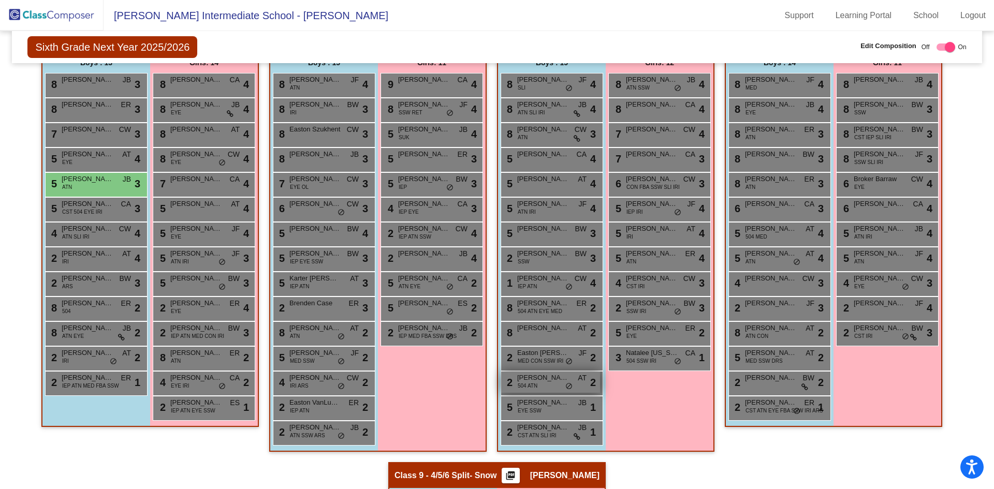
click at [549, 377] on span "[PERSON_NAME]" at bounding box center [543, 378] width 52 height 10
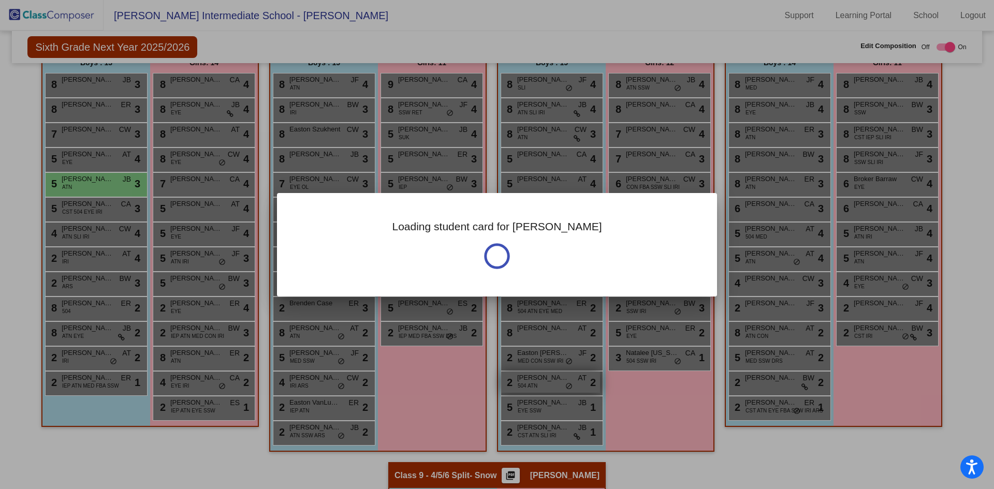
click at [549, 377] on div "Loading student card for Jaxon" at bounding box center [497, 244] width 994 height 489
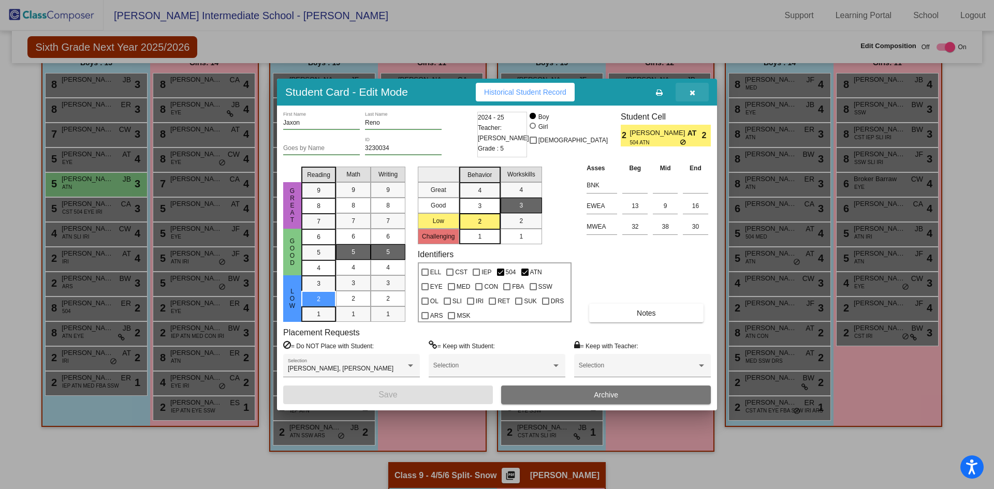
click at [688, 92] on button "button" at bounding box center [692, 92] width 33 height 19
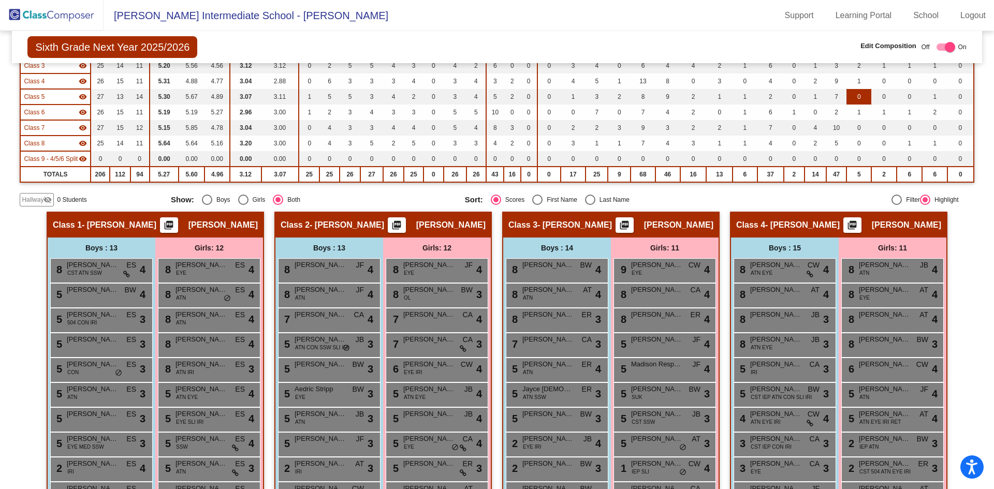
scroll to position [0, 0]
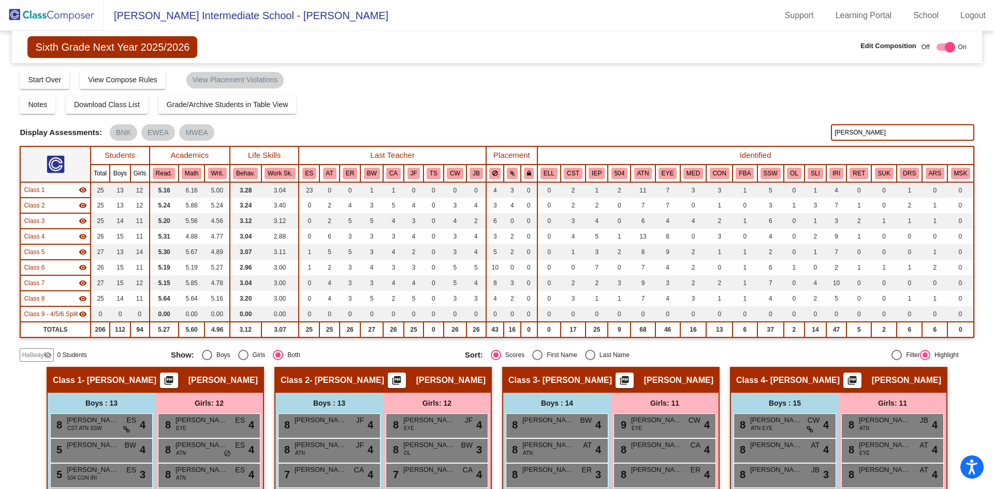
drag, startPoint x: 838, startPoint y: 138, endPoint x: 756, endPoint y: 117, distance: 85.0
click at [770, 123] on div "Display Scores for Years: 2023 - 2024 2024 - 2025 Grade/Archive Students in Tab…" at bounding box center [497, 215] width 954 height 292
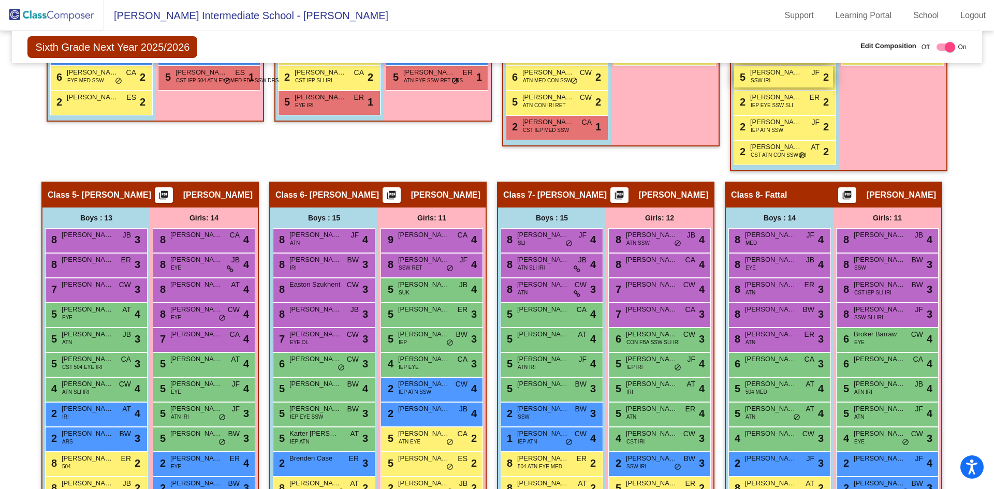
scroll to position [828, 0]
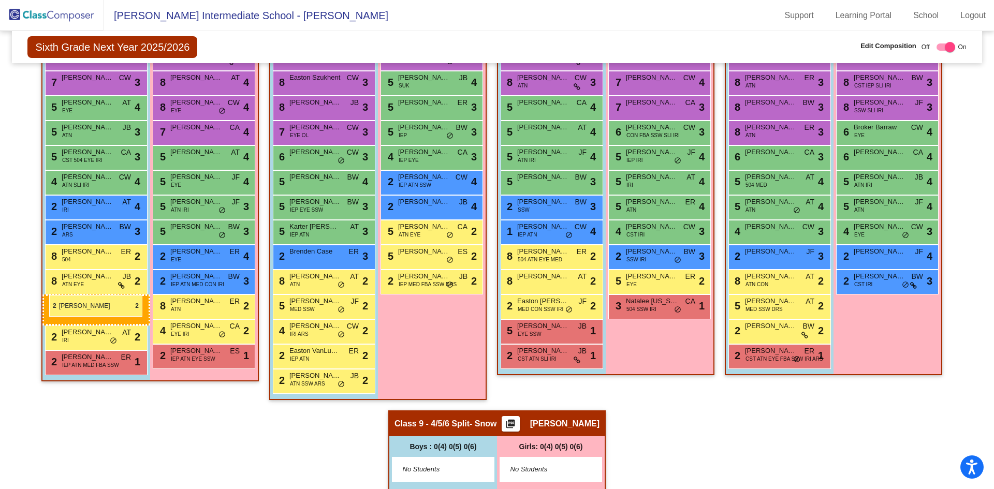
drag, startPoint x: 574, startPoint y: 334, endPoint x: 49, endPoint y: 295, distance: 525.8
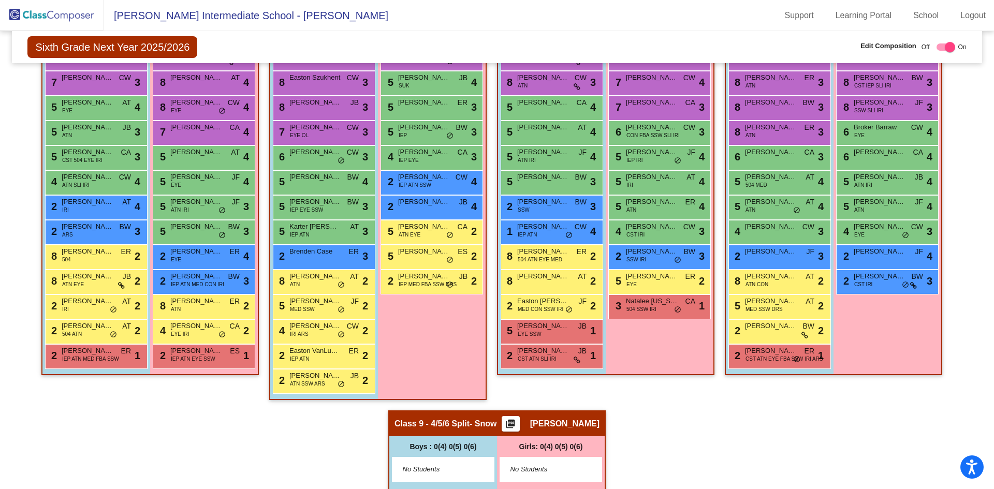
scroll to position [725, 0]
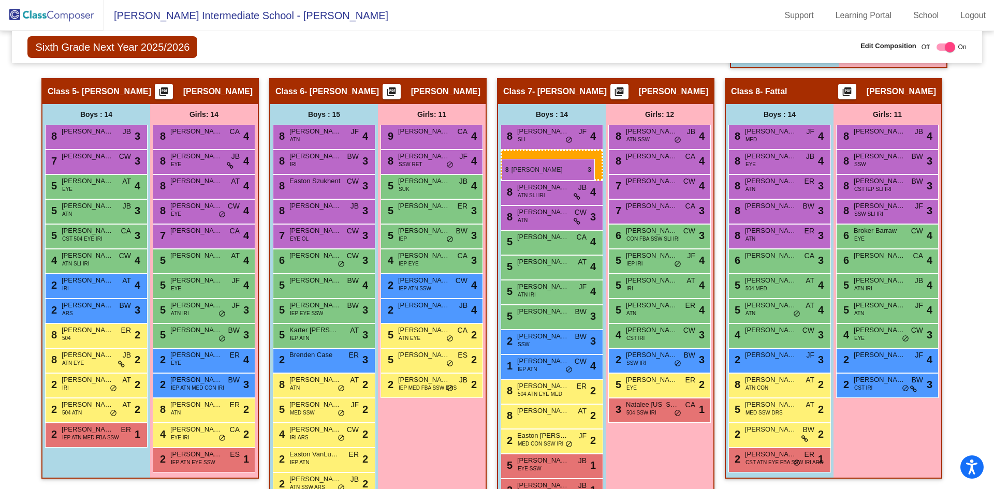
drag, startPoint x: 100, startPoint y: 158, endPoint x: 502, endPoint y: 159, distance: 401.7
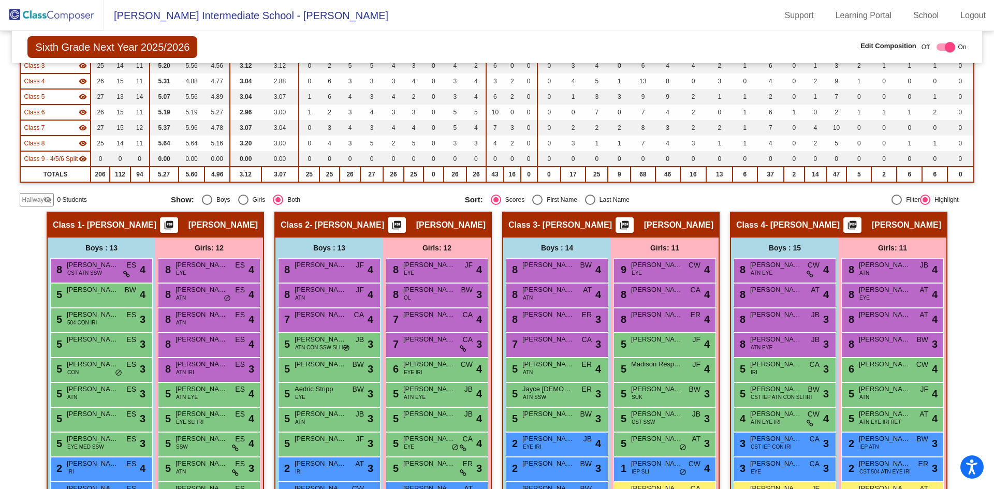
scroll to position [0, 0]
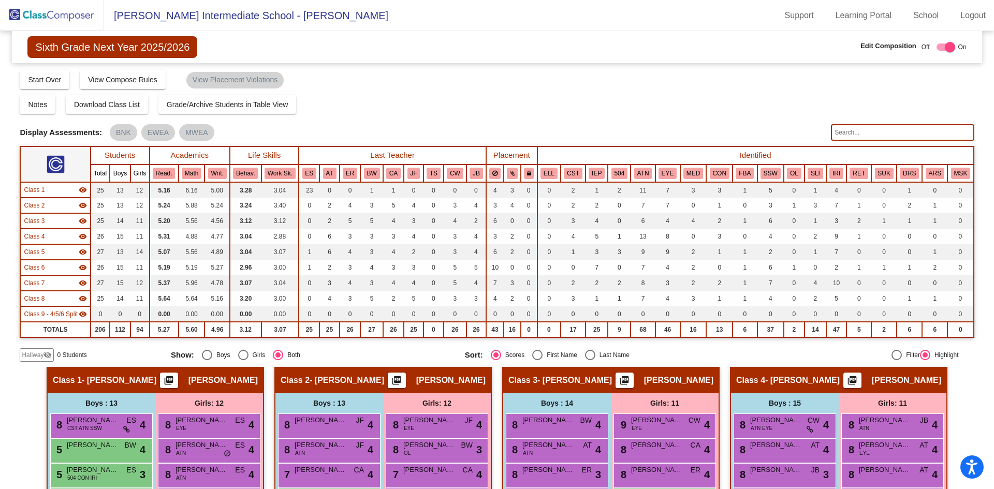
click at [859, 136] on input "text" at bounding box center [902, 132] width 143 height 17
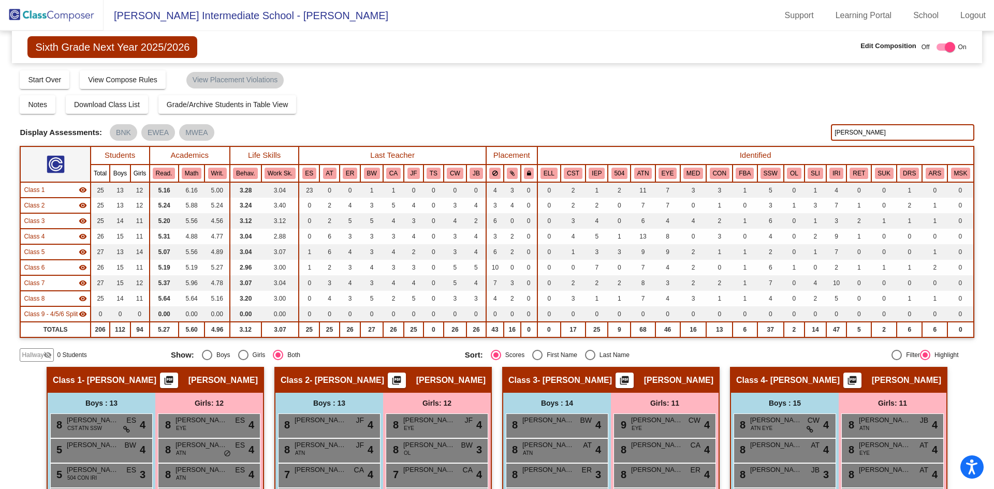
type input "bowen"
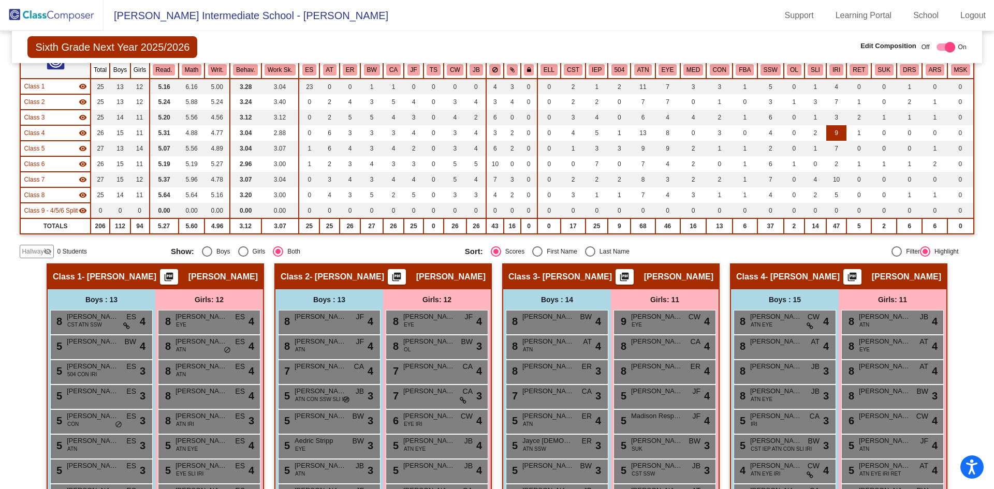
scroll to position [362, 0]
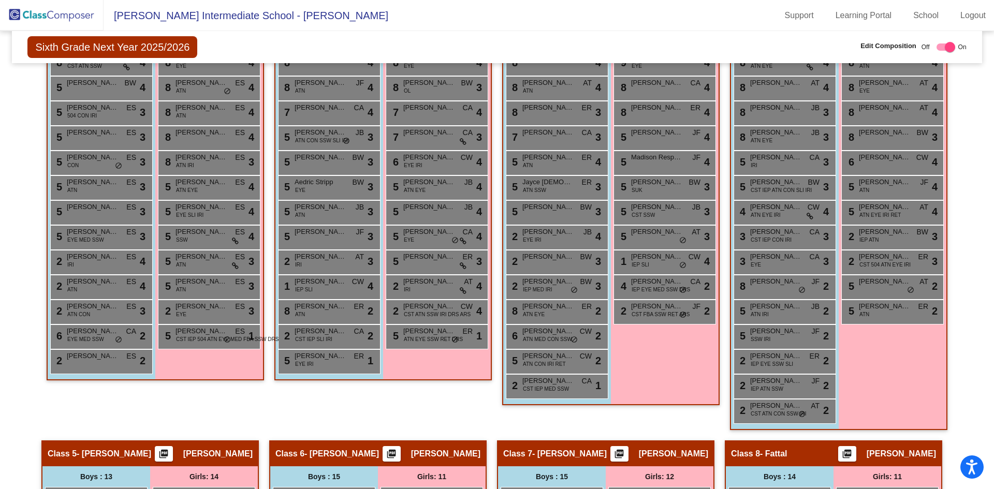
click at [0, 0] on div "Girls: 11 9 Carol Hicks EYE CW lock do_not_disturb_alt 4 8 Lennox Pagel CA lock…" at bounding box center [0, 0] width 0 height 0
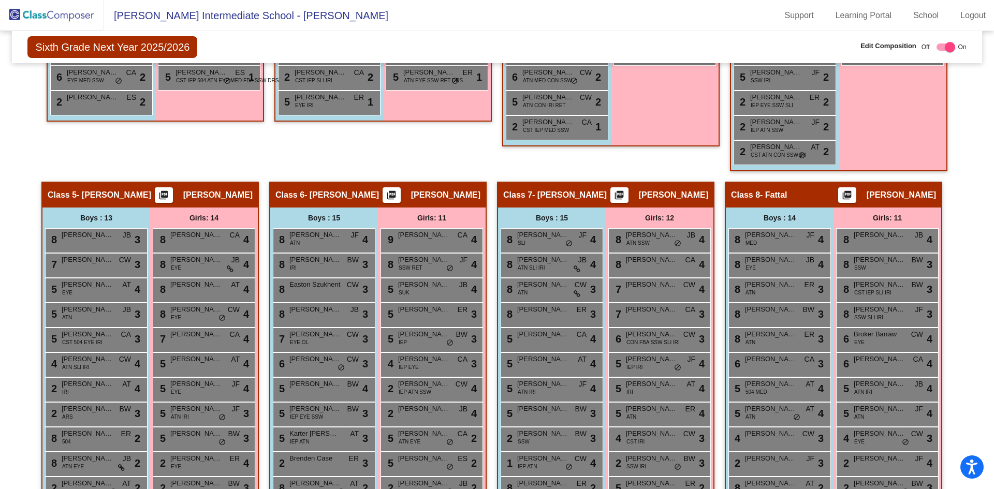
scroll to position [880, 0]
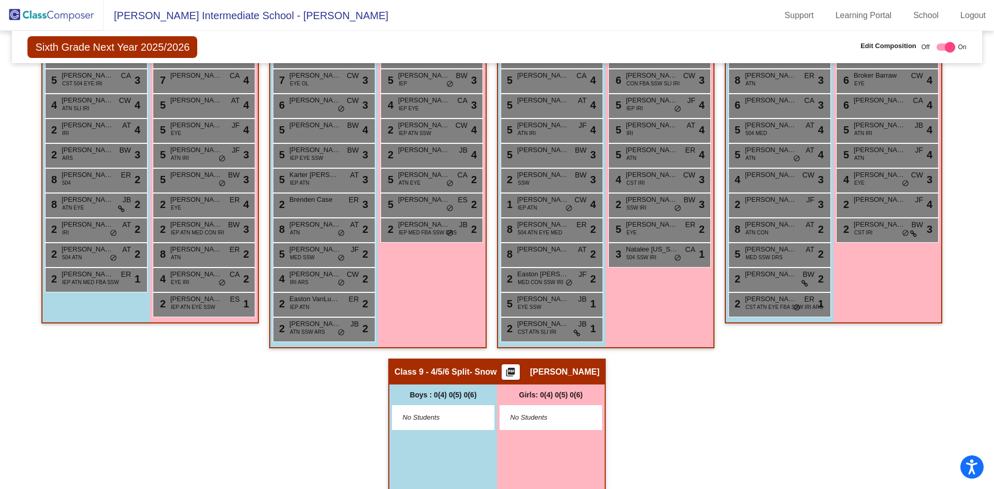
click at [211, 381] on div "Hallway - Hallway Class picture_as_pdf Add Student First Name Last Name Student…" at bounding box center [497, 5] width 954 height 1037
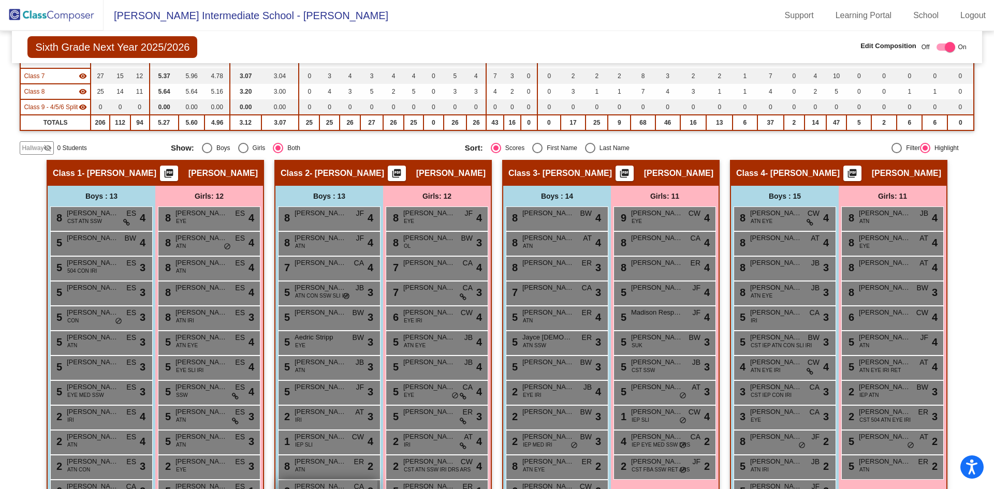
scroll to position [0, 0]
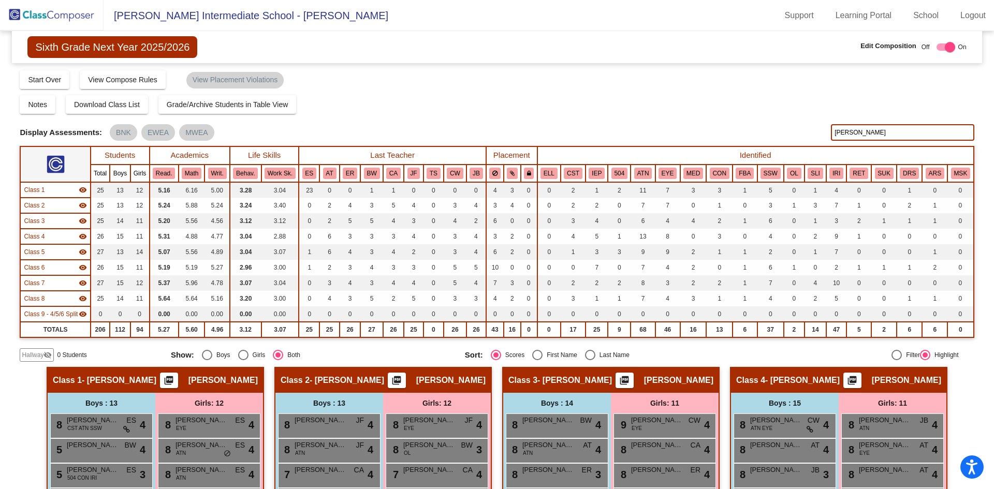
drag, startPoint x: 875, startPoint y: 133, endPoint x: 700, endPoint y: 129, distance: 174.5
click at [702, 129] on div "Display Scores for Years: 2023 - 2024 2024 - 2025 Display Assessments: BNK EWEA…" at bounding box center [497, 132] width 954 height 17
type input "hawkins"
drag, startPoint x: 863, startPoint y: 132, endPoint x: 741, endPoint y: 114, distance: 123.9
click at [745, 124] on div "Display Scores for Years: 2023 - 2024 2024 - 2025 Display Assessments: BNK EWEA…" at bounding box center [497, 132] width 954 height 17
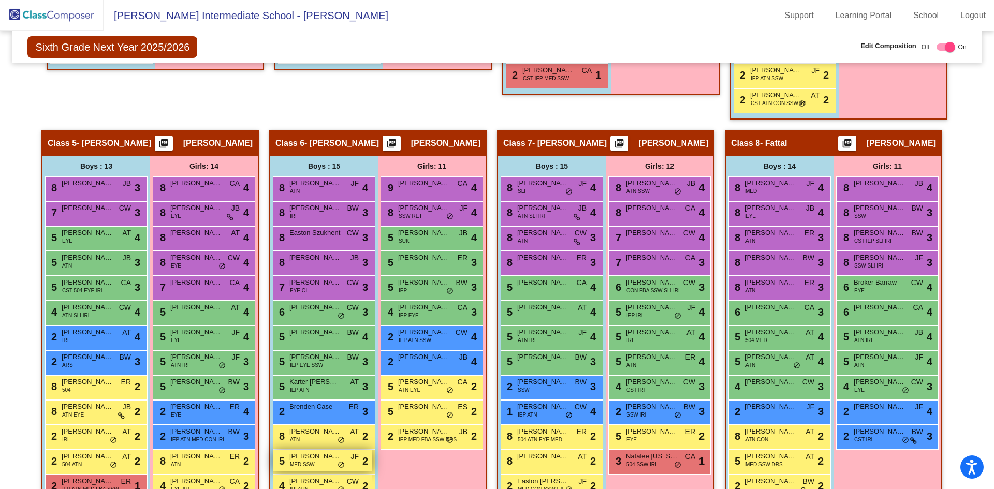
scroll to position [776, 0]
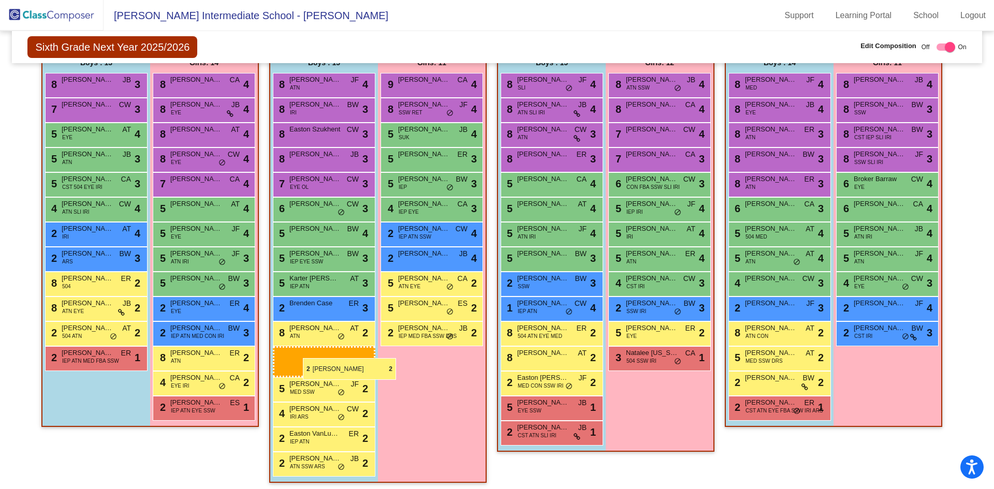
drag, startPoint x: 108, startPoint y: 334, endPoint x: 302, endPoint y: 358, distance: 195.1
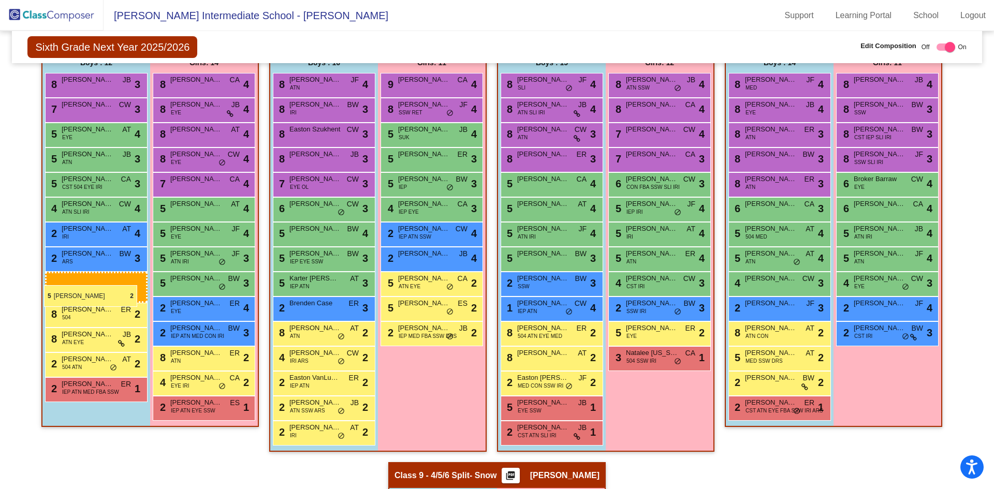
drag, startPoint x: 316, startPoint y: 362, endPoint x: 45, endPoint y: 283, distance: 282.9
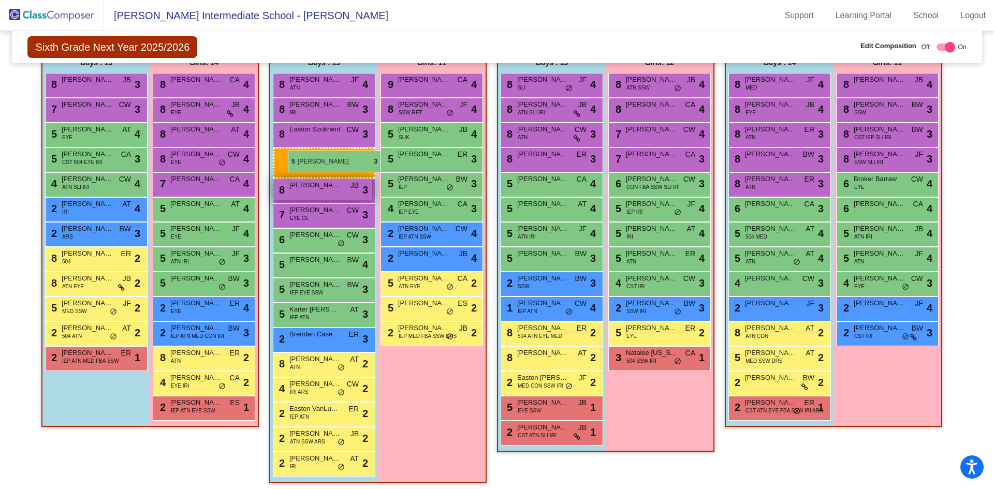
drag, startPoint x: 87, startPoint y: 161, endPoint x: 286, endPoint y: 151, distance: 199.5
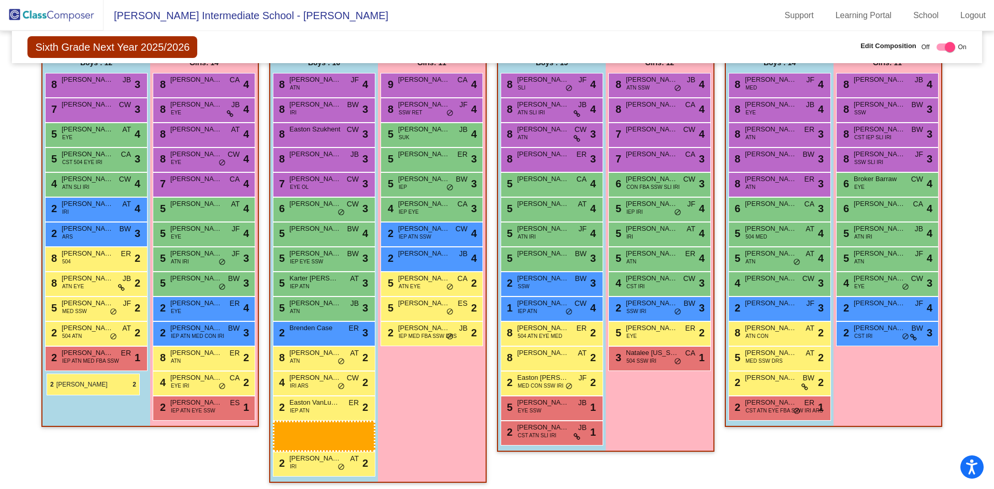
drag, startPoint x: 301, startPoint y: 434, endPoint x: 47, endPoint y: 373, distance: 261.0
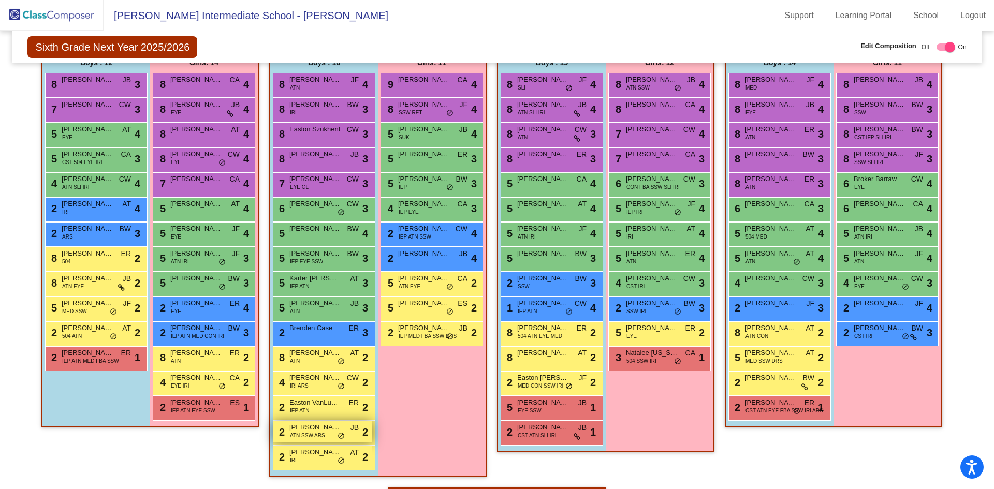
click at [315, 432] on span "ATN SSW ARS" at bounding box center [307, 436] width 35 height 8
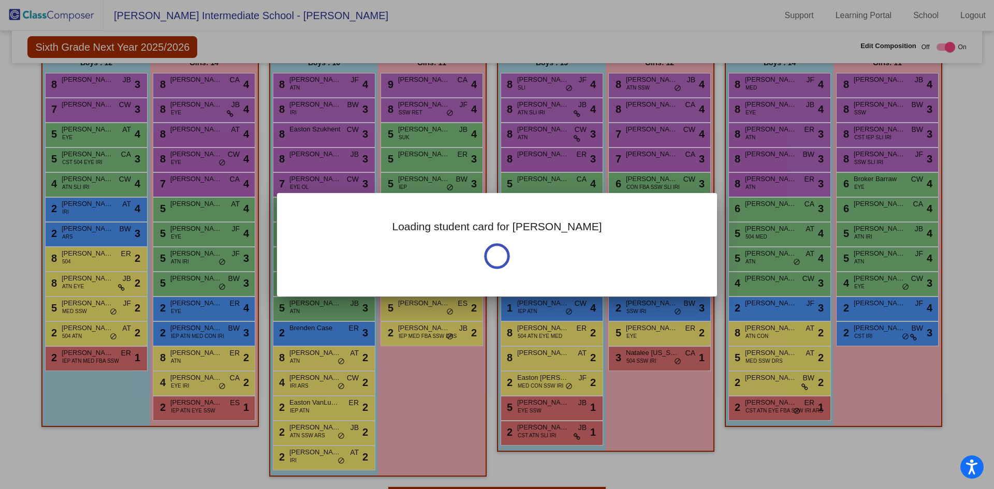
click at [314, 432] on div at bounding box center [497, 244] width 994 height 489
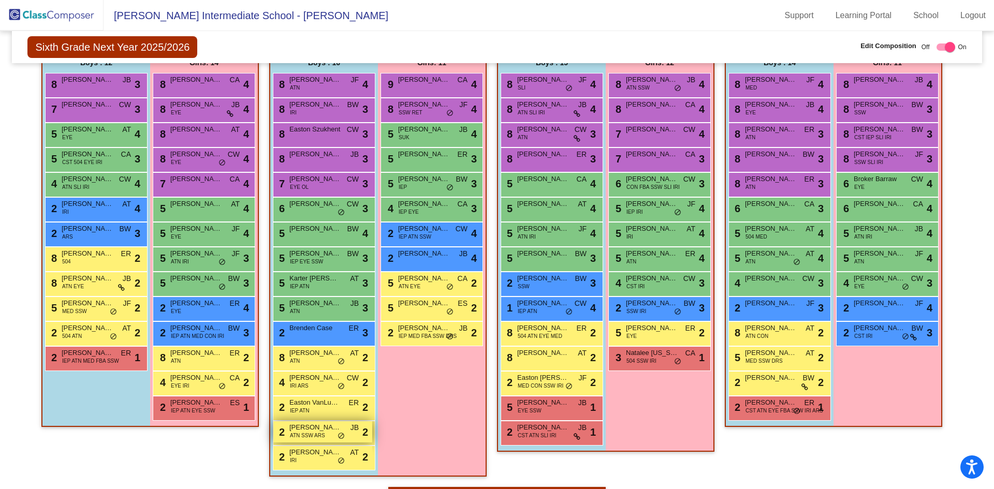
click at [313, 432] on span "ATN SSW ARS" at bounding box center [307, 436] width 35 height 8
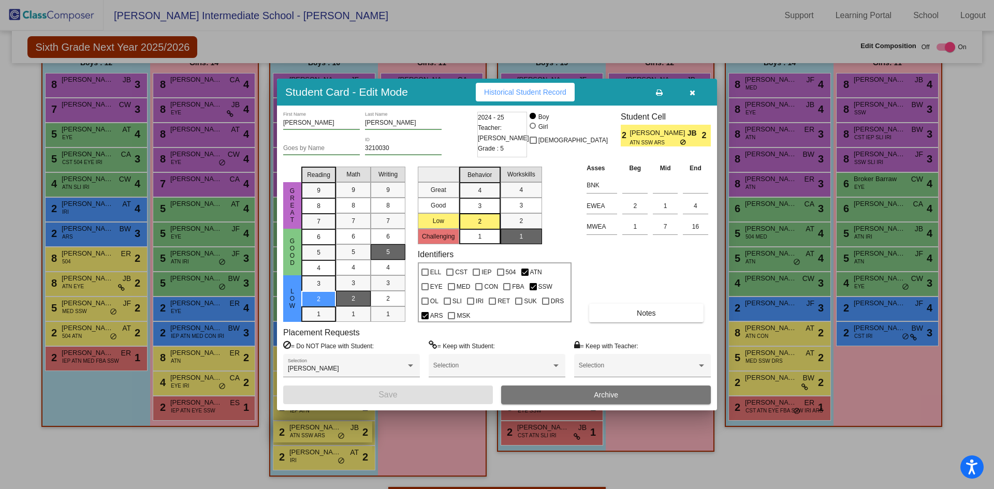
click at [313, 432] on div at bounding box center [497, 244] width 994 height 489
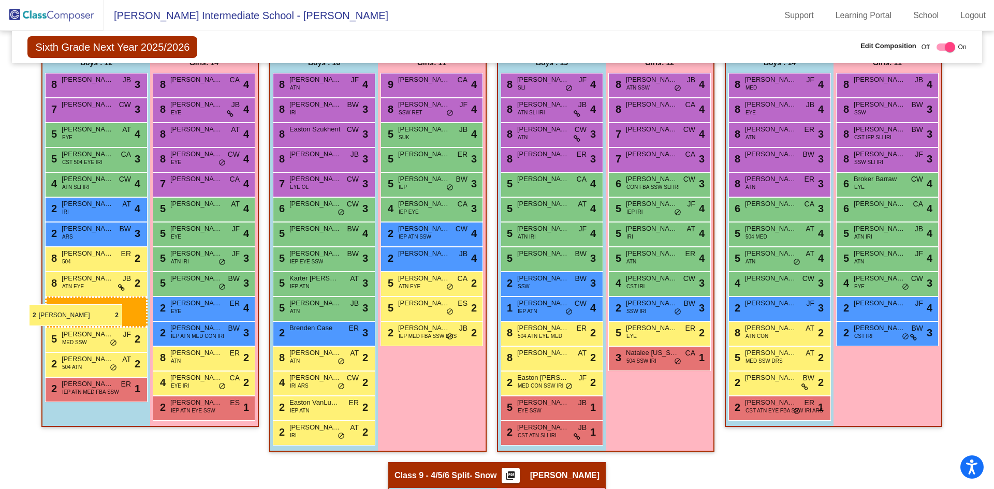
drag, startPoint x: 305, startPoint y: 431, endPoint x: 46, endPoint y: 297, distance: 291.9
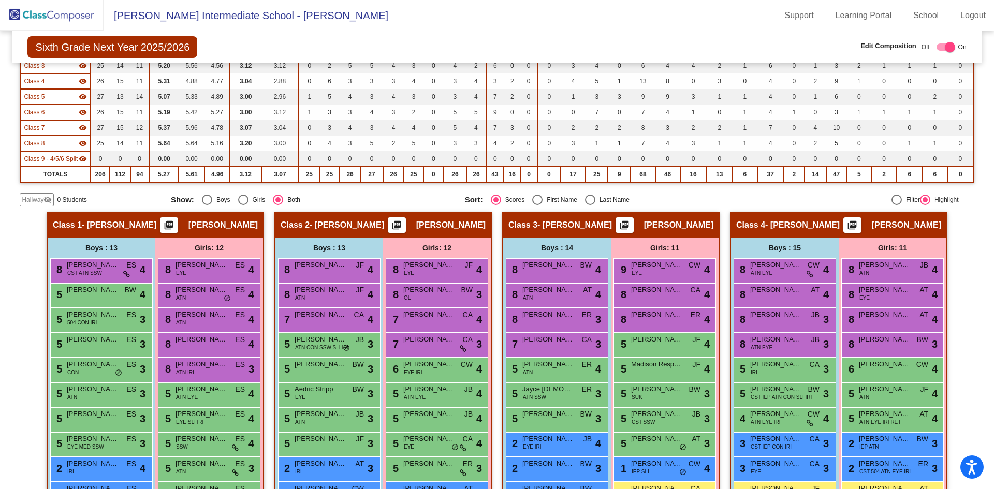
scroll to position [0, 0]
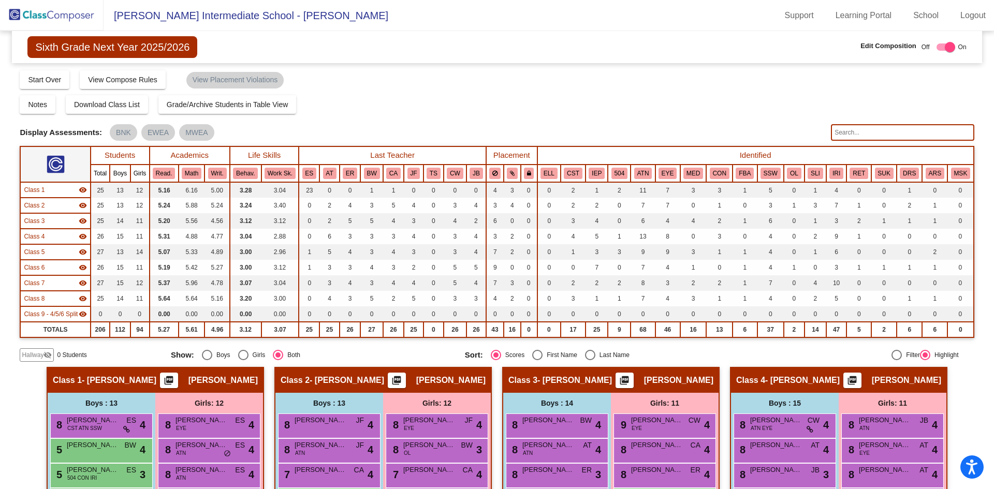
click at [51, 13] on img at bounding box center [52, 15] width 104 height 31
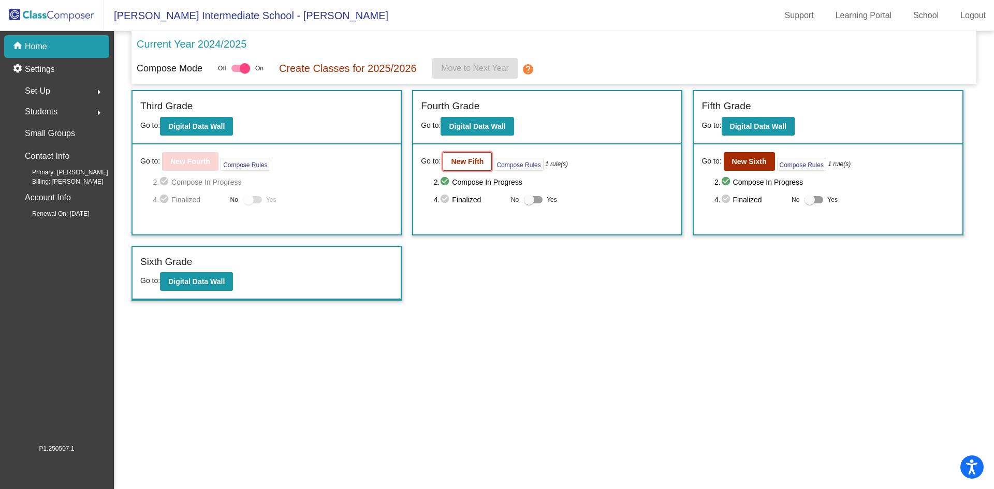
click at [456, 160] on b "New Fifth" at bounding box center [467, 161] width 33 height 8
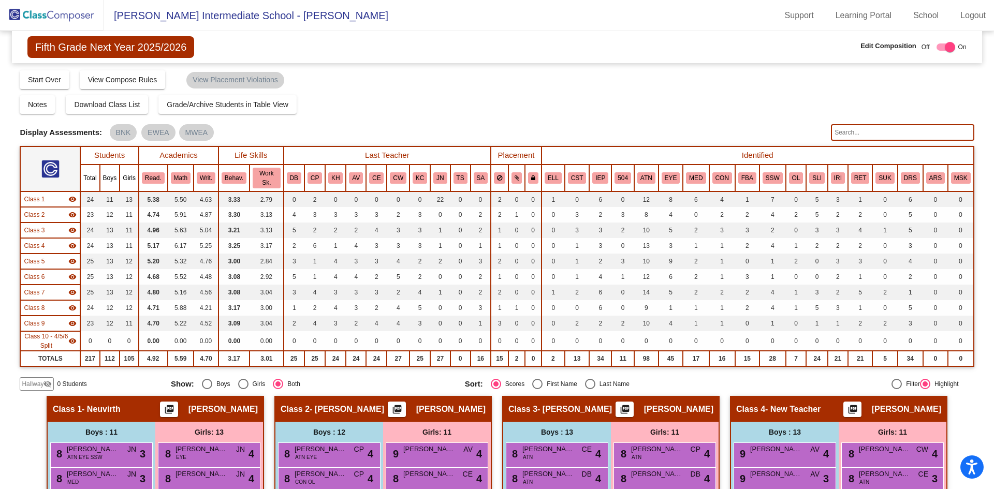
click at [852, 129] on input "text" at bounding box center [902, 132] width 143 height 17
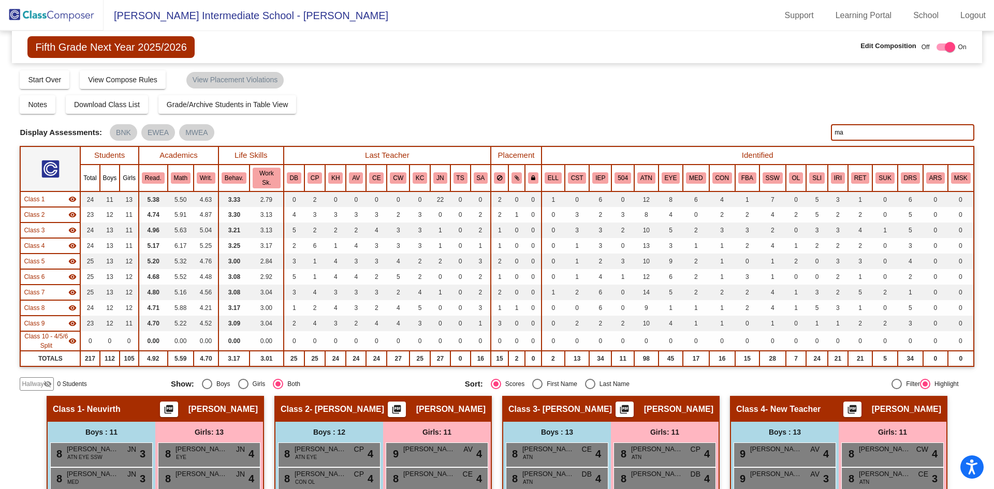
type input "m"
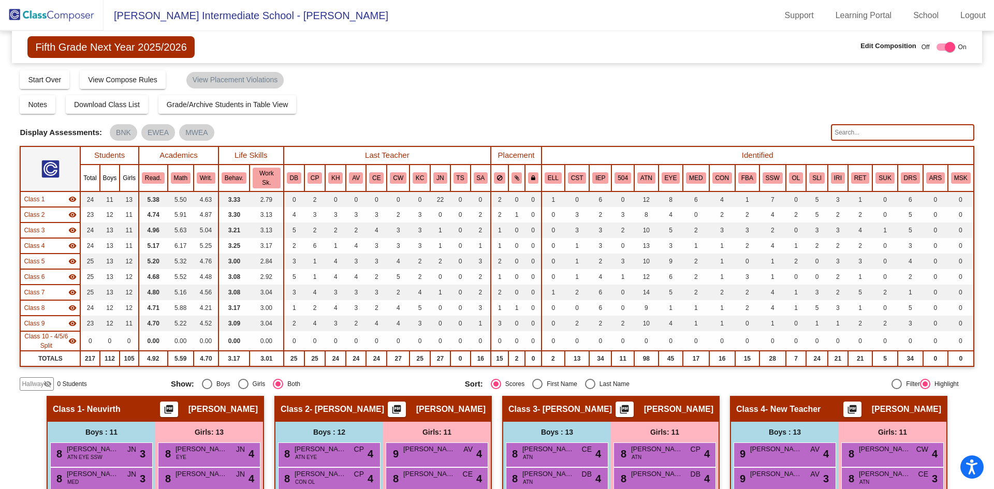
type input ";"
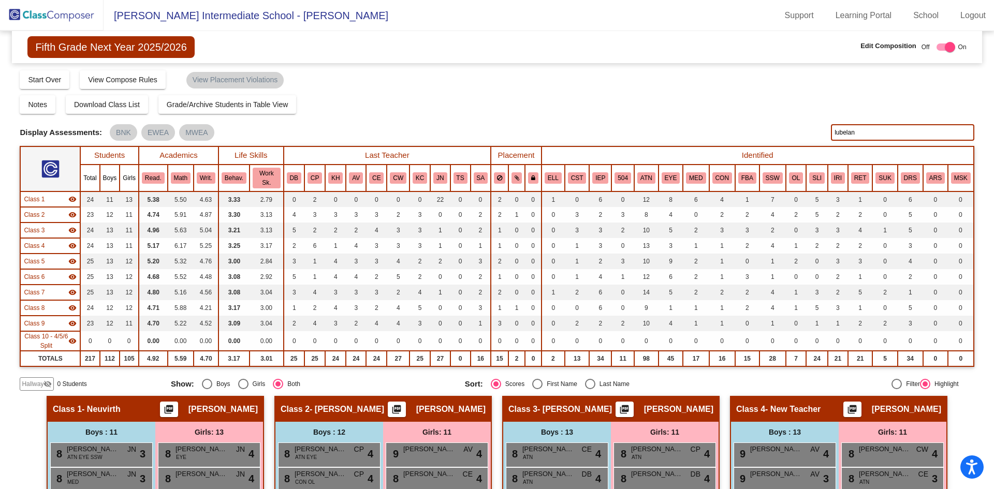
type input "lubelan"
drag, startPoint x: 853, startPoint y: 133, endPoint x: 800, endPoint y: 139, distance: 53.7
click at [800, 139] on div "Display Scores for Years: 2023 - 2024 2024 - 2025 Display Assessments: BNK EWEA…" at bounding box center [497, 132] width 954 height 17
type input "massey"
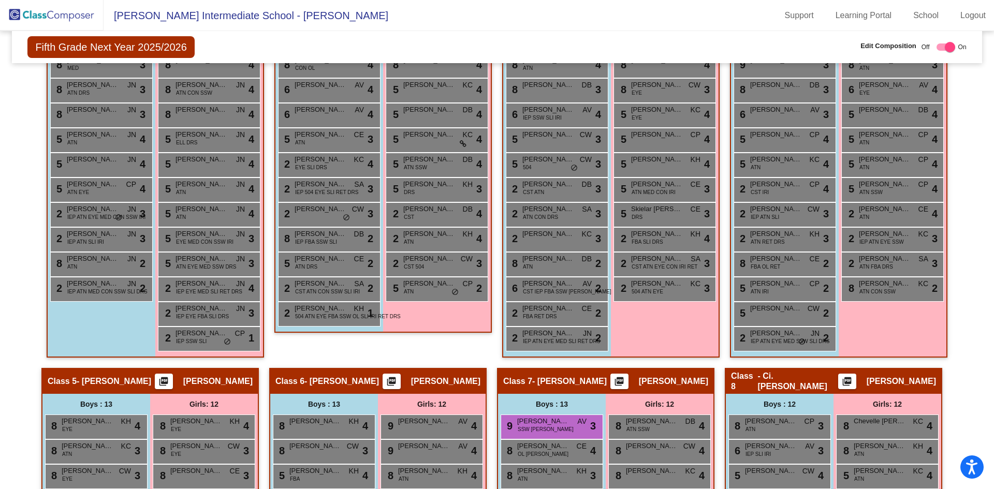
scroll to position [569, 0]
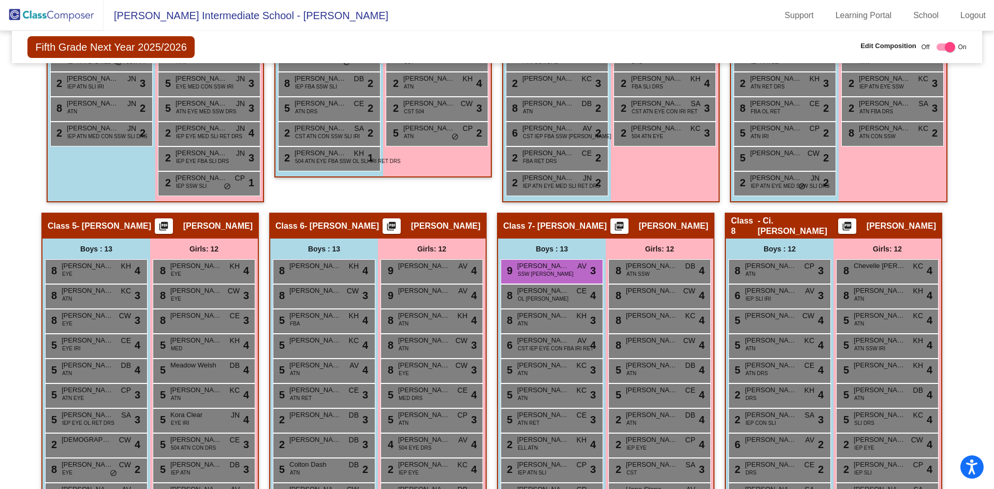
click at [0, 0] on div "Girls: 12" at bounding box center [0, 0] width 0 height 0
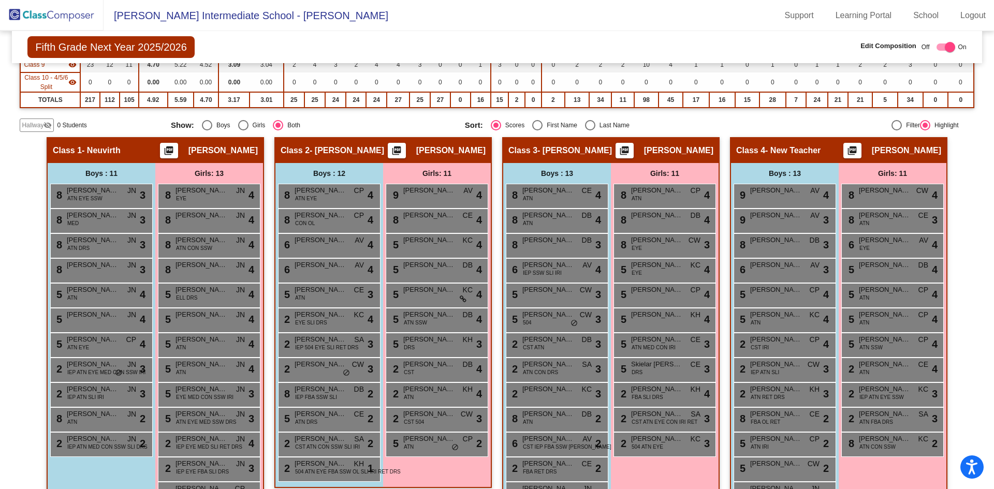
scroll to position [0, 0]
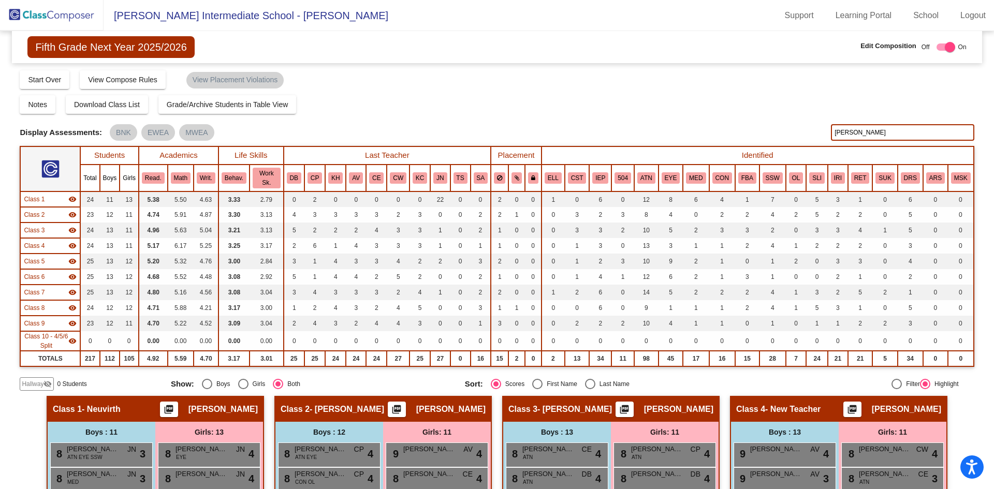
drag, startPoint x: 862, startPoint y: 132, endPoint x: 717, endPoint y: 140, distance: 145.7
click at [734, 140] on div "Display Scores for Years: 2023 - 2024 2024 - 2025 Display Assessments: BNK EWEA…" at bounding box center [497, 132] width 954 height 17
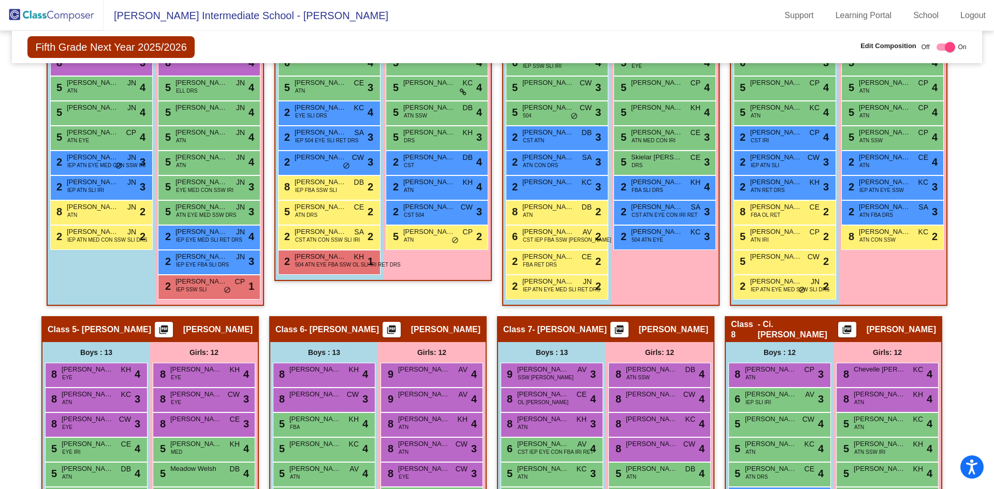
scroll to position [518, 0]
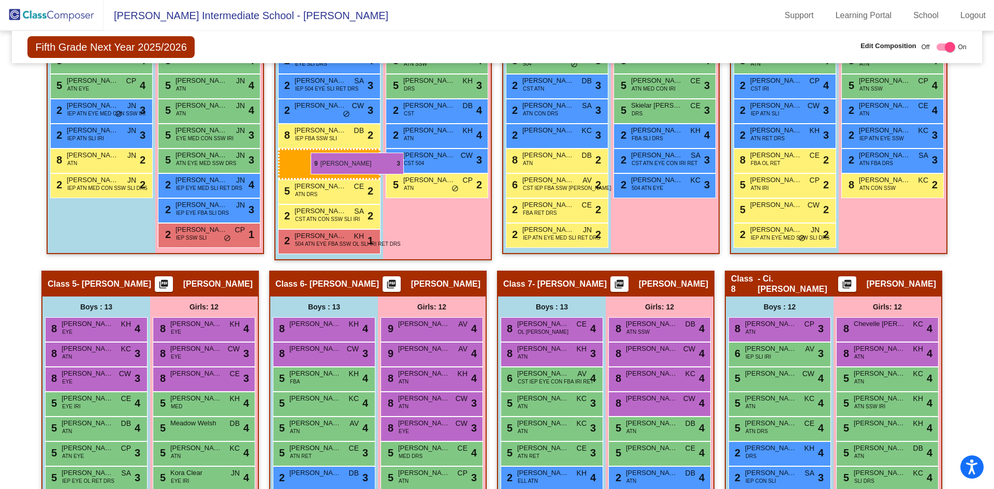
drag, startPoint x: 537, startPoint y: 327, endPoint x: 311, endPoint y: 153, distance: 285.7
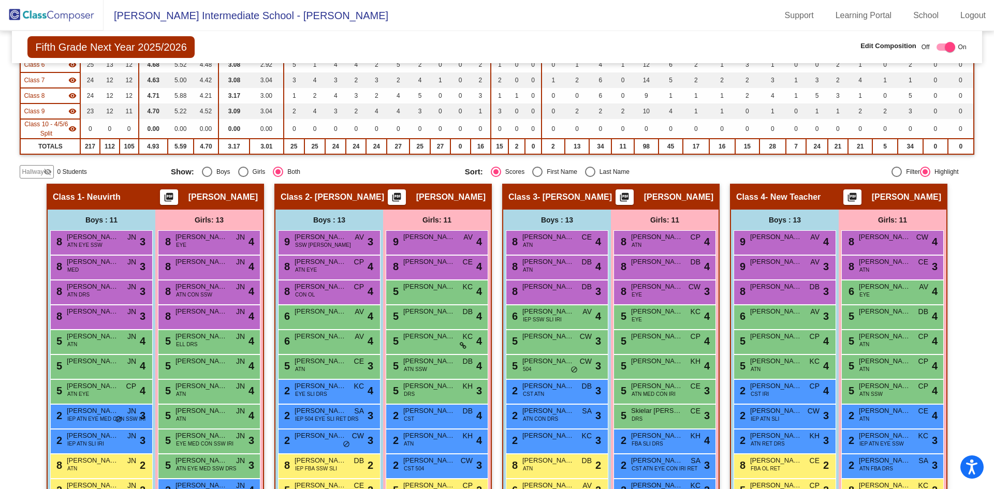
scroll to position [0, 0]
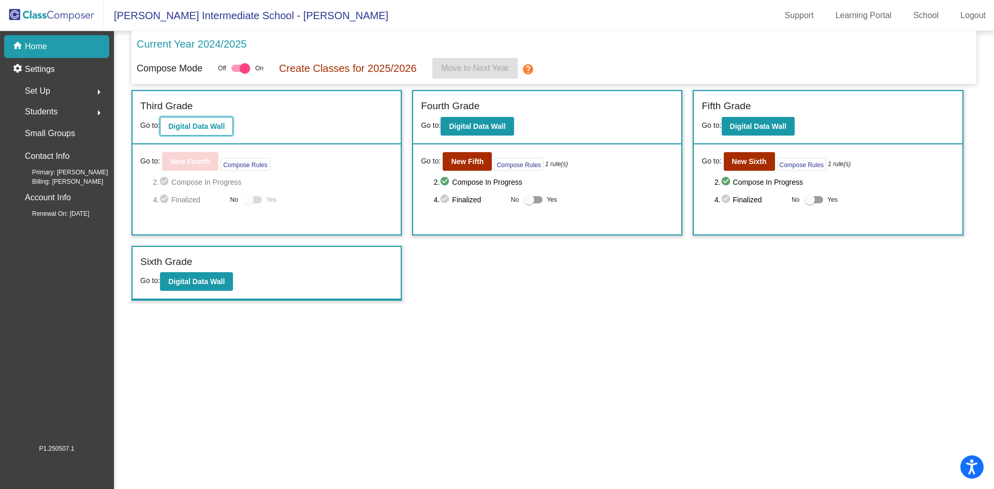
click at [202, 133] on button "Digital Data Wall" at bounding box center [196, 126] width 73 height 19
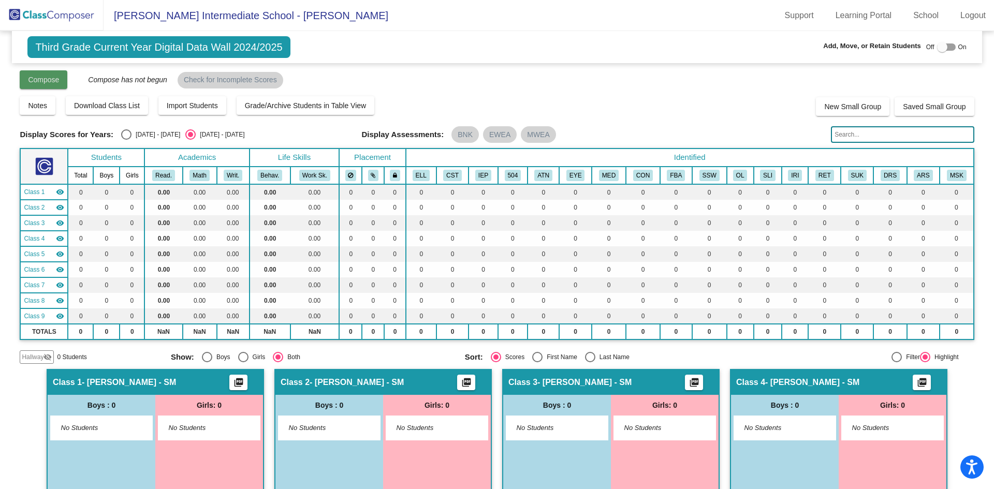
click at [61, 86] on button "Compose" at bounding box center [44, 79] width 48 height 19
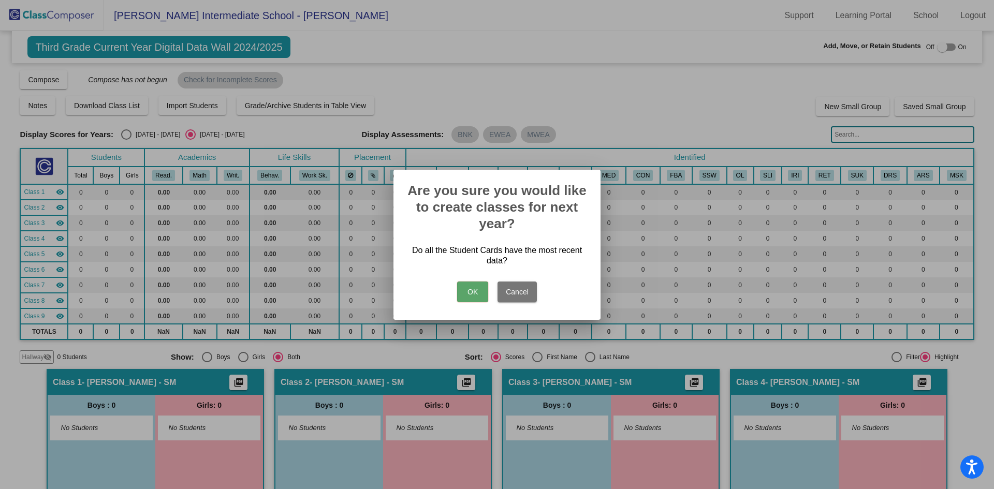
click at [473, 292] on button "OK" at bounding box center [472, 292] width 31 height 21
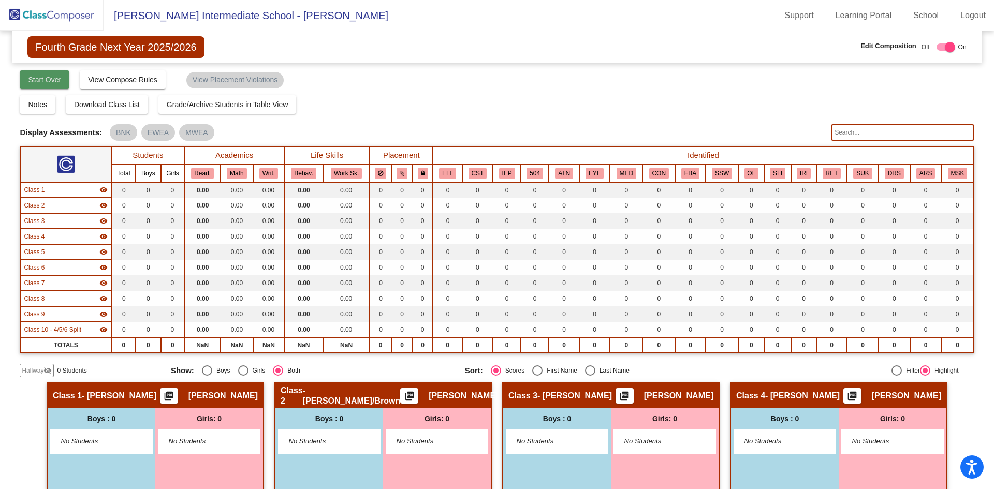
click at [52, 81] on span "Start Over" at bounding box center [44, 80] width 33 height 8
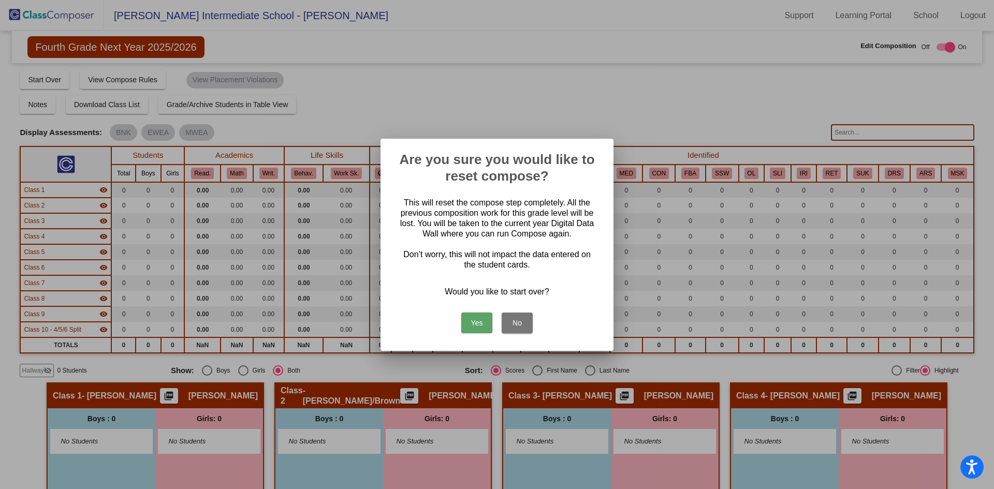
click at [478, 325] on button "Yes" at bounding box center [476, 323] width 31 height 21
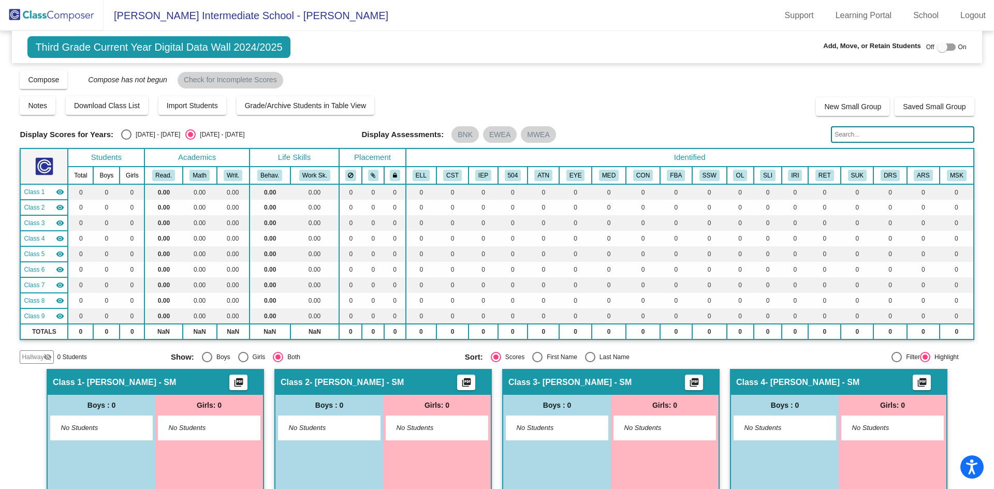
click at [62, 13] on img at bounding box center [52, 15] width 104 height 31
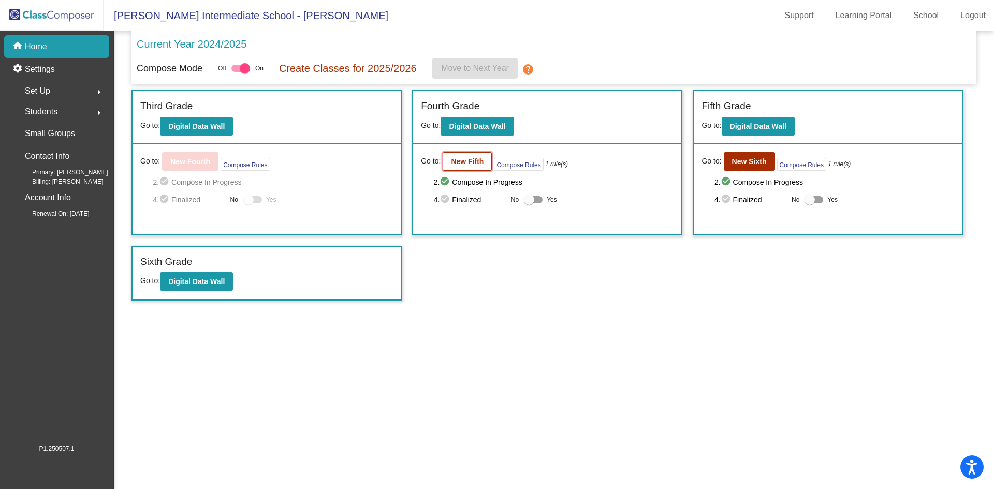
click at [471, 165] on b "New Fifth" at bounding box center [467, 161] width 33 height 8
